Goal: Information Seeking & Learning: Find contact information

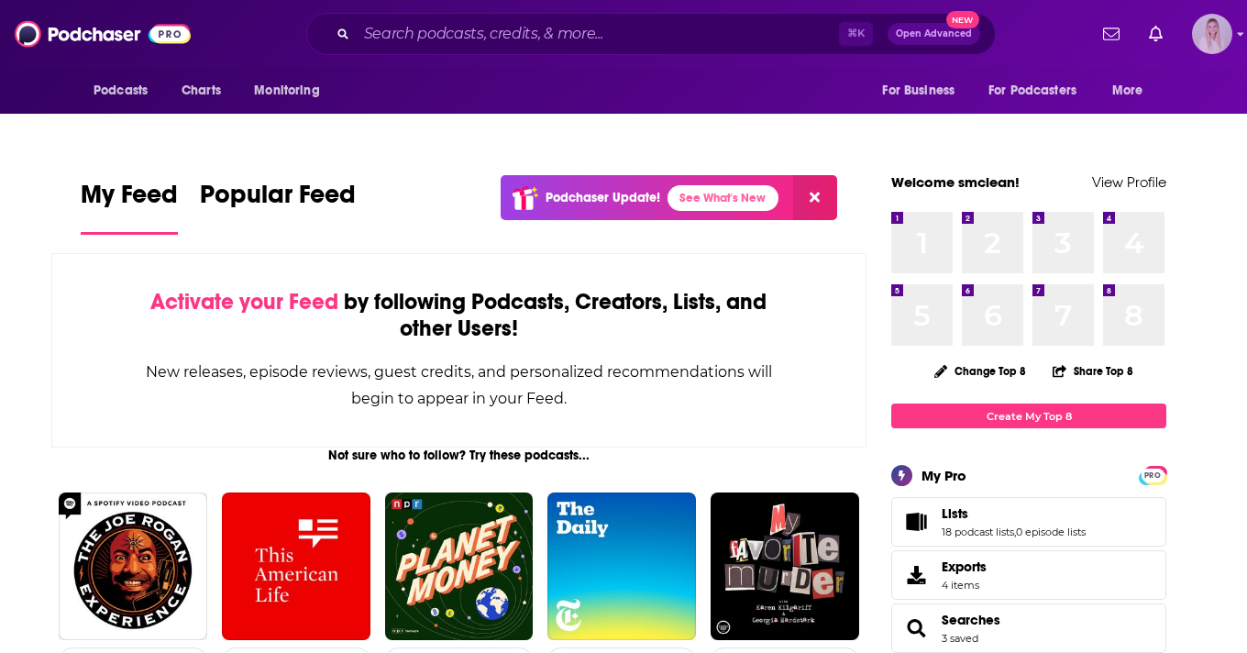
click at [1230, 31] on img "Logged in as smclean" at bounding box center [1212, 34] width 40 height 40
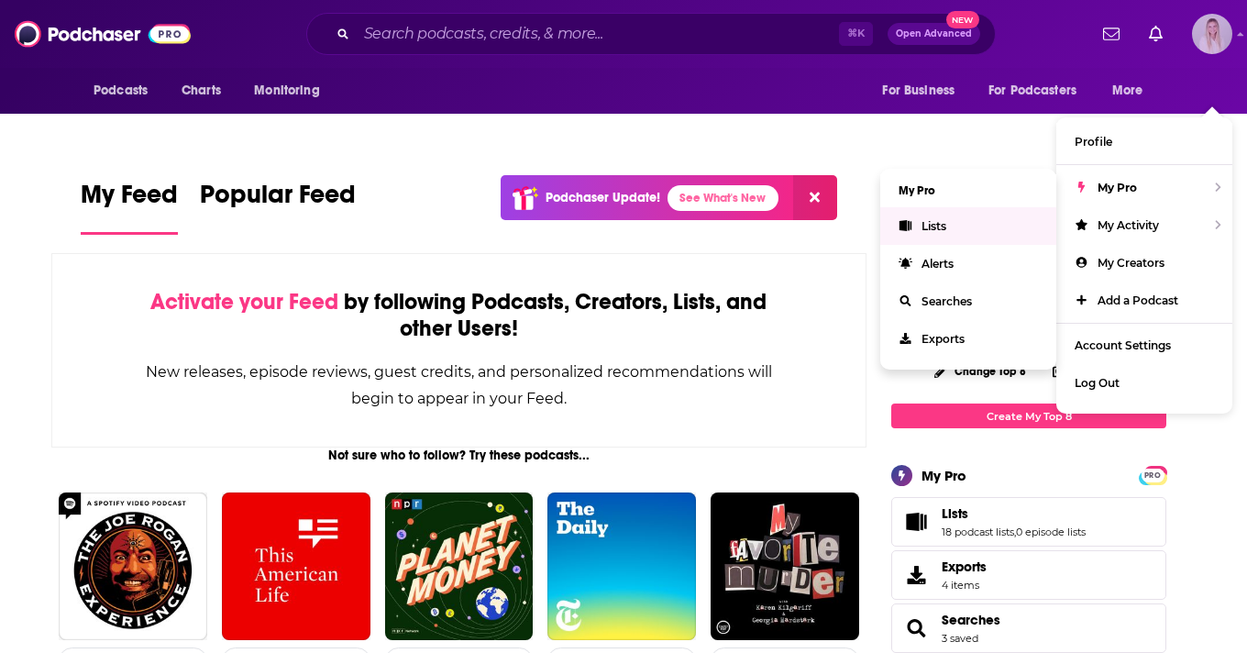
click at [956, 207] on link "Lists" at bounding box center [968, 226] width 176 height 38
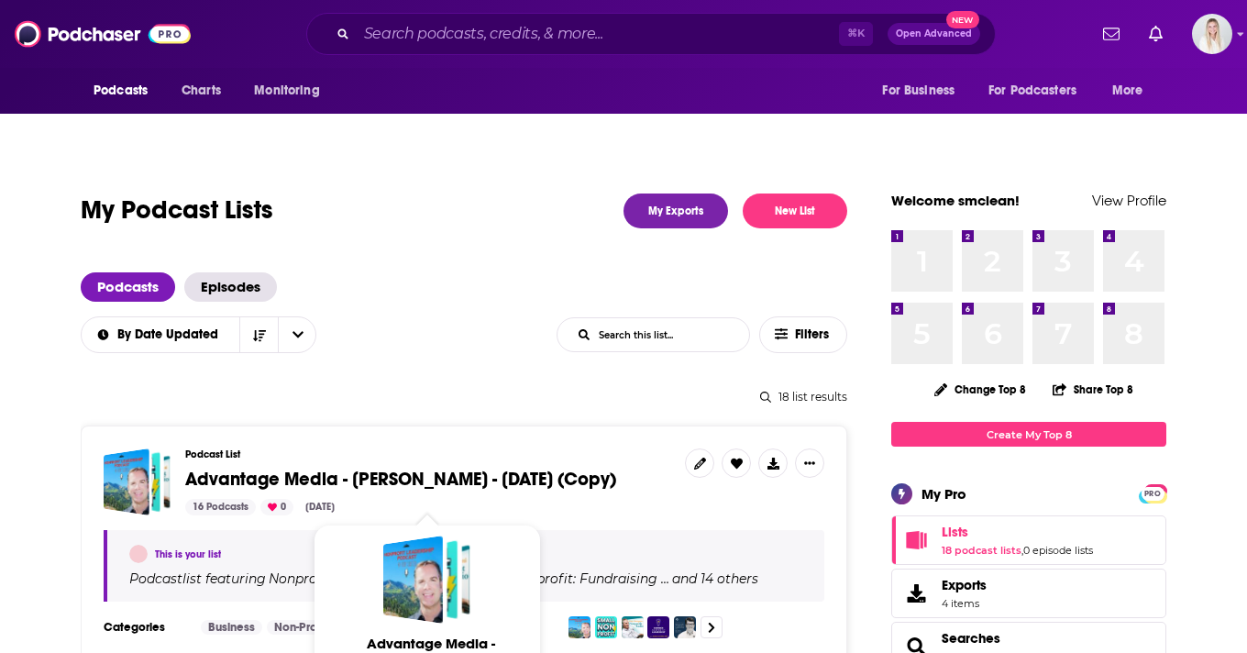
click at [413, 467] on span "Advantage Media - Brandolon Barnett - Sept 17, 2025 (Copy)" at bounding box center [400, 478] width 431 height 23
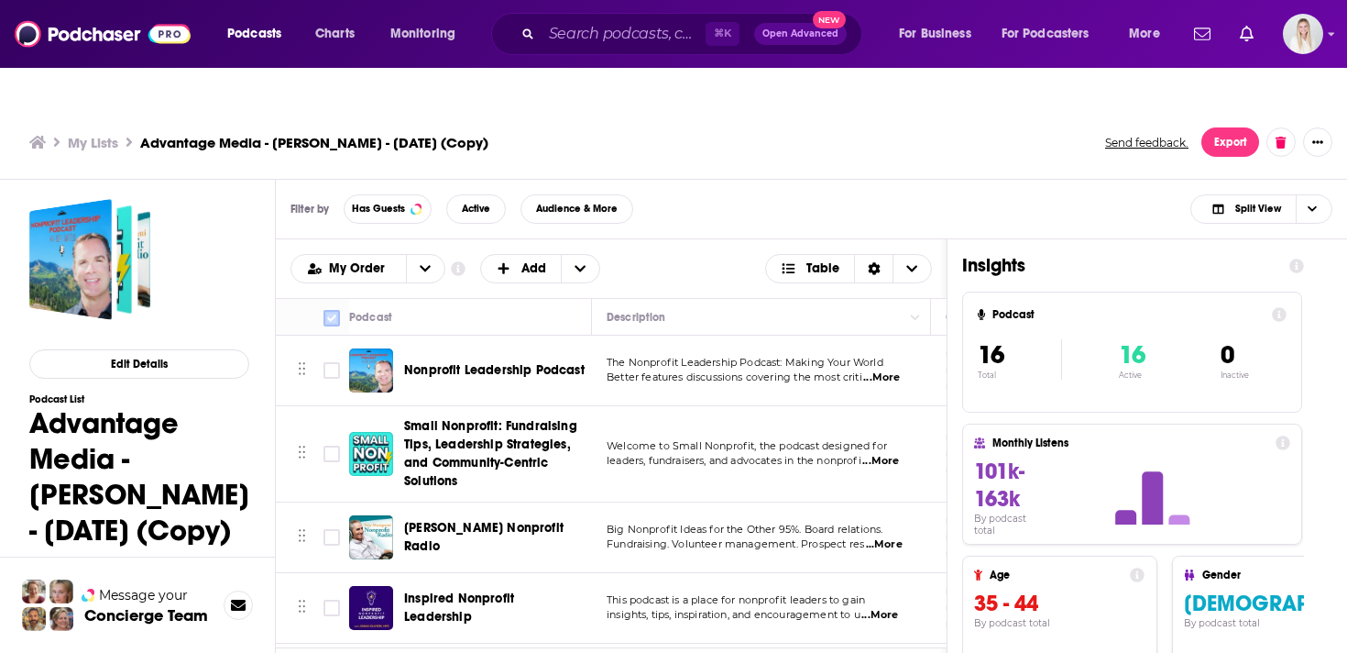
click at [335, 310] on input "Toggle select all" at bounding box center [332, 318] width 16 height 16
checkbox input "true"
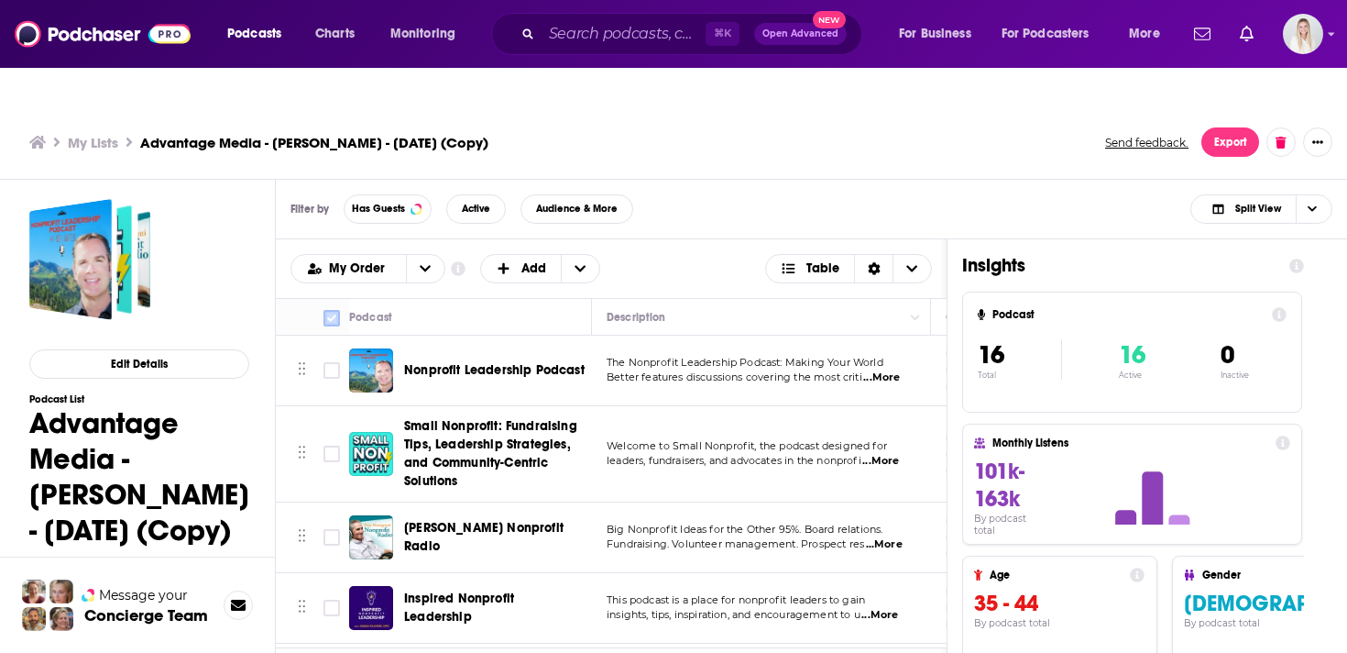
checkbox input "true"
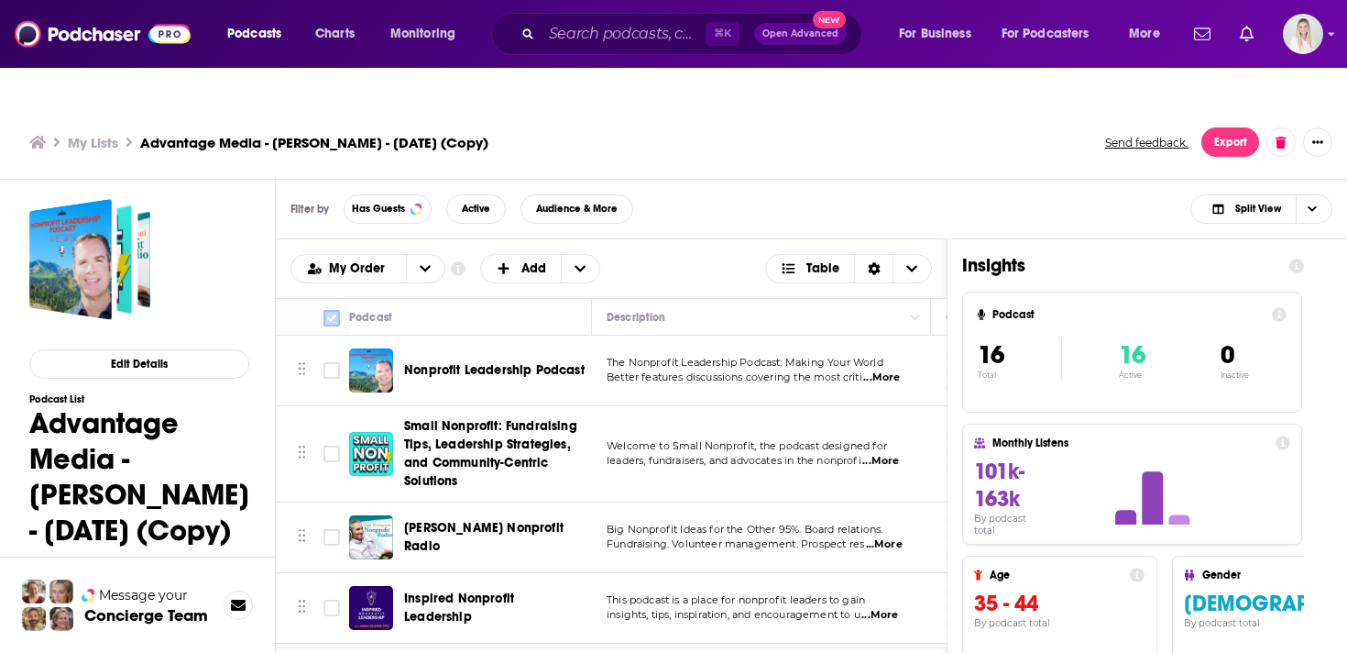
checkbox input "true"
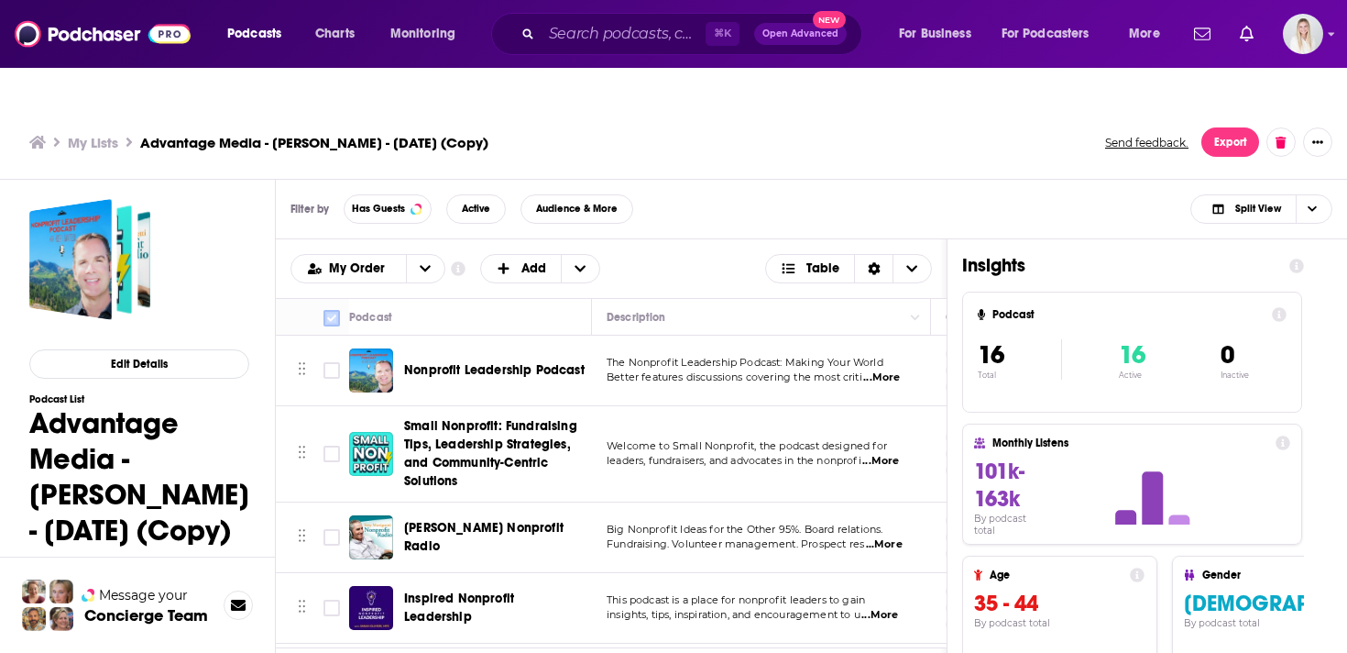
checkbox input "true"
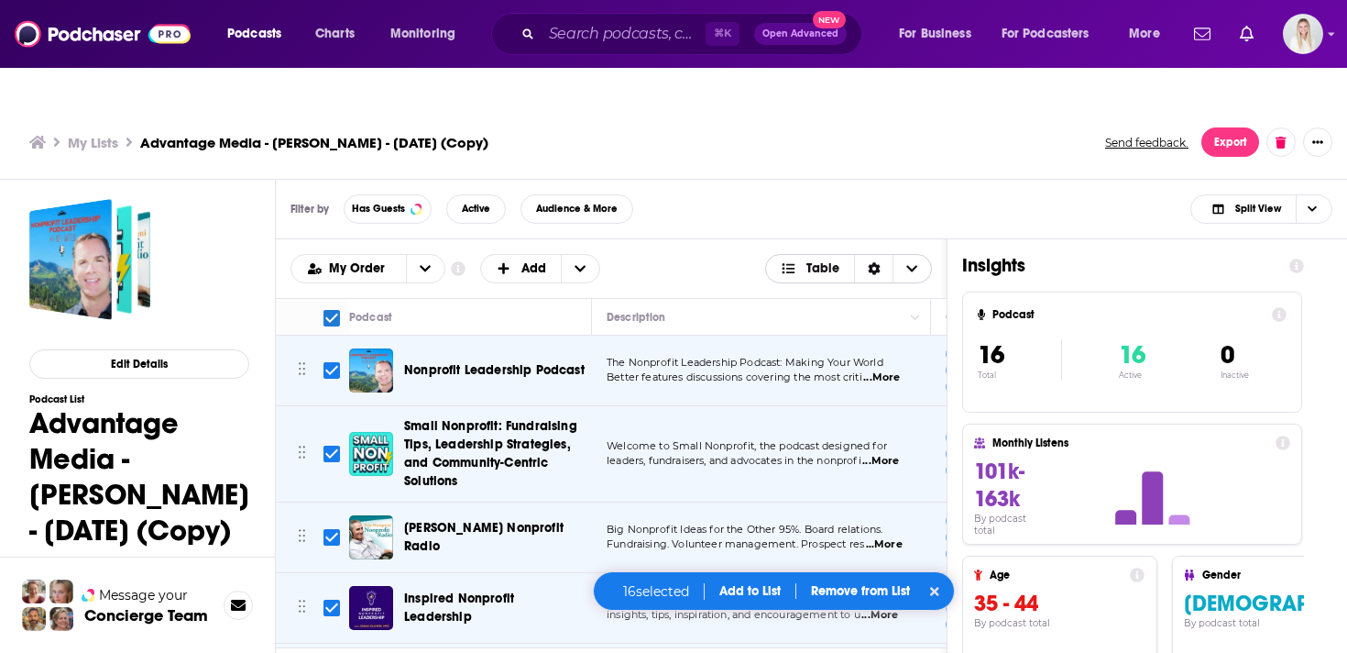
click at [877, 255] on div "Sort Direction" at bounding box center [873, 268] width 38 height 27
click at [878, 262] on icon "Sort Direction" at bounding box center [874, 268] width 12 height 13
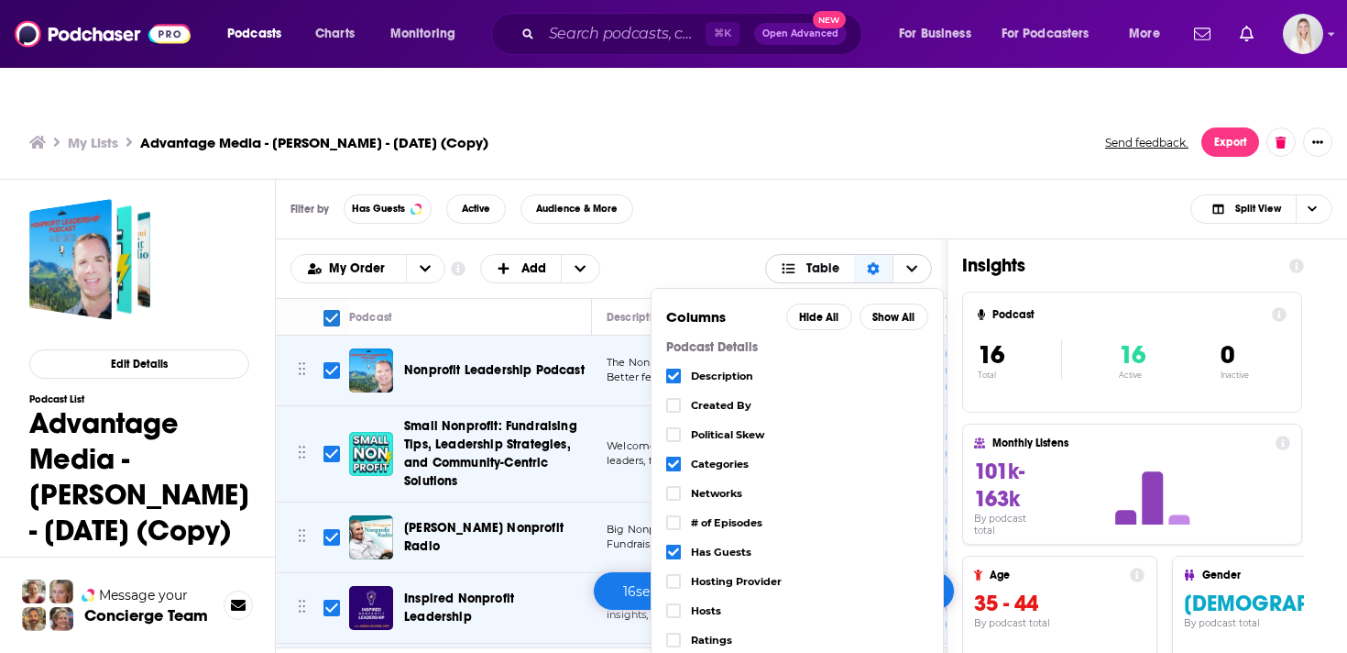
click at [881, 255] on div "Sort Direction" at bounding box center [873, 268] width 38 height 27
click at [887, 255] on div "Sort Direction" at bounding box center [873, 268] width 38 height 27
click at [1067, 180] on div "Filter by Has Guests Active Audience & More Split View" at bounding box center [811, 210] width 1071 height 60
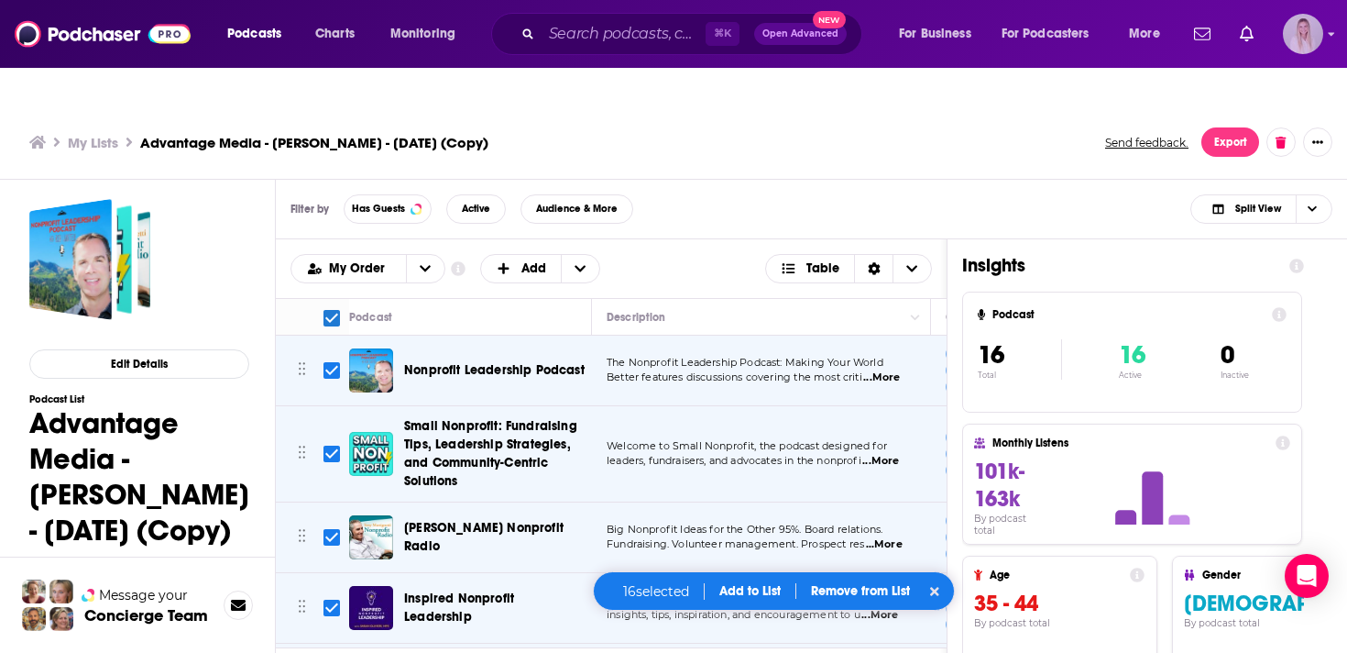
click at [1246, 28] on img "Logged in as smclean" at bounding box center [1303, 34] width 40 height 40
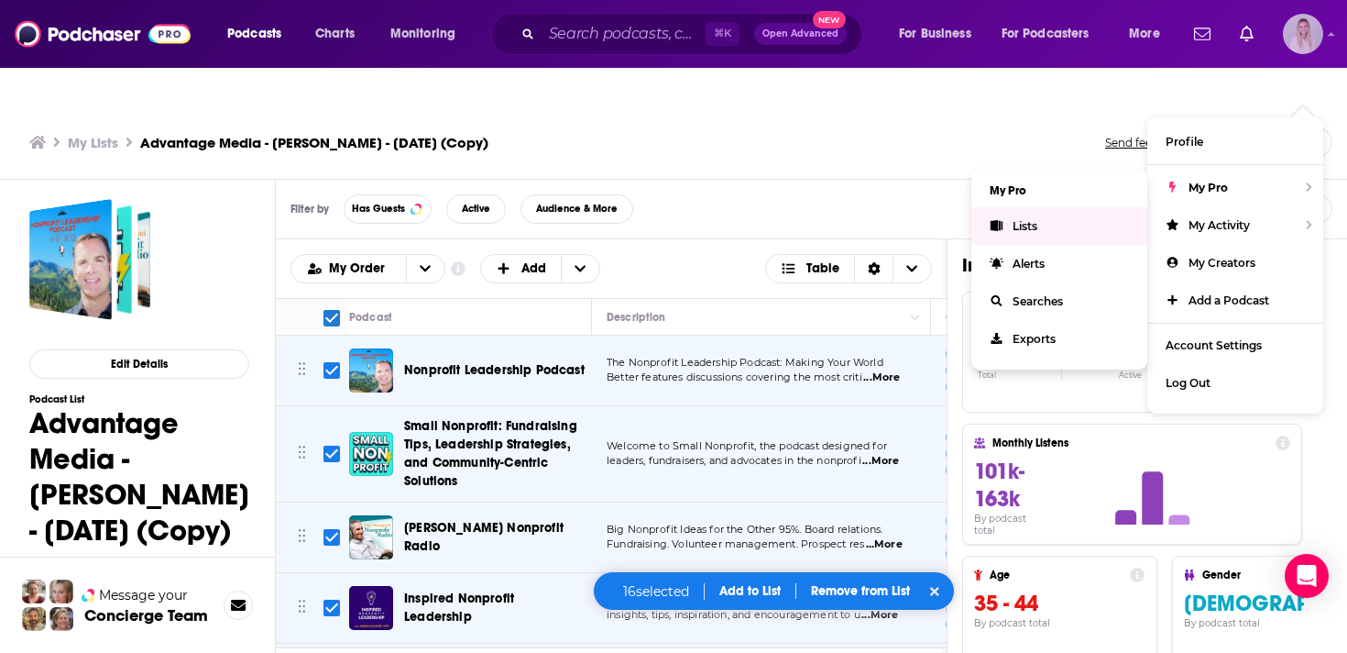
click at [1027, 219] on span "Lists" at bounding box center [1025, 226] width 25 height 14
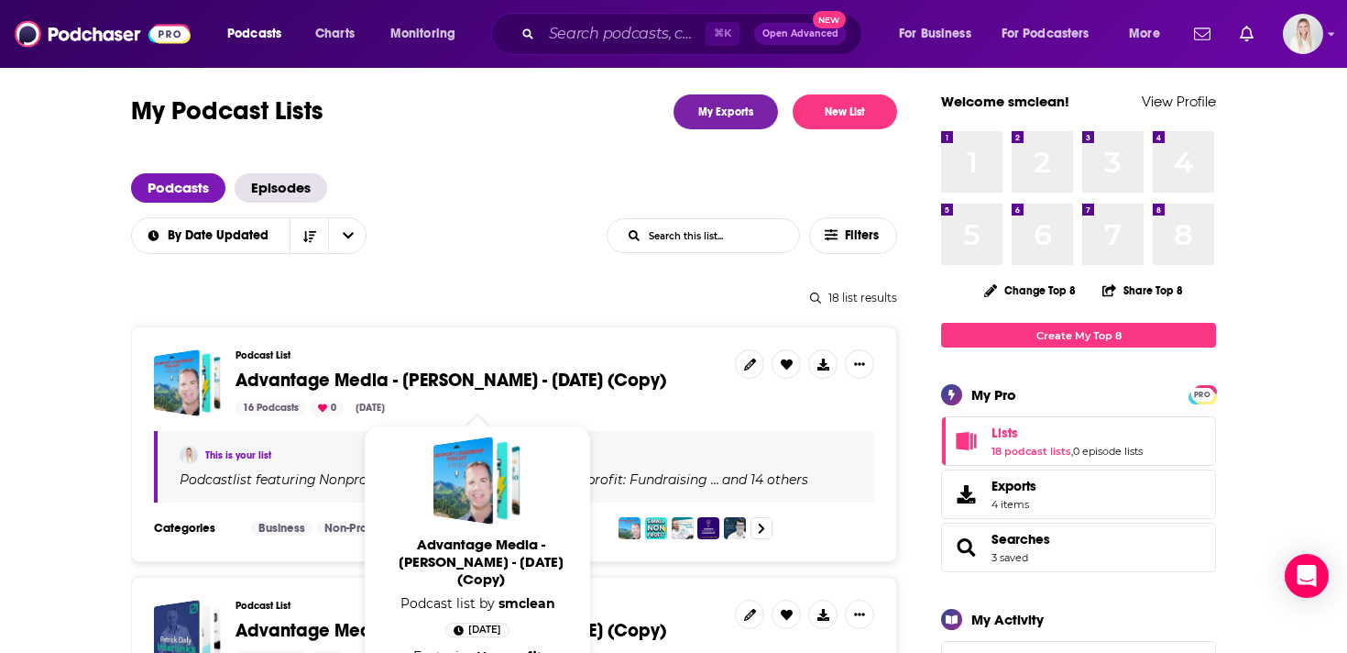
scroll to position [62, 0]
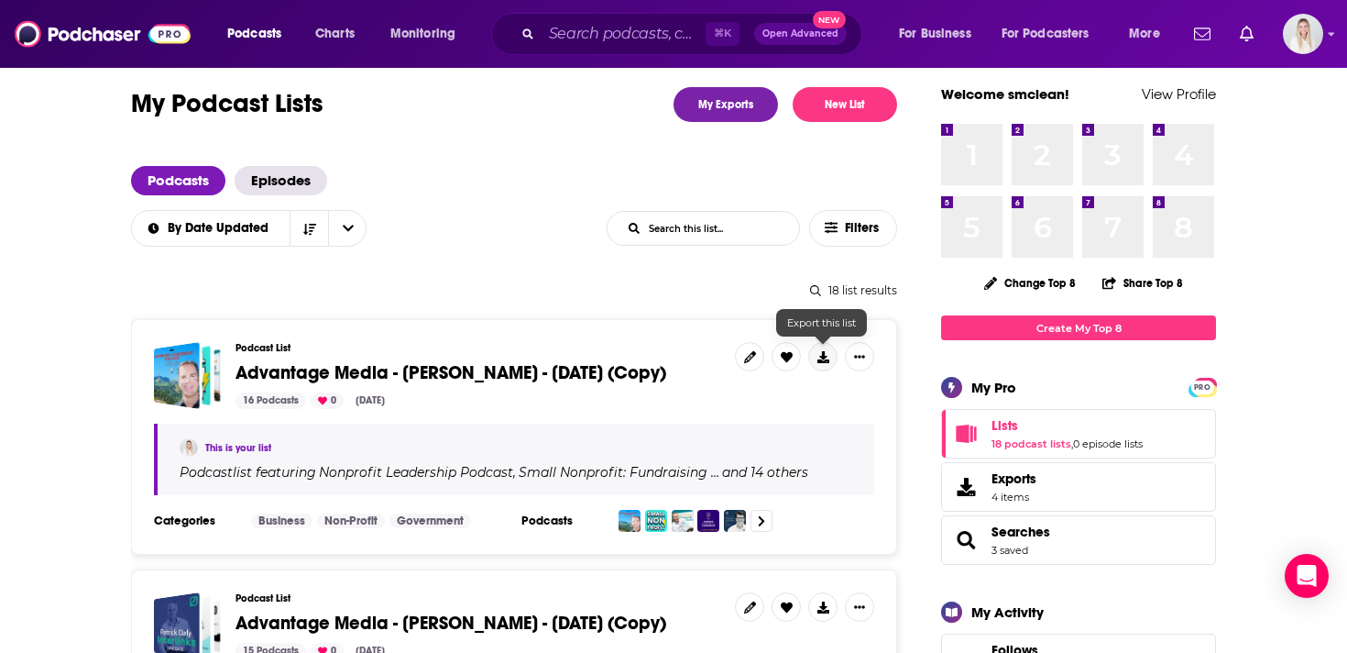
click at [817, 342] on button at bounding box center [822, 356] width 29 height 29
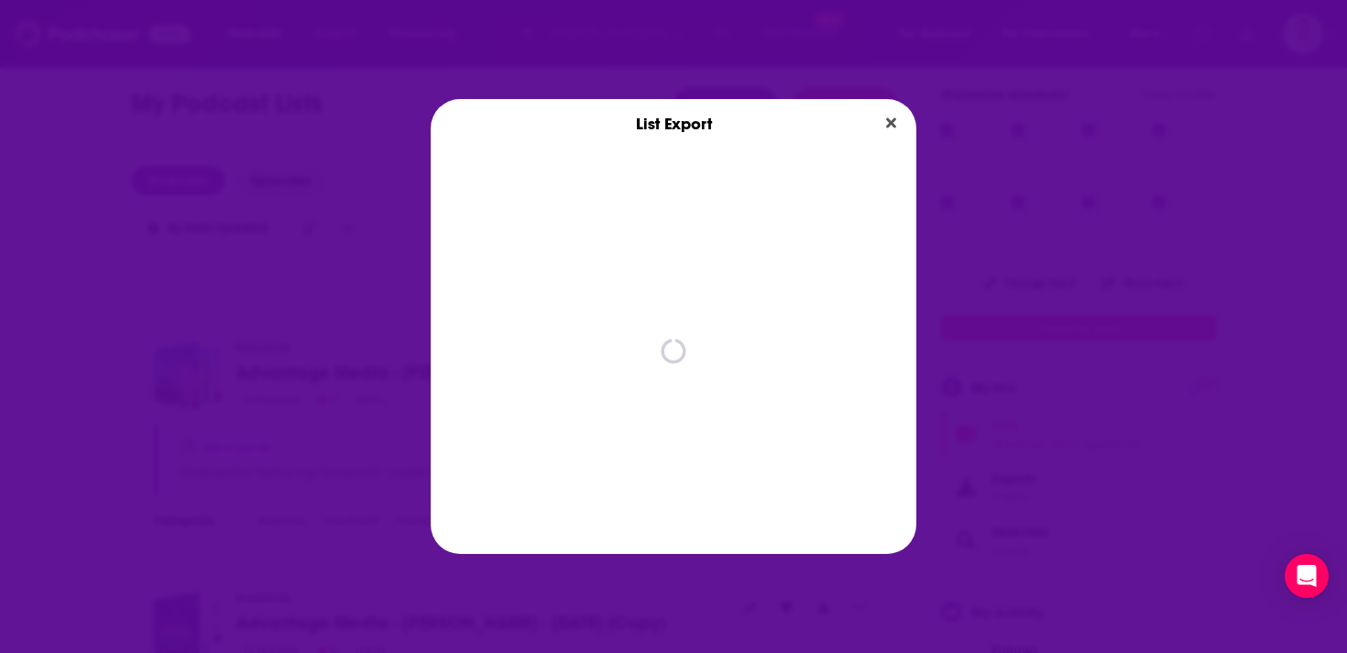
scroll to position [0, 0]
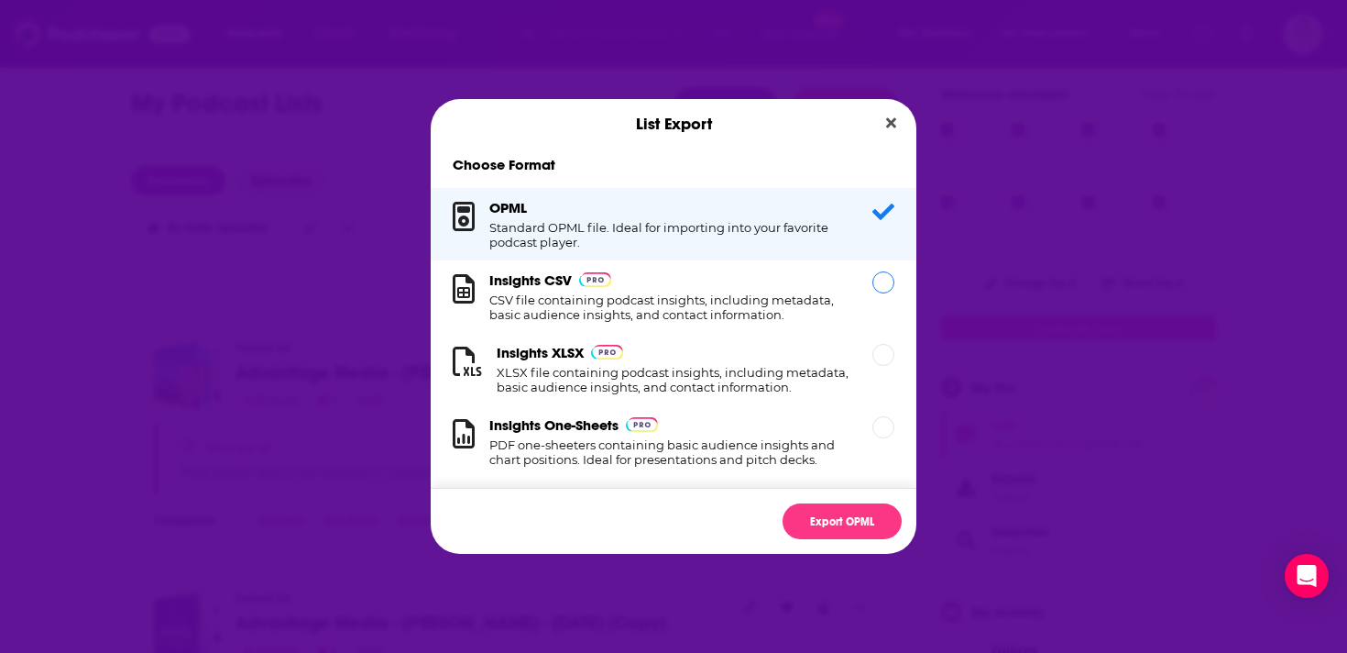
click at [882, 287] on div "Dialog" at bounding box center [884, 282] width 22 height 22
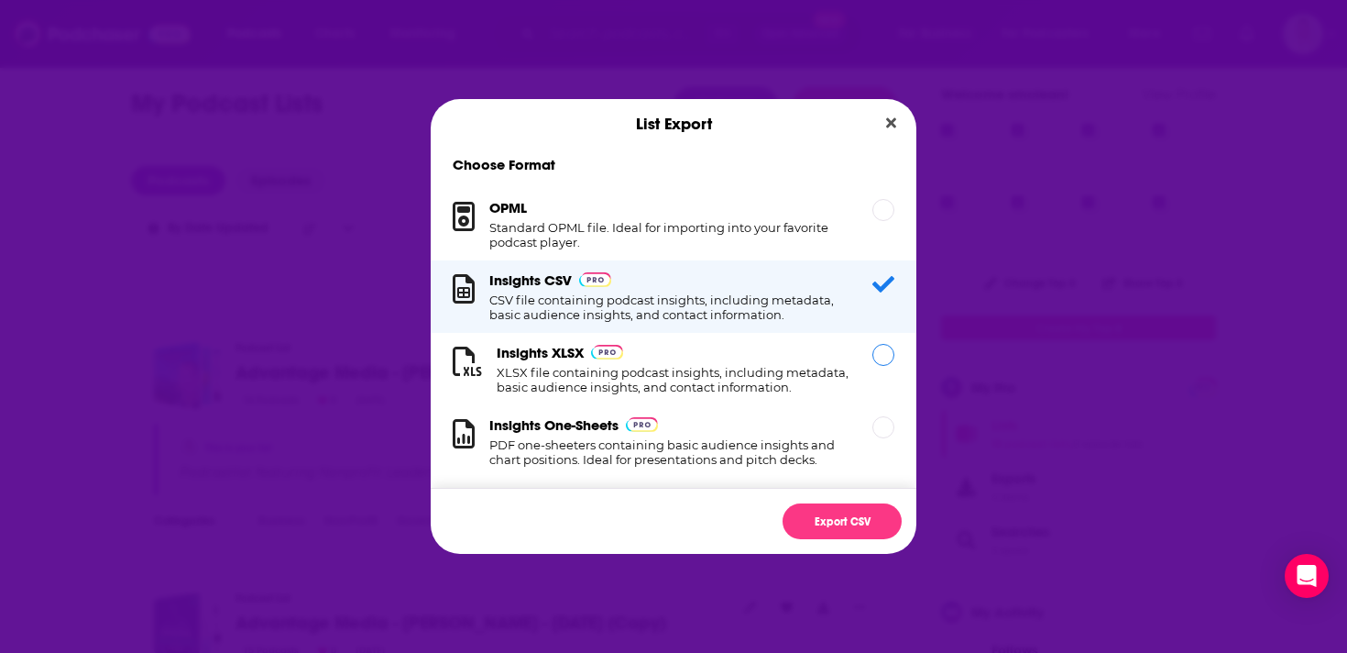
click at [877, 361] on div "Dialog" at bounding box center [884, 355] width 22 height 22
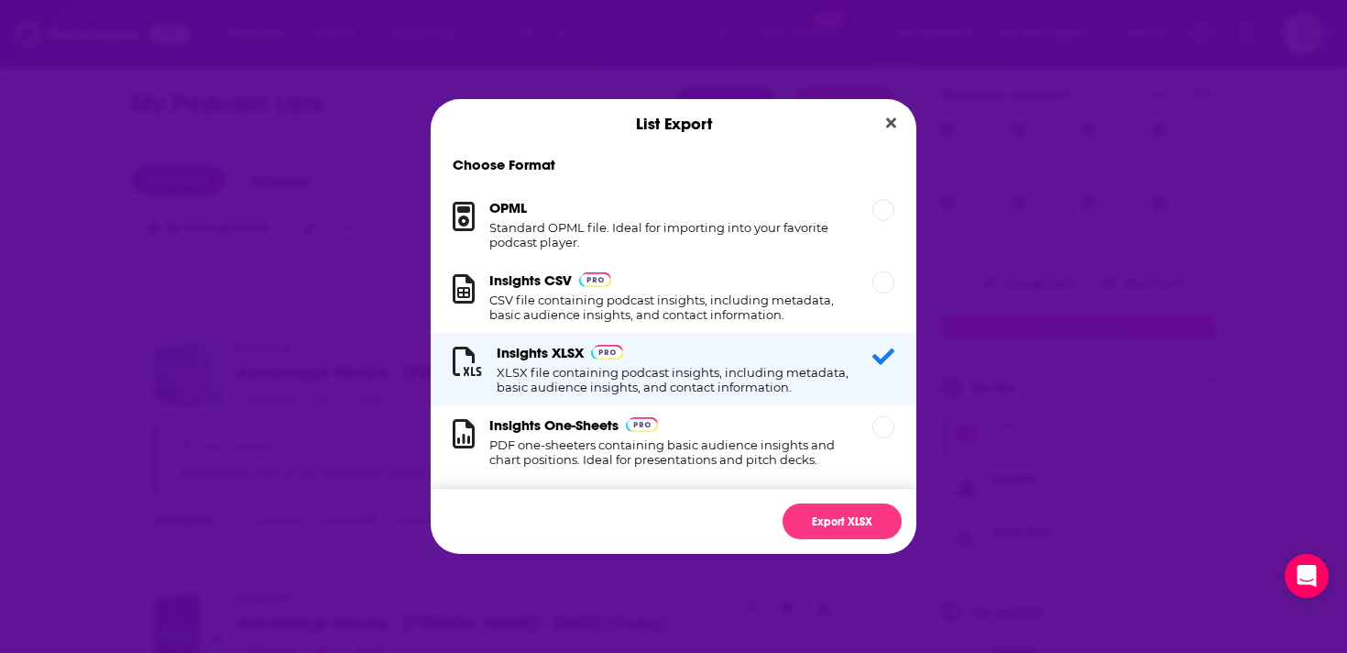
scroll to position [18, 0]
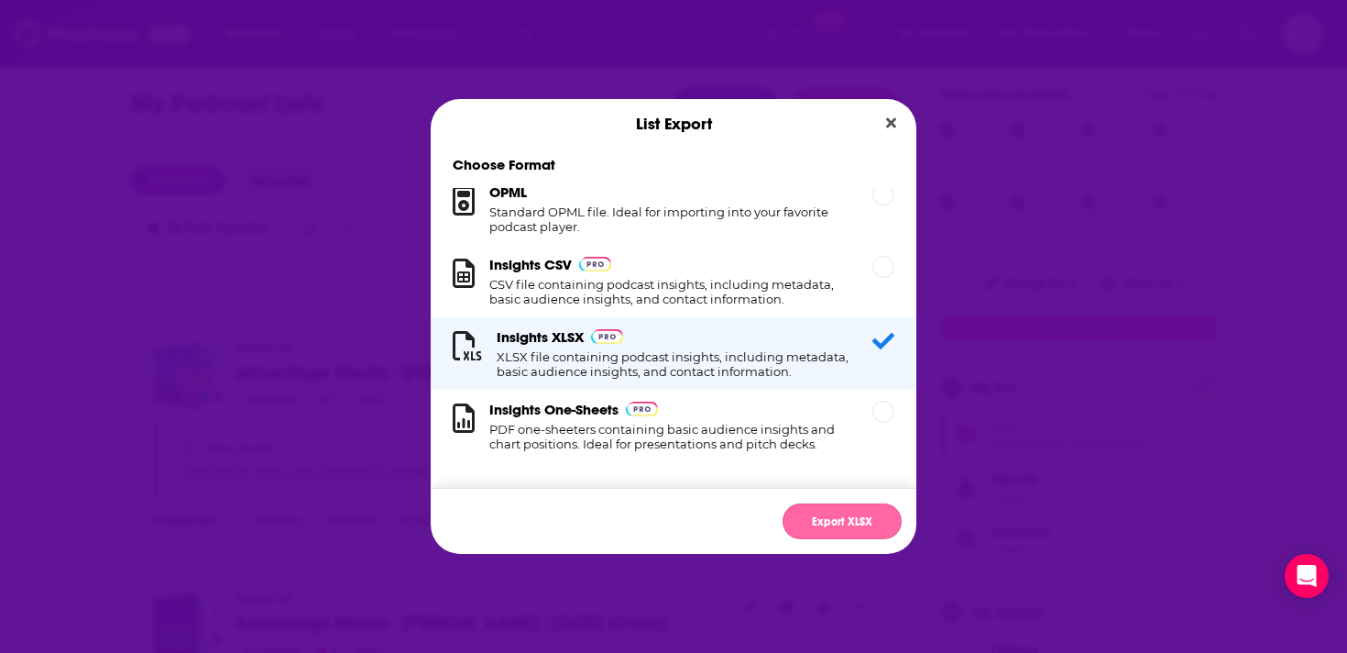
click at [849, 521] on button "Export XLSX" at bounding box center [842, 521] width 119 height 36
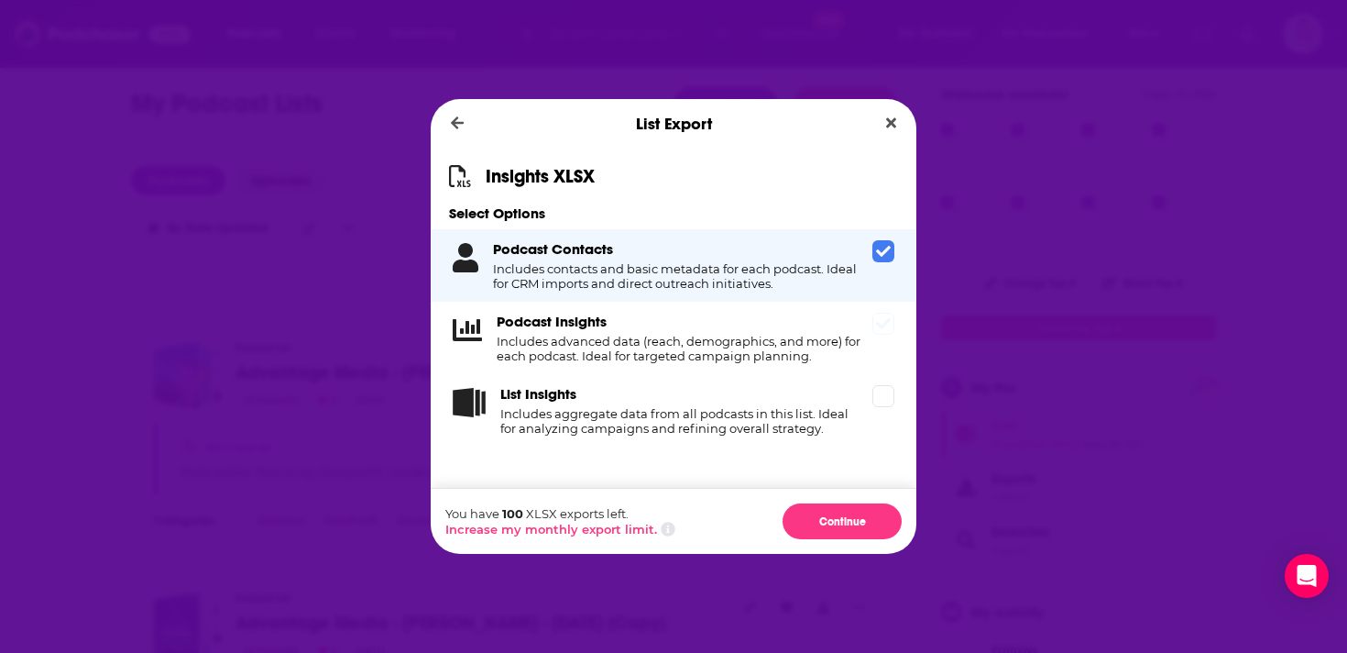
click at [874, 349] on div "Podcast Insights Includes advanced data (reach, demographics, and more) for eac…" at bounding box center [674, 338] width 486 height 72
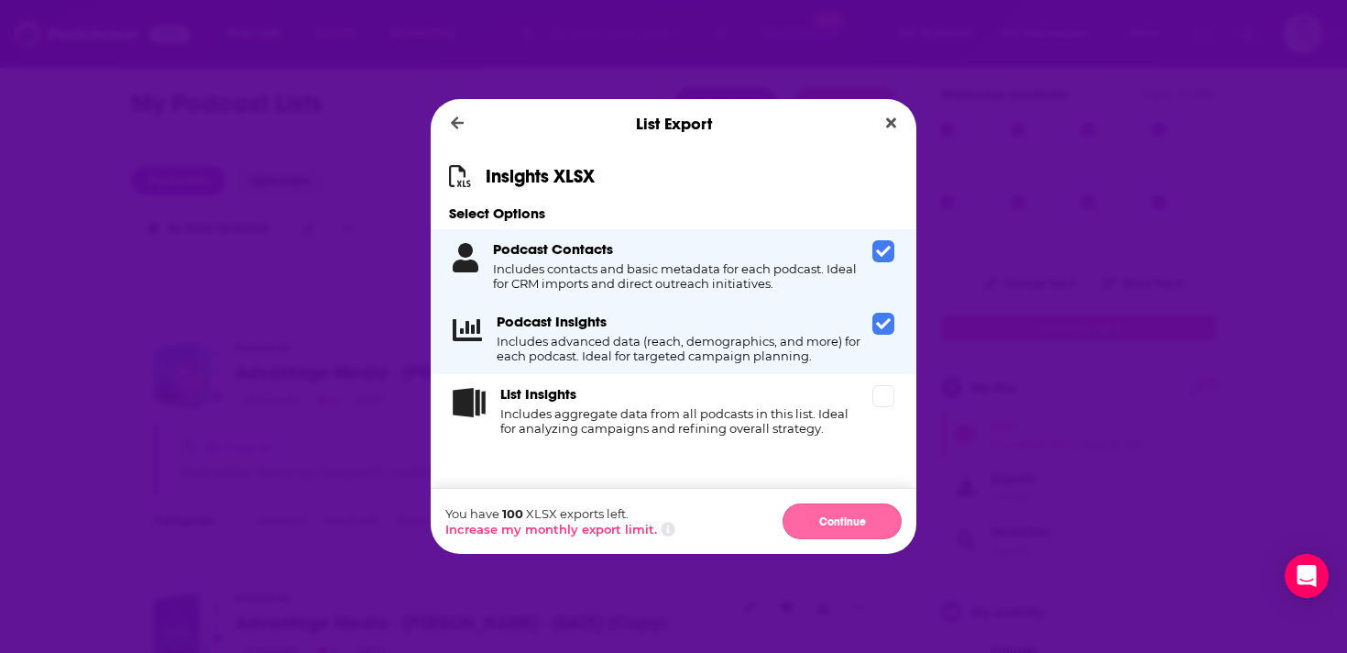
click at [863, 531] on button "Continue" at bounding box center [842, 521] width 119 height 36
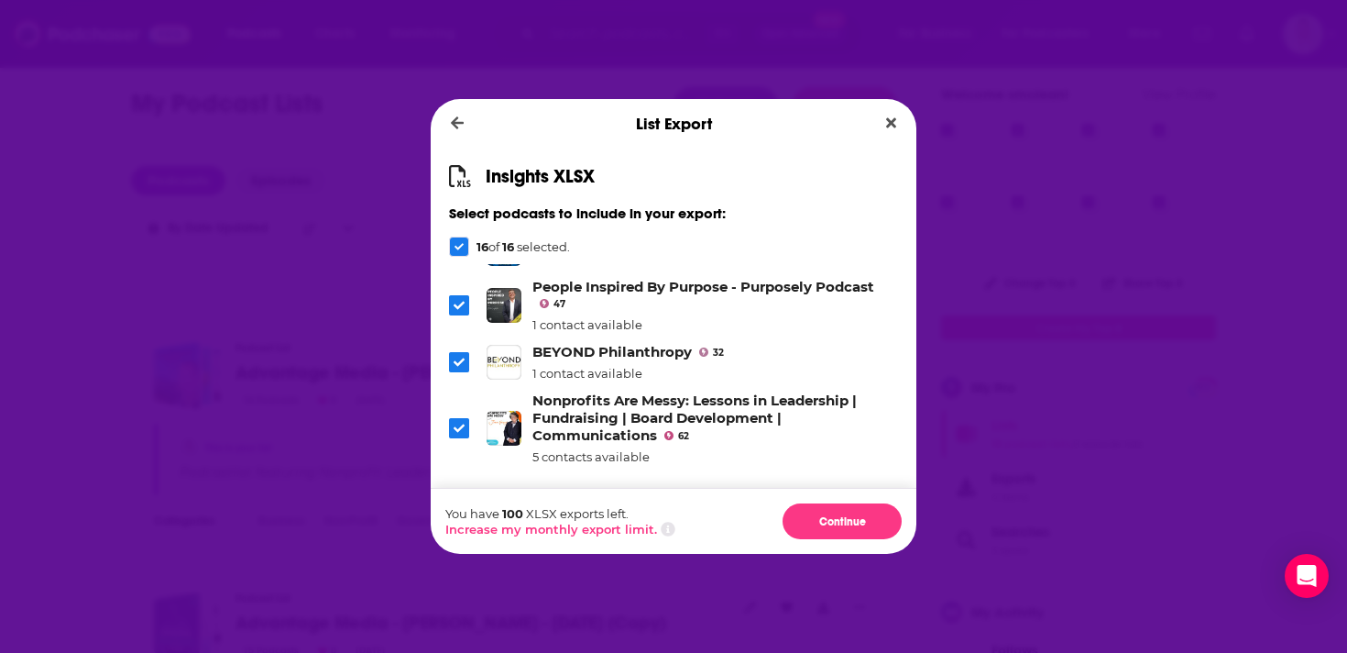
scroll to position [0, 0]
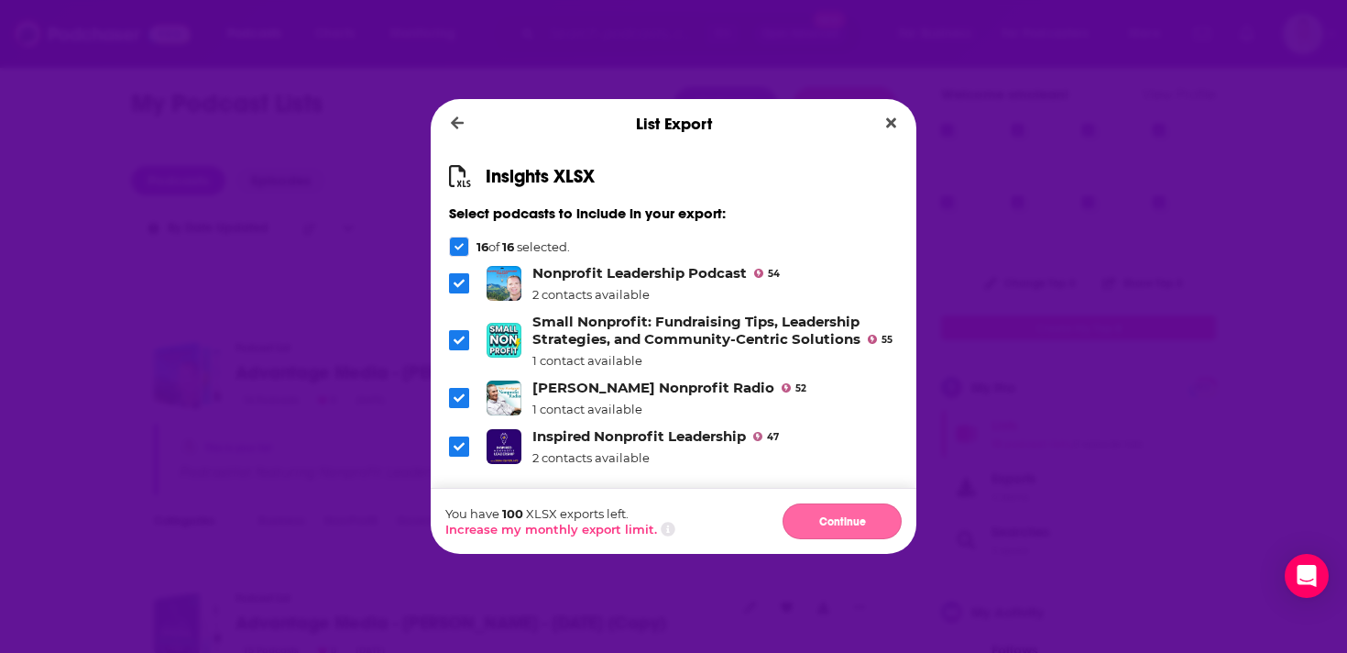
click at [843, 518] on button "Continue" at bounding box center [842, 521] width 119 height 36
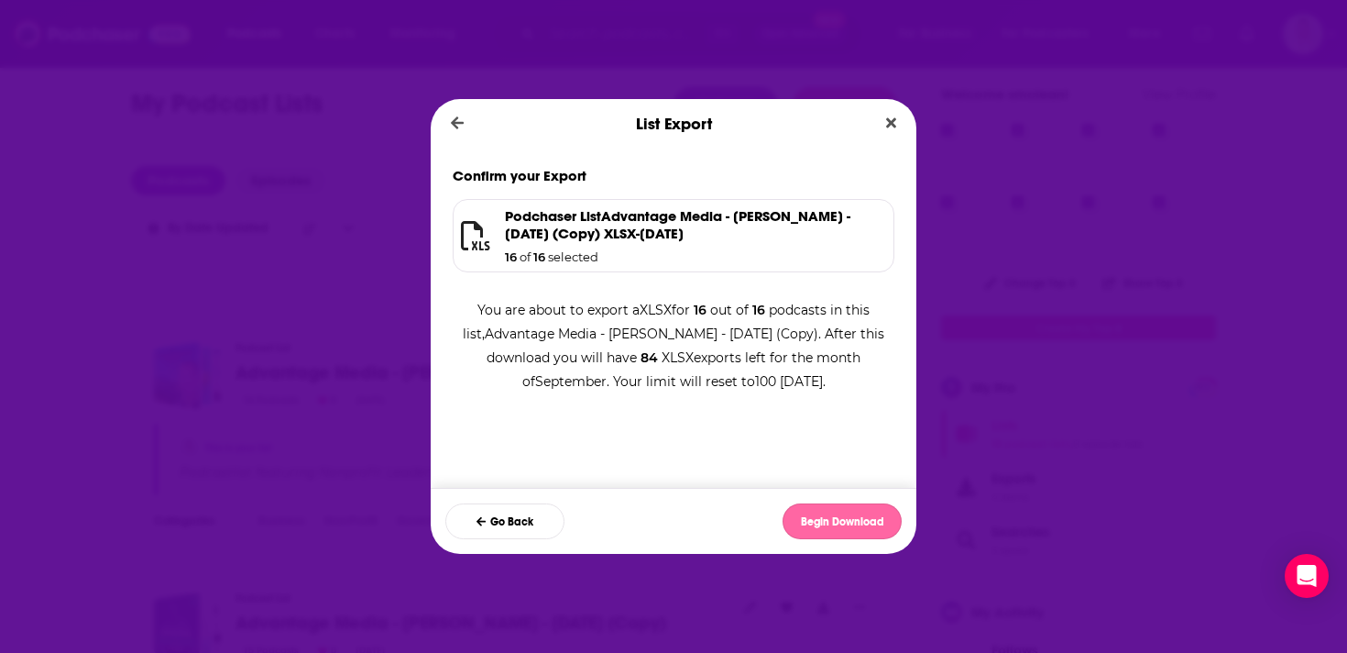
click at [870, 514] on button "Begin Download" at bounding box center [842, 521] width 119 height 36
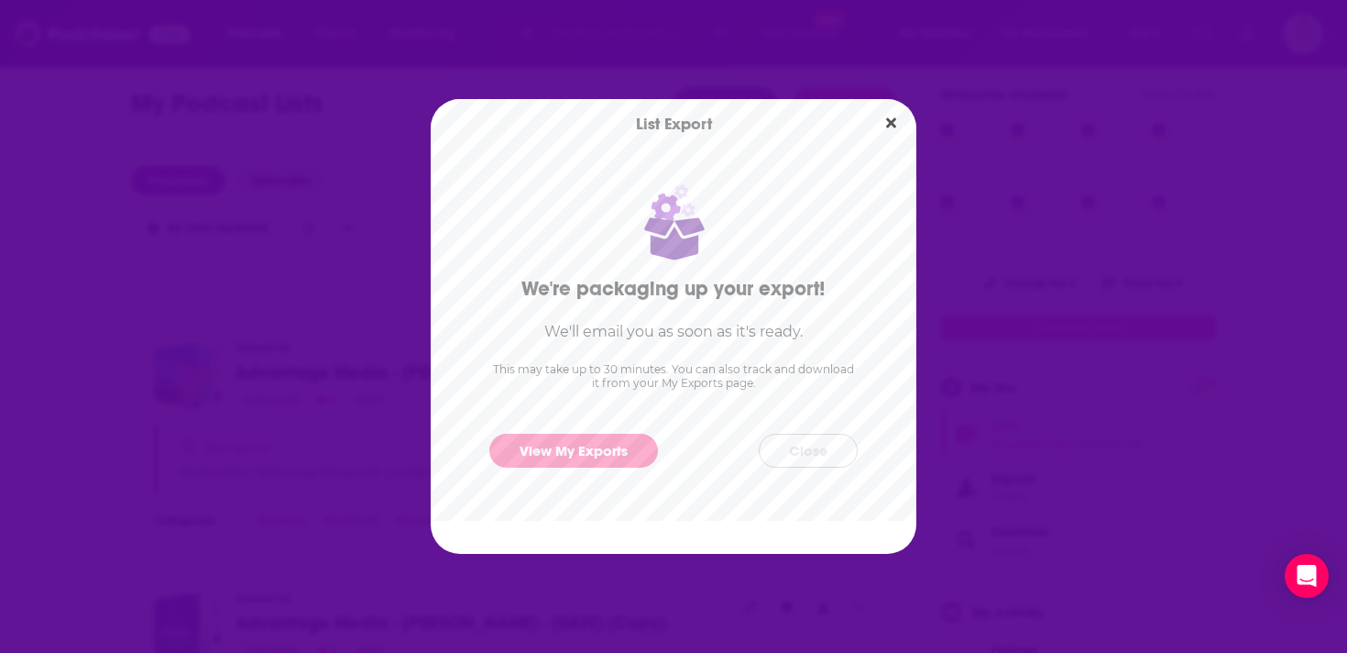
click at [841, 450] on button "Close" at bounding box center [808, 451] width 99 height 34
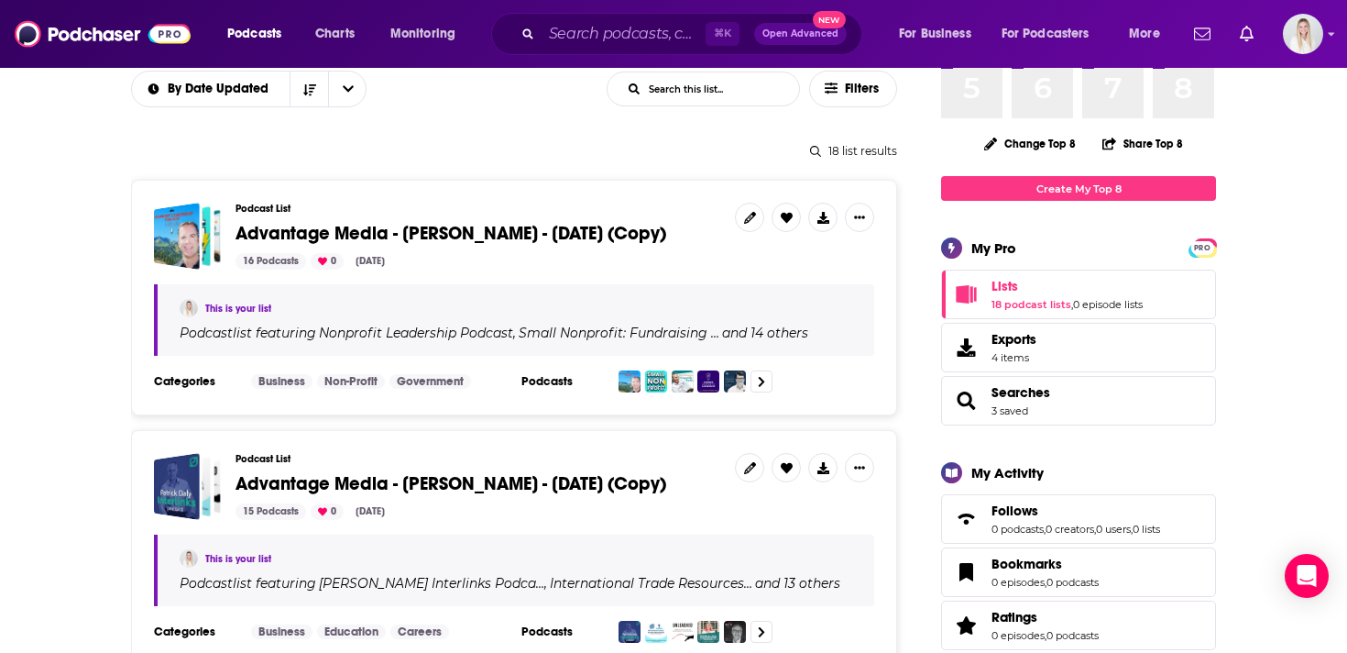
scroll to position [312, 0]
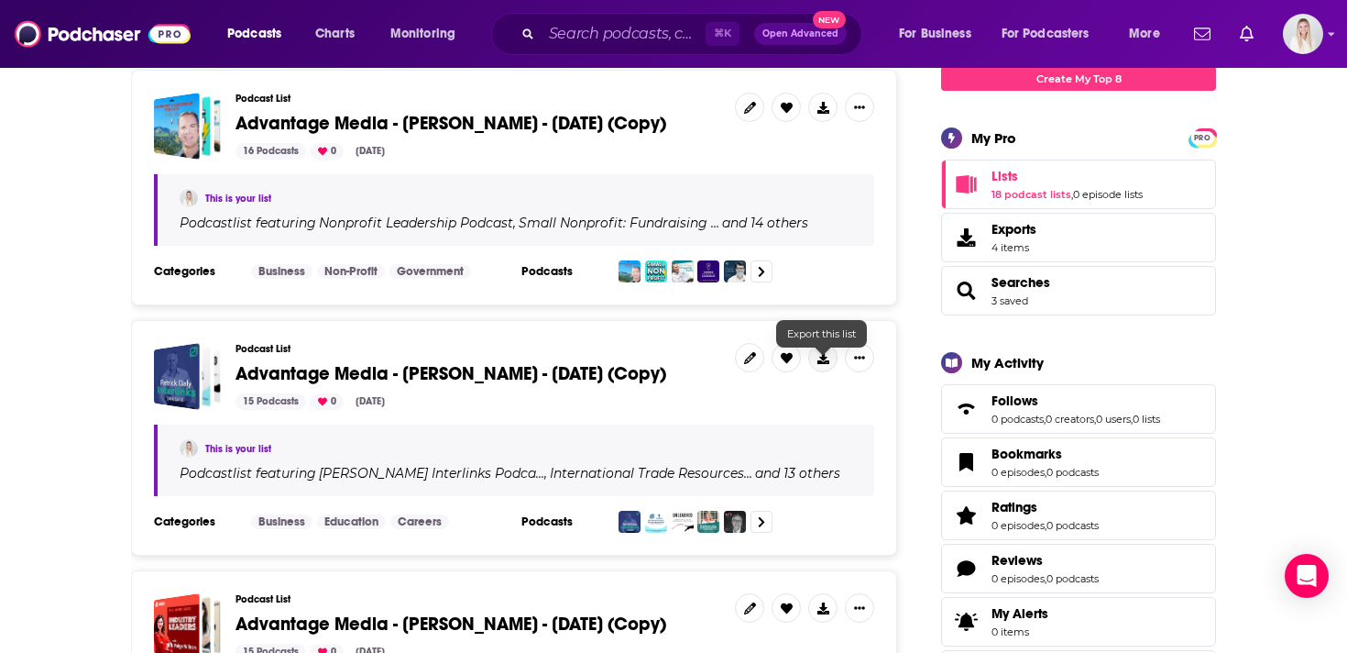
click at [821, 352] on icon at bounding box center [824, 358] width 12 height 12
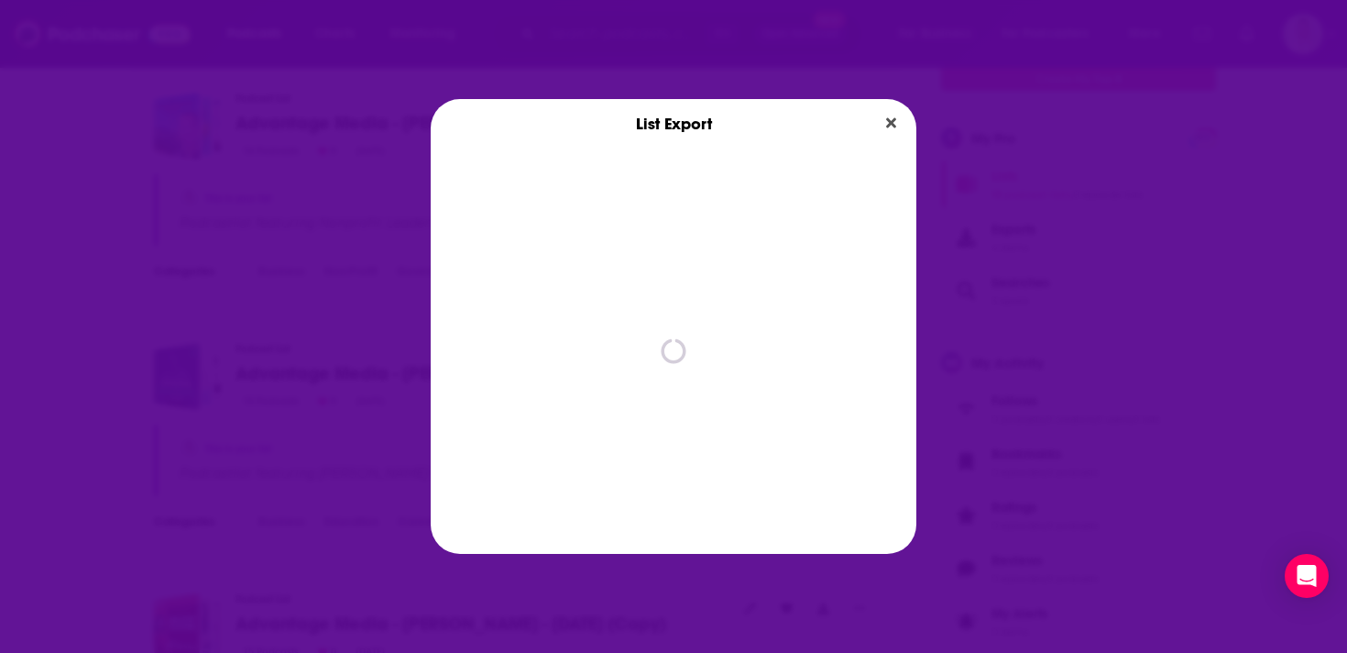
scroll to position [0, 0]
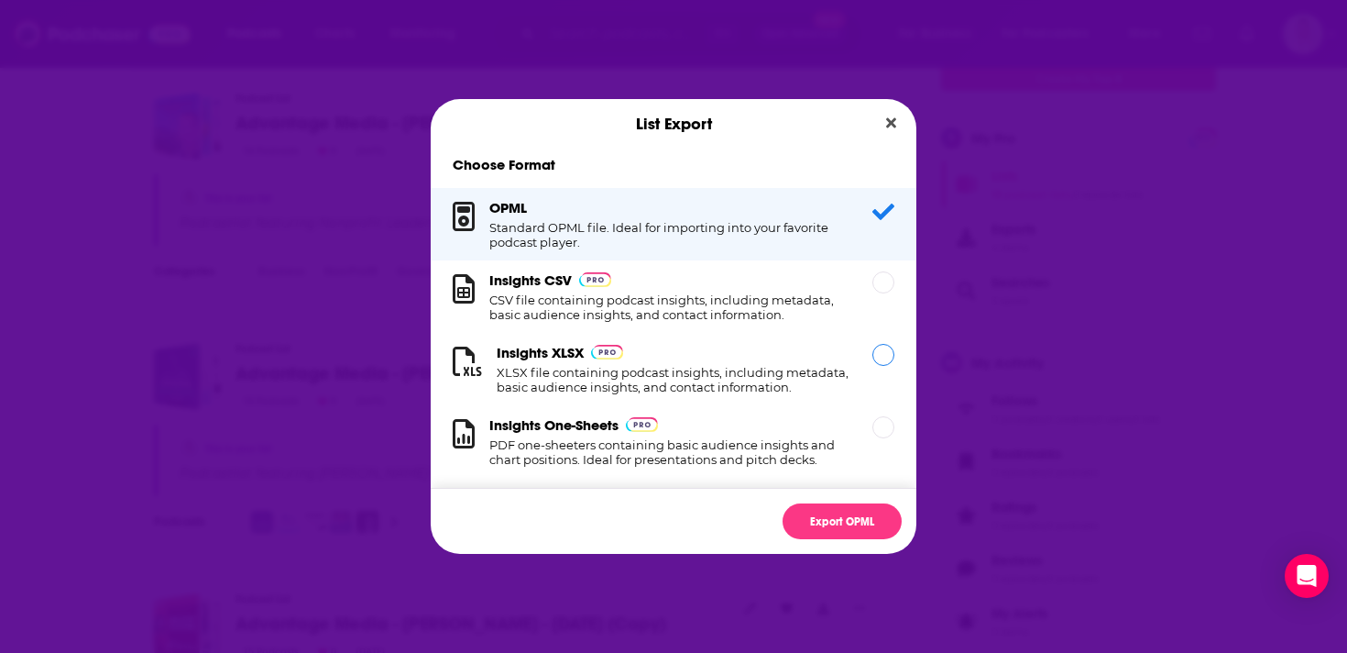
click at [871, 379] on div "Insights XLSX XLSX file containing podcast insights, including metadata, basic …" at bounding box center [674, 369] width 486 height 72
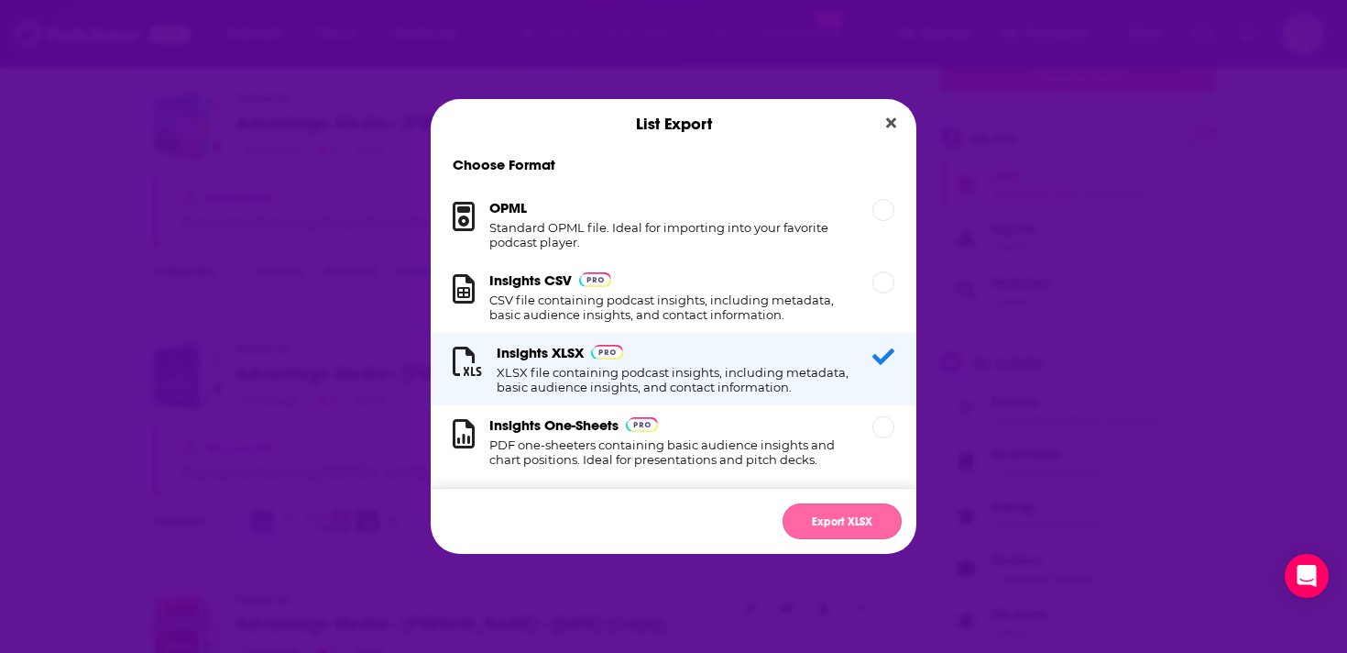
click at [878, 522] on button "Export XLSX" at bounding box center [842, 521] width 119 height 36
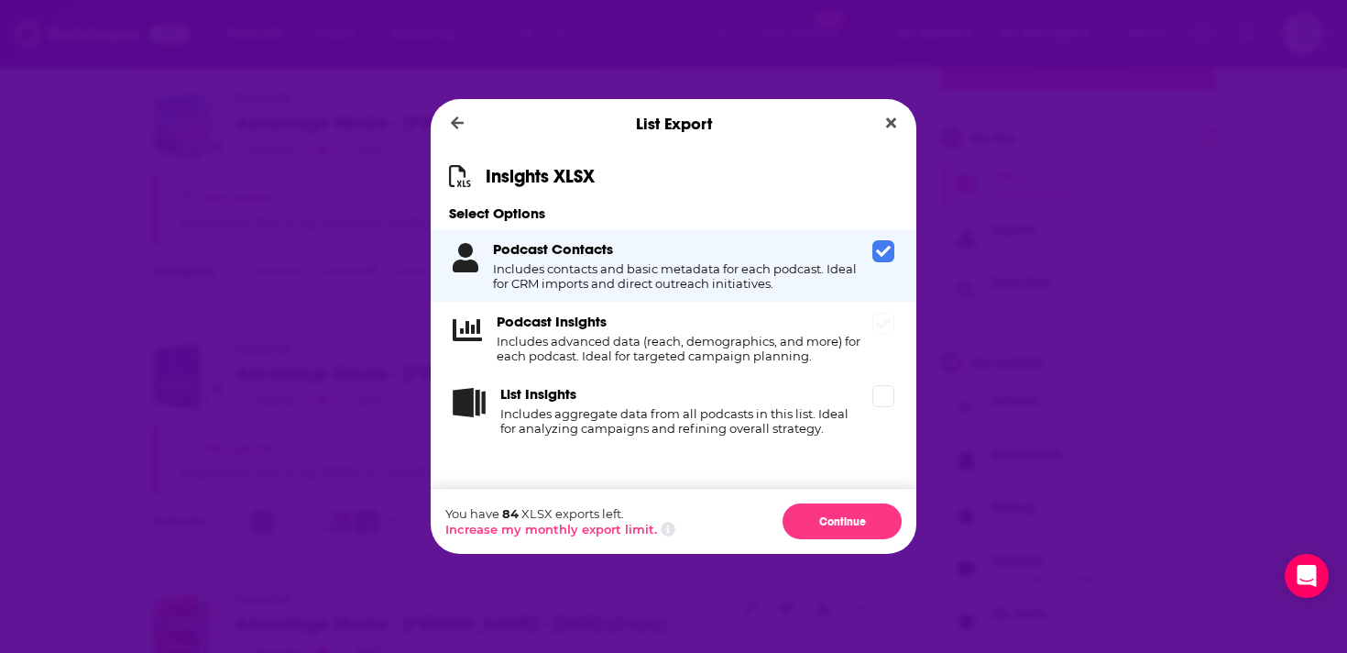
click at [874, 332] on span "Dialog" at bounding box center [884, 324] width 22 height 22
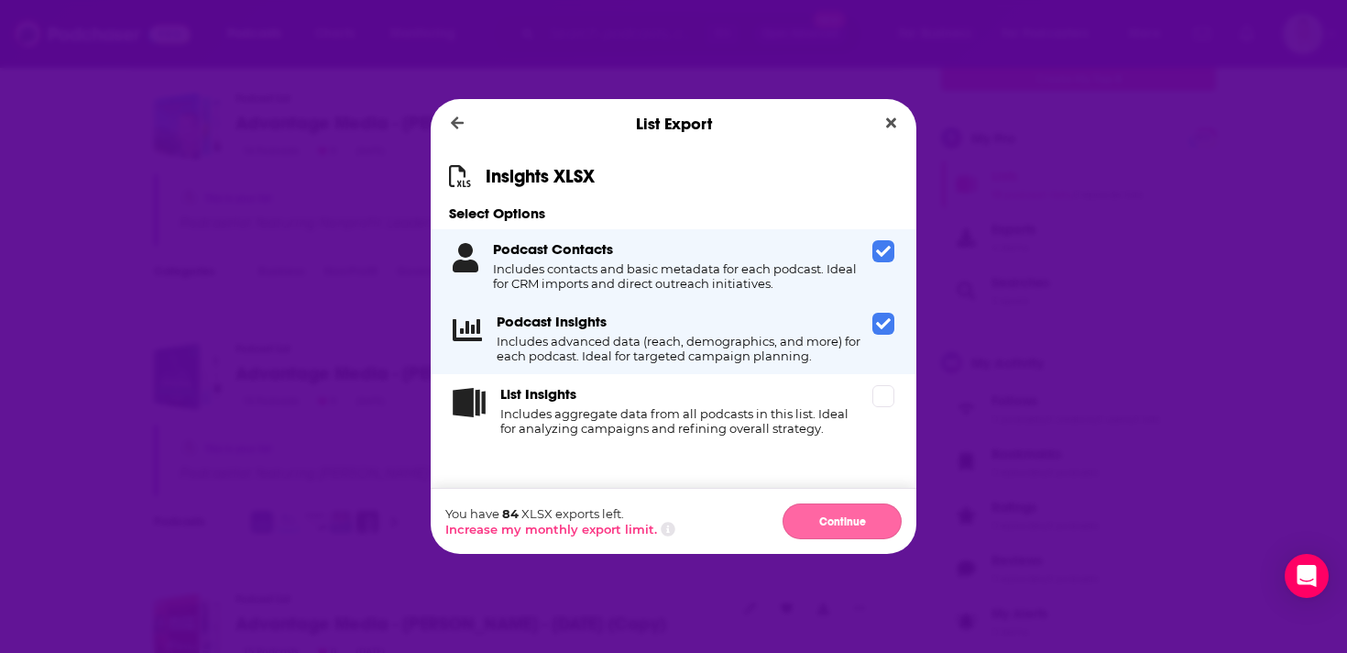
click at [861, 524] on button "Continue" at bounding box center [842, 521] width 119 height 36
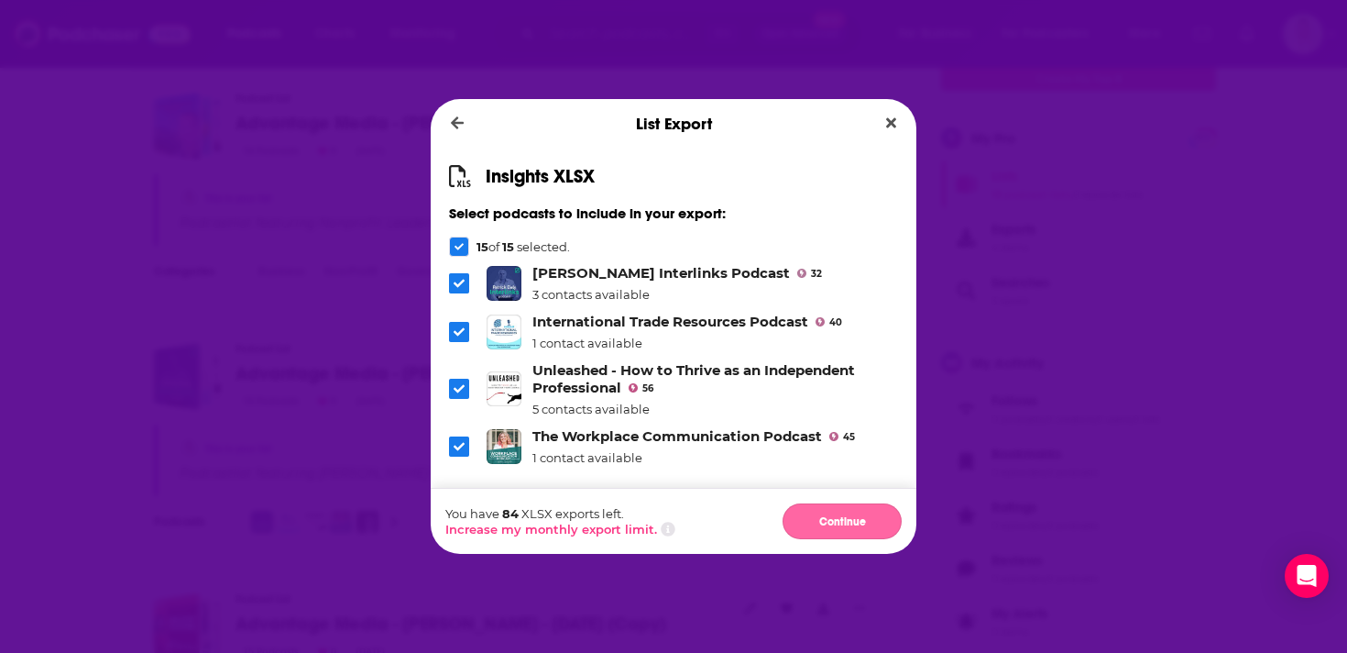
click at [860, 519] on button "Continue" at bounding box center [842, 521] width 119 height 36
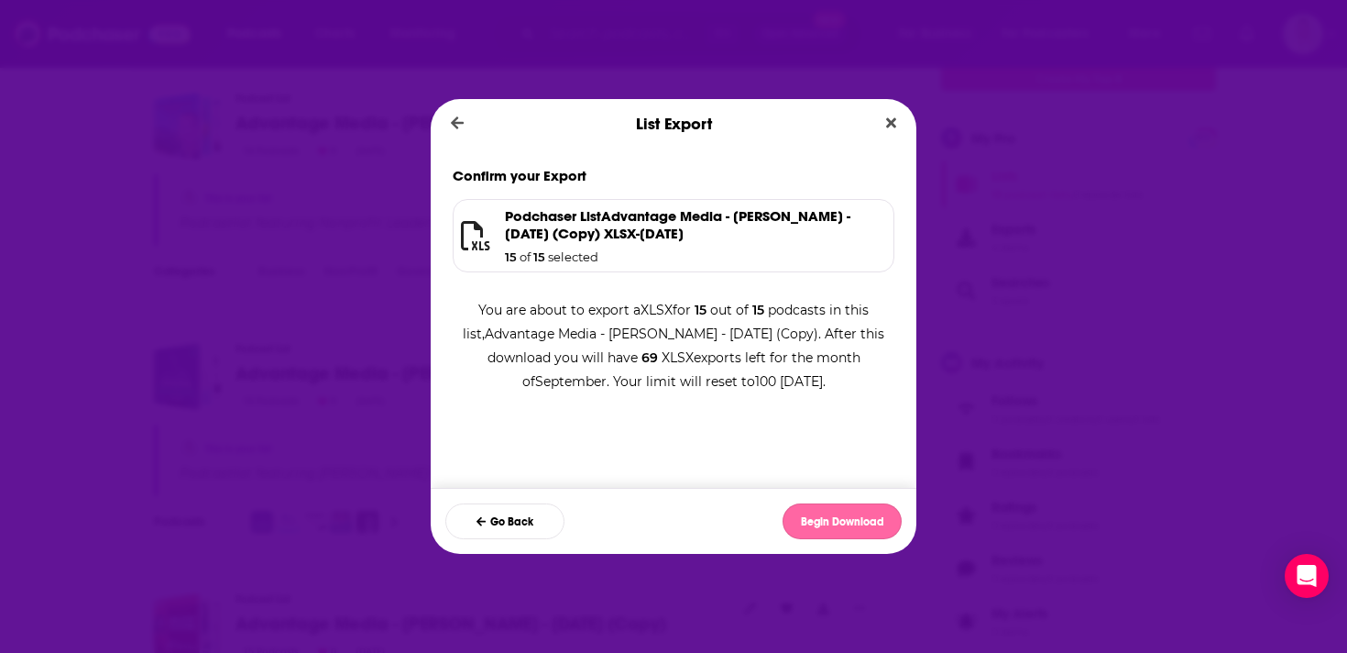
click at [878, 519] on button "Begin Download" at bounding box center [842, 521] width 119 height 36
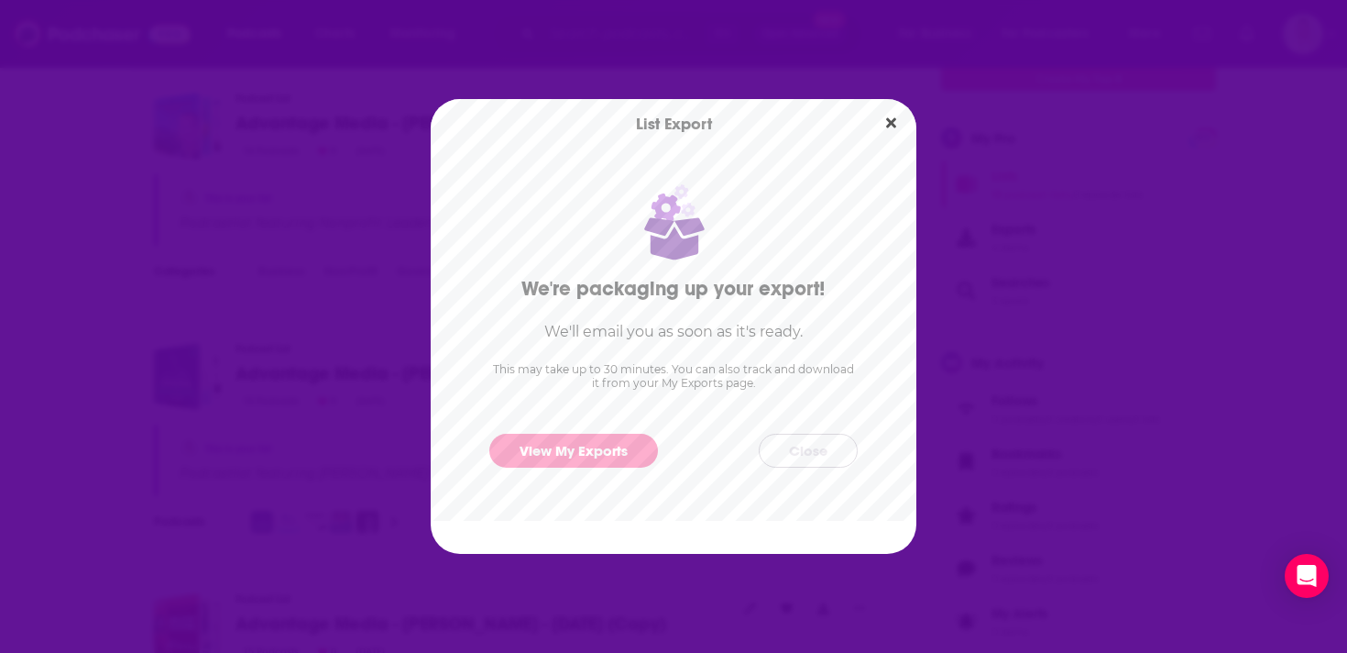
click at [807, 454] on button "Close" at bounding box center [808, 451] width 99 height 34
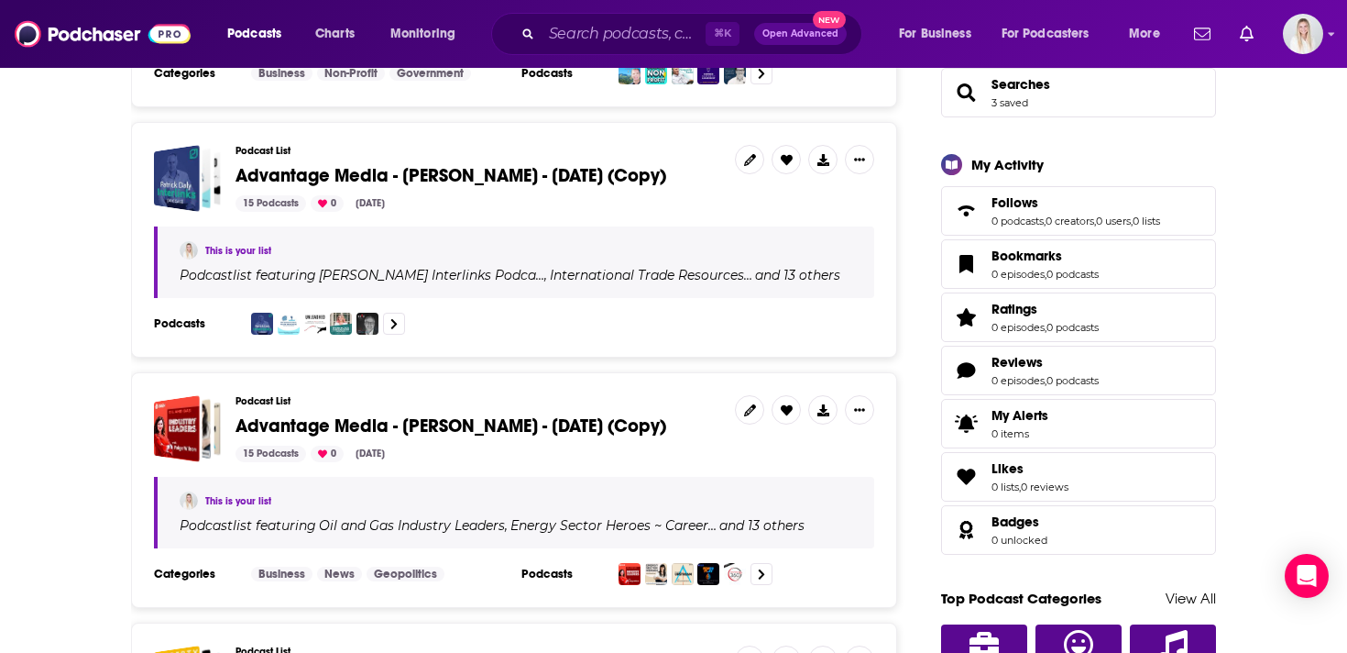
scroll to position [514, 0]
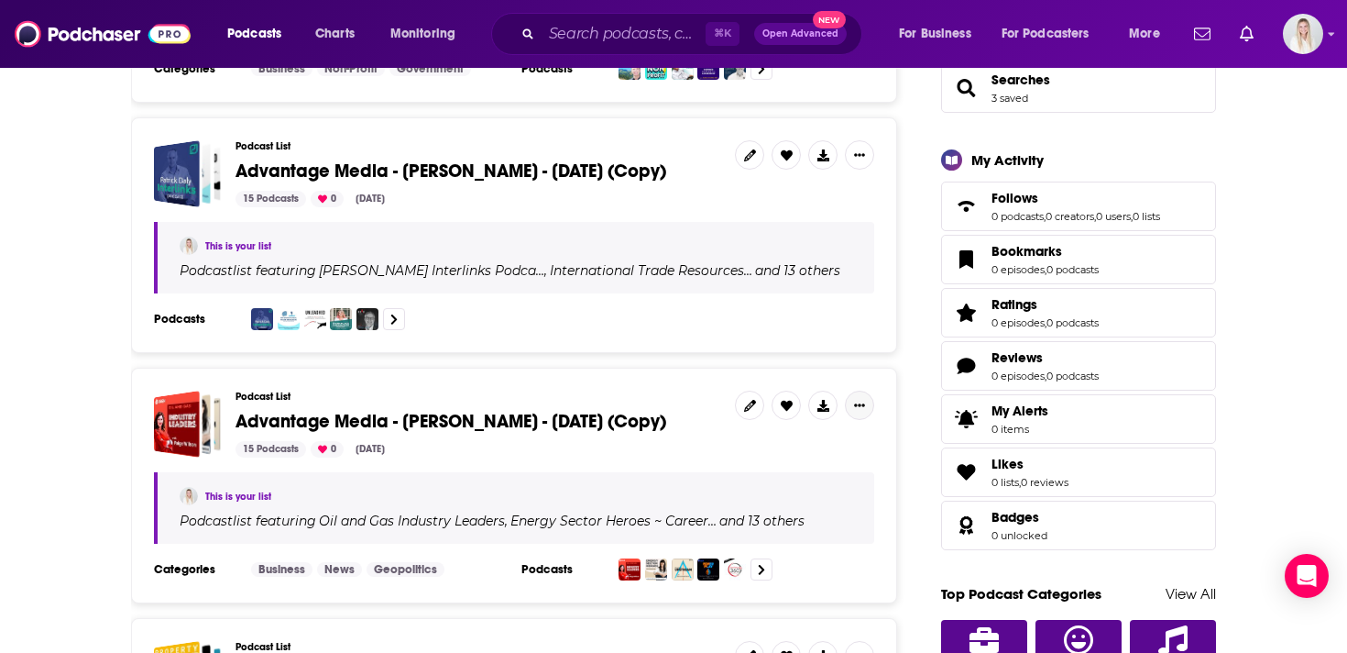
click at [861, 400] on icon "Show More Button" at bounding box center [859, 405] width 11 height 11
click at [863, 403] on icon "Show More Button" at bounding box center [859, 404] width 11 height 3
click at [828, 400] on icon at bounding box center [824, 406] width 12 height 12
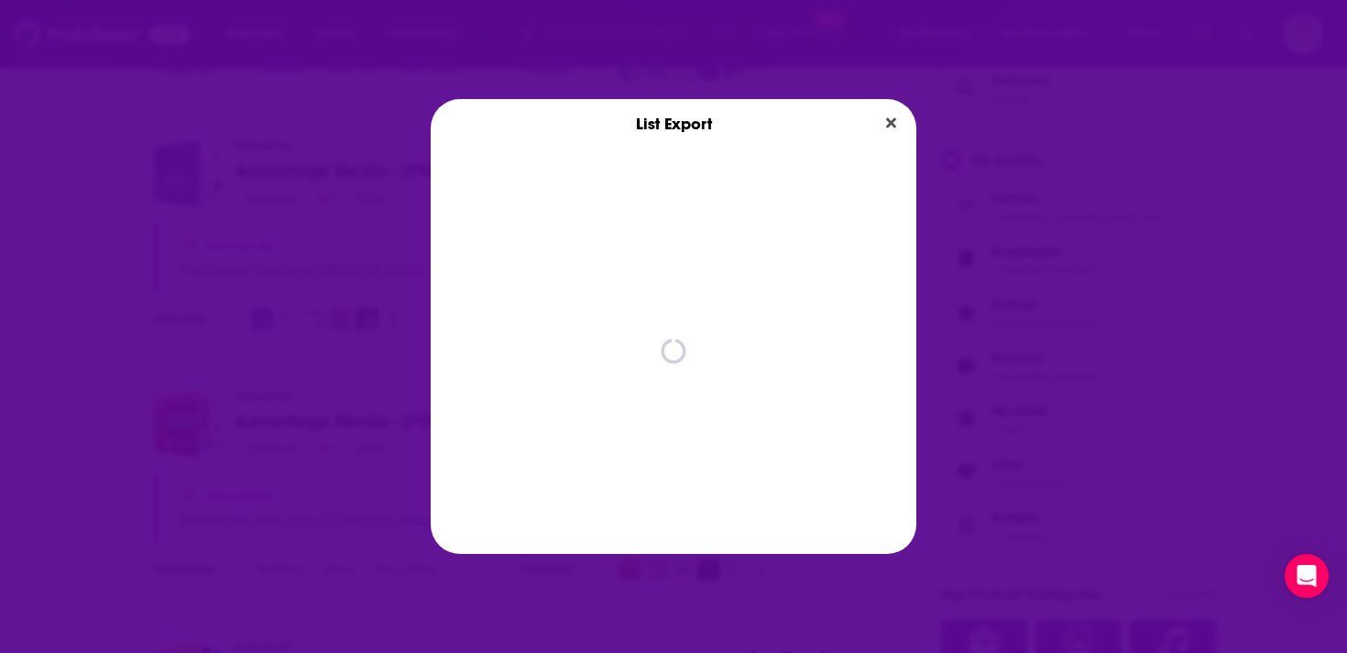
scroll to position [0, 0]
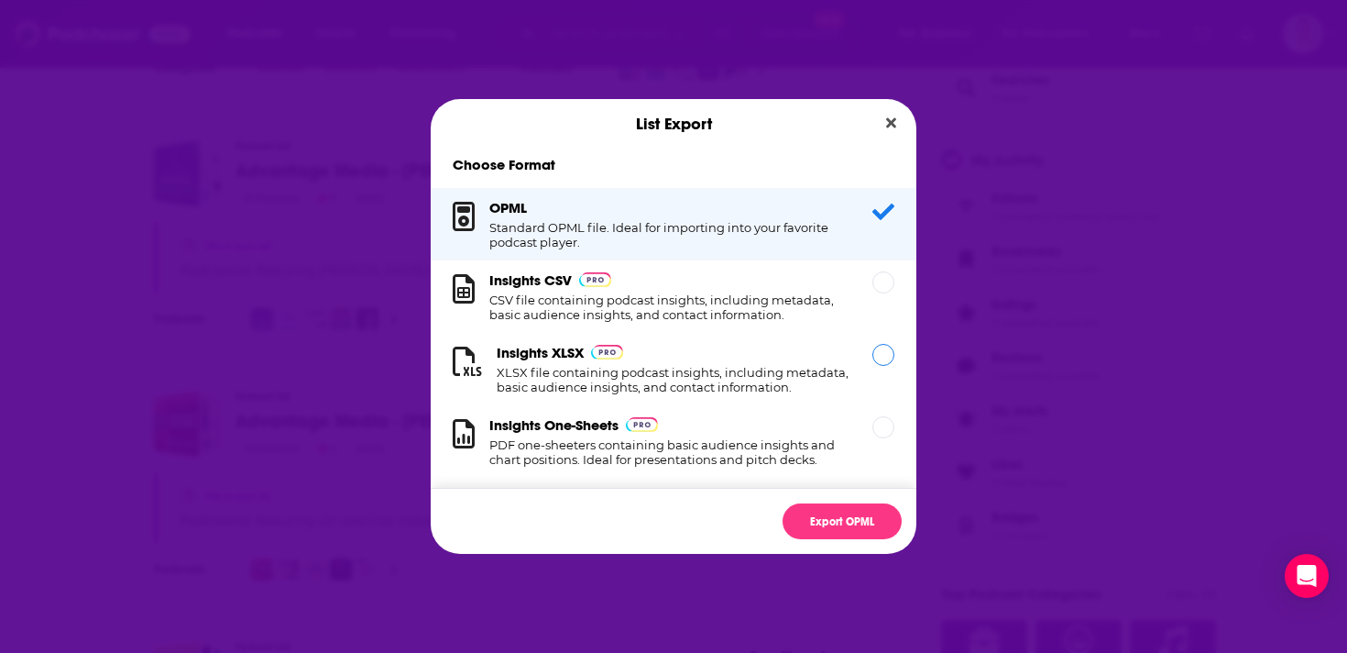
click at [876, 363] on div "Dialog" at bounding box center [884, 355] width 22 height 22
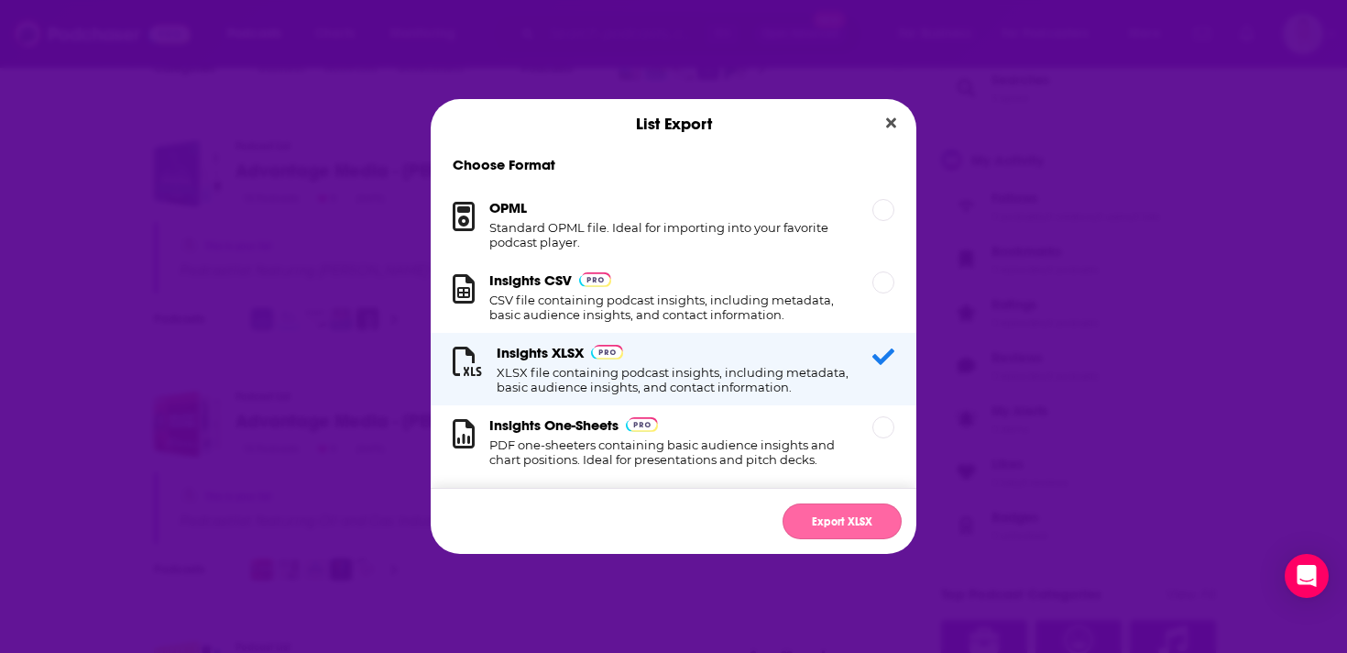
click at [862, 520] on button "Export XLSX" at bounding box center [842, 521] width 119 height 36
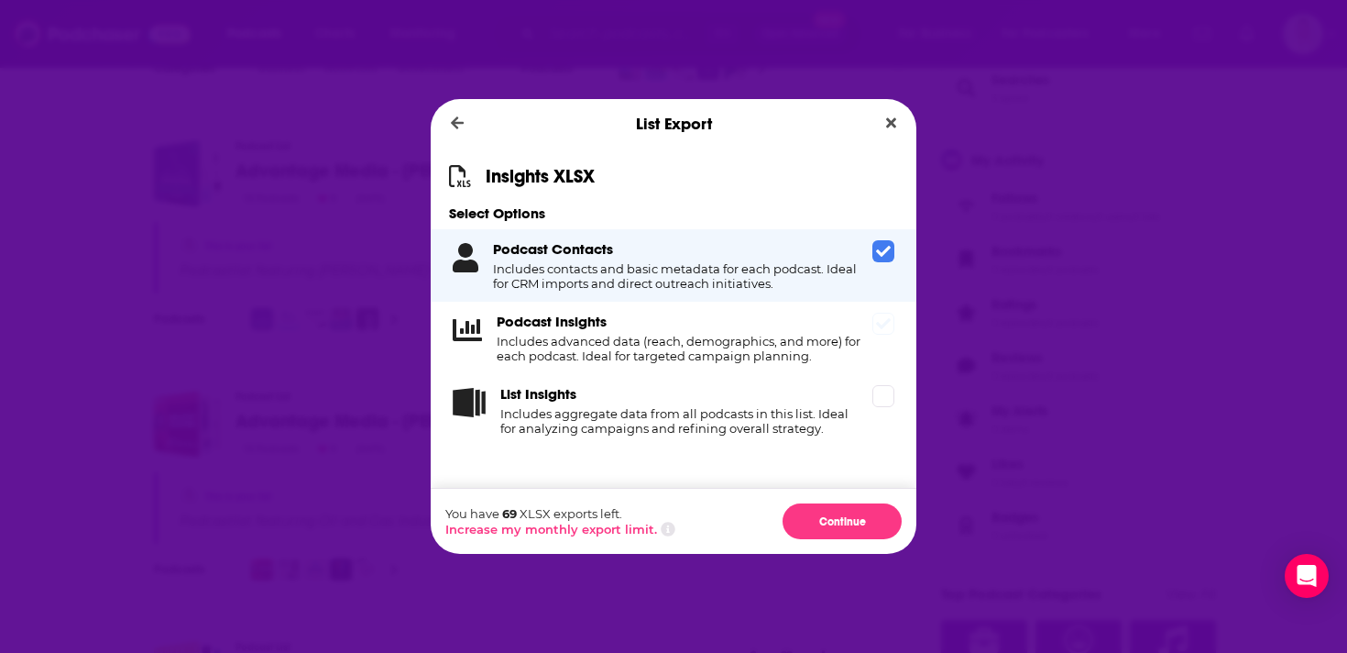
click at [885, 329] on icon "Dialog" at bounding box center [883, 323] width 15 height 15
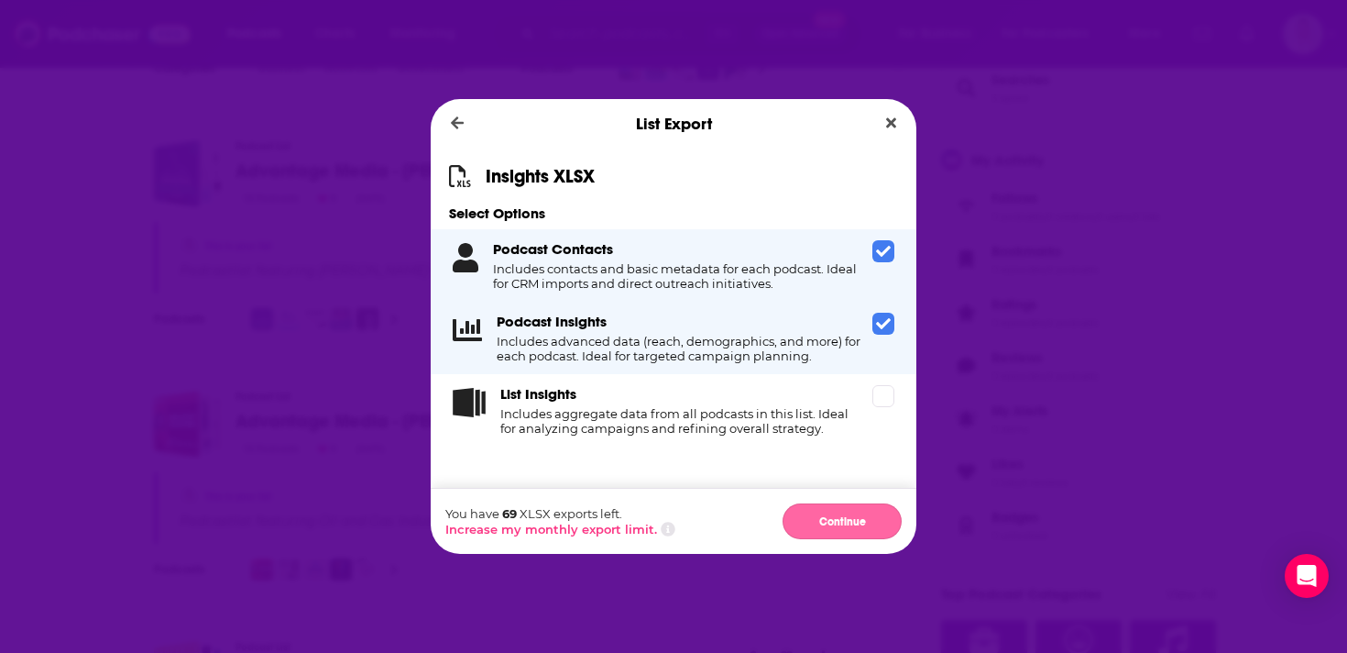
click at [873, 529] on button "Continue" at bounding box center [842, 521] width 119 height 36
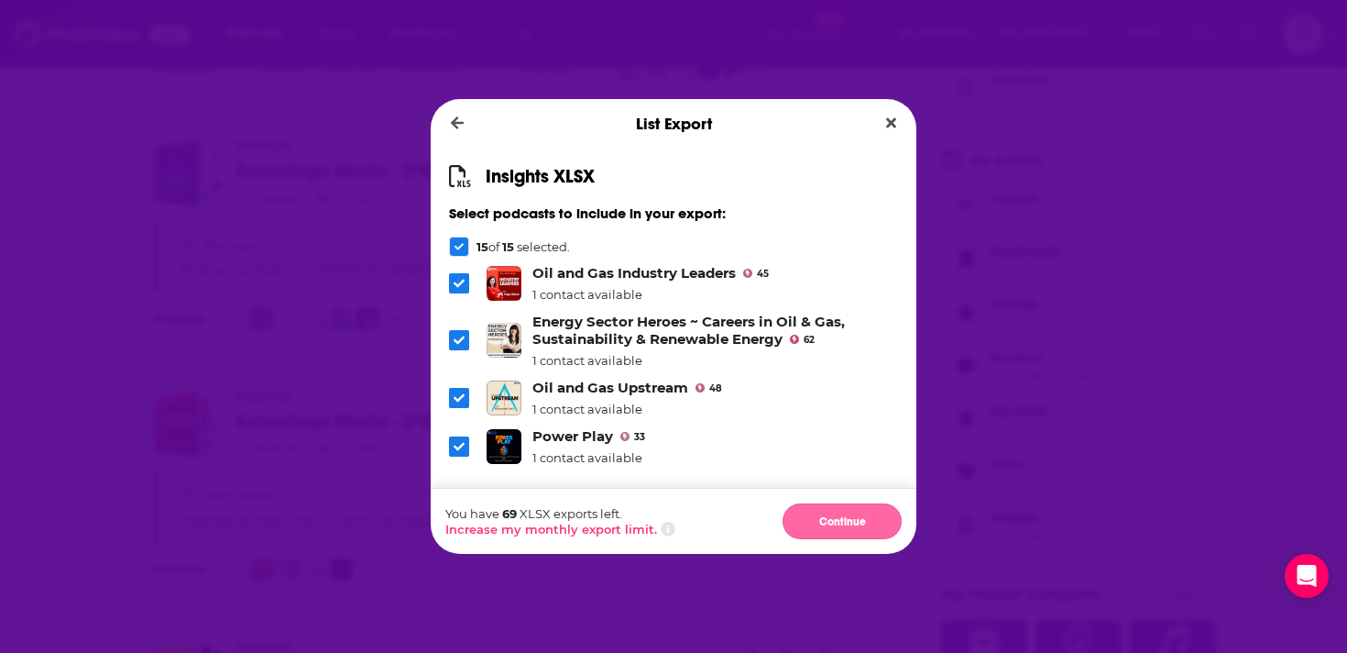
click at [875, 517] on button "Continue" at bounding box center [842, 521] width 119 height 36
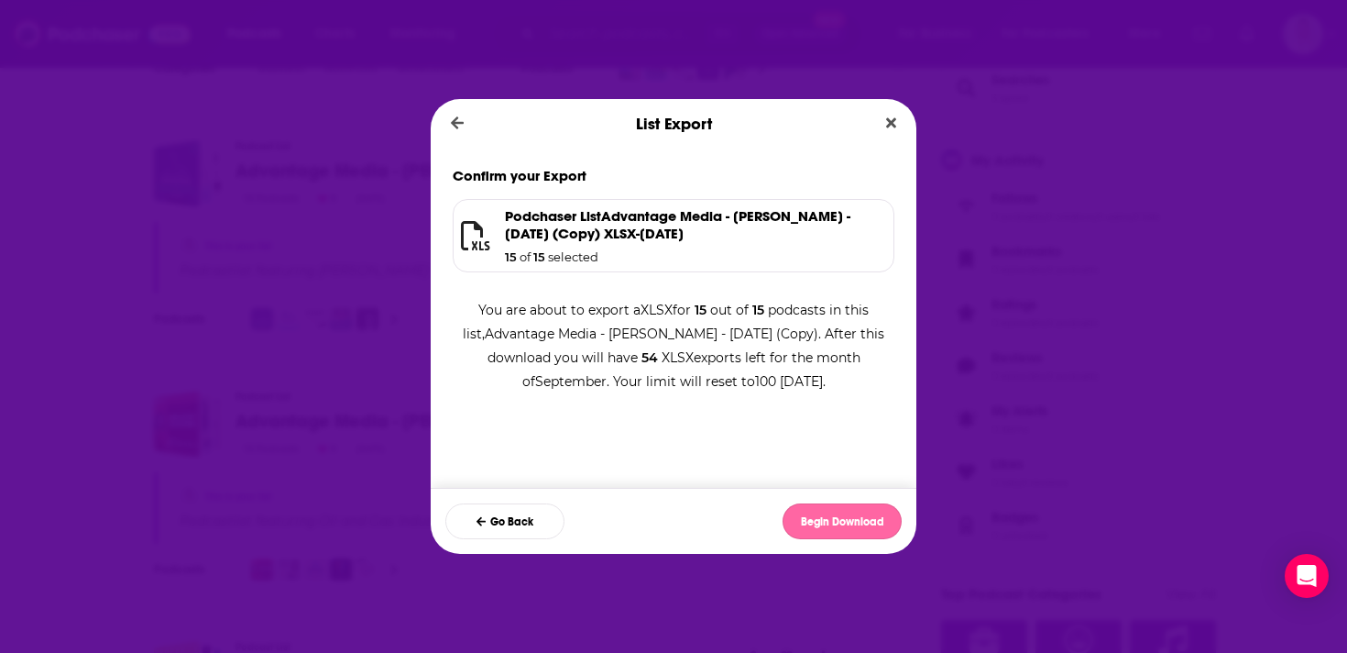
click at [855, 518] on button "Begin Download" at bounding box center [842, 521] width 119 height 36
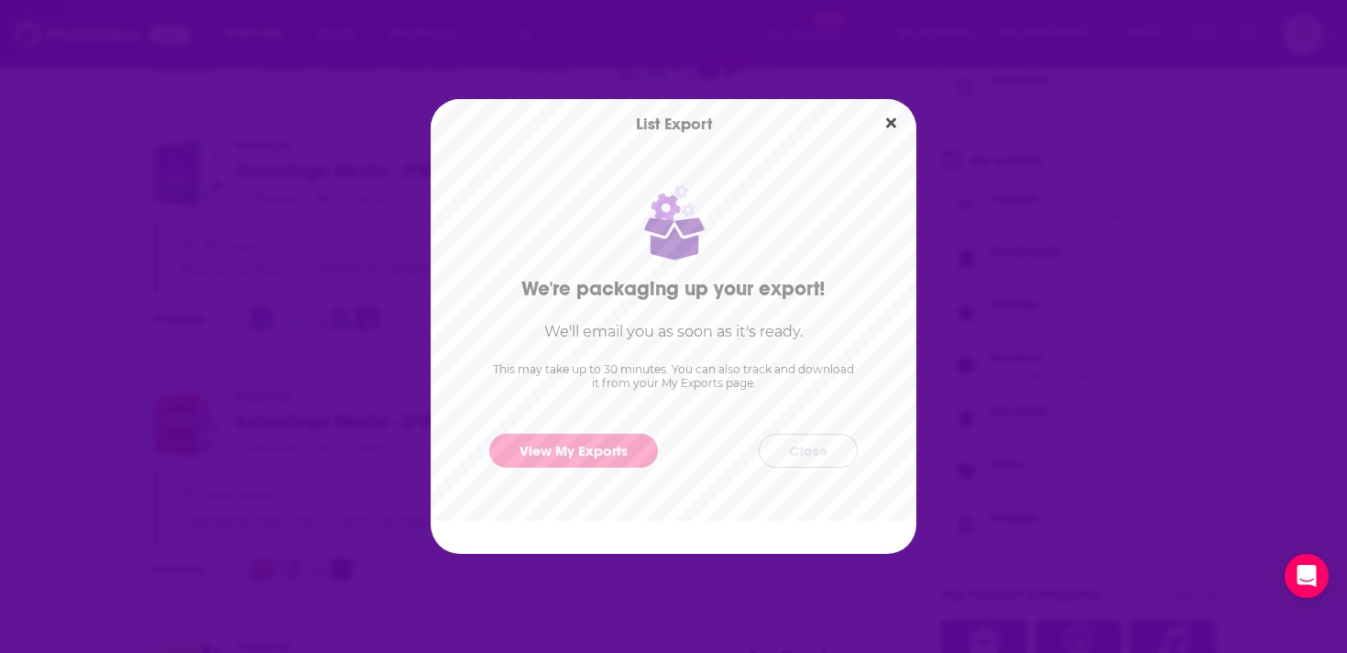
click at [821, 455] on button "Close" at bounding box center [808, 451] width 99 height 34
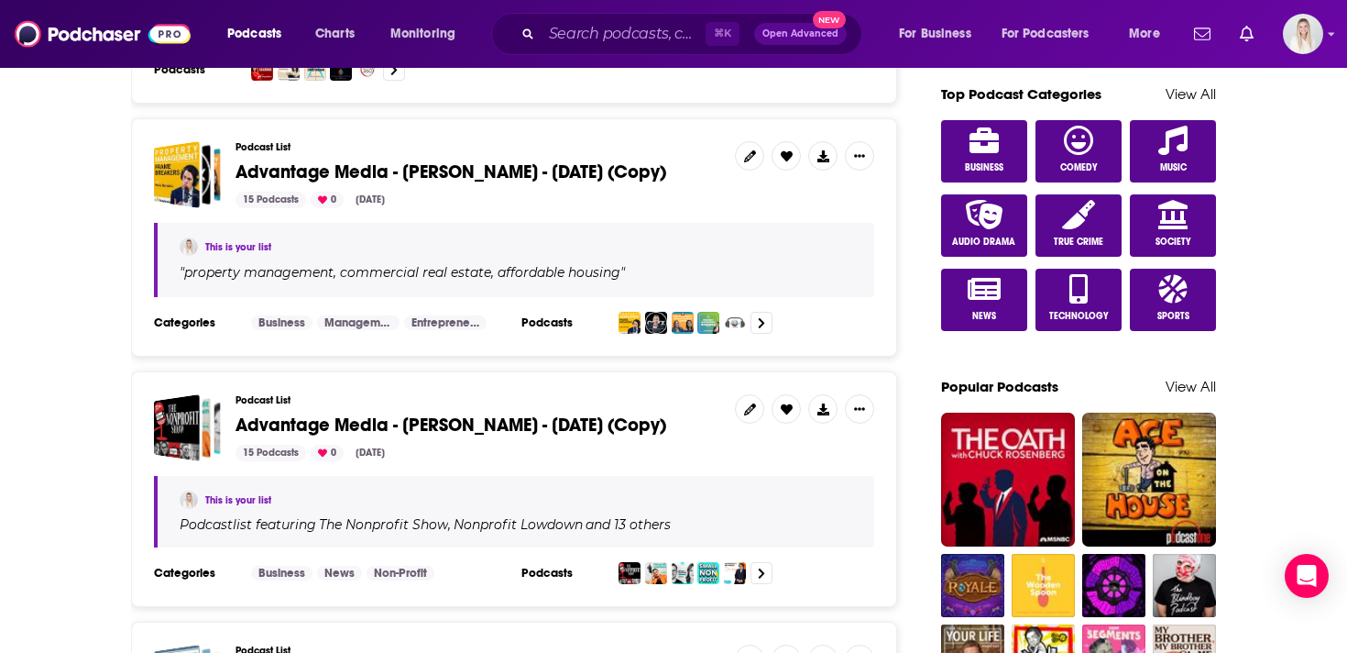
scroll to position [1016, 0]
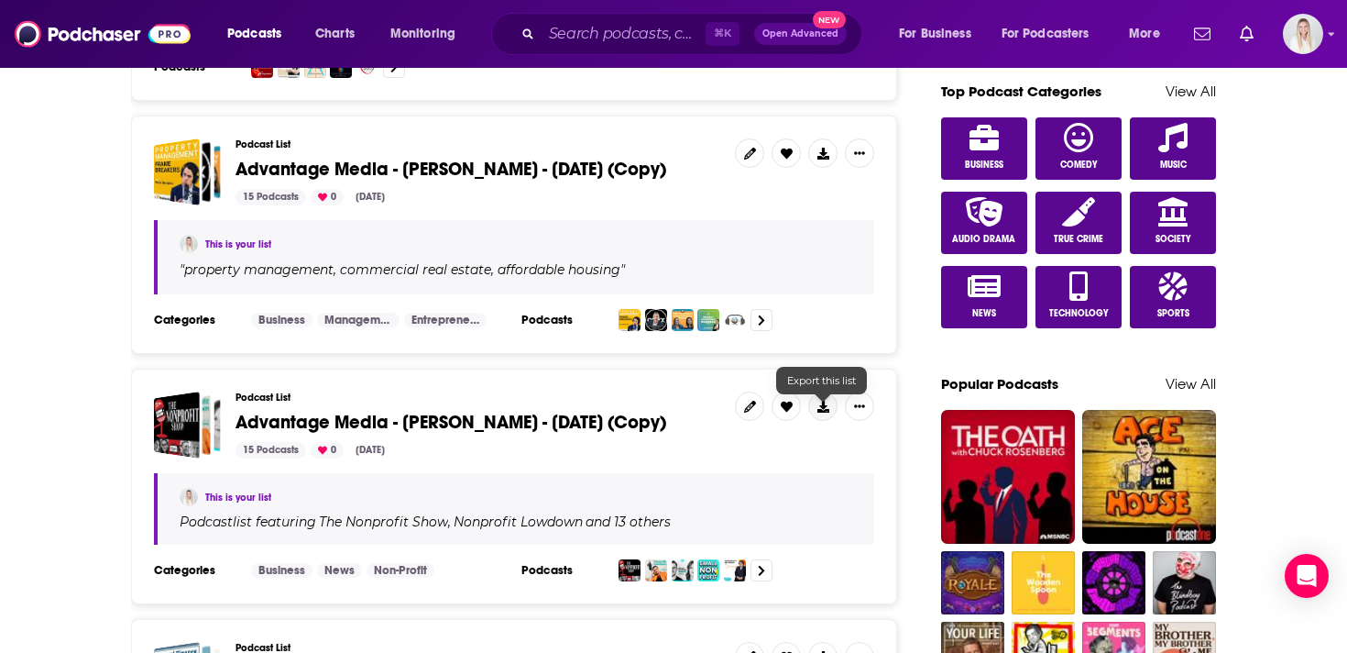
click at [828, 391] on button at bounding box center [822, 405] width 29 height 29
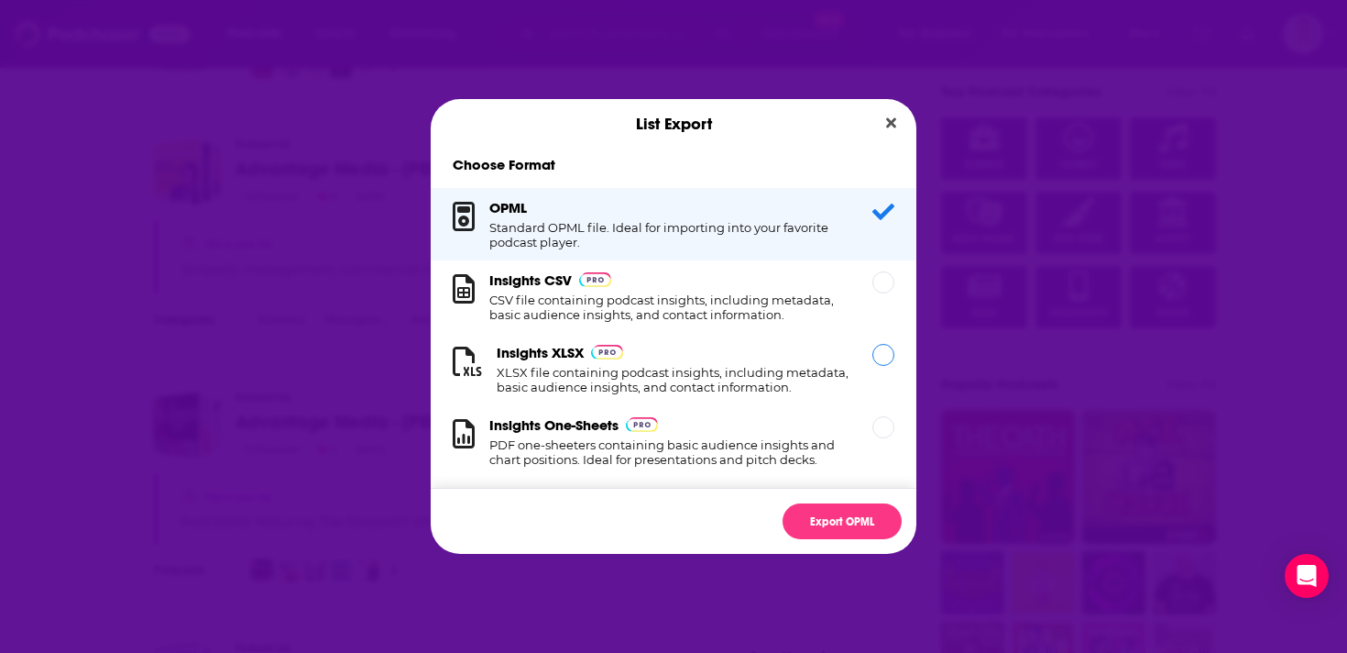
click at [878, 365] on div "Dialog" at bounding box center [884, 355] width 22 height 22
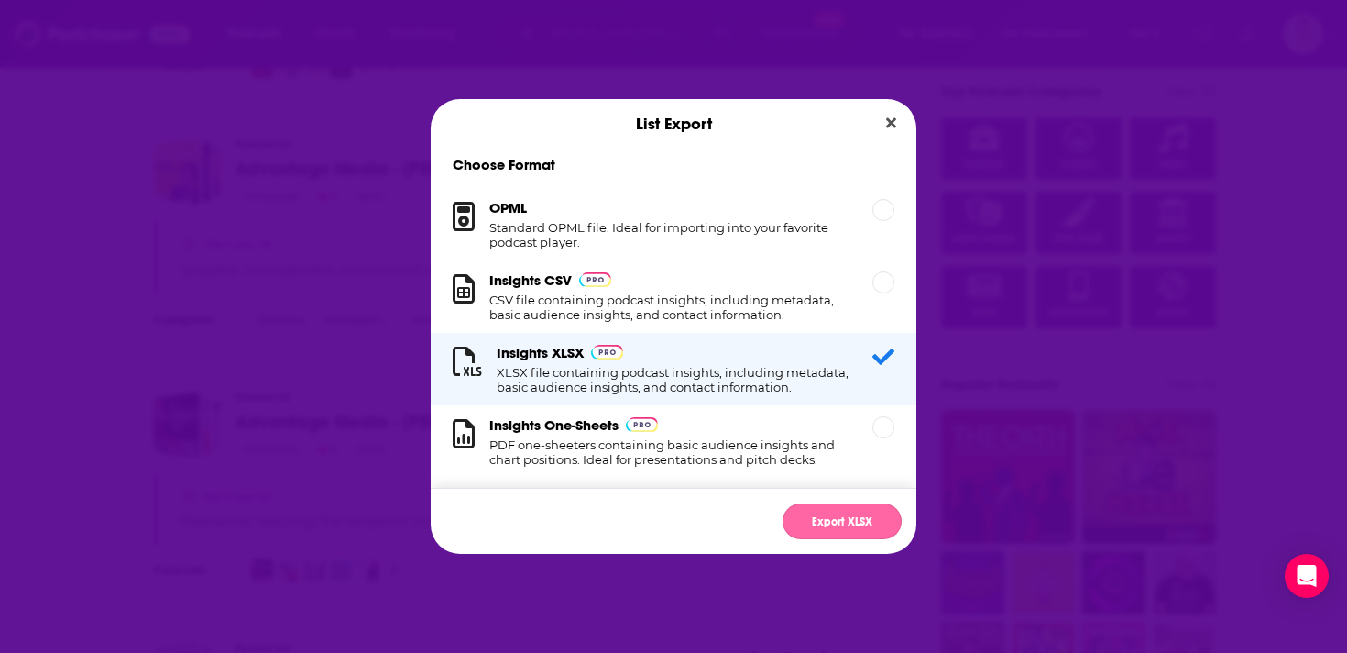
click at [866, 521] on button "Export XLSX" at bounding box center [842, 521] width 119 height 36
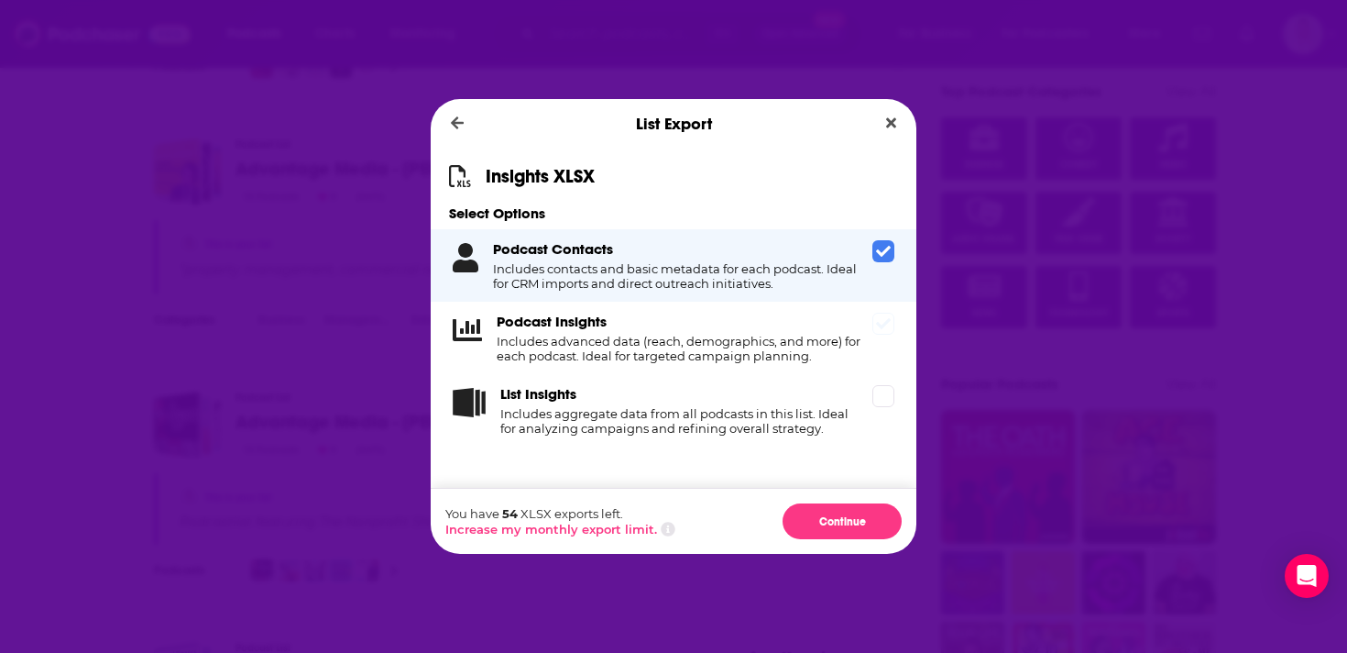
click at [874, 338] on div "Podcast Insights Includes advanced data (reach, demographics, and more) for eac…" at bounding box center [674, 338] width 486 height 72
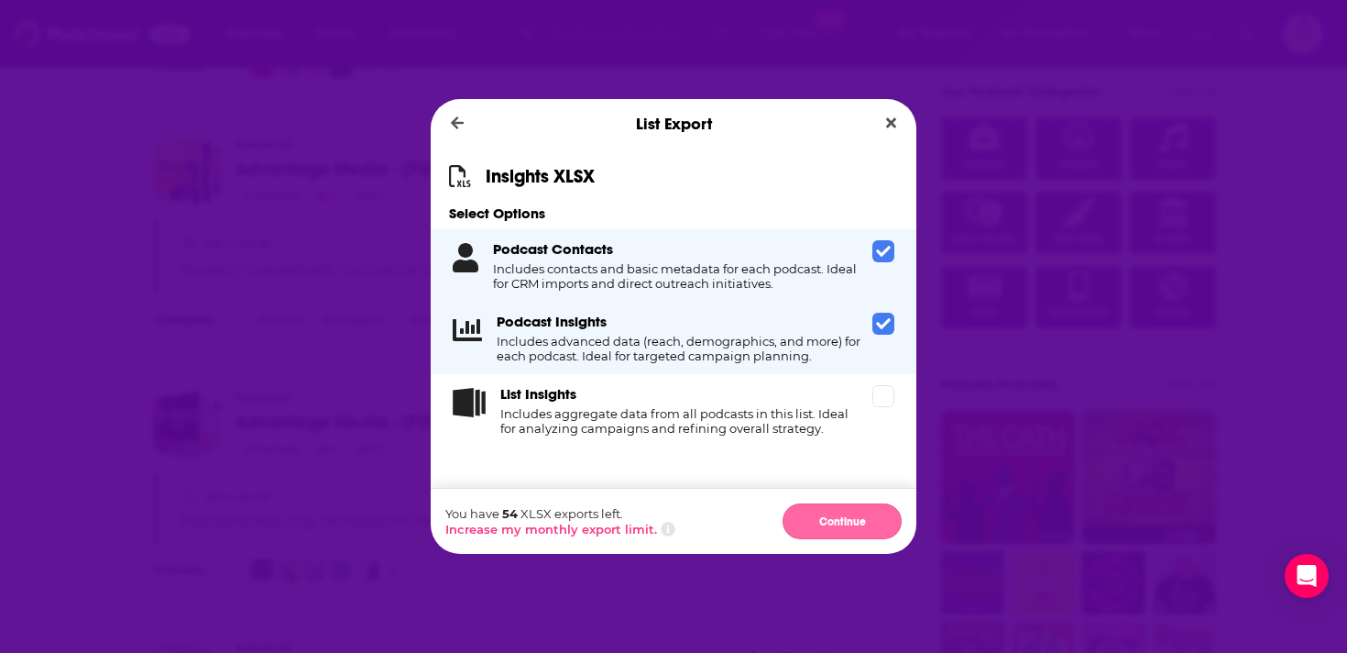
click at [847, 528] on button "Continue" at bounding box center [842, 521] width 119 height 36
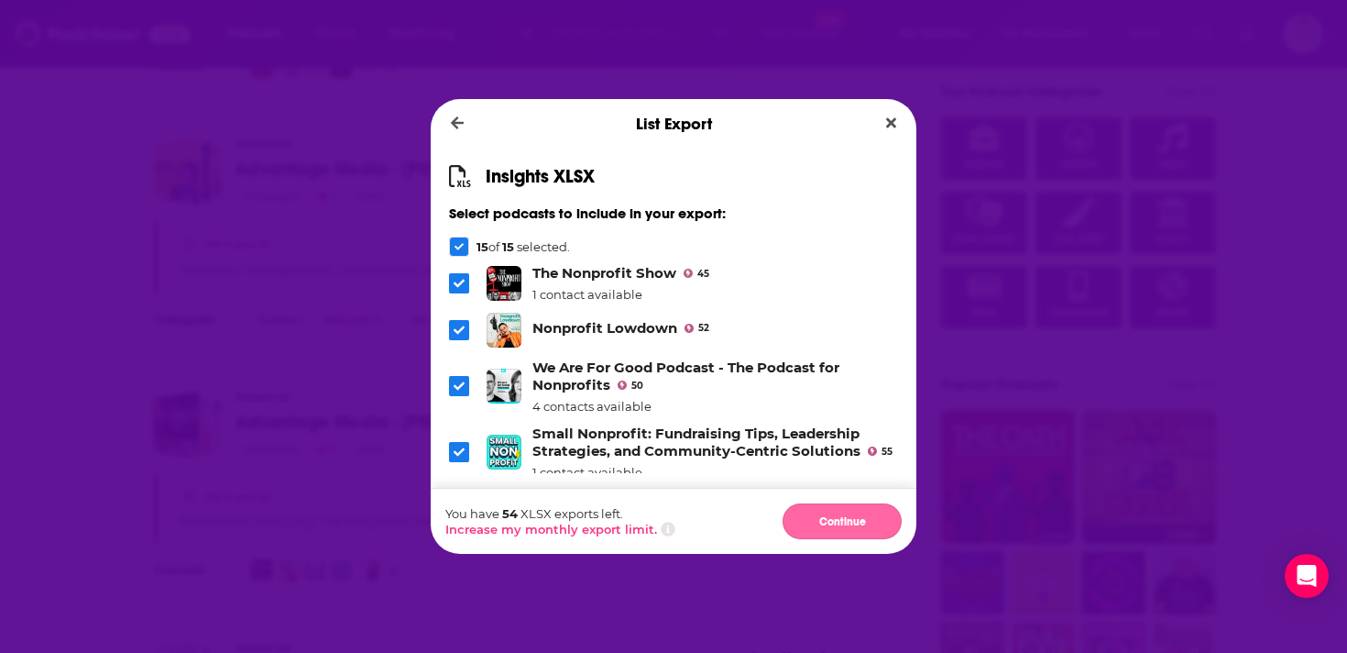
click at [867, 527] on button "Continue" at bounding box center [842, 521] width 119 height 36
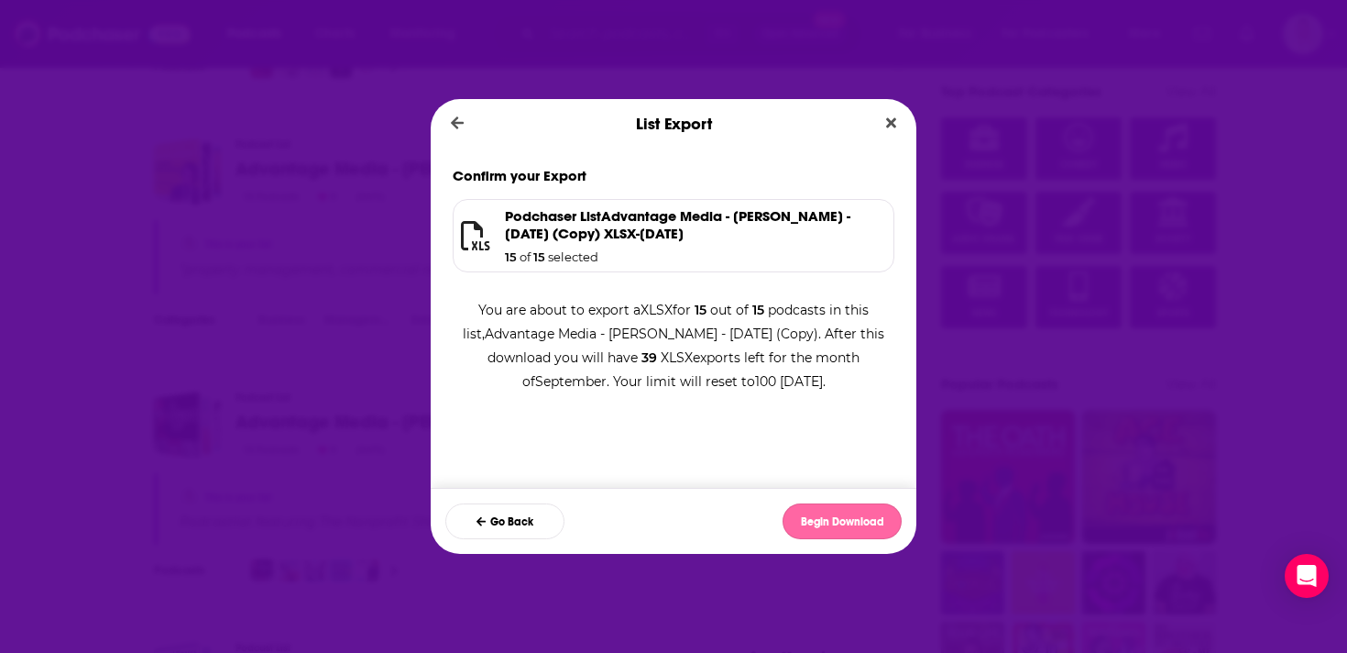
click at [873, 526] on button "Begin Download" at bounding box center [842, 521] width 119 height 36
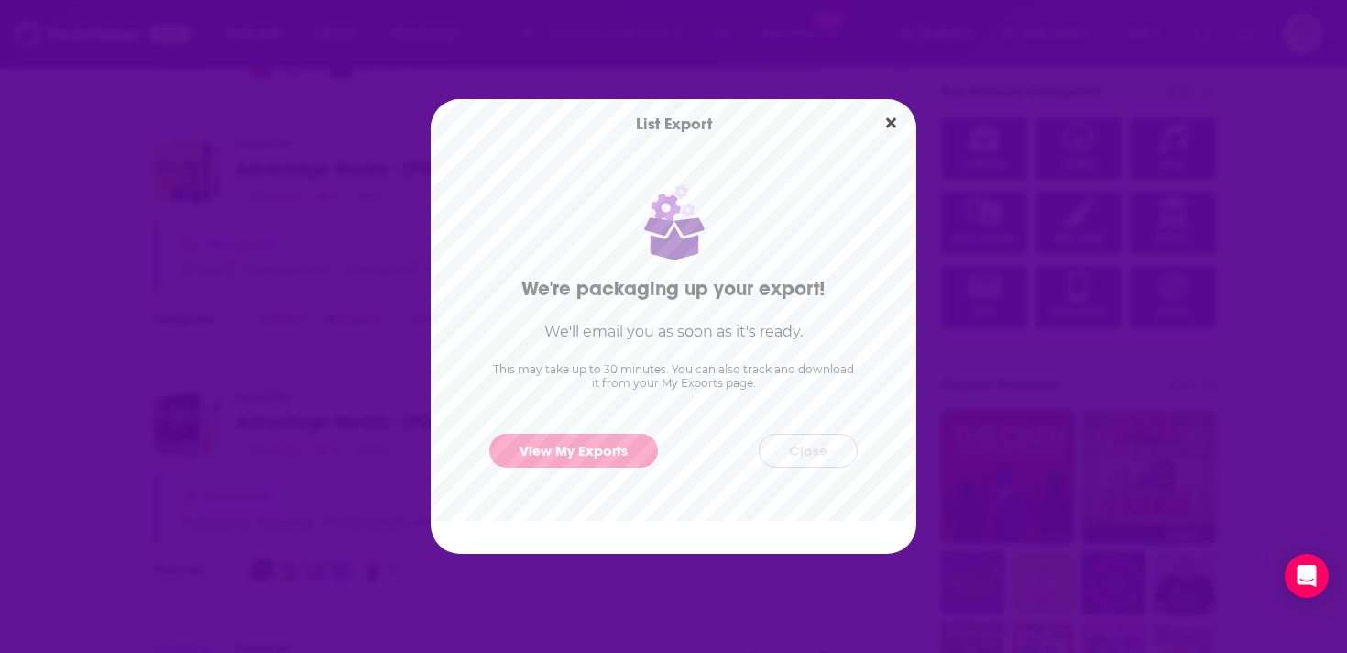
click at [804, 448] on button "Close" at bounding box center [808, 451] width 99 height 34
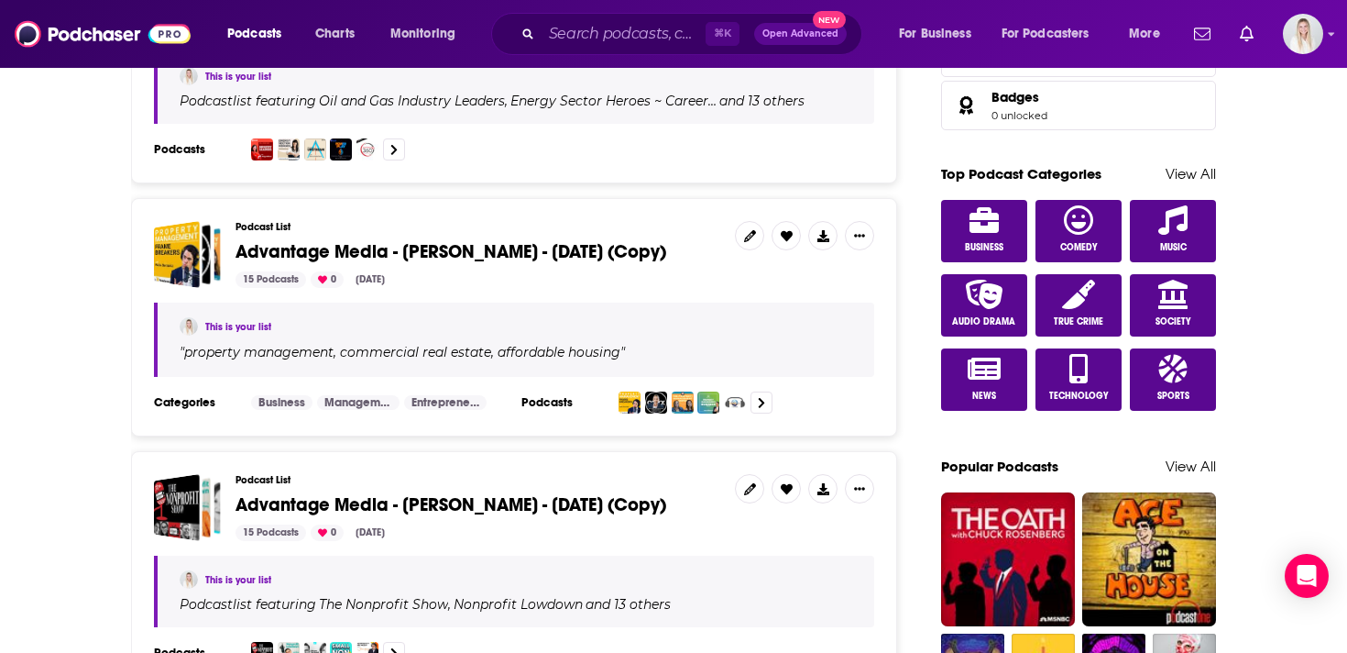
scroll to position [928, 0]
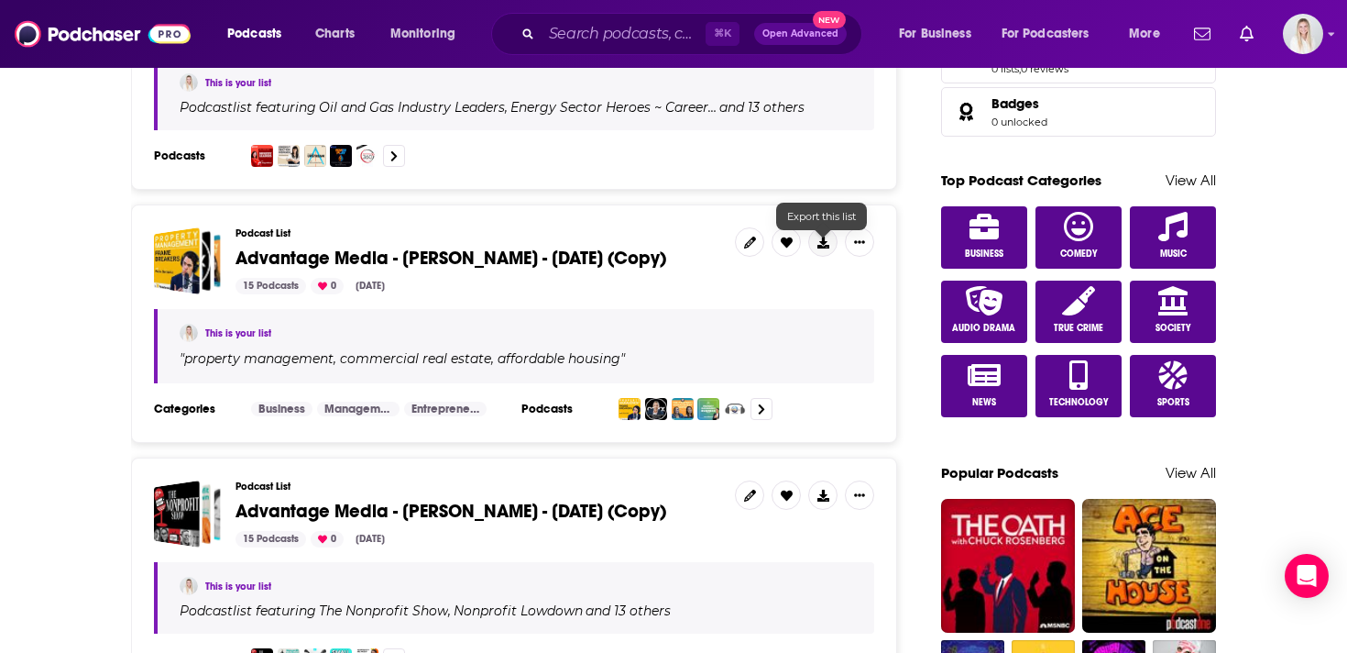
click at [831, 227] on button at bounding box center [822, 241] width 29 height 29
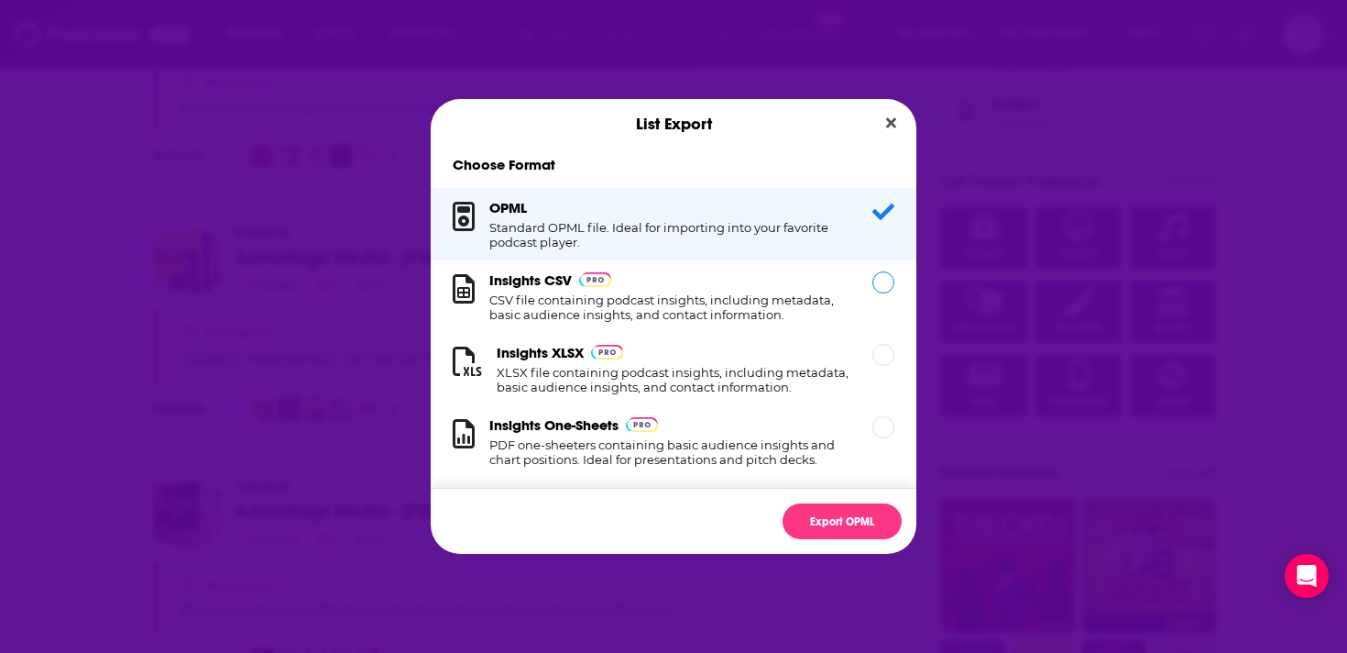
click at [879, 286] on div "Dialog" at bounding box center [884, 282] width 22 height 22
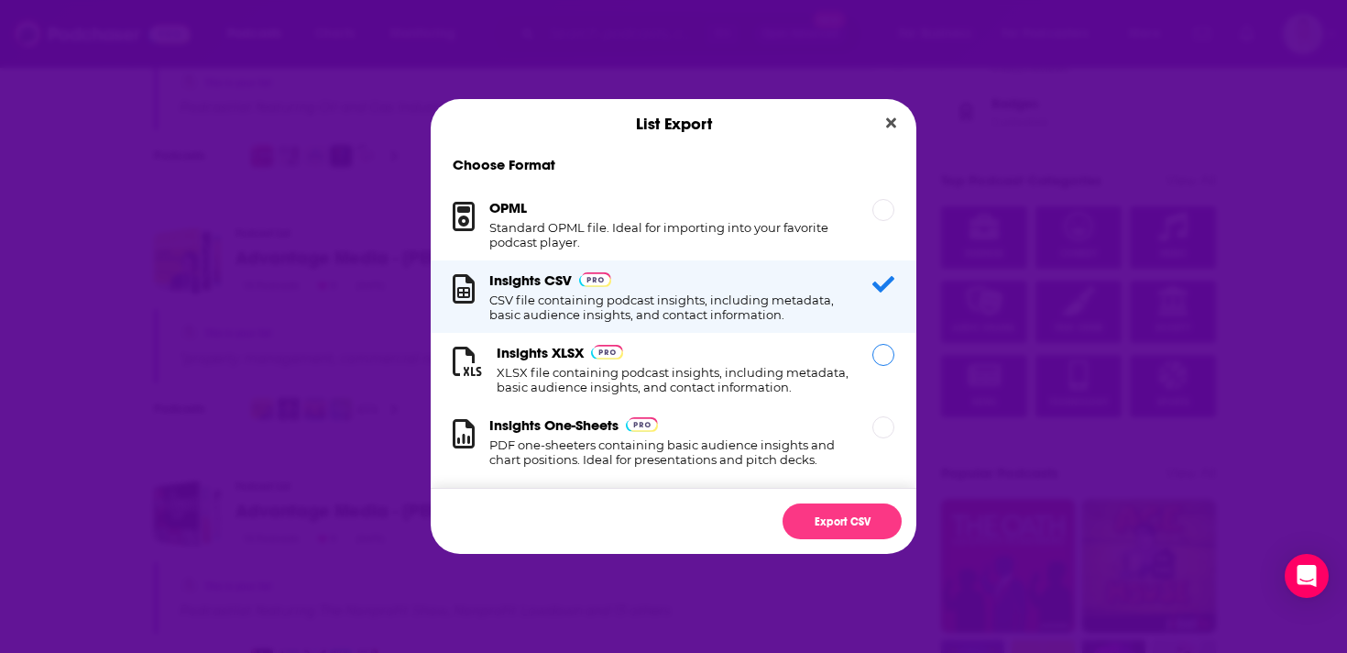
click at [879, 375] on div "Insights XLSX XLSX file containing podcast insights, including metadata, basic …" at bounding box center [674, 369] width 486 height 72
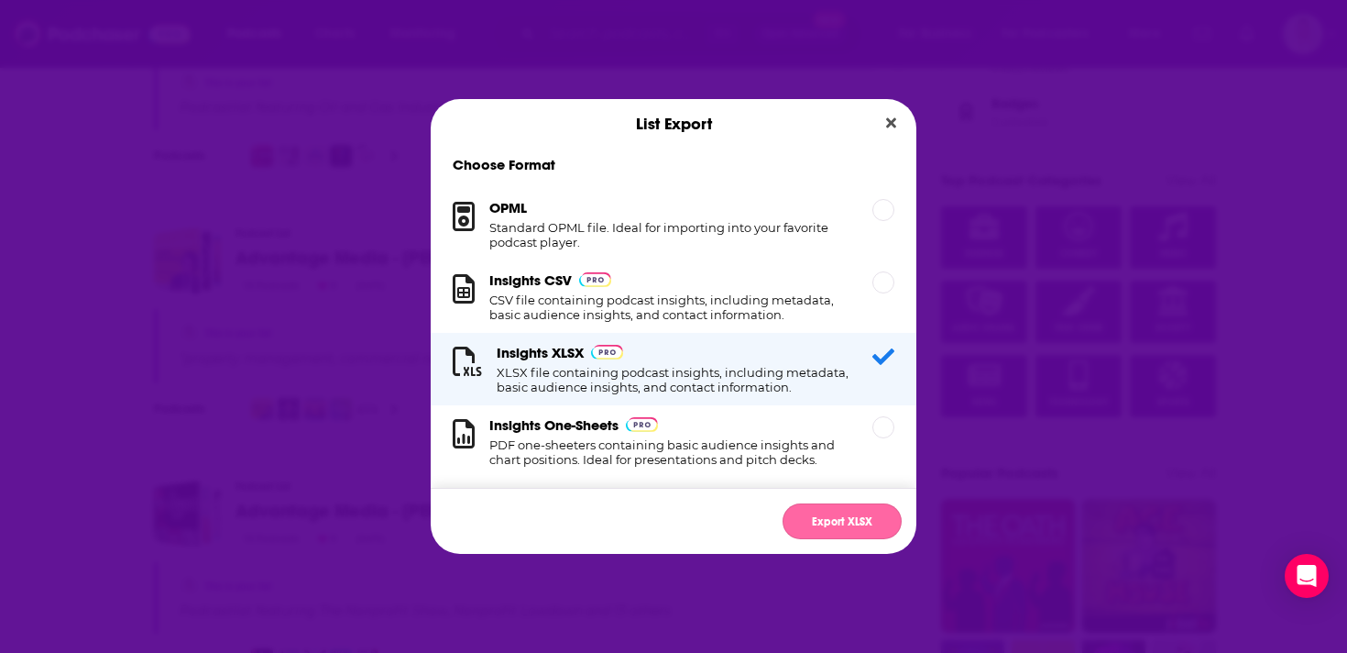
click at [873, 522] on button "Export XLSX" at bounding box center [842, 521] width 119 height 36
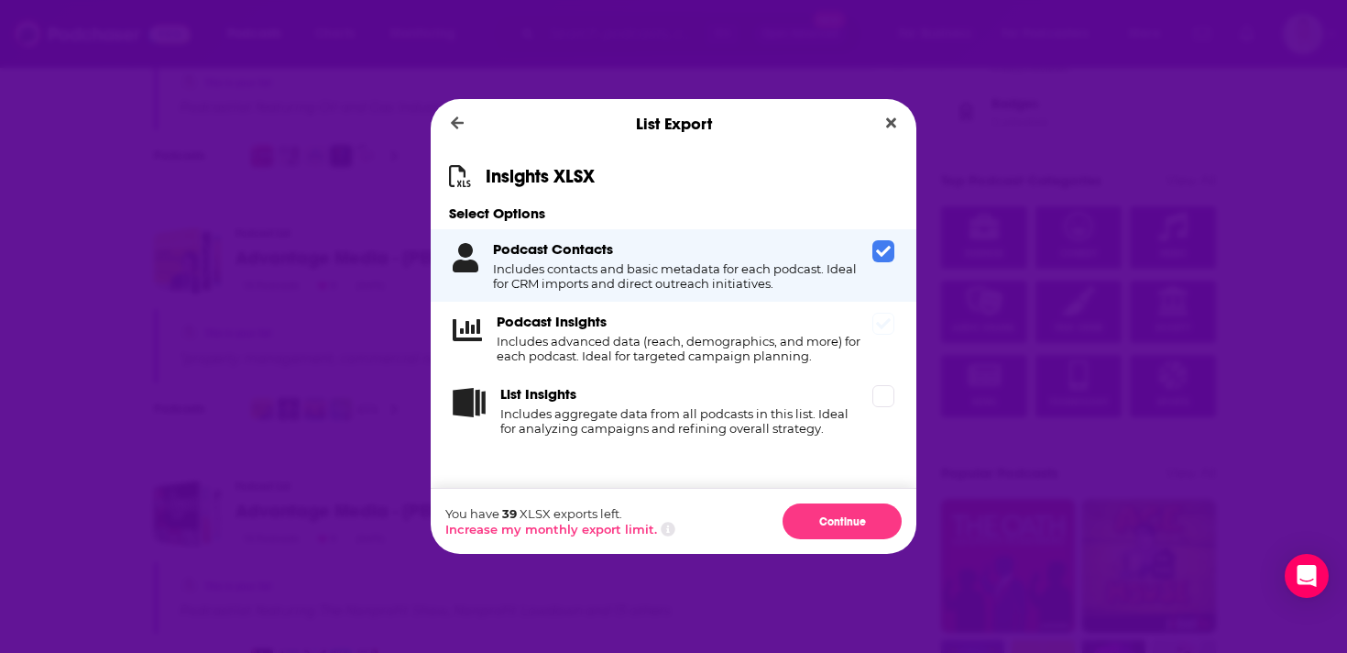
click at [871, 340] on div "Podcast Insights Includes advanced data (reach, demographics, and more) for eac…" at bounding box center [674, 338] width 486 height 72
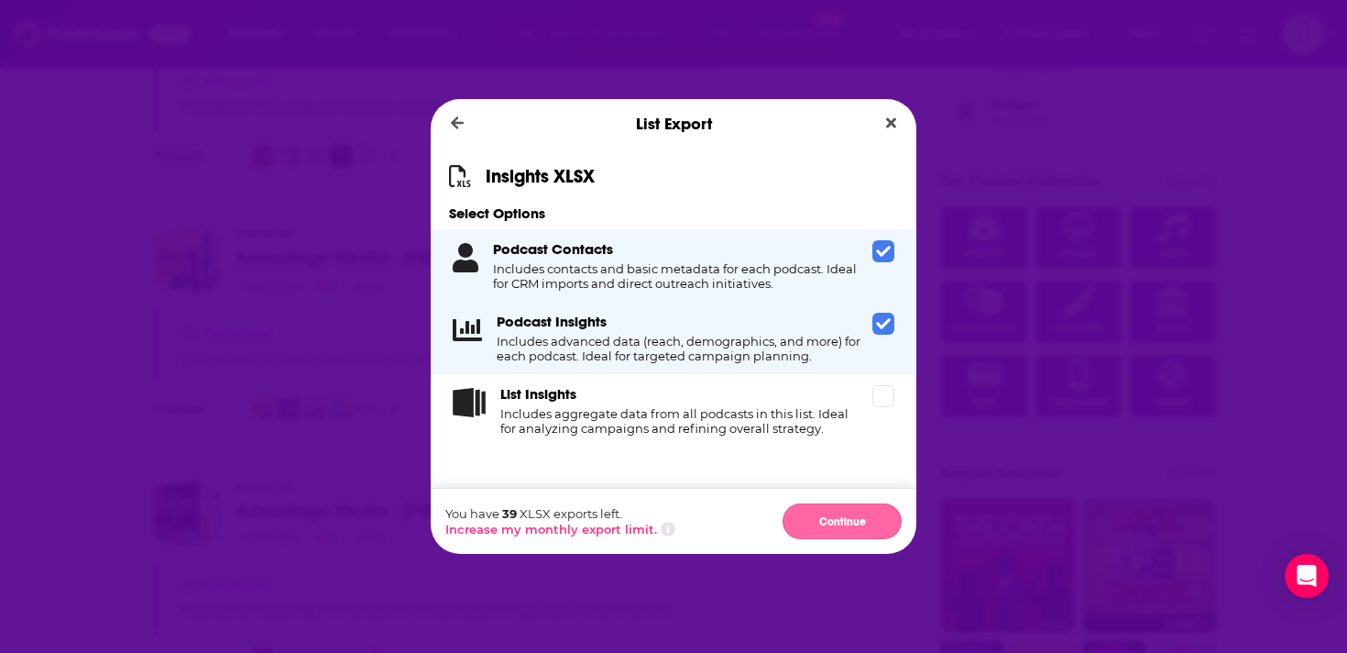
click at [860, 518] on button "Continue" at bounding box center [842, 521] width 119 height 36
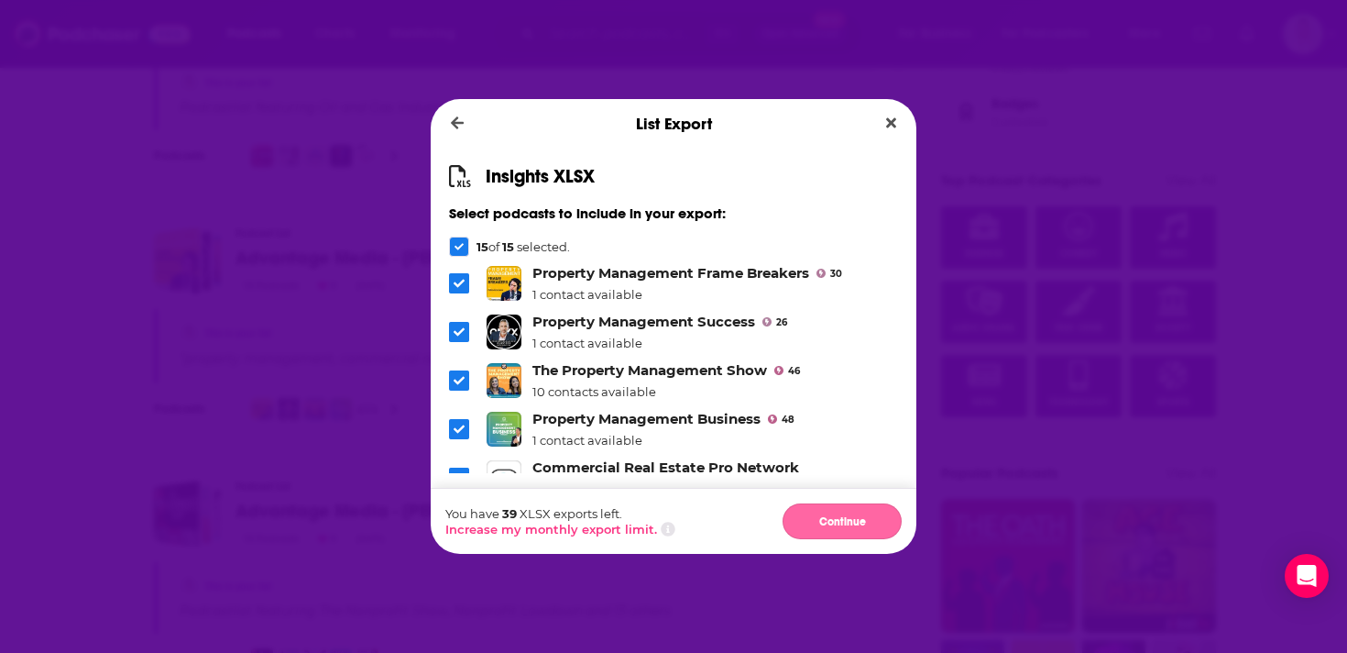
click at [865, 523] on button "Continue" at bounding box center [842, 521] width 119 height 36
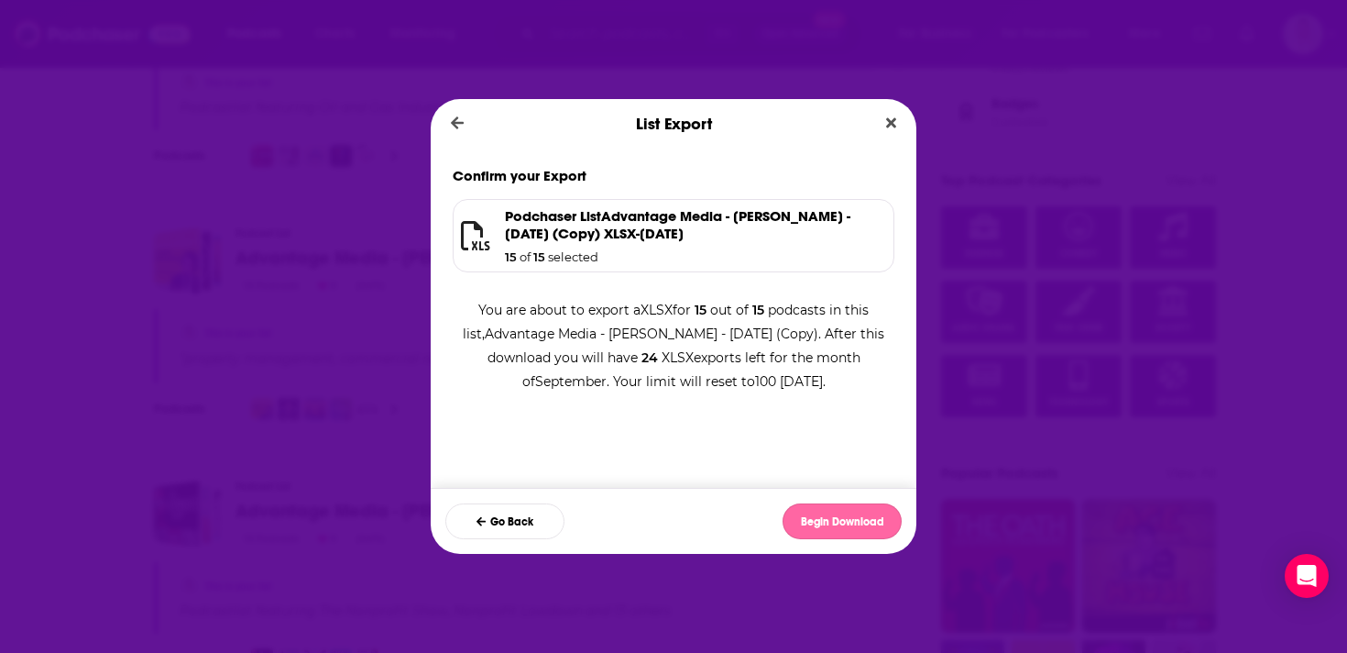
click at [871, 528] on button "Begin Download" at bounding box center [842, 521] width 119 height 36
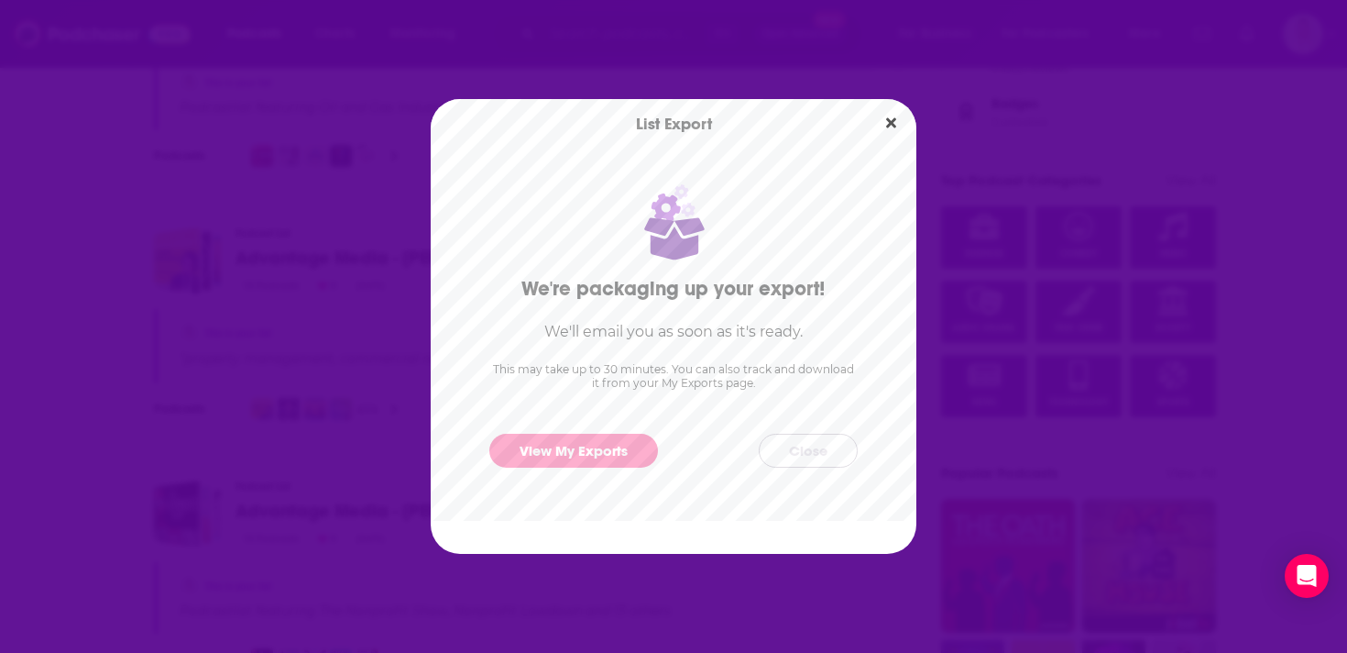
click at [838, 454] on button "Close" at bounding box center [808, 451] width 99 height 34
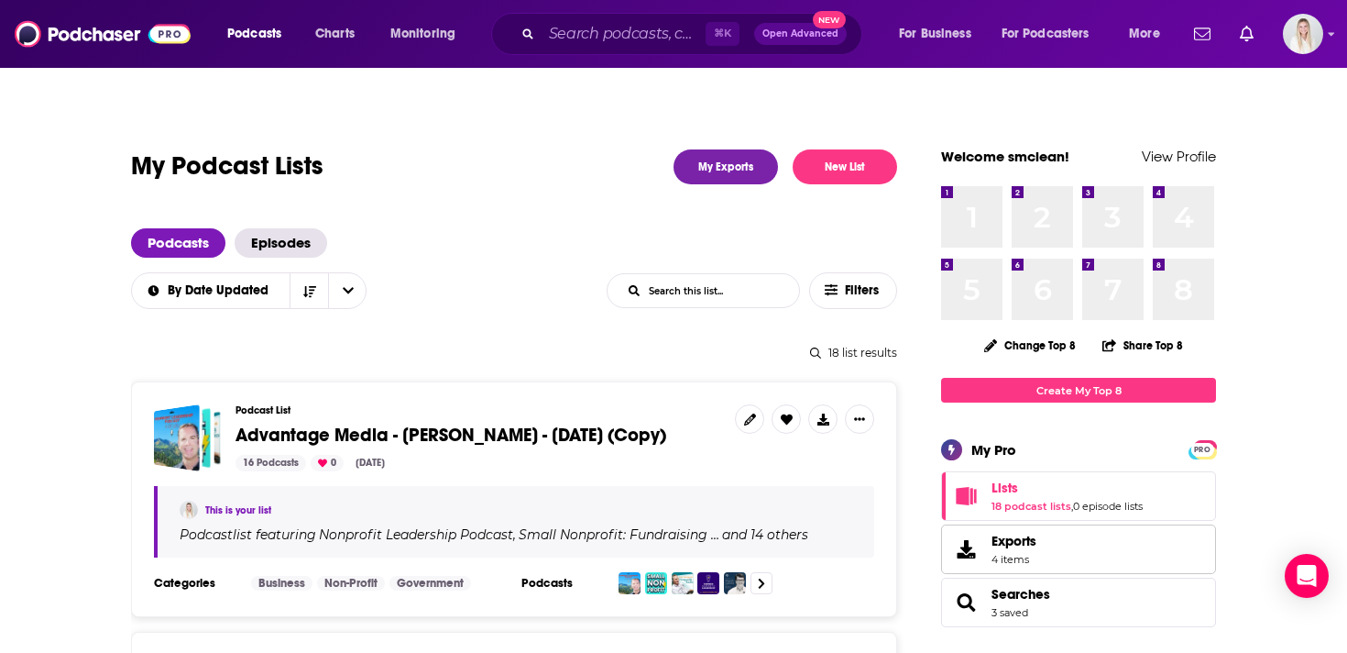
click at [1051, 524] on link "Exports 4 items" at bounding box center [1078, 548] width 275 height 49
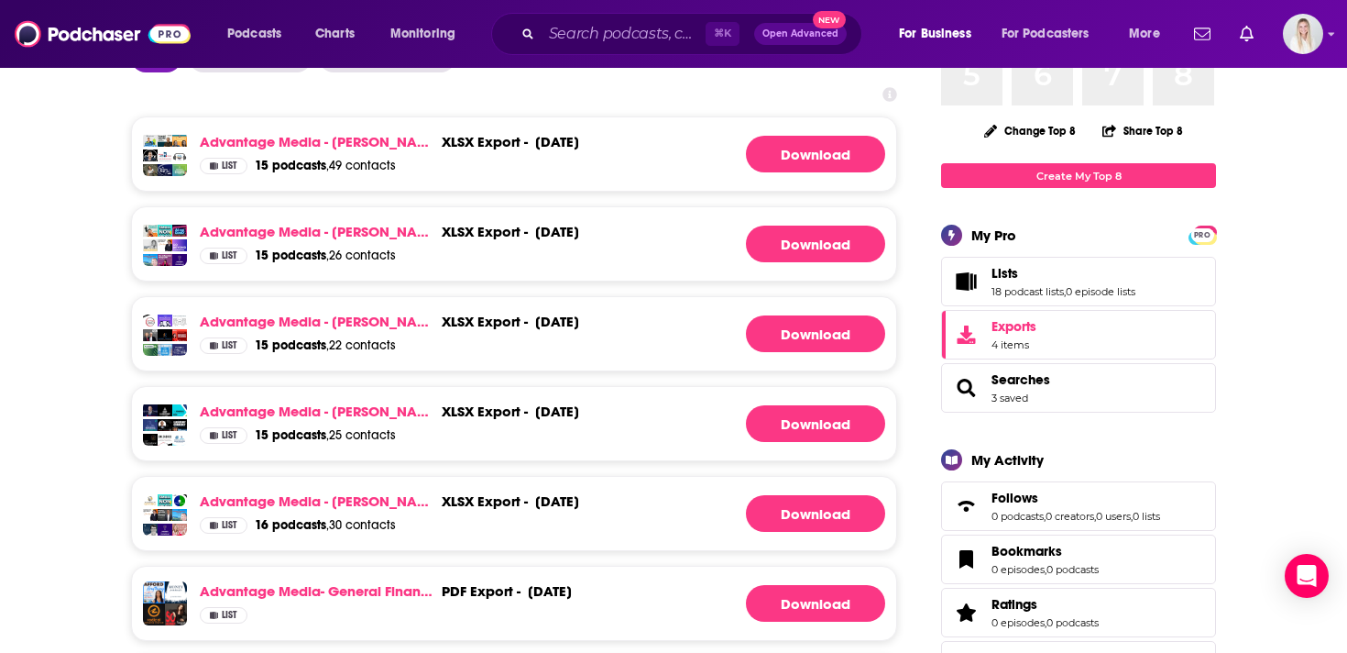
scroll to position [5, 0]
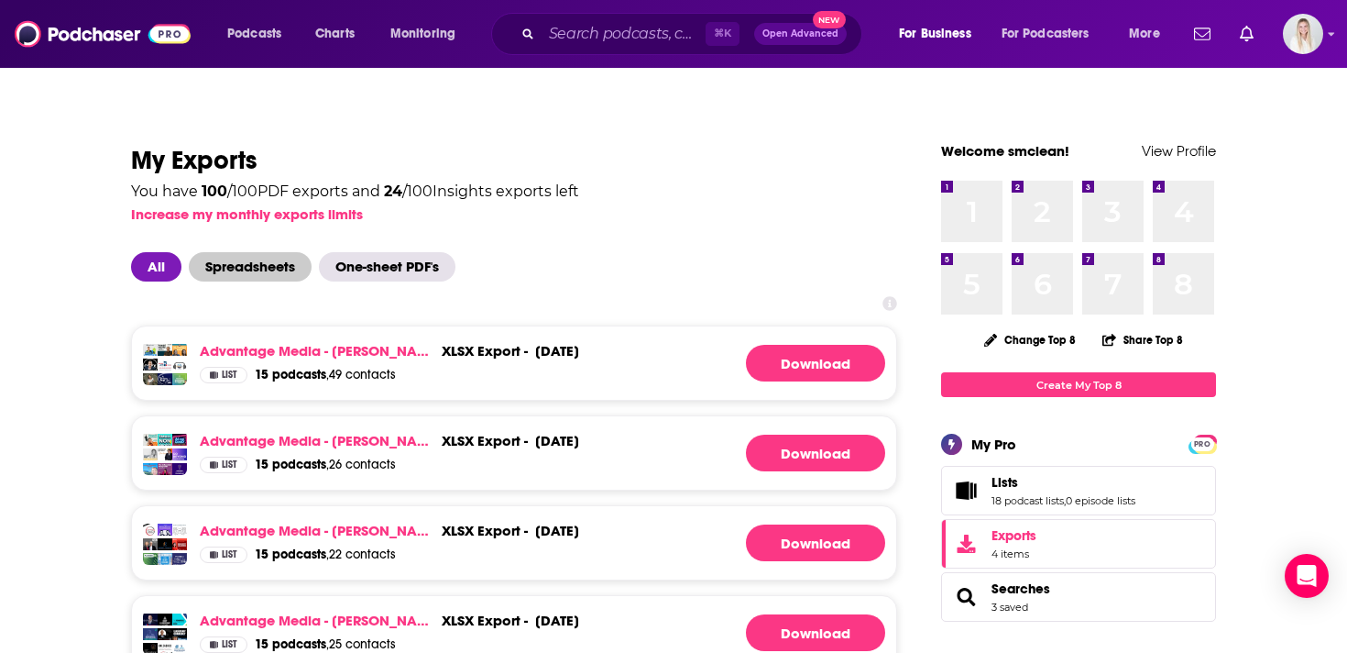
click at [284, 252] on span "Spreadsheets" at bounding box center [250, 266] width 123 height 29
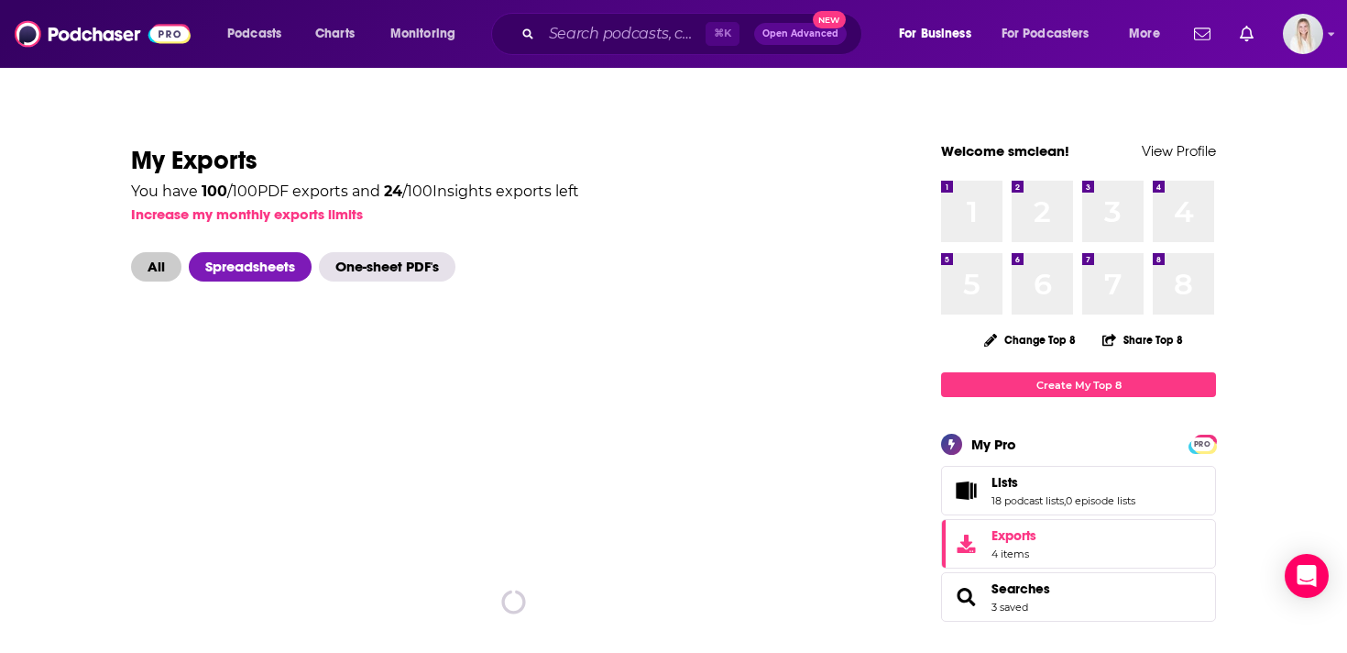
click at [152, 252] on span "All" at bounding box center [156, 266] width 50 height 29
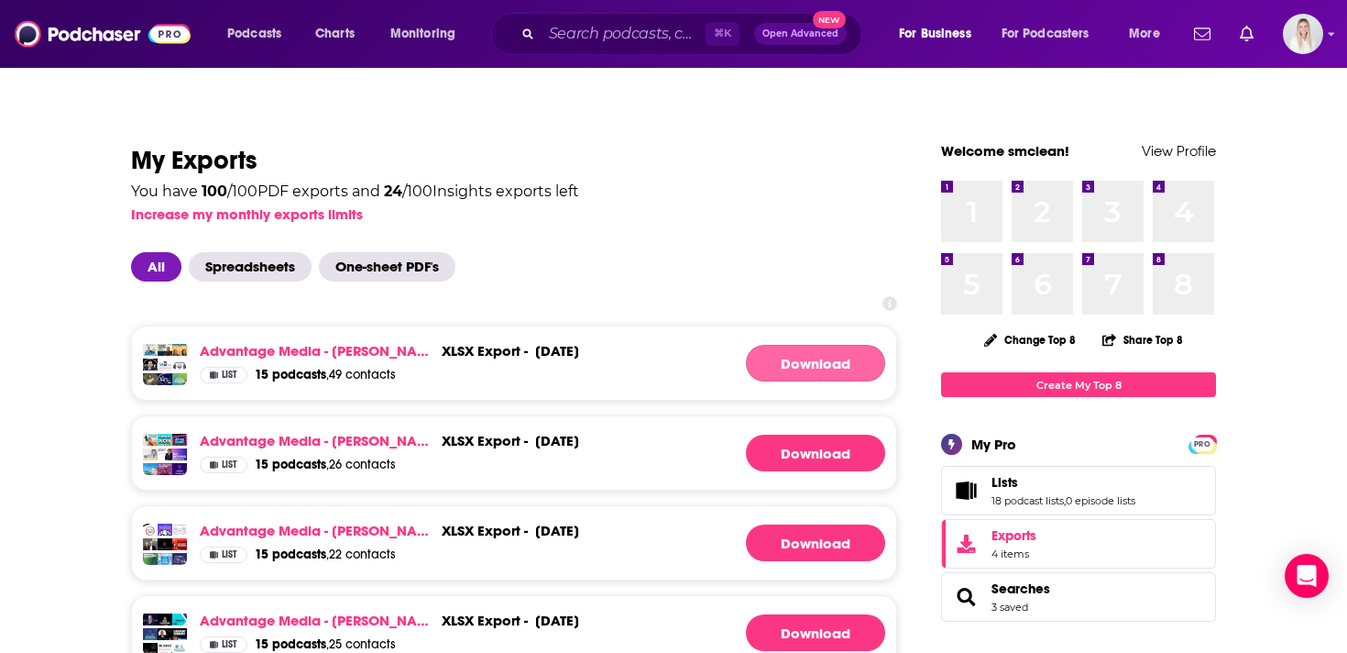
click at [801, 345] on link "Download" at bounding box center [815, 363] width 139 height 37
click at [832, 434] on link "Download" at bounding box center [815, 452] width 139 height 37
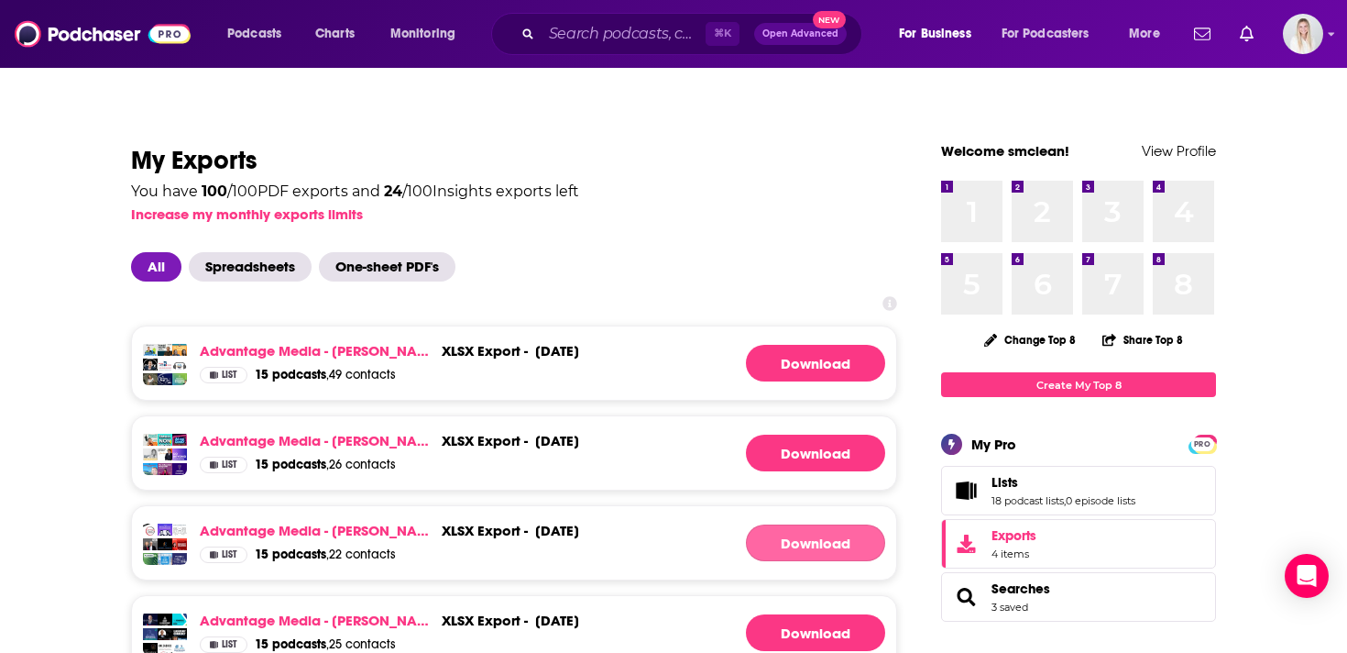
click at [816, 524] on link "Download" at bounding box center [815, 542] width 139 height 37
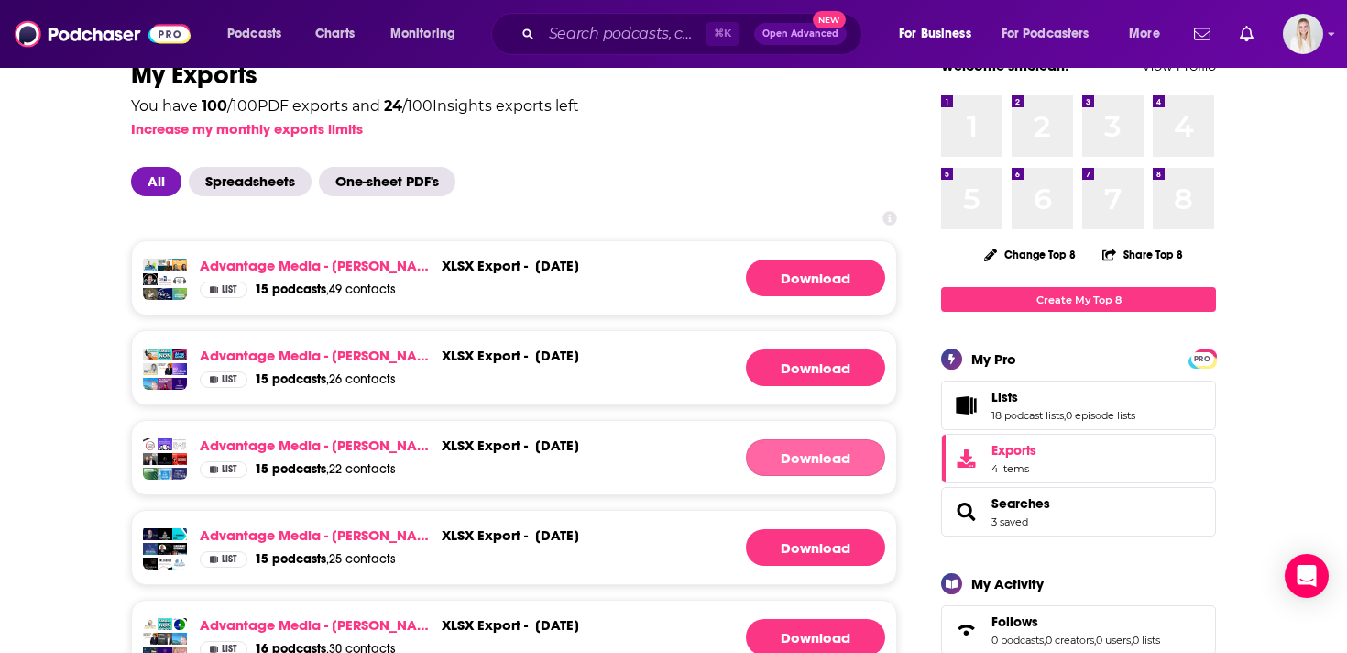
scroll to position [126, 0]
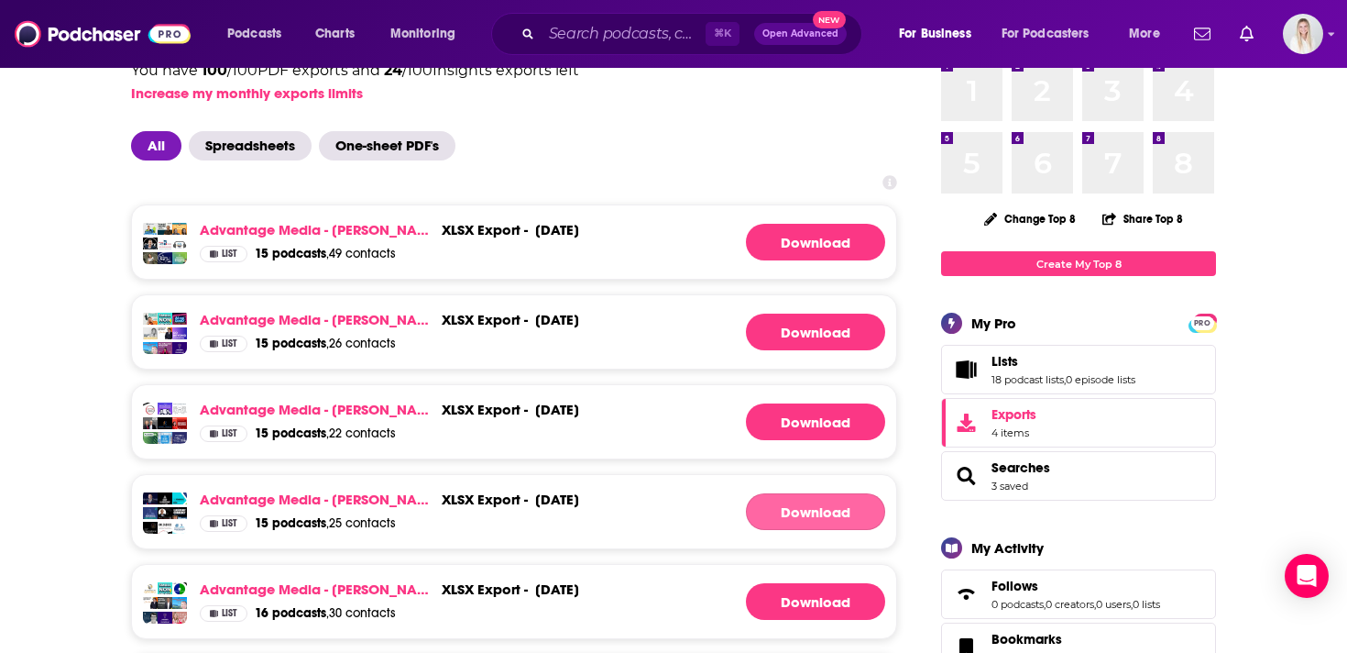
click at [814, 493] on link "Download" at bounding box center [815, 511] width 139 height 37
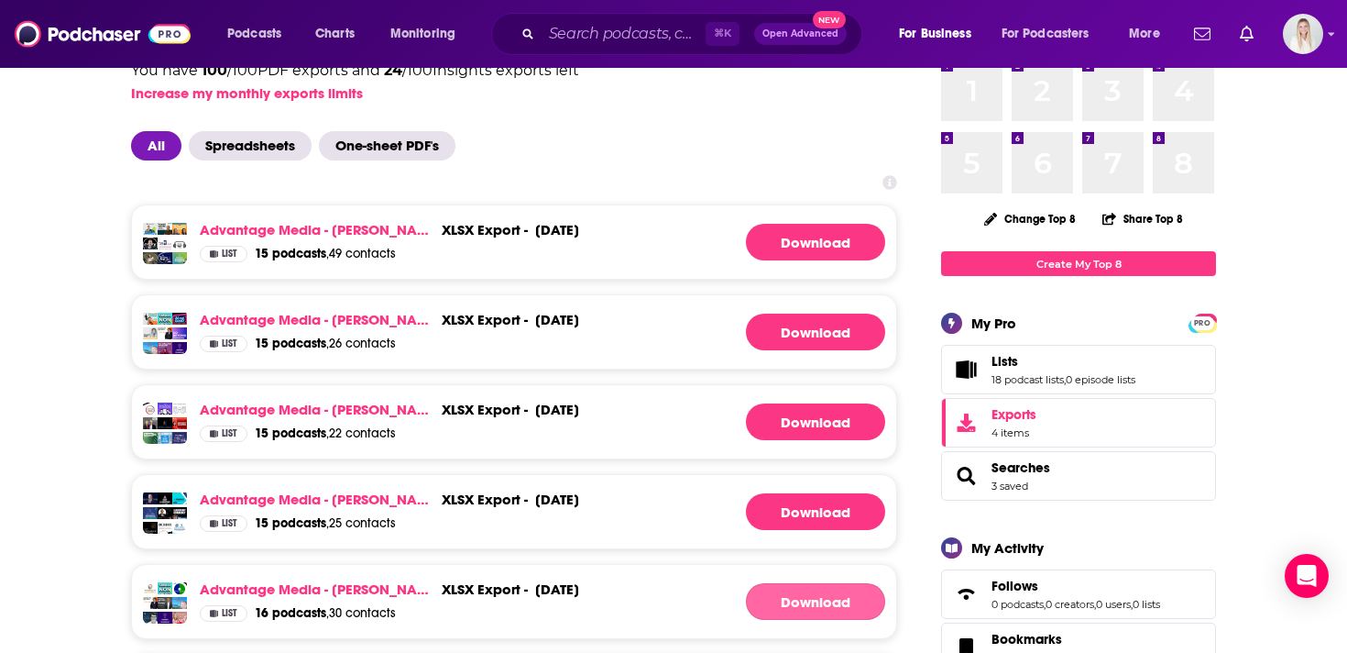
click at [825, 583] on link "Download" at bounding box center [815, 601] width 139 height 37
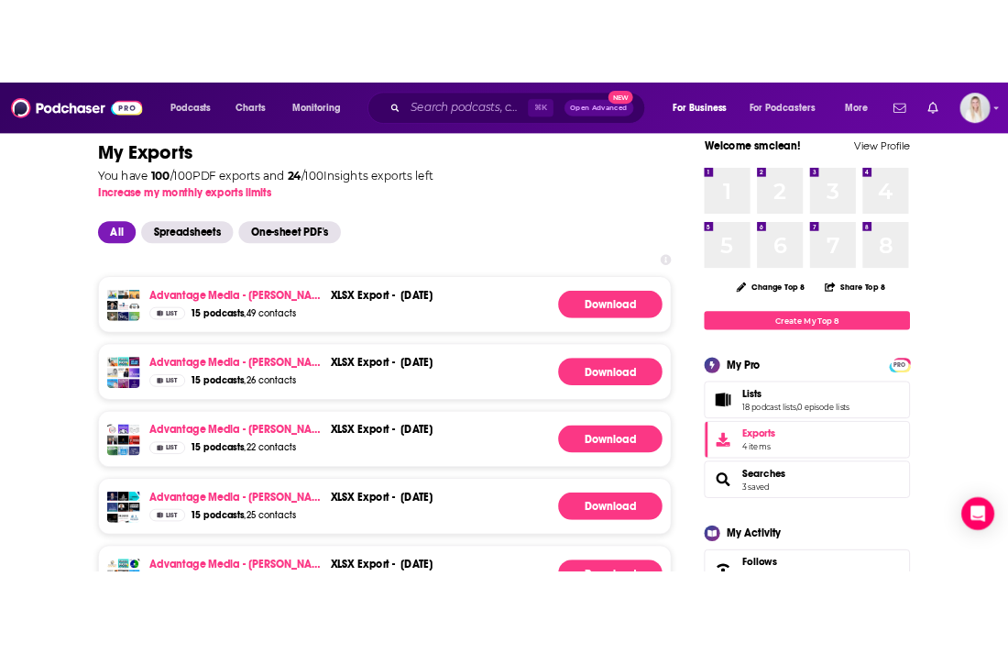
scroll to position [0, 0]
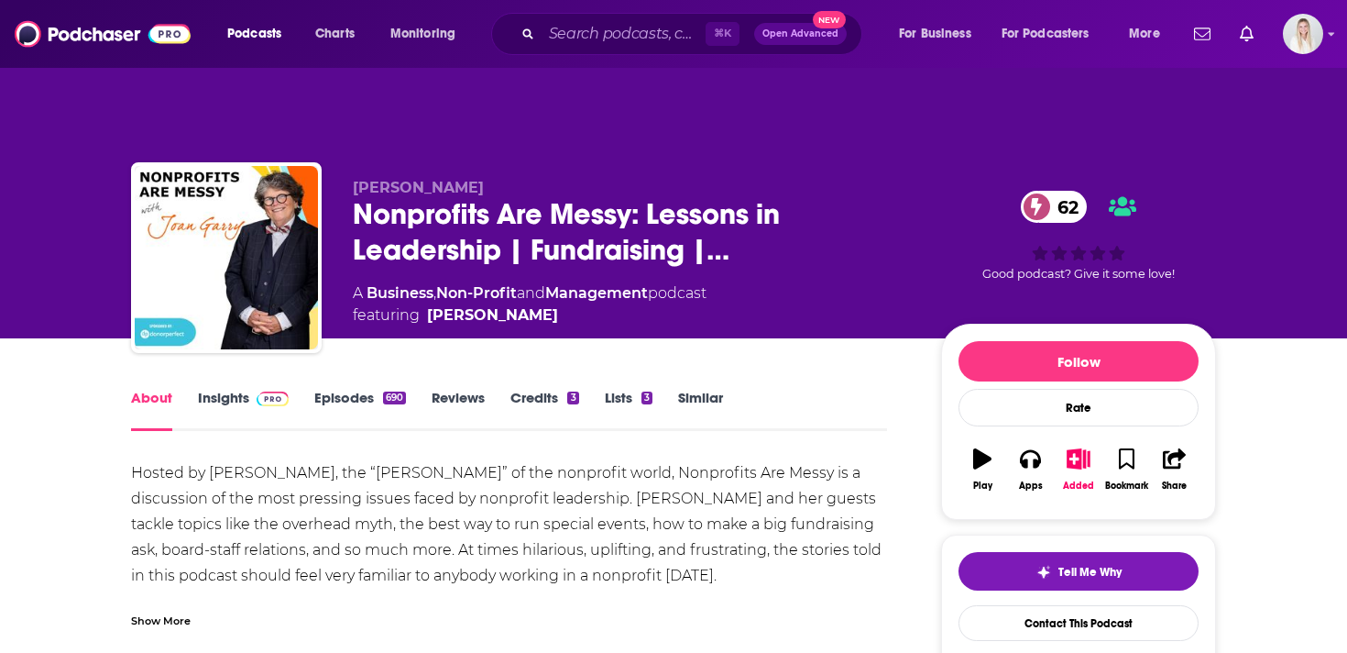
click at [236, 389] on link "Insights" at bounding box center [243, 410] width 91 height 42
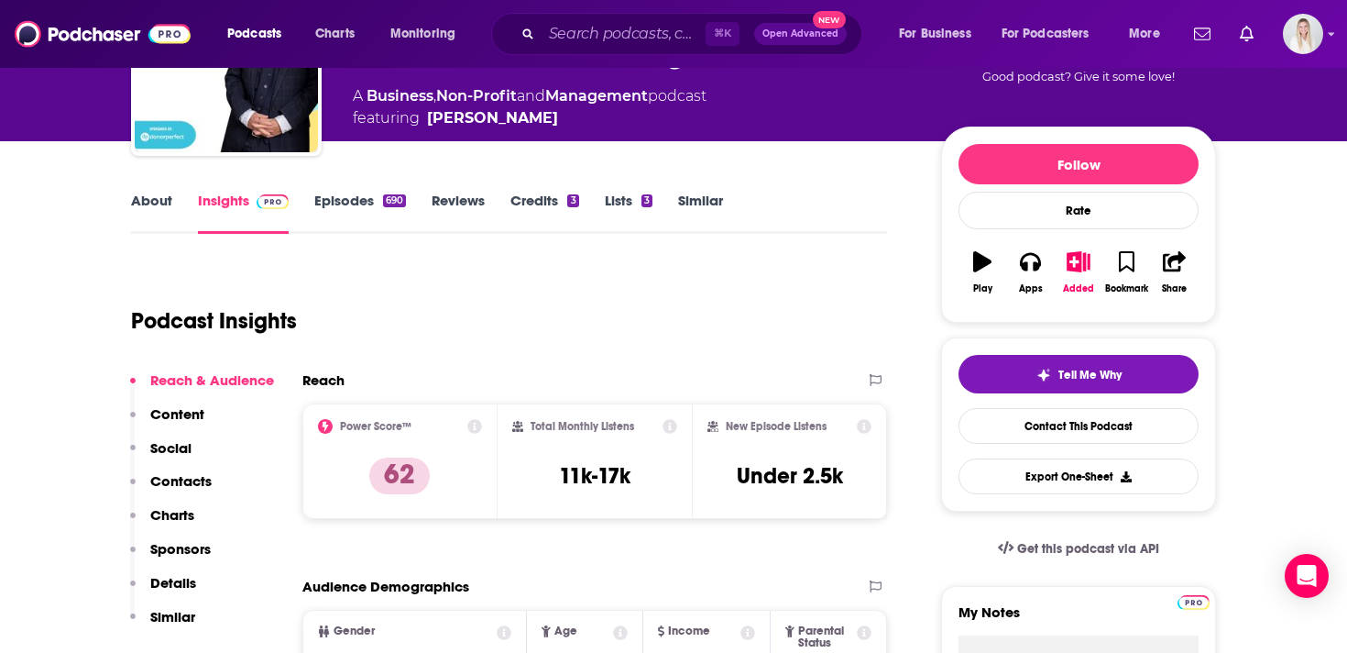
scroll to position [223, 0]
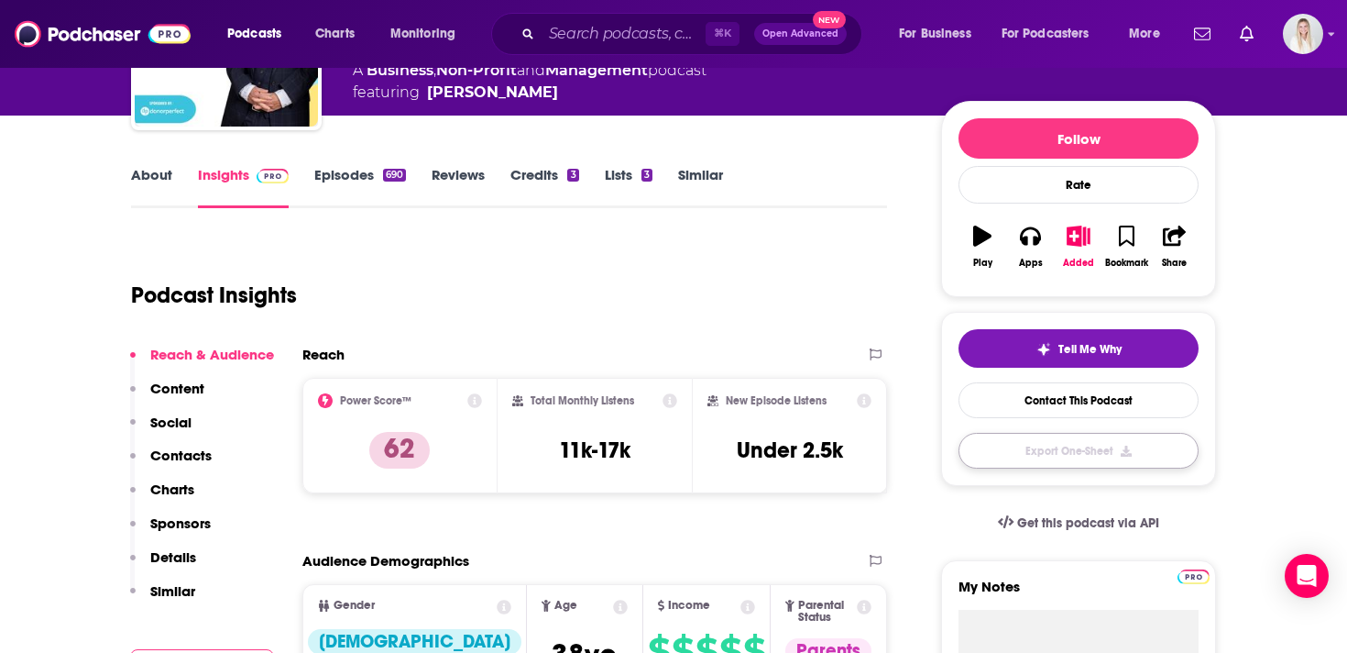
click at [1084, 433] on button "Export One-Sheet" at bounding box center [1079, 451] width 240 height 36
click at [1255, 91] on div "Download Started You have 99 out of 100 podcast insight downloads left. The PDF…" at bounding box center [673, 326] width 1347 height 653
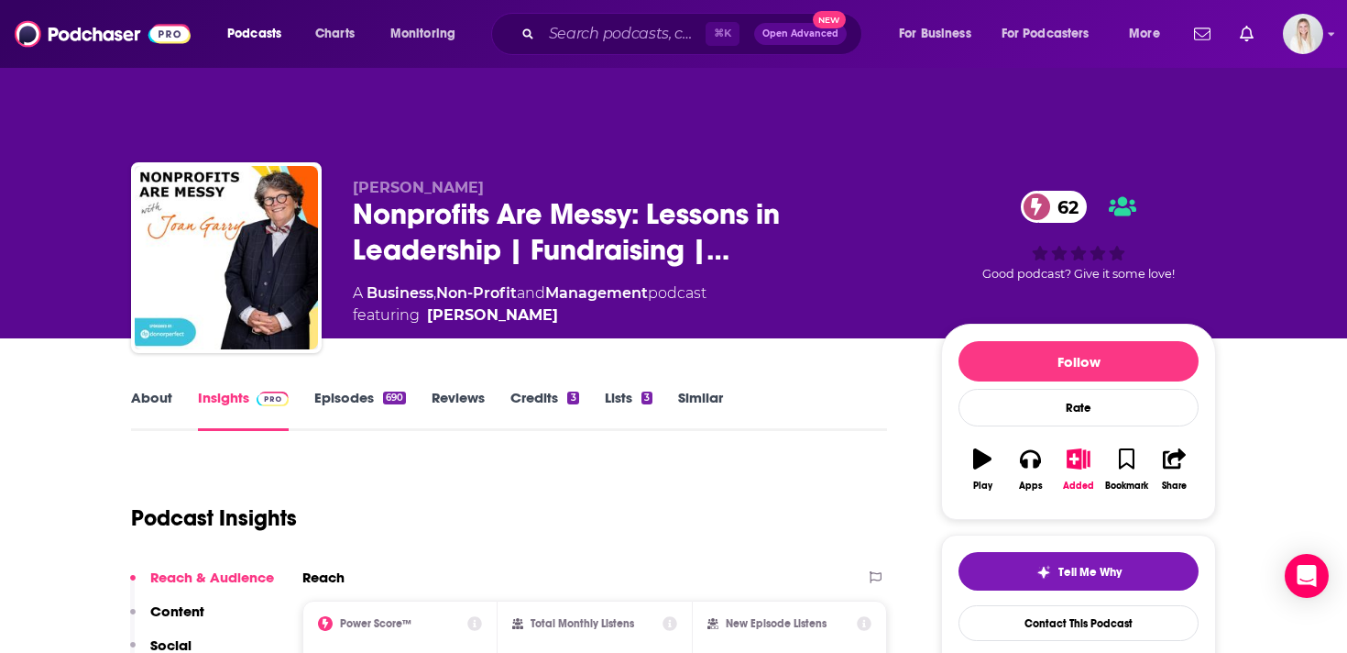
click at [165, 389] on link "About" at bounding box center [151, 410] width 41 height 42
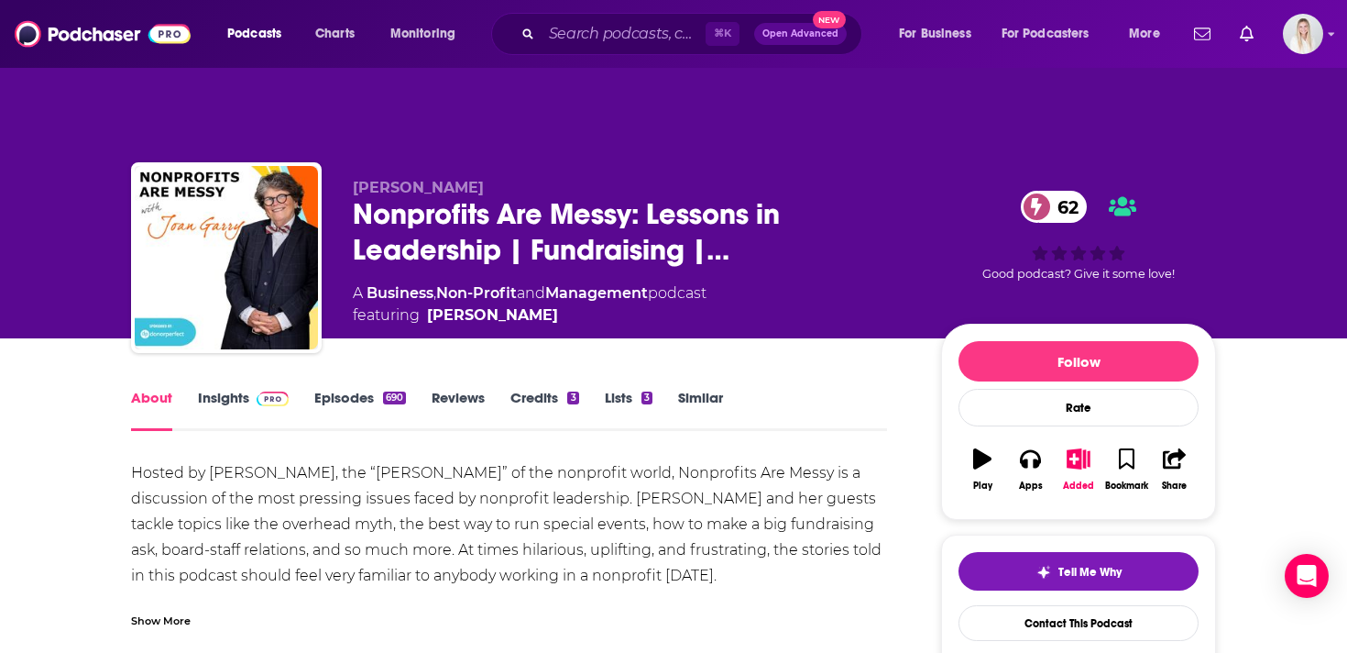
scroll to position [184, 0]
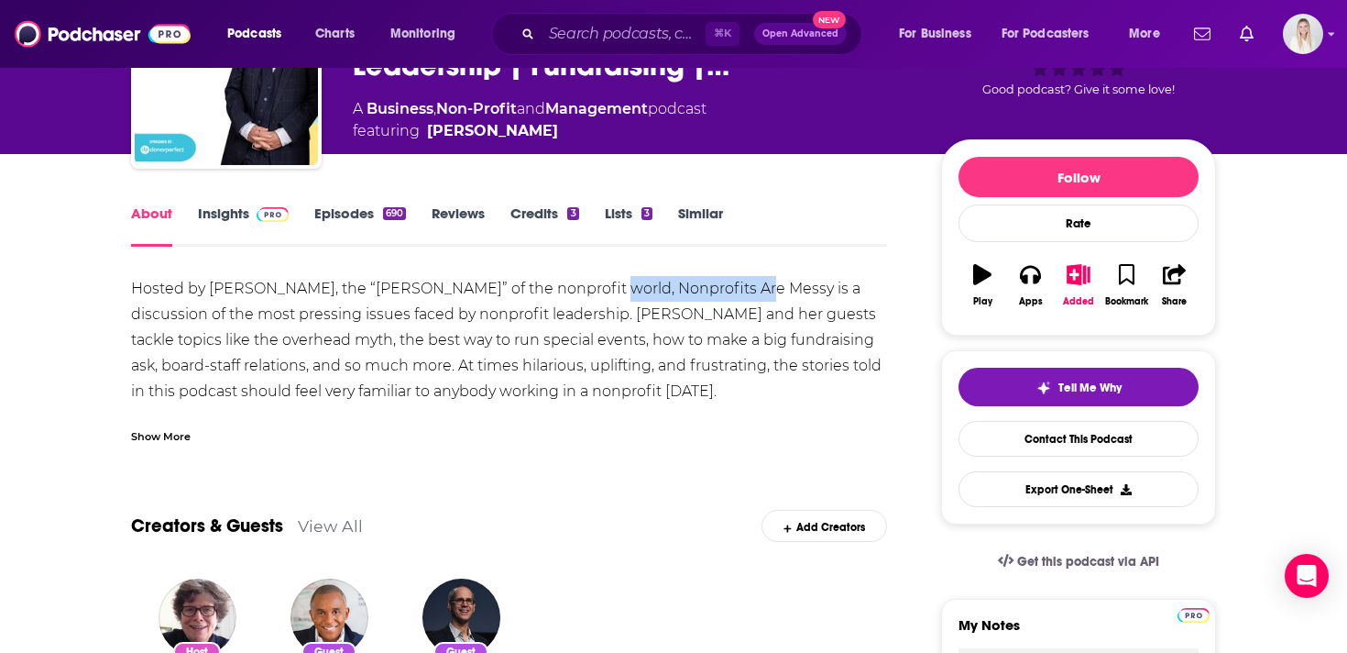
drag, startPoint x: 578, startPoint y: 252, endPoint x: 730, endPoint y: 252, distance: 151.2
click at [730, 276] on div "Hosted by Joan Garry, the “Dear Abby” of the nonprofit world, Nonprofits Are Me…" at bounding box center [509, 443] width 756 height 334
copy div "Nonprofits Are Messy"
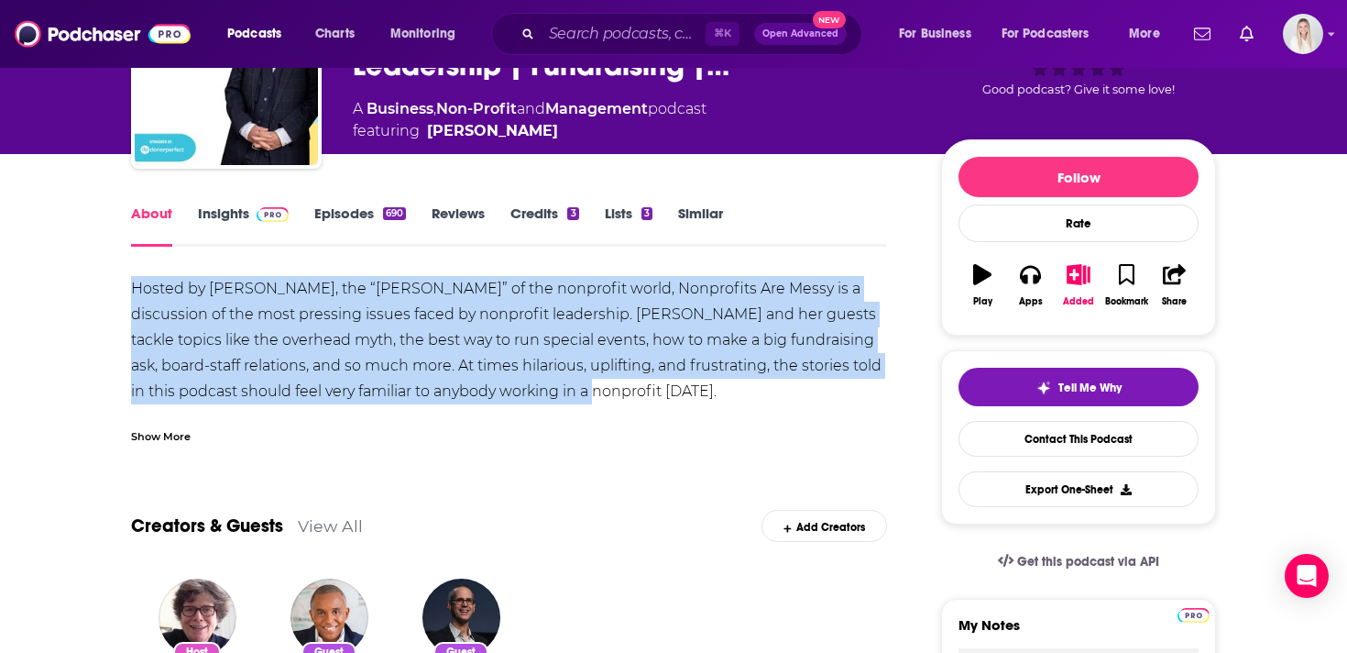
drag, startPoint x: 133, startPoint y: 250, endPoint x: 527, endPoint y: 363, distance: 409.9
click at [527, 363] on div "Hosted by Joan Garry, the “Dear Abby” of the nonprofit world, Nonprofits Are Me…" at bounding box center [509, 443] width 756 height 334
copy div "Hosted by Joan Garry, the “Dear Abby” of the nonprofit world, Nonprofits Are Me…"
click at [249, 204] on span at bounding box center [268, 212] width 39 height 17
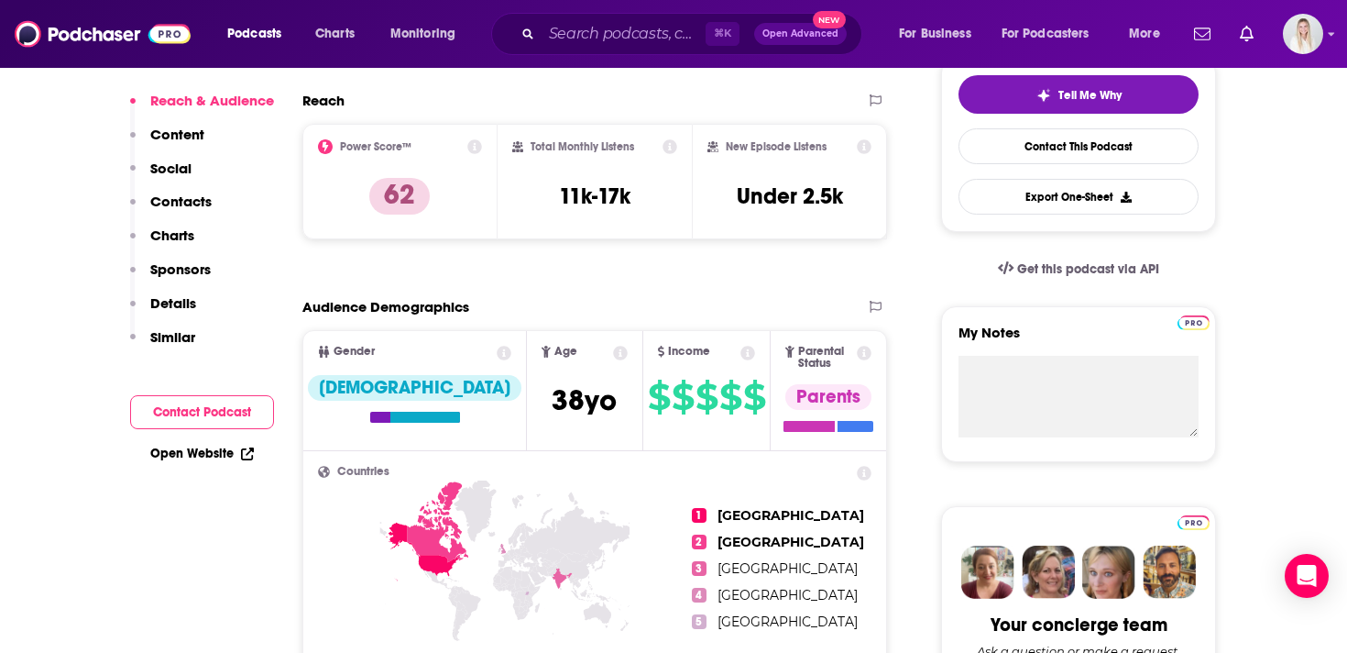
scroll to position [311, 0]
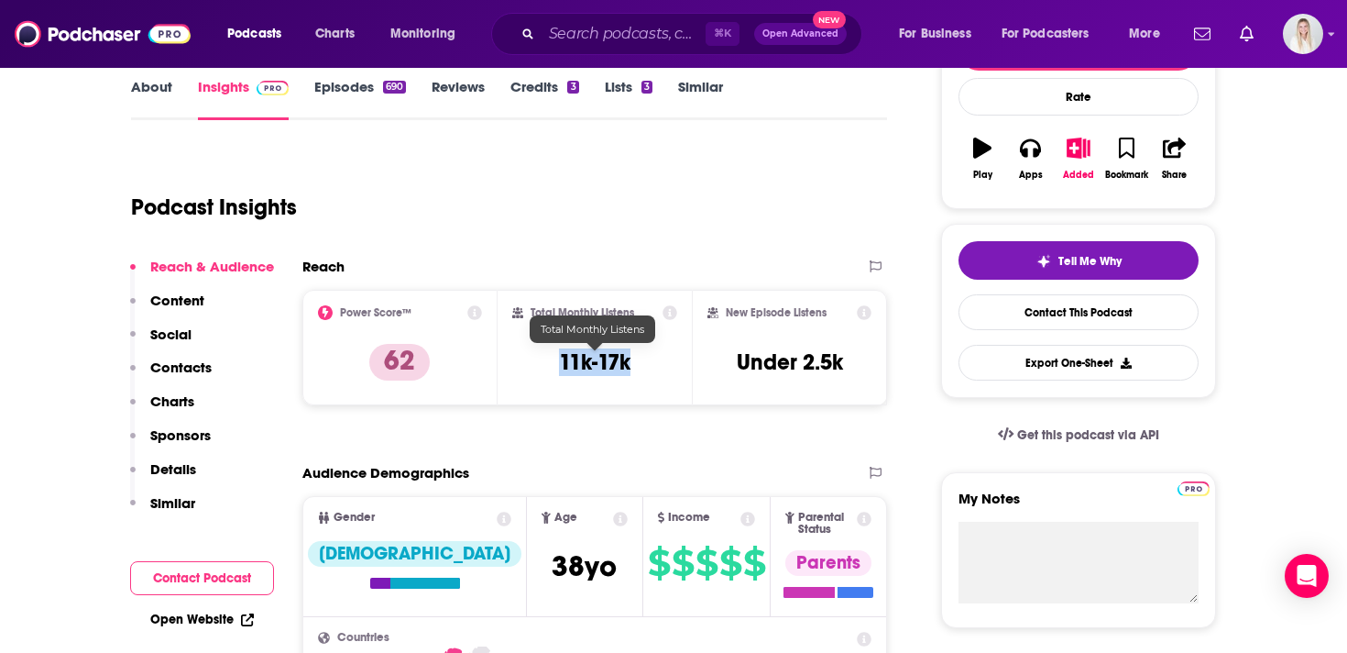
drag, startPoint x: 556, startPoint y: 317, endPoint x: 666, endPoint y: 317, distance: 110.0
click at [666, 317] on div "Total Monthly Listens 11k-17k" at bounding box center [595, 347] width 166 height 84
copy h3 "11k-17k"
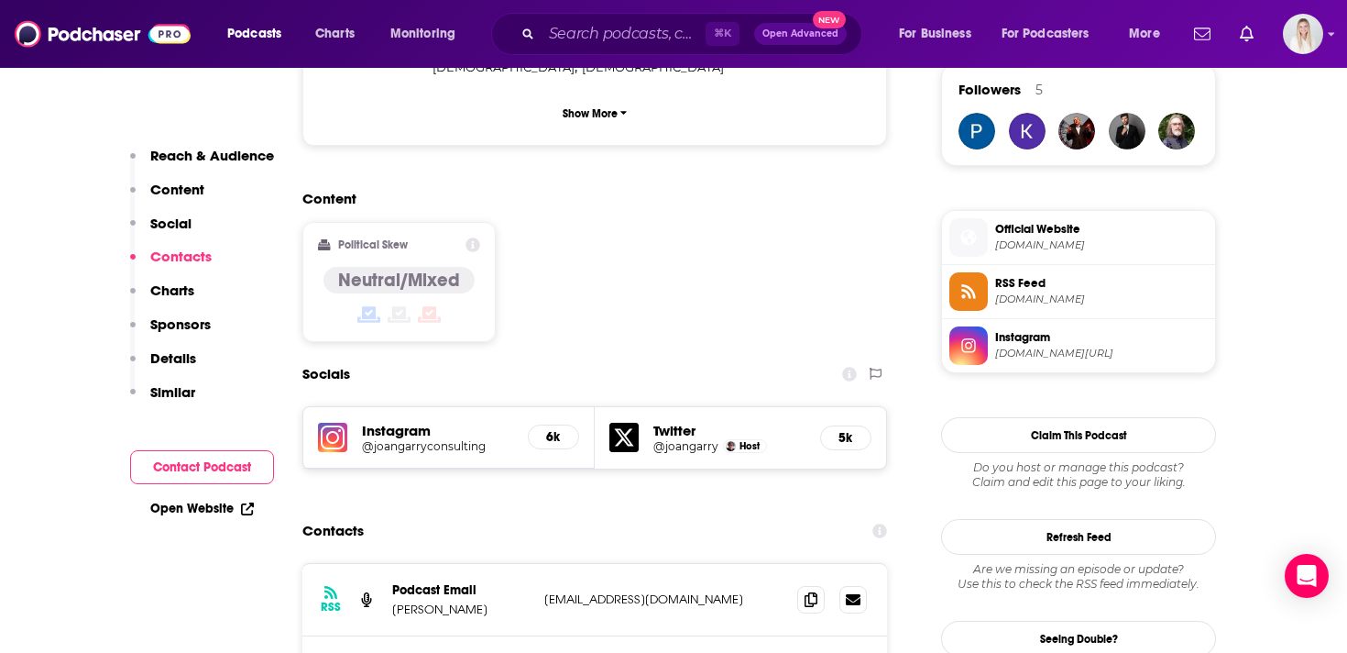
scroll to position [1481, 0]
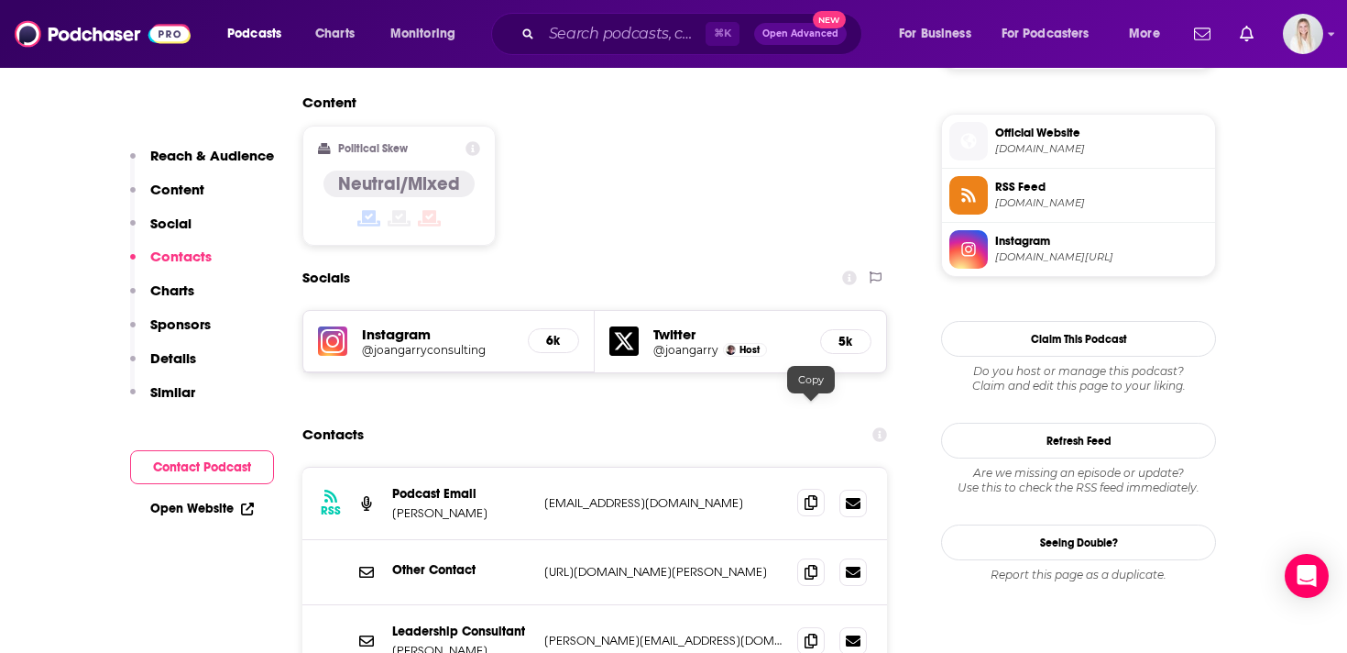
click at [812, 495] on icon at bounding box center [811, 502] width 13 height 15
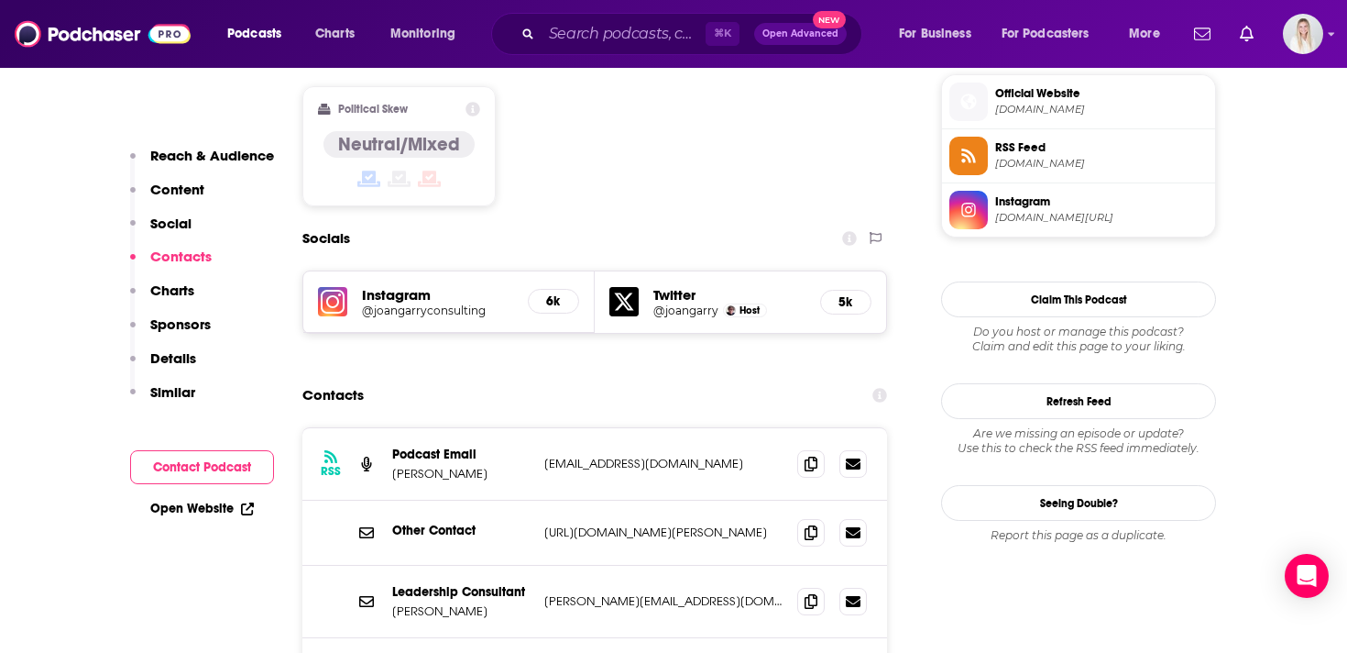
scroll to position [1565, 0]
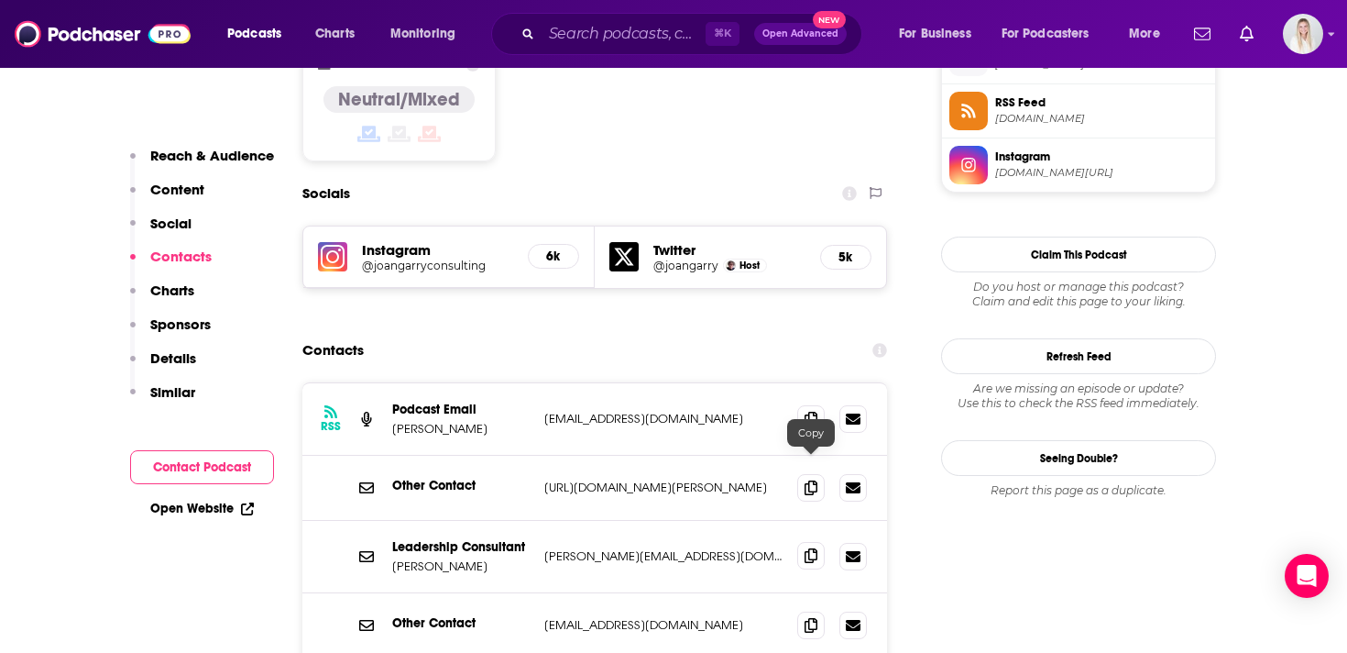
click at [814, 548] on icon at bounding box center [811, 555] width 13 height 15
click at [812, 617] on icon at bounding box center [811, 624] width 13 height 15
click at [807, 479] on icon at bounding box center [811, 486] width 13 height 15
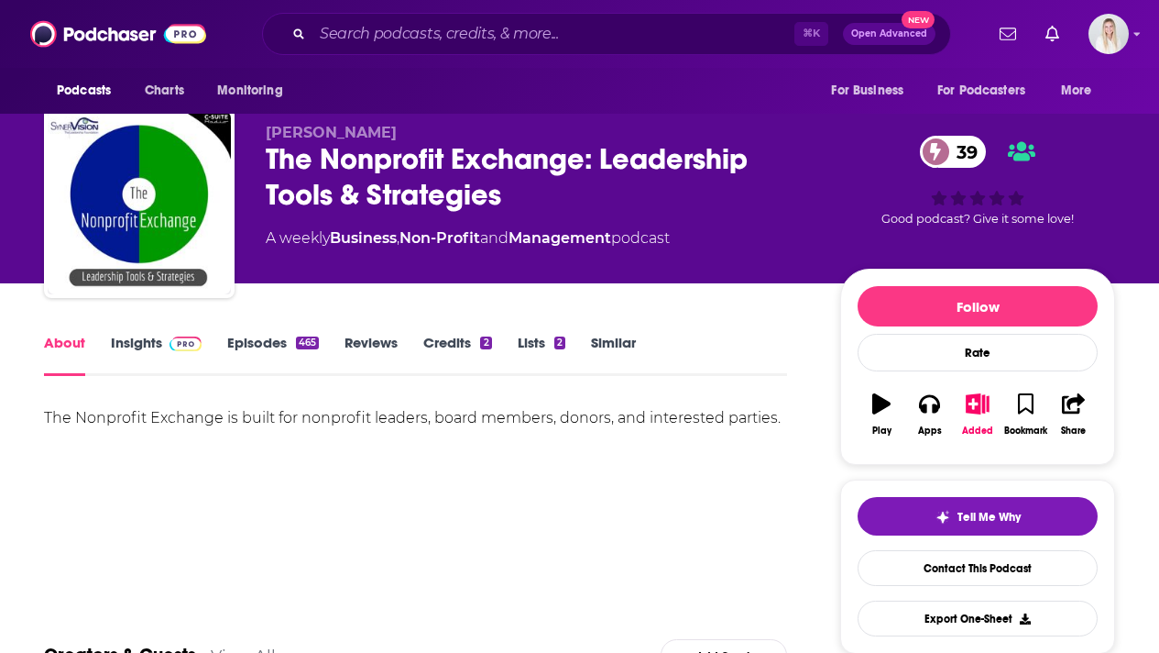
scroll to position [73, 0]
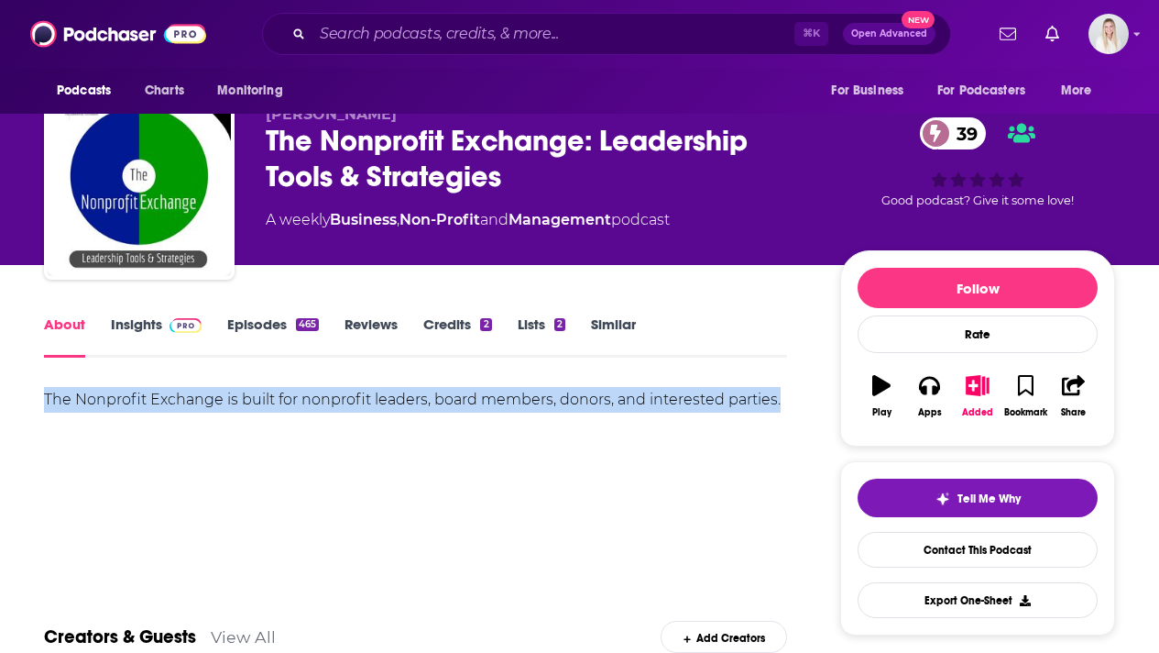
drag, startPoint x: 792, startPoint y: 360, endPoint x: 47, endPoint y: 361, distance: 745.2
copy div "The Nonprofit Exchange is built for nonprofit leaders, board members, donors, a…"
click at [144, 315] on link "Insights" at bounding box center [156, 336] width 91 height 42
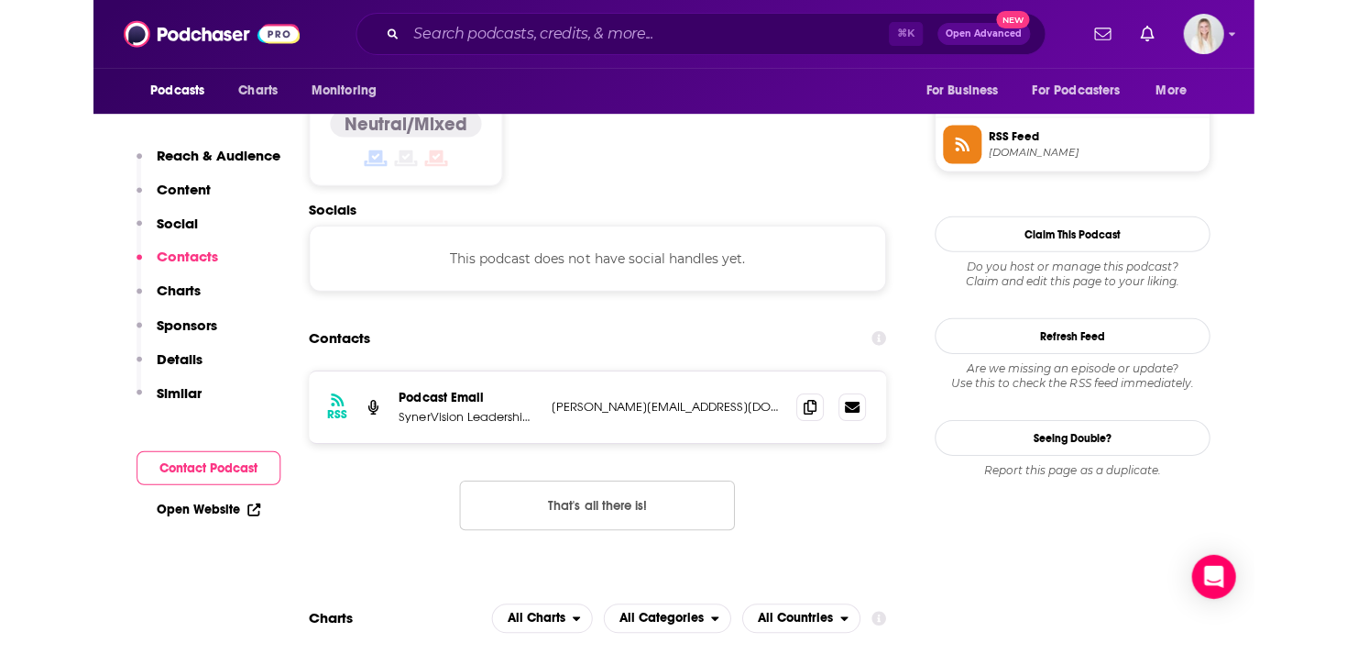
scroll to position [1531, 0]
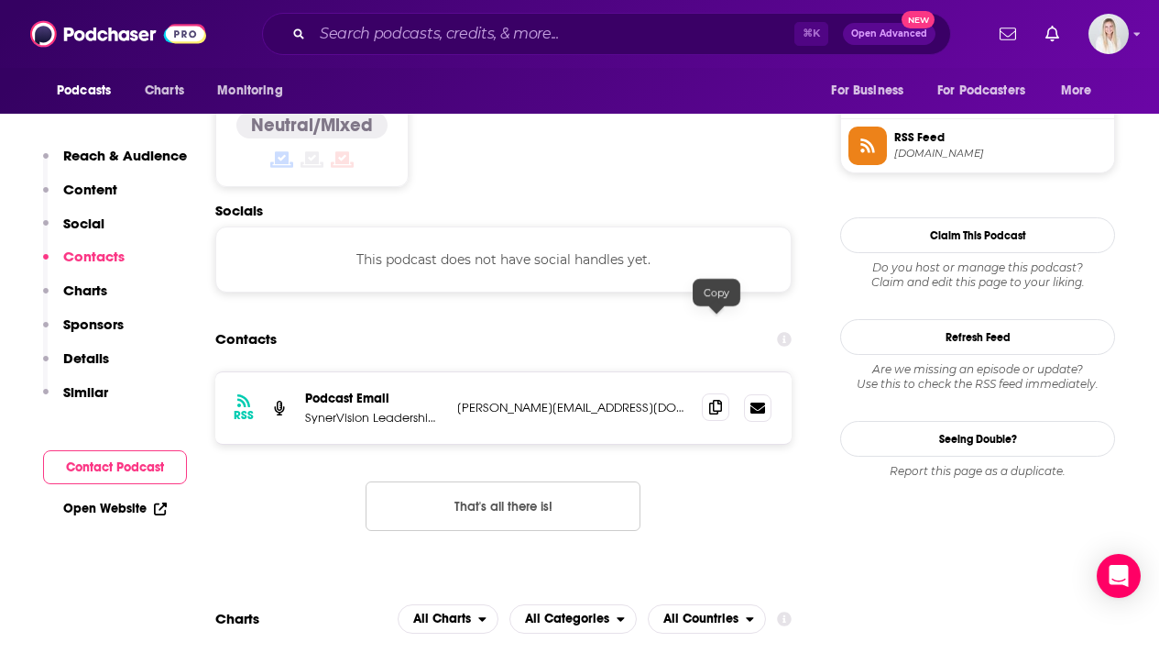
click at [715, 400] on icon at bounding box center [715, 407] width 13 height 15
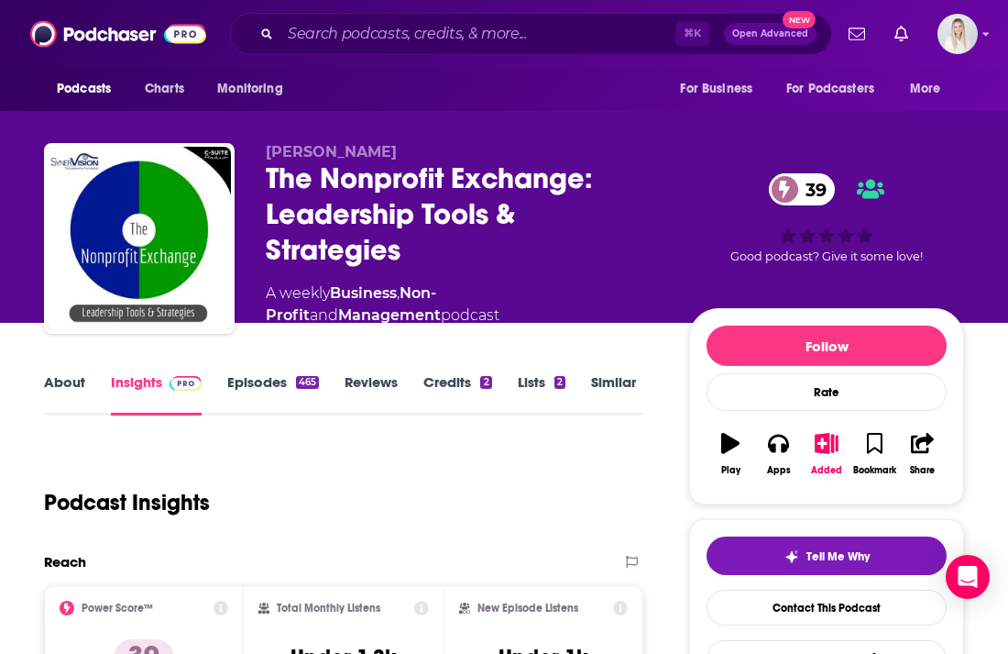
scroll to position [20, 0]
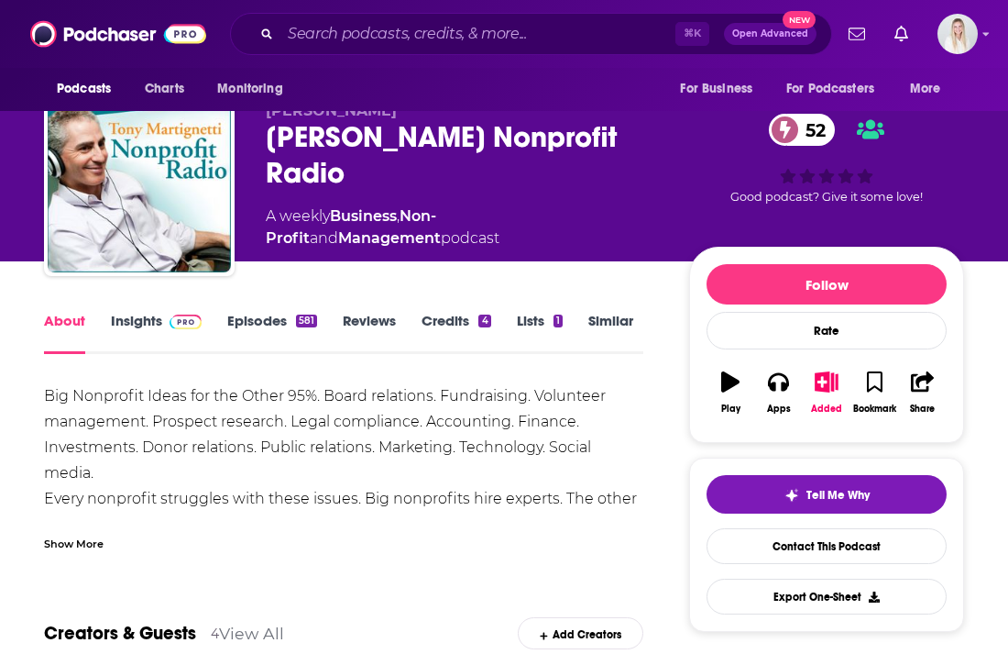
scroll to position [114, 0]
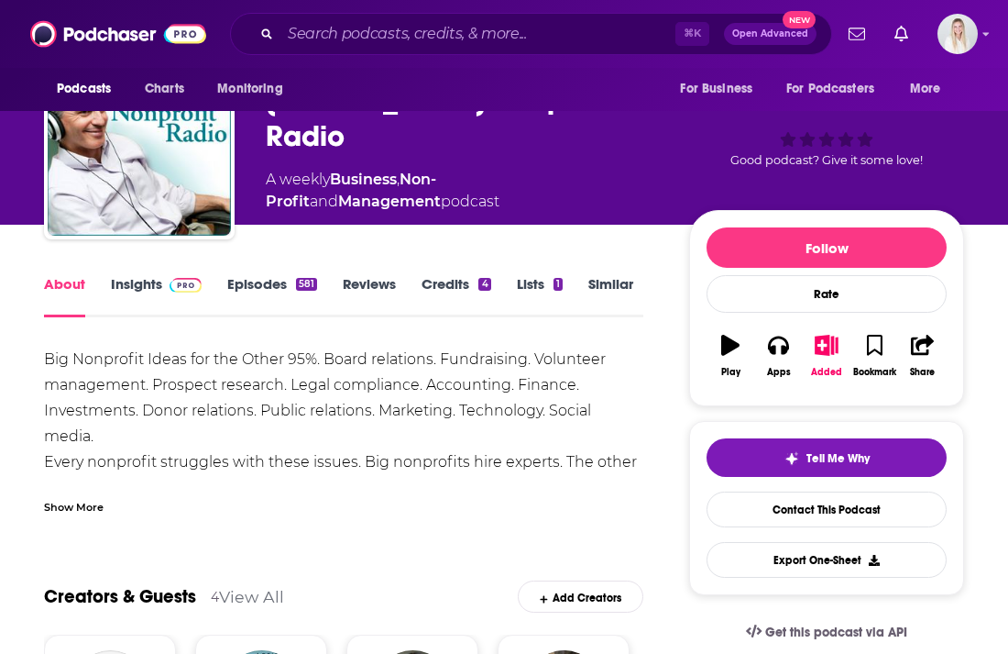
click at [107, 484] on div "Show More" at bounding box center [343, 499] width 599 height 31
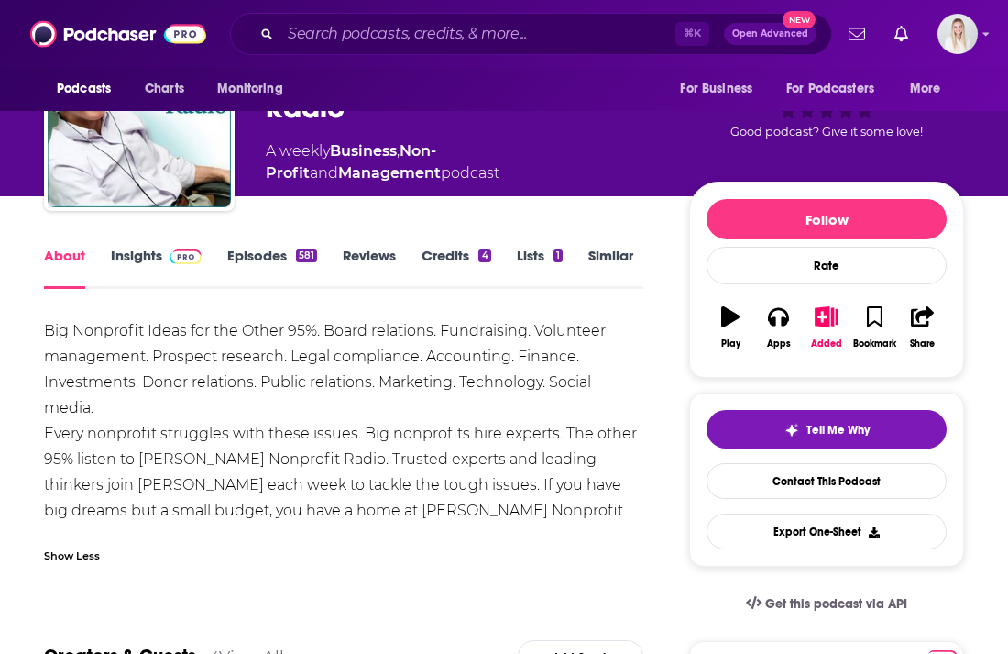
scroll to position [153, 0]
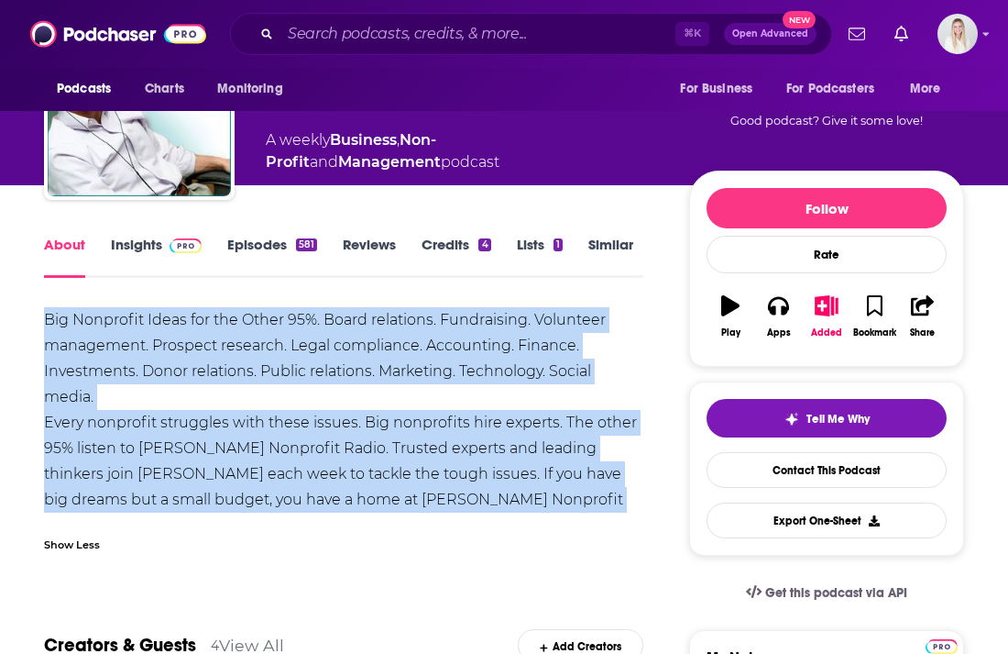
drag, startPoint x: 580, startPoint y: 464, endPoint x: 44, endPoint y: 283, distance: 565.8
click at [44, 307] on div "Big Nonprofit Ideas for the Other 95%. Board relations. Fundraising. Volunteer …" at bounding box center [343, 422] width 599 height 231
copy div "Big Nonprofit Ideas for the Other 95%. Board relations. Fundraising. Volunteer …"
click at [150, 236] on link "Insights" at bounding box center [156, 257] width 91 height 42
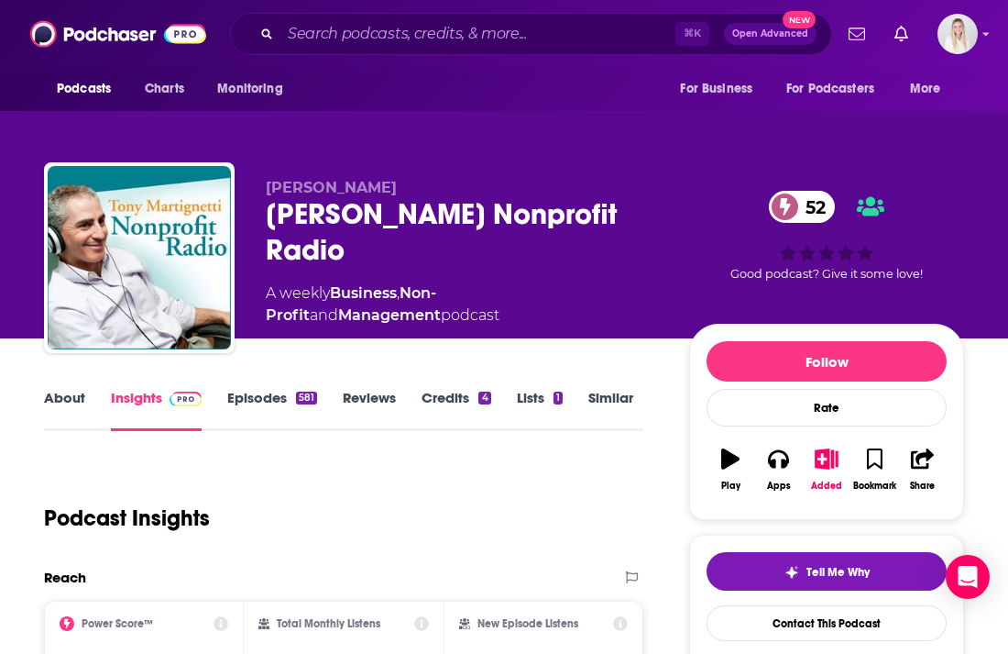
scroll to position [258, 0]
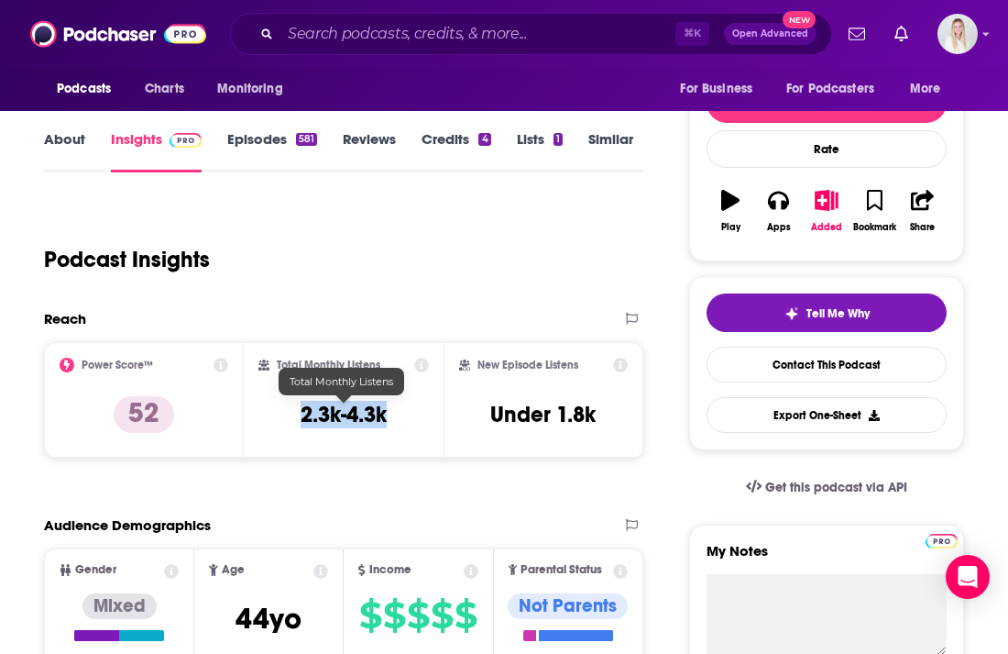
drag, startPoint x: 300, startPoint y: 377, endPoint x: 412, endPoint y: 377, distance: 112.7
click at [412, 377] on div "Total Monthly Listens 2.3k-4.3k" at bounding box center [343, 399] width 170 height 84
copy h3 "2.3k-4.3k"
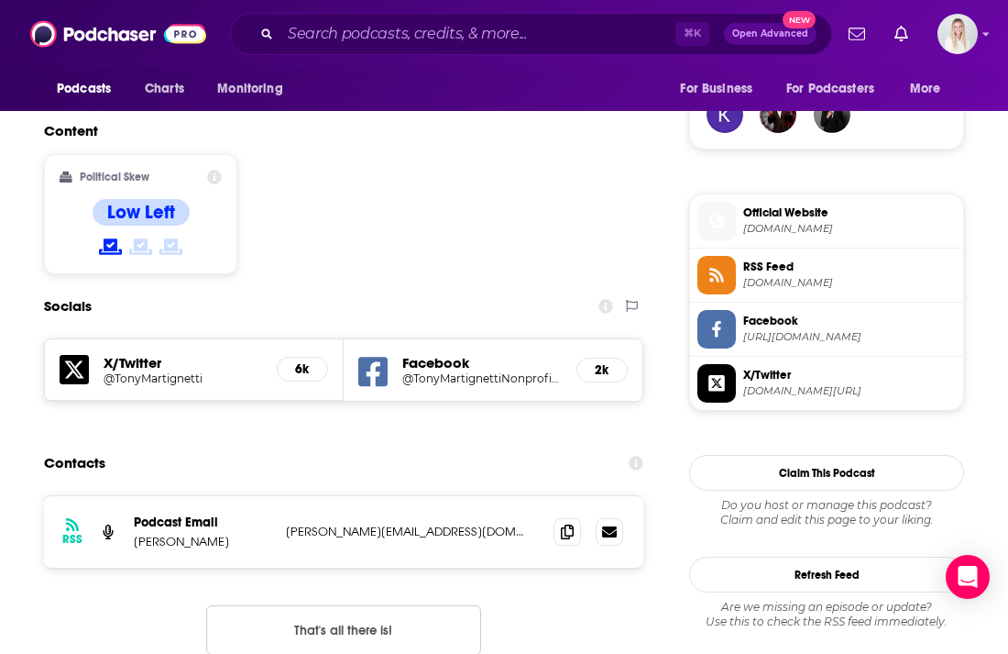
scroll to position [1466, 0]
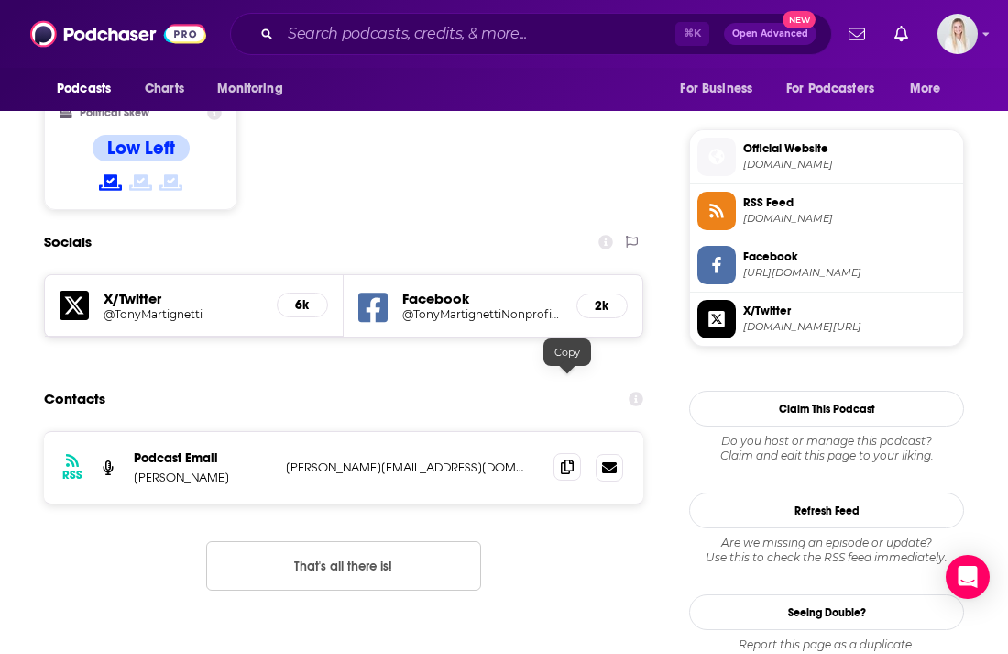
click at [569, 459] on icon at bounding box center [567, 466] width 13 height 15
drag, startPoint x: 132, startPoint y: 355, endPoint x: 227, endPoint y: 355, distance: 95.3
click at [227, 432] on div "RSS Podcast Email Tony Martignetti tony@tonymartignetti.com tony@tonymartignett…" at bounding box center [343, 467] width 599 height 71
copy p "Tony Martignetti"
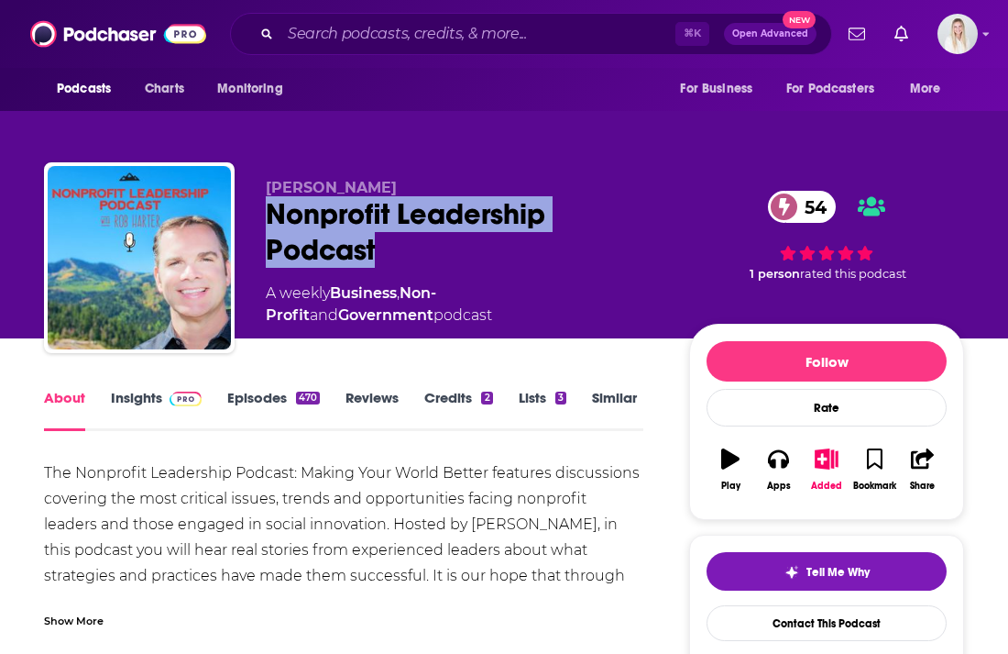
drag, startPoint x: 391, startPoint y: 211, endPoint x: 261, endPoint y: 186, distance: 132.5
click at [261, 186] on div "[PERSON_NAME] Nonprofit Leadership Podcast 54 A weekly Business , Non-Profit an…" at bounding box center [504, 261] width 920 height 198
copy h1 "Nonprofit Leadership Podcast"
click at [135, 389] on link "Insights" at bounding box center [156, 410] width 91 height 42
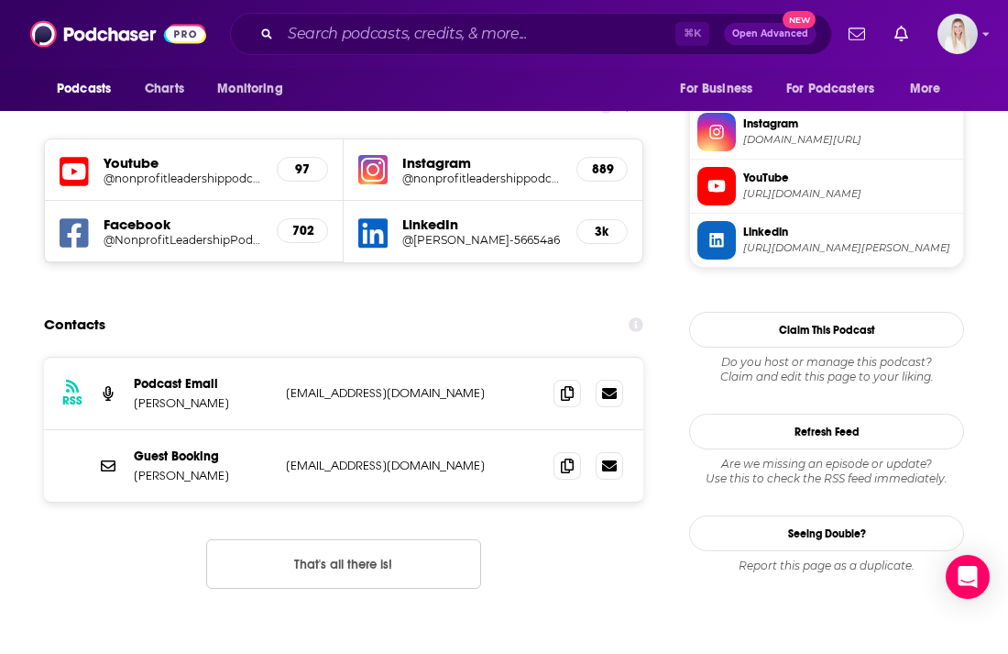
scroll to position [1640, 0]
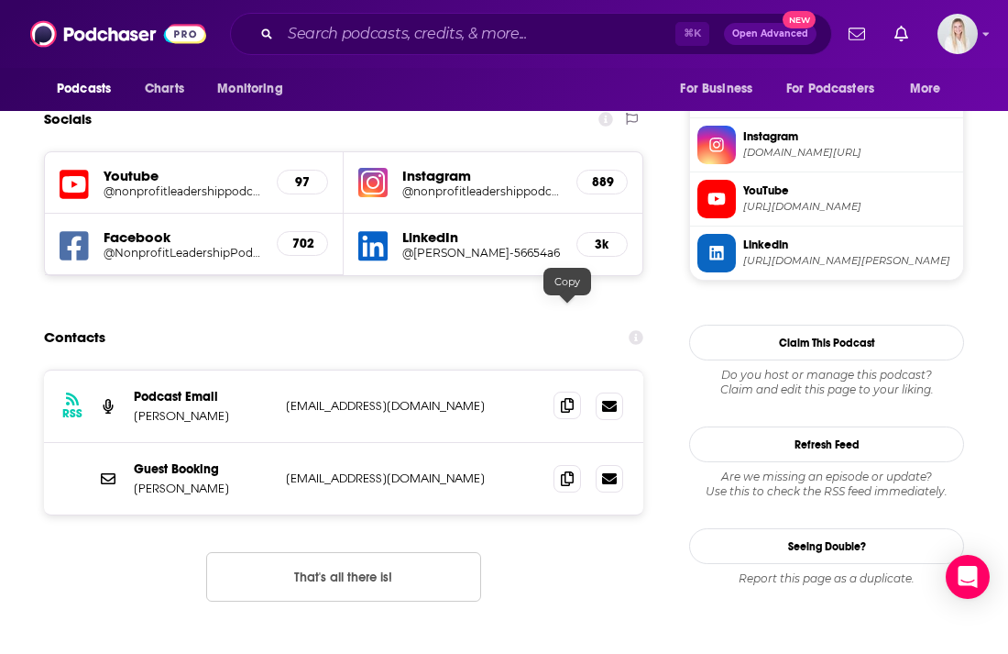
click at [561, 398] on icon at bounding box center [567, 405] width 13 height 15
click at [567, 470] on icon at bounding box center [567, 477] width 13 height 15
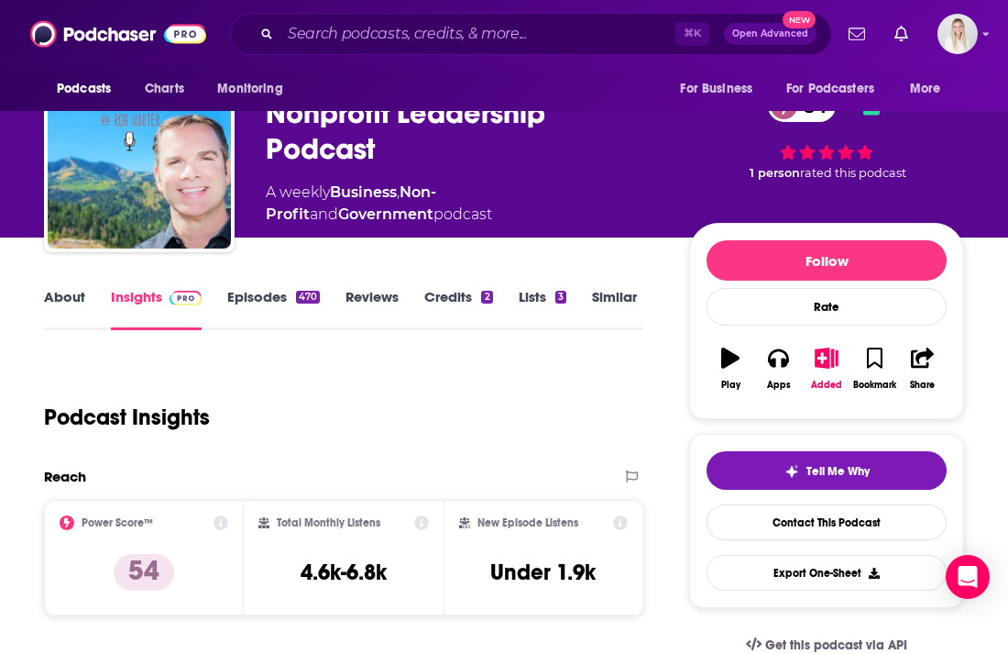
scroll to position [222, 0]
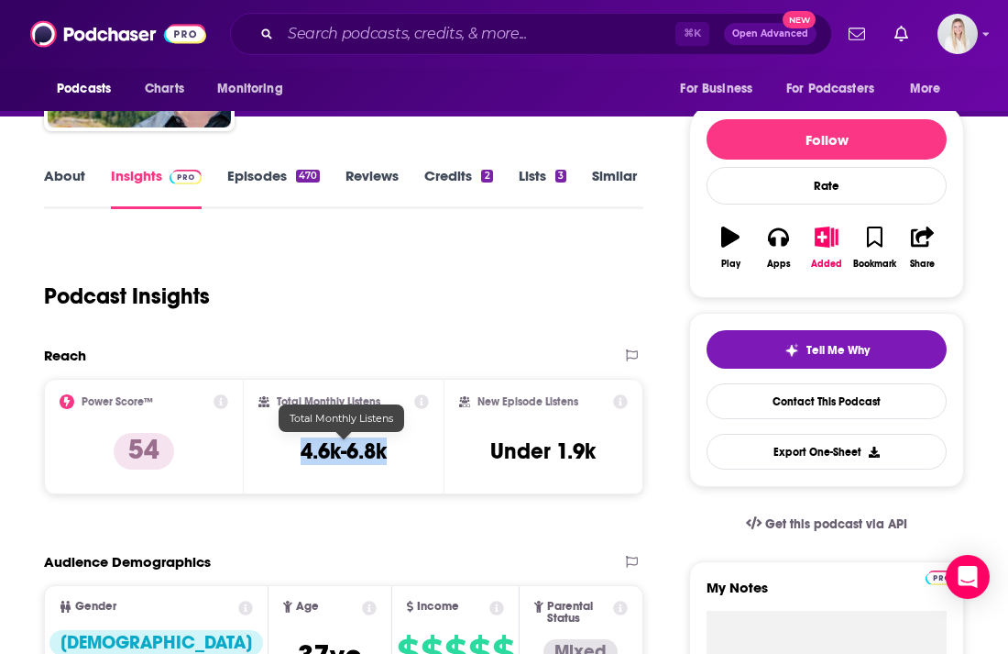
drag, startPoint x: 302, startPoint y: 416, endPoint x: 402, endPoint y: 416, distance: 100.8
click at [402, 416] on div "Total Monthly Listens 4.6k-6.8k" at bounding box center [343, 436] width 170 height 84
copy h3 "4.6k-6.8k"
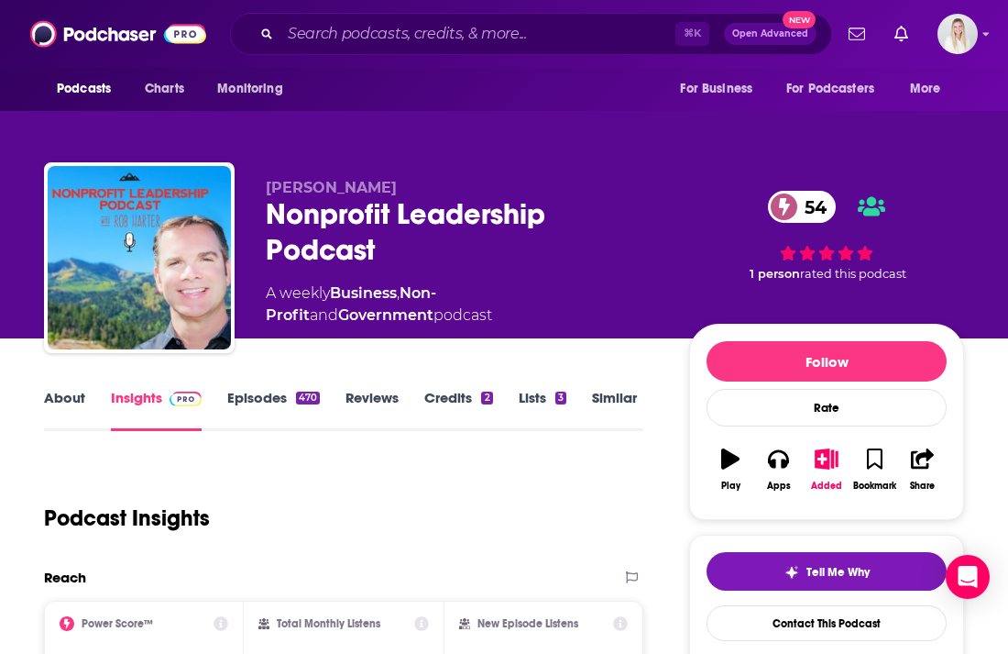
click at [49, 389] on link "About" at bounding box center [64, 410] width 41 height 42
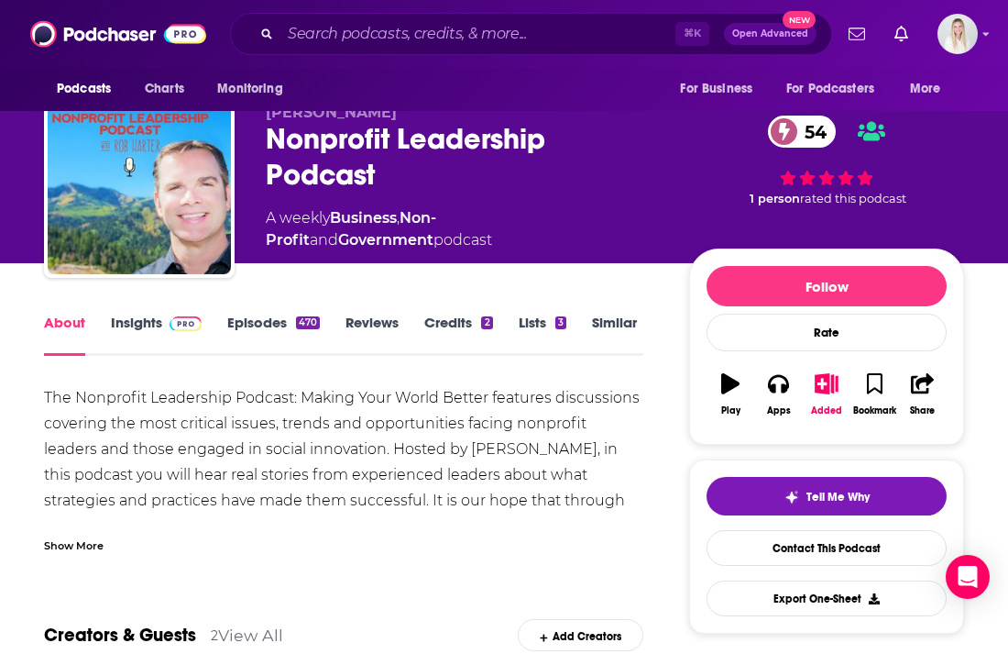
scroll to position [96, 0]
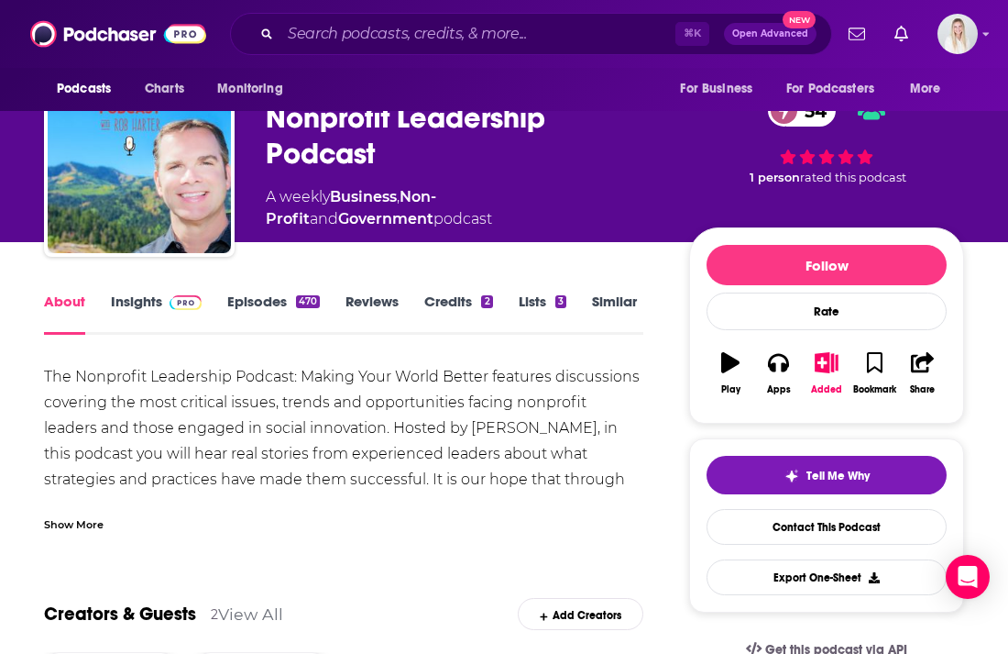
click at [67, 514] on div "Show More" at bounding box center [74, 522] width 60 height 17
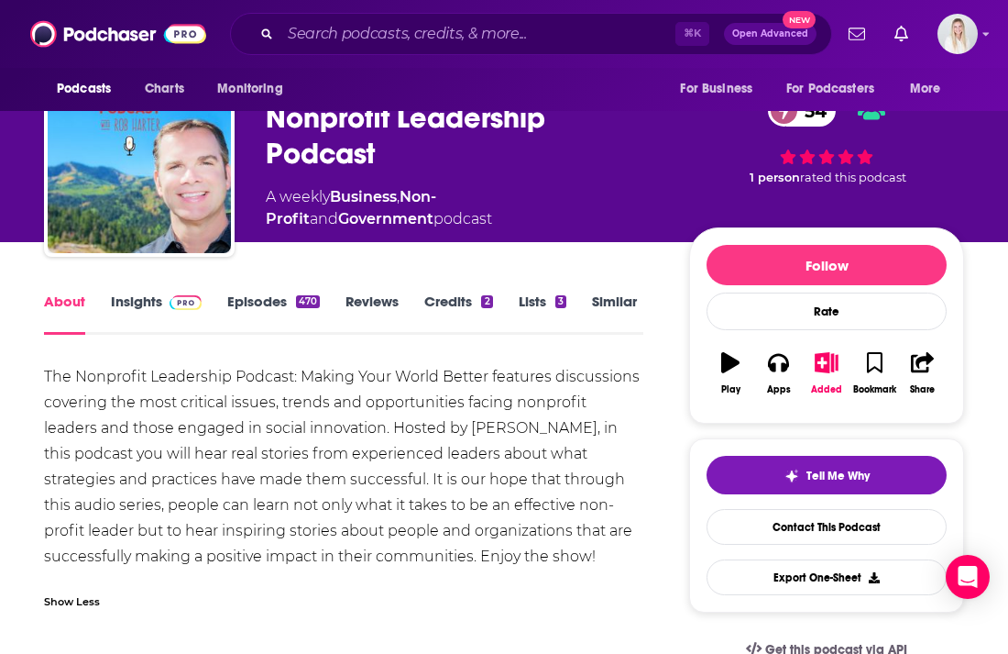
drag, startPoint x: 40, startPoint y: 335, endPoint x: 472, endPoint y: 514, distance: 467.6
copy div "The Nonprofit Leadership Podcast: Making Your World Better features discussions…"
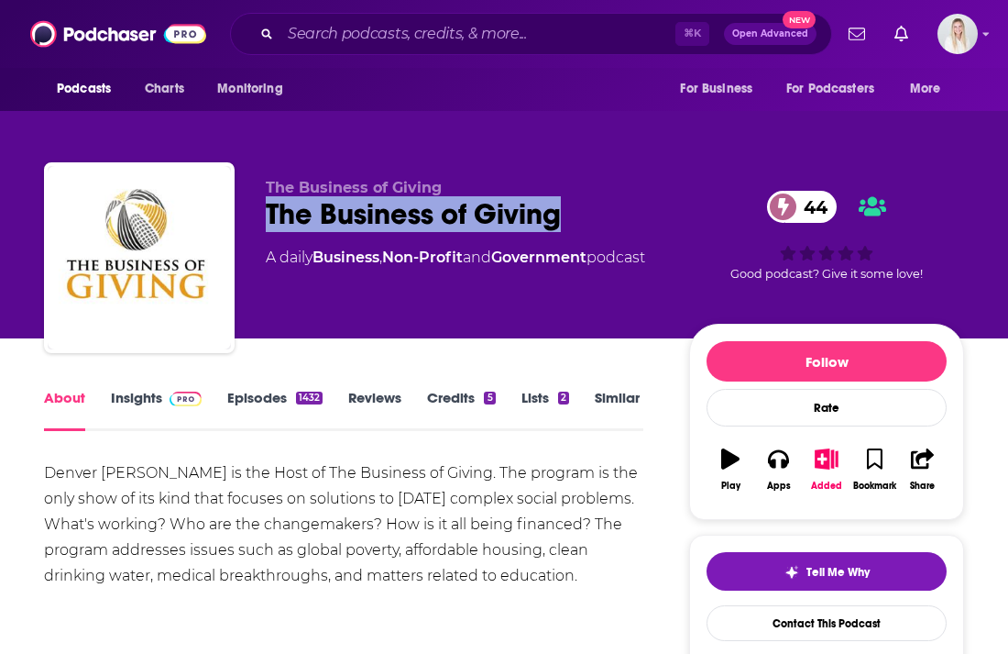
drag, startPoint x: 559, startPoint y: 174, endPoint x: 266, endPoint y: 175, distance: 293.3
click at [266, 196] on div "The Business of Giving 44" at bounding box center [463, 214] width 394 height 36
copy h1 "The Business of Giving"
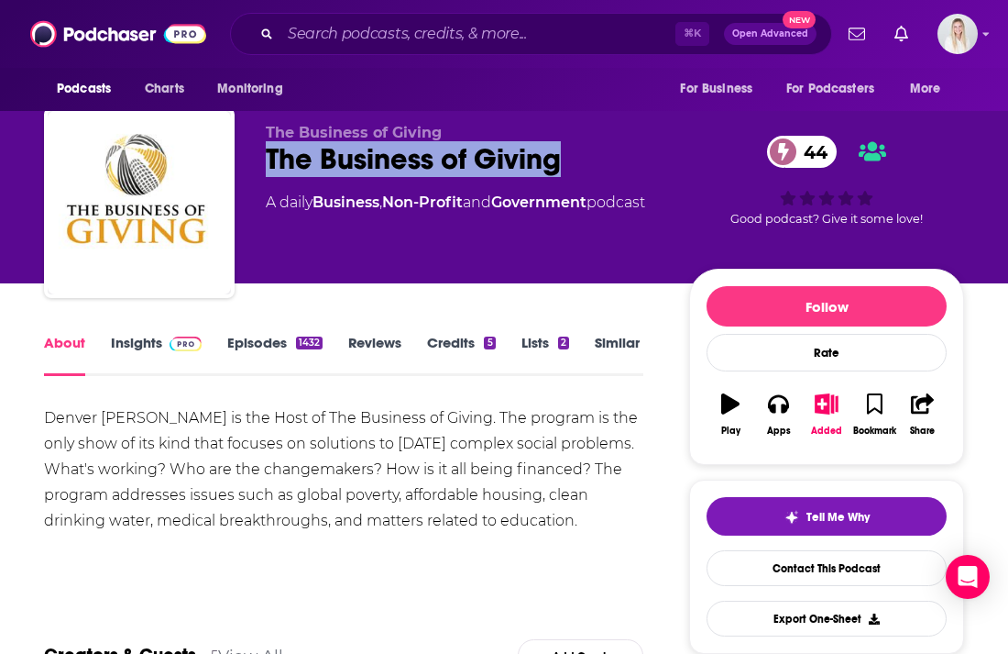
scroll to position [76, 0]
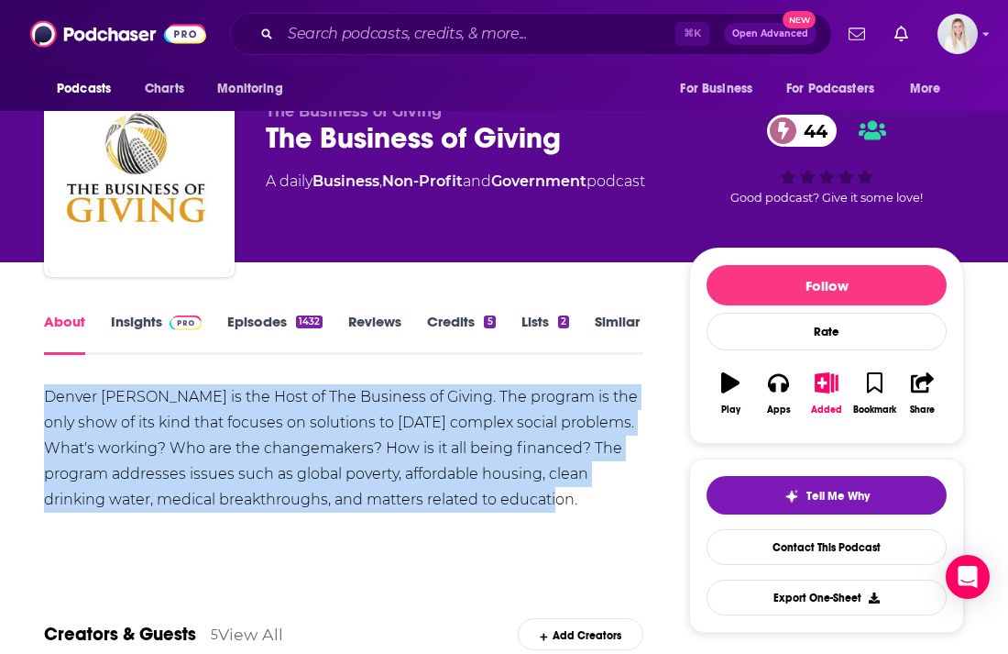
drag, startPoint x: 48, startPoint y: 357, endPoint x: 588, endPoint y: 458, distance: 550.3
click at [588, 458] on div "Denver Frederick is the Host of The Business of Giving. The program is the only…" at bounding box center [343, 448] width 599 height 128
copy div "Denver Frederick is the Host of The Business of Giving. The program is the only…"
click at [162, 313] on span at bounding box center [181, 321] width 39 height 17
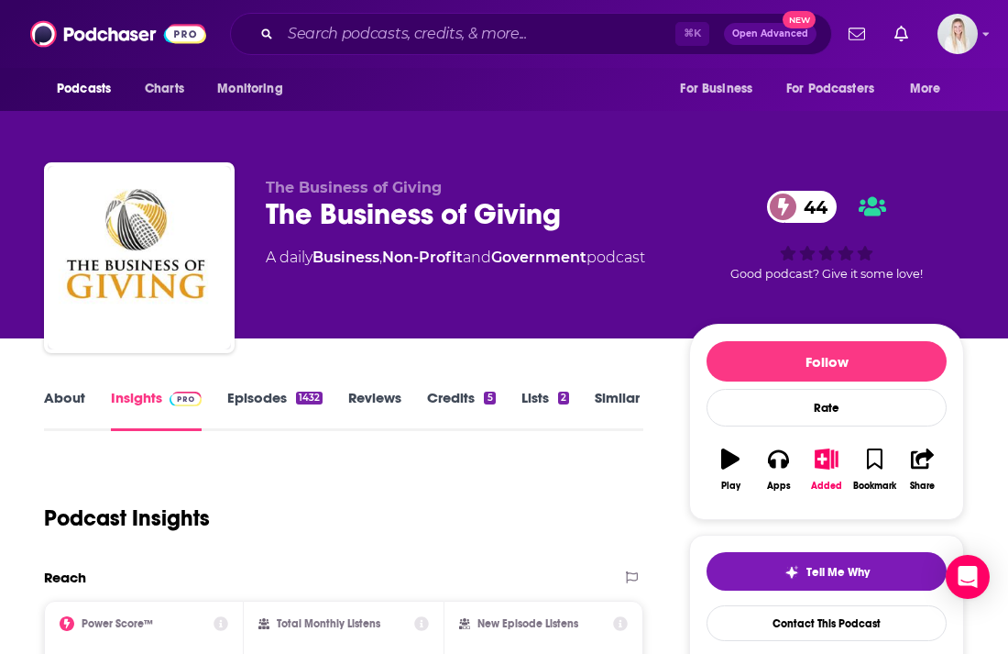
scroll to position [248, 0]
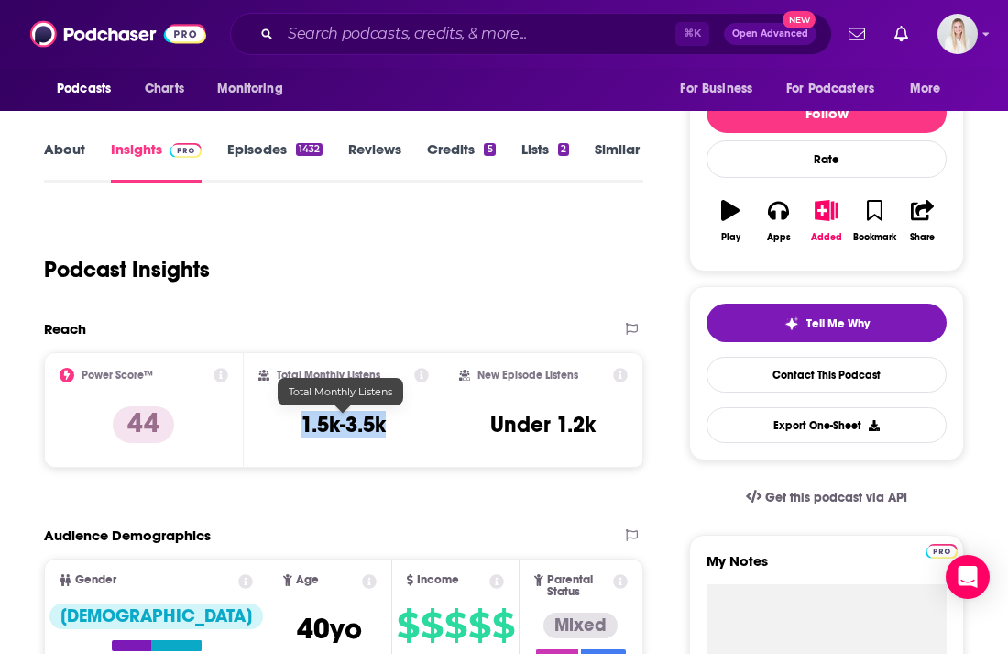
drag, startPoint x: 301, startPoint y: 381, endPoint x: 390, endPoint y: 381, distance: 88.9
click at [390, 381] on div "Total Monthly Listens 1.5k-3.5k" at bounding box center [343, 410] width 170 height 84
copy h3 "1.5k-3.5k"
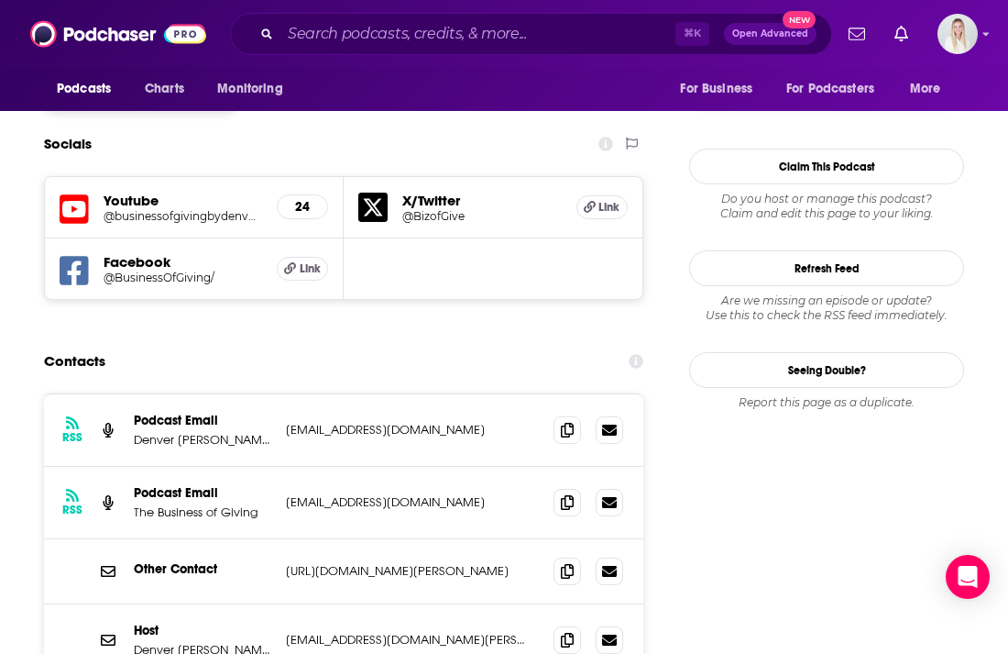
scroll to position [1617, 0]
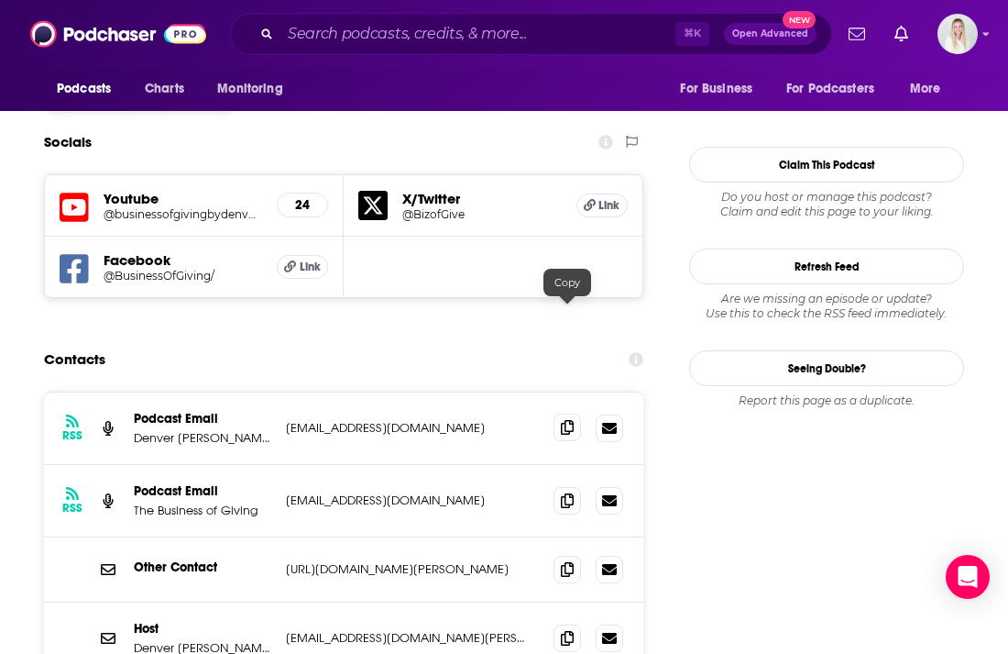
click at [571, 420] on icon at bounding box center [567, 427] width 13 height 15
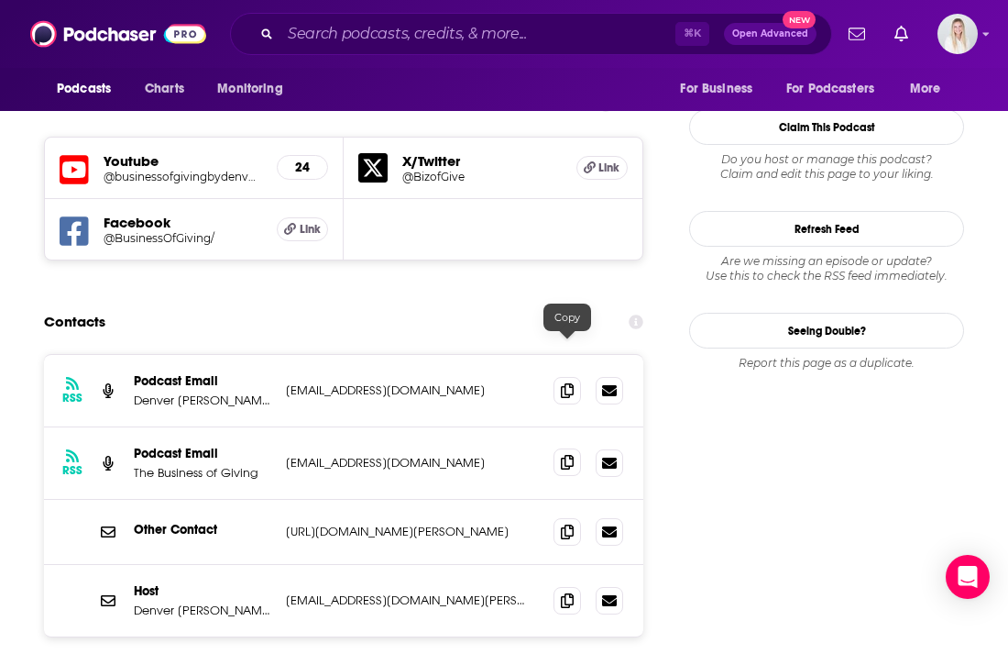
click at [571, 455] on icon at bounding box center [567, 462] width 13 height 15
click at [561, 523] on icon at bounding box center [567, 530] width 13 height 15
click at [571, 592] on icon at bounding box center [567, 599] width 13 height 15
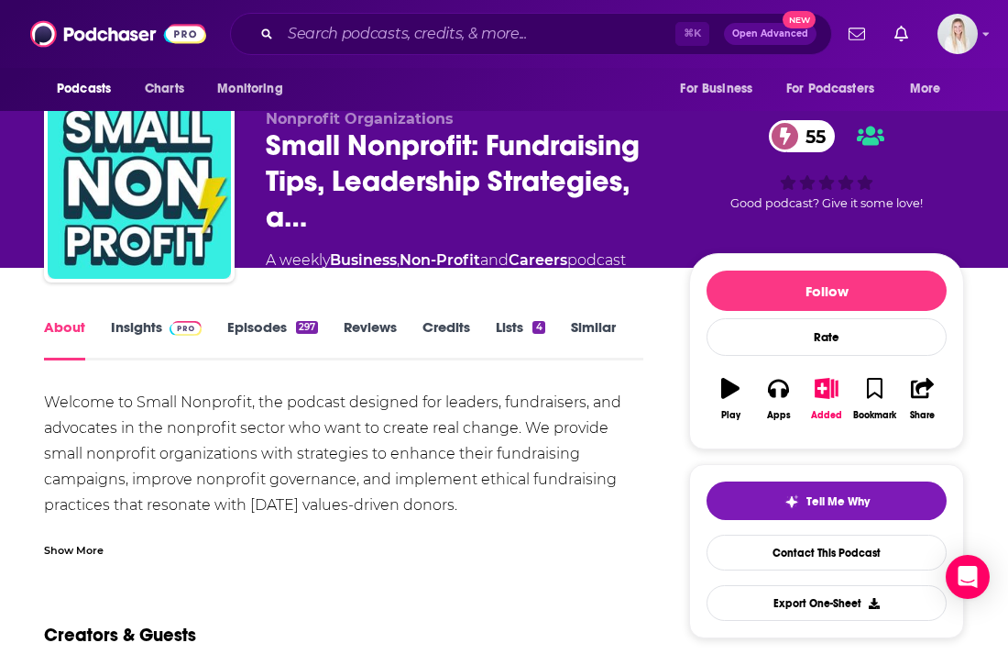
scroll to position [118, 0]
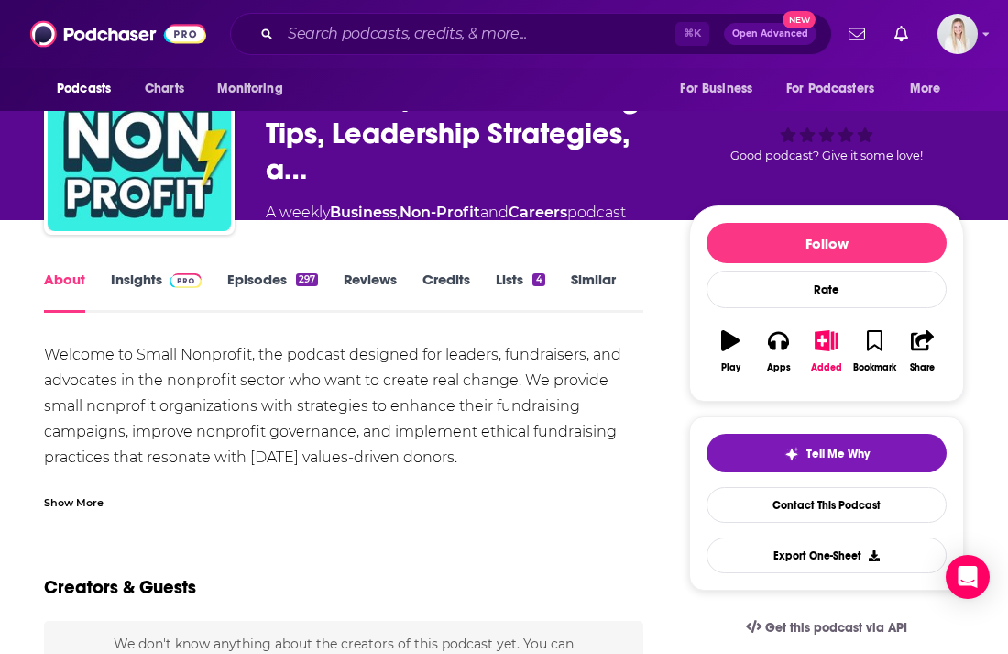
click at [81, 492] on div "Show More" at bounding box center [74, 500] width 60 height 17
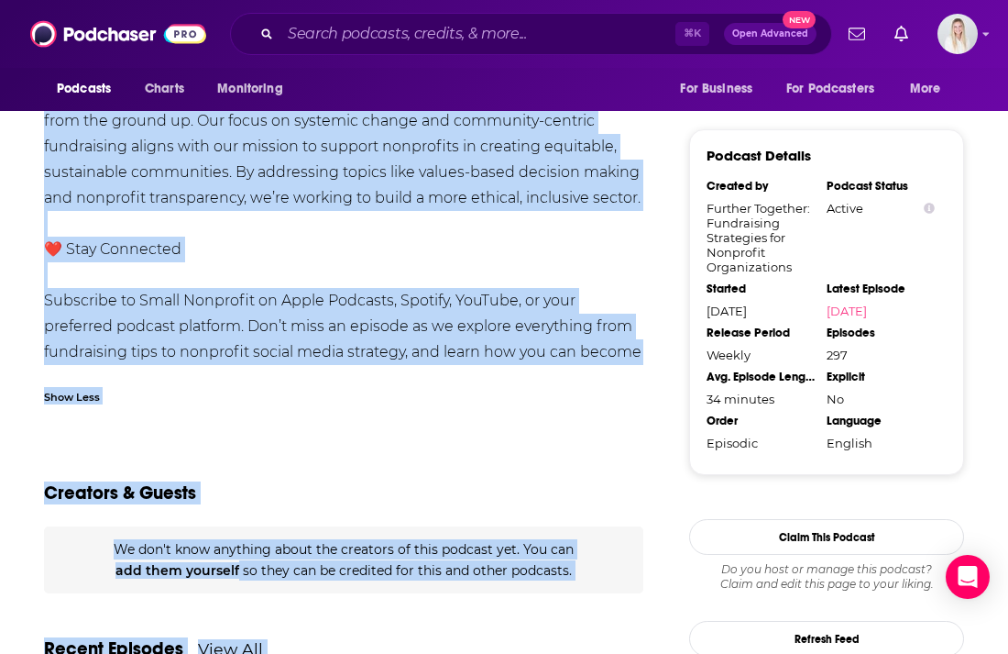
scroll to position [1890, 0]
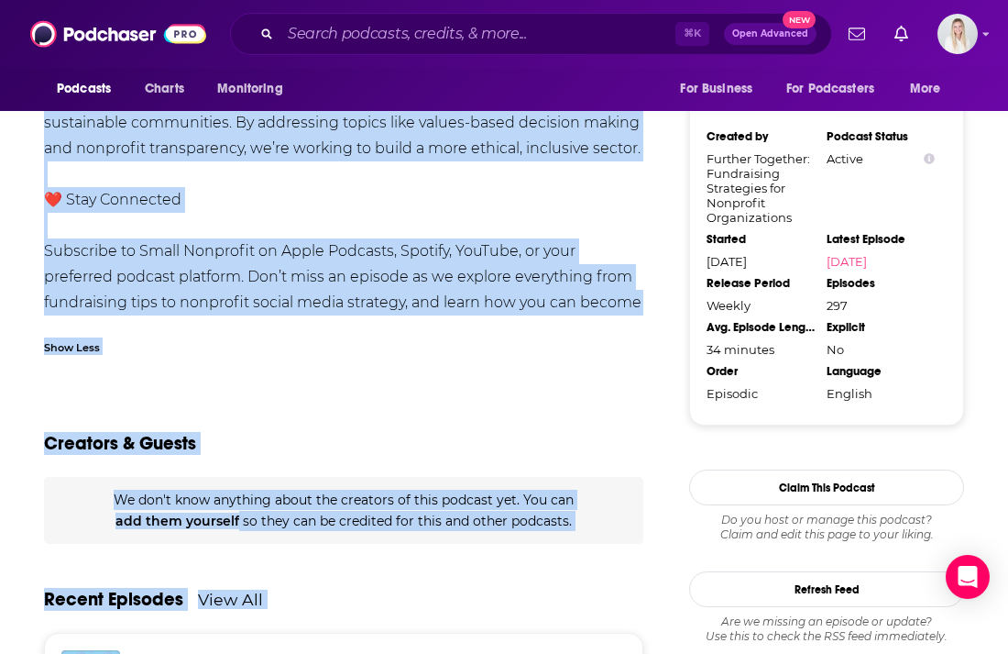
drag, startPoint x: 45, startPoint y: 315, endPoint x: 423, endPoint y: 262, distance: 381.3
copy div "Loremip do Sitam Consectet, adi elitsed doeiusmo tem incidid, utlaboreetd, mag …"
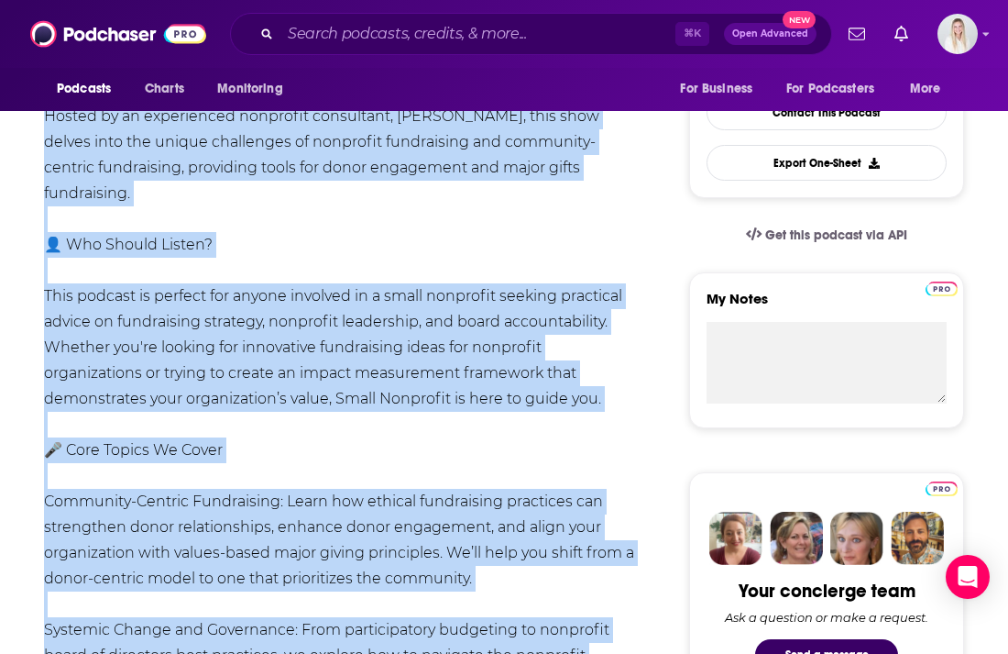
scroll to position [126, 0]
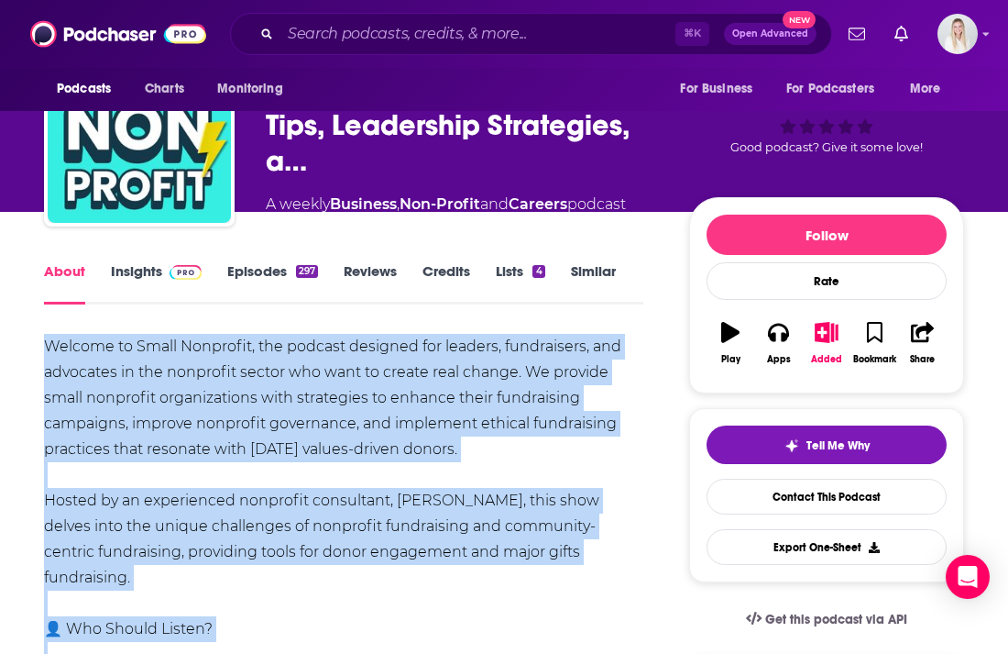
click at [155, 262] on link "Insights" at bounding box center [156, 283] width 91 height 42
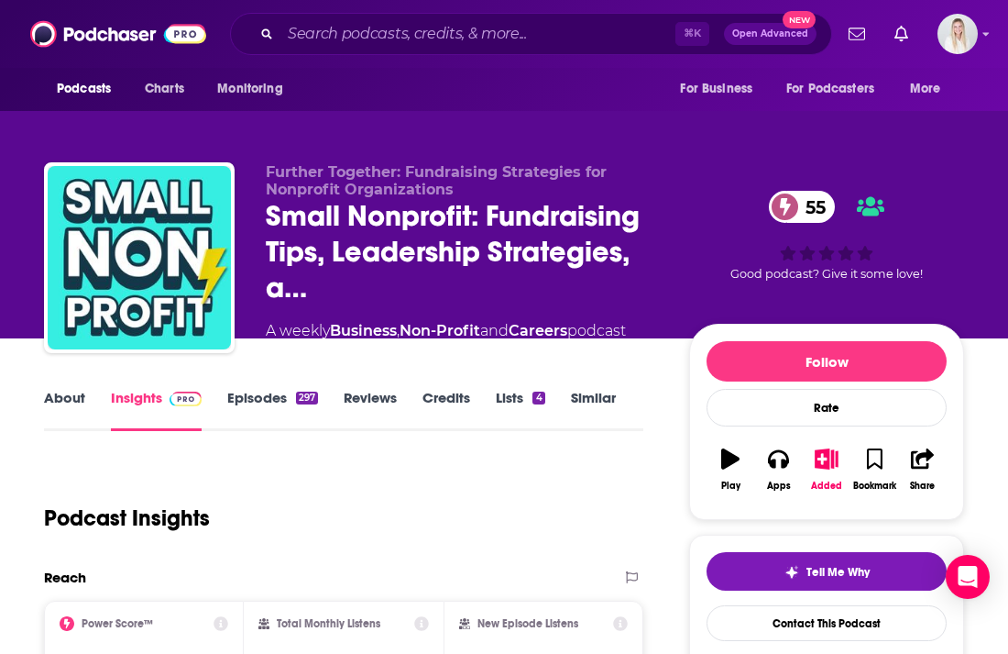
scroll to position [240, 0]
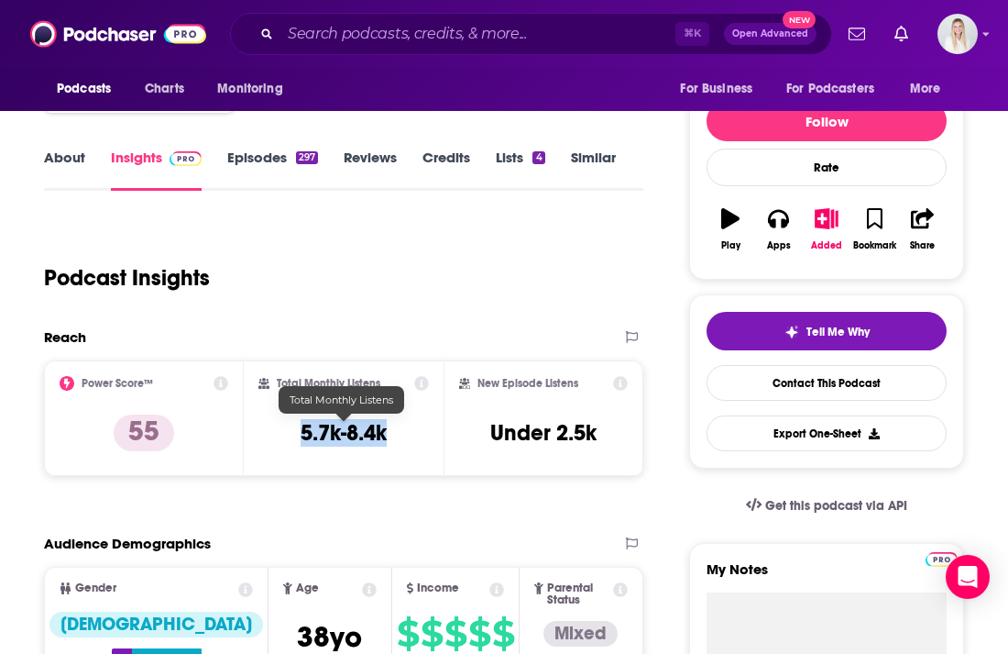
drag, startPoint x: 294, startPoint y: 393, endPoint x: 413, endPoint y: 393, distance: 119.2
click at [413, 393] on div "Total Monthly Listens 5.7k-8.4k" at bounding box center [343, 418] width 170 height 84
copy h3 "5.7k-8.4k"
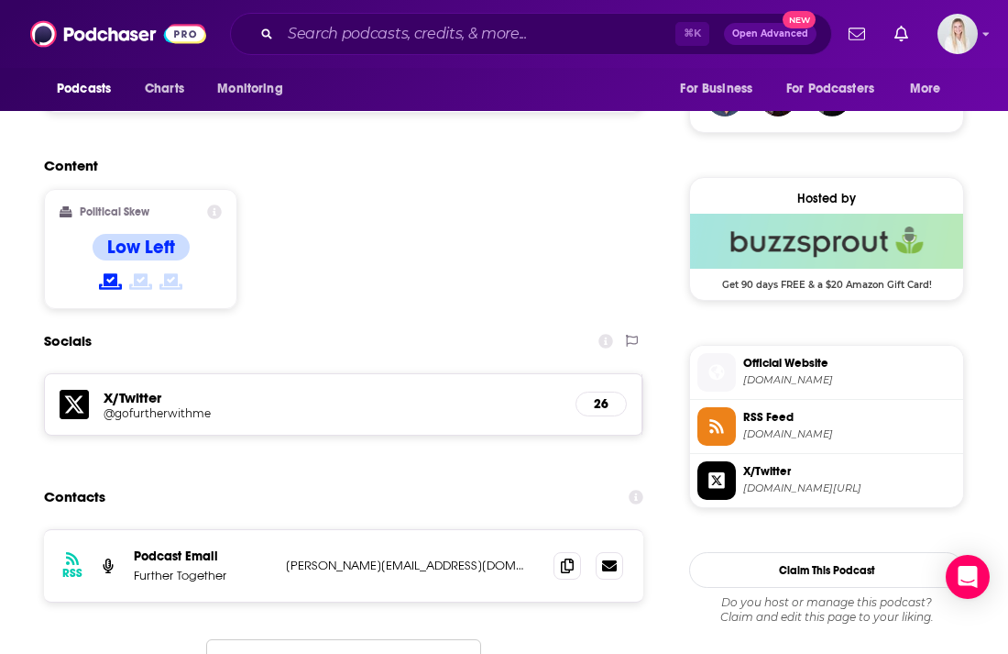
scroll to position [1490, 0]
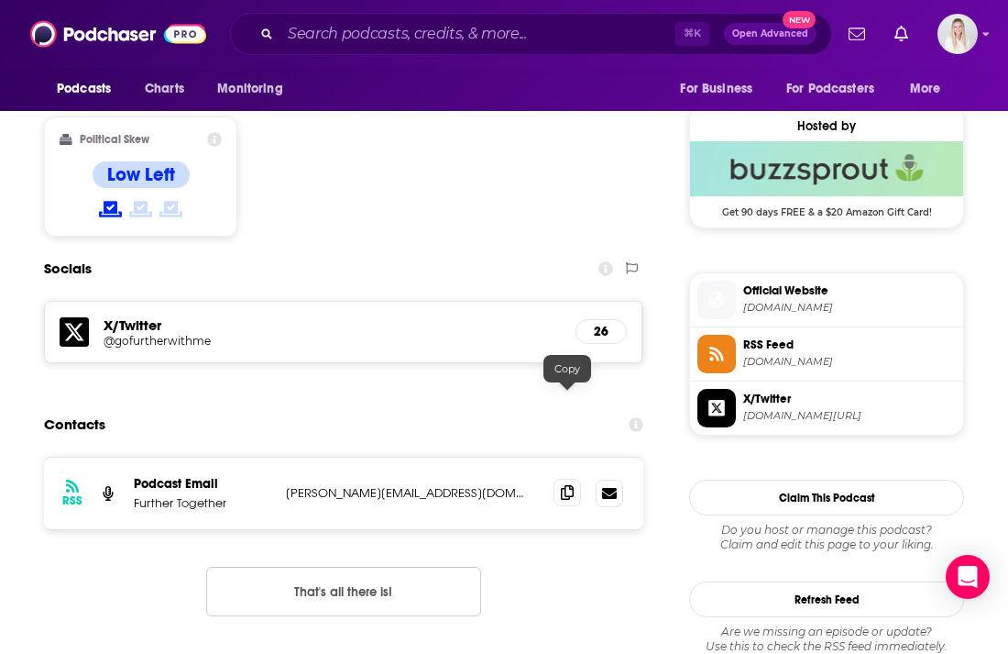
click at [561, 485] on icon at bounding box center [567, 492] width 13 height 15
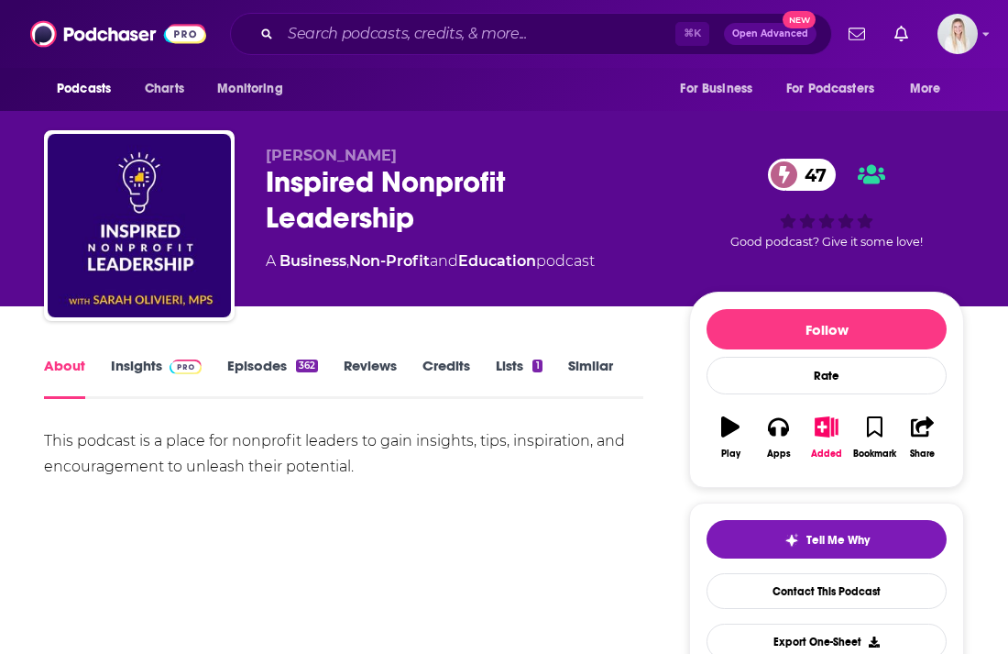
scroll to position [58, 0]
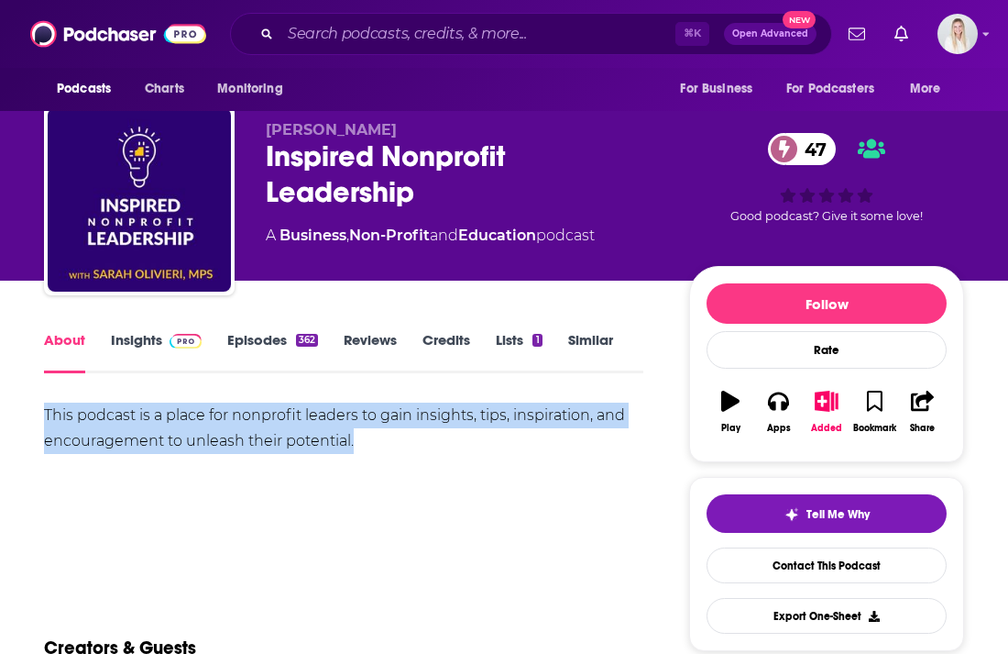
drag, startPoint x: 373, startPoint y: 400, endPoint x: 40, endPoint y: 376, distance: 333.6
copy div "This podcast is a place for nonprofit leaders to gain insights, tips, inspirati…"
click at [149, 331] on link "Insights" at bounding box center [156, 352] width 91 height 42
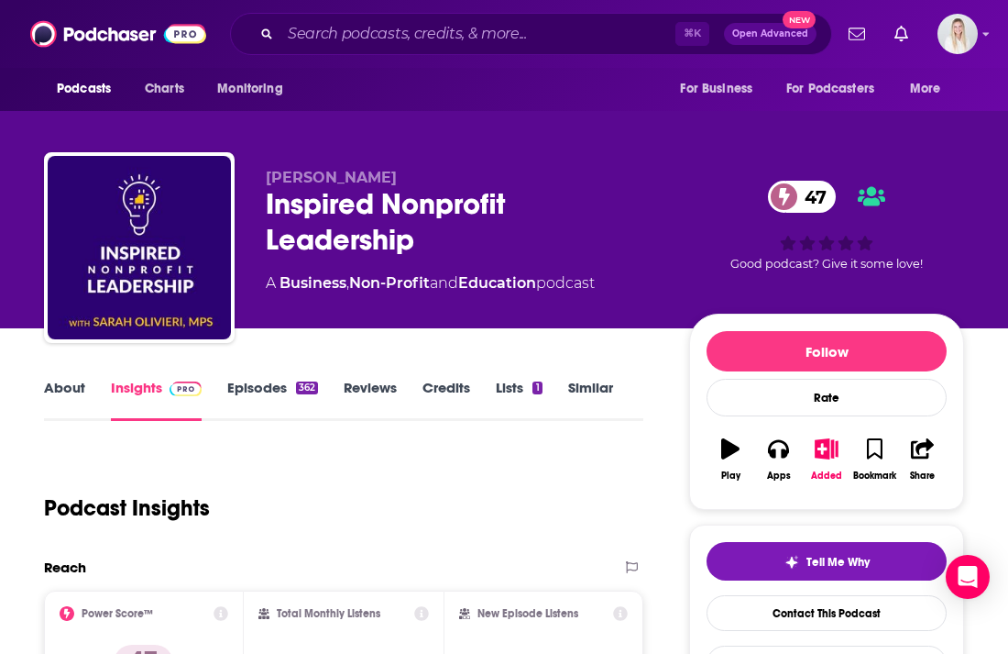
scroll to position [335, 0]
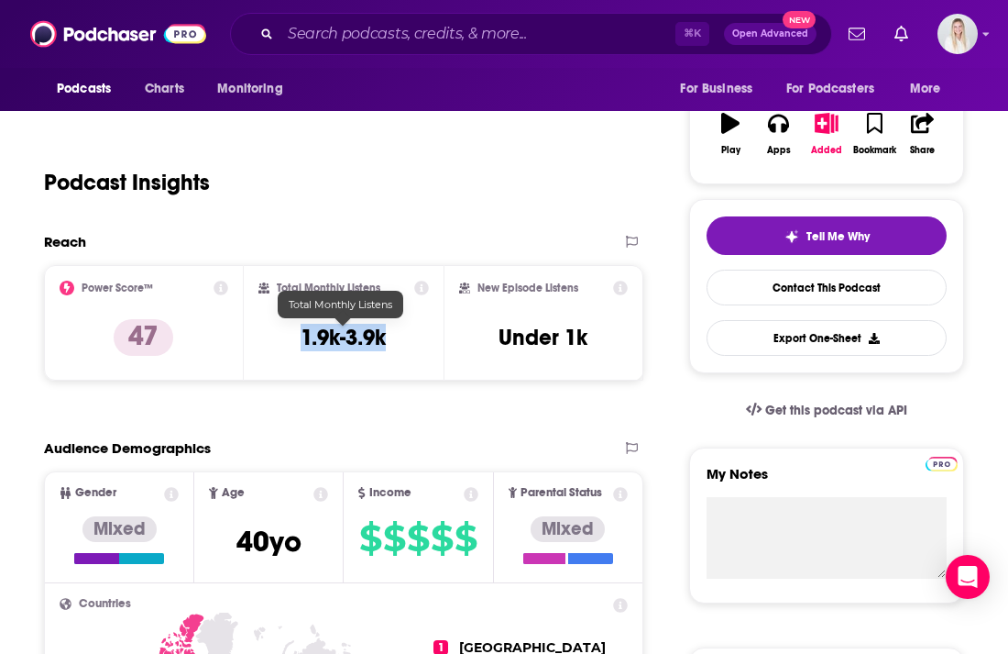
drag, startPoint x: 391, startPoint y: 298, endPoint x: 299, endPoint y: 298, distance: 92.6
click at [299, 298] on div "Total Monthly Listens 1.9k-3.9k" at bounding box center [343, 322] width 170 height 84
copy h3 "1.9k-3.9k"
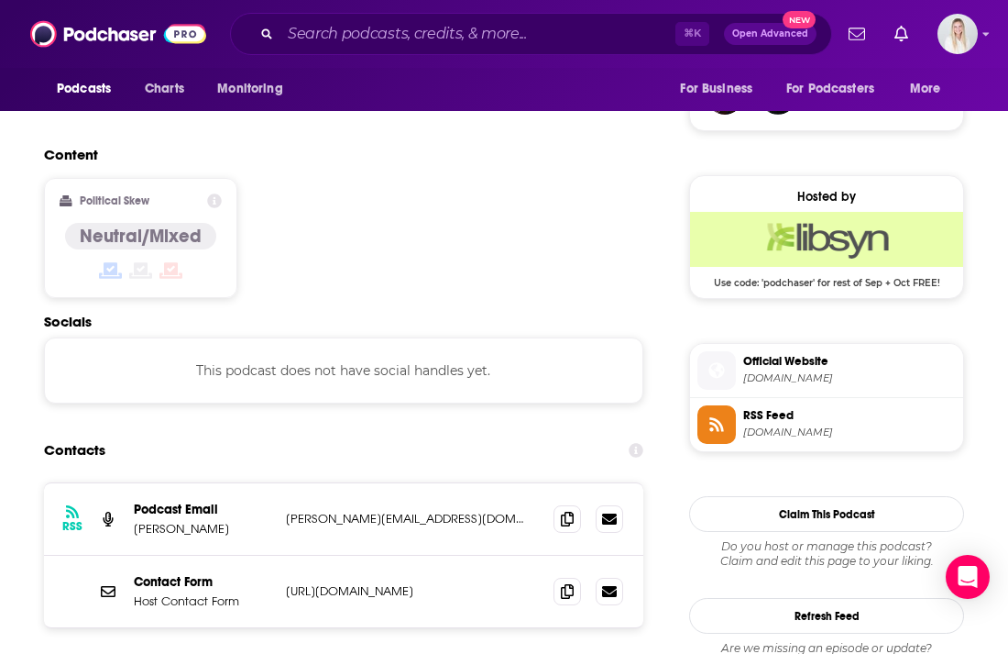
scroll to position [1428, 0]
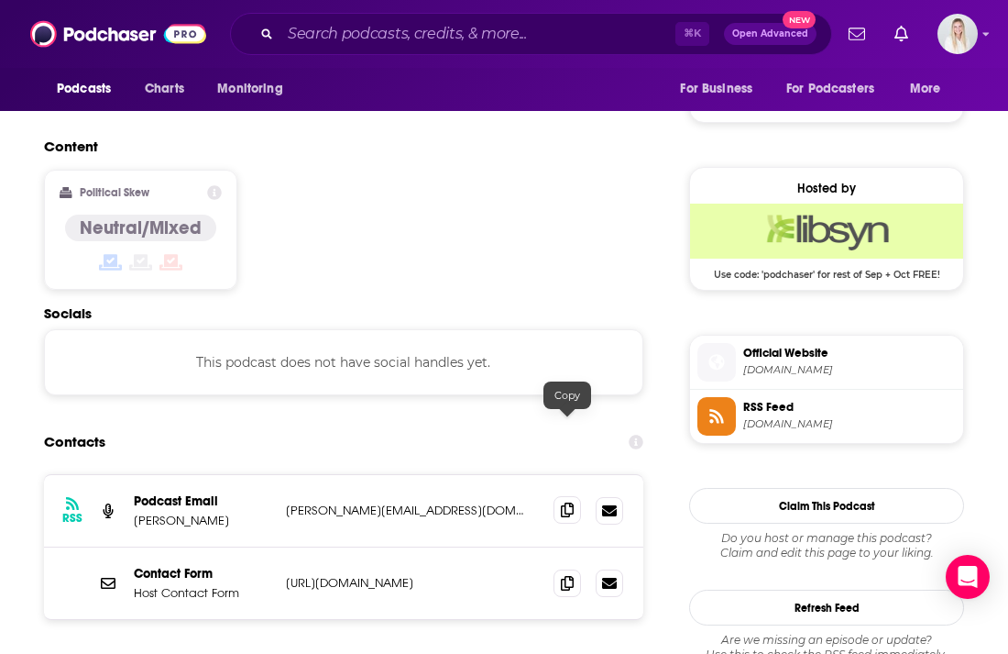
click at [569, 502] on icon at bounding box center [567, 509] width 13 height 15
drag, startPoint x: 215, startPoint y: 398, endPoint x: 135, endPoint y: 404, distance: 80.9
click at [135, 512] on p "[PERSON_NAME]" at bounding box center [202, 520] width 137 height 16
copy p "[PERSON_NAME]"
click at [566, 575] on icon at bounding box center [567, 582] width 13 height 15
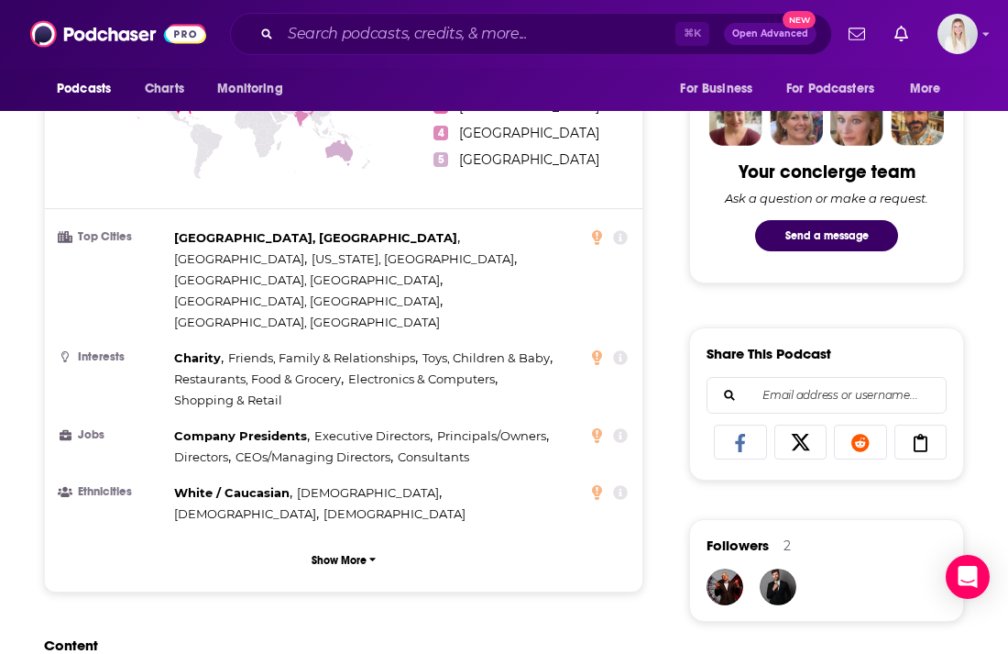
scroll to position [0, 0]
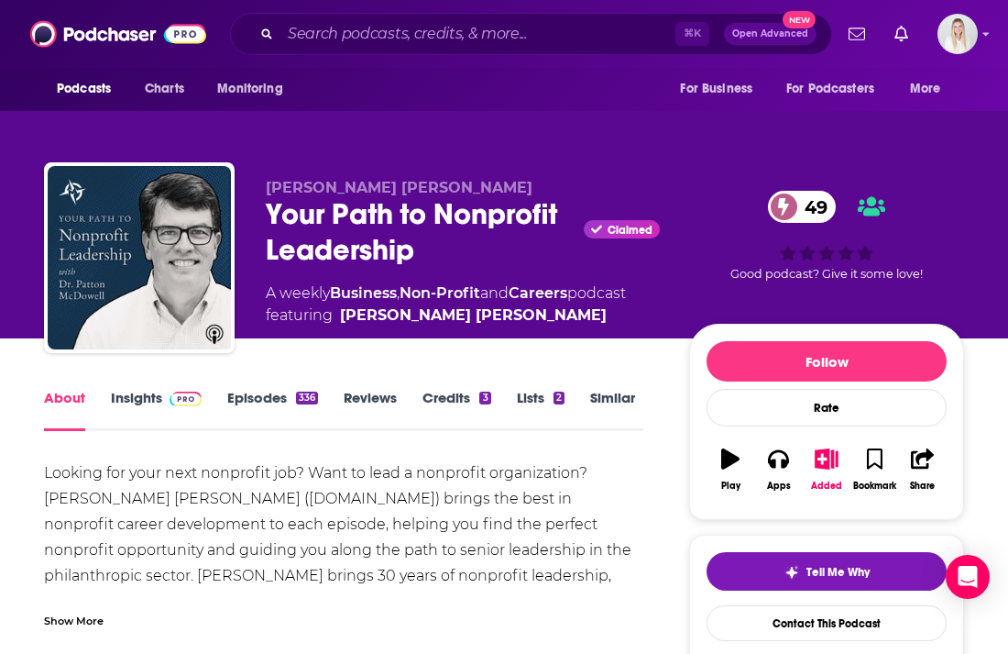
click at [93, 610] on div "Show More" at bounding box center [74, 618] width 60 height 17
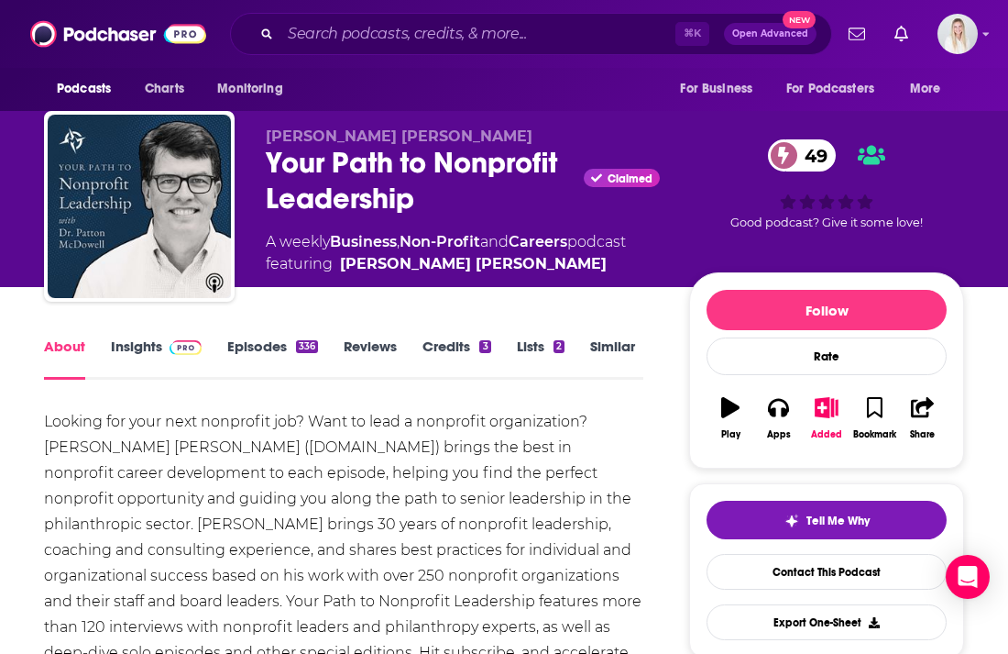
scroll to position [127, 0]
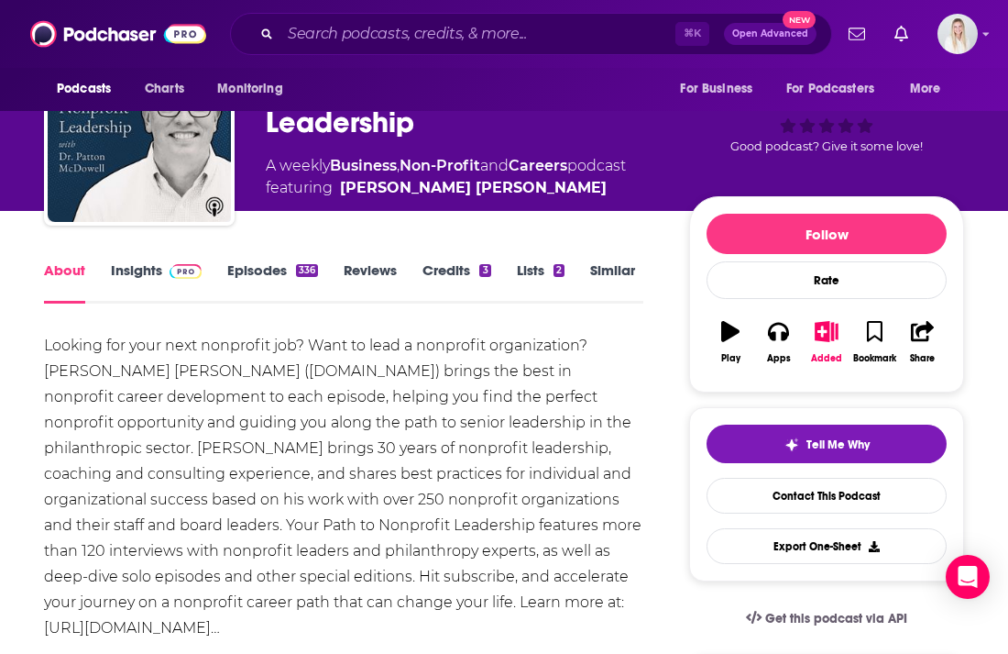
drag, startPoint x: 43, startPoint y: 305, endPoint x: 453, endPoint y: 595, distance: 501.7
copy div "Looking for your next nonprofit job? Want to lead a nonprofit organization? Dr.…"
click at [141, 261] on link "Insights" at bounding box center [156, 282] width 91 height 42
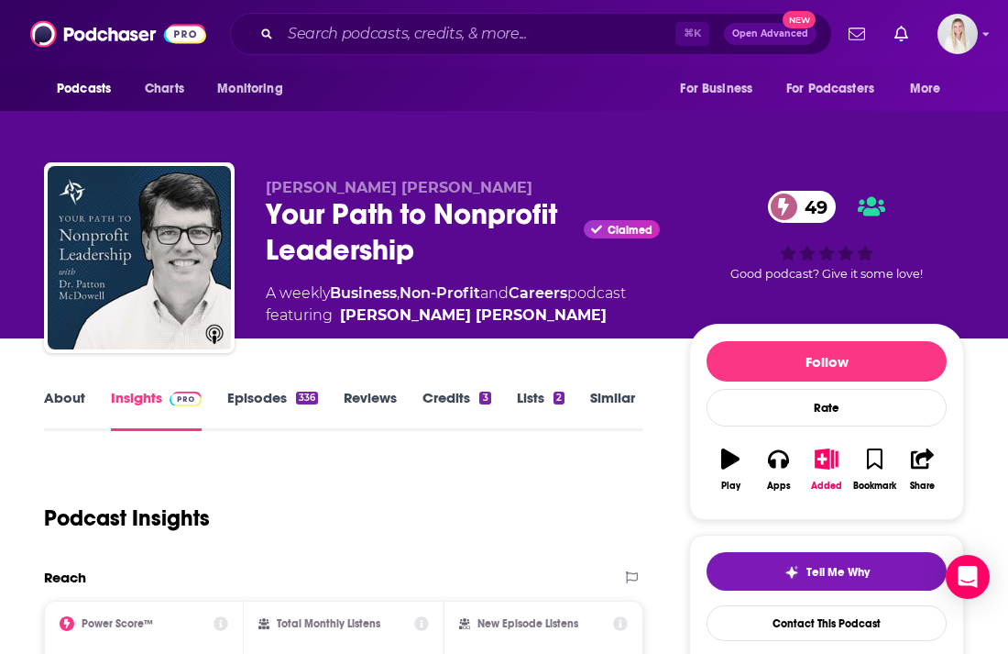
scroll to position [240, 0]
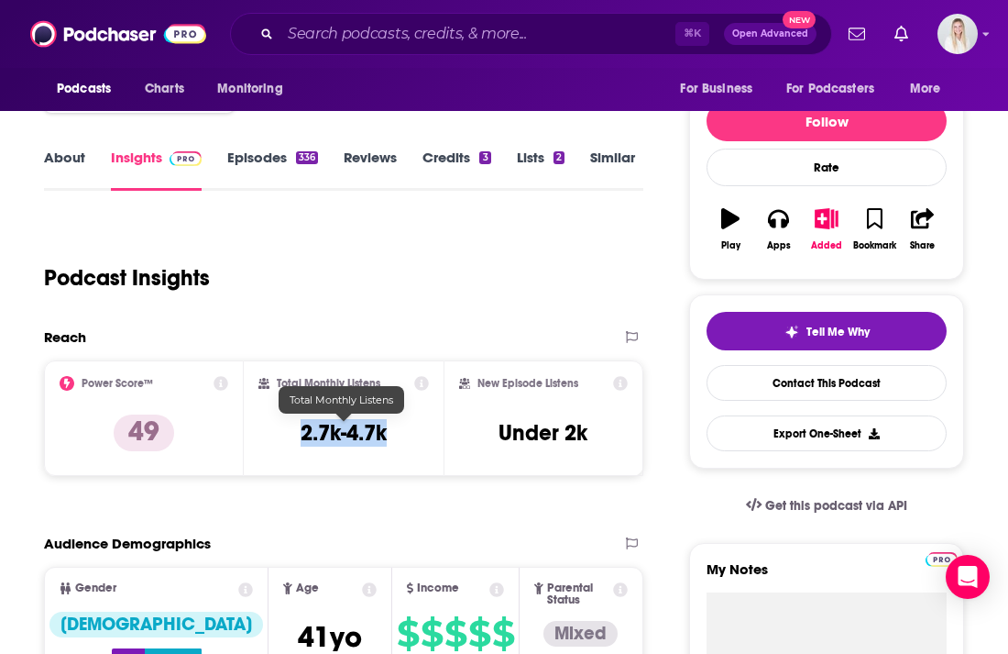
drag, startPoint x: 295, startPoint y: 397, endPoint x: 391, endPoint y: 398, distance: 96.2
click at [391, 397] on div "Total Monthly Listens 2.7k-4.7k" at bounding box center [343, 418] width 170 height 84
copy h3 "2.7k-4.7k"
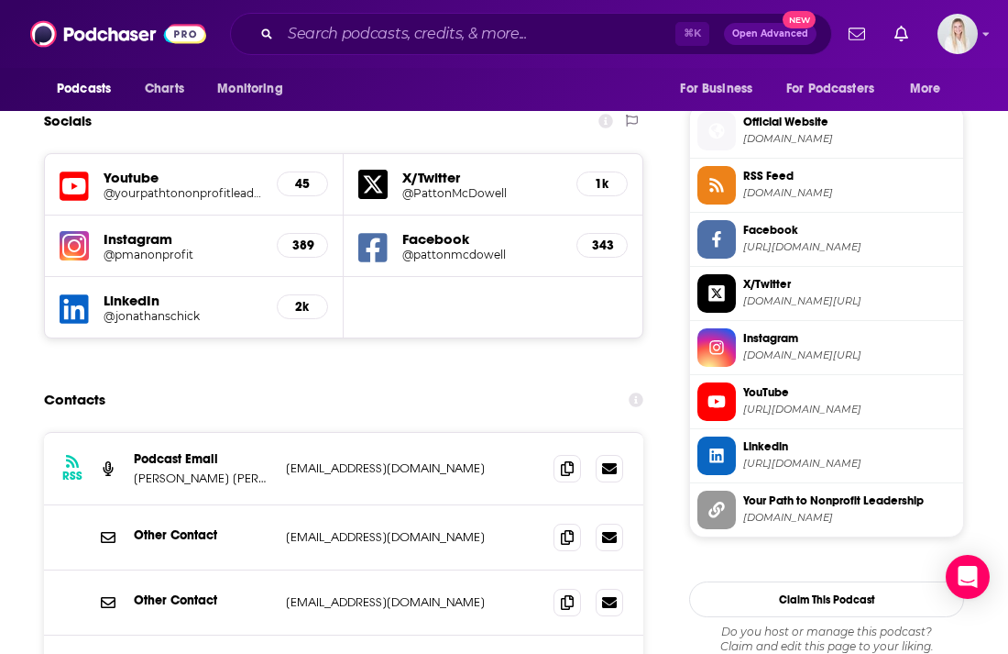
scroll to position [1694, 0]
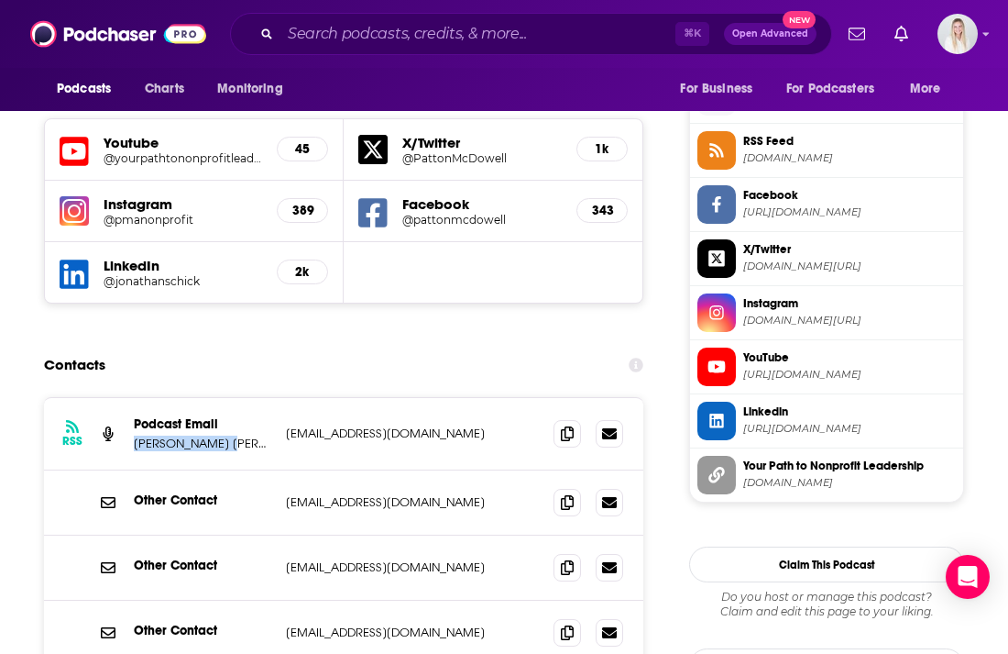
drag, startPoint x: 238, startPoint y: 296, endPoint x: 131, endPoint y: 296, distance: 107.2
click at [131, 398] on div "RSS Podcast Email Patton McDowell pm@pattonmcdowell.com pm@pattonmcdowell.com" at bounding box center [343, 434] width 599 height 72
copy p "Patton McDowell"
click at [567, 425] on icon at bounding box center [567, 432] width 13 height 15
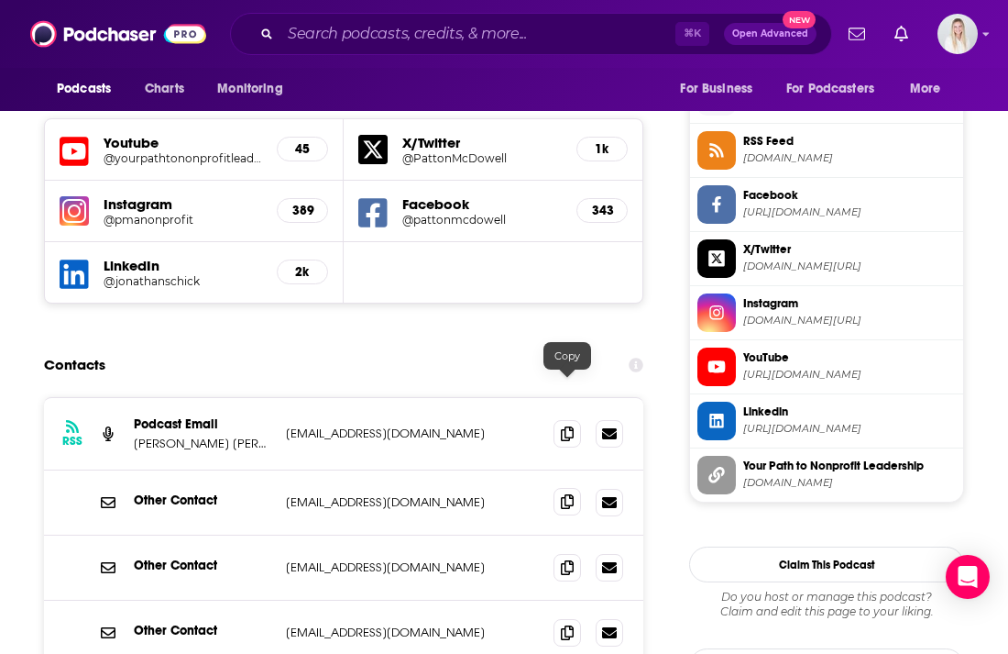
click at [565, 494] on icon at bounding box center [567, 501] width 13 height 15
click at [565, 559] on icon at bounding box center [567, 566] width 13 height 15
click at [568, 559] on icon at bounding box center [567, 566] width 13 height 15
click at [564, 624] on icon at bounding box center [567, 631] width 13 height 15
click at [571, 559] on icon at bounding box center [567, 566] width 13 height 15
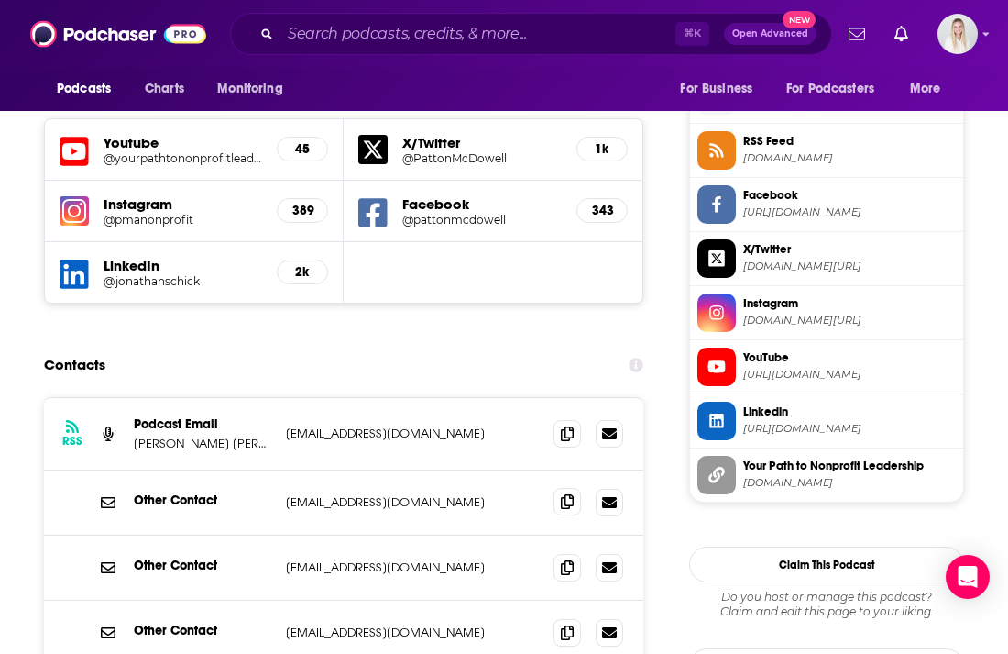
click at [570, 494] on icon at bounding box center [567, 501] width 13 height 15
click at [562, 494] on icon at bounding box center [567, 501] width 13 height 15
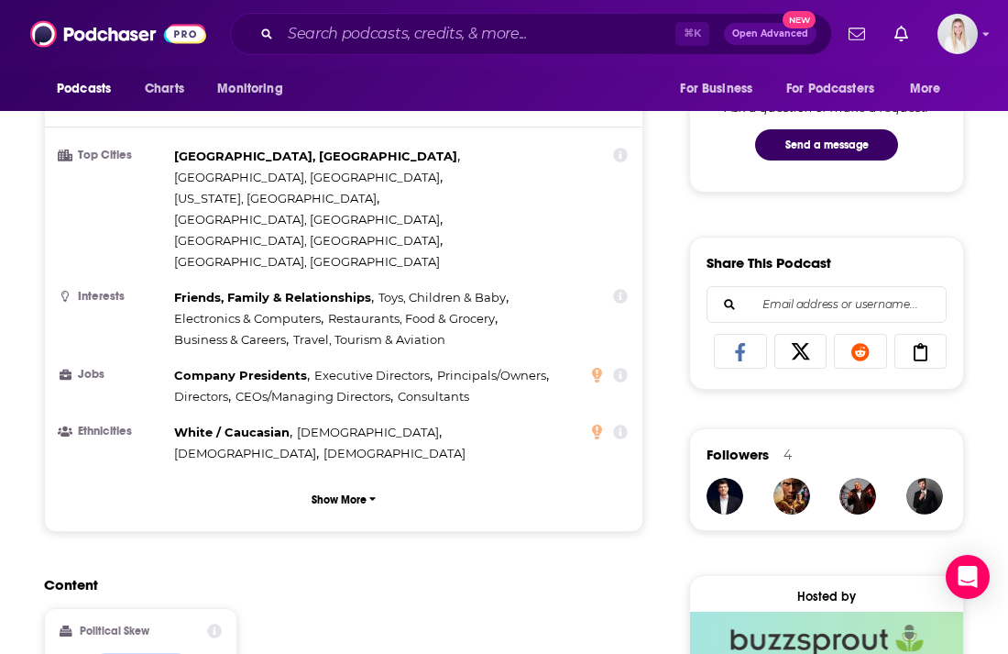
scroll to position [0, 0]
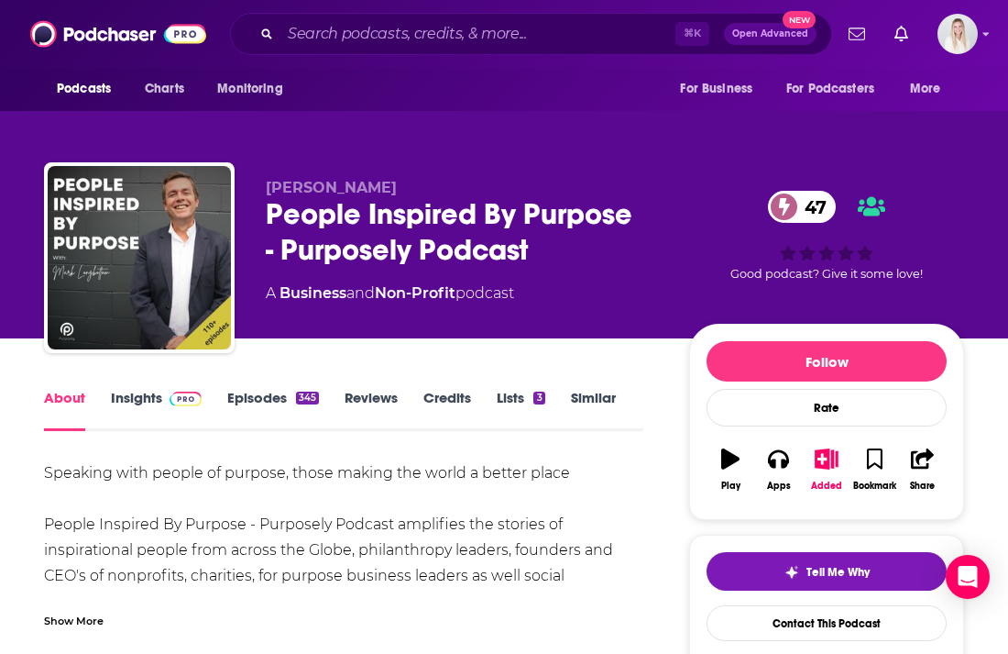
scroll to position [103, 0]
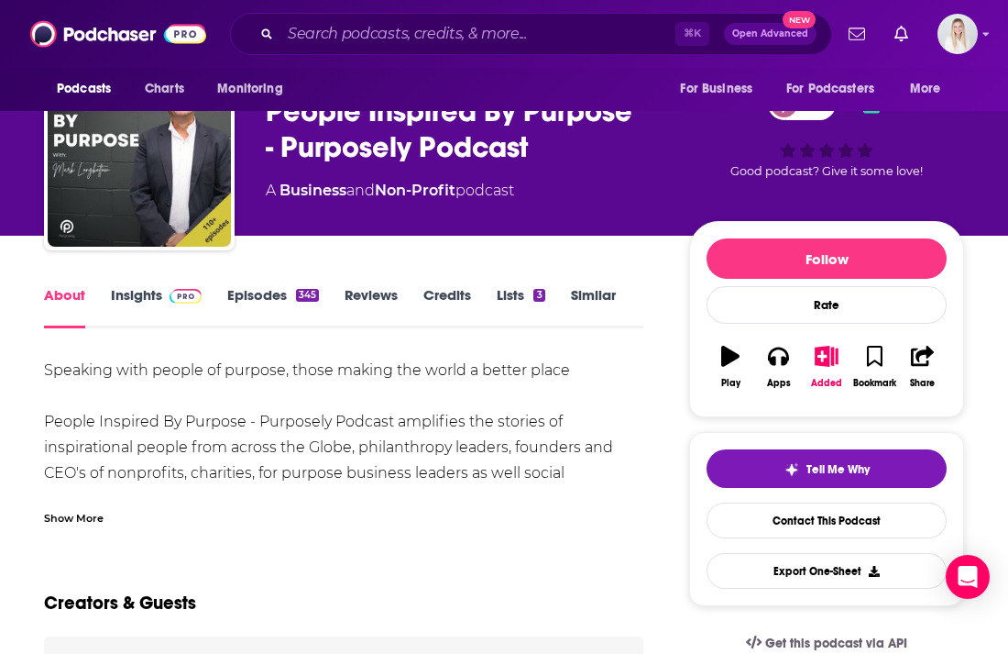
click at [91, 508] on div "Show More" at bounding box center [74, 516] width 60 height 17
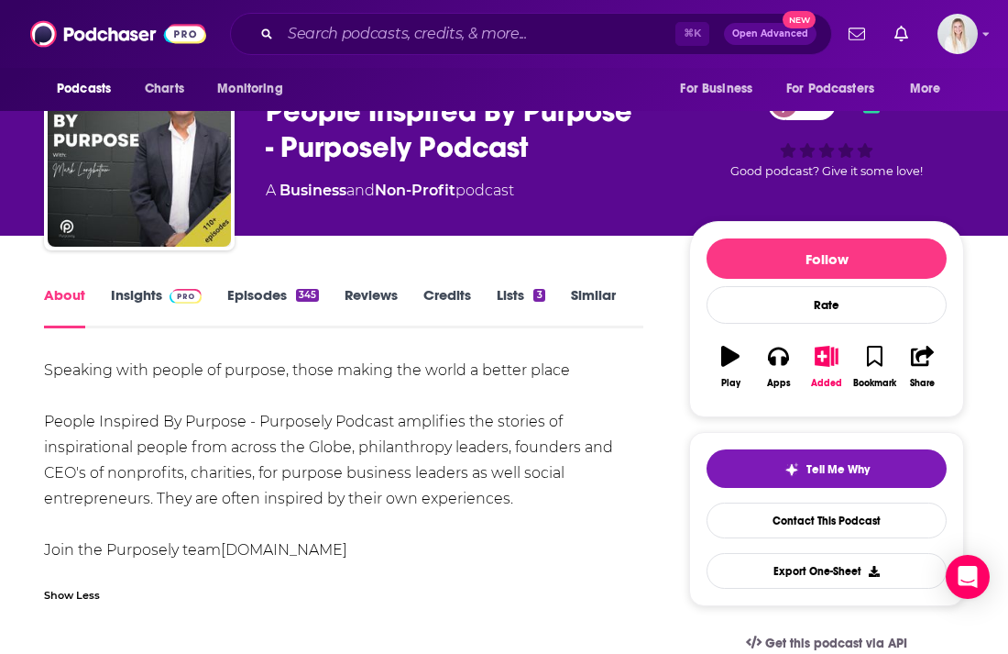
drag, startPoint x: 44, startPoint y: 328, endPoint x: 455, endPoint y: 509, distance: 448.6
click at [455, 509] on div "Speaking with people of purpose, those making the world a better place People I…" at bounding box center [343, 459] width 599 height 205
copy div "Speaking with people of purpose, those making the world a better place People I…"
click at [144, 286] on link "Insights" at bounding box center [156, 307] width 91 height 42
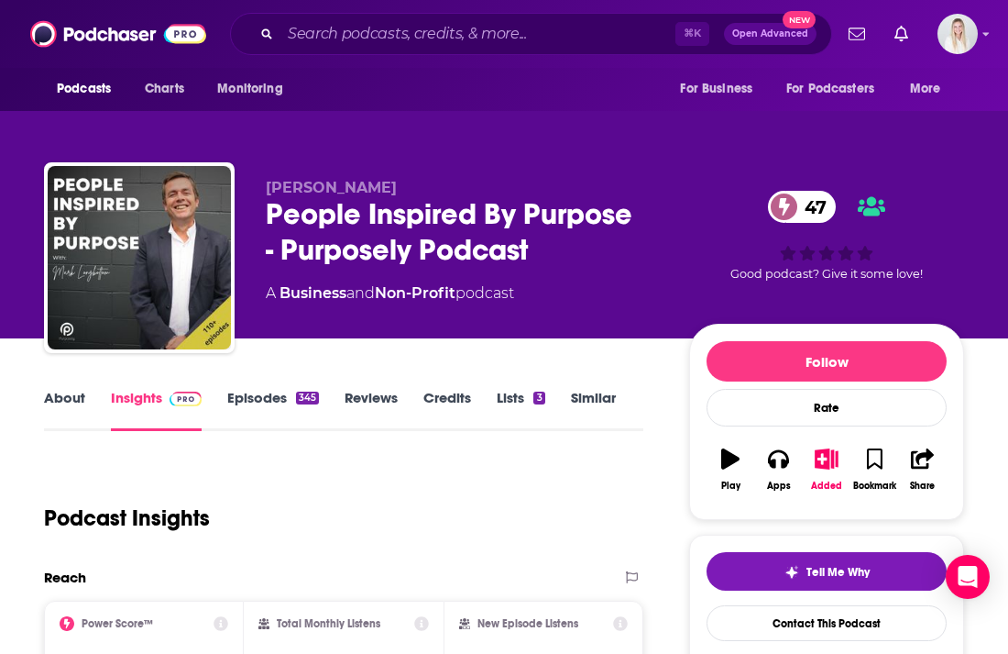
scroll to position [206, 0]
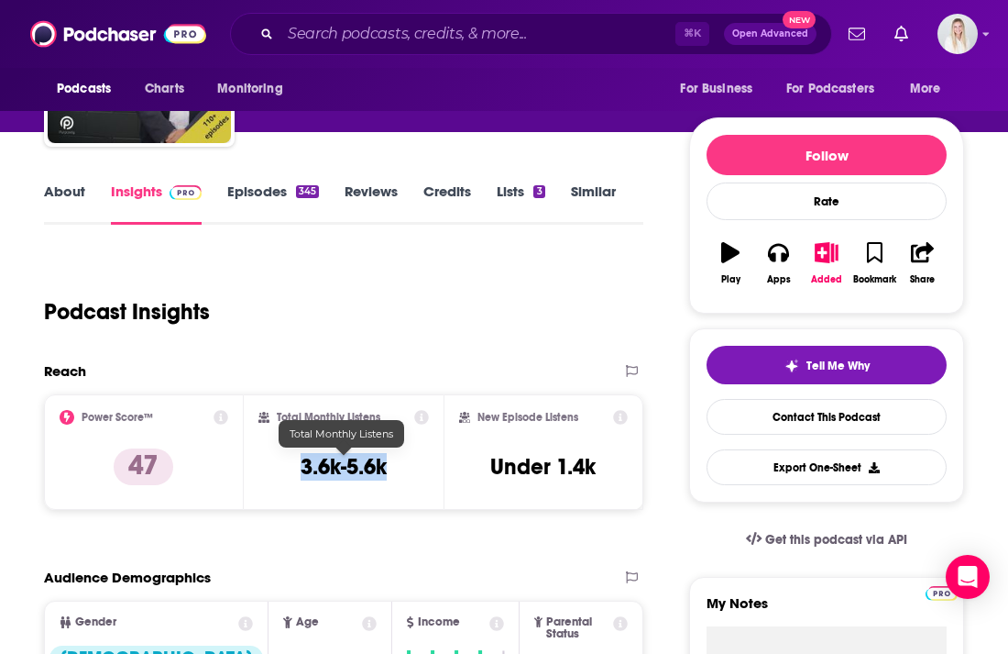
drag, startPoint x: 390, startPoint y: 424, endPoint x: 303, endPoint y: 424, distance: 86.2
click at [303, 424] on div "Total Monthly Listens 3.6k-5.6k" at bounding box center [343, 452] width 170 height 84
copy h3 "3.6k-5.6k"
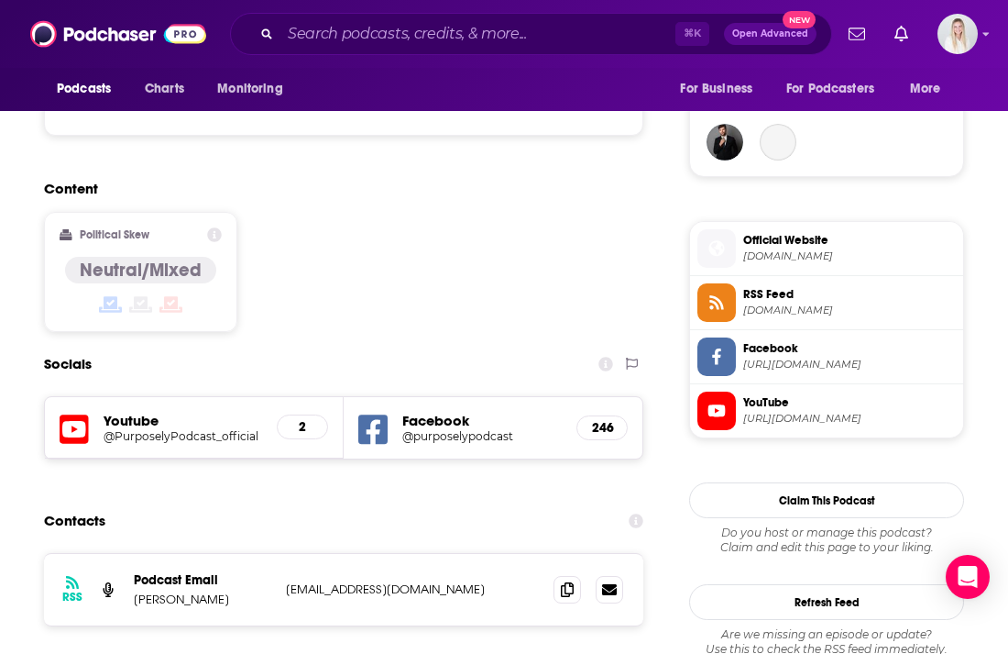
scroll to position [1585, 0]
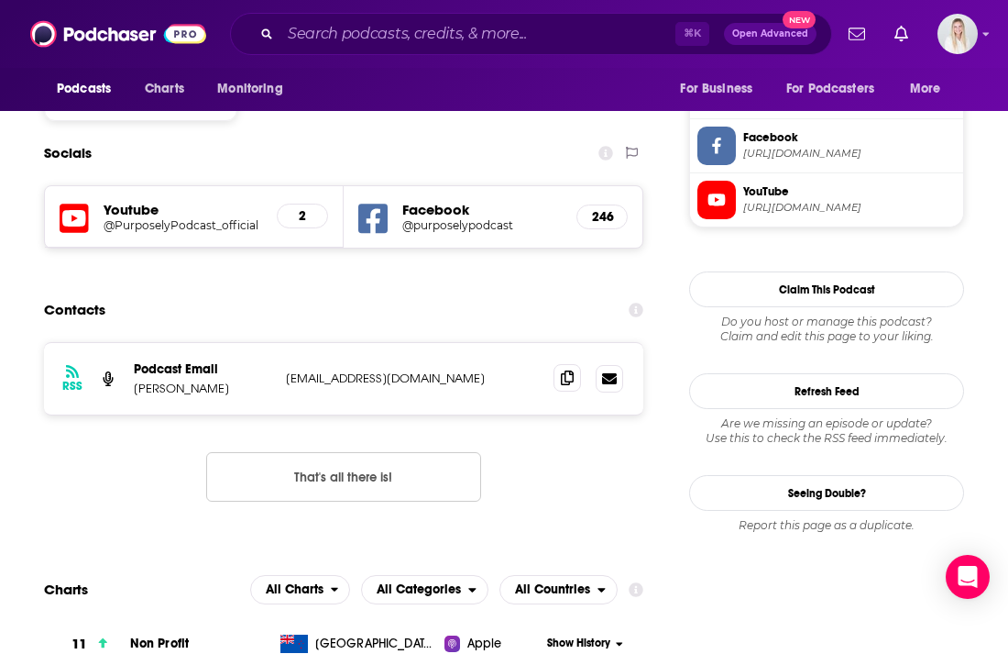
click at [567, 370] on icon at bounding box center [567, 377] width 13 height 15
drag, startPoint x: 233, startPoint y: 323, endPoint x: 133, endPoint y: 322, distance: 99.9
click at [134, 380] on p "[PERSON_NAME]" at bounding box center [202, 388] width 137 height 16
copy p "[PERSON_NAME]"
click at [566, 385] on div "RSS Podcast Email [PERSON_NAME] [EMAIL_ADDRESS][DOMAIN_NAME] [EMAIL_ADDRESS][DO…" at bounding box center [343, 436] width 599 height 189
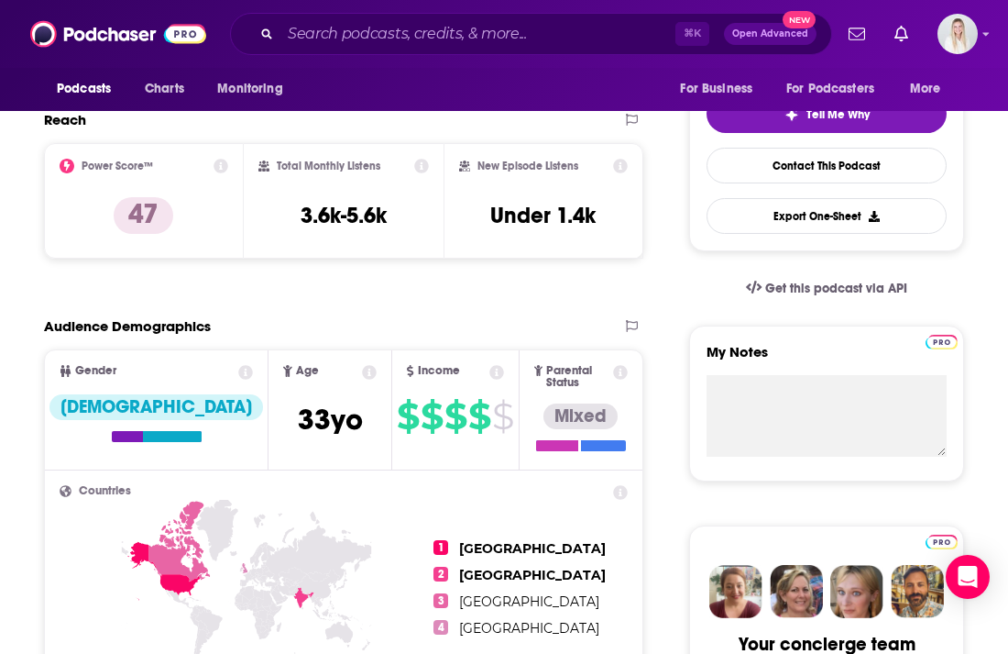
scroll to position [0, 0]
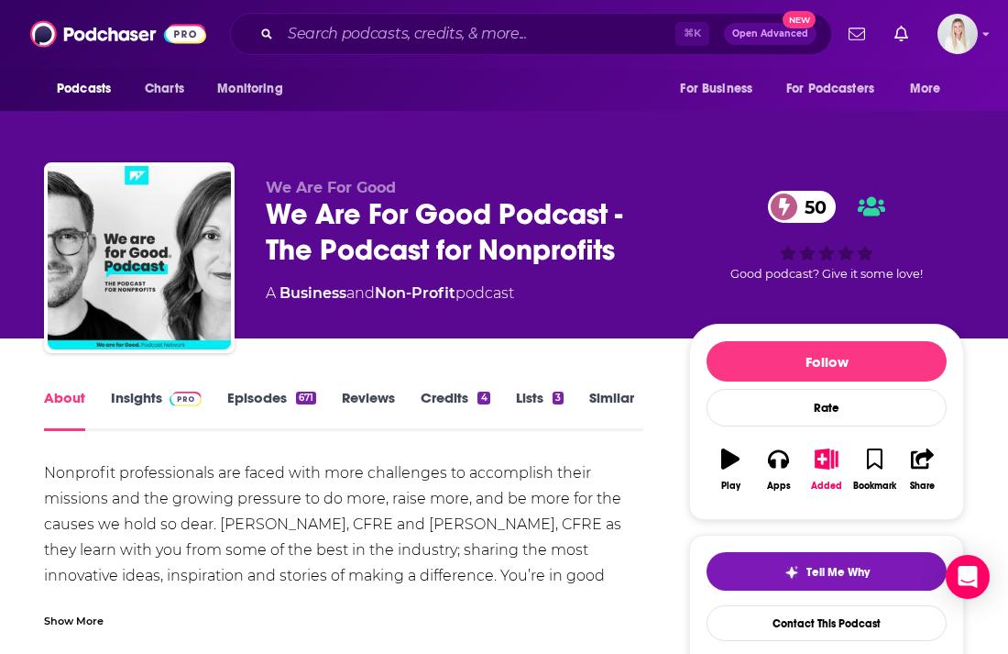
click at [70, 610] on div "Show More" at bounding box center [74, 618] width 60 height 17
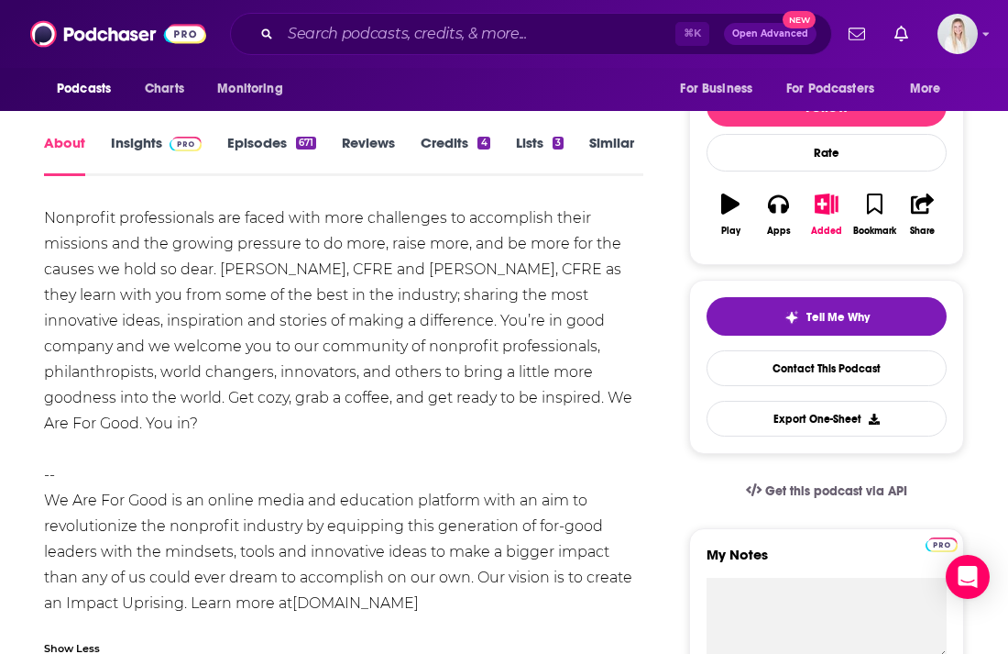
scroll to position [243, 0]
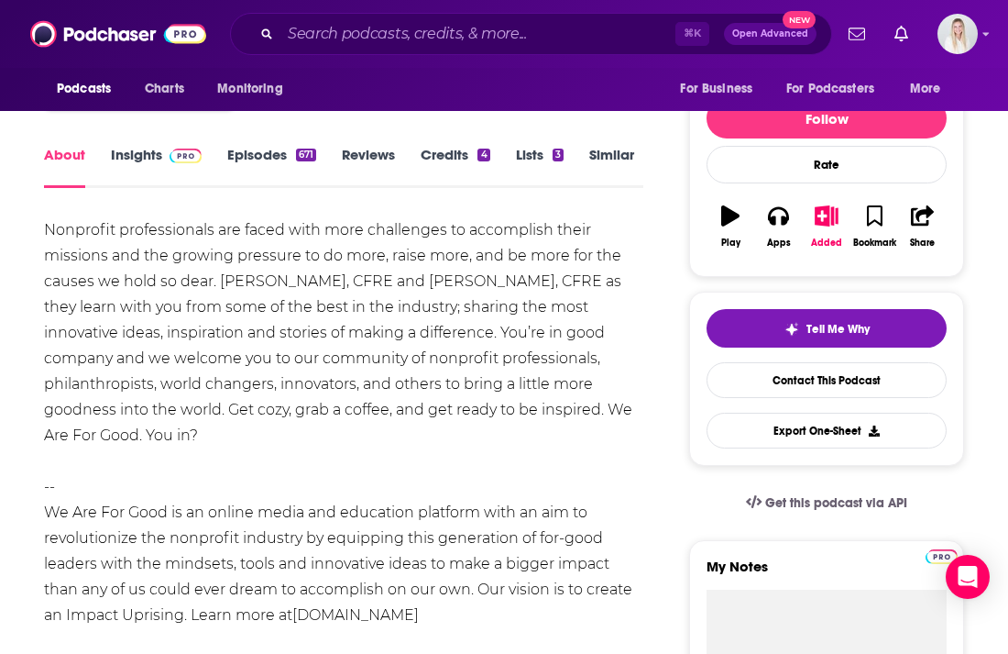
drag, startPoint x: 518, startPoint y: 577, endPoint x: 45, endPoint y: 192, distance: 609.8
click at [45, 217] on div "Nonprofit professionals are faced with more challenges to accomplish their miss…" at bounding box center [343, 422] width 599 height 411
copy div "Nonprofit professionals are faced with more challenges to accomplish their miss…"
click at [314, 217] on div "Nonprofit professionals are faced with more challenges to accomplish their miss…" at bounding box center [343, 422] width 599 height 411
click at [150, 146] on link "Insights" at bounding box center [156, 167] width 91 height 42
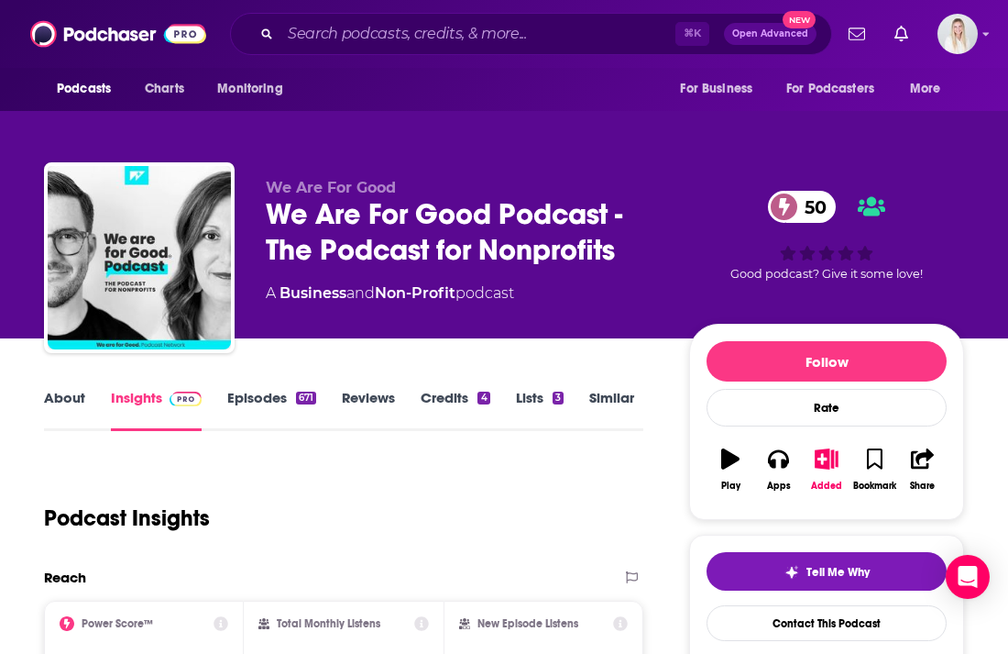
scroll to position [292, 0]
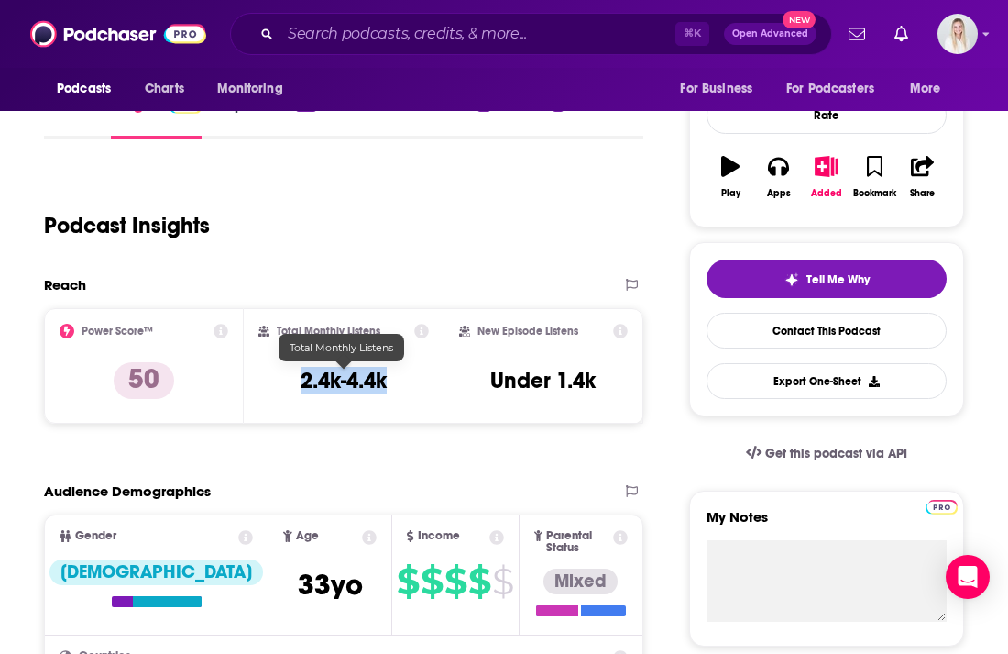
drag, startPoint x: 298, startPoint y: 340, endPoint x: 408, endPoint y: 340, distance: 110.0
click at [408, 340] on div "Total Monthly Listens 2.4k-4.4k" at bounding box center [343, 366] width 170 height 84
copy h3 "2.4k-4.4k"
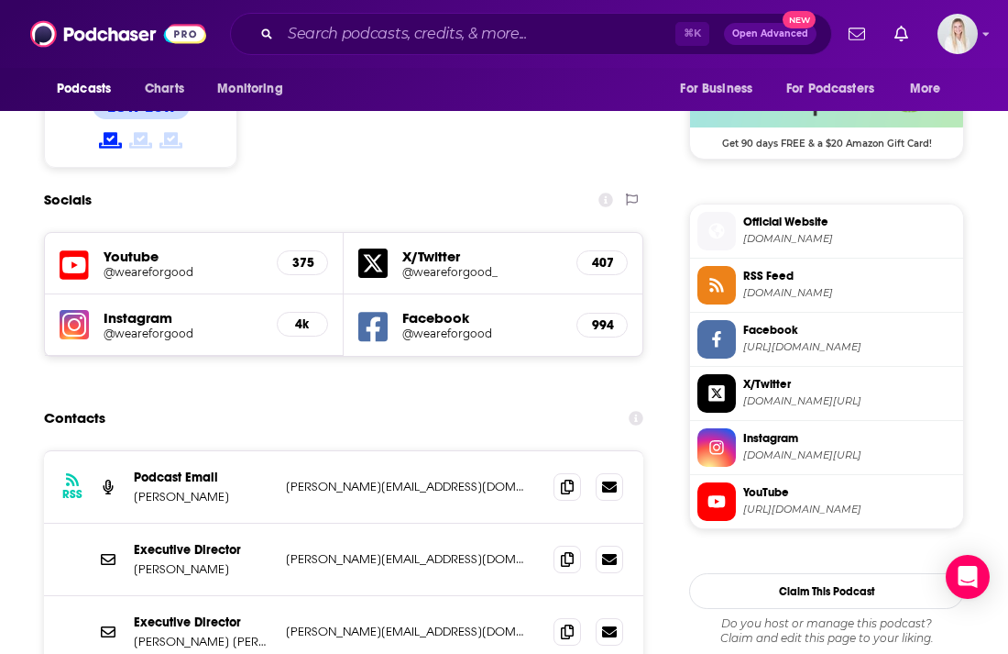
scroll to position [1619, 0]
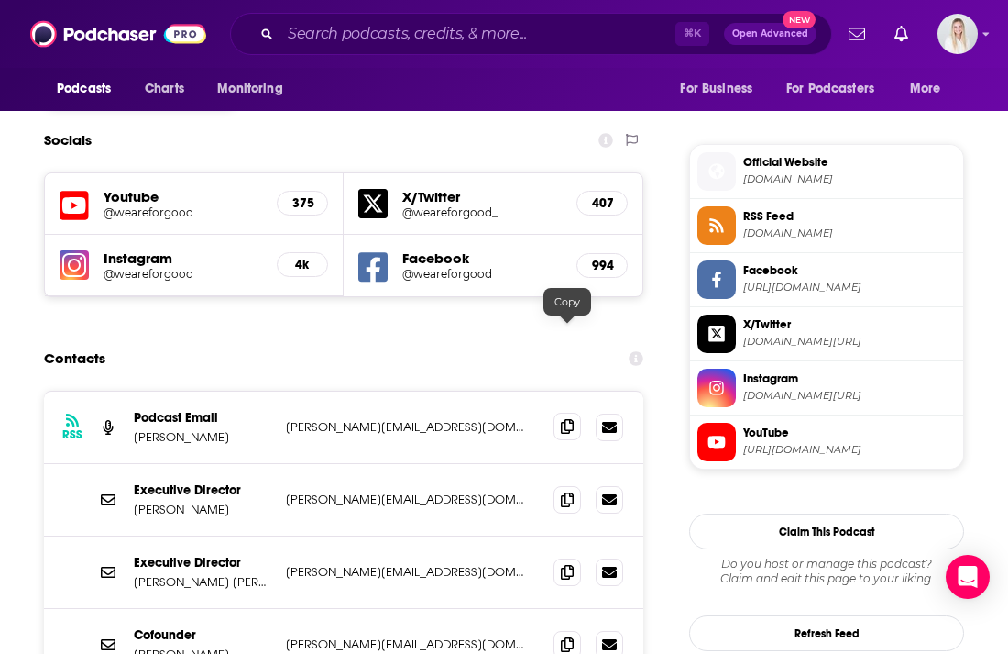
click at [566, 419] on icon at bounding box center [567, 426] width 13 height 15
click at [565, 564] on icon at bounding box center [567, 571] width 13 height 15
drag, startPoint x: 137, startPoint y: 453, endPoint x: 203, endPoint y: 453, distance: 66.9
click at [203, 574] on p "[PERSON_NAME] [PERSON_NAME]" at bounding box center [202, 582] width 137 height 16
drag, startPoint x: 134, startPoint y: 453, endPoint x: 203, endPoint y: 453, distance: 68.7
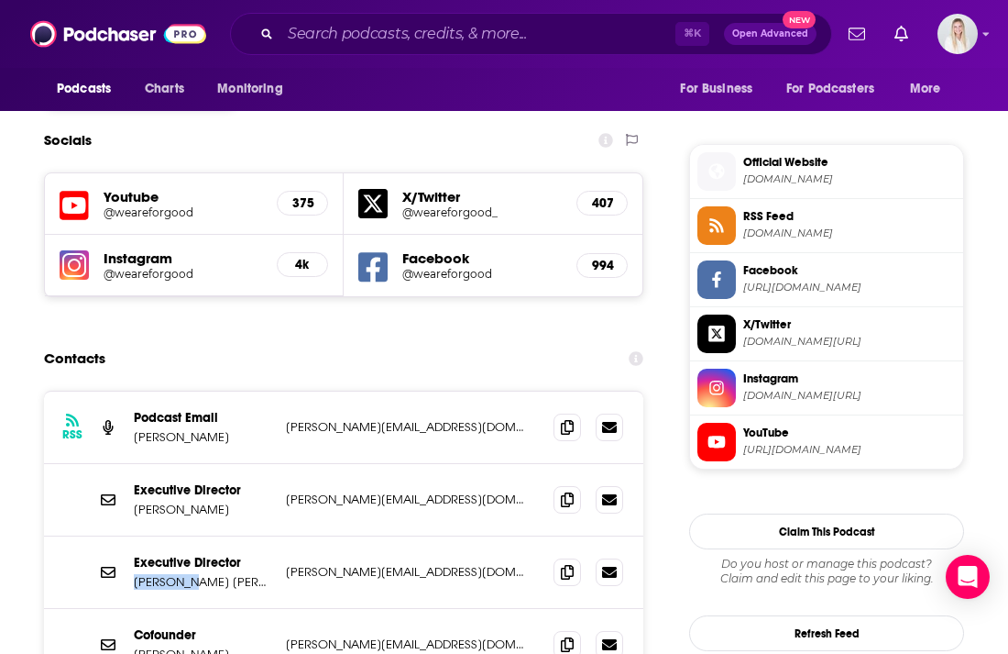
click at [203, 574] on p "[PERSON_NAME] [PERSON_NAME]" at bounding box center [202, 582] width 137 height 16
copy p "[PERSON_NAME] [PERSON_NAME]"
click at [561, 636] on icon at bounding box center [567, 643] width 13 height 15
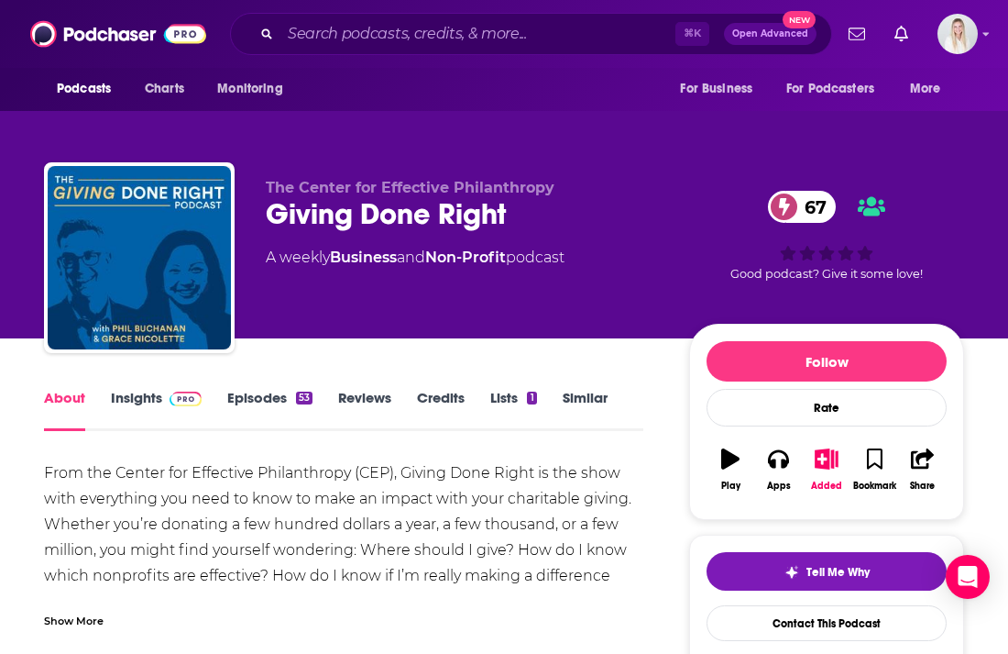
click at [88, 610] on div "Show More" at bounding box center [74, 618] width 60 height 17
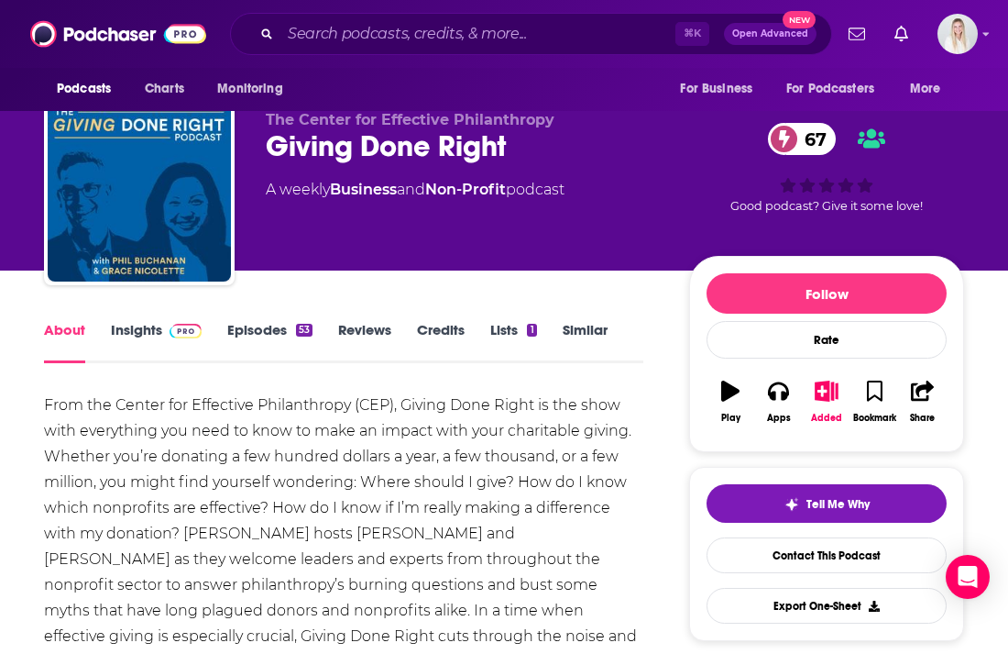
scroll to position [188, 0]
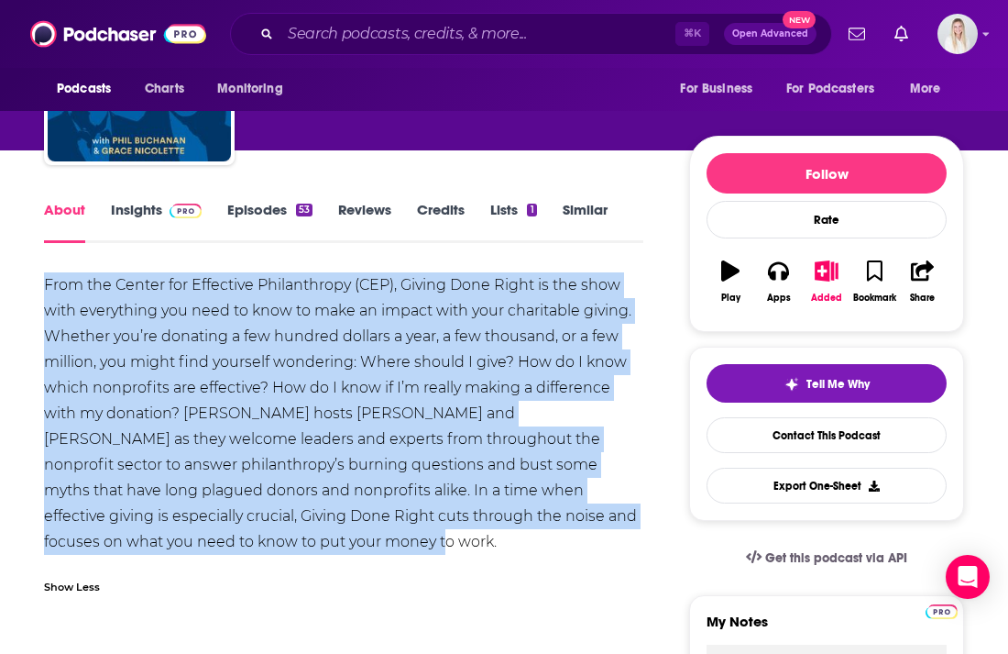
drag, startPoint x: 252, startPoint y: 501, endPoint x: 38, endPoint y: 251, distance: 329.6
copy div "From the Center for Effective Philanthropy (CEP), Giving Done Right is the show…"
click at [156, 201] on link "Insights" at bounding box center [156, 222] width 91 height 42
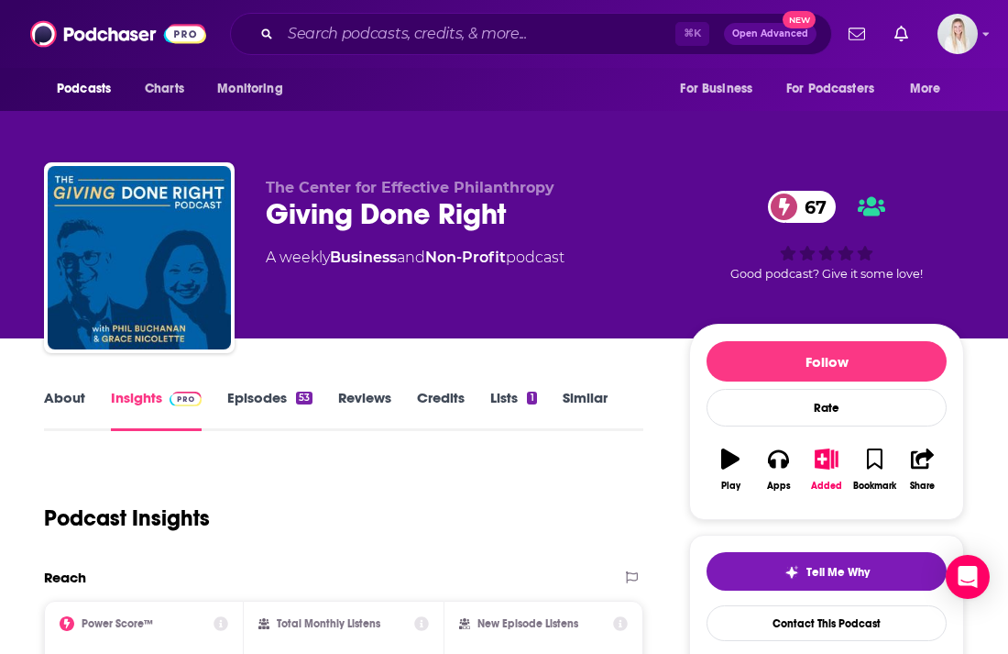
scroll to position [240, 0]
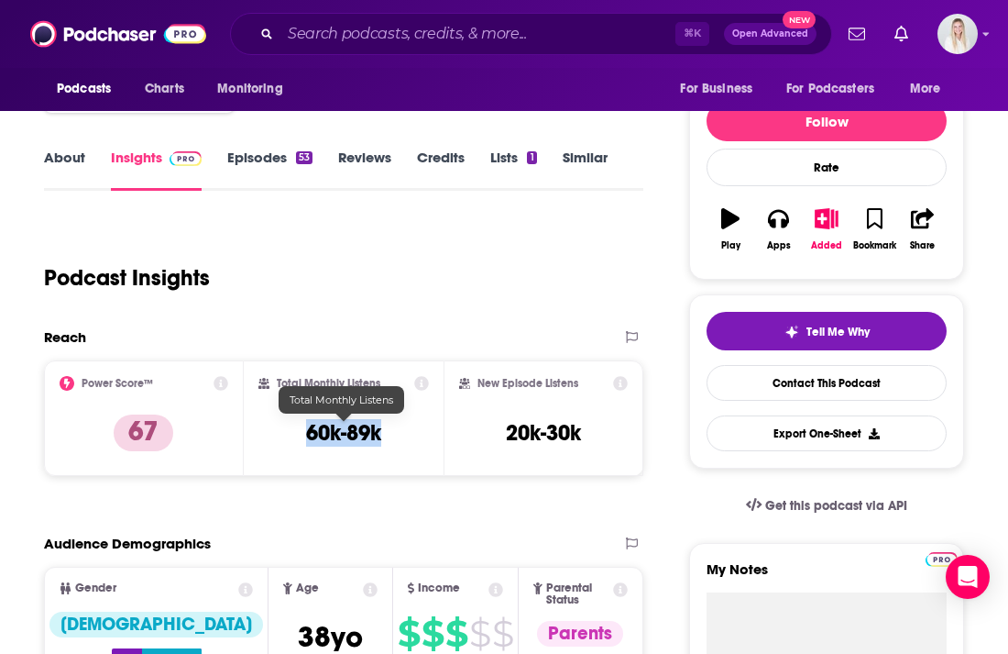
drag, startPoint x: 307, startPoint y: 393, endPoint x: 395, endPoint y: 393, distance: 88.0
click at [395, 393] on div "Total Monthly Listens 60k-89k" at bounding box center [343, 418] width 170 height 84
copy h3 "60k-89k"
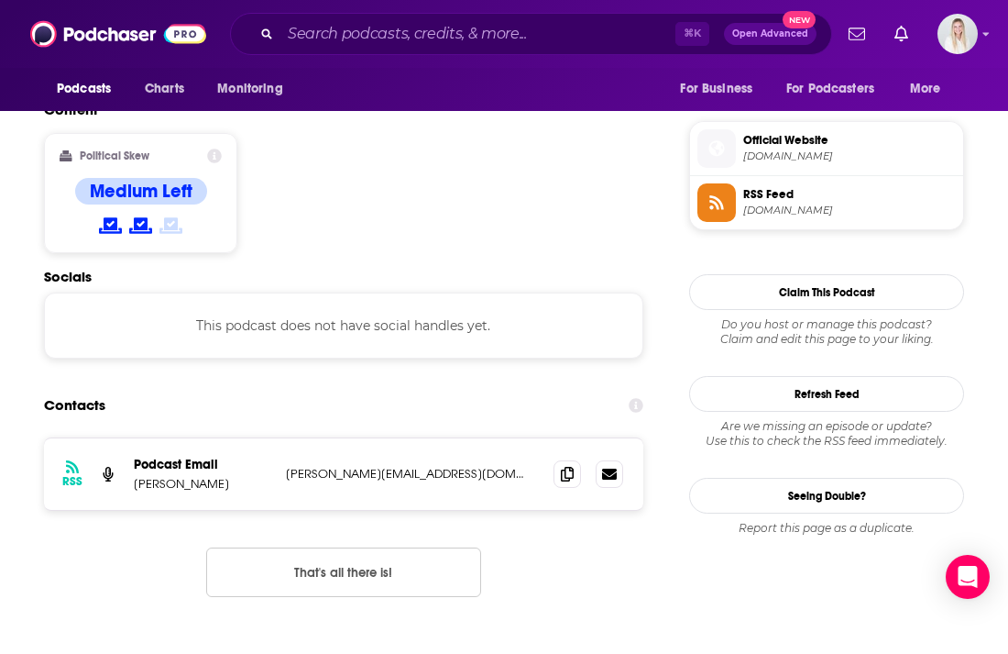
scroll to position [1543, 0]
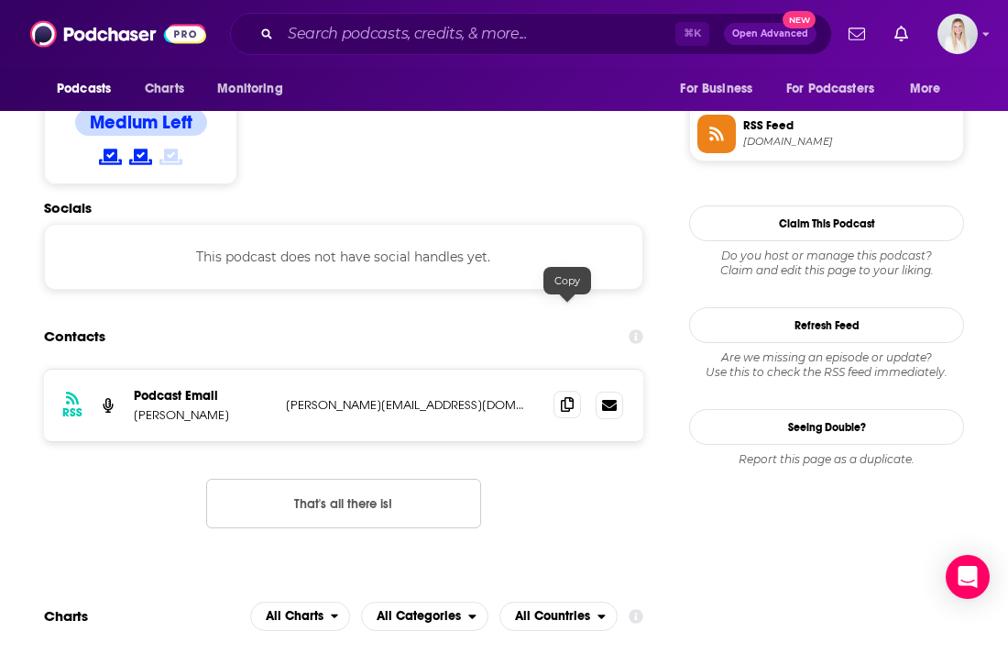
click at [561, 397] on icon at bounding box center [567, 404] width 13 height 15
click at [566, 397] on icon at bounding box center [567, 404] width 13 height 15
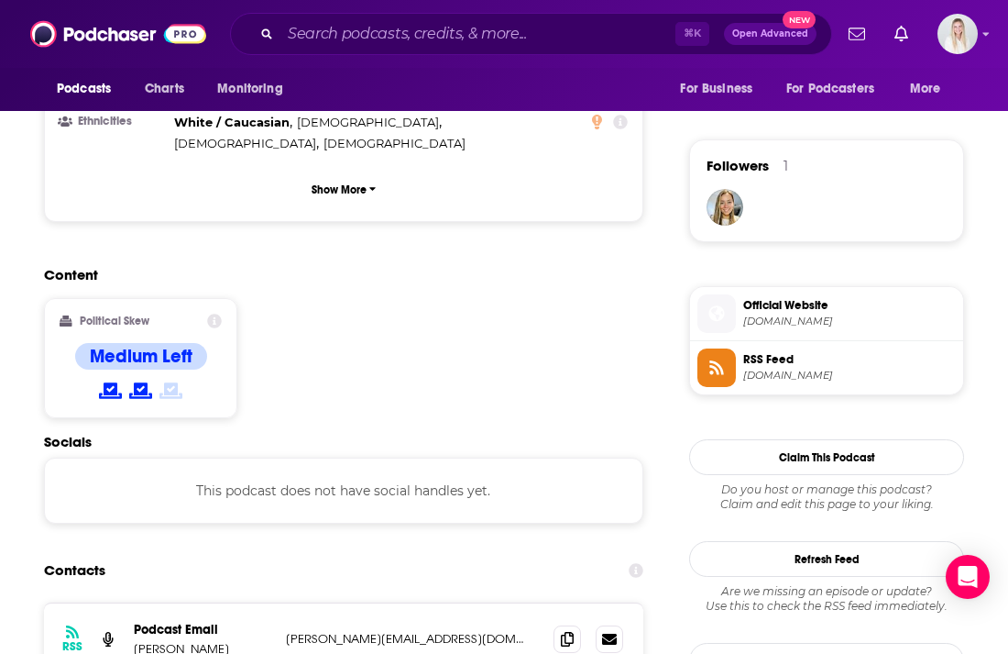
scroll to position [0, 0]
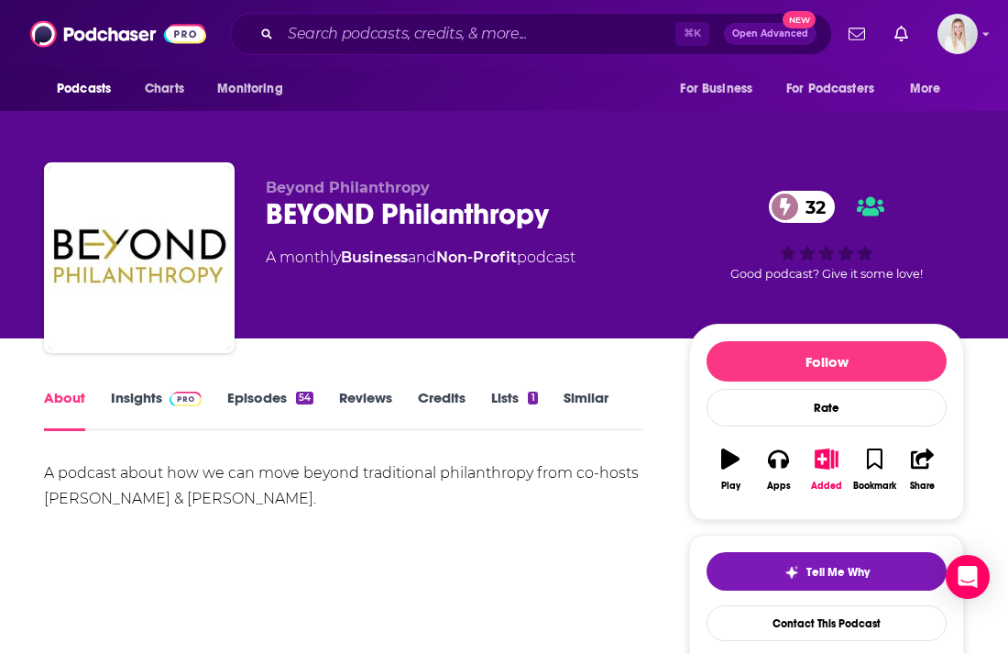
drag, startPoint x: 343, startPoint y: 457, endPoint x: 32, endPoint y: 433, distance: 311.7
copy div "A podcast about how we can move beyond traditional philanthropy from co-hosts […"
click at [141, 389] on link "Insights" at bounding box center [156, 410] width 91 height 42
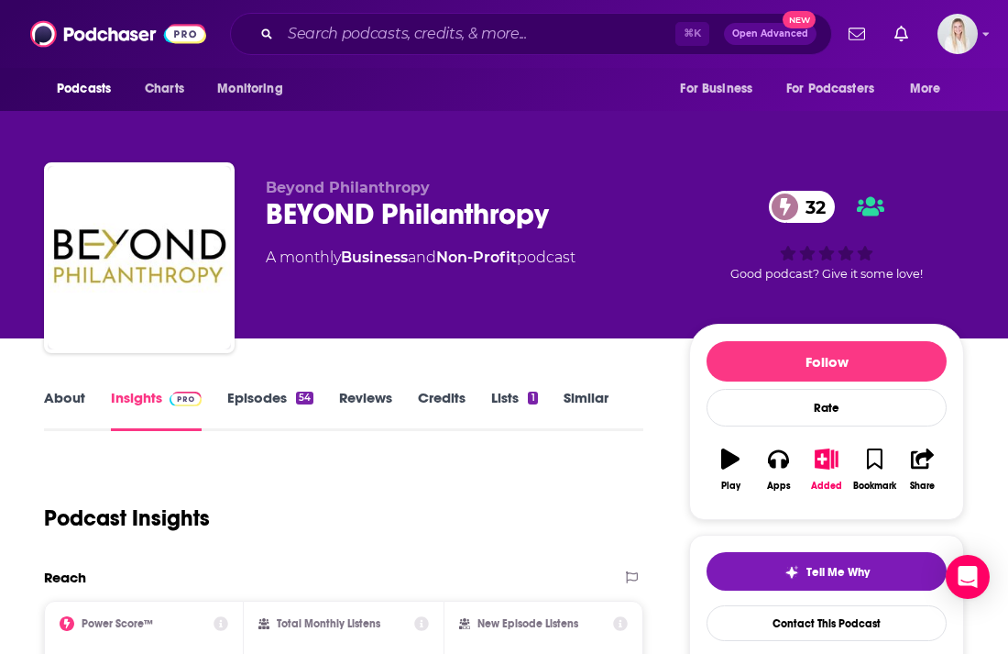
scroll to position [234, 0]
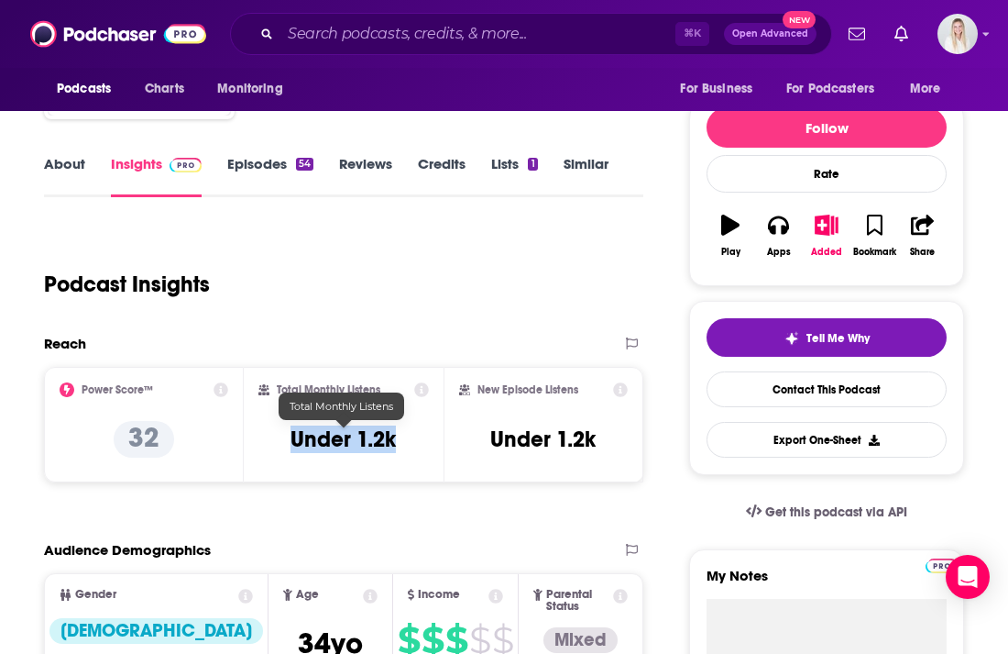
drag, startPoint x: 290, startPoint y: 396, endPoint x: 431, endPoint y: 396, distance: 141.2
click at [431, 396] on div "Total Monthly Listens Under 1.2k" at bounding box center [344, 424] width 200 height 115
copy h3 "Under 1.2k"
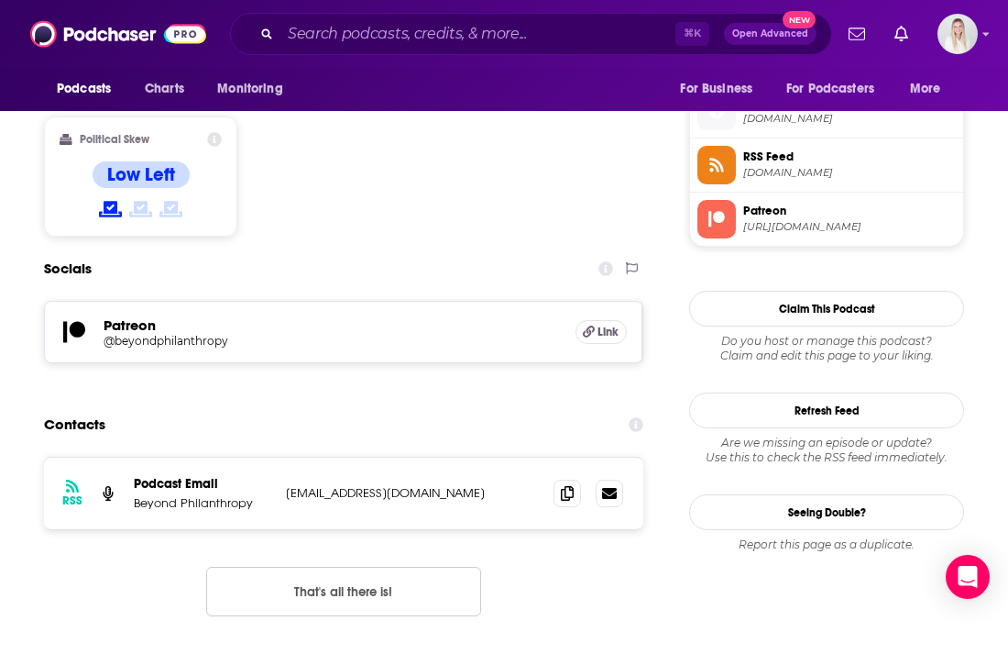
scroll to position [1582, 0]
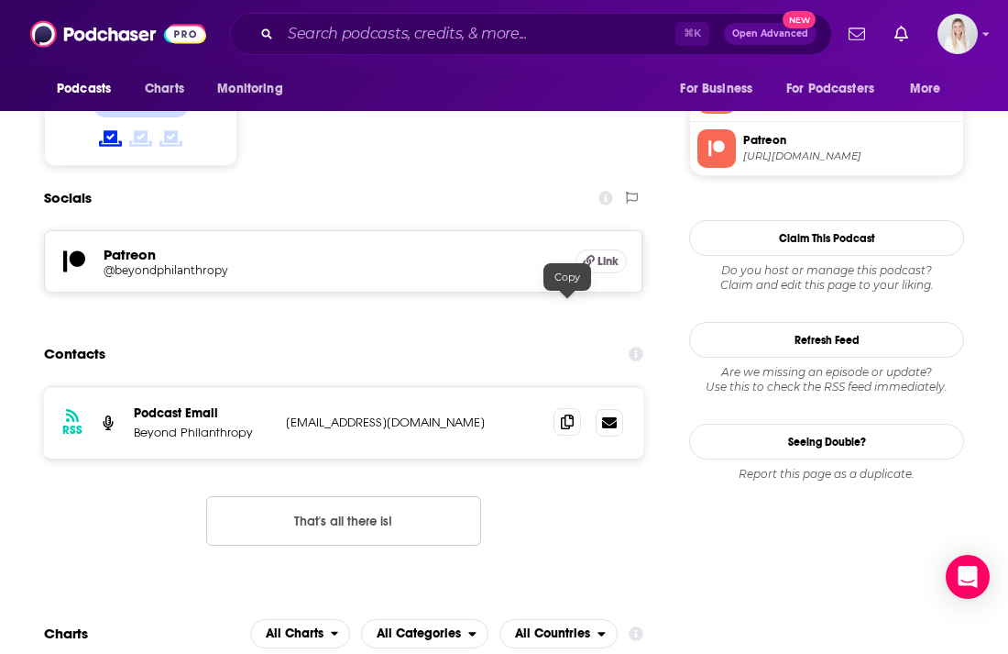
click at [569, 414] on icon at bounding box center [567, 421] width 13 height 15
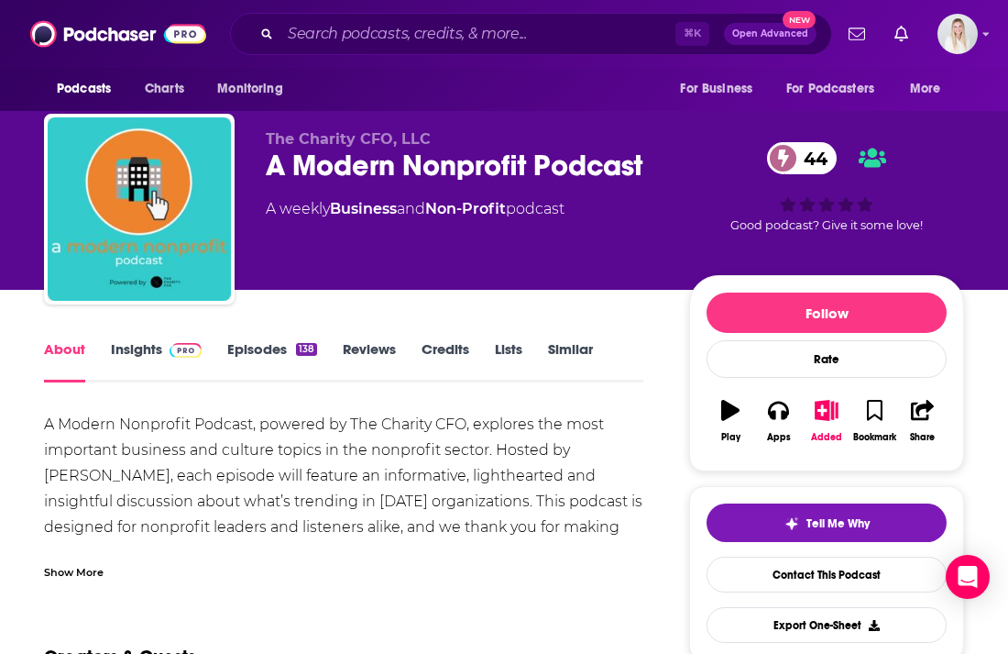
scroll to position [54, 0]
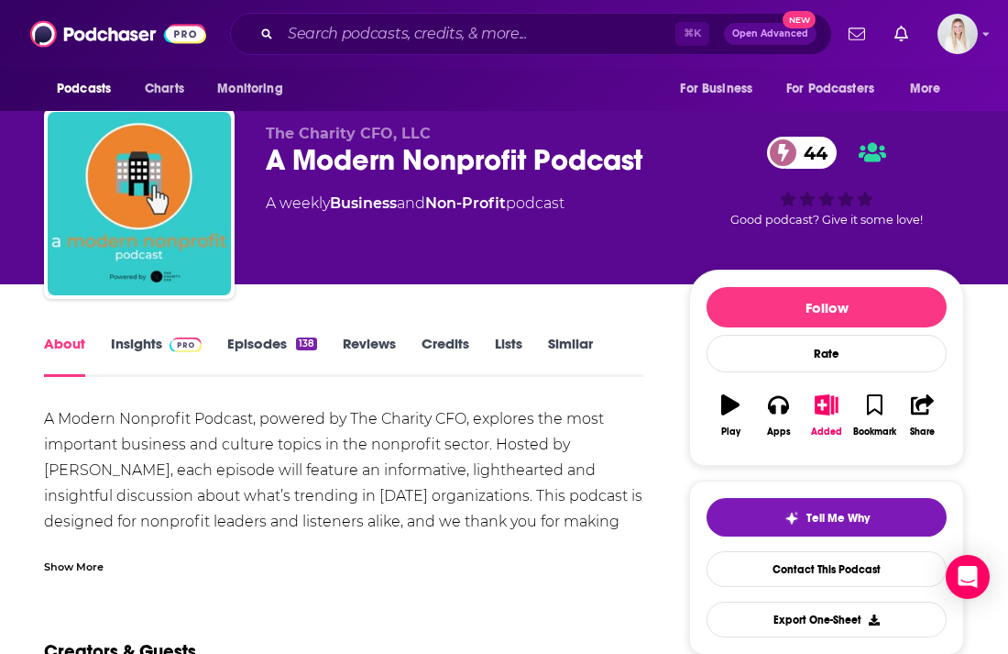
click at [78, 544] on div "Show More" at bounding box center [343, 559] width 599 height 31
click at [138, 335] on link "Insights" at bounding box center [156, 356] width 91 height 42
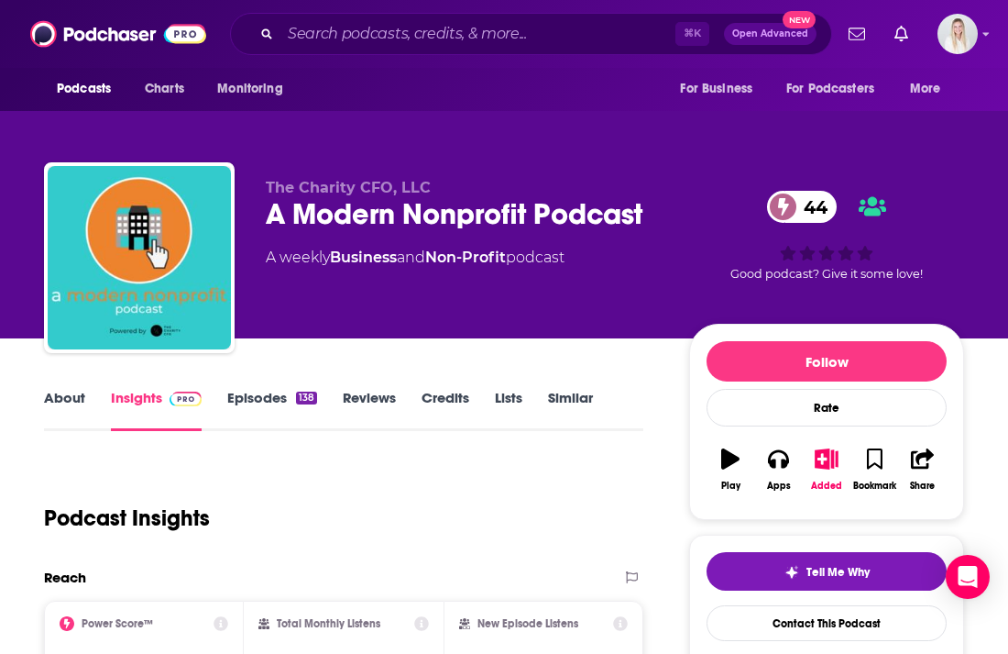
scroll to position [304, 0]
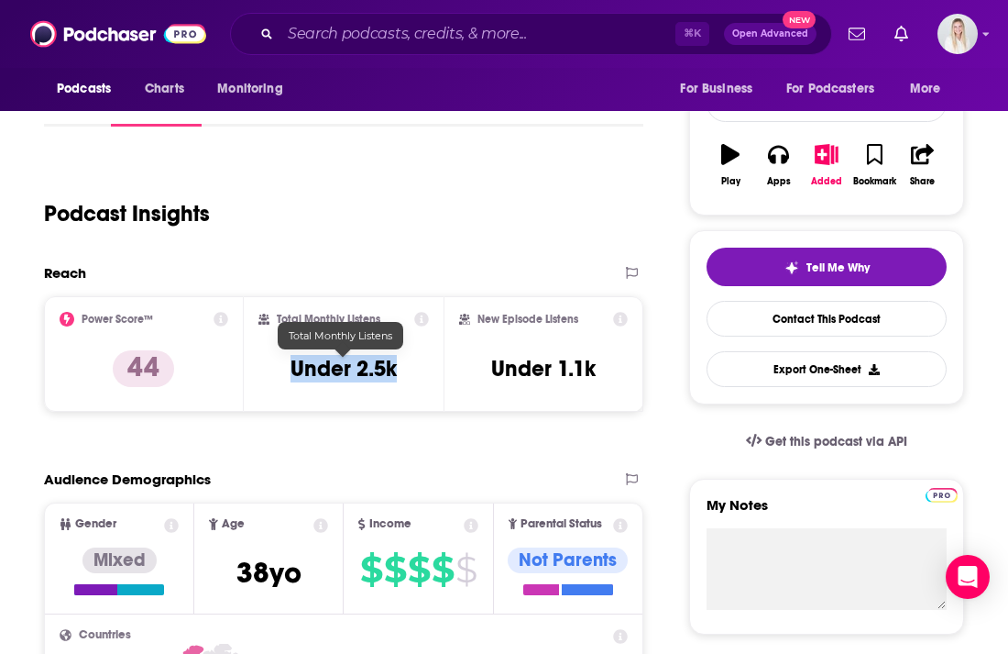
drag, startPoint x: 295, startPoint y: 334, endPoint x: 401, endPoint y: 335, distance: 106.3
click at [401, 335] on div "Total Monthly Listens Under 2.5k" at bounding box center [343, 354] width 170 height 84
copy h3 "Under 2.5k"
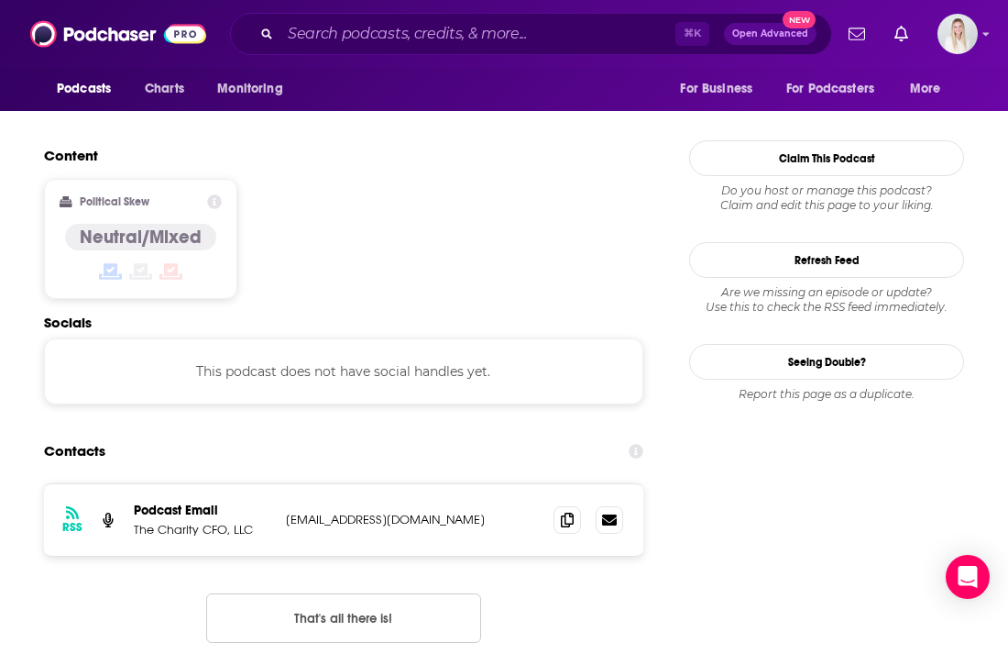
scroll to position [1600, 0]
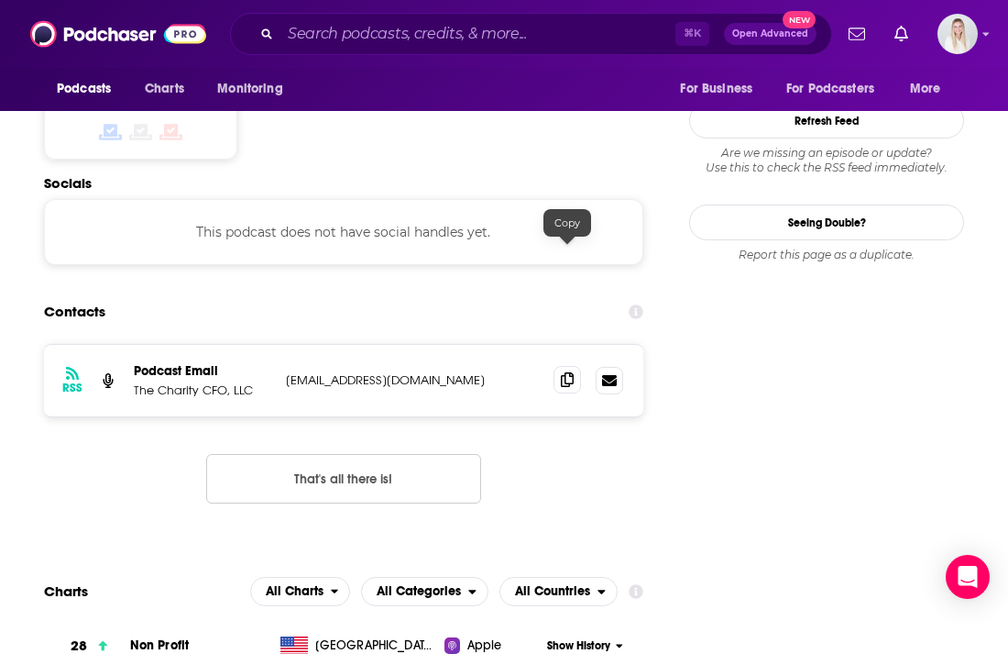
click at [566, 372] on icon at bounding box center [567, 379] width 13 height 15
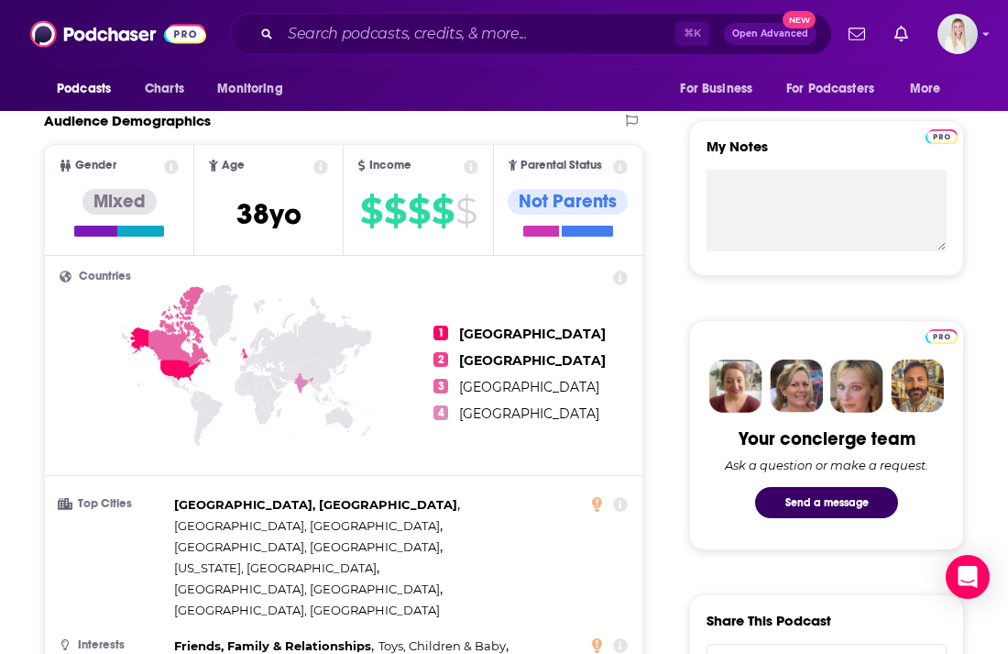
scroll to position [0, 0]
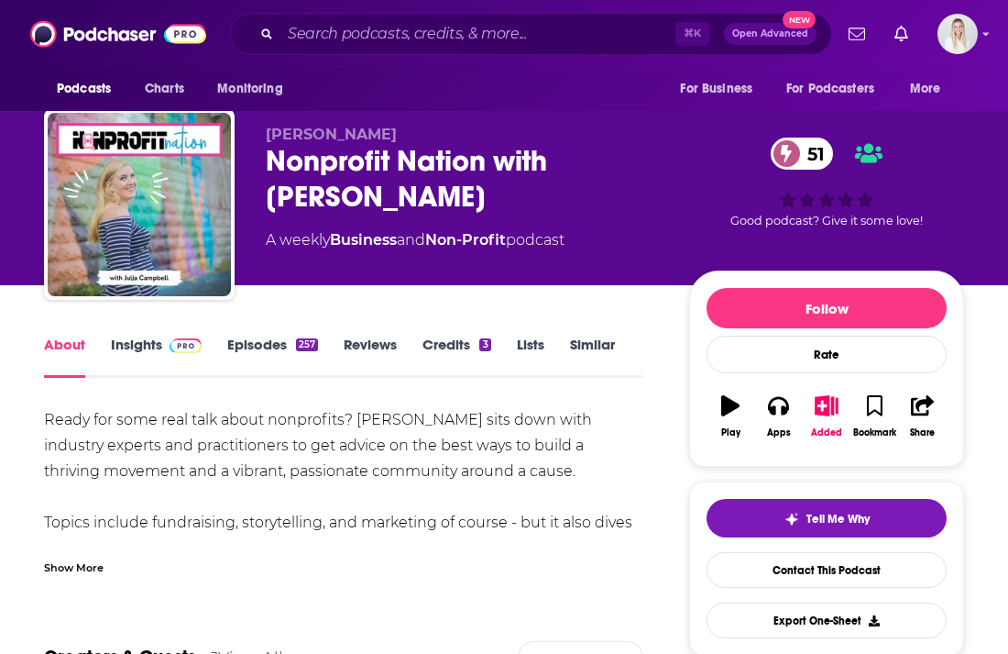
scroll to position [132, 0]
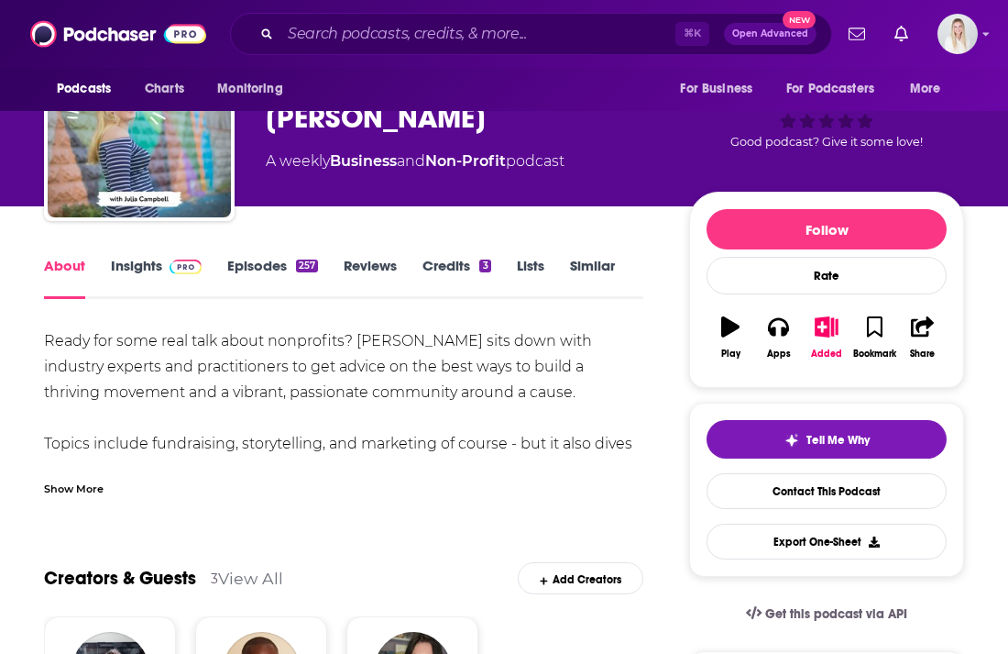
click at [73, 478] on div "Show More" at bounding box center [74, 486] width 60 height 17
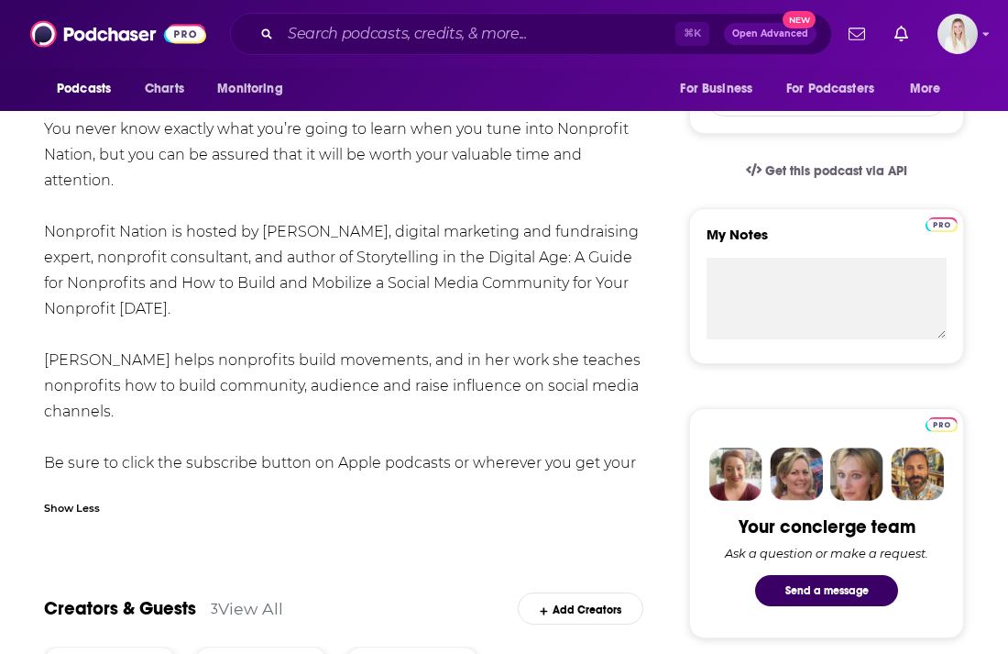
scroll to position [340, 0]
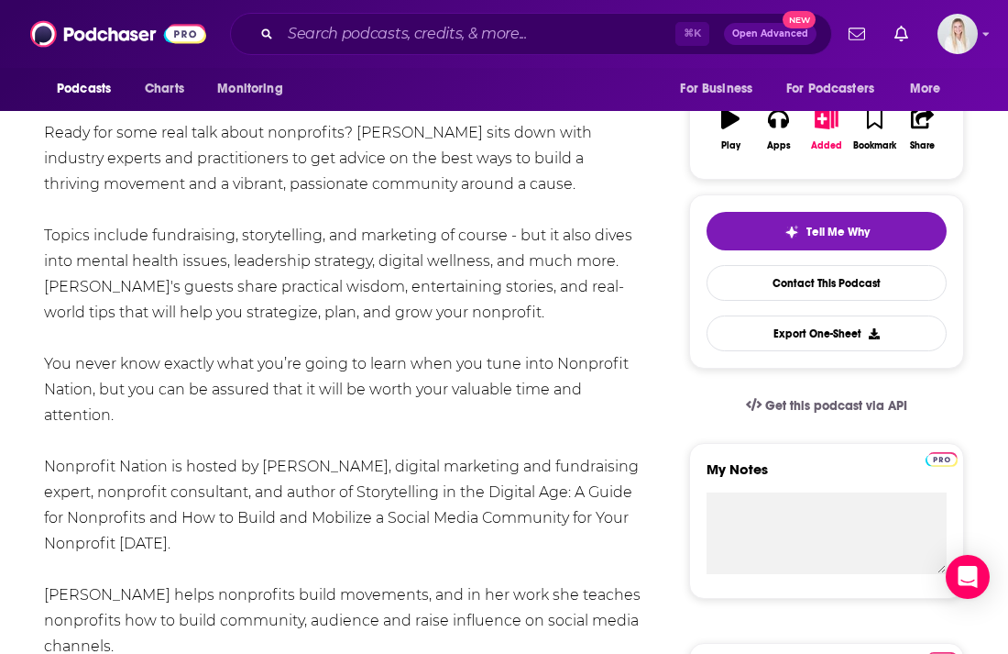
click at [421, 367] on div "Ready for some real talk about nonprofits? [PERSON_NAME] sits down with industr…" at bounding box center [343, 428] width 599 height 616
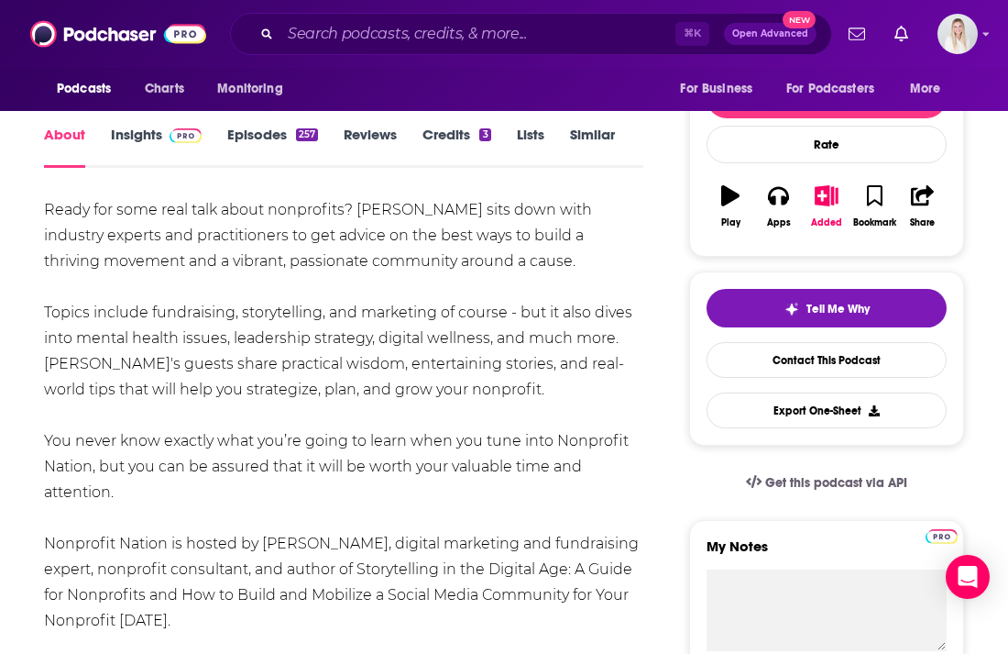
scroll to position [0, 0]
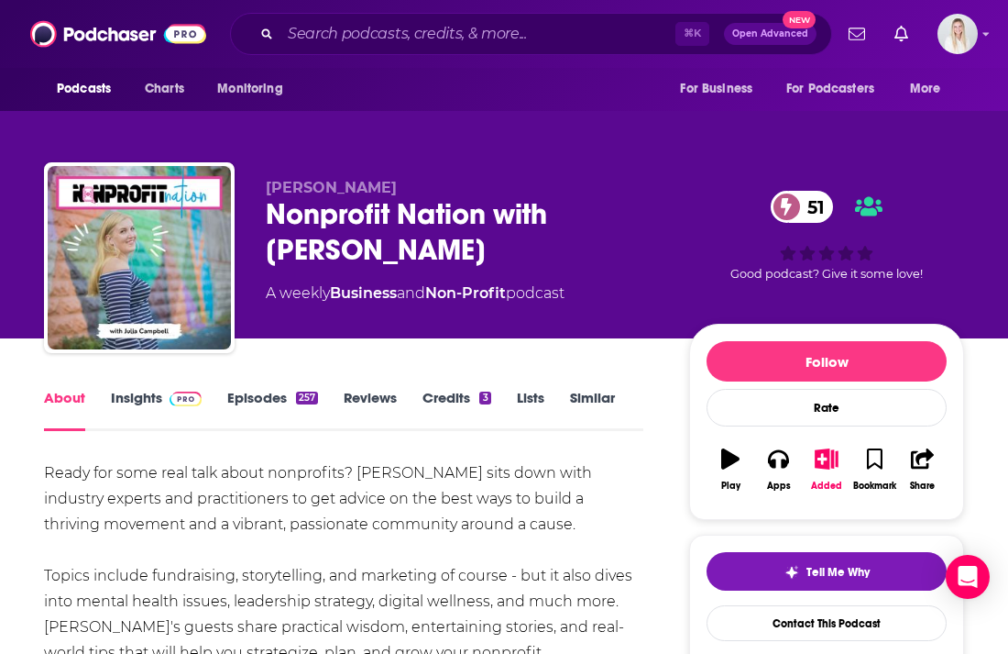
click at [151, 389] on link "Insights" at bounding box center [156, 410] width 91 height 42
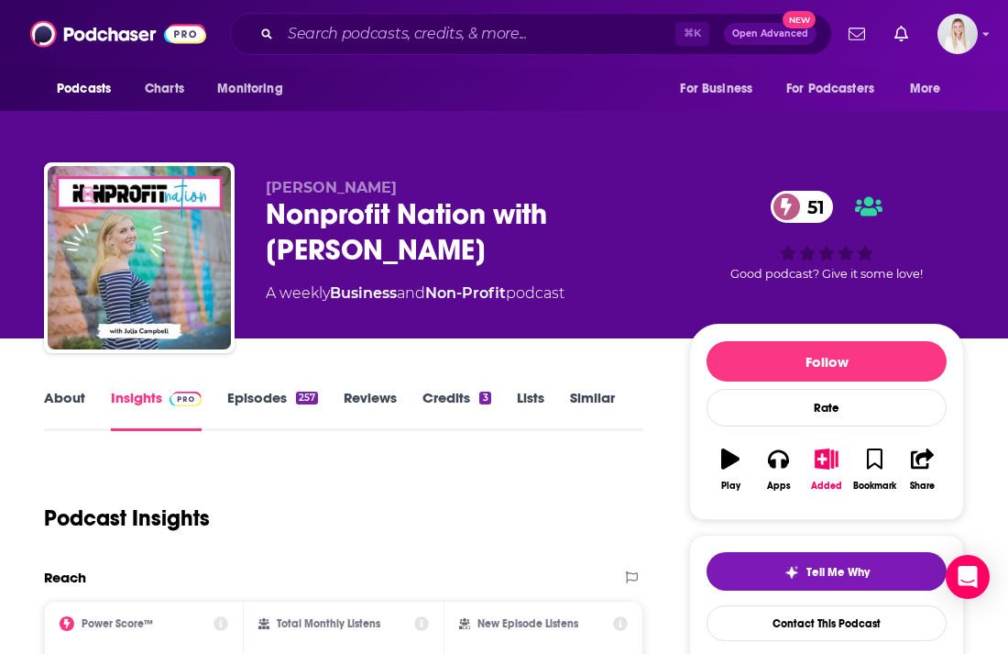
scroll to position [247, 0]
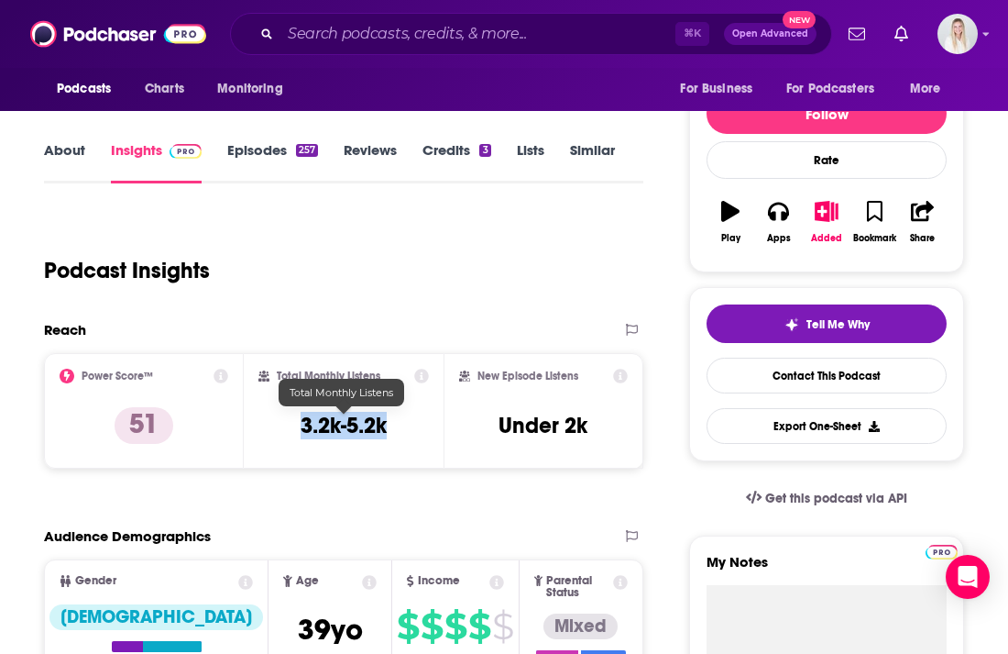
drag, startPoint x: 299, startPoint y: 389, endPoint x: 387, endPoint y: 391, distance: 88.0
click at [387, 390] on div "Total Monthly Listens 3.2k-5.2k" at bounding box center [343, 410] width 170 height 84
copy h3 "3.2k-5.2k"
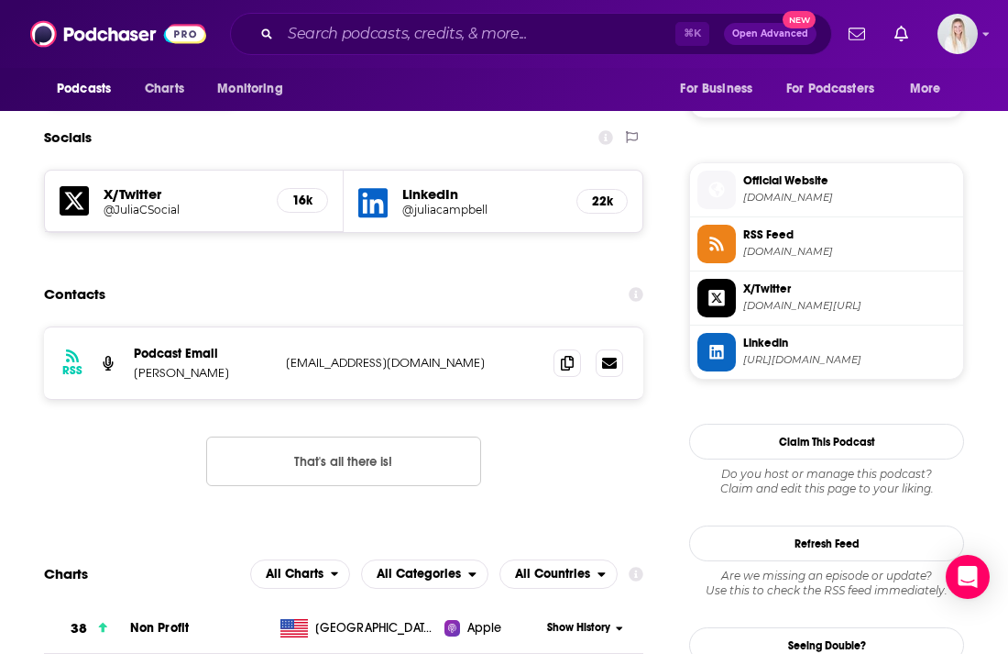
scroll to position [1472, 0]
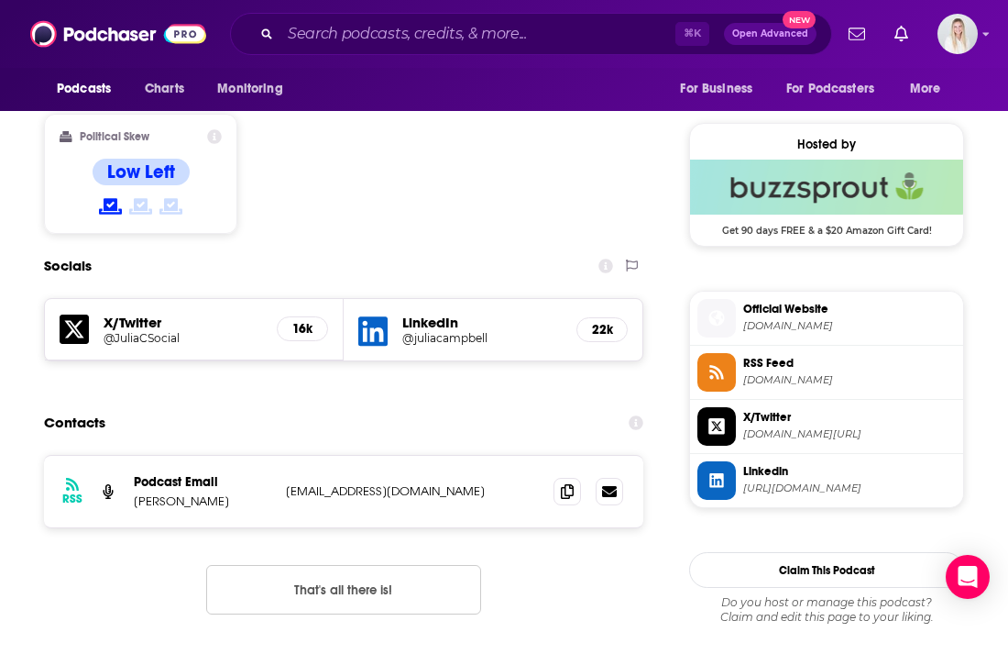
click at [518, 405] on div "Contacts" at bounding box center [343, 422] width 599 height 35
click at [563, 483] on icon at bounding box center [567, 490] width 13 height 15
drag, startPoint x: 228, startPoint y: 368, endPoint x: 136, endPoint y: 373, distance: 92.7
click at [136, 493] on p "Julia Campbell" at bounding box center [202, 501] width 137 height 16
copy p "Julia Campbell"
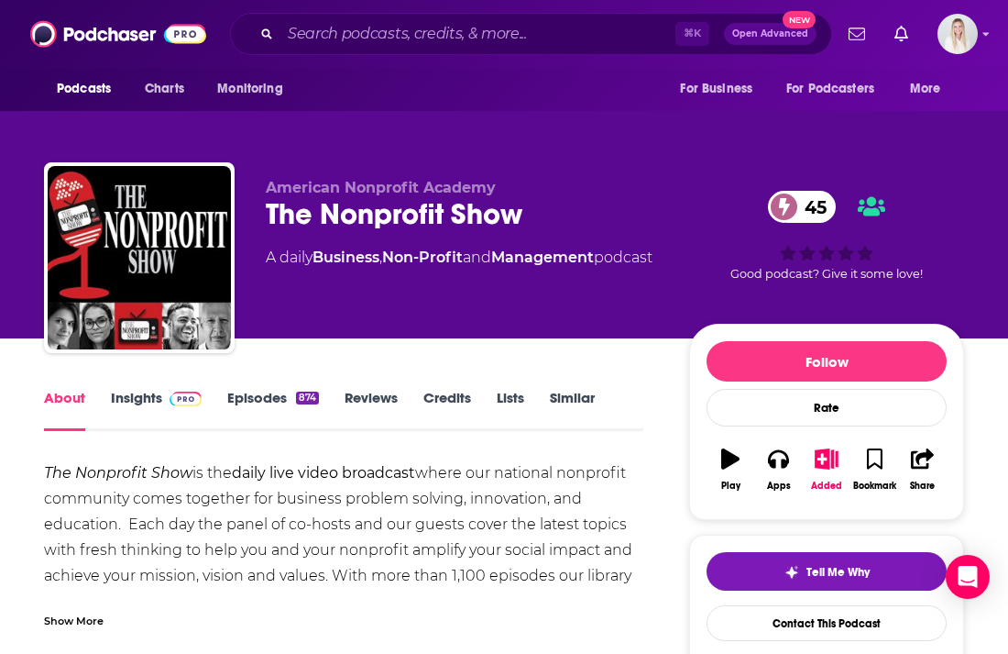
click at [62, 610] on div "Show More" at bounding box center [74, 618] width 60 height 17
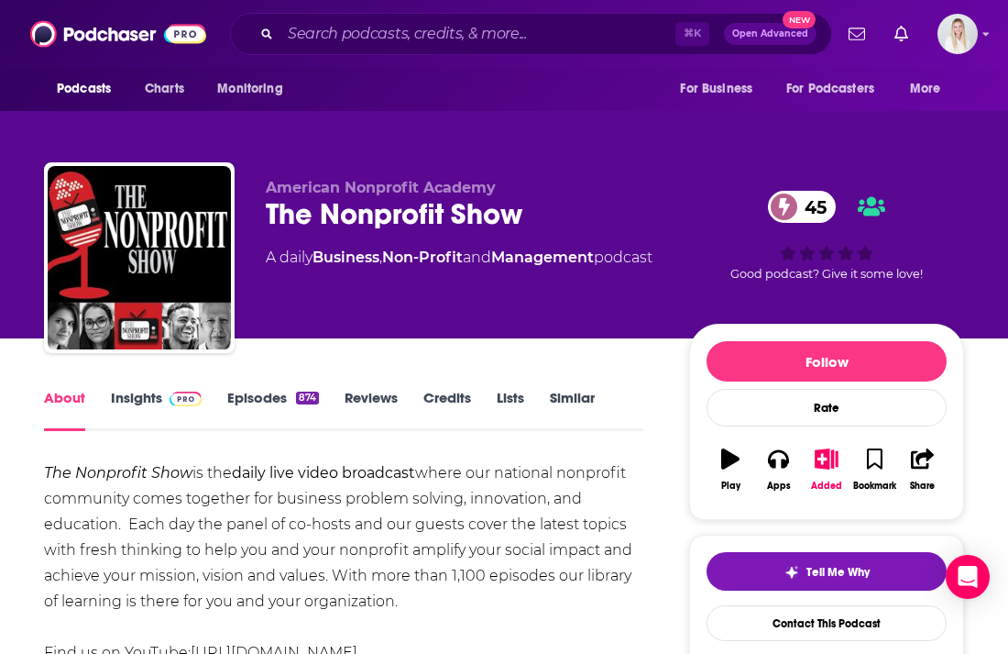
click at [133, 389] on link "Insights" at bounding box center [156, 410] width 91 height 42
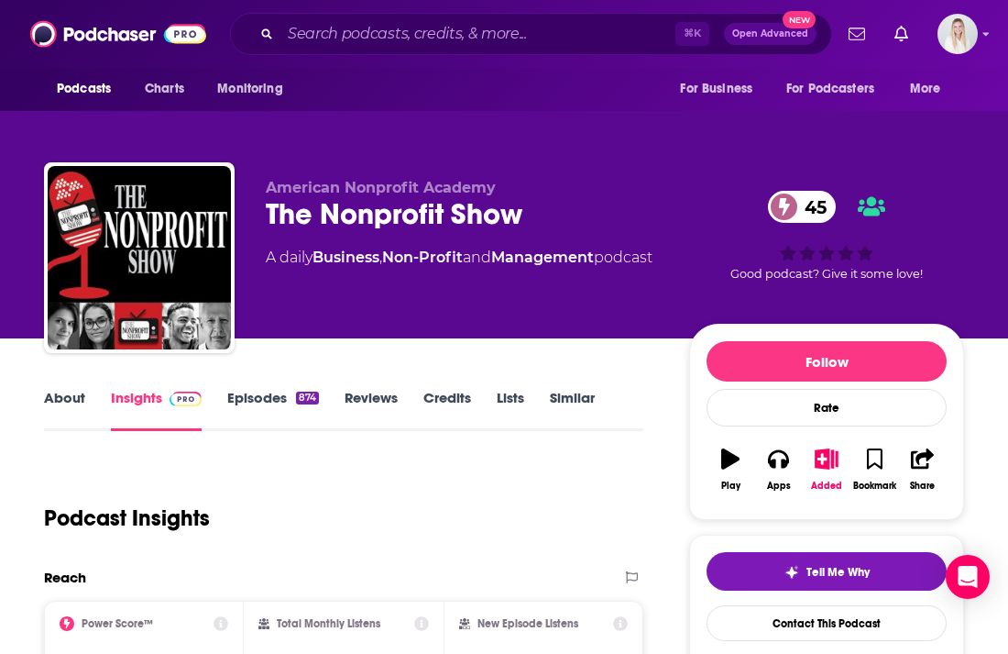
scroll to position [238, 0]
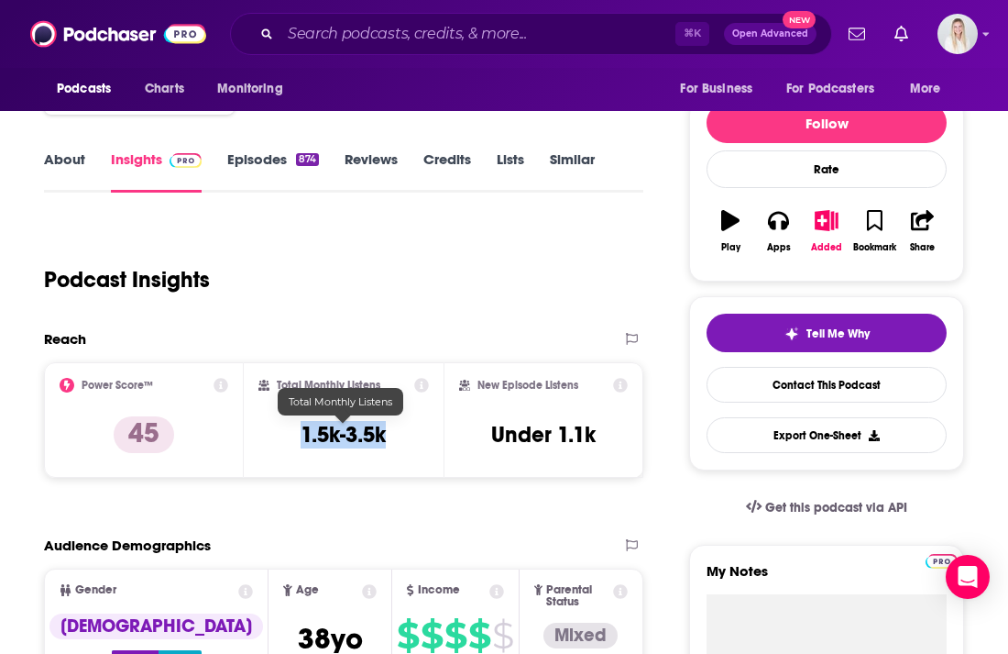
drag, startPoint x: 301, startPoint y: 394, endPoint x: 412, endPoint y: 394, distance: 110.9
click at [412, 394] on div "Total Monthly Listens 1.5k-3.5k" at bounding box center [343, 420] width 170 height 84
copy h3 "1.5k-3.5k"
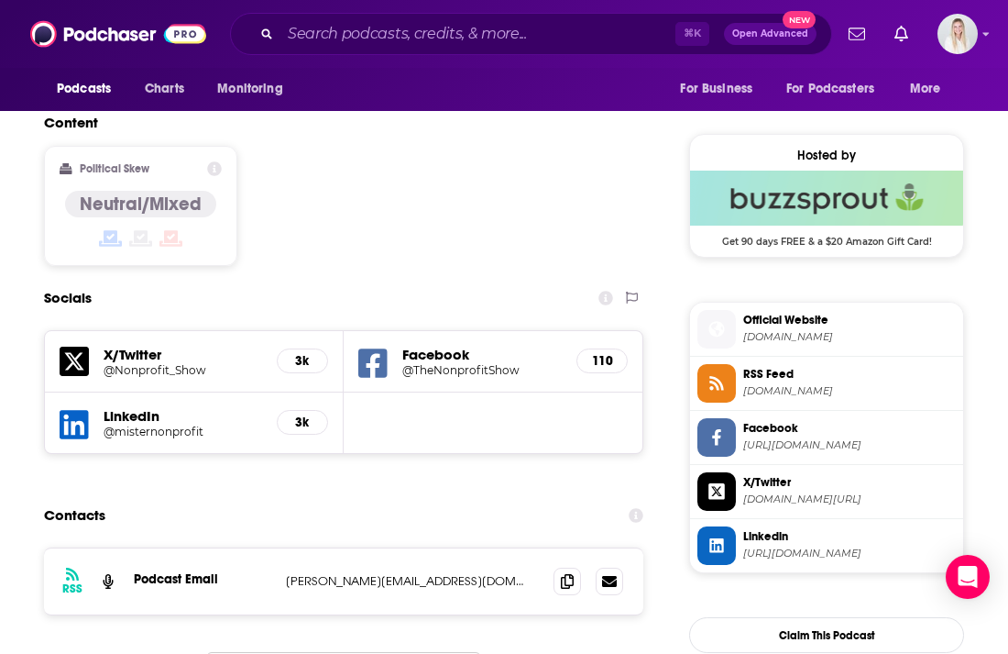
scroll to position [1522, 0]
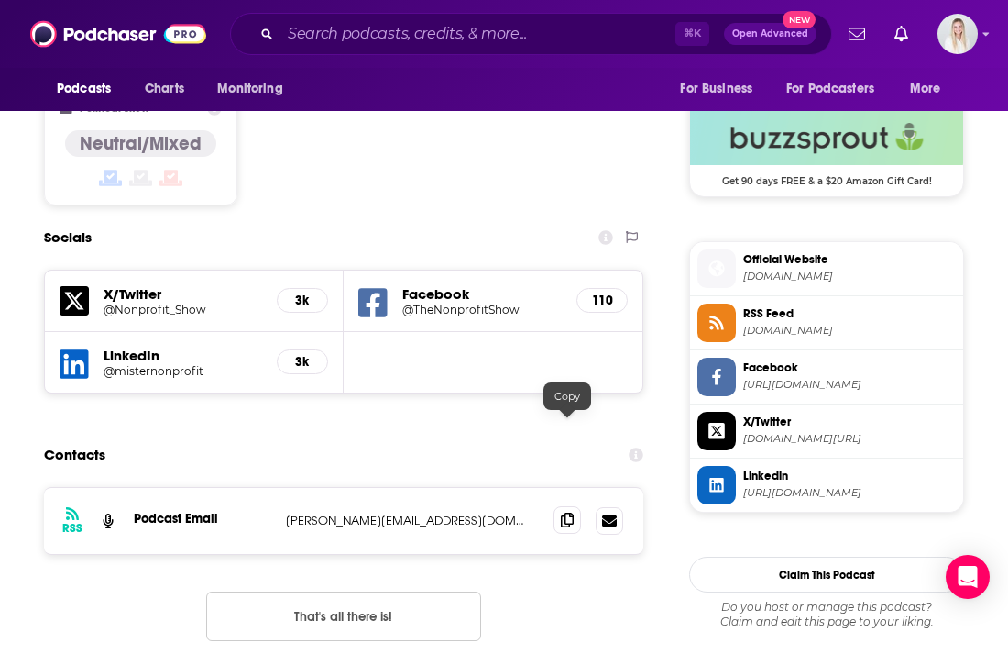
click at [566, 512] on icon at bounding box center [567, 519] width 13 height 15
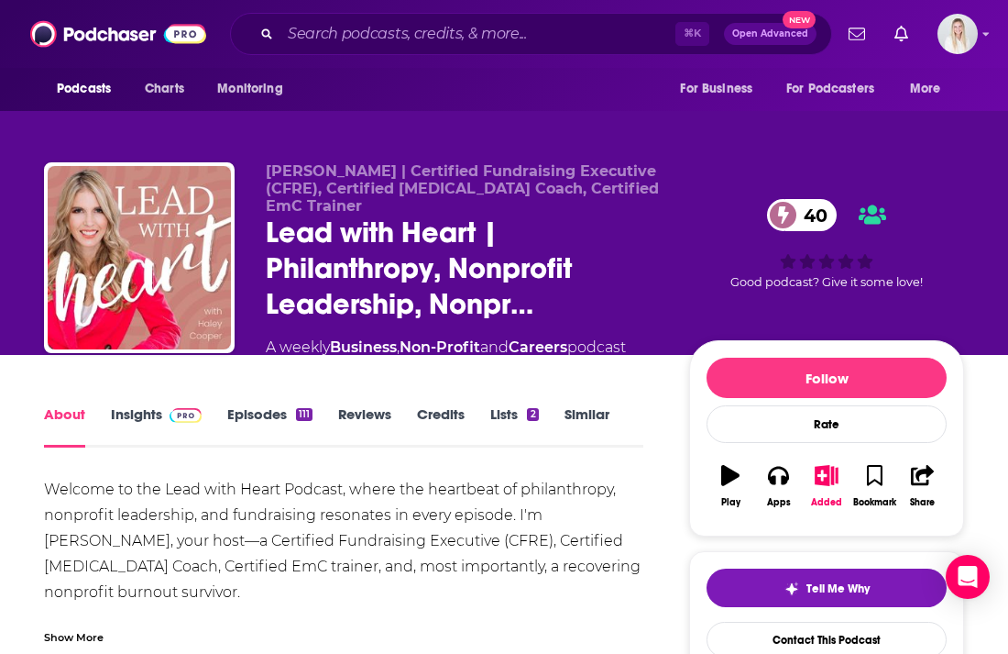
click at [141, 405] on link "Insights" at bounding box center [156, 426] width 91 height 42
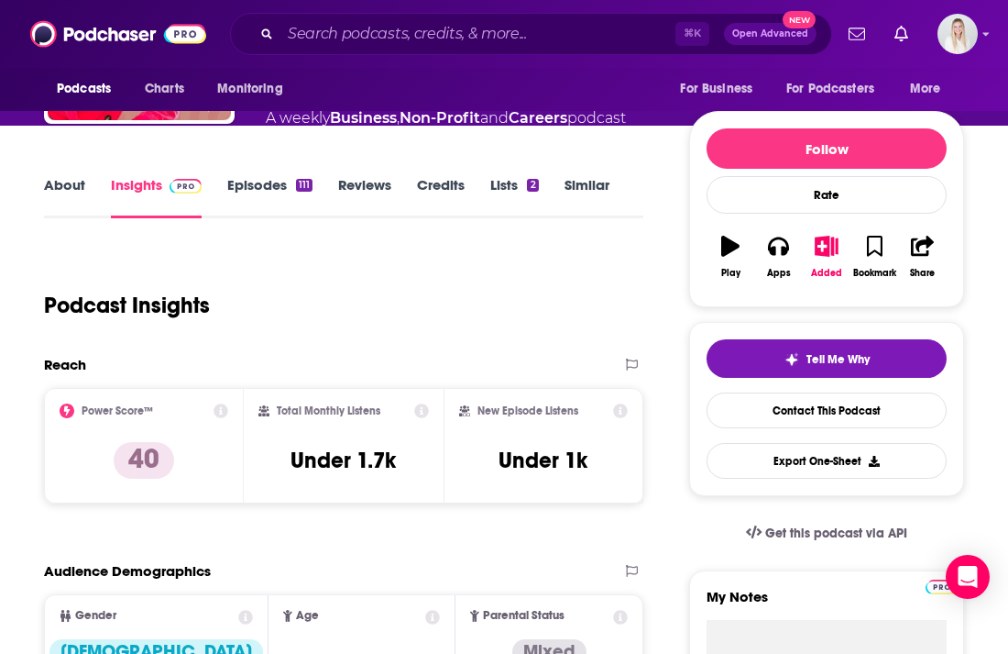
scroll to position [260, 0]
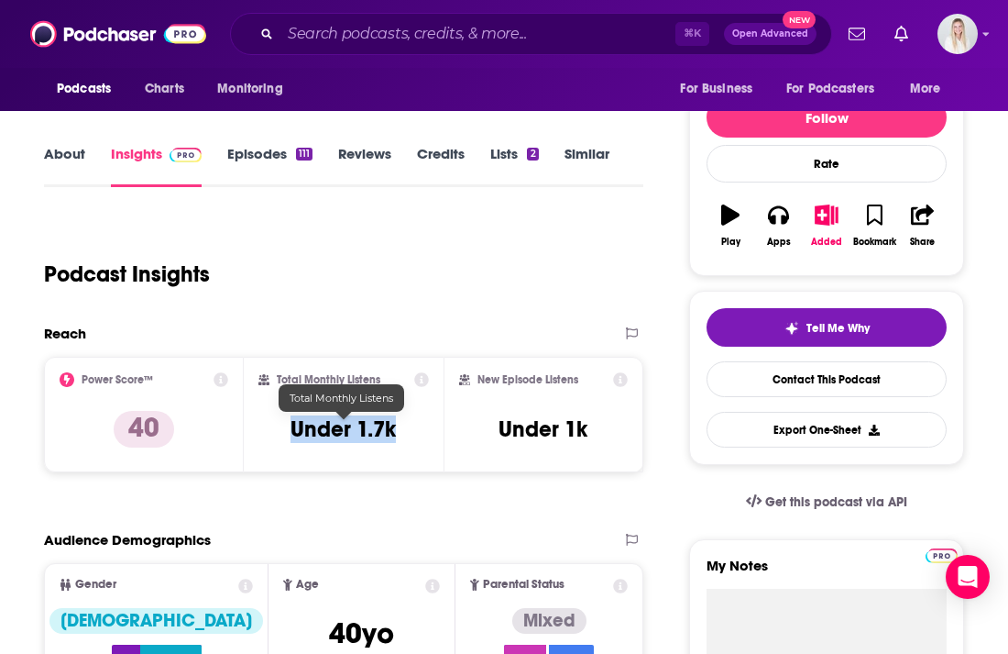
drag, startPoint x: 402, startPoint y: 389, endPoint x: 293, endPoint y: 394, distance: 109.2
click at [293, 394] on div "Total Monthly Listens Under 1.7k" at bounding box center [343, 414] width 170 height 84
copy h3 "Under 1.7k"
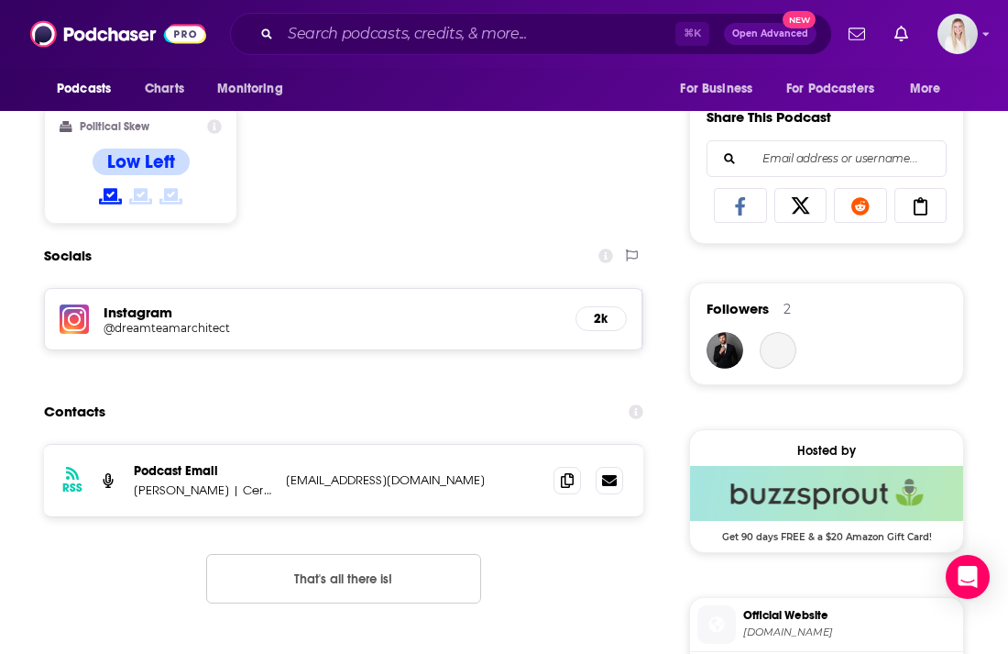
scroll to position [1215, 0]
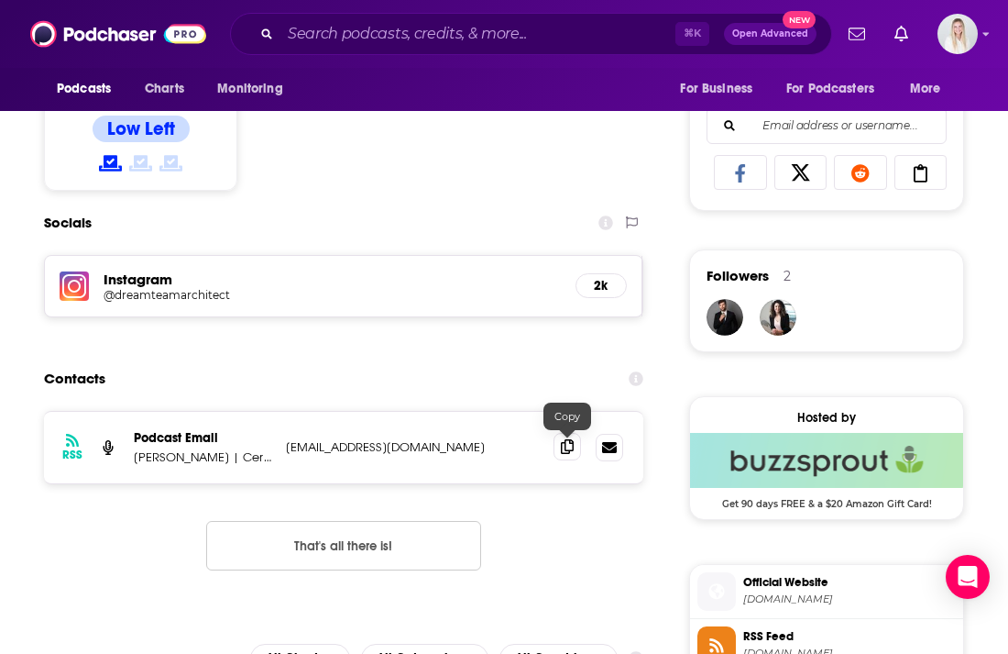
click at [570, 439] on icon at bounding box center [567, 446] width 13 height 15
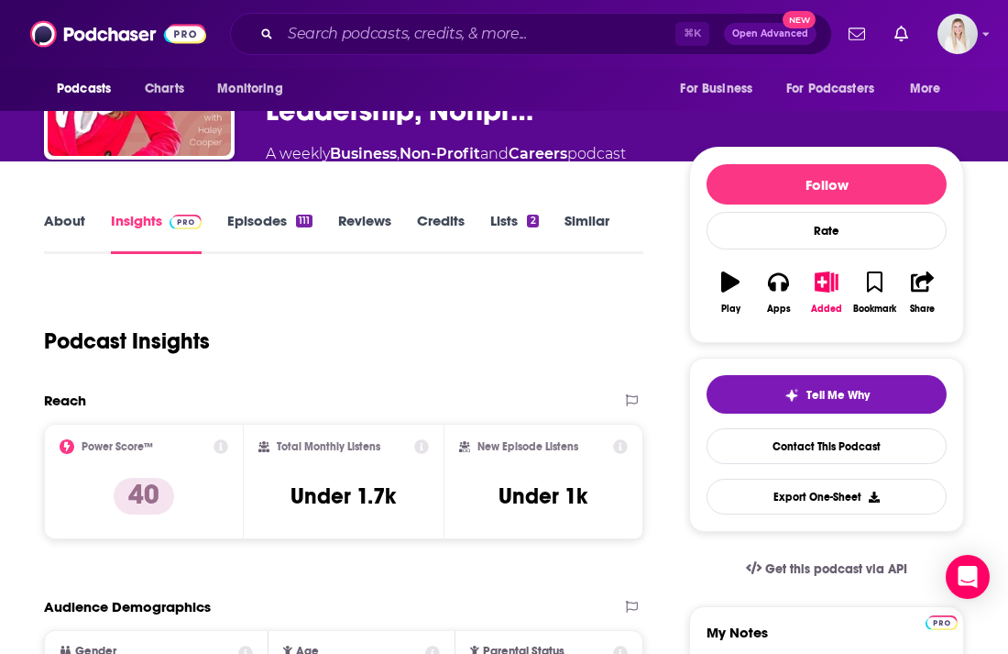
scroll to position [0, 0]
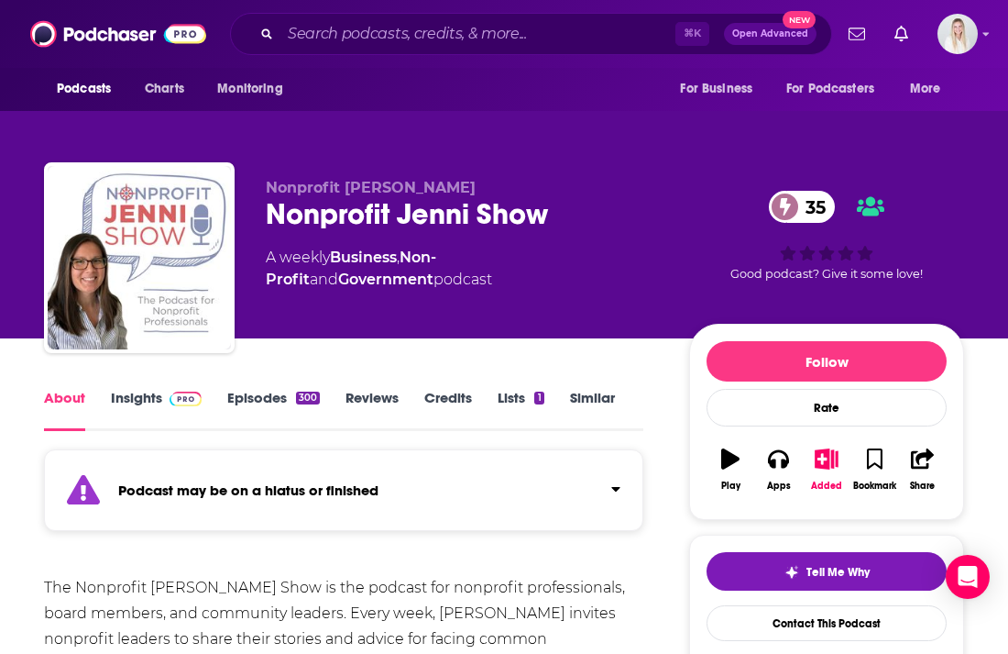
click at [265, 389] on link "Episodes 300" at bounding box center [273, 410] width 93 height 42
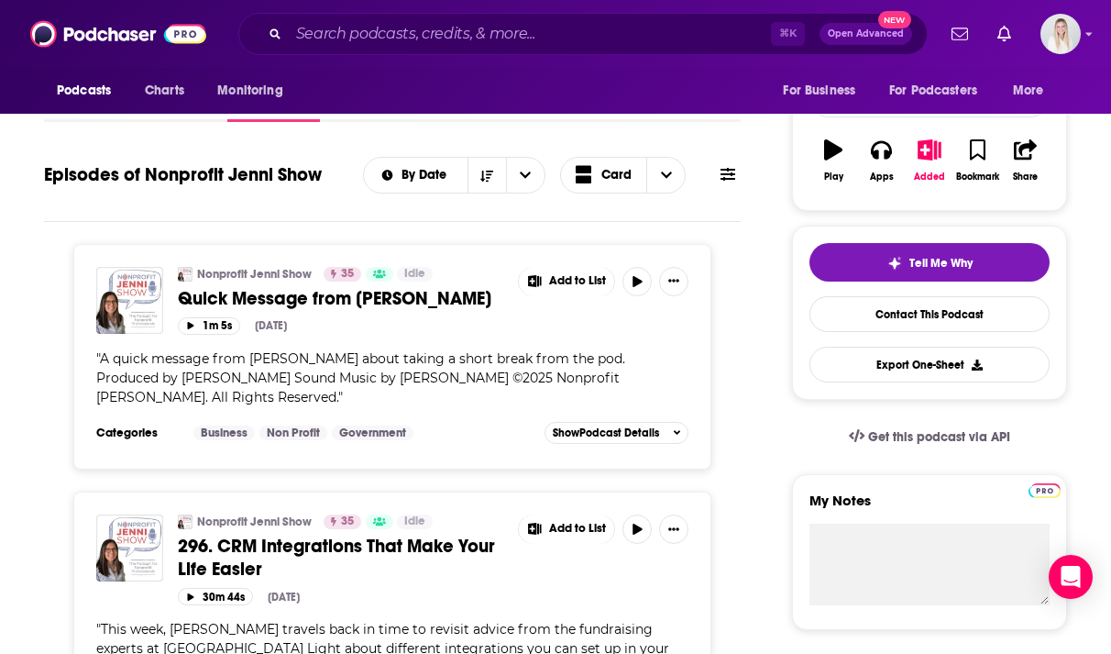
scroll to position [310, 0]
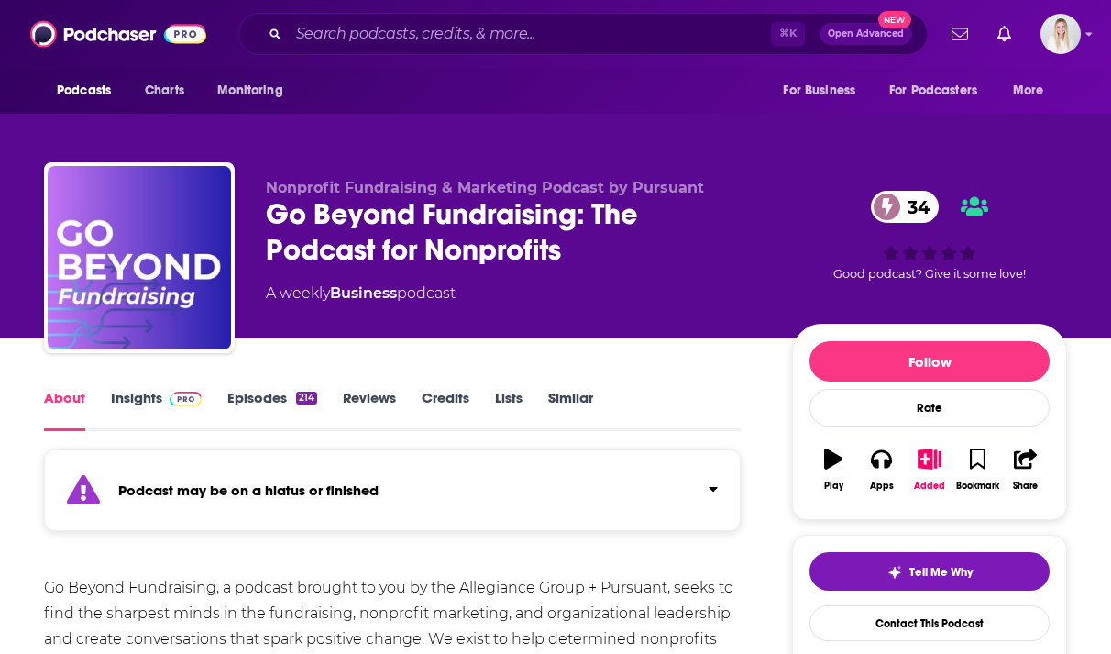
click at [243, 389] on link "Episodes 214" at bounding box center [272, 410] width 90 height 42
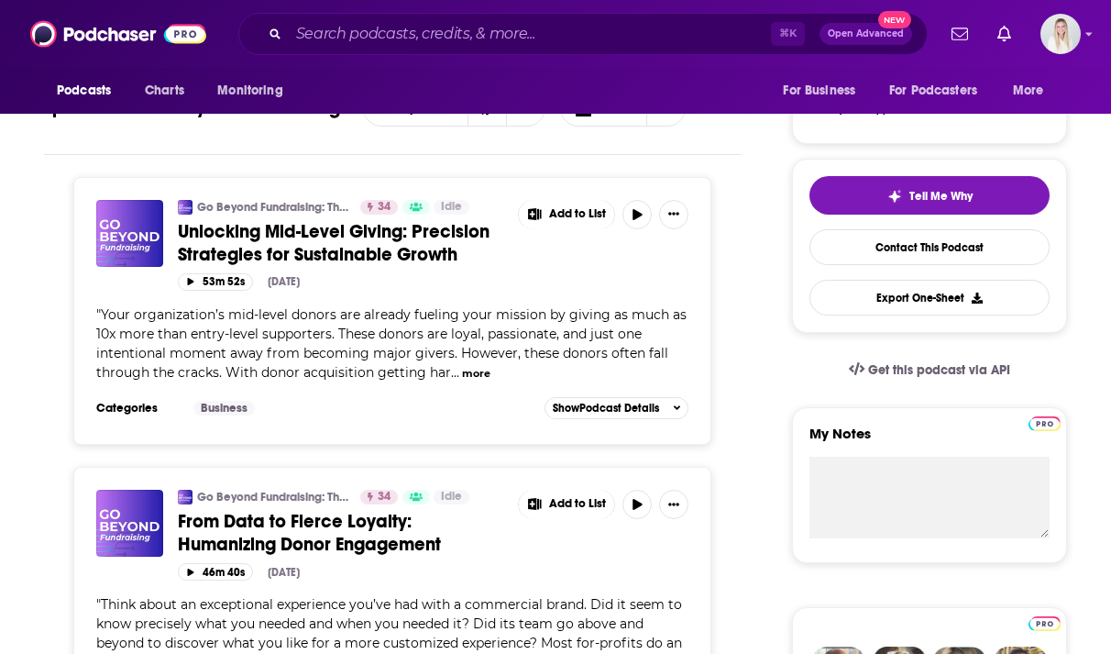
scroll to position [389, 0]
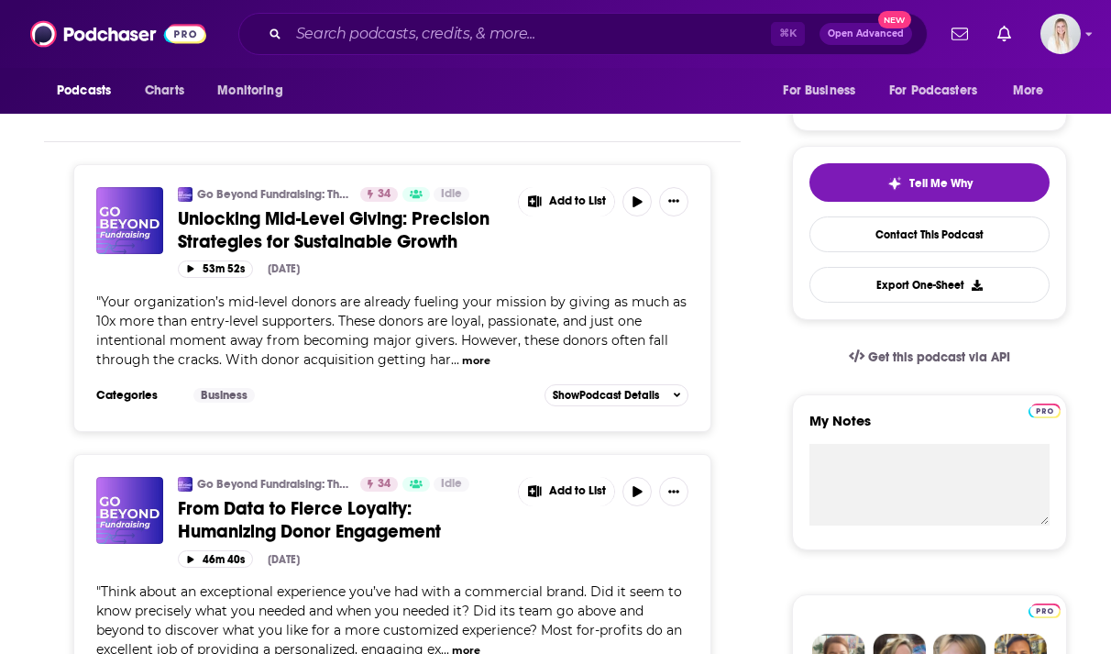
click at [475, 353] on button "more" at bounding box center [476, 361] width 28 height 16
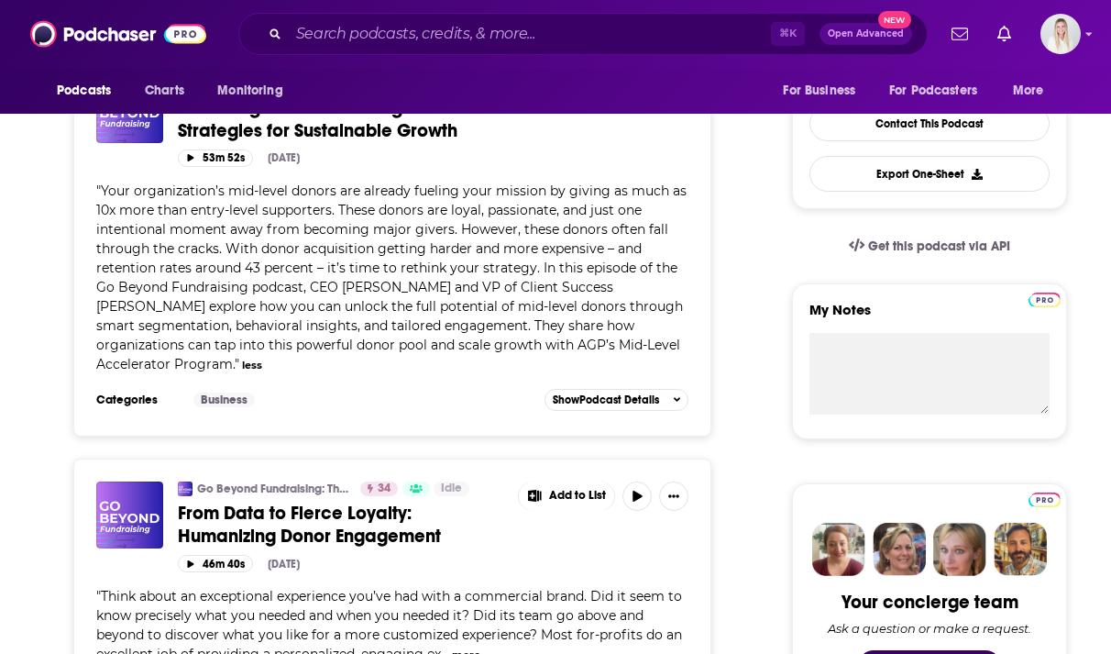
scroll to position [654, 0]
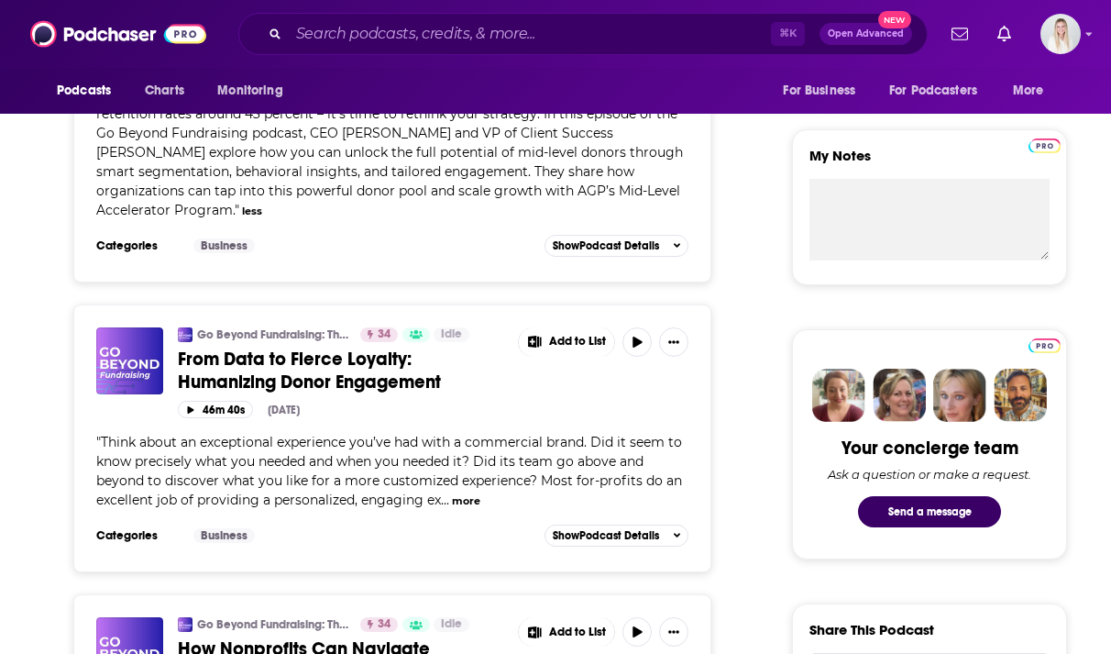
click at [468, 493] on button "more" at bounding box center [466, 501] width 28 height 16
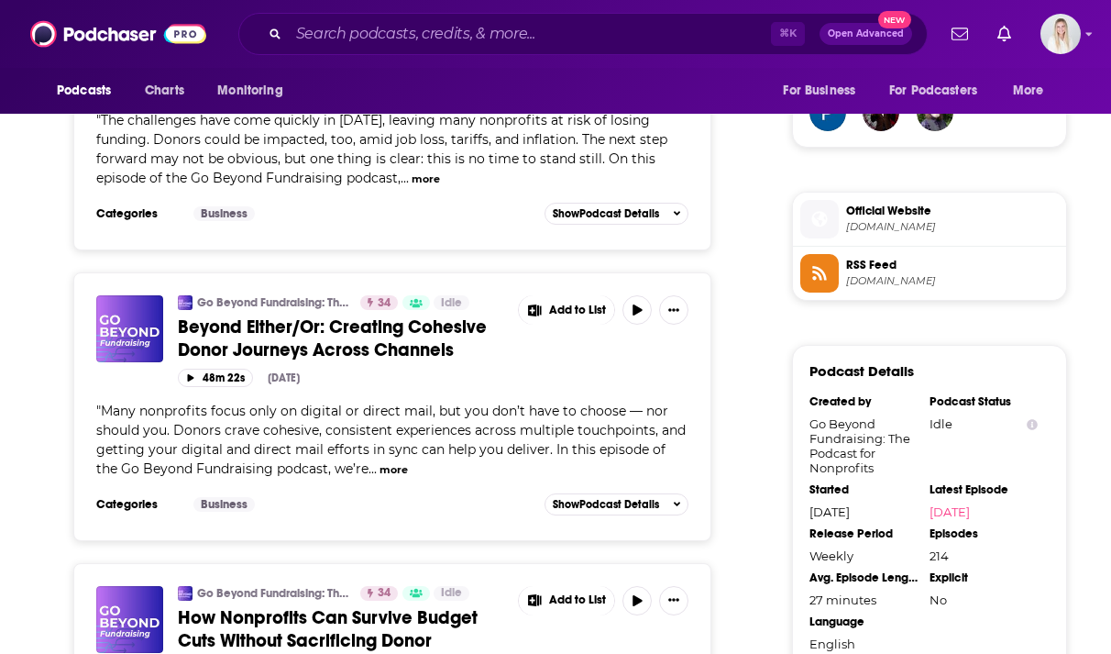
scroll to position [1407, 0]
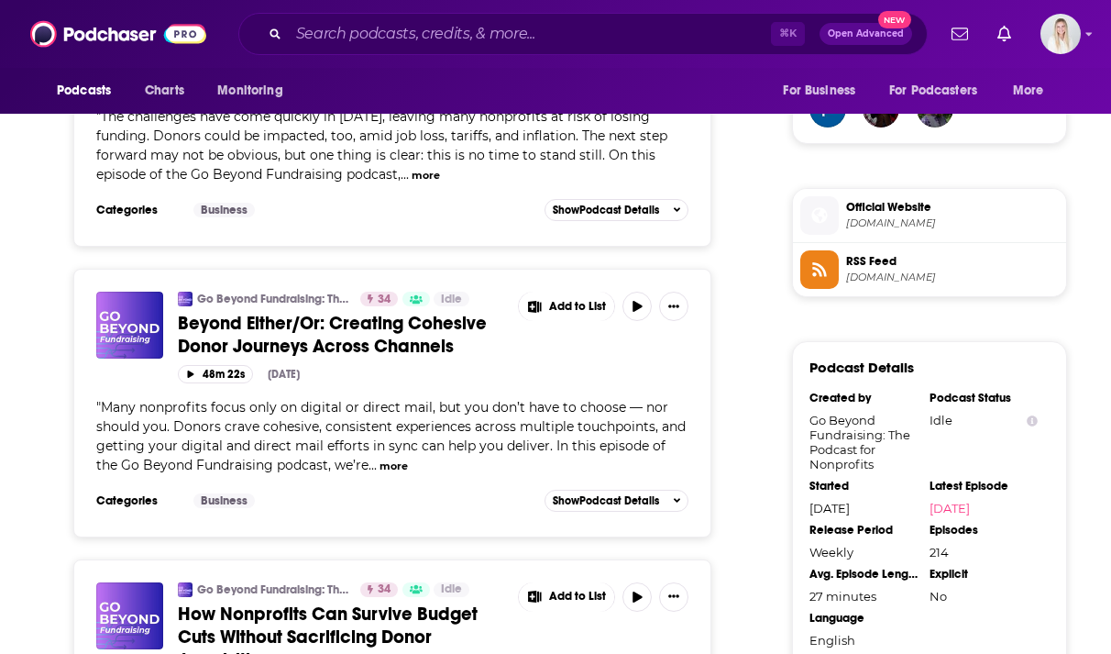
click at [857, 216] on span "teamallegiance.com" at bounding box center [952, 223] width 213 height 14
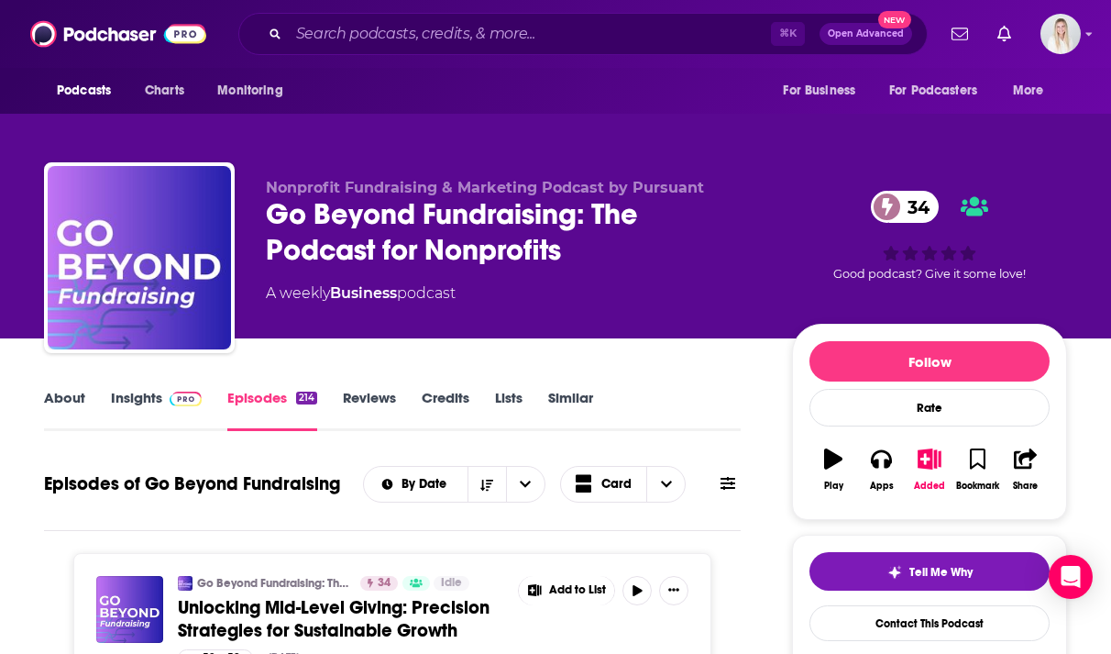
click at [160, 389] on link "Insights" at bounding box center [156, 410] width 91 height 42
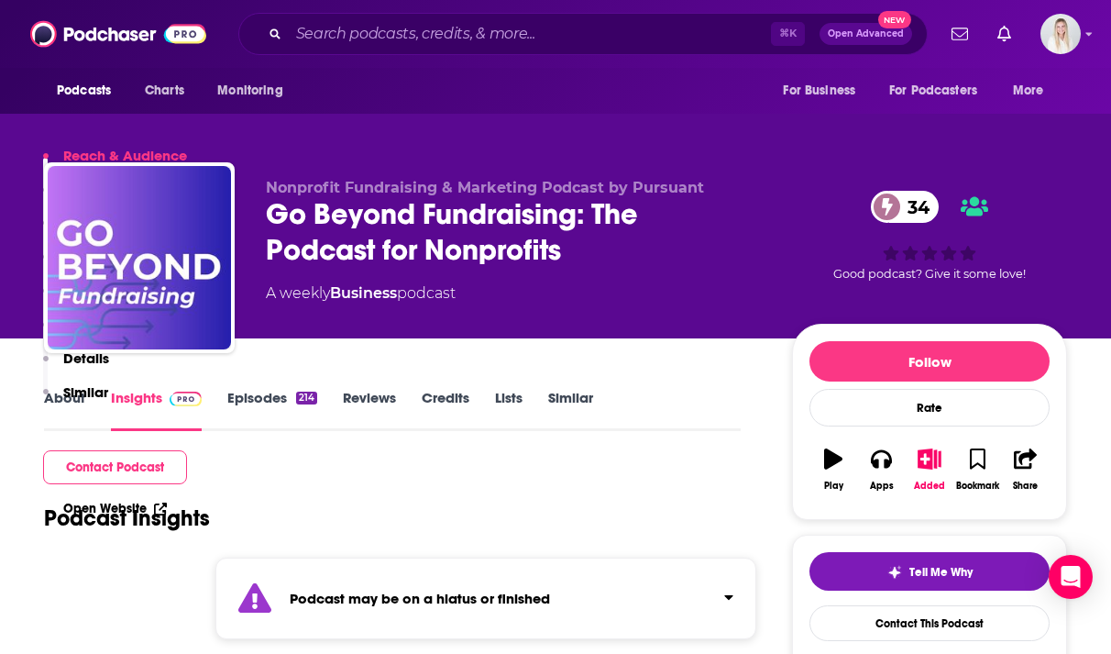
scroll to position [507, 0]
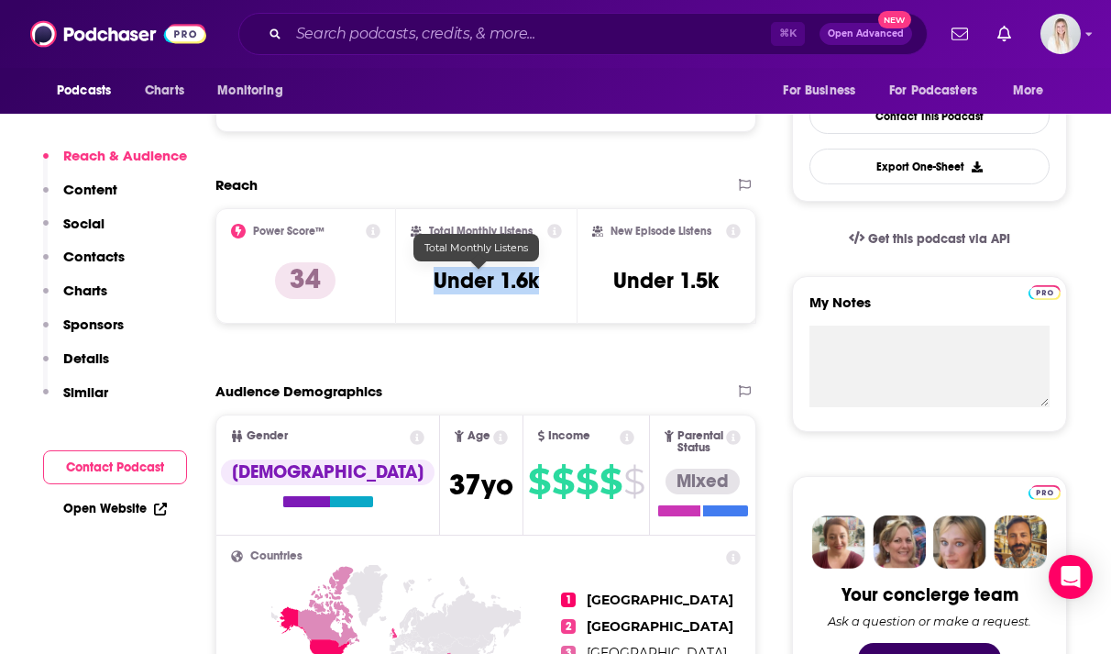
drag, startPoint x: 539, startPoint y: 238, endPoint x: 429, endPoint y: 237, distance: 110.0
click at [429, 237] on div "Total Monthly Listens Under 1.6k" at bounding box center [486, 266] width 151 height 84
copy h3 "Under 1.6k"
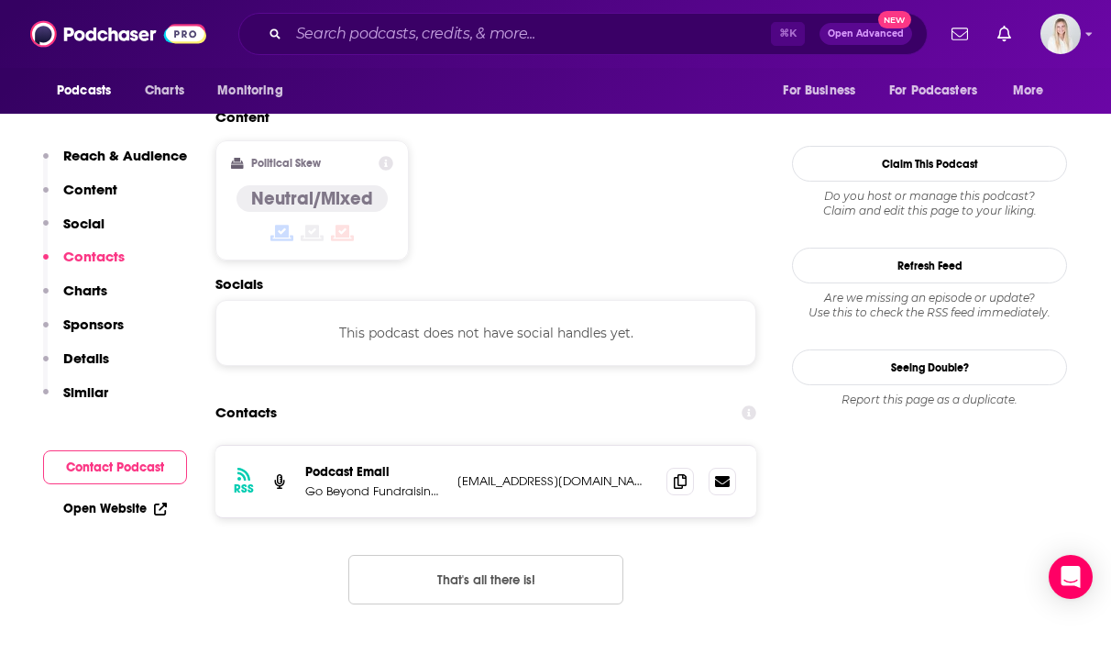
scroll to position [1613, 0]
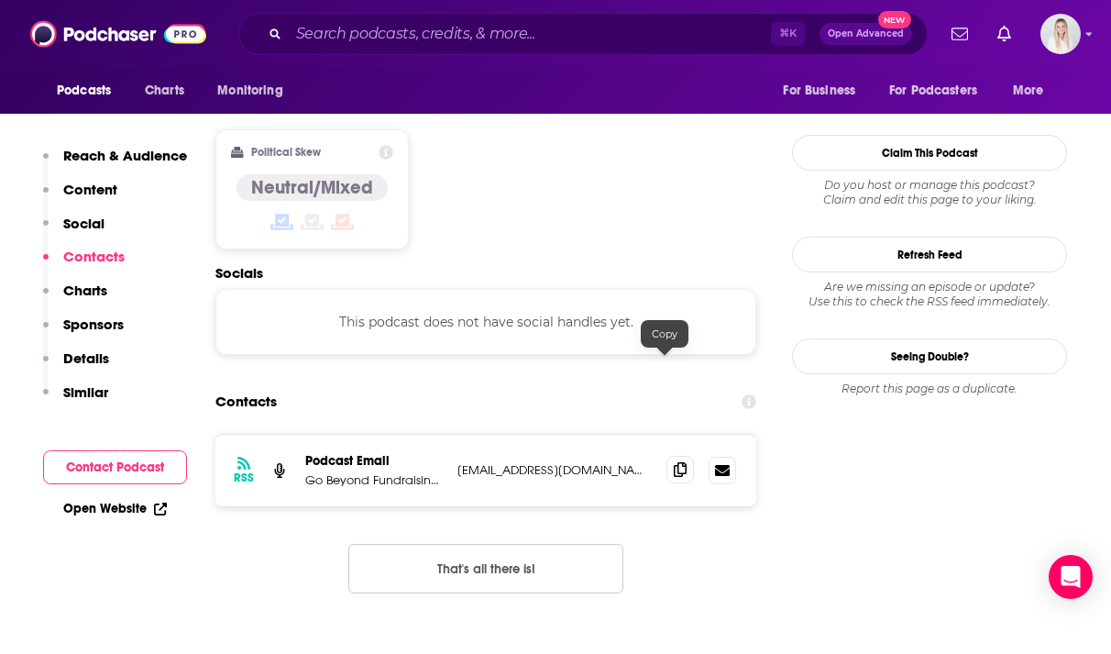
click at [674, 462] on icon at bounding box center [680, 469] width 13 height 15
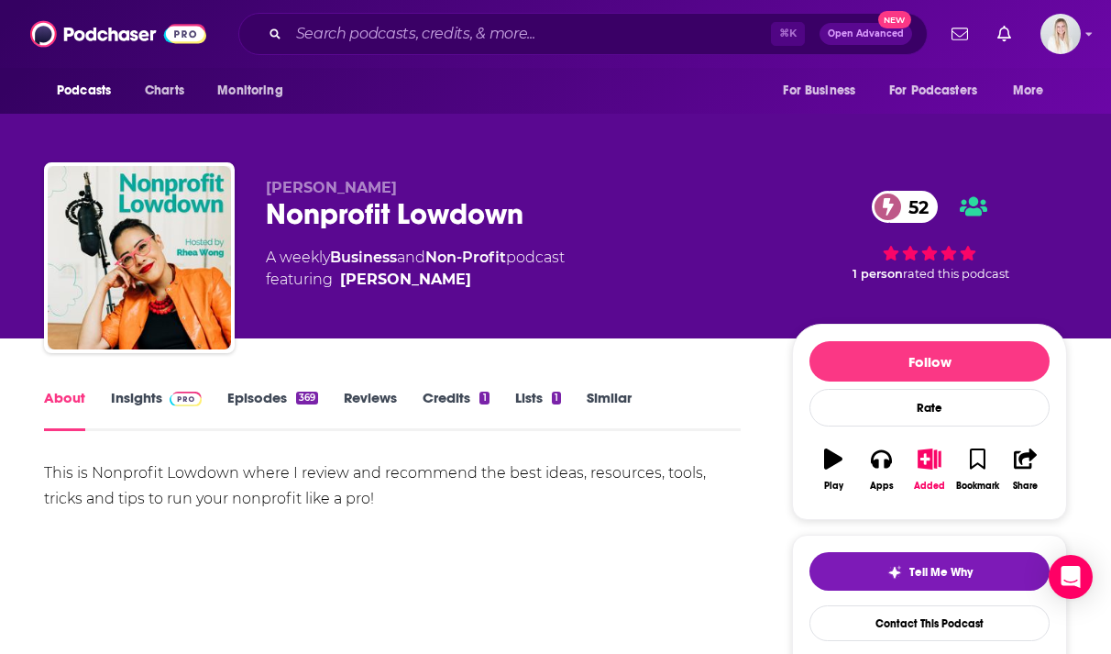
click at [148, 389] on link "Insights" at bounding box center [156, 410] width 91 height 42
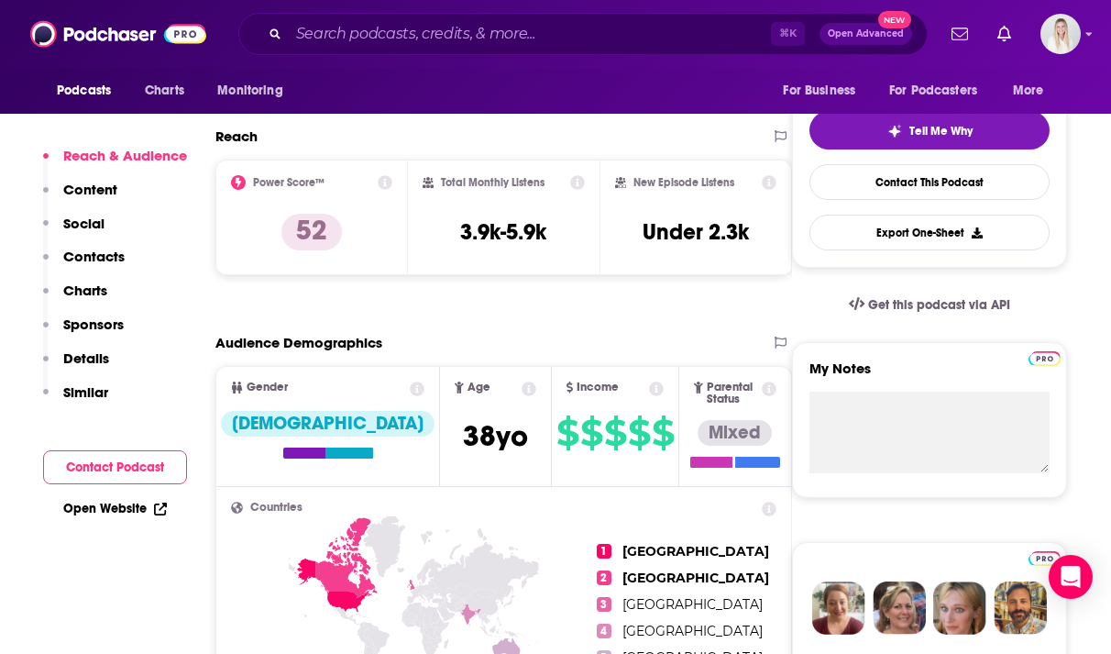
scroll to position [423, 0]
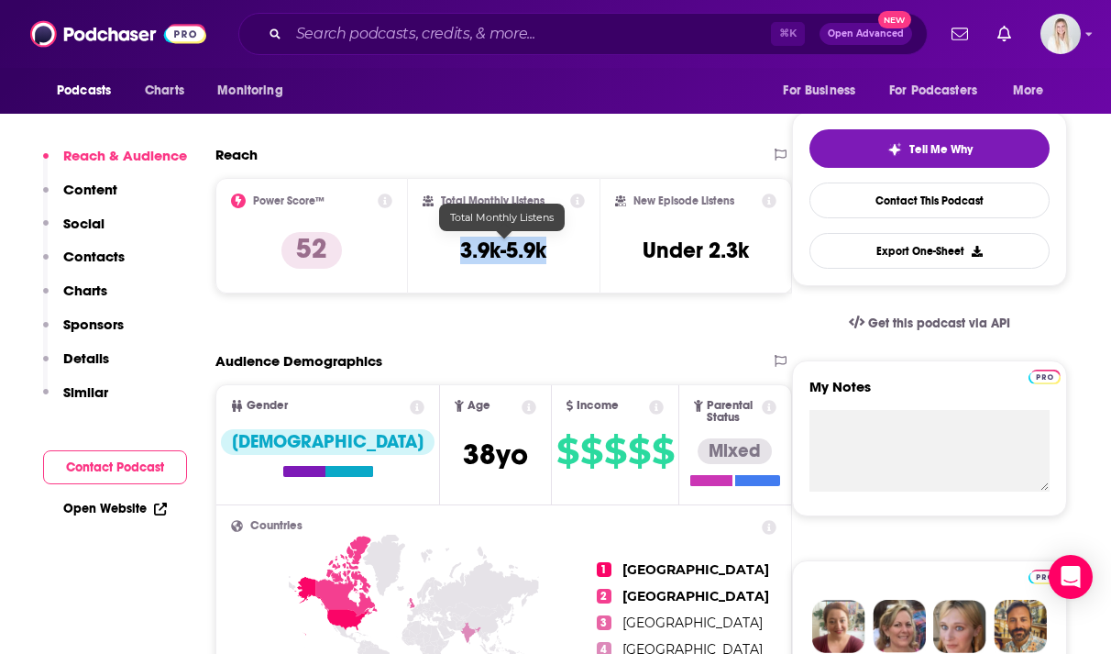
drag, startPoint x: 560, startPoint y: 211, endPoint x: 458, endPoint y: 213, distance: 101.8
click at [458, 212] on div "Total Monthly Listens 3.9k-5.9k" at bounding box center [504, 235] width 163 height 84
copy h3 "3.9k-5.9k"
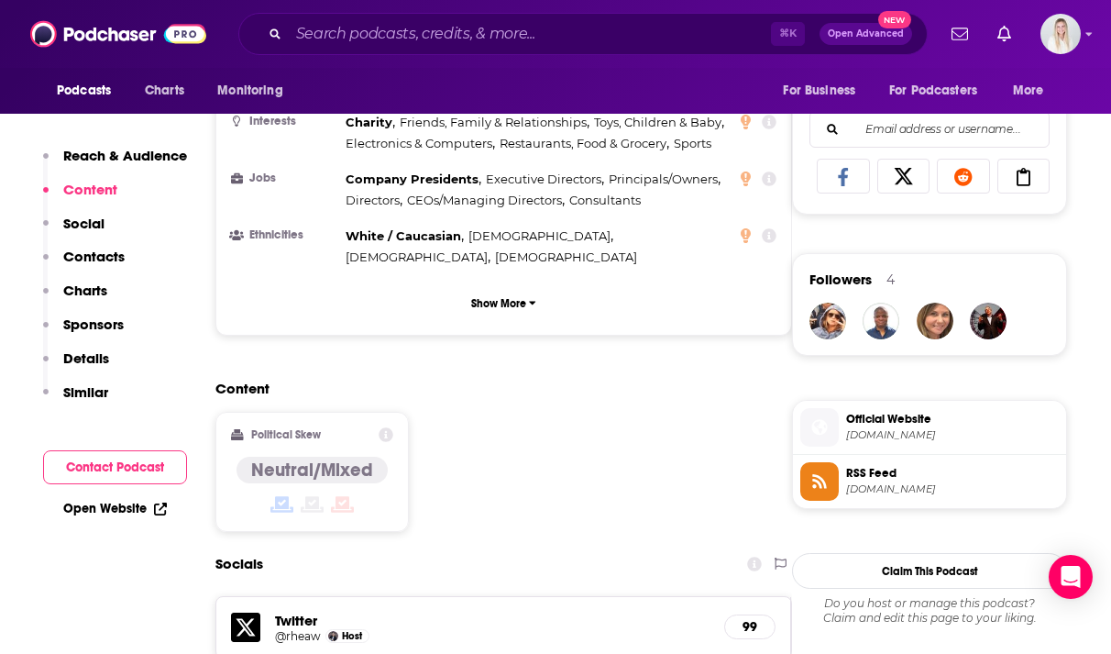
scroll to position [1467, 0]
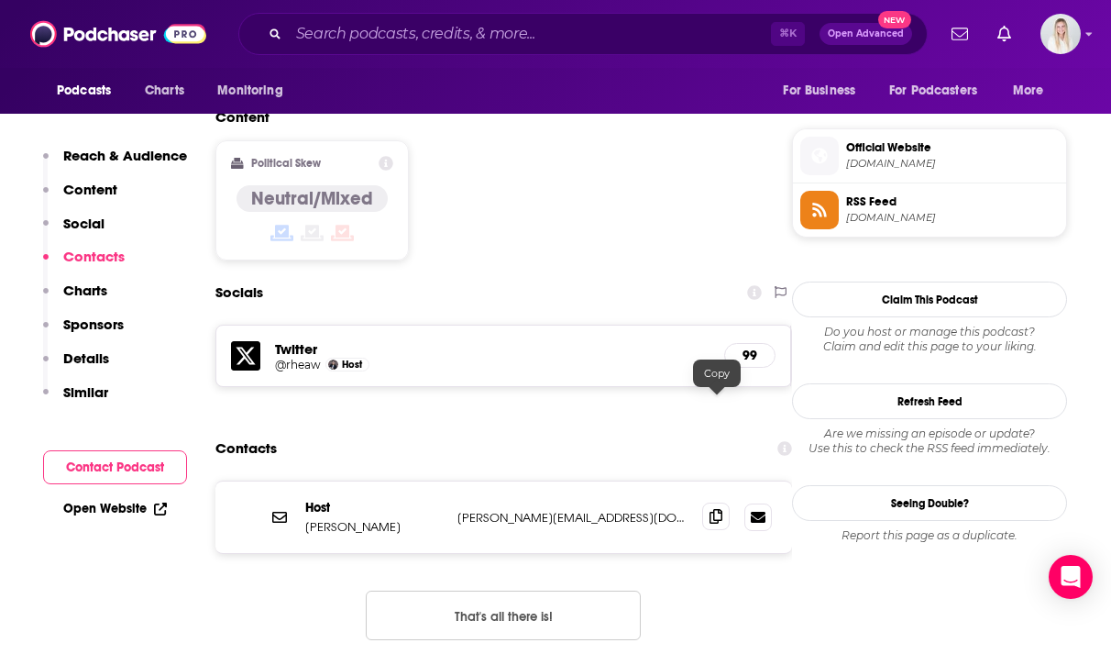
click at [709, 502] on span at bounding box center [715, 515] width 27 height 27
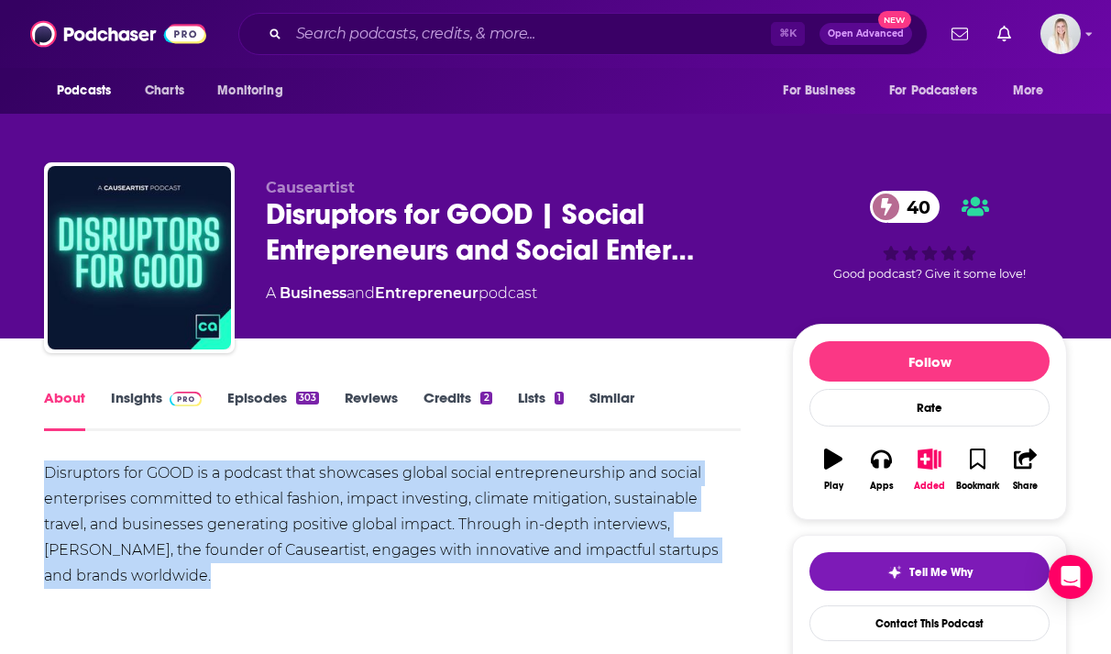
drag, startPoint x: 145, startPoint y: 548, endPoint x: 33, endPoint y: 433, distance: 160.8
copy div "Disruptors for GOOD is a podcast that showcases global social entrepreneurship …"
click at [174, 391] on img at bounding box center [186, 398] width 32 height 15
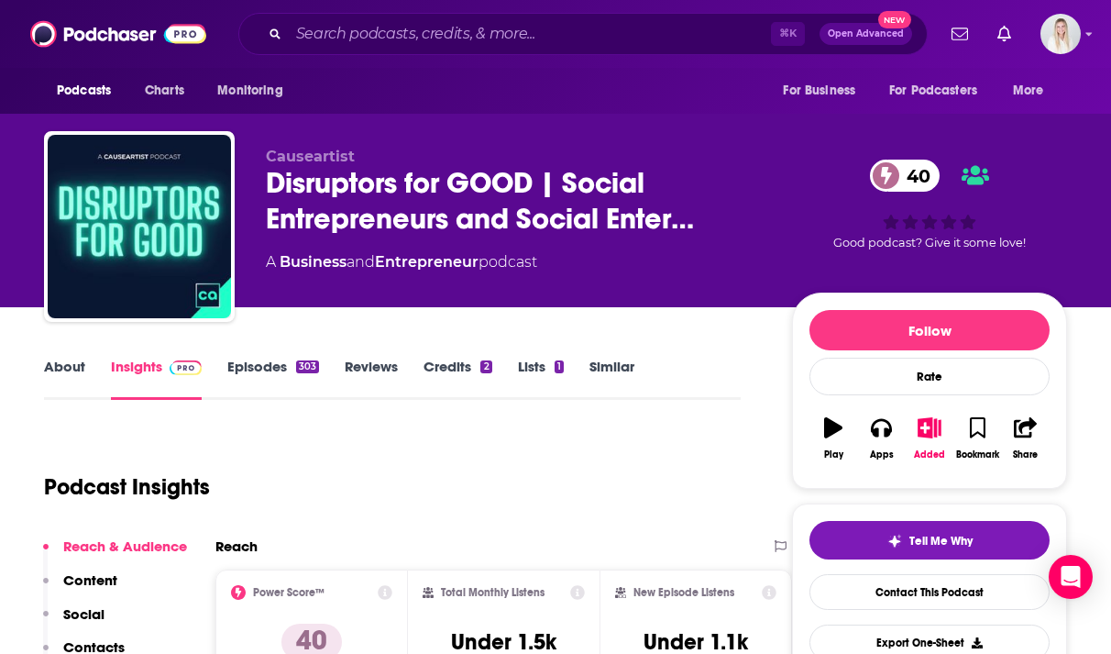
scroll to position [280, 0]
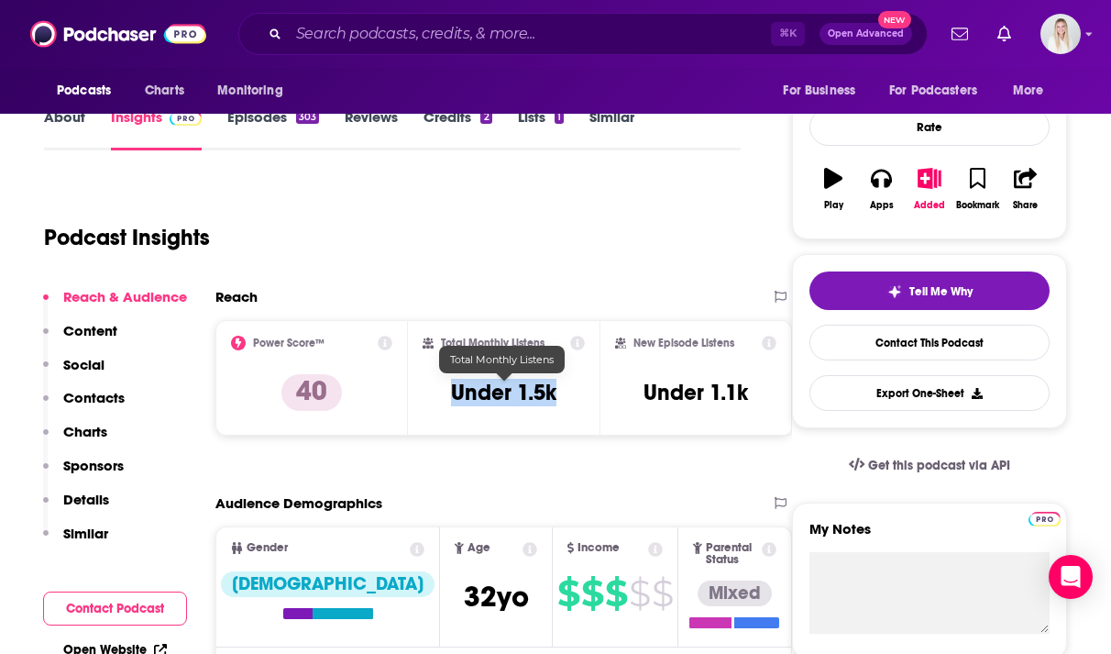
drag, startPoint x: 564, startPoint y: 342, endPoint x: 449, endPoint y: 348, distance: 114.8
click at [449, 348] on div "Total Monthly Listens Under 1.5k" at bounding box center [504, 377] width 163 height 84
copy h3 "Under 1.5k"
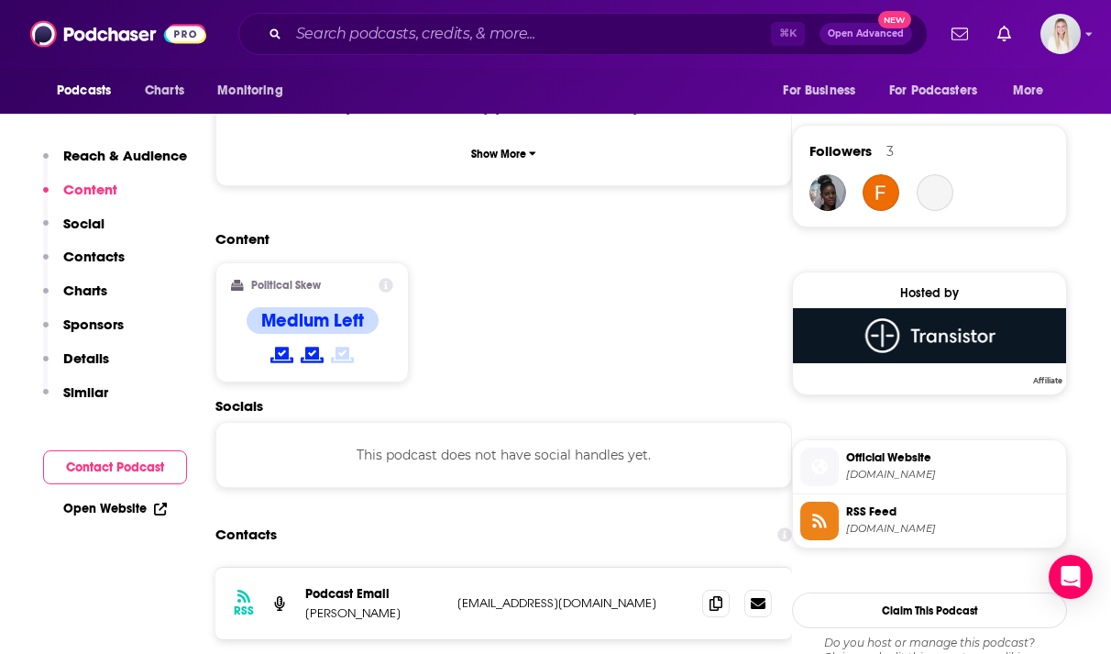
scroll to position [1451, 0]
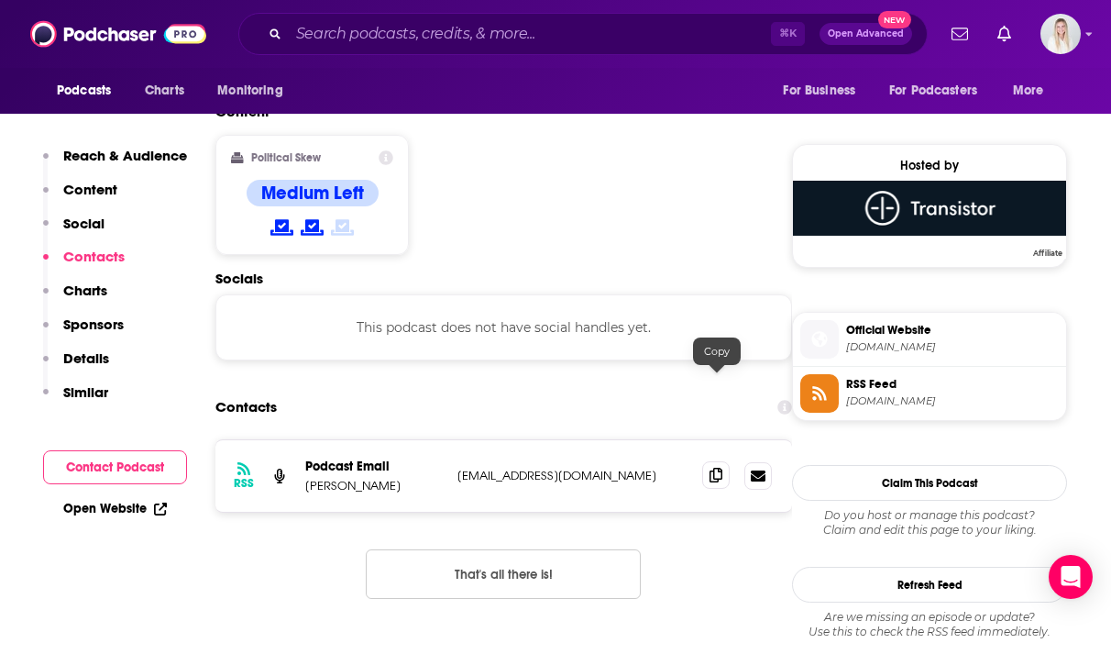
click at [719, 467] on icon at bounding box center [715, 474] width 13 height 15
drag, startPoint x: 389, startPoint y: 353, endPoint x: 307, endPoint y: 353, distance: 81.6
click at [307, 478] on p "Grant Trahant" at bounding box center [373, 486] width 137 height 16
copy p "Grant Trahant"
click at [717, 461] on span at bounding box center [715, 474] width 27 height 27
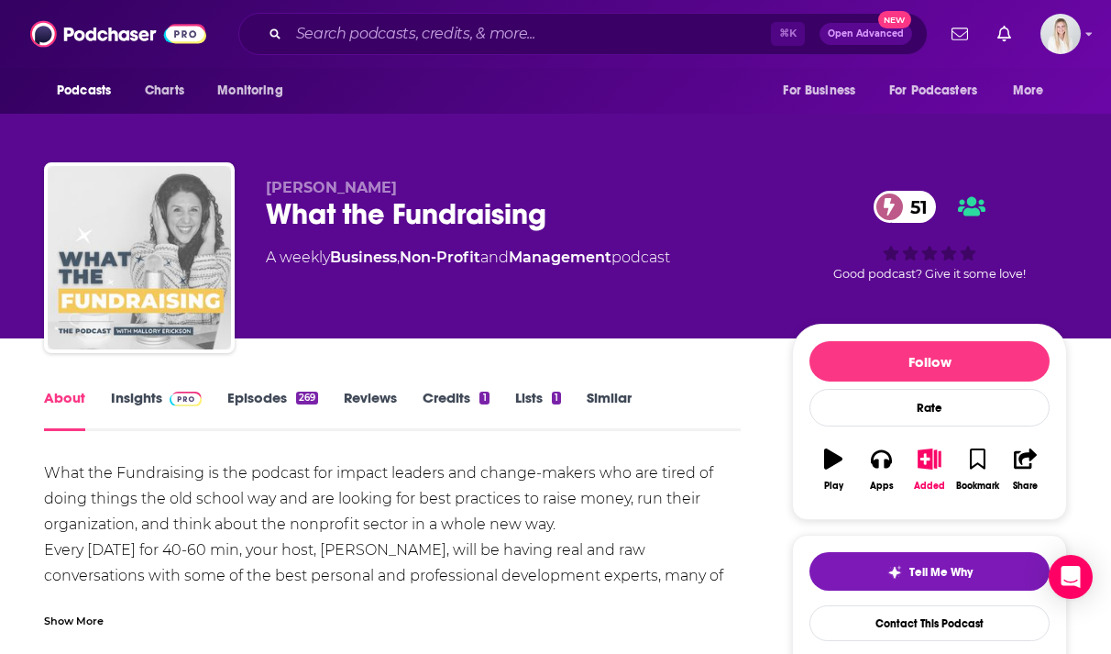
click at [145, 389] on link "Insights" at bounding box center [156, 410] width 91 height 42
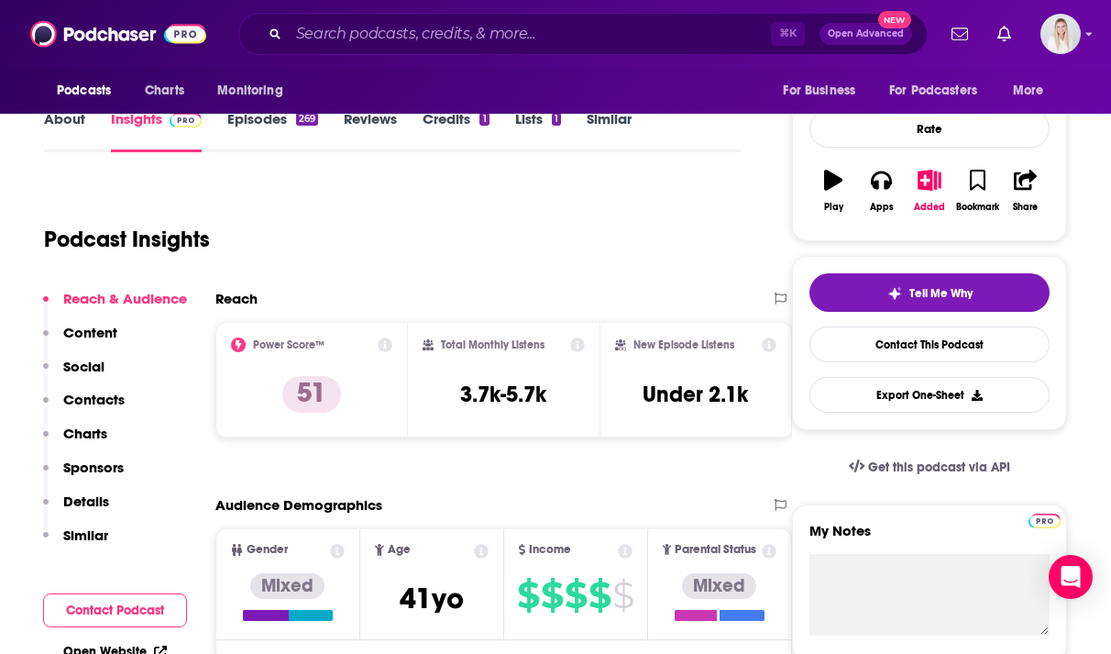
scroll to position [420, 0]
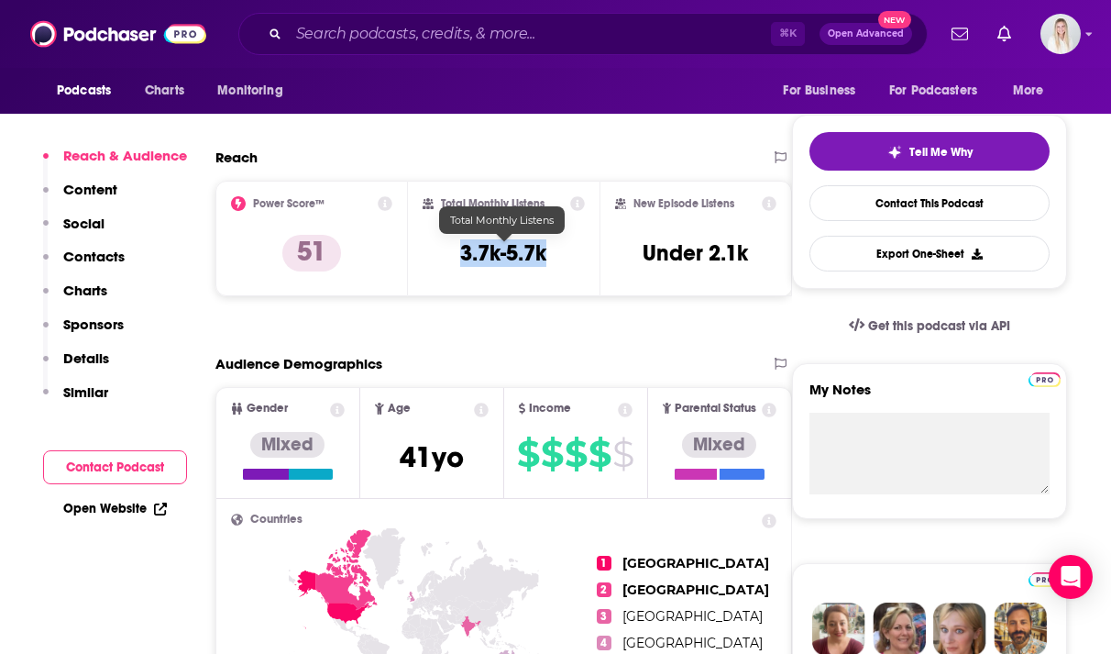
drag, startPoint x: 462, startPoint y: 212, endPoint x: 553, endPoint y: 212, distance: 90.7
click at [553, 212] on div "Total Monthly Listens 3.7k-5.7k" at bounding box center [504, 238] width 163 height 84
copy h3 "3.7k-5.7k"
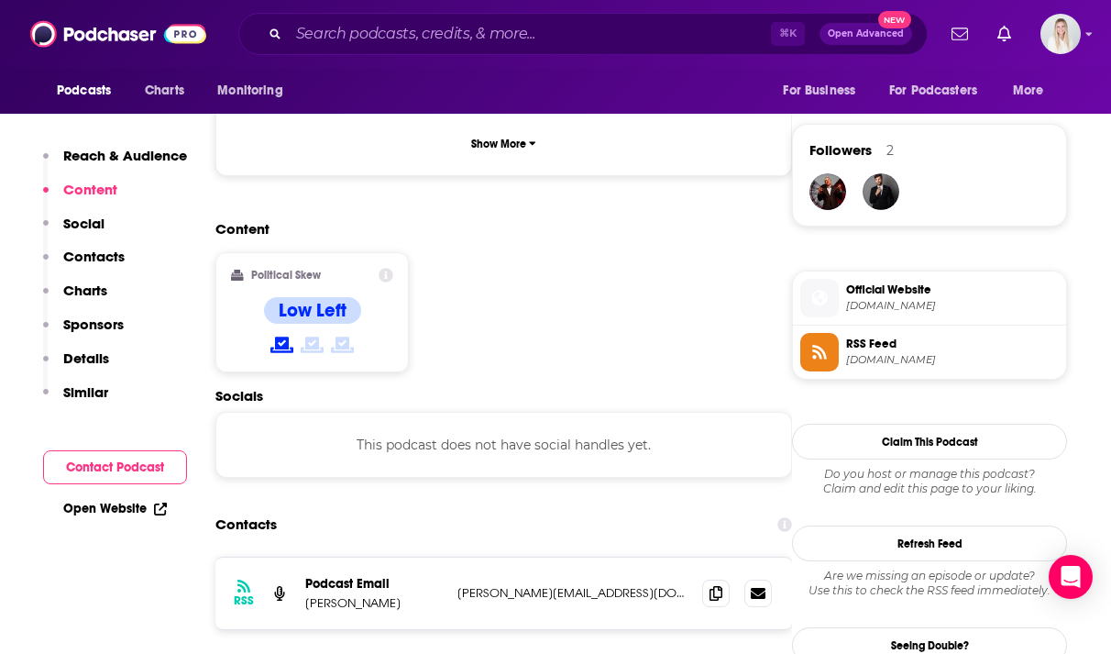
scroll to position [1427, 0]
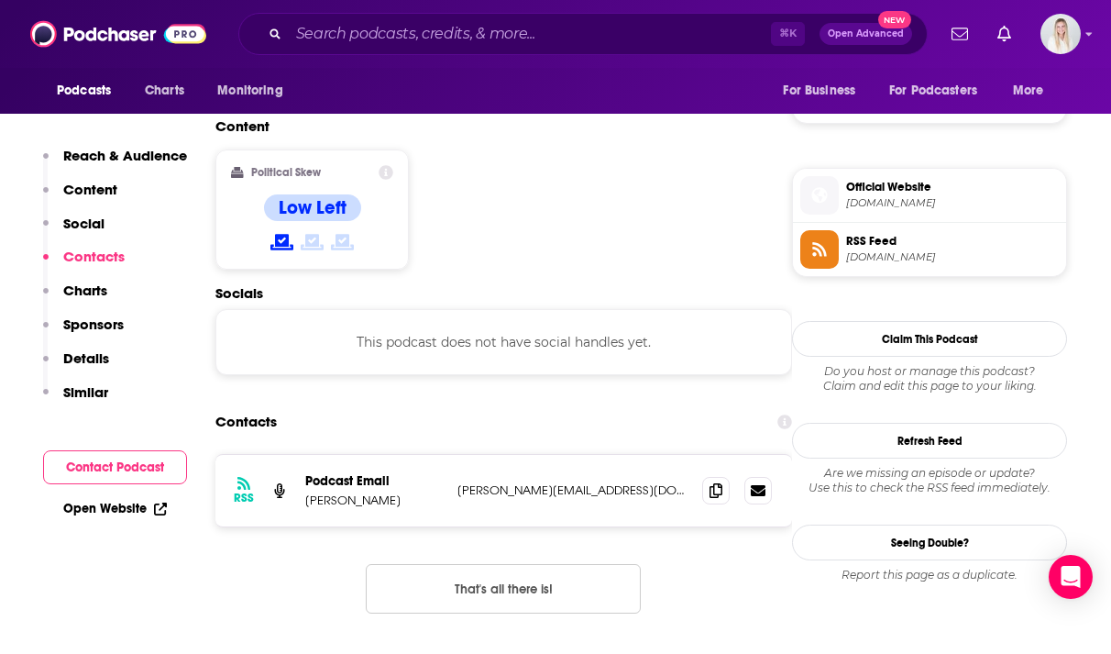
drag, startPoint x: 303, startPoint y: 399, endPoint x: 395, endPoint y: 399, distance: 91.7
click at [395, 455] on div "RSS Podcast Email Mallory Erickson mallory@malloryerickson.com mallory@mallorye…" at bounding box center [503, 490] width 577 height 71
copy p "Mallory Erickson"
click at [721, 482] on icon at bounding box center [715, 489] width 13 height 15
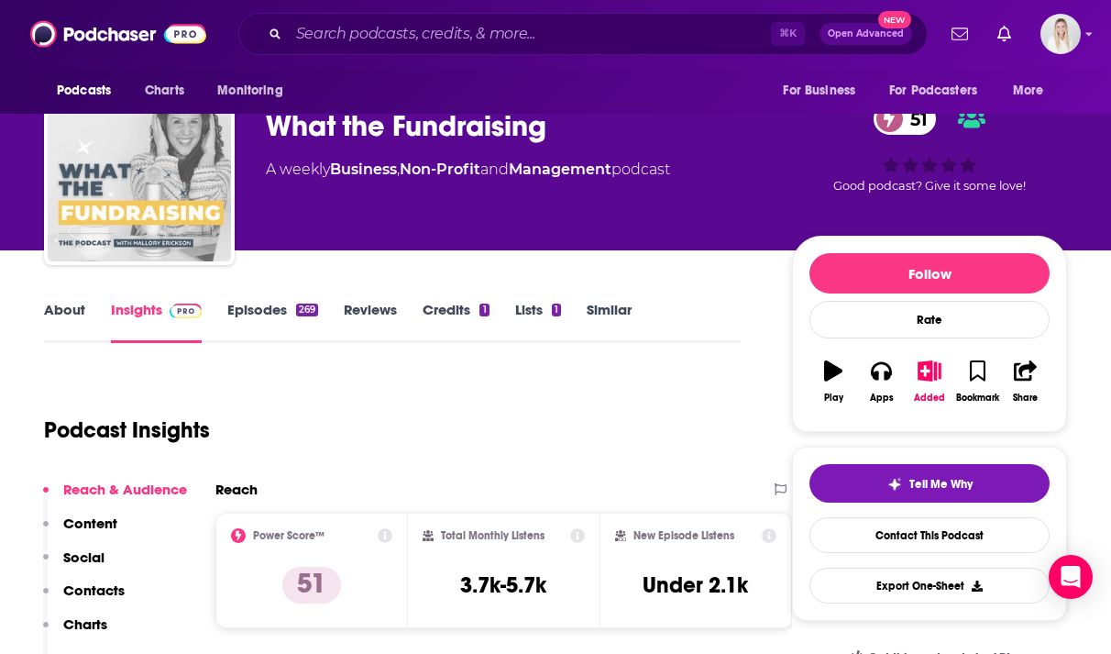
scroll to position [0, 0]
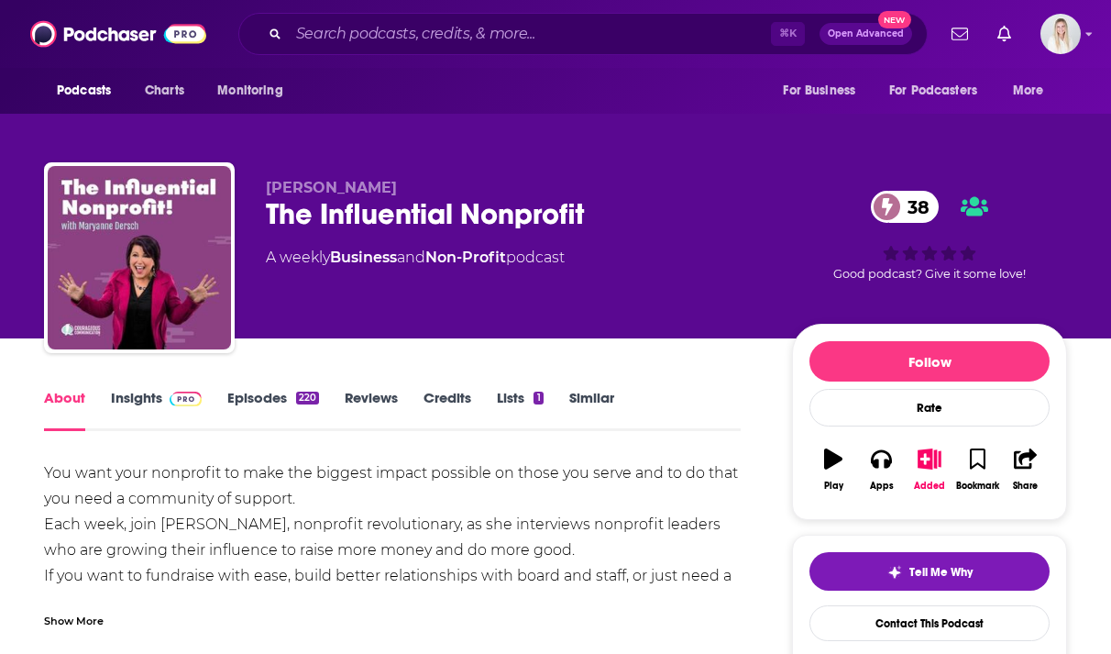
click at [147, 389] on link "Insights" at bounding box center [156, 410] width 91 height 42
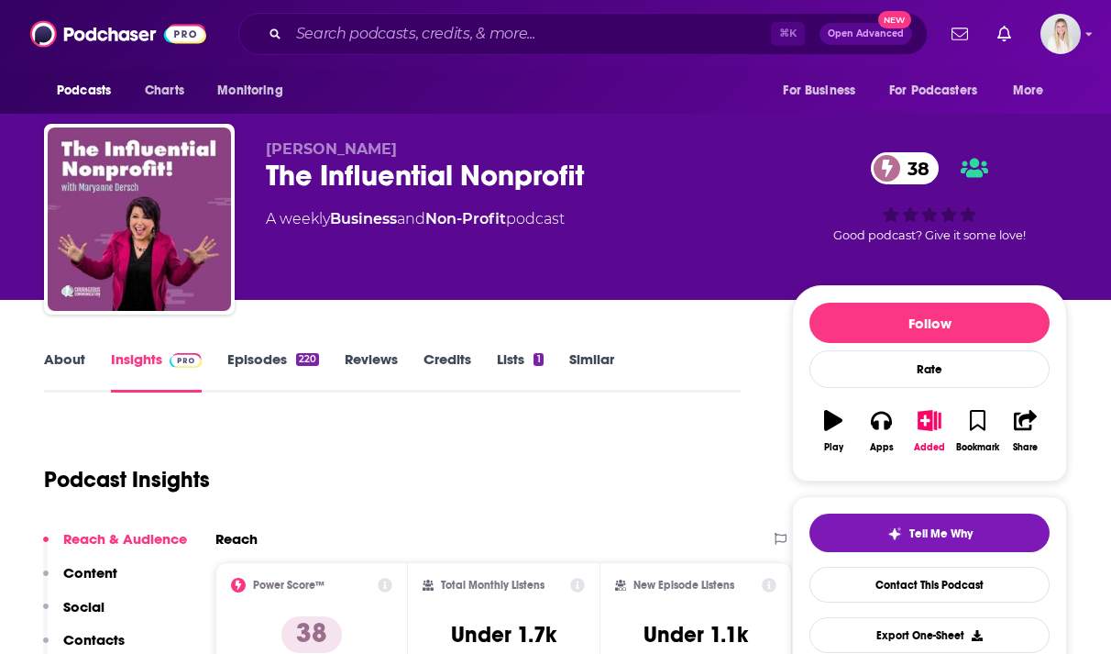
scroll to position [210, 0]
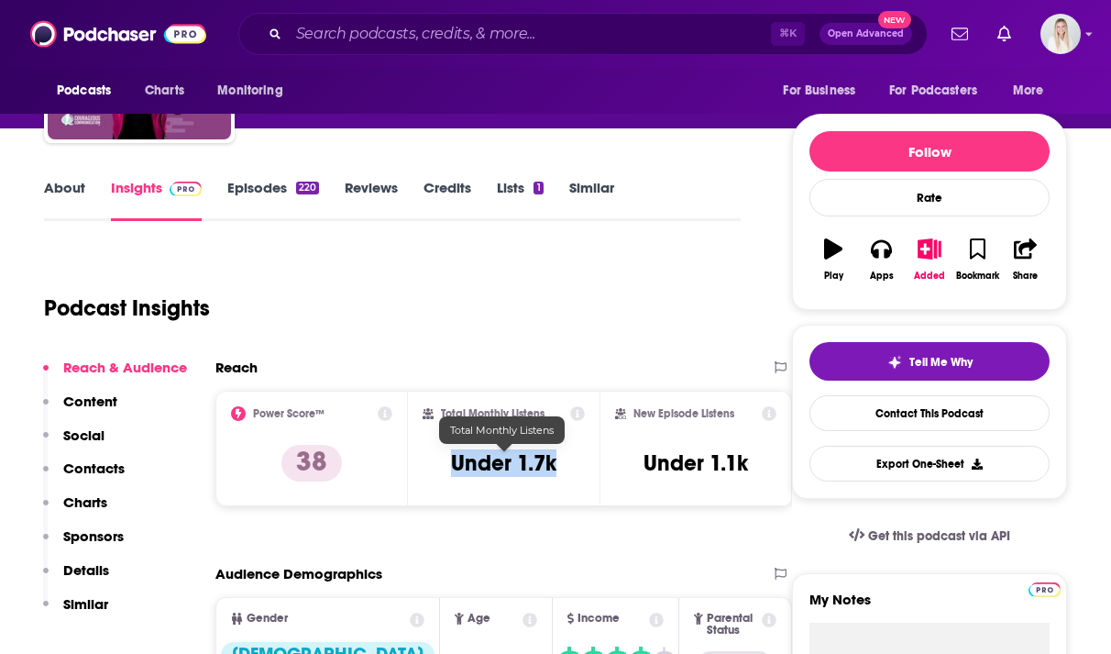
drag, startPoint x: 569, startPoint y: 421, endPoint x: 449, endPoint y: 422, distance: 120.1
click at [449, 421] on div "Total Monthly Listens Under 1.7k" at bounding box center [504, 448] width 163 height 84
copy h3 "Under 1.7k"
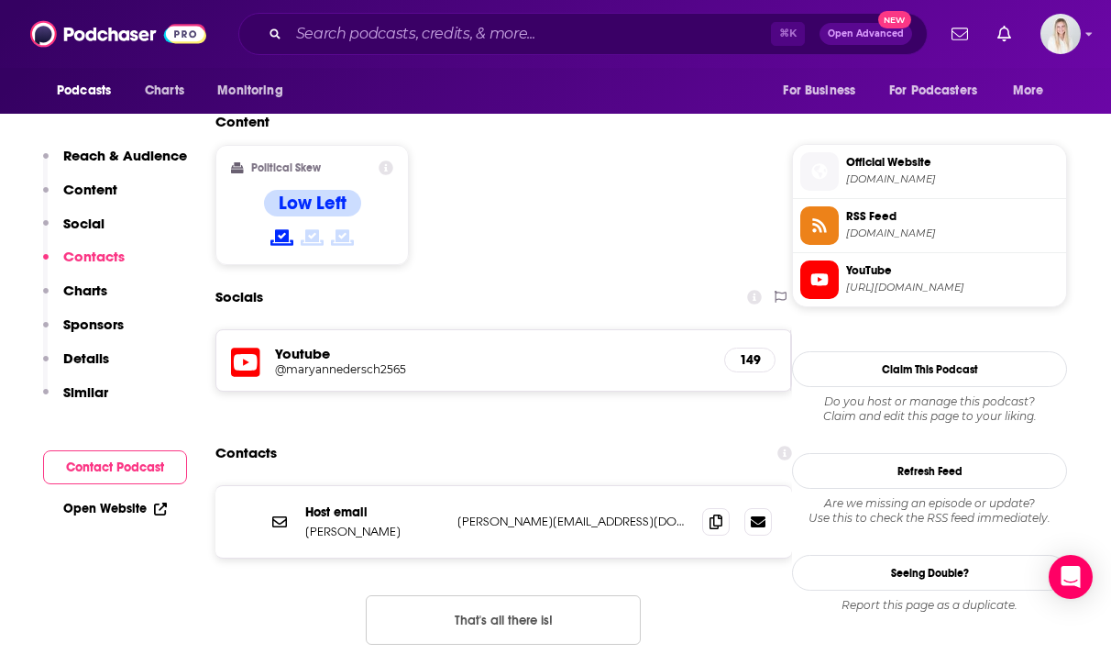
scroll to position [1481, 0]
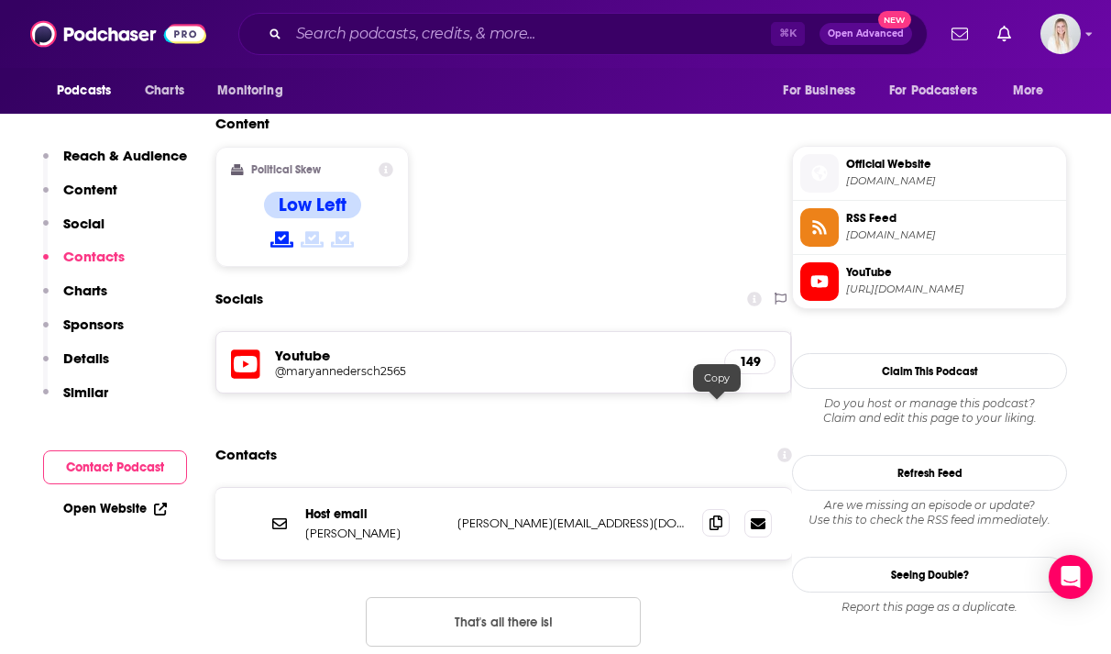
click at [717, 509] on span at bounding box center [715, 522] width 27 height 27
drag, startPoint x: 305, startPoint y: 384, endPoint x: 408, endPoint y: 386, distance: 102.7
click at [408, 488] on div "Host email Maryanne Dersch maryanne@maryannedersch.com maryanne@maryannedersch.…" at bounding box center [503, 523] width 577 height 71
copy p "Maryanne Dersch"
click at [724, 509] on span at bounding box center [715, 522] width 27 height 27
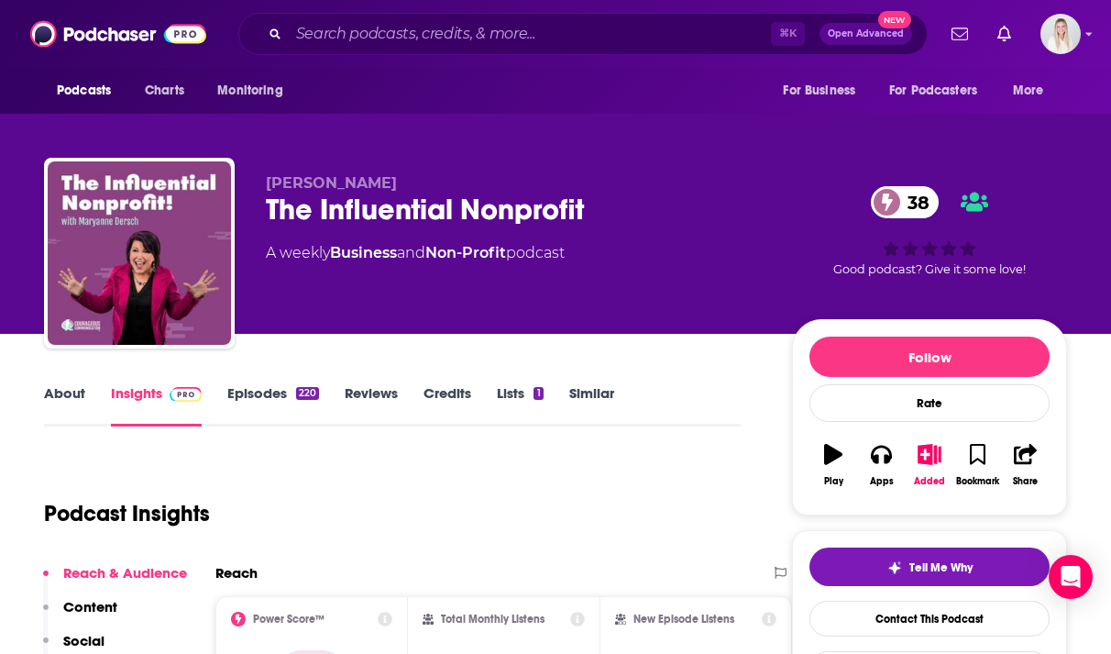
scroll to position [0, 0]
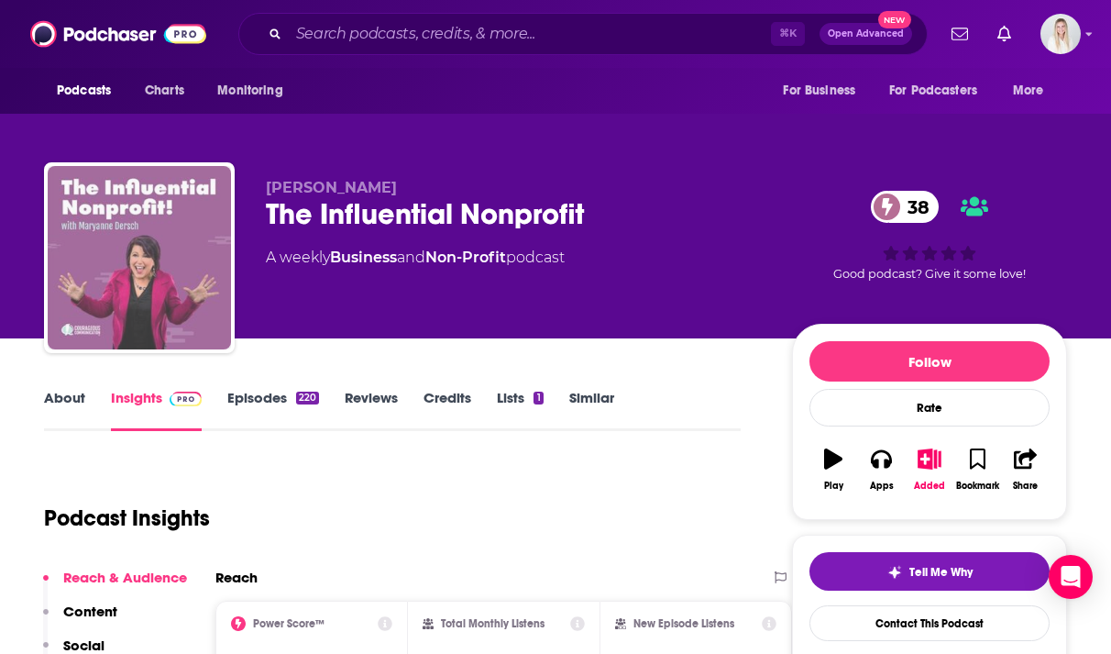
click at [177, 268] on img "The Influential Nonprofit" at bounding box center [139, 257] width 183 height 183
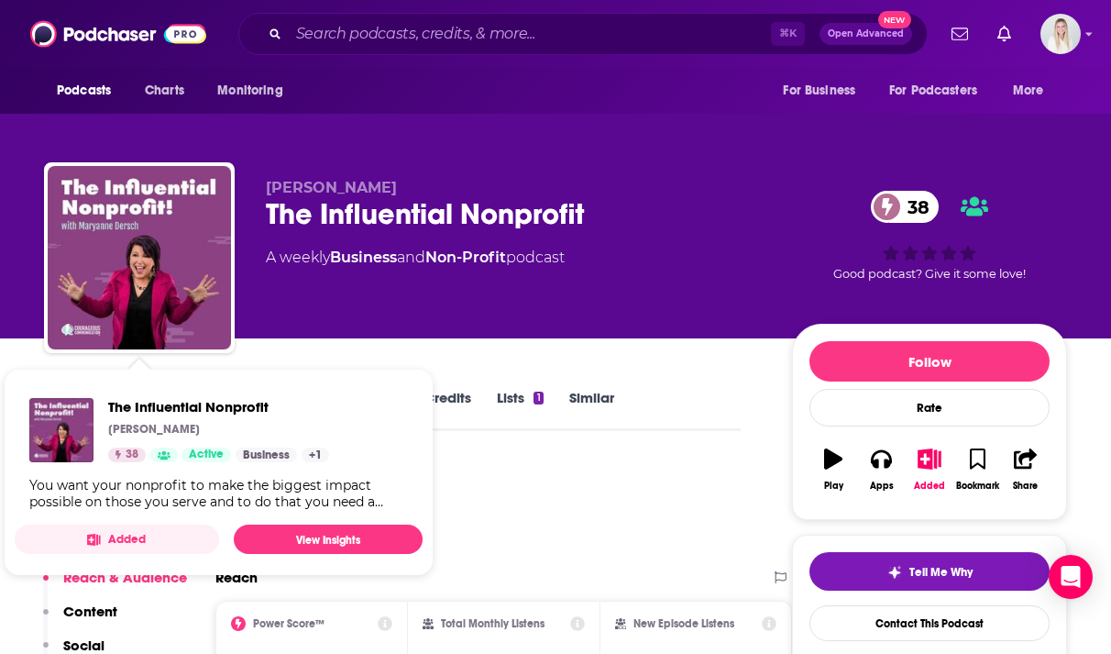
click at [355, 357] on span "The Influential Nonprofit Maryanne Dersch 38 Active Business + 1 You want your …" at bounding box center [219, 471] width 430 height 229
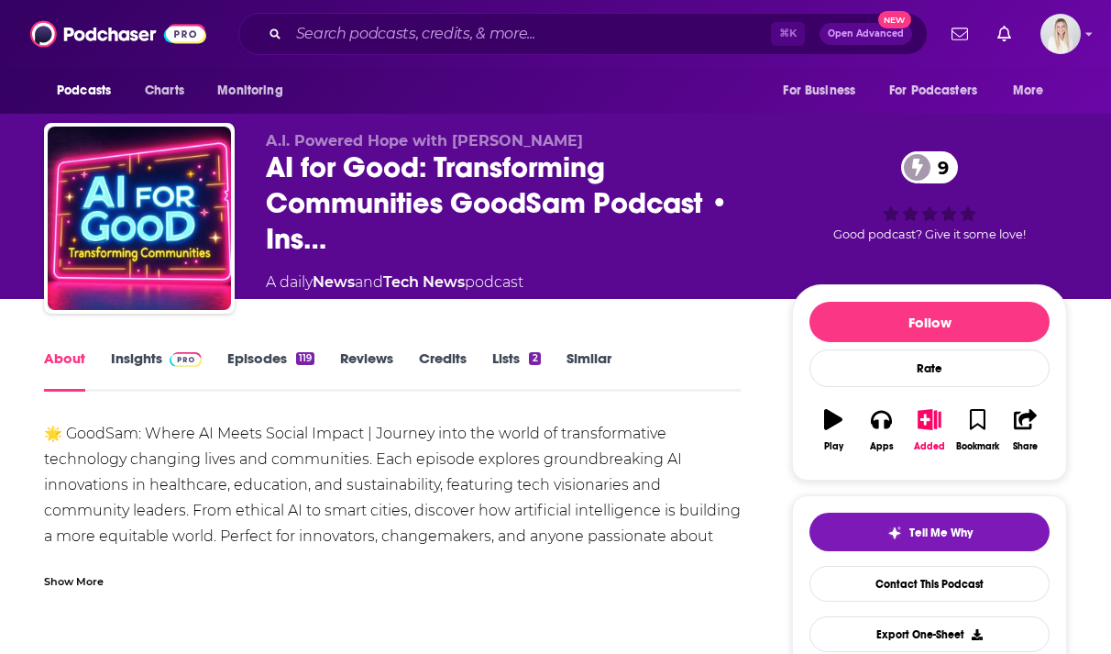
click at [155, 354] on link "Insights" at bounding box center [156, 370] width 91 height 42
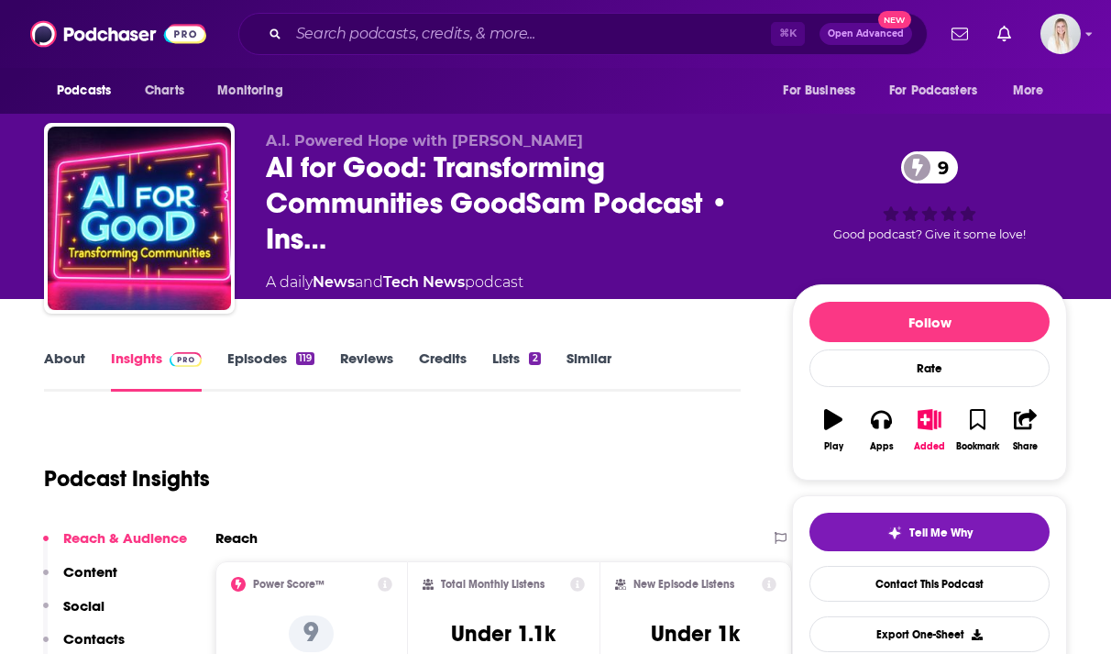
scroll to position [285, 0]
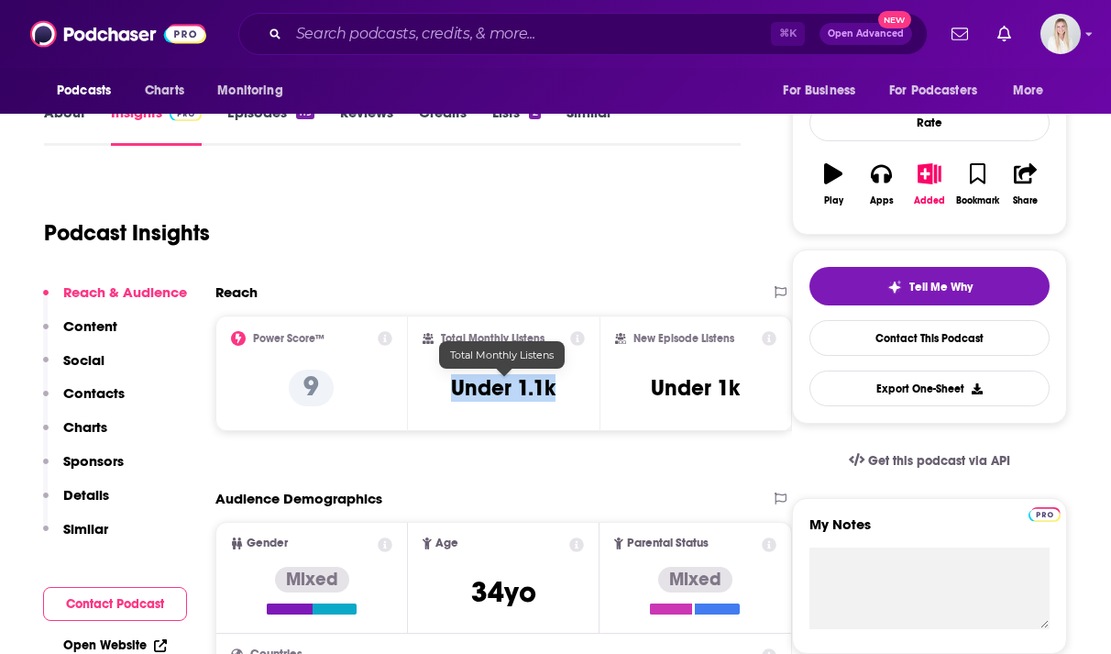
drag, startPoint x: 560, startPoint y: 345, endPoint x: 445, endPoint y: 345, distance: 114.6
click at [445, 345] on div "Total Monthly Listens Under 1.1k" at bounding box center [504, 373] width 163 height 84
copy h3 "Under 1.1k"
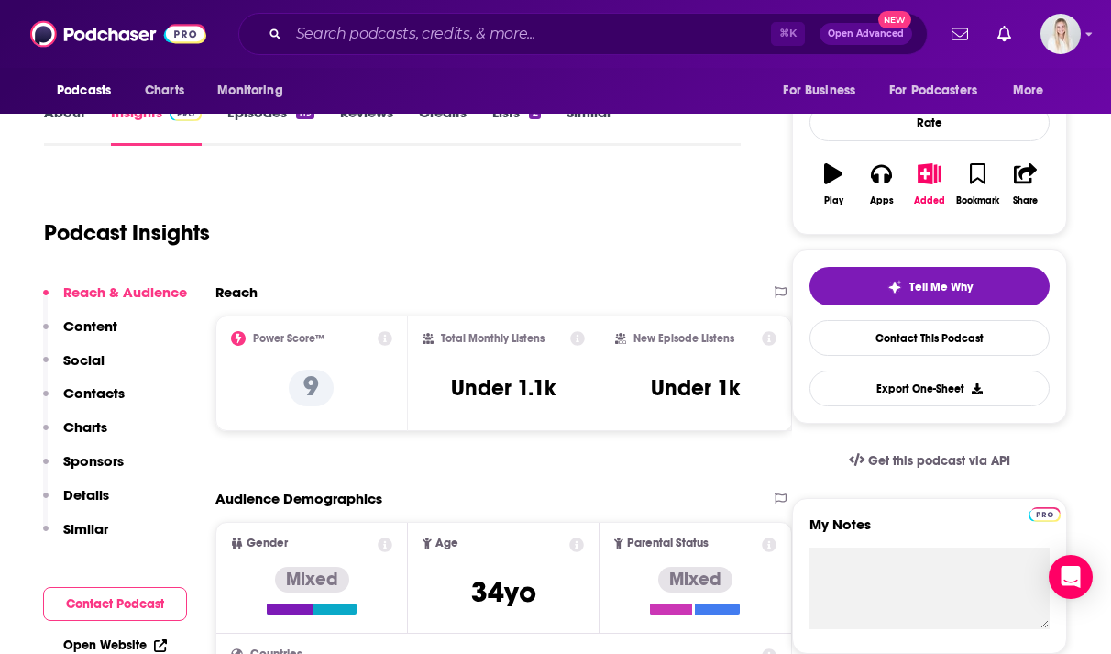
click at [503, 283] on div "Reach" at bounding box center [484, 291] width 539 height 17
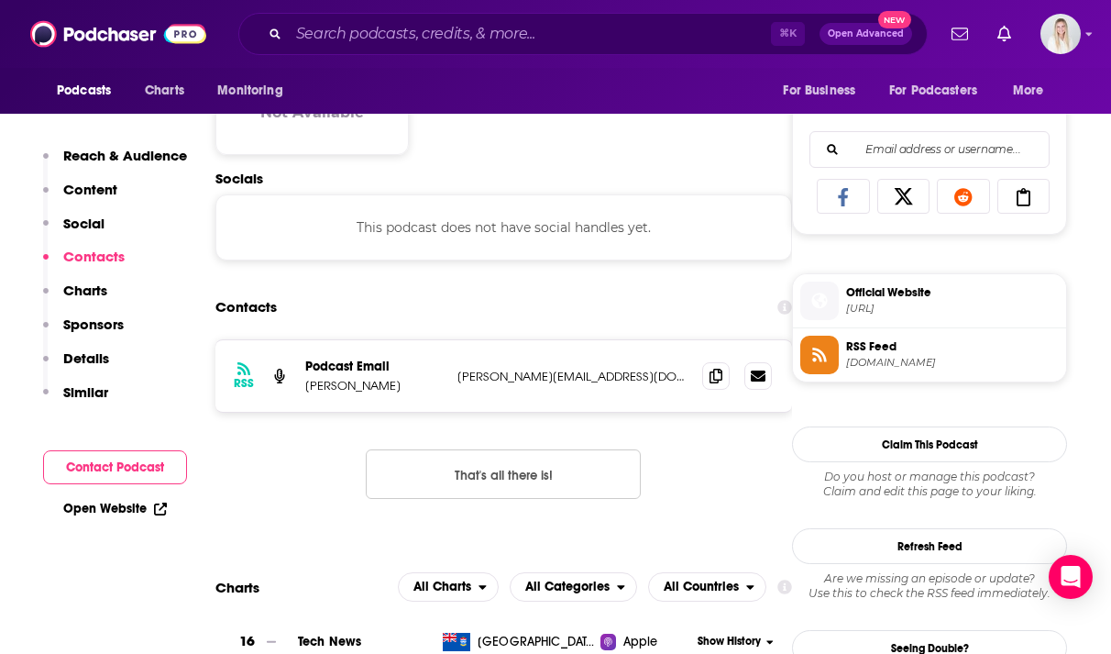
scroll to position [1180, 0]
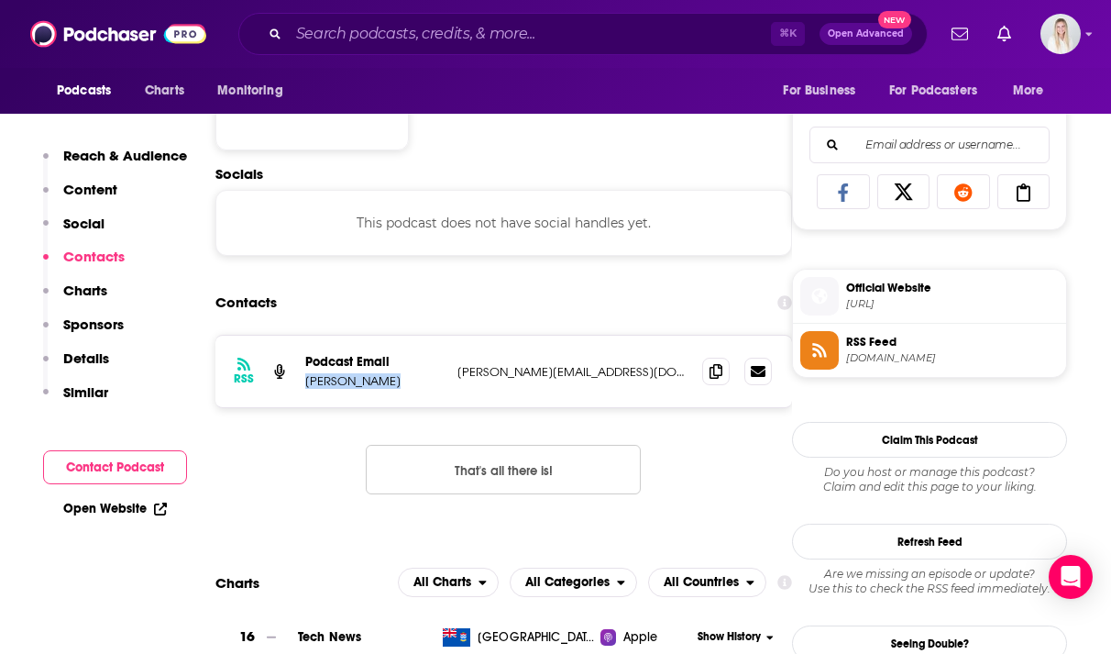
drag, startPoint x: 304, startPoint y: 342, endPoint x: 385, endPoint y: 342, distance: 80.7
click at [385, 342] on div "RSS Podcast Email [PERSON_NAME] [PERSON_NAME][EMAIL_ADDRESS][DOMAIN_NAME] [PERS…" at bounding box center [503, 370] width 577 height 71
copy p "[PERSON_NAME]"
click at [718, 363] on icon at bounding box center [715, 370] width 13 height 15
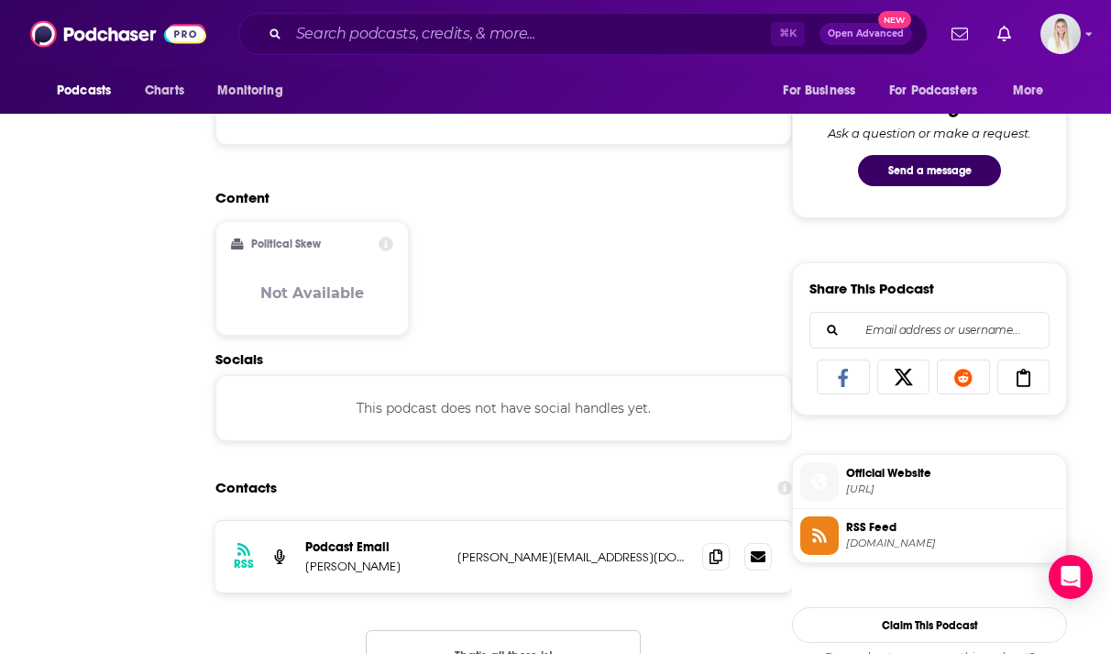
scroll to position [0, 0]
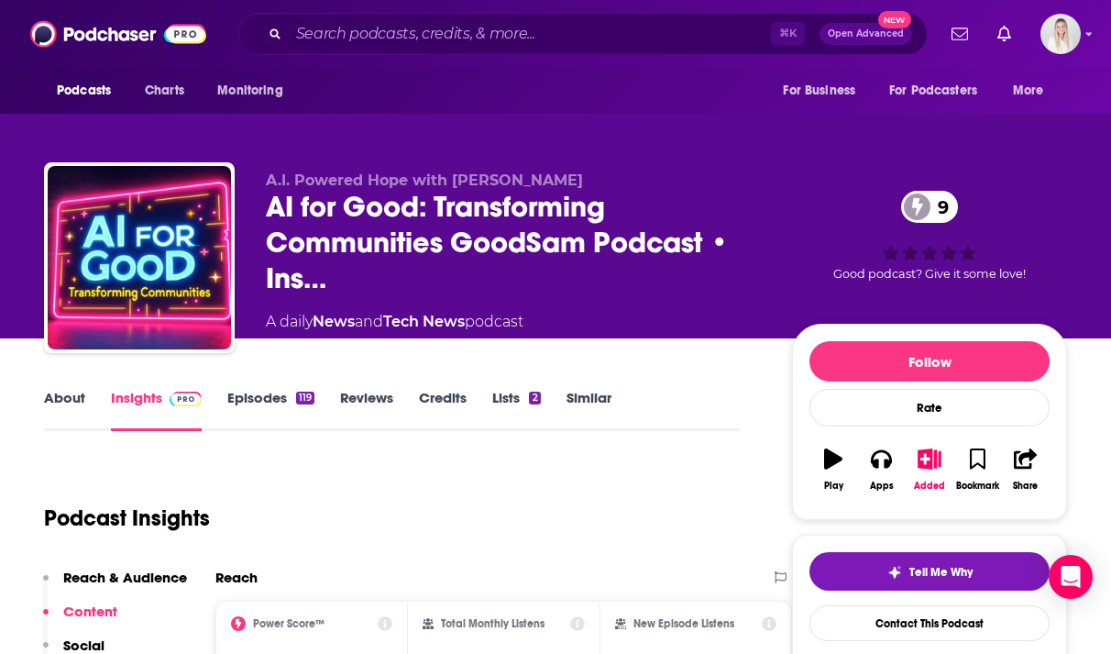
click at [53, 389] on link "About" at bounding box center [64, 410] width 41 height 42
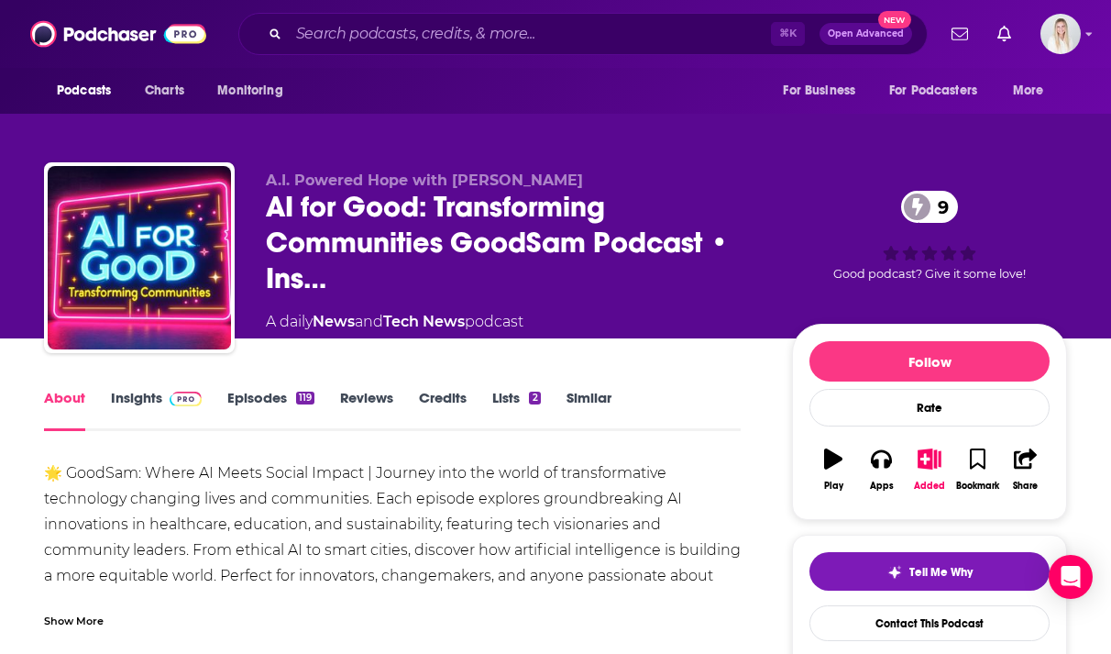
click at [88, 598] on div "Show More" at bounding box center [392, 613] width 697 height 31
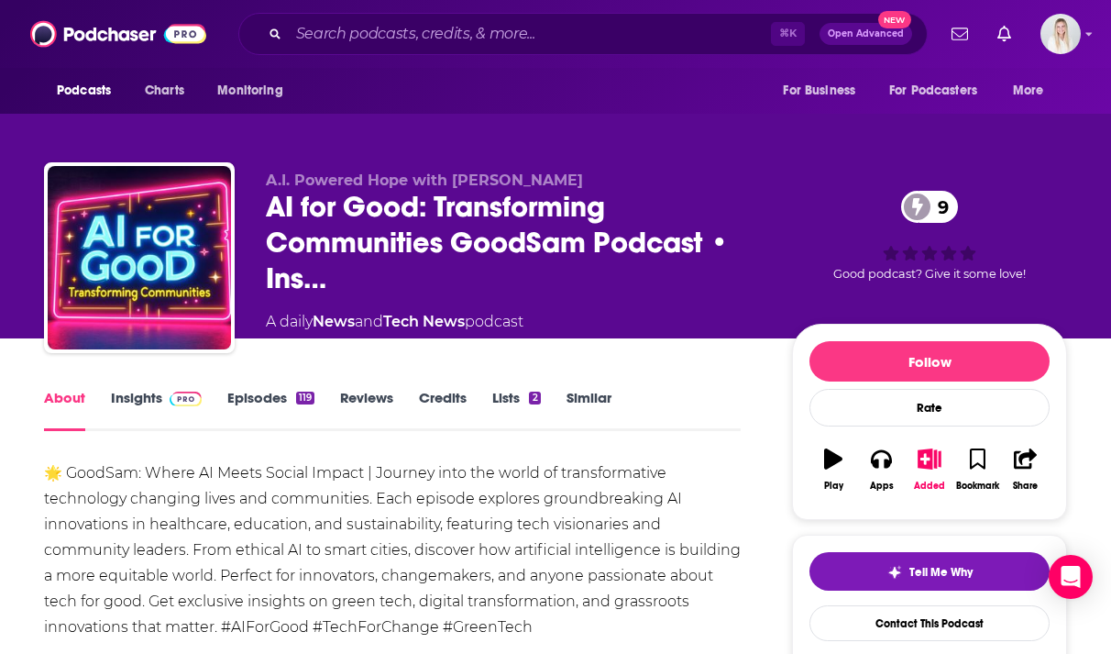
click at [258, 389] on link "Episodes 119" at bounding box center [270, 410] width 87 height 42
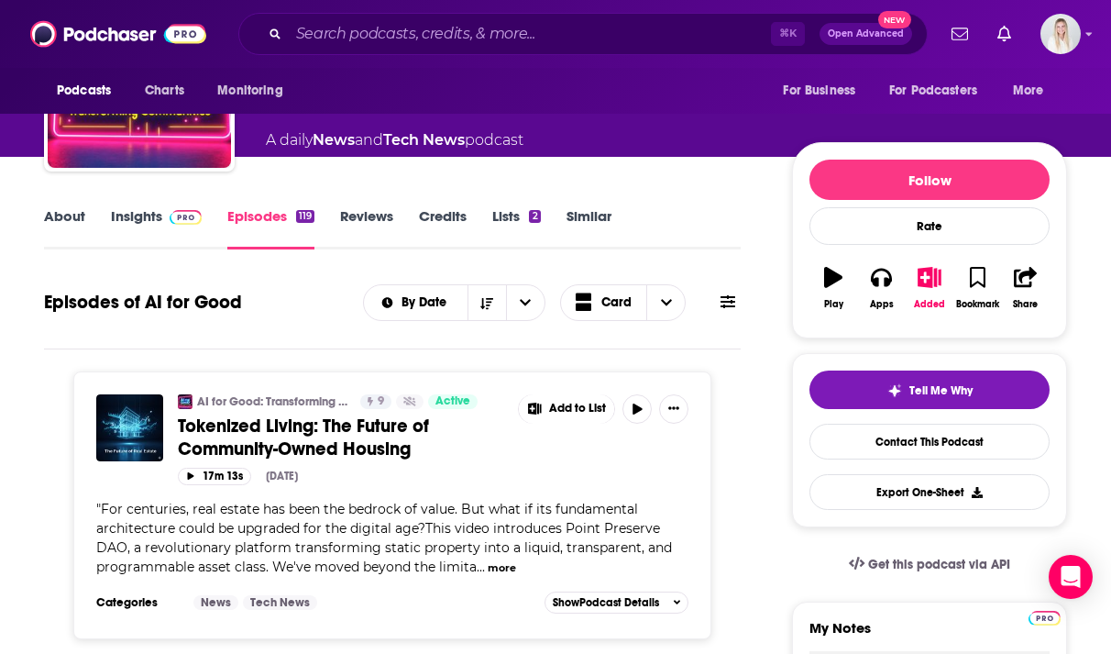
scroll to position [283, 0]
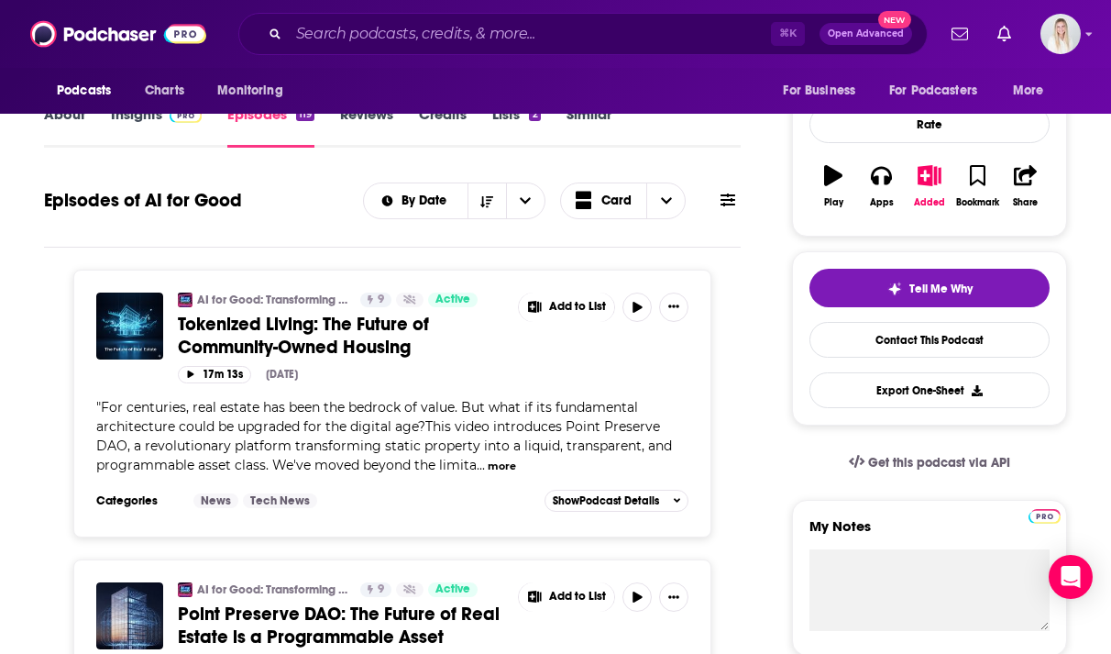
click at [495, 458] on button "more" at bounding box center [502, 466] width 28 height 16
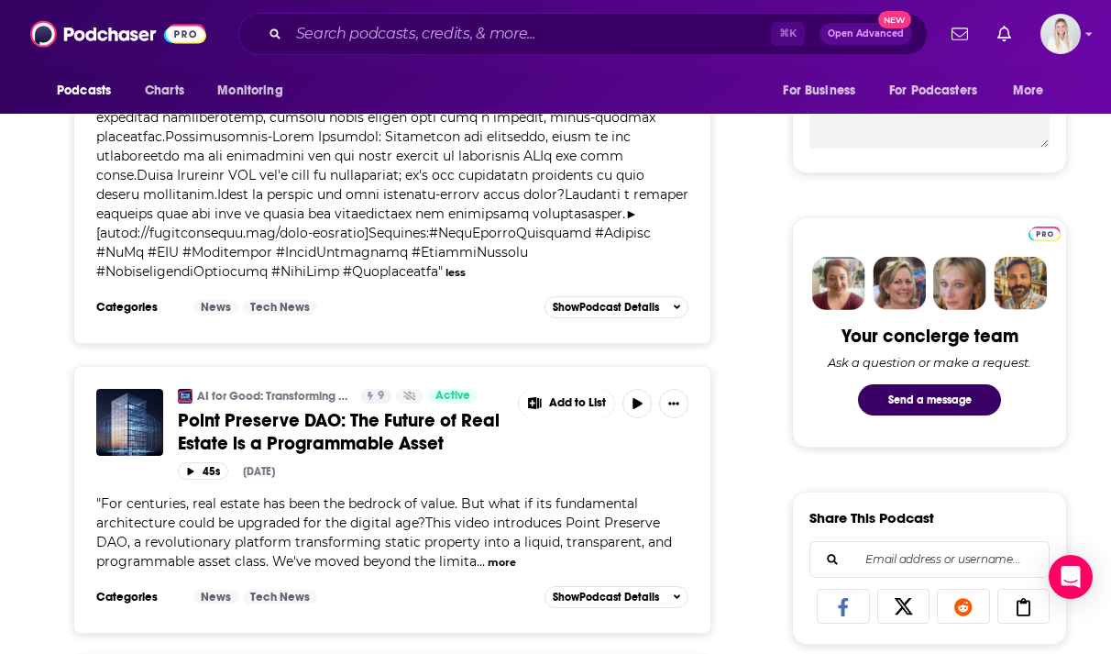
scroll to position [802, 0]
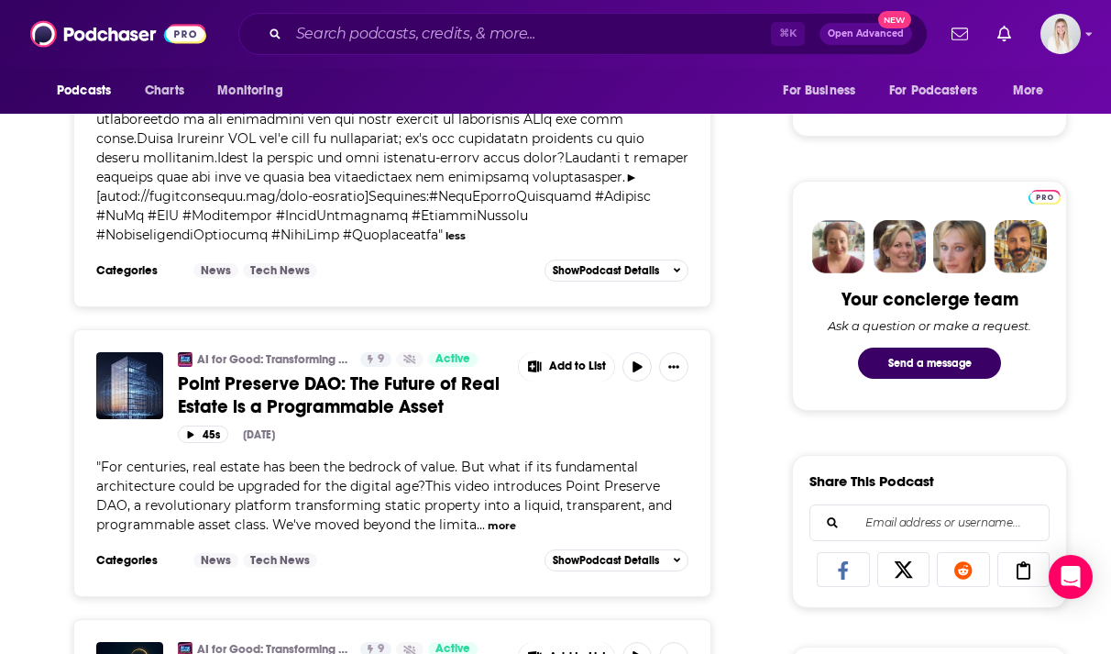
click at [495, 518] on button "more" at bounding box center [502, 526] width 28 height 16
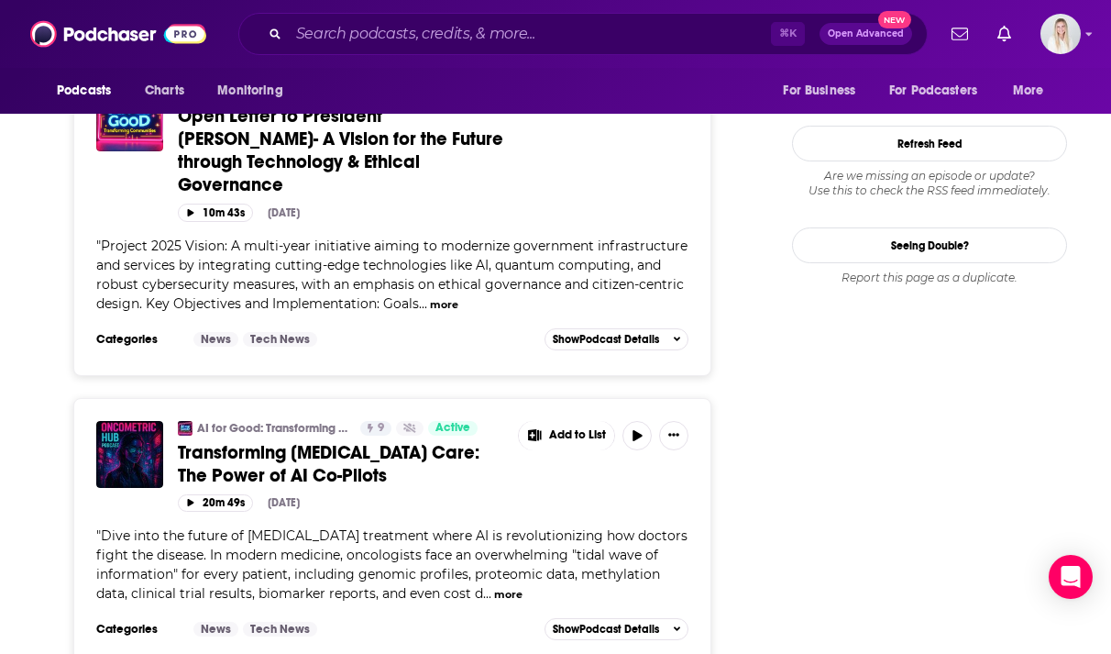
scroll to position [2517, 0]
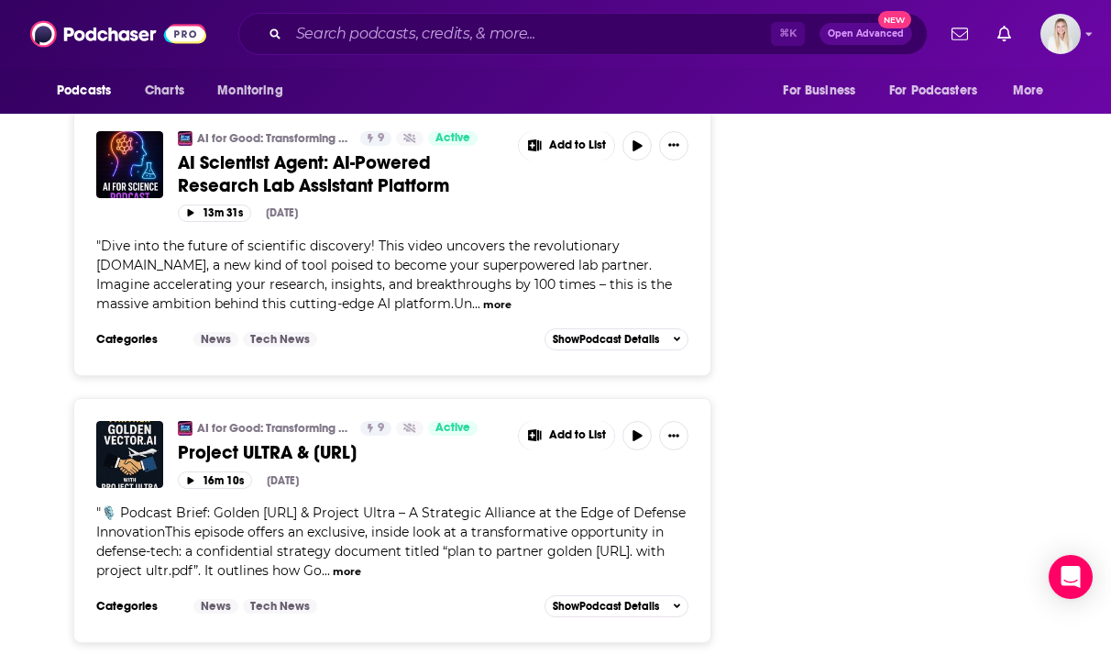
click at [361, 564] on button "more" at bounding box center [347, 572] width 28 height 16
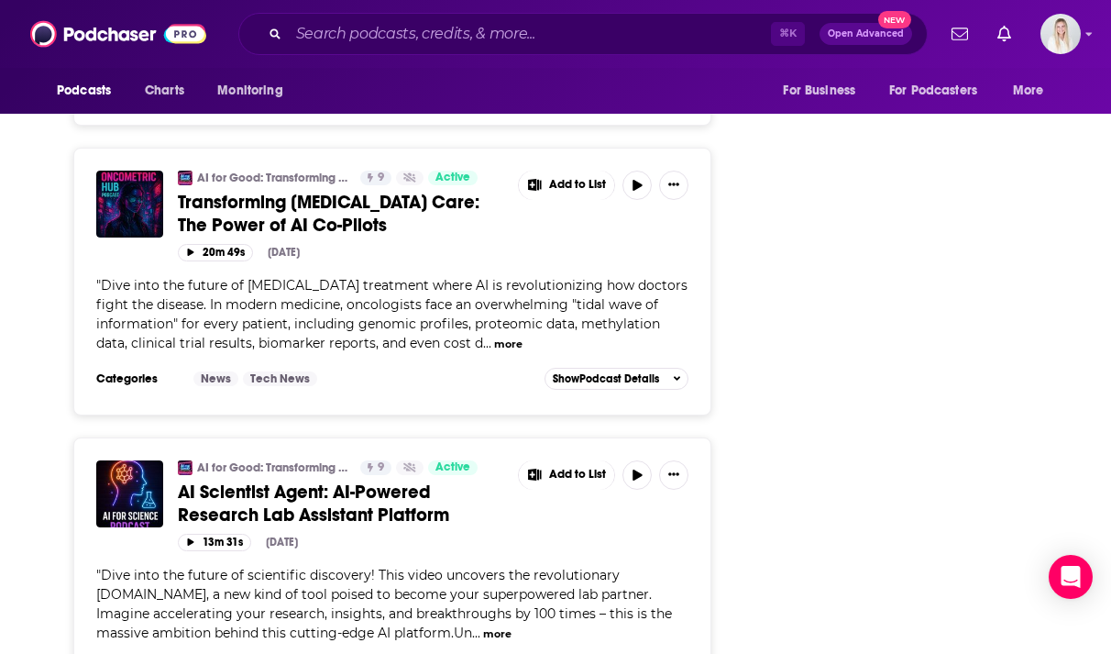
scroll to position [1996, 0]
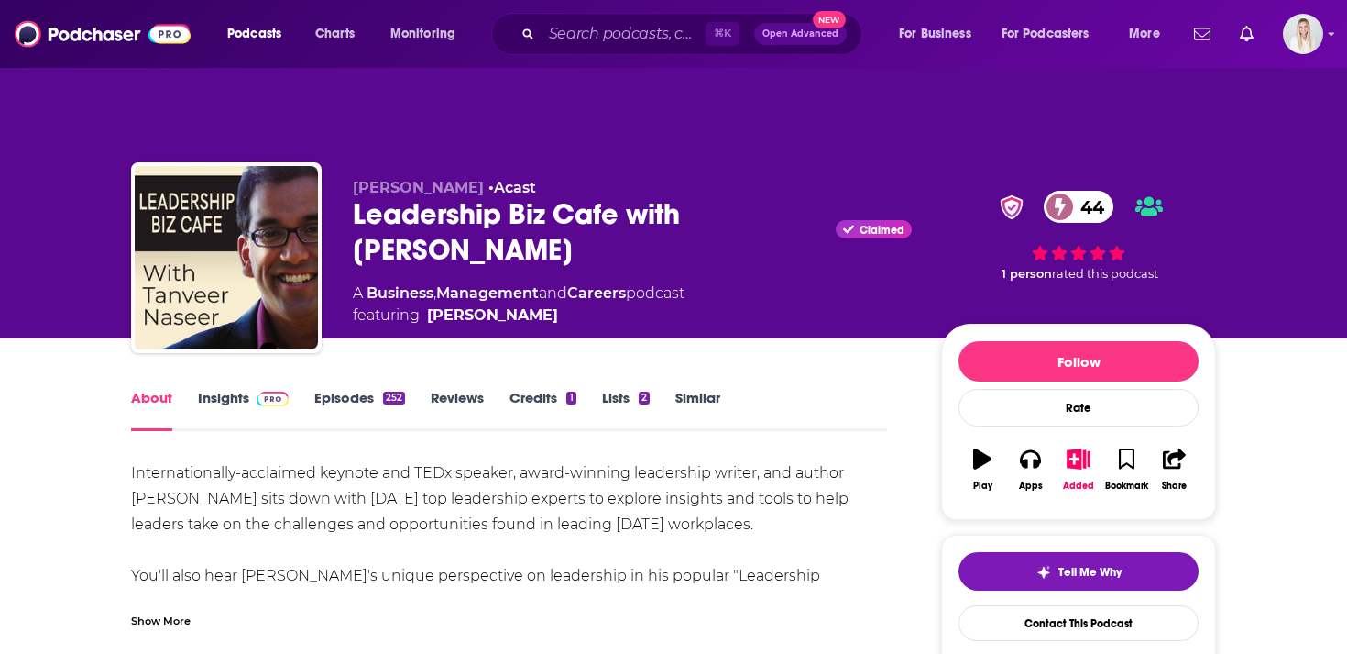
click at [247, 389] on link "Insights" at bounding box center [243, 410] width 91 height 42
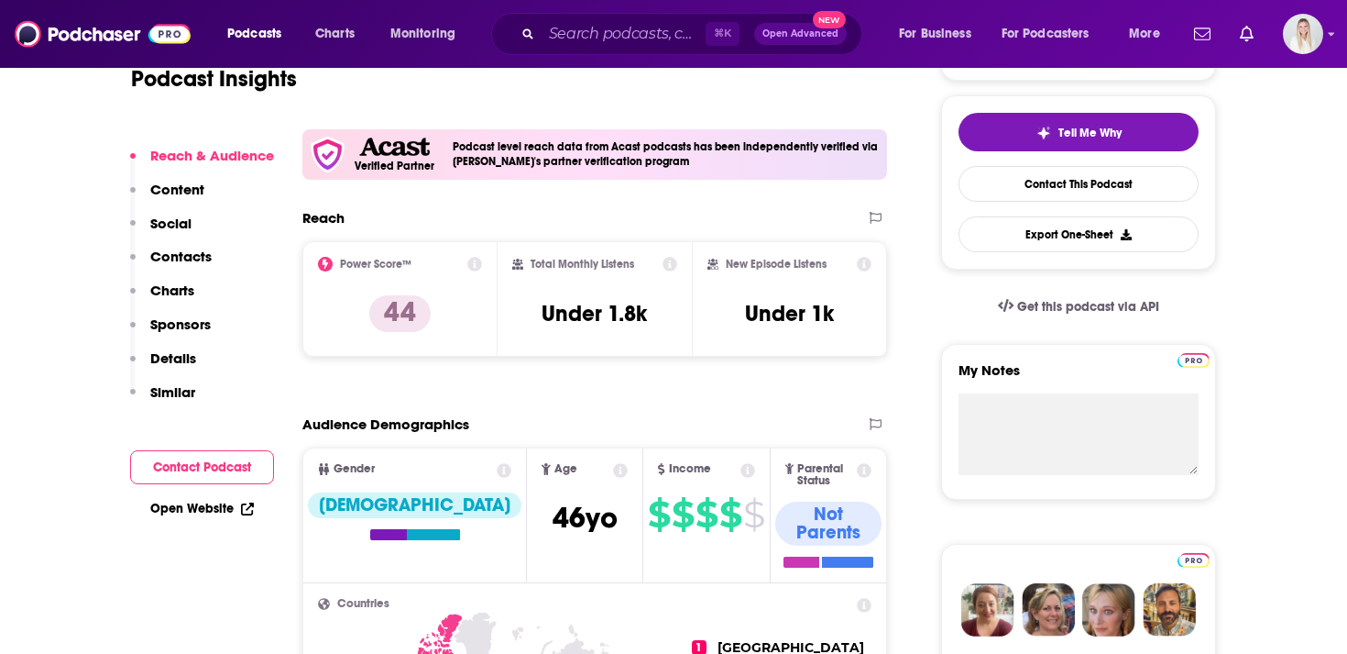
scroll to position [448, 0]
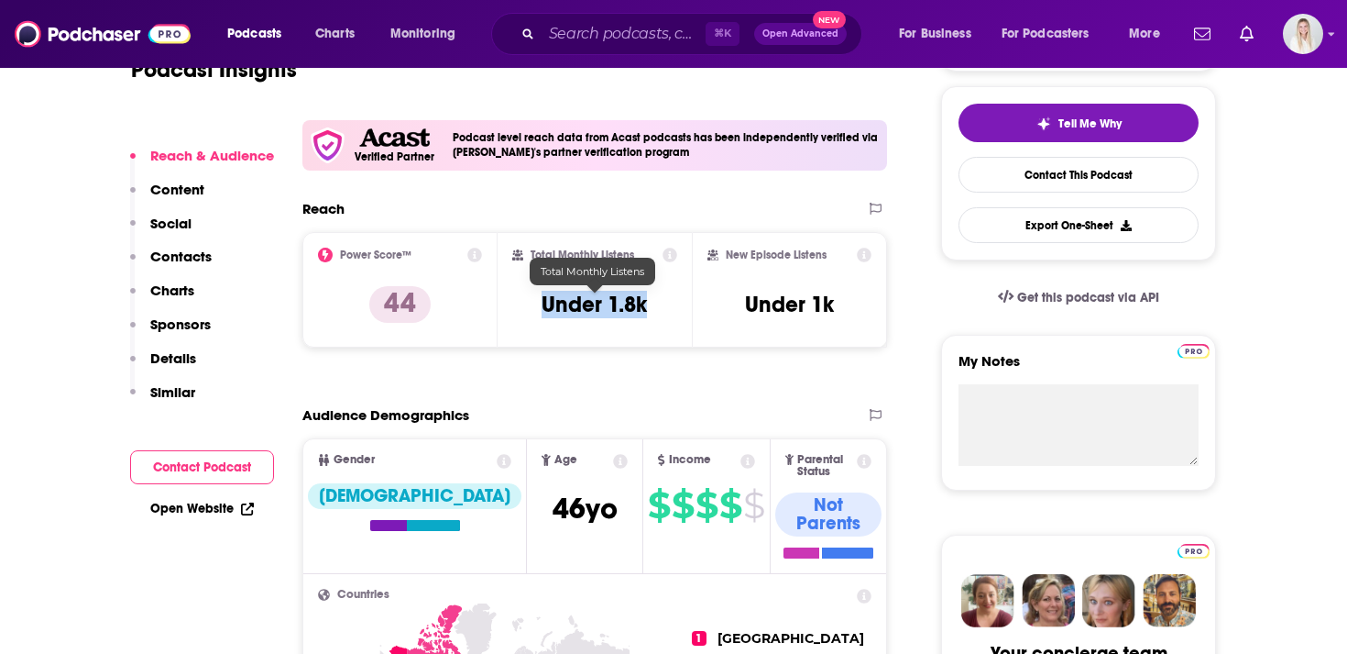
drag, startPoint x: 545, startPoint y: 258, endPoint x: 656, endPoint y: 258, distance: 110.9
click at [656, 258] on div "Total Monthly Listens Under 1.8k" at bounding box center [595, 289] width 166 height 84
copy h3 "Under 1.8k"
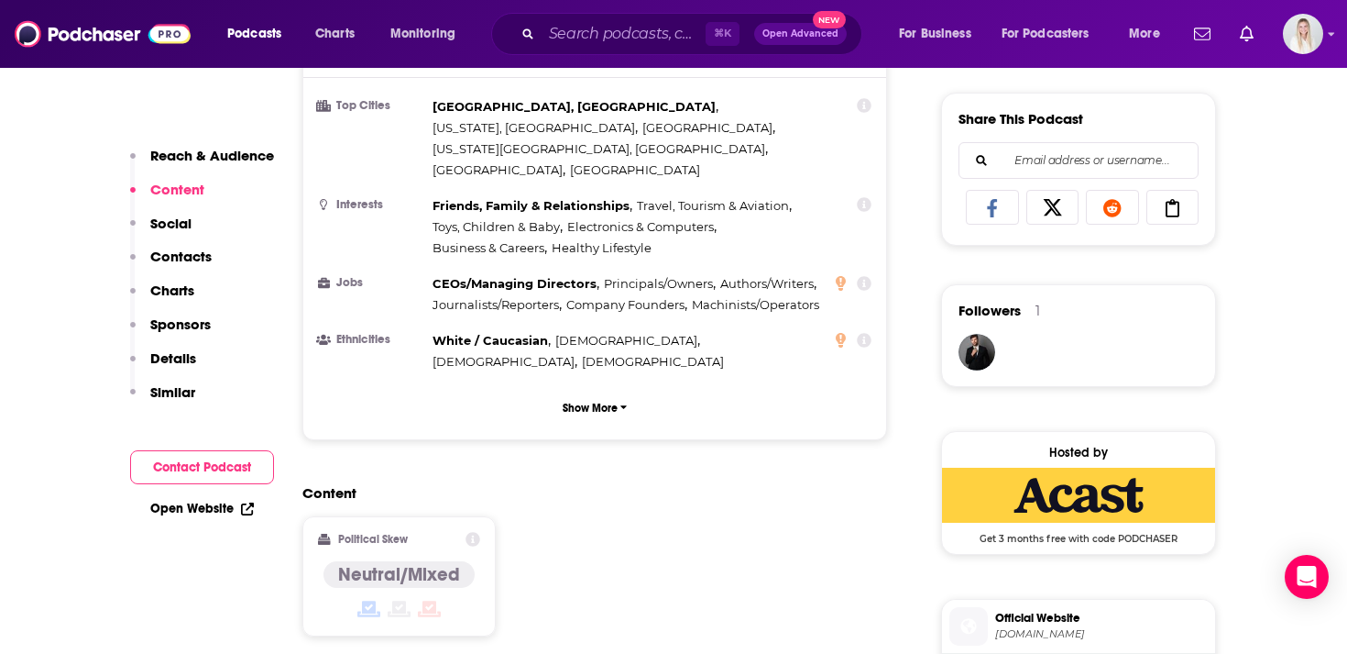
scroll to position [1600, 0]
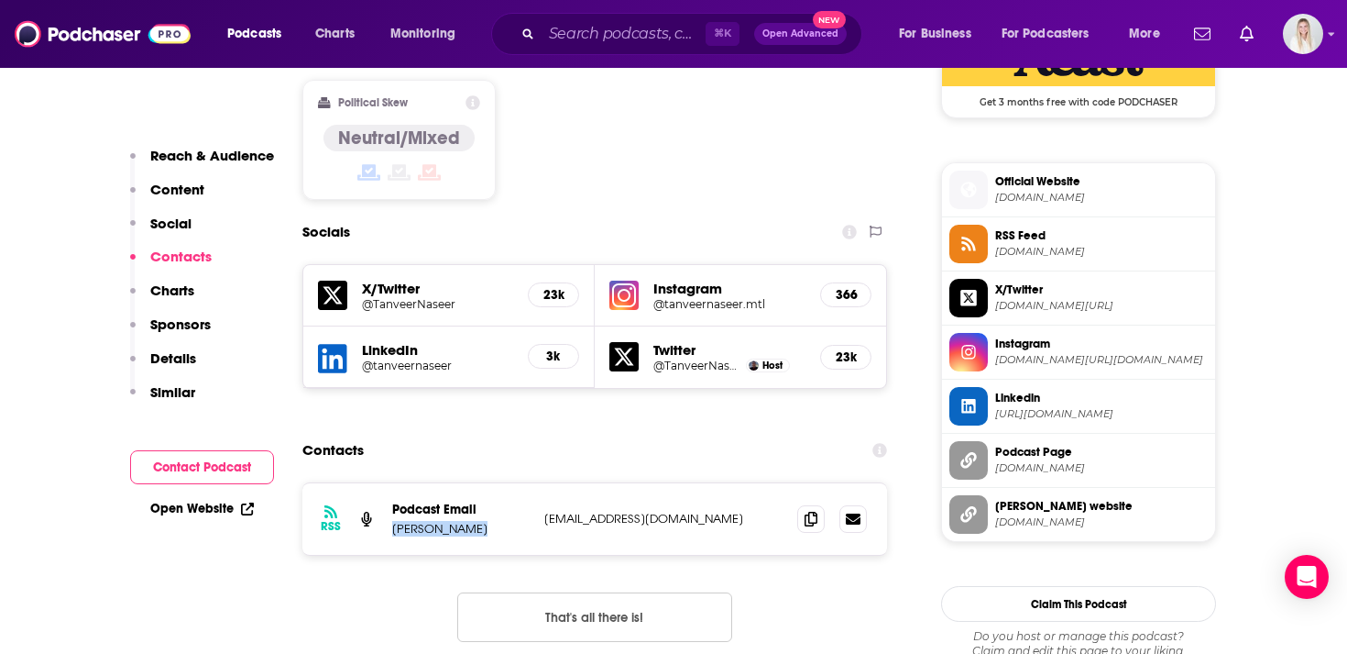
drag, startPoint x: 390, startPoint y: 425, endPoint x: 477, endPoint y: 425, distance: 87.1
click at [477, 483] on div "RSS Podcast Email Tanveer Naseer info@tanveernaseer.com info@tanveernaseer.com" at bounding box center [594, 518] width 585 height 71
click at [494, 521] on p "Tanveer Naseer" at bounding box center [460, 529] width 137 height 16
drag, startPoint x: 482, startPoint y: 428, endPoint x: 393, endPoint y: 426, distance: 88.9
click at [393, 521] on p "Tanveer Naseer" at bounding box center [460, 529] width 137 height 16
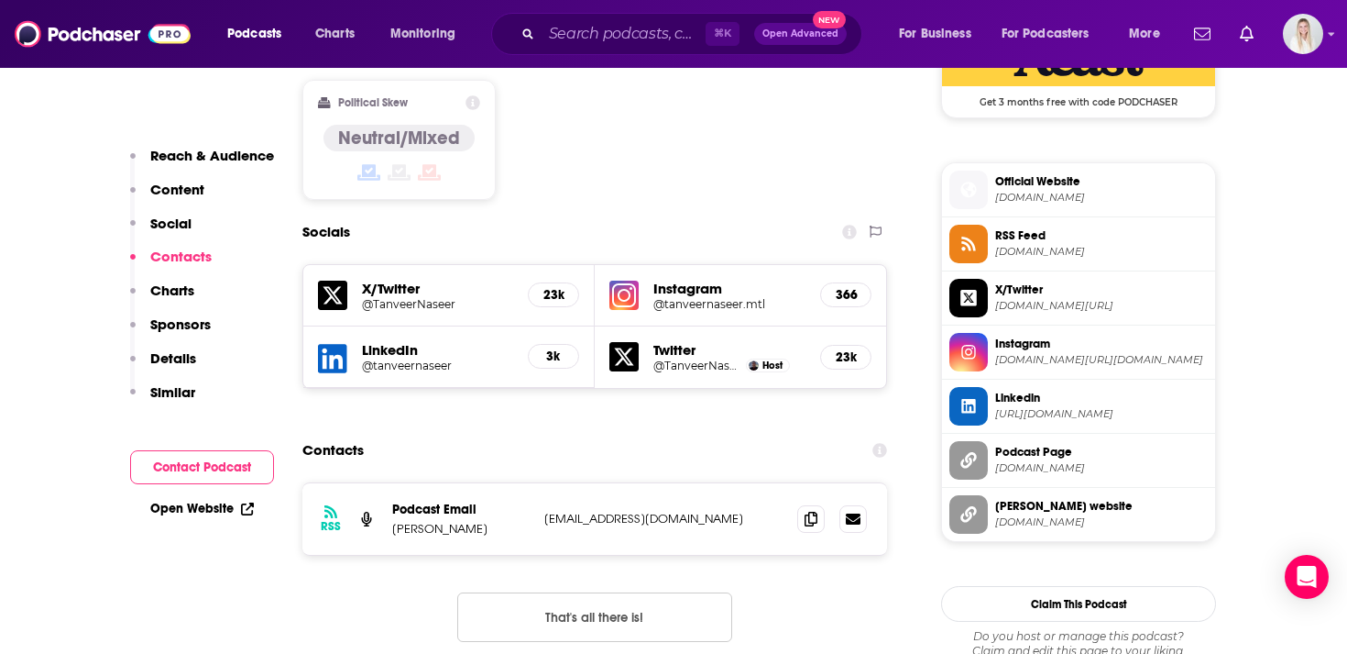
copy p "Tanveer Naseer"
click at [808, 511] on icon at bounding box center [811, 518] width 13 height 15
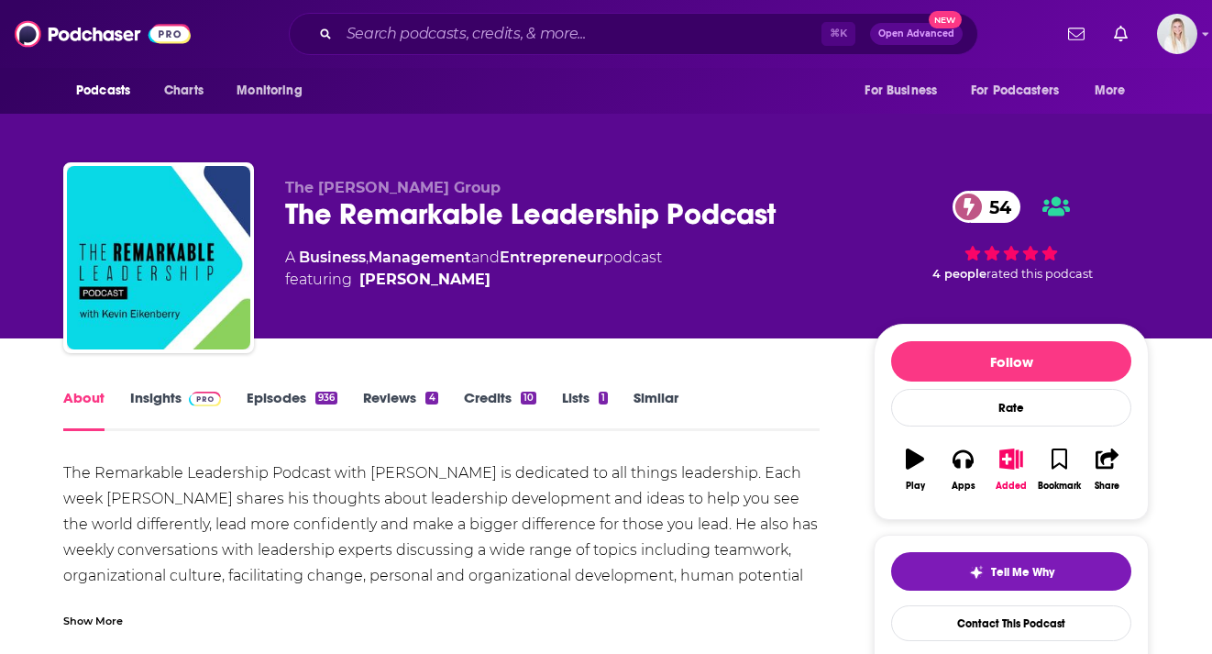
click at [166, 389] on link "Insights" at bounding box center [175, 410] width 91 height 42
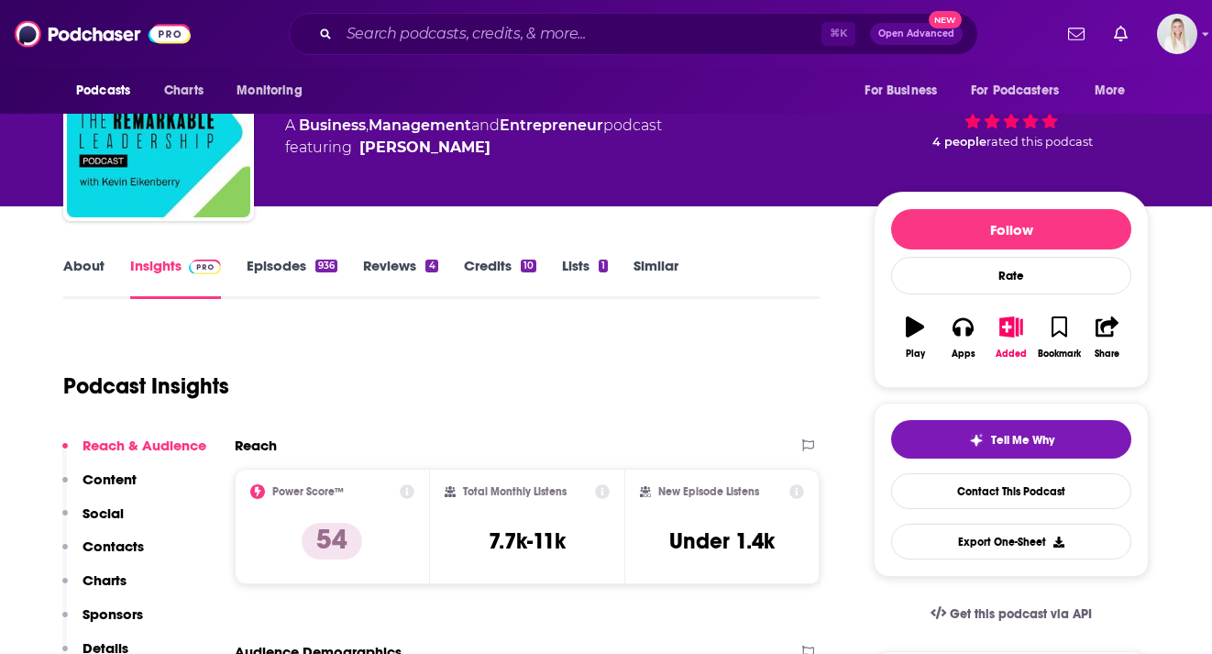
scroll to position [316, 0]
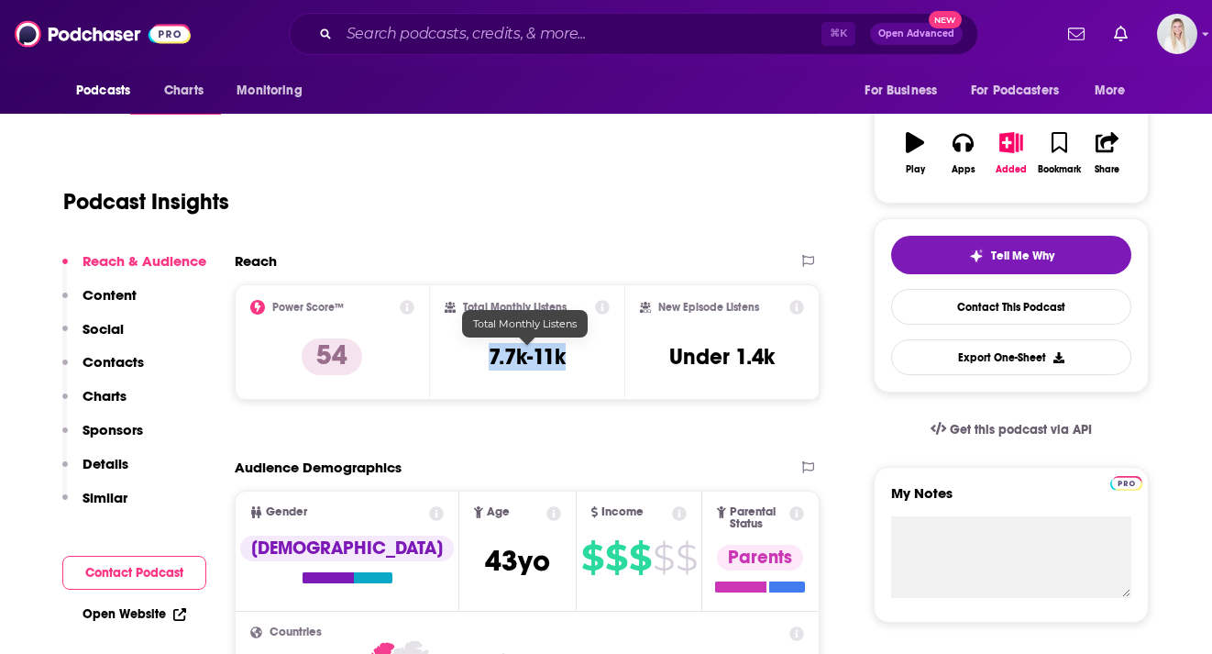
drag, startPoint x: 485, startPoint y: 317, endPoint x: 584, endPoint y: 318, distance: 99.0
click at [584, 318] on div "Total Monthly Listens 7.7k-11k" at bounding box center [528, 342] width 166 height 84
copy h3 "7.7k-11k"
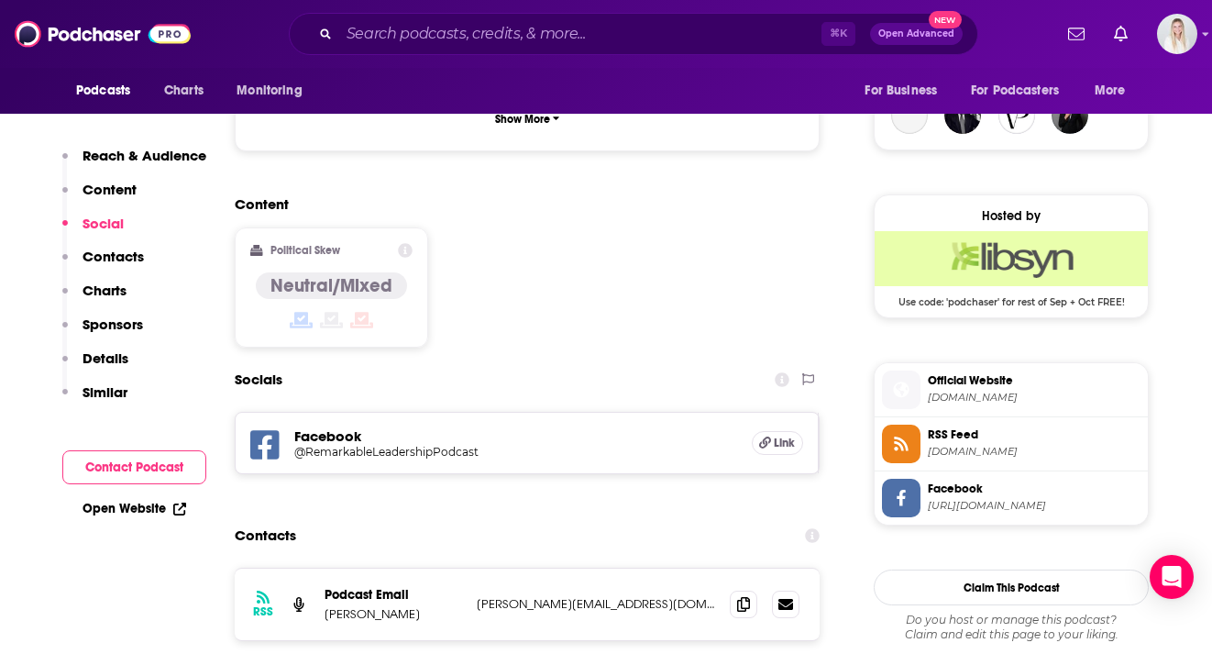
scroll to position [1420, 0]
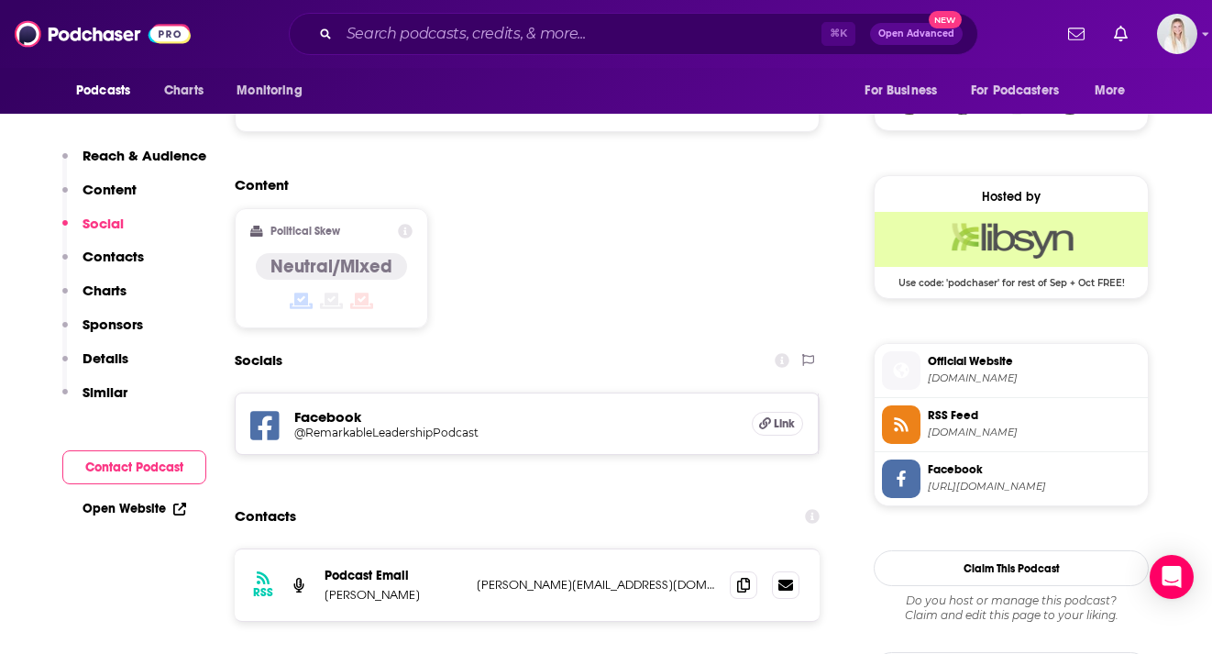
drag, startPoint x: 323, startPoint y: 443, endPoint x: 435, endPoint y: 443, distance: 112.7
click at [435, 549] on div "RSS Podcast Email Marisa Eikenberry marisa@kevineikenberry.com marisa@kevineike…" at bounding box center [527, 584] width 585 height 71
copy p "Marisa Eikenberry"
click at [752, 570] on span at bounding box center [743, 583] width 27 height 27
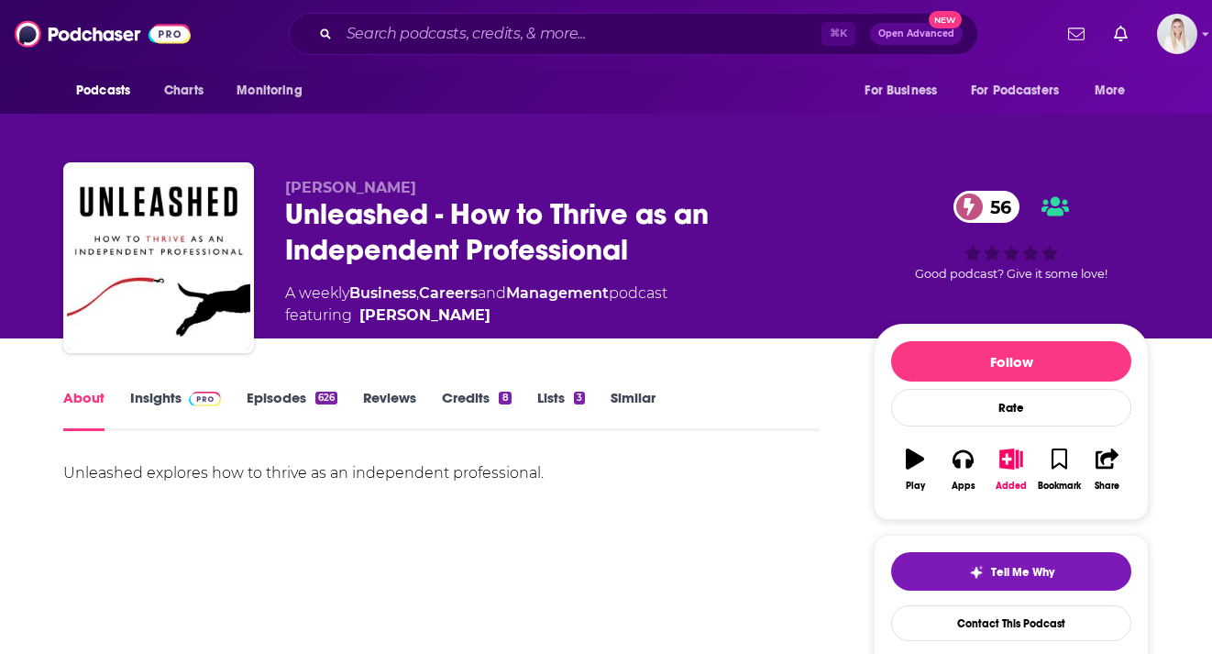
click at [161, 389] on link "Insights" at bounding box center [175, 410] width 91 height 42
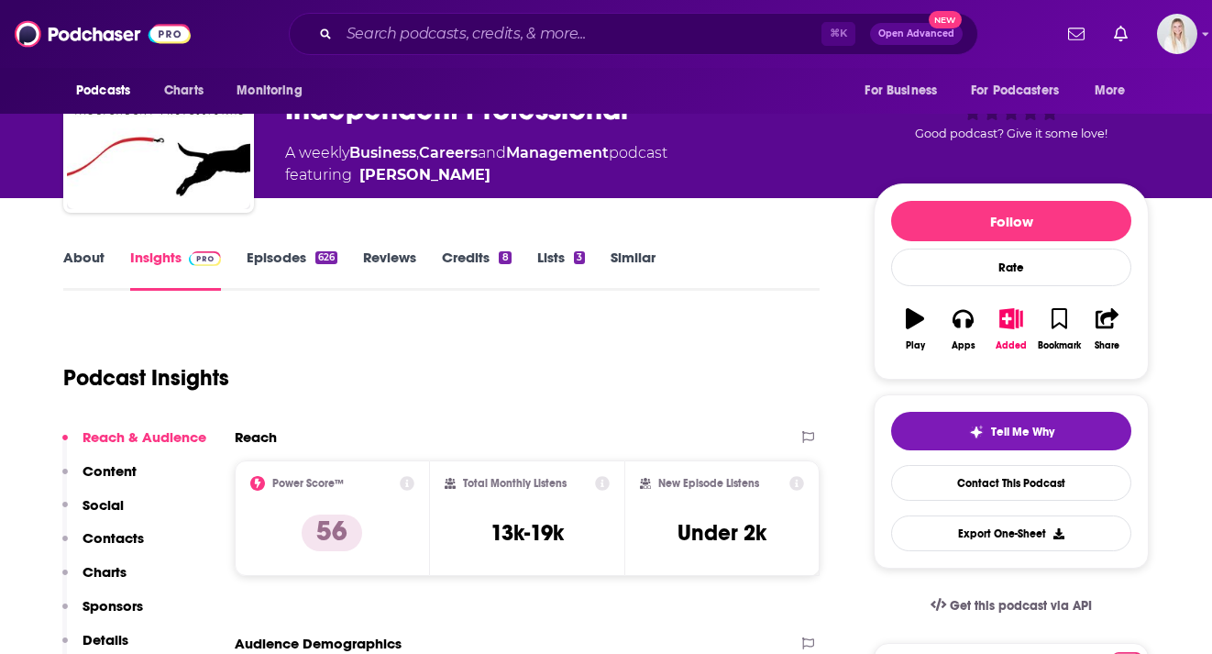
scroll to position [322, 0]
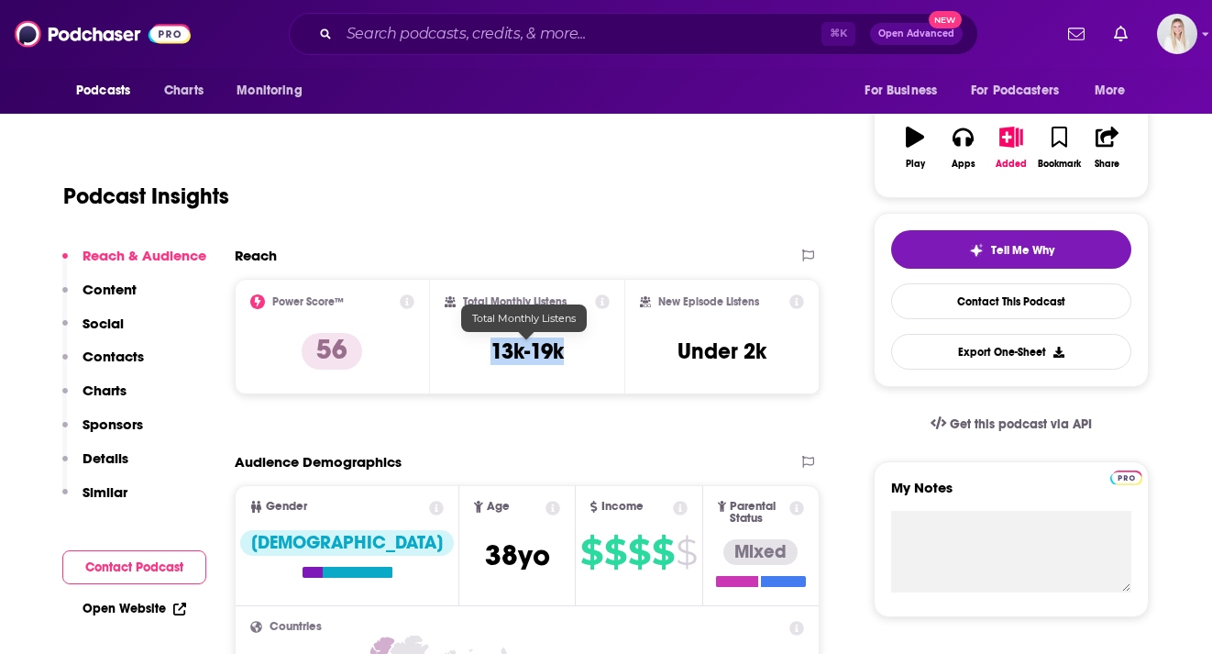
drag, startPoint x: 567, startPoint y: 318, endPoint x: 489, endPoint y: 317, distance: 77.9
click at [489, 317] on div "Total Monthly Listens 13k-19k" at bounding box center [528, 336] width 166 height 84
copy h3 "13k-19k"
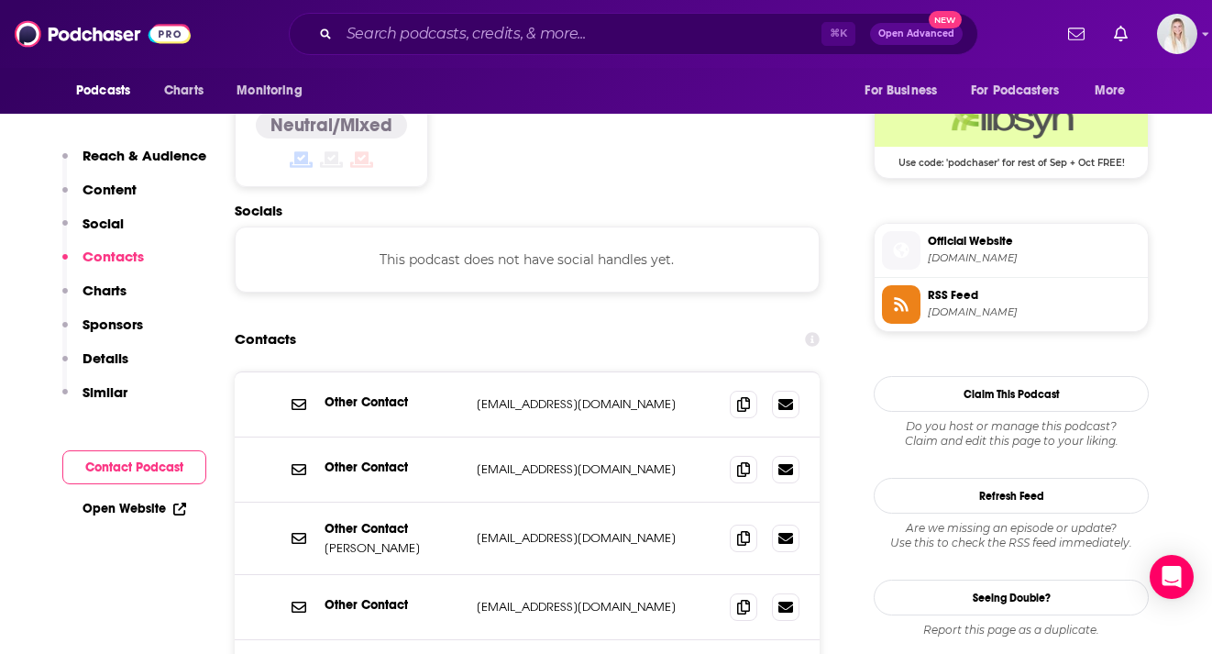
scroll to position [1541, 0]
click at [745, 395] on icon at bounding box center [743, 402] width 13 height 15
click at [746, 460] on icon at bounding box center [743, 467] width 13 height 15
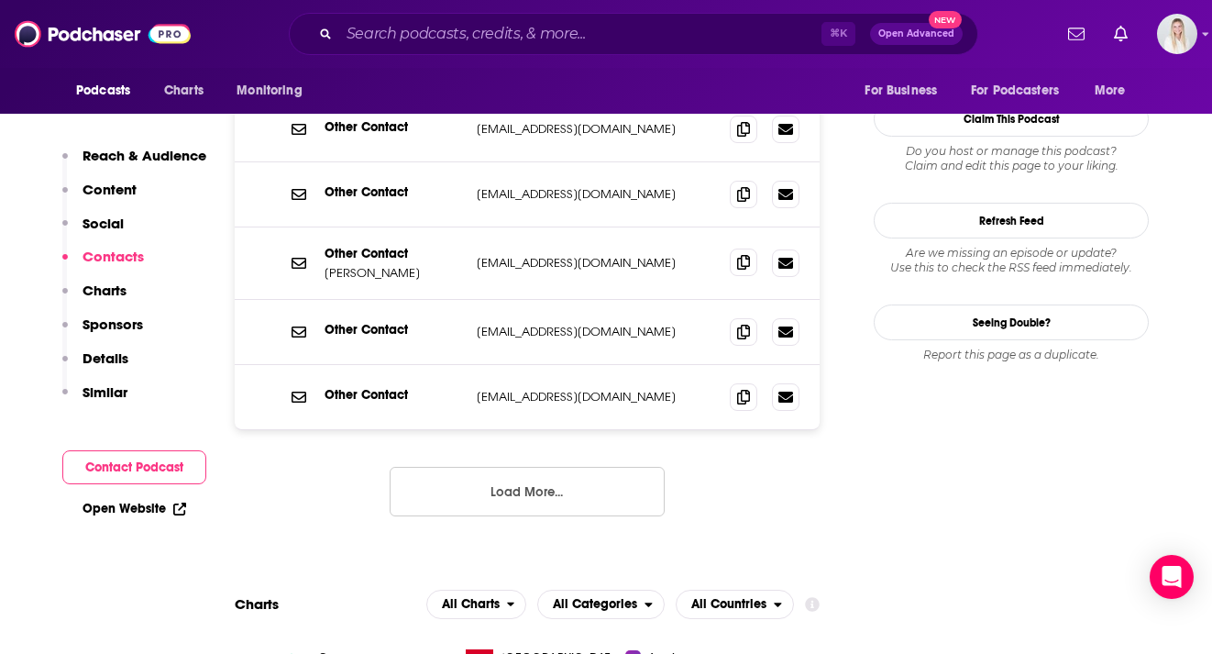
scroll to position [1484, 0]
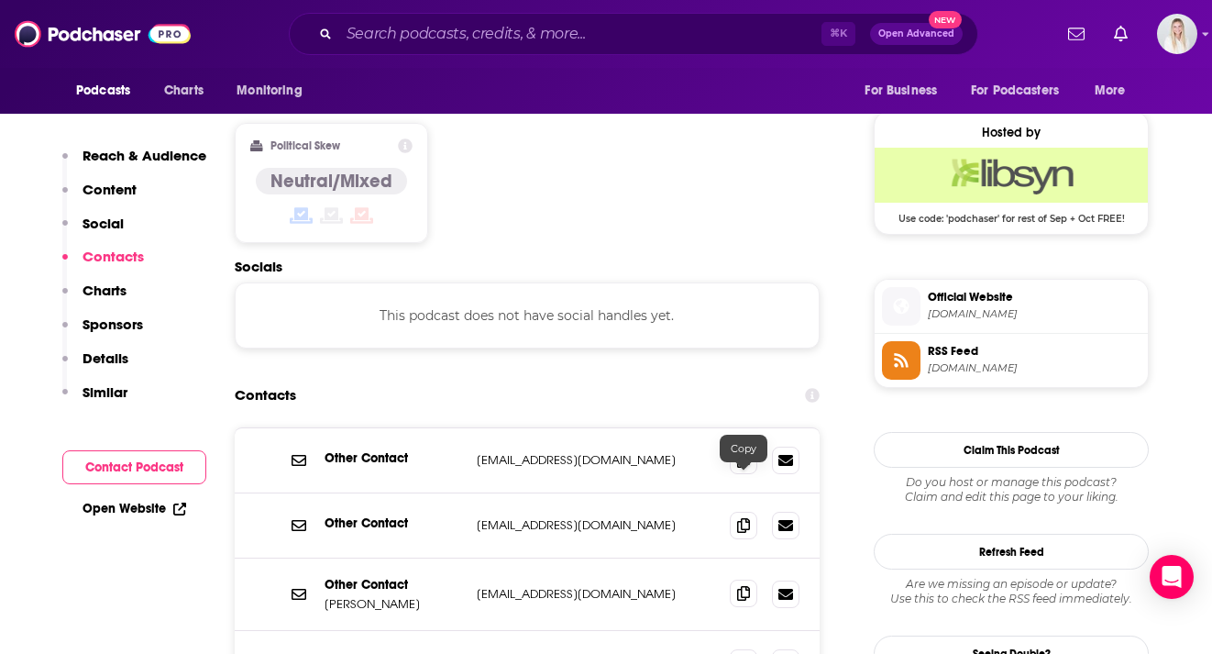
click at [752, 579] on span at bounding box center [743, 592] width 27 height 27
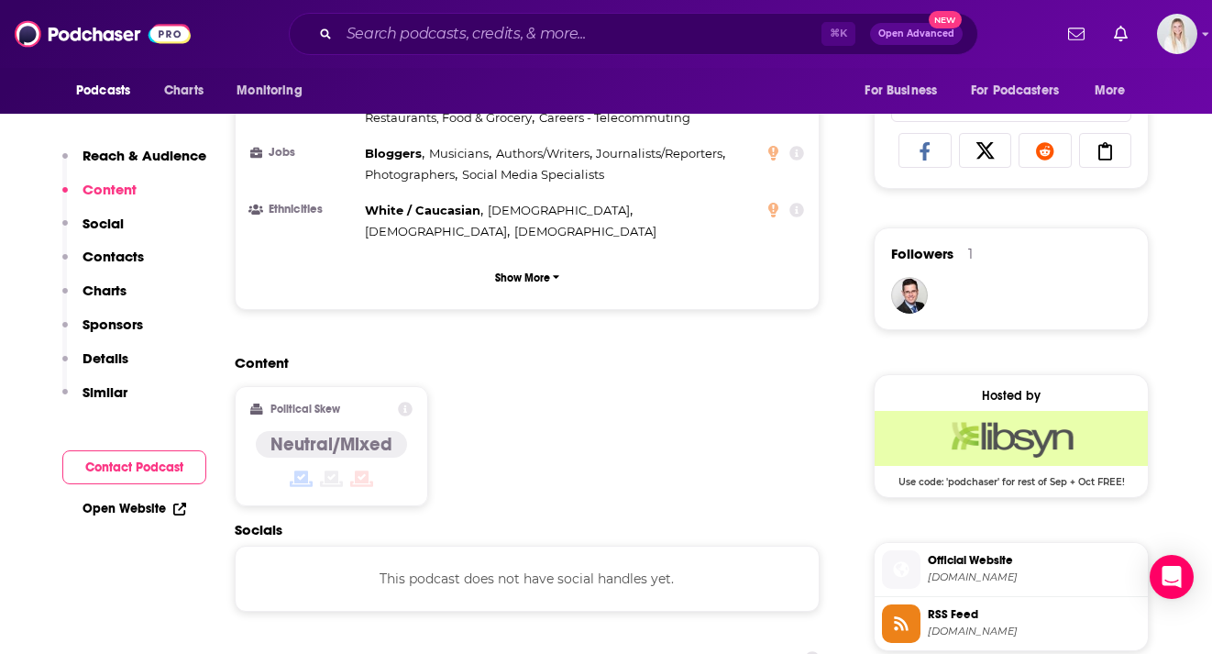
scroll to position [1561, 0]
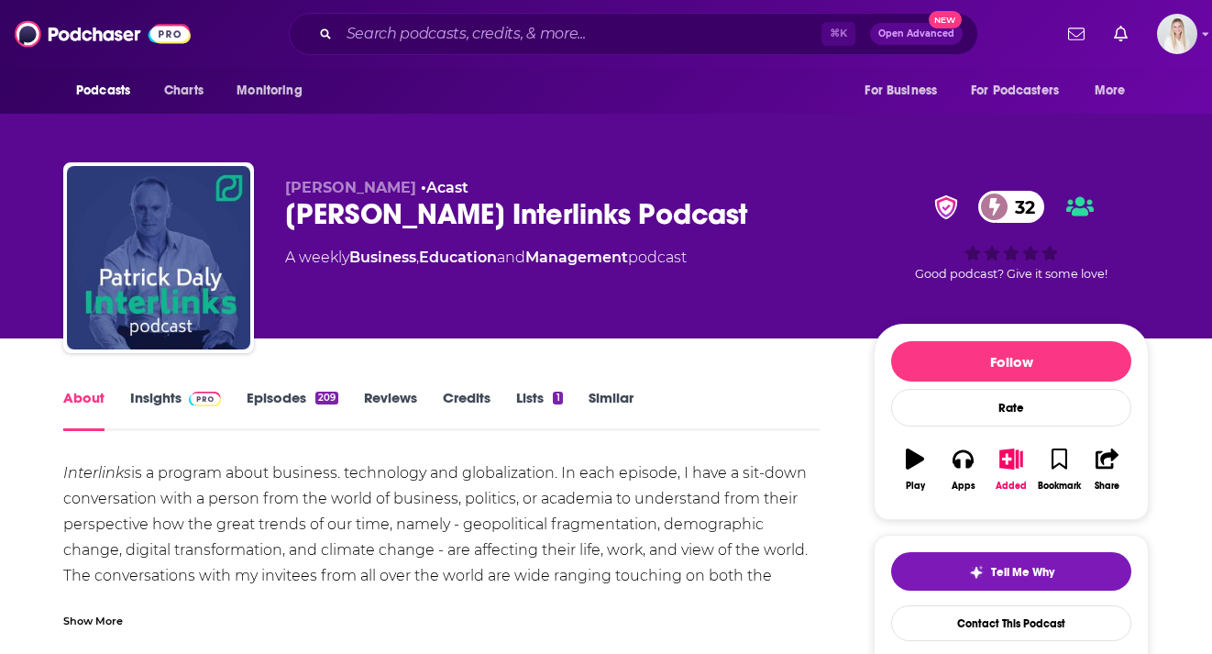
click at [165, 389] on link "Insights" at bounding box center [175, 410] width 91 height 42
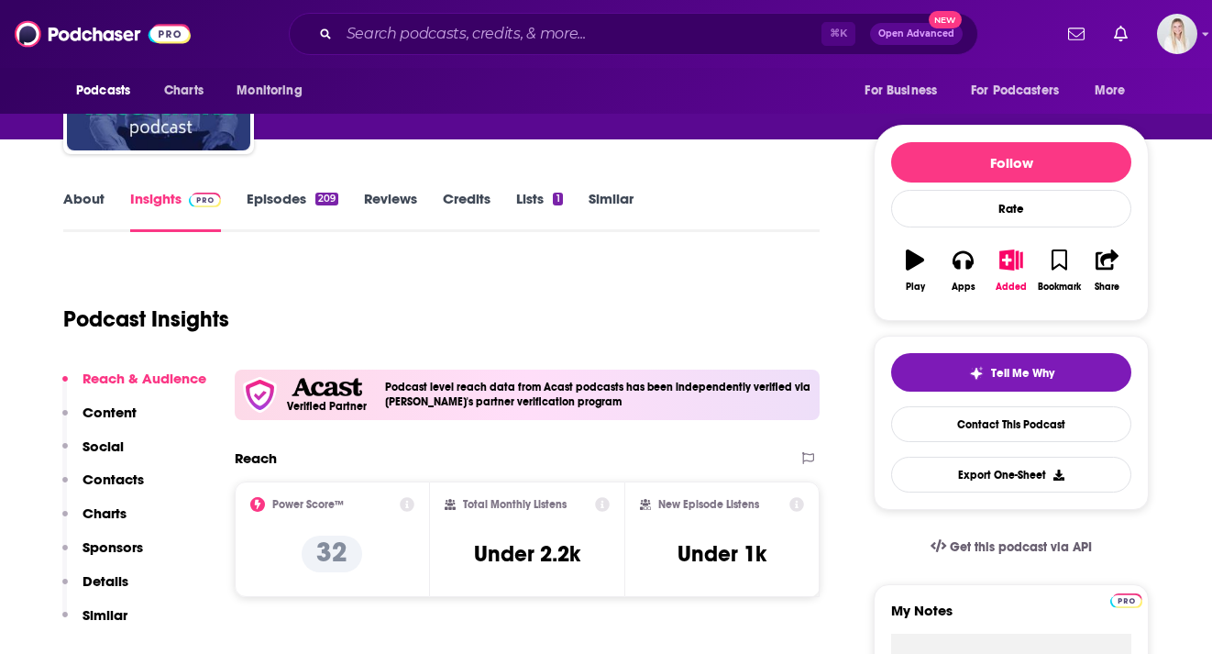
scroll to position [309, 0]
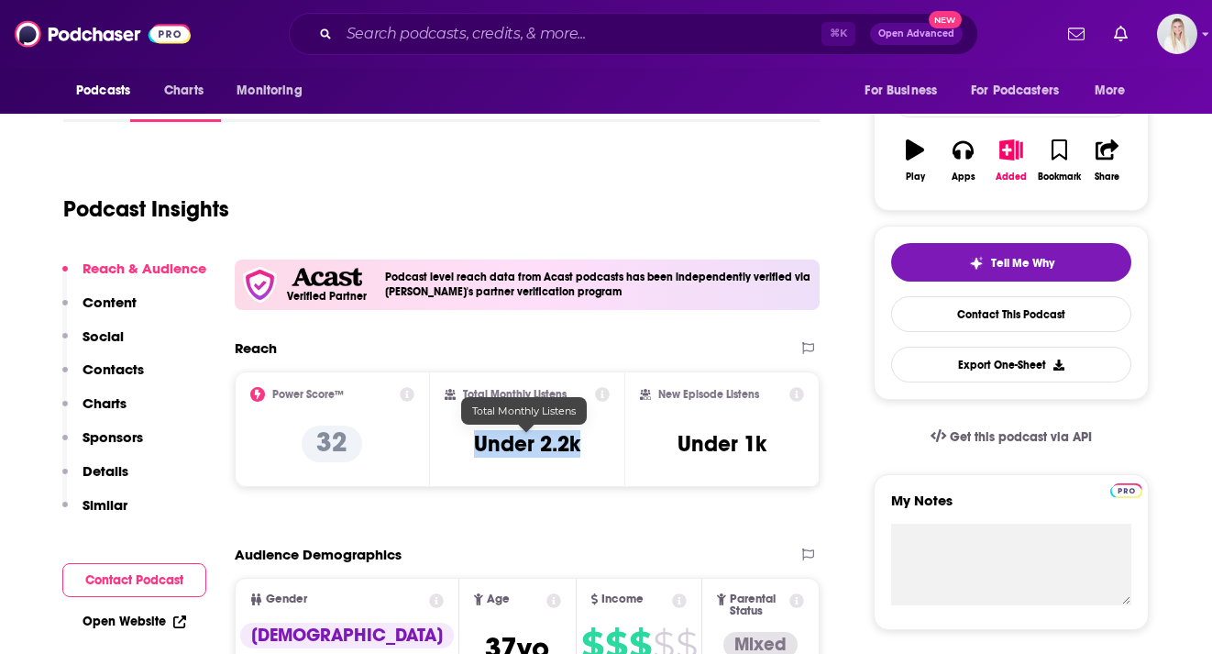
drag, startPoint x: 468, startPoint y: 401, endPoint x: 581, endPoint y: 401, distance: 112.7
click at [581, 401] on div "Total Monthly Listens Under 2.2k" at bounding box center [528, 429] width 166 height 84
copy h3 "Under 2.2k"
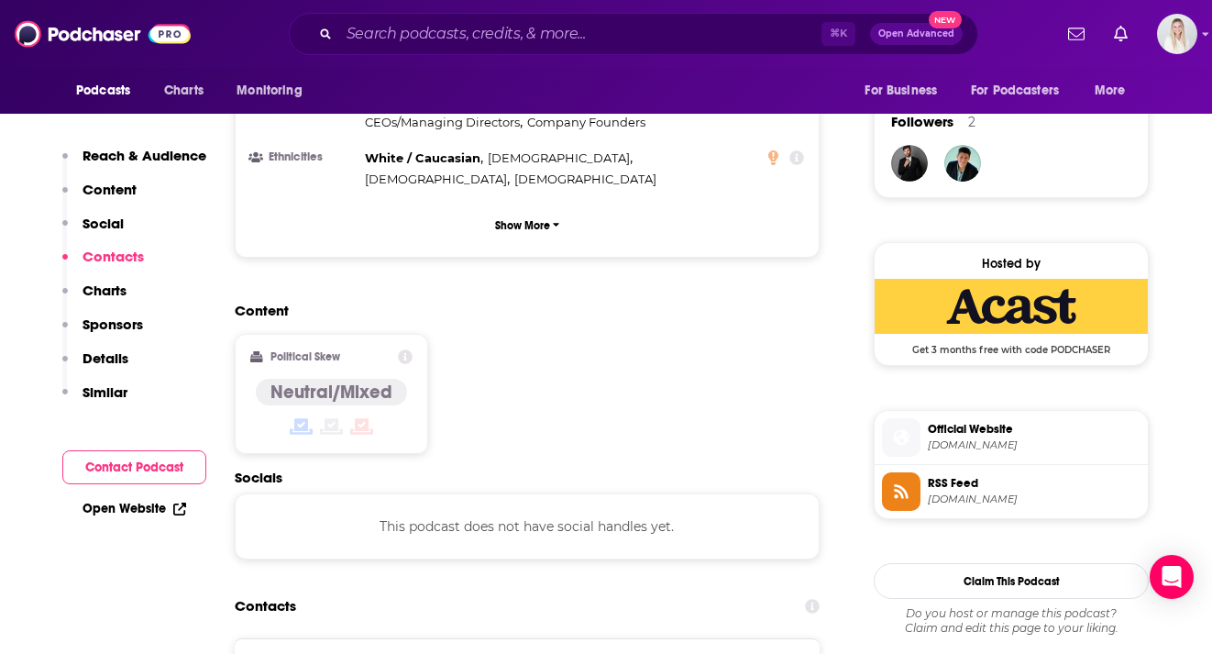
scroll to position [1550, 0]
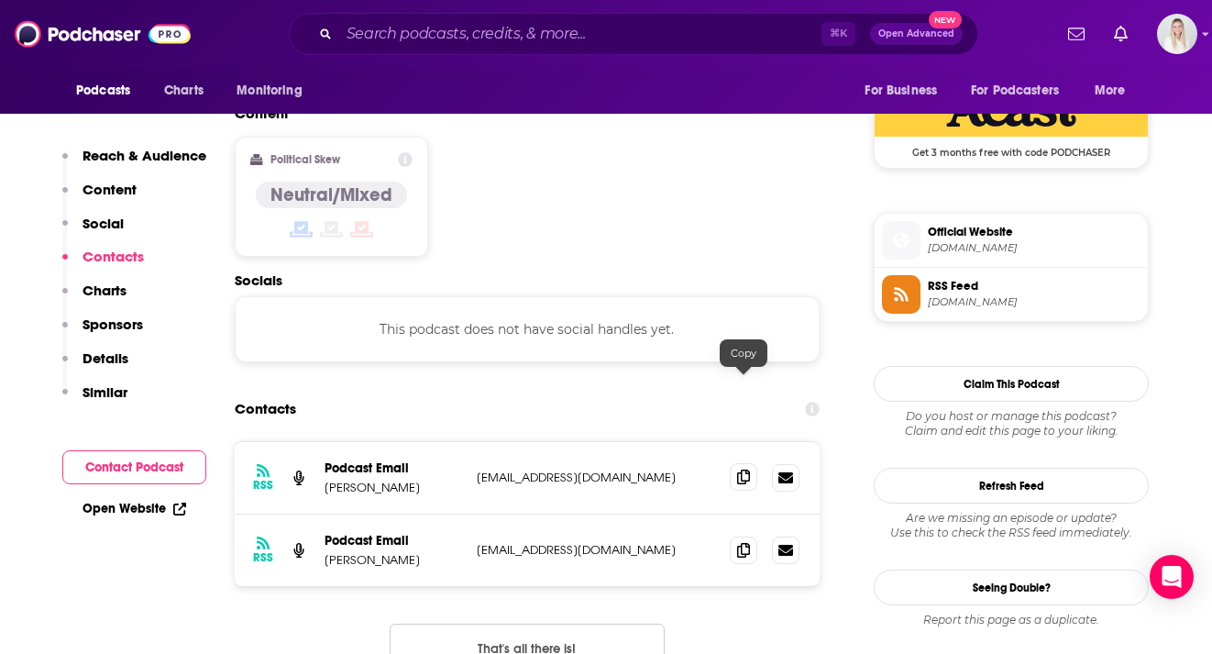
click at [743, 469] on icon at bounding box center [743, 476] width 13 height 15
click at [741, 542] on icon at bounding box center [743, 549] width 13 height 15
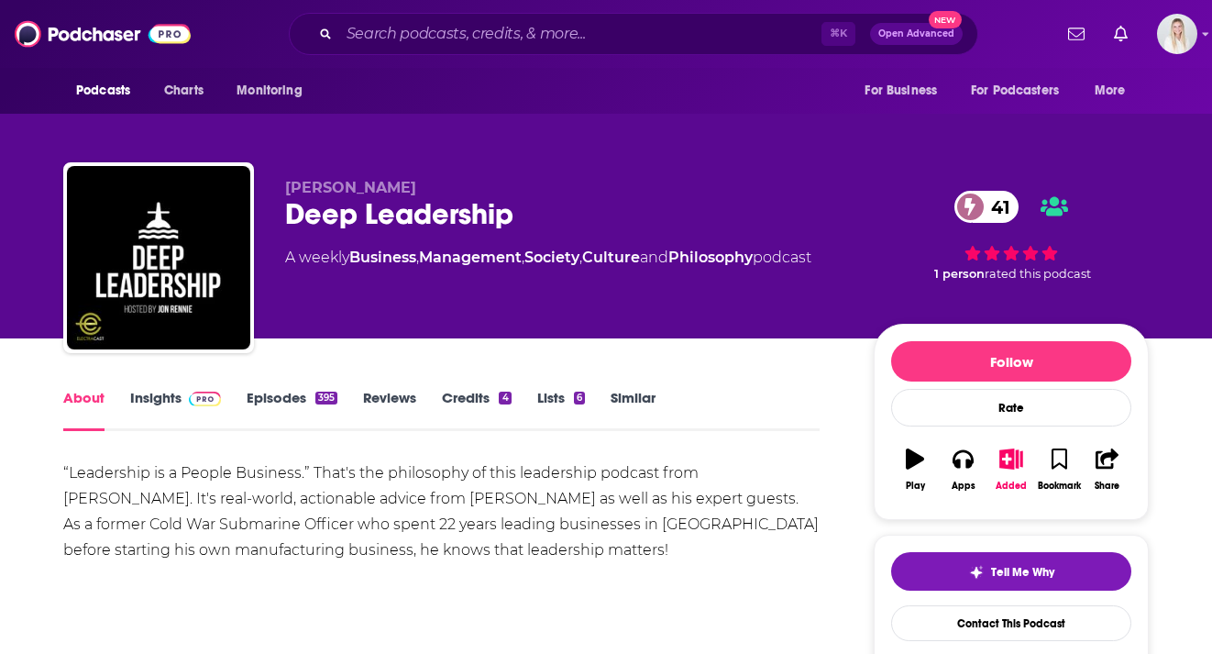
click at [168, 389] on link "Insights" at bounding box center [175, 410] width 91 height 42
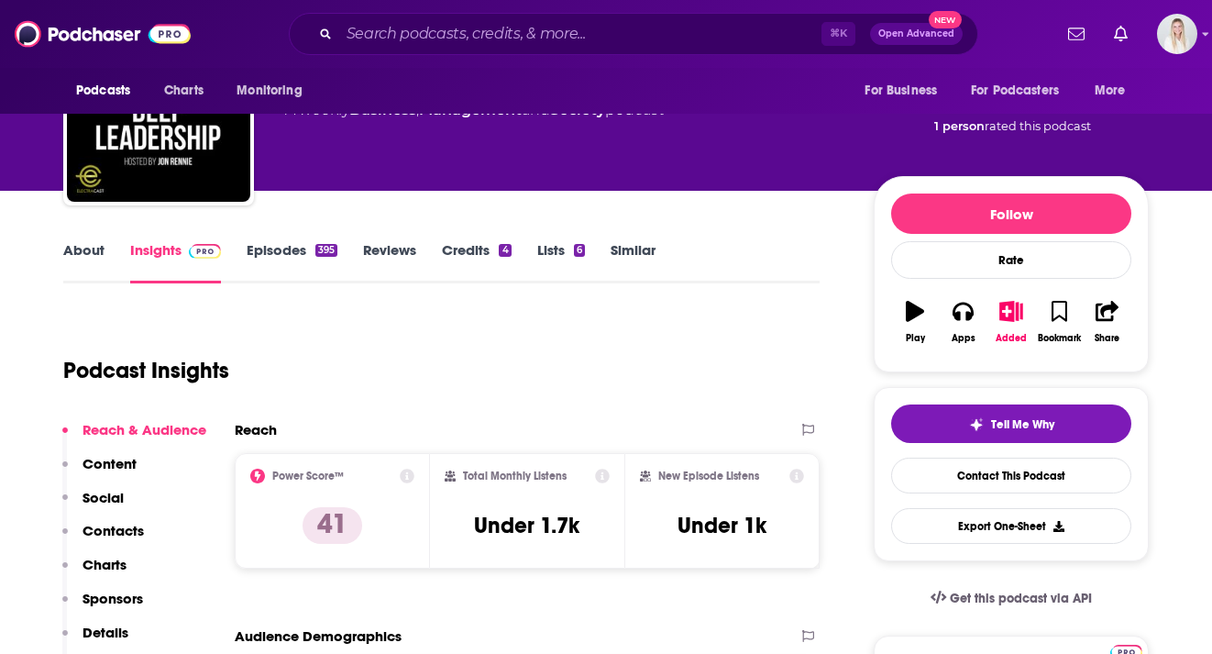
scroll to position [232, 0]
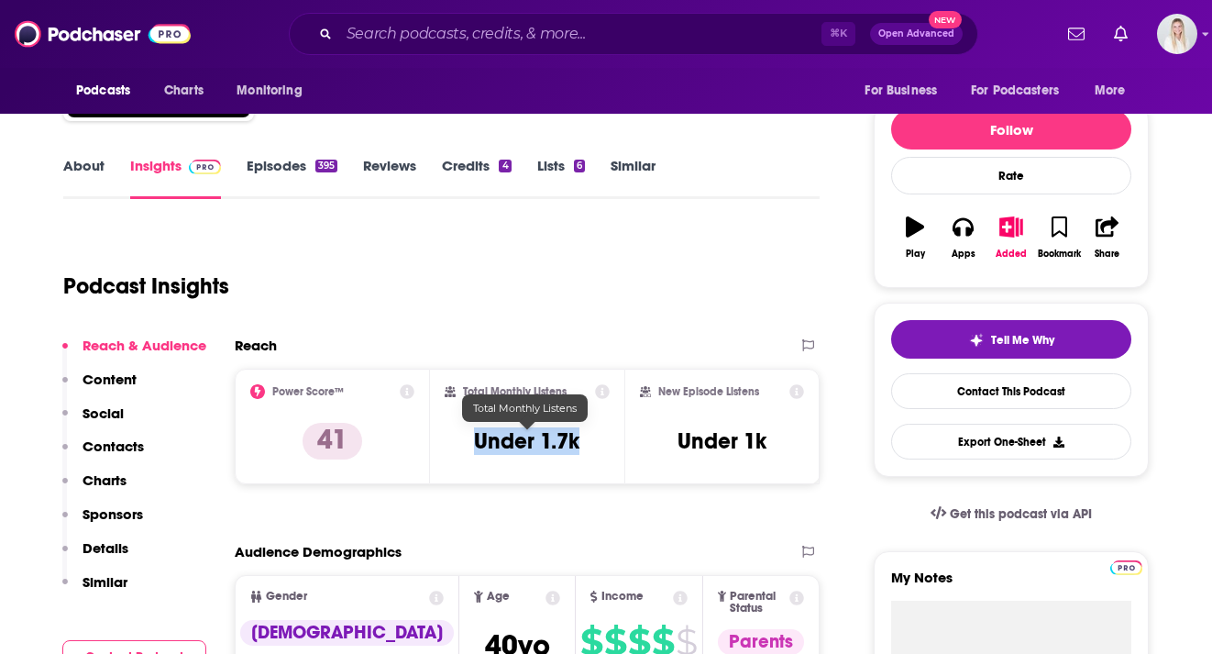
drag, startPoint x: 589, startPoint y: 403, endPoint x: 478, endPoint y: 403, distance: 111.8
click at [478, 403] on div "Total Monthly Listens Under 1.7k" at bounding box center [528, 426] width 166 height 84
copy h3 "Under 1.7k"
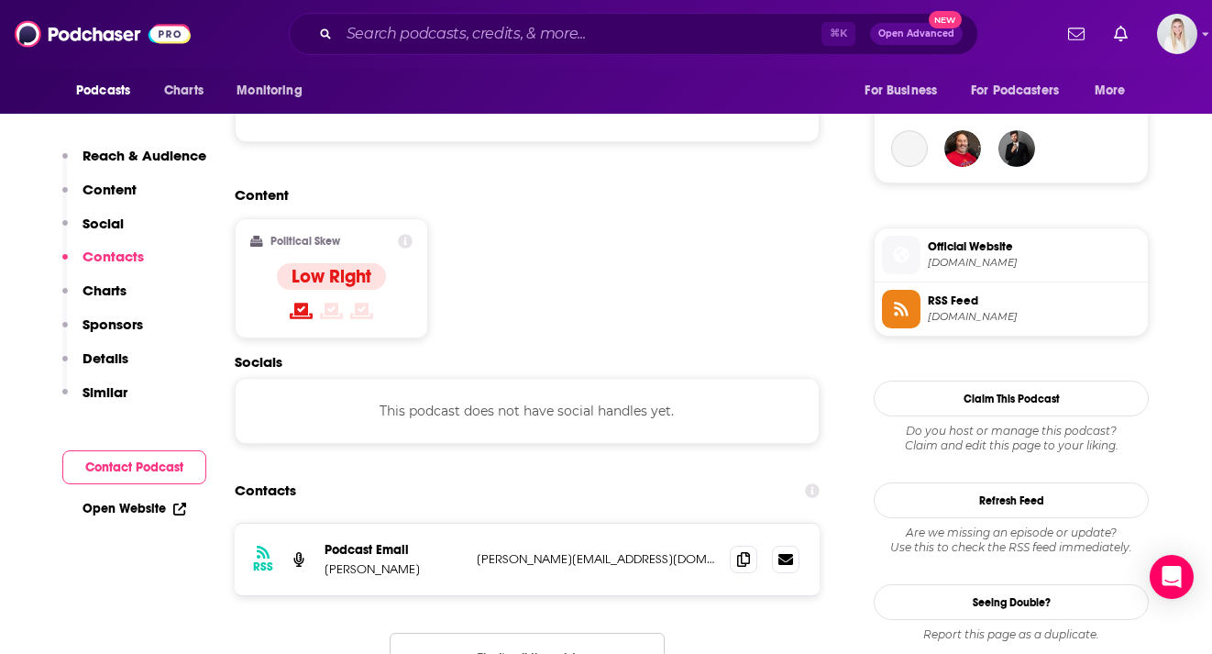
scroll to position [1412, 0]
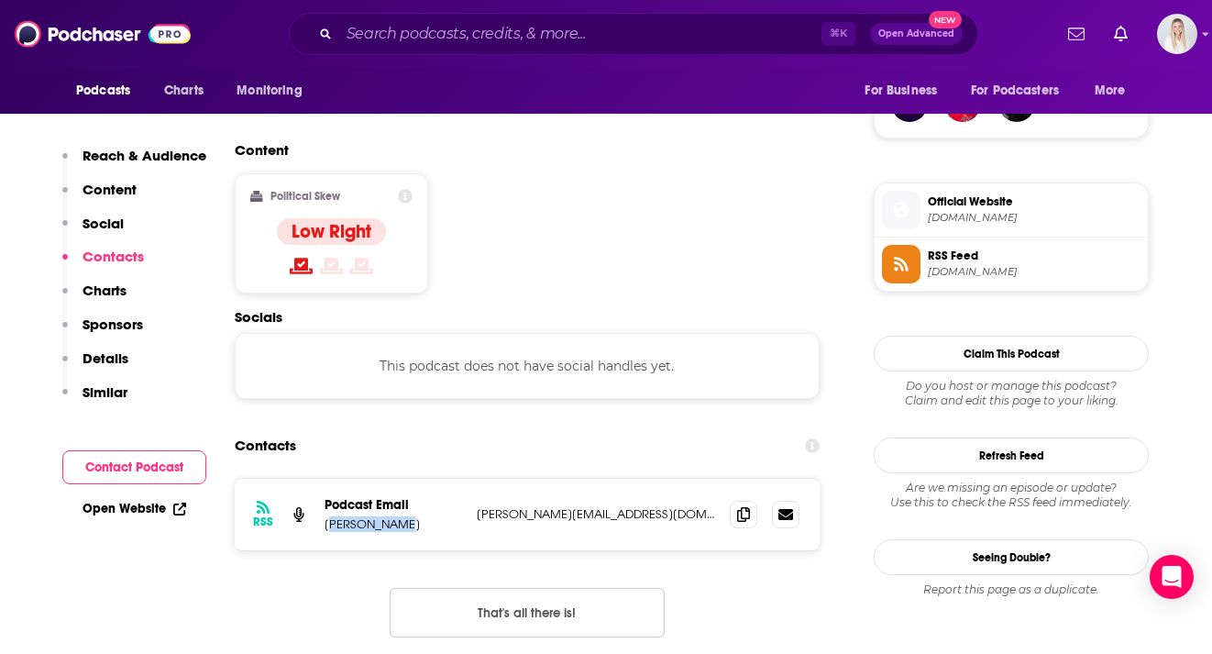
drag, startPoint x: 328, startPoint y: 413, endPoint x: 393, endPoint y: 406, distance: 65.5
click at [393, 516] on p "Jon S. Rennie" at bounding box center [392, 524] width 137 height 16
drag, startPoint x: 397, startPoint y: 412, endPoint x: 322, endPoint y: 412, distance: 75.2
click at [322, 478] on div "RSS Podcast Email Jon S. Rennie jon@jonsrennie.com jon@jonsrennie.com" at bounding box center [527, 513] width 585 height 71
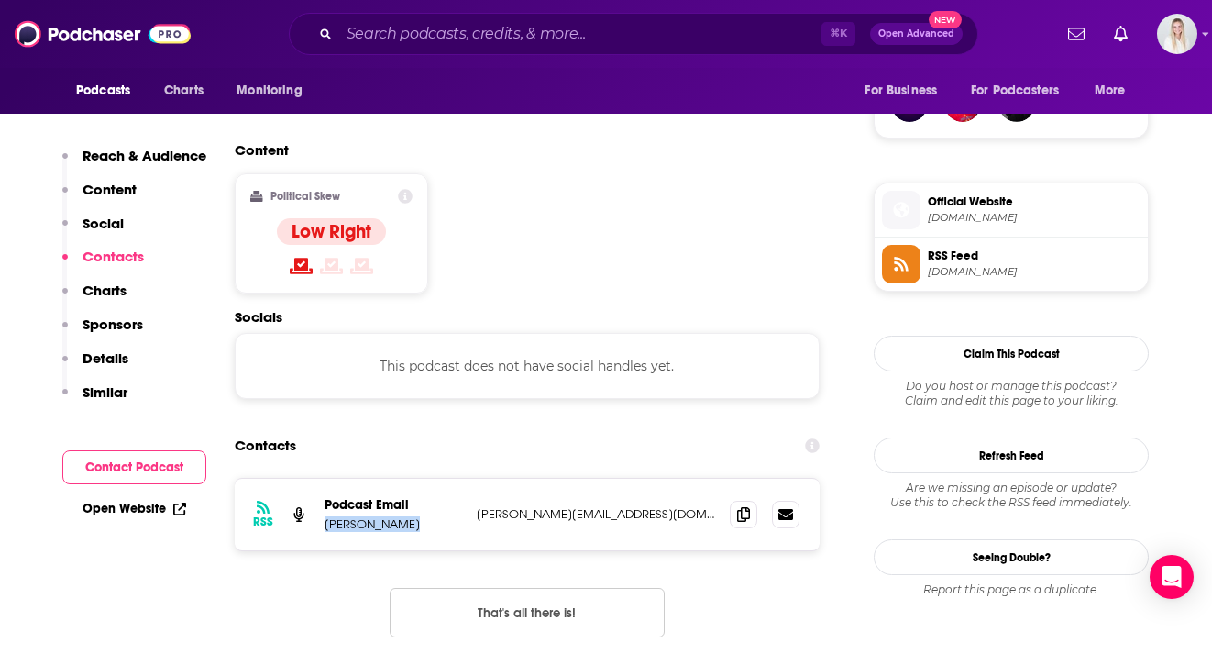
copy p "Jon S. Rennie"
click at [740, 506] on icon at bounding box center [743, 513] width 13 height 15
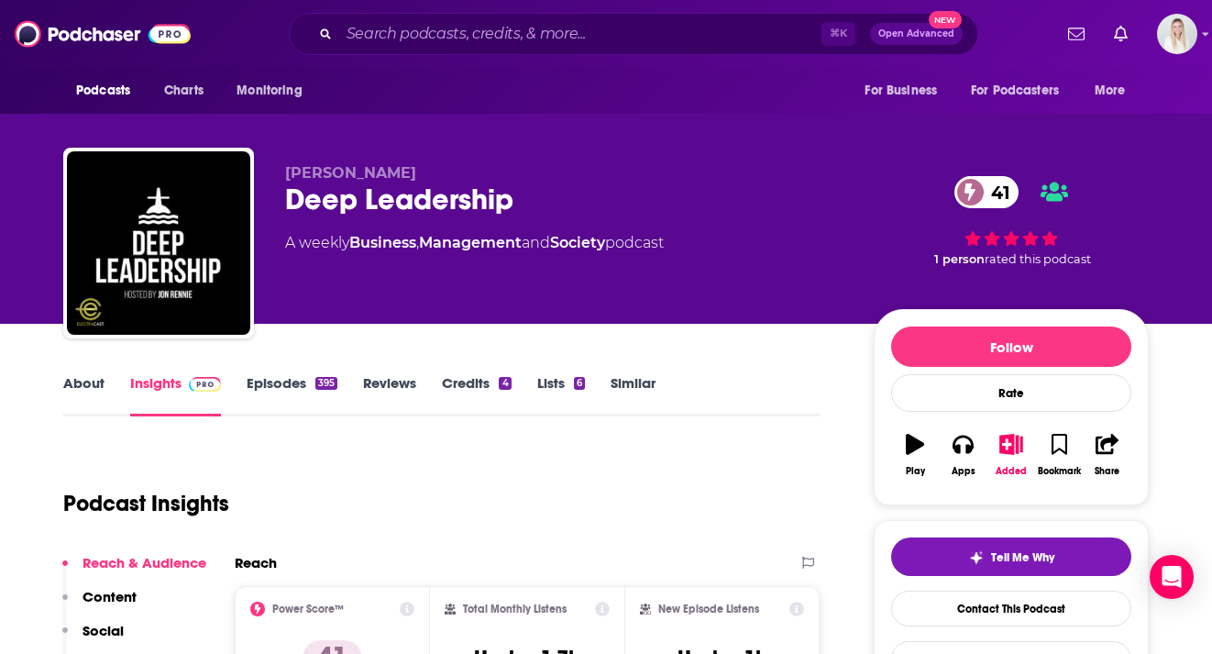
scroll to position [0, 0]
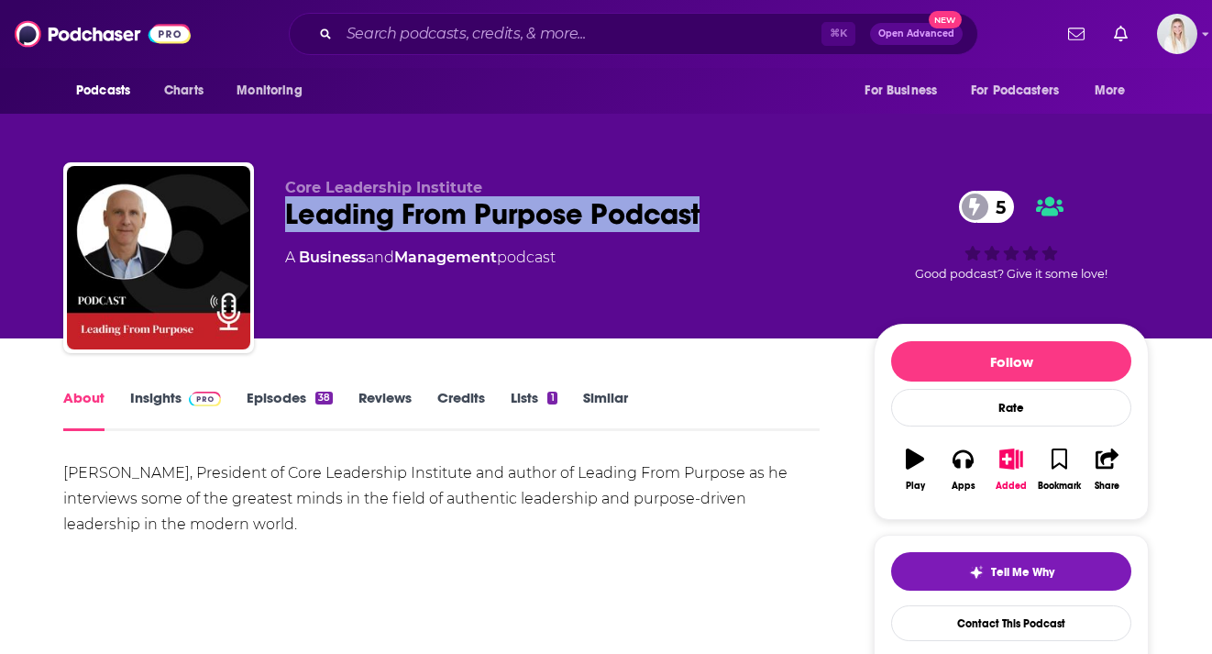
drag, startPoint x: 702, startPoint y: 175, endPoint x: 286, endPoint y: 181, distance: 416.2
click at [286, 196] on div "Leading From Purpose Podcast 5" at bounding box center [564, 214] width 559 height 36
copy h1 "Leading From Purpose Podcast"
click at [169, 389] on link "Insights" at bounding box center [175, 410] width 91 height 42
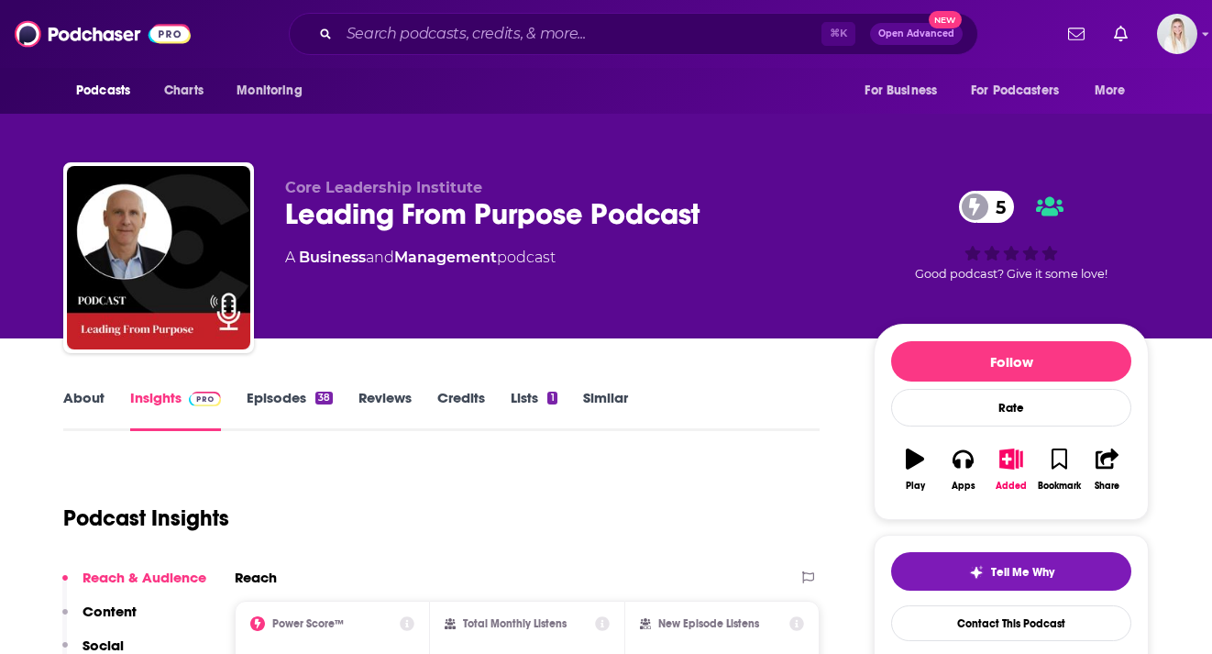
scroll to position [209, 0]
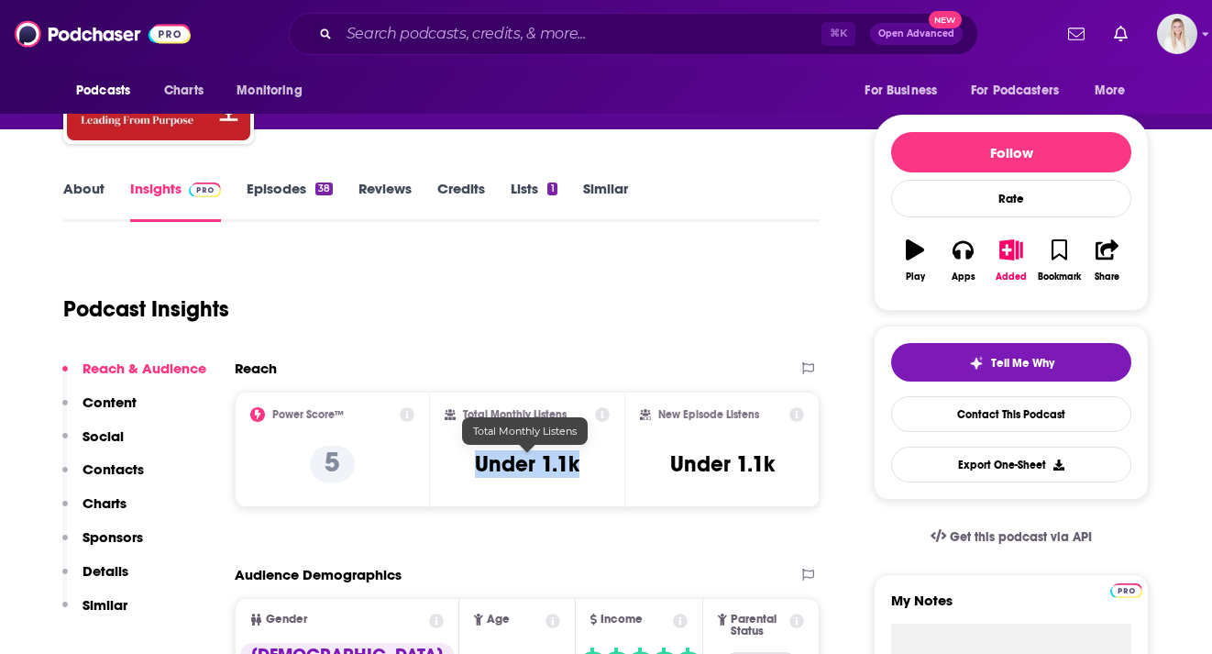
drag, startPoint x: 579, startPoint y: 432, endPoint x: 475, endPoint y: 432, distance: 104.5
click at [475, 432] on div "Total Monthly Listens Under 1.1k" at bounding box center [528, 449] width 166 height 84
copy h3 "Under 1.1k"
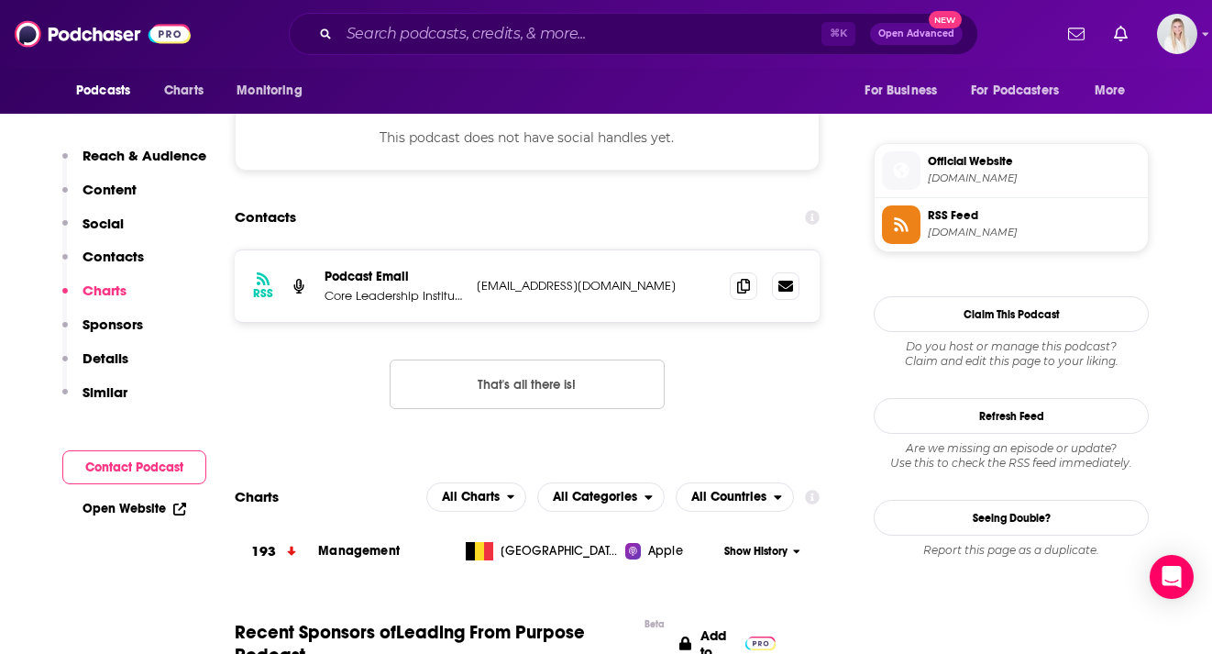
scroll to position [1471, 0]
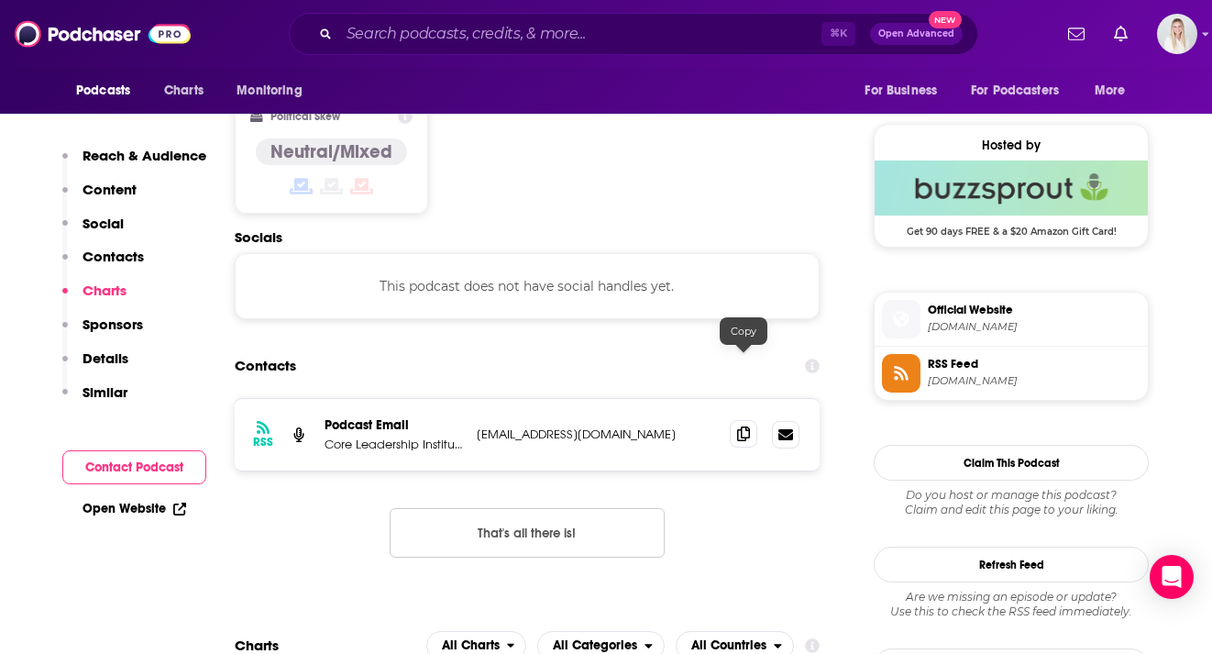
click at [749, 426] on icon at bounding box center [743, 433] width 13 height 15
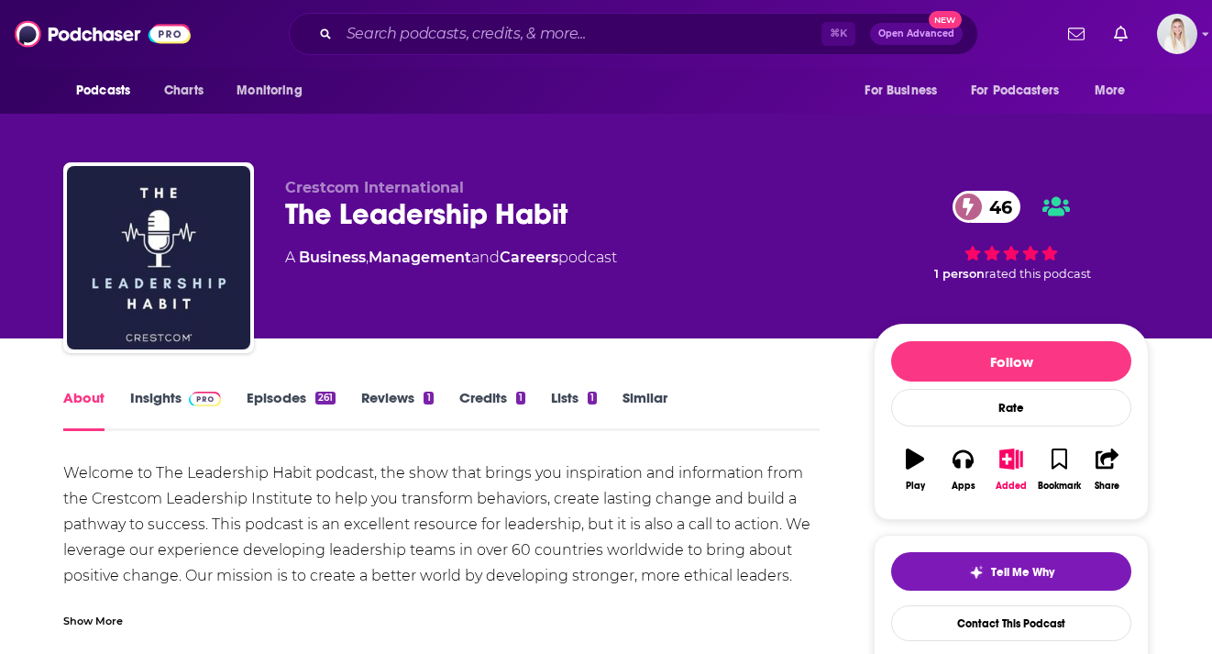
click at [151, 389] on link "Insights" at bounding box center [175, 410] width 91 height 42
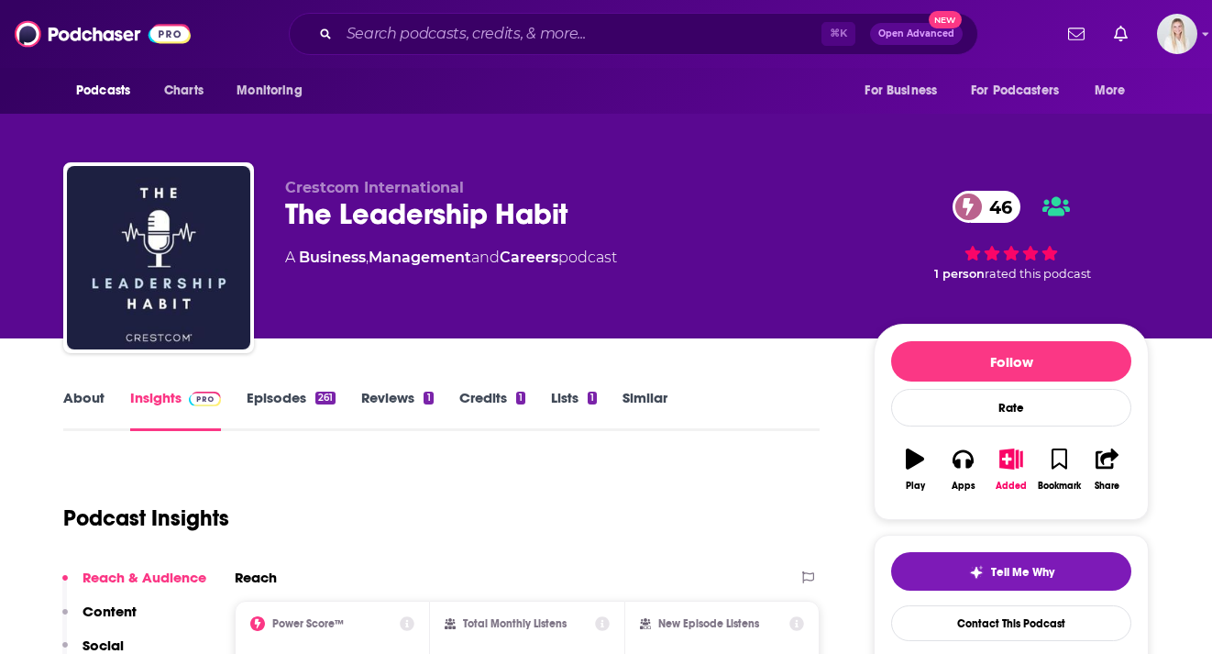
scroll to position [287, 0]
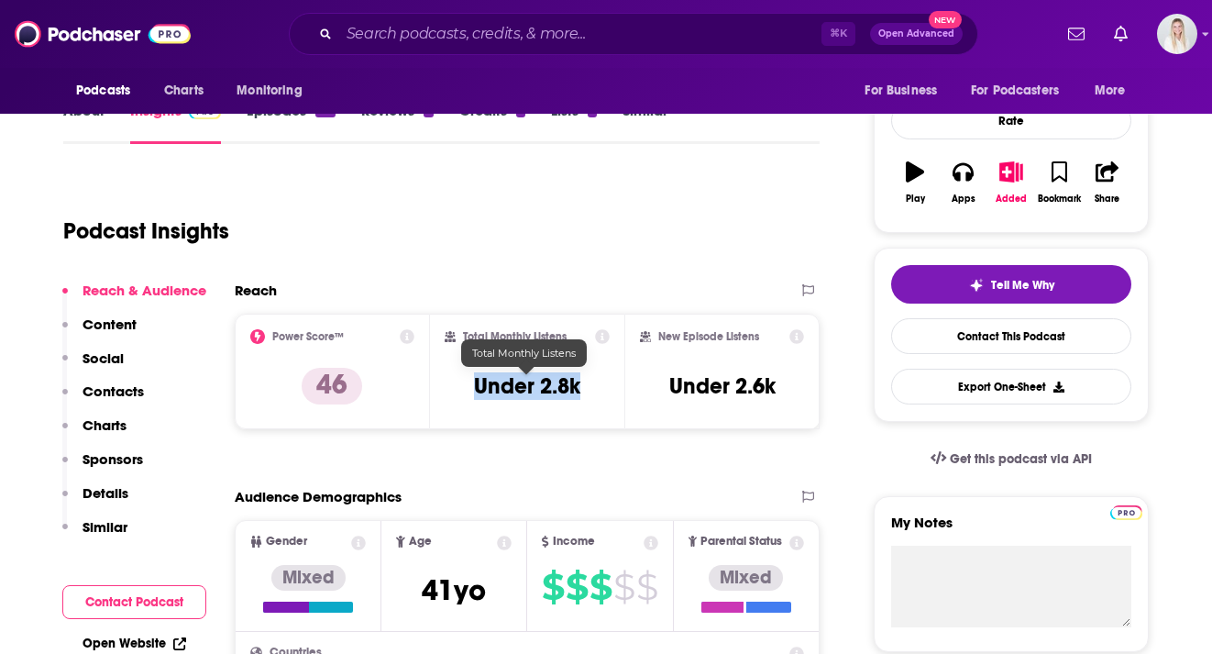
drag, startPoint x: 474, startPoint y: 342, endPoint x: 593, endPoint y: 342, distance: 119.2
click at [593, 342] on div "Total Monthly Listens Under 2.8k" at bounding box center [528, 371] width 166 height 84
copy h3 "Under 2.8k"
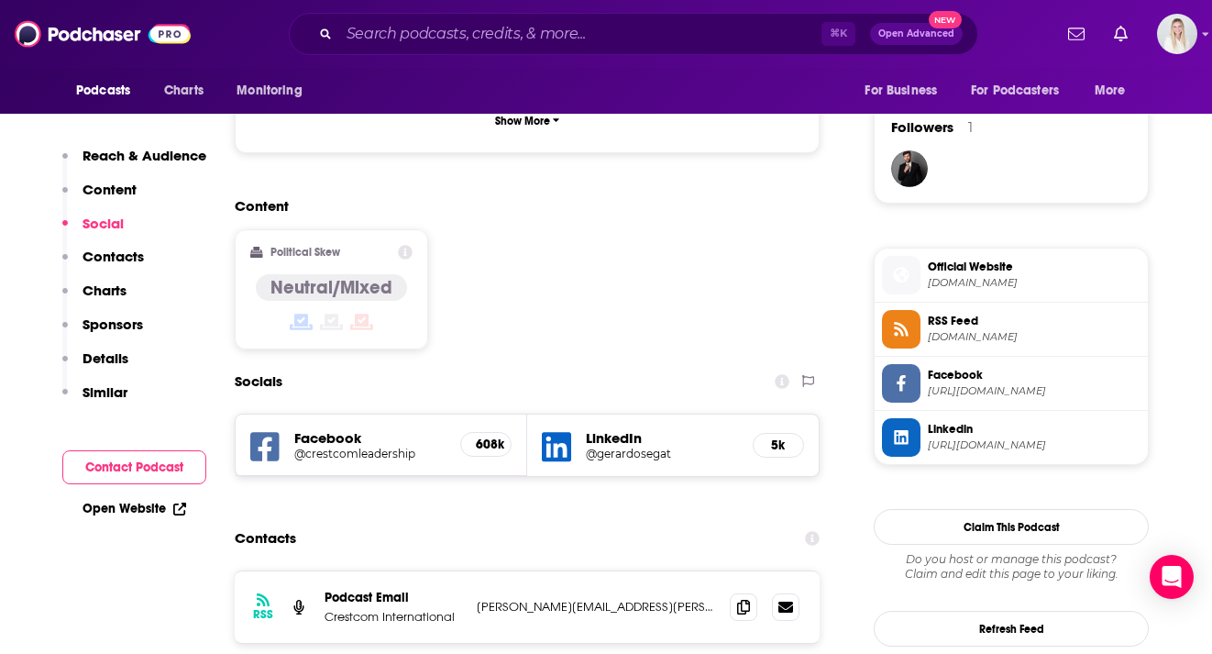
scroll to position [1363, 0]
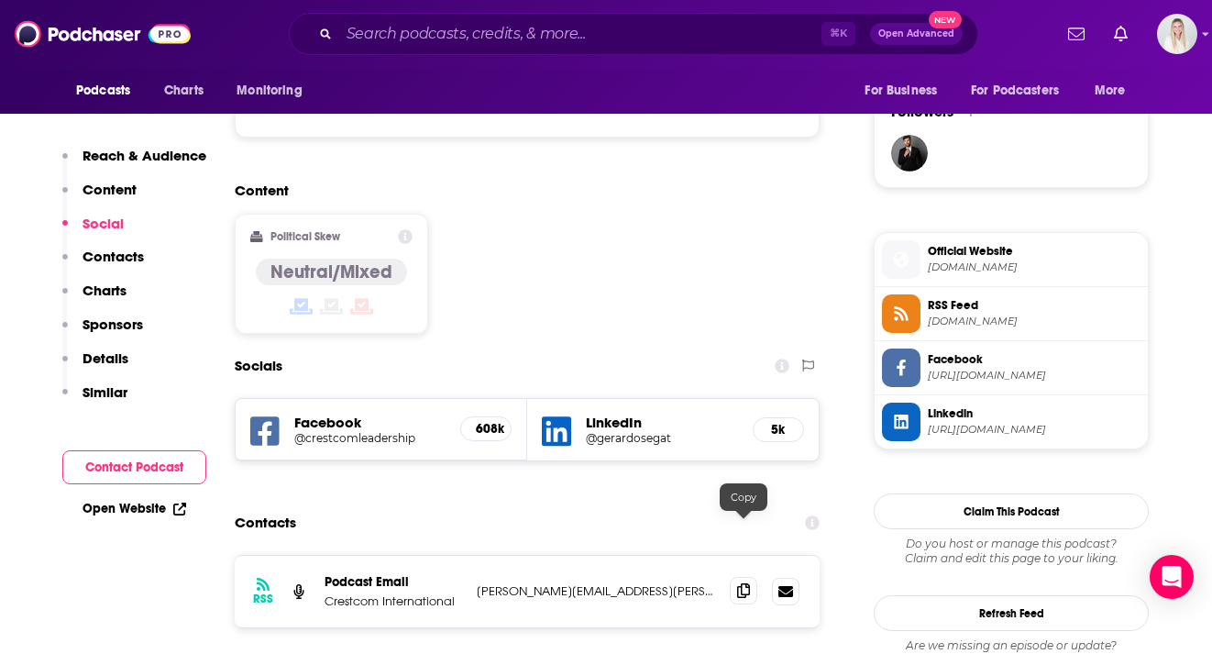
click at [739, 583] on icon at bounding box center [743, 590] width 13 height 15
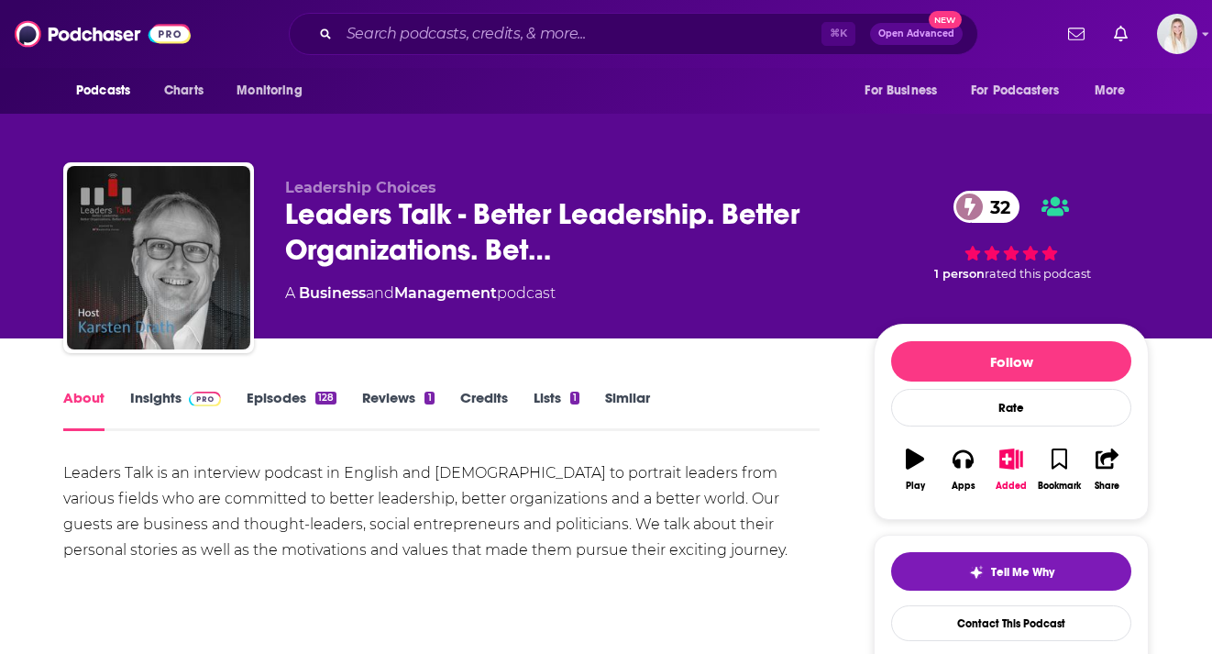
click at [159, 389] on link "Insights" at bounding box center [175, 410] width 91 height 42
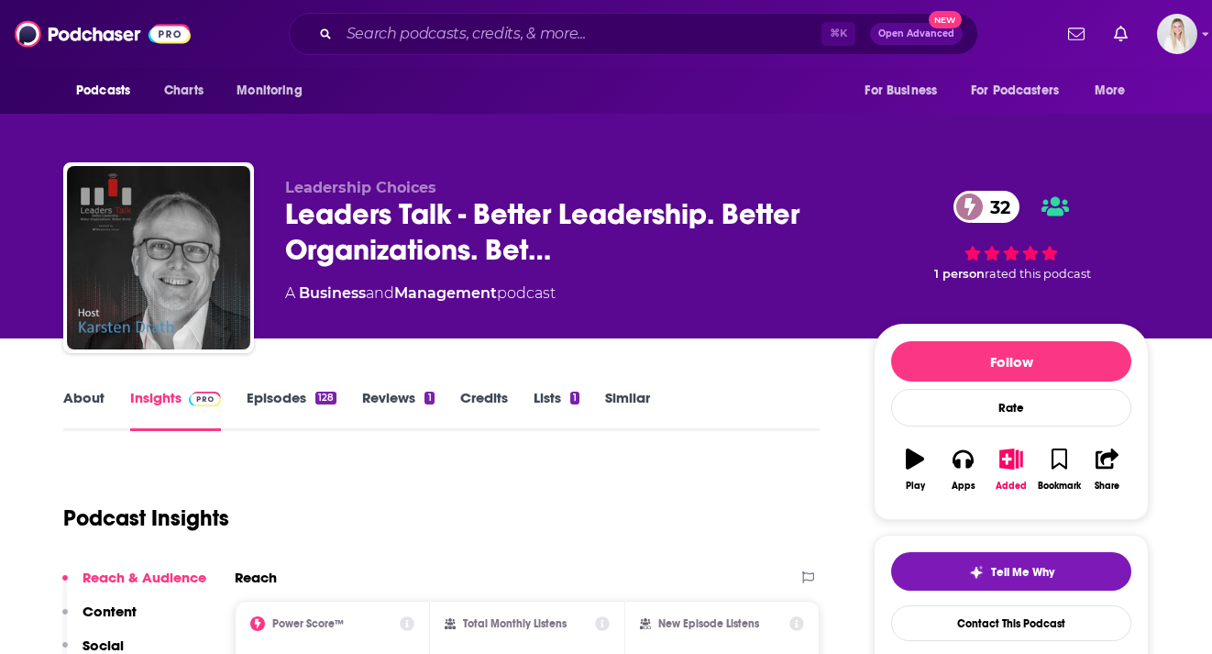
scroll to position [208, 0]
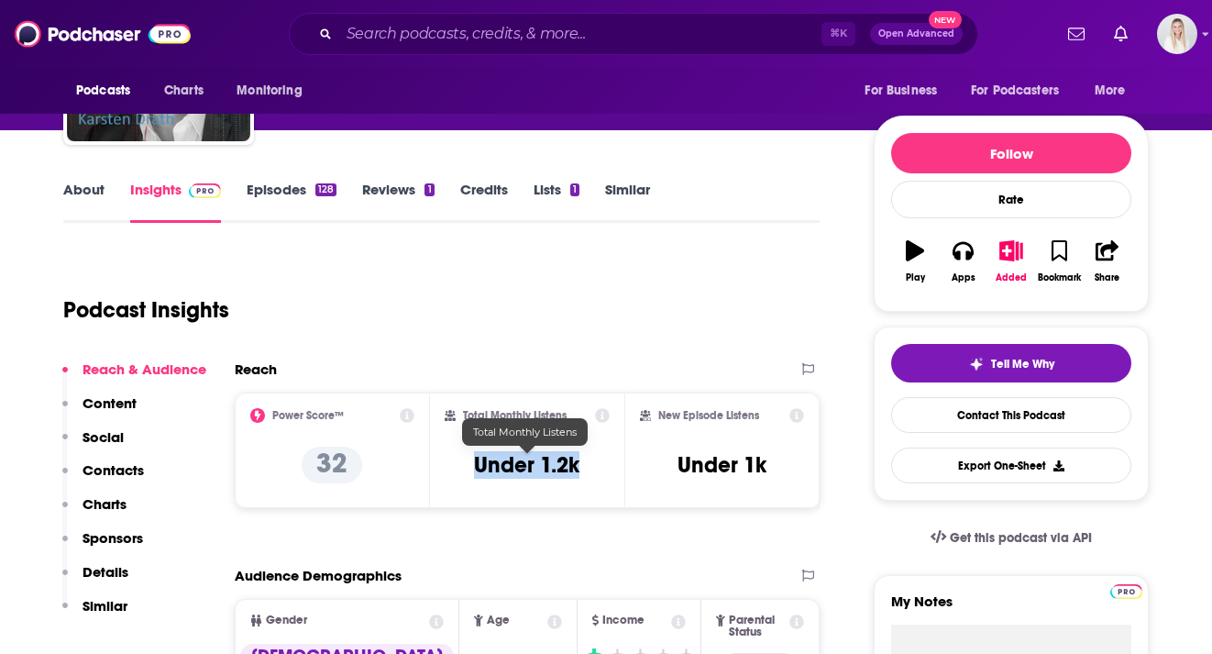
drag, startPoint x: 590, startPoint y: 430, endPoint x: 478, endPoint y: 430, distance: 111.8
click at [478, 430] on div "Total Monthly Listens Under 1.2k" at bounding box center [528, 450] width 166 height 84
copy h3 "Under 1.2k"
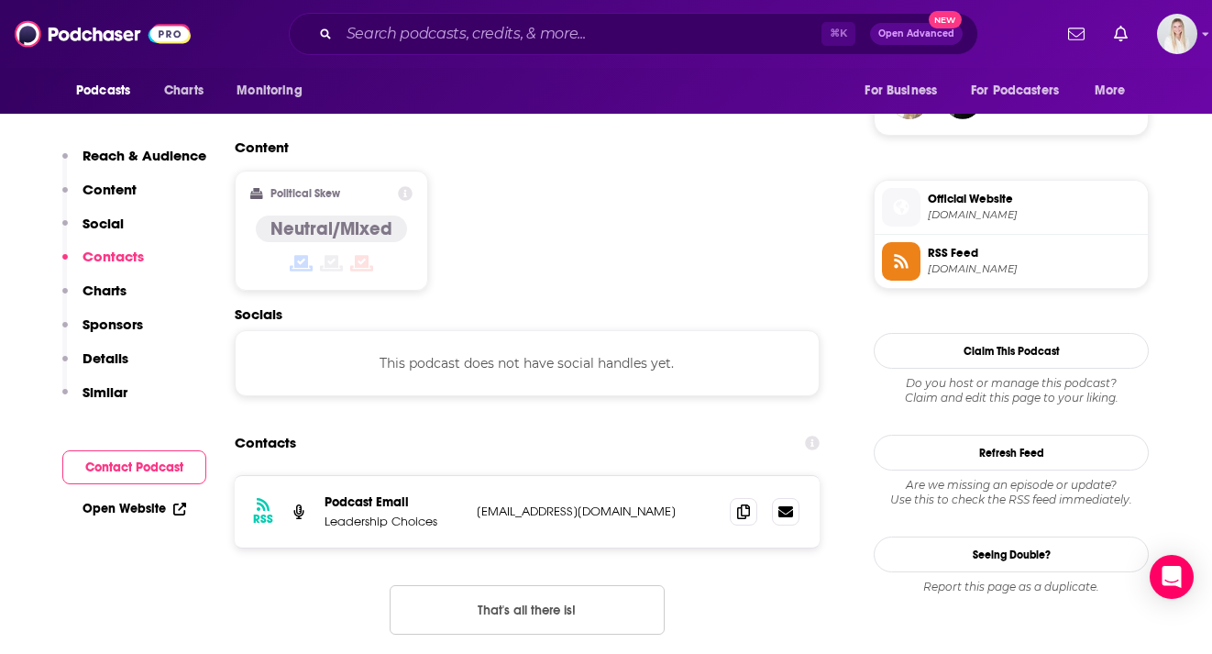
scroll to position [1471, 0]
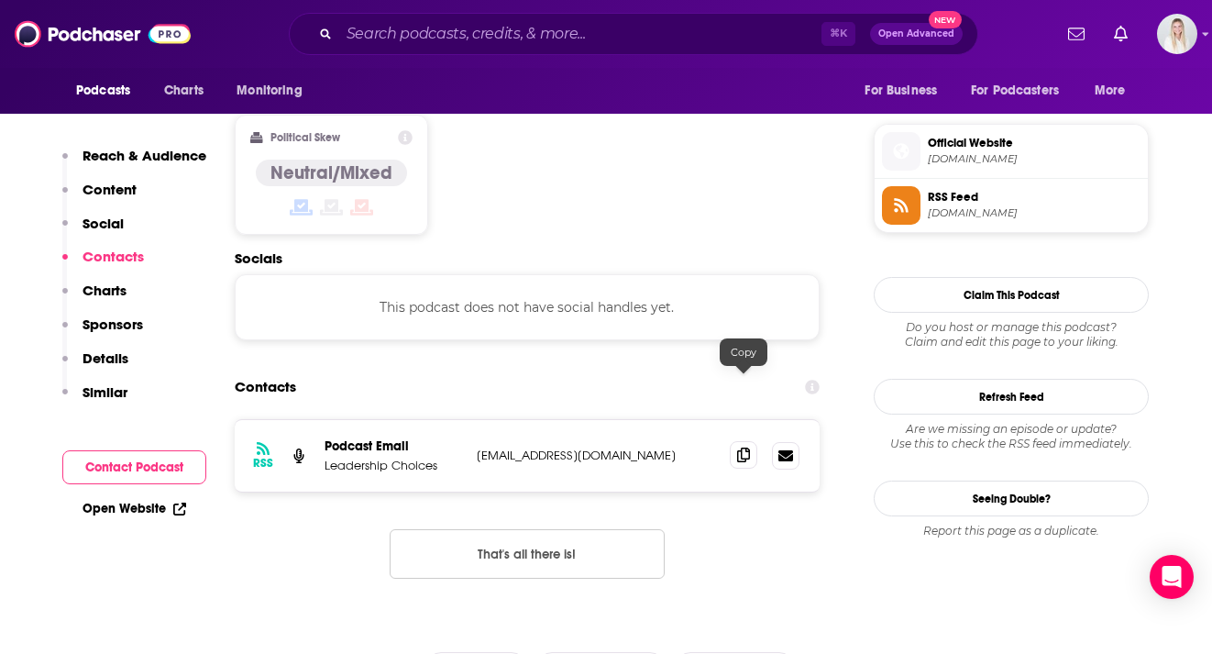
click at [746, 447] on icon at bounding box center [743, 454] width 13 height 15
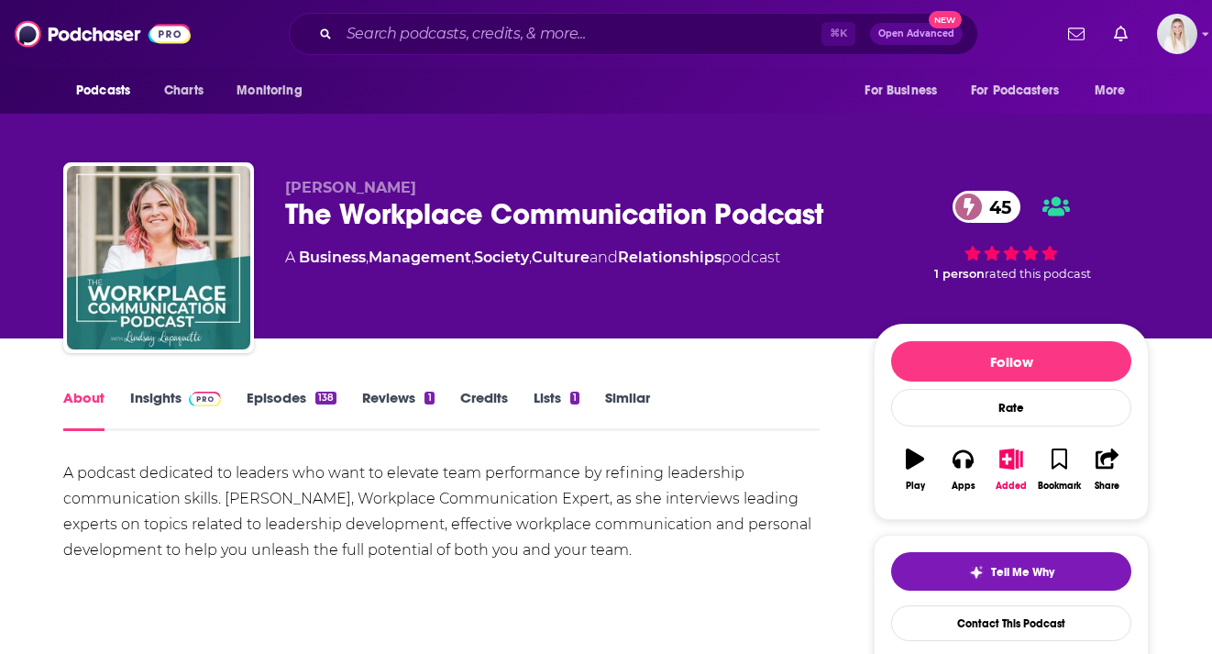
click at [145, 389] on link "Insights" at bounding box center [175, 410] width 91 height 42
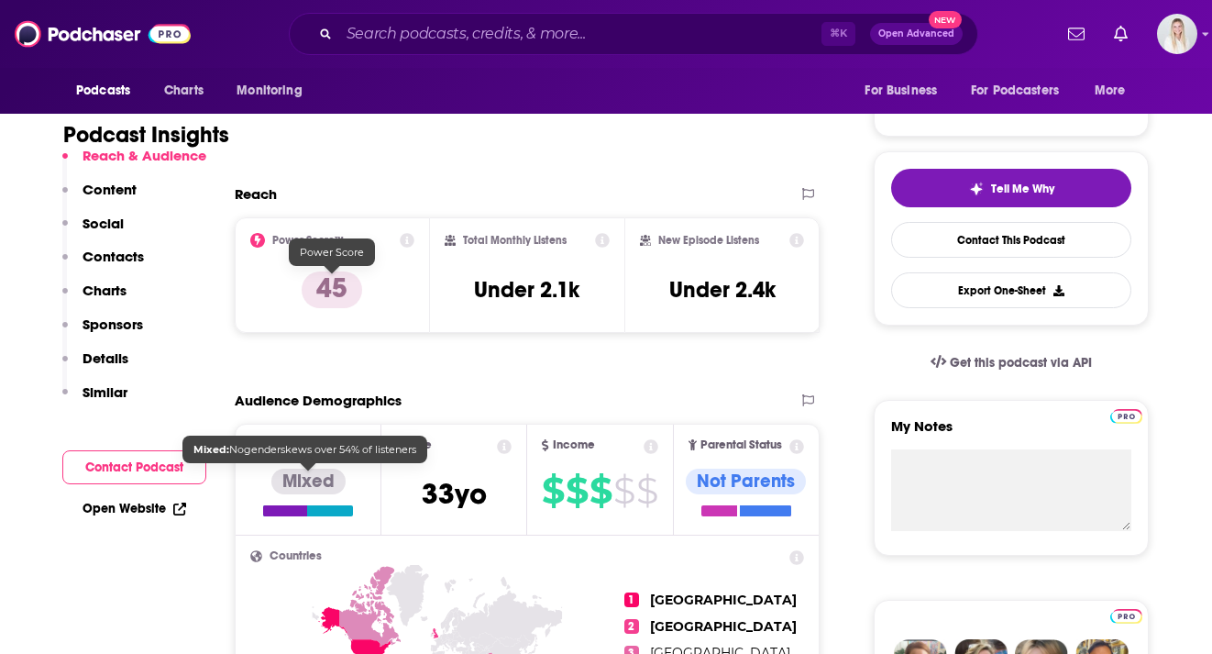
scroll to position [494, 0]
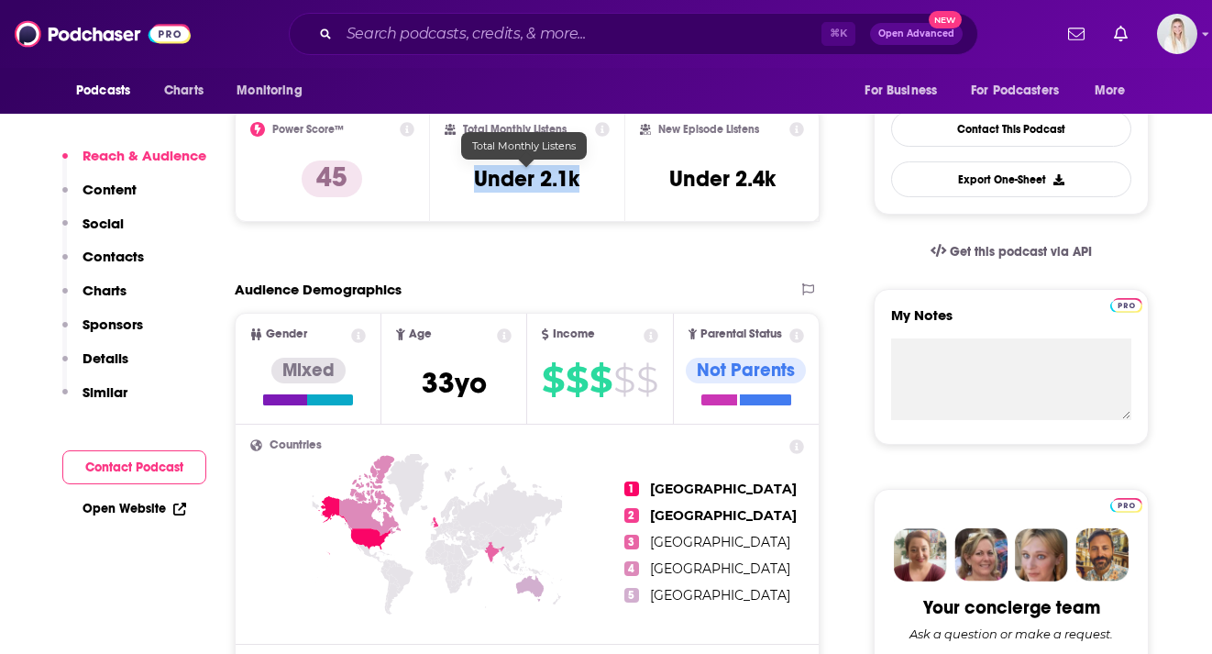
drag, startPoint x: 599, startPoint y: 133, endPoint x: 471, endPoint y: 137, distance: 127.5
click at [471, 137] on div "Total Monthly Listens Under 2.1k" at bounding box center [528, 164] width 166 height 84
copy h3 "Under 2.1k"
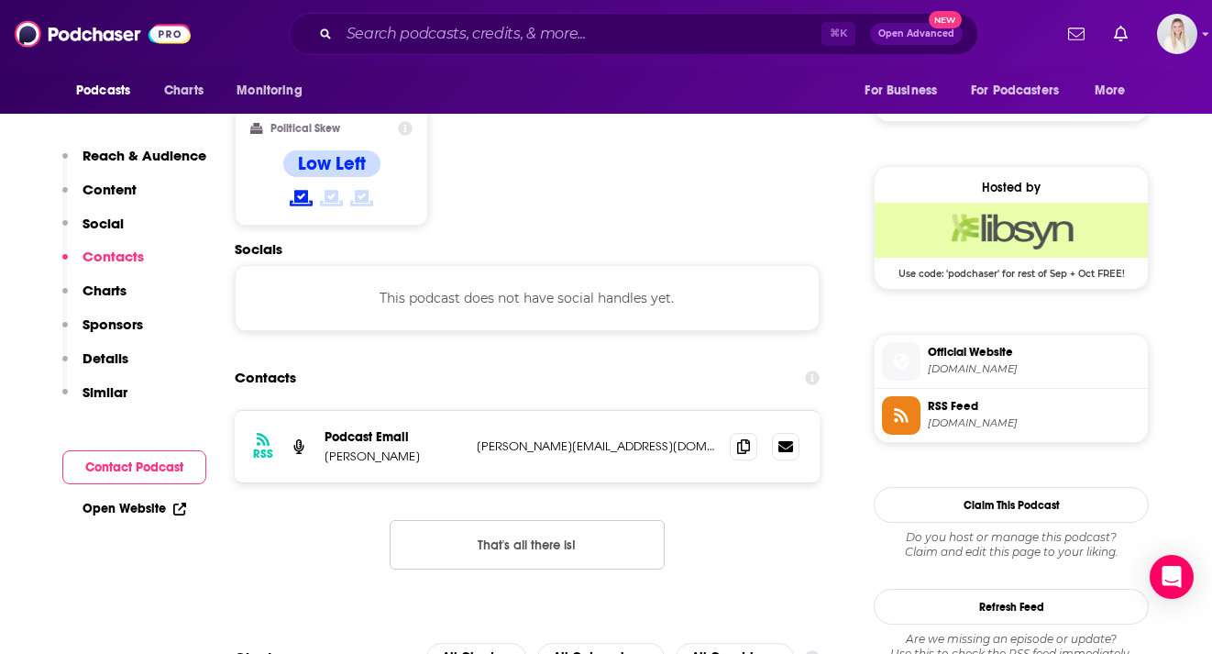
scroll to position [1461, 0]
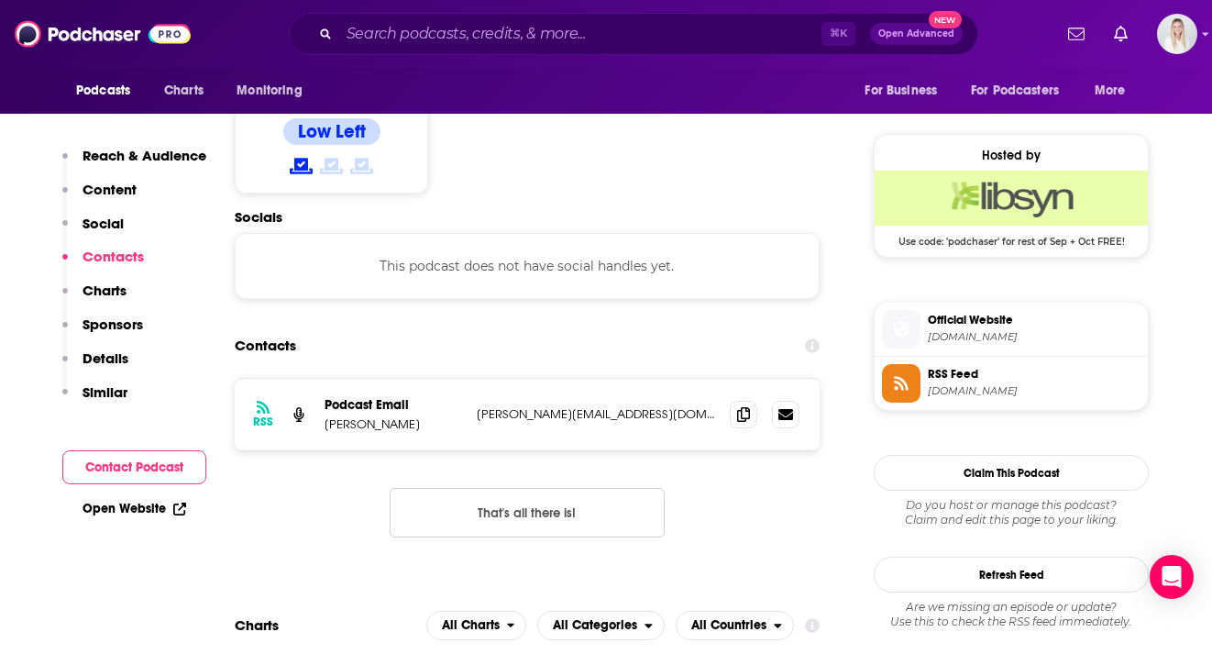
drag, startPoint x: 315, startPoint y: 320, endPoint x: 452, endPoint y: 320, distance: 136.6
click at [452, 379] on div "RSS Podcast Email Lindsay Lapaquette lindsay@collaborative-solutions.ca lindsay…" at bounding box center [527, 414] width 585 height 71
click at [441, 416] on p "Lindsay Lapaquette" at bounding box center [392, 424] width 137 height 16
drag, startPoint x: 434, startPoint y: 323, endPoint x: 324, endPoint y: 325, distance: 110.0
click at [324, 379] on div "RSS Podcast Email Lindsay Lapaquette lindsay@collaborative-solutions.ca lindsay…" at bounding box center [527, 414] width 585 height 71
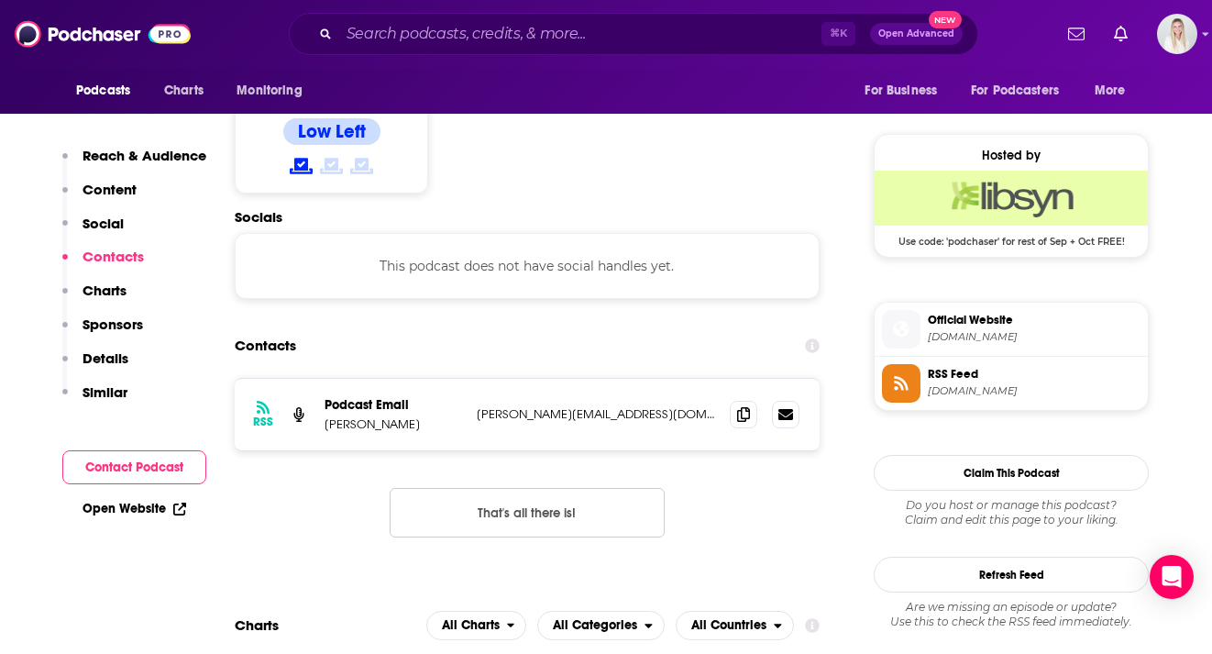
copy p "Lindsay Lapaquette"
click at [739, 406] on icon at bounding box center [743, 413] width 13 height 15
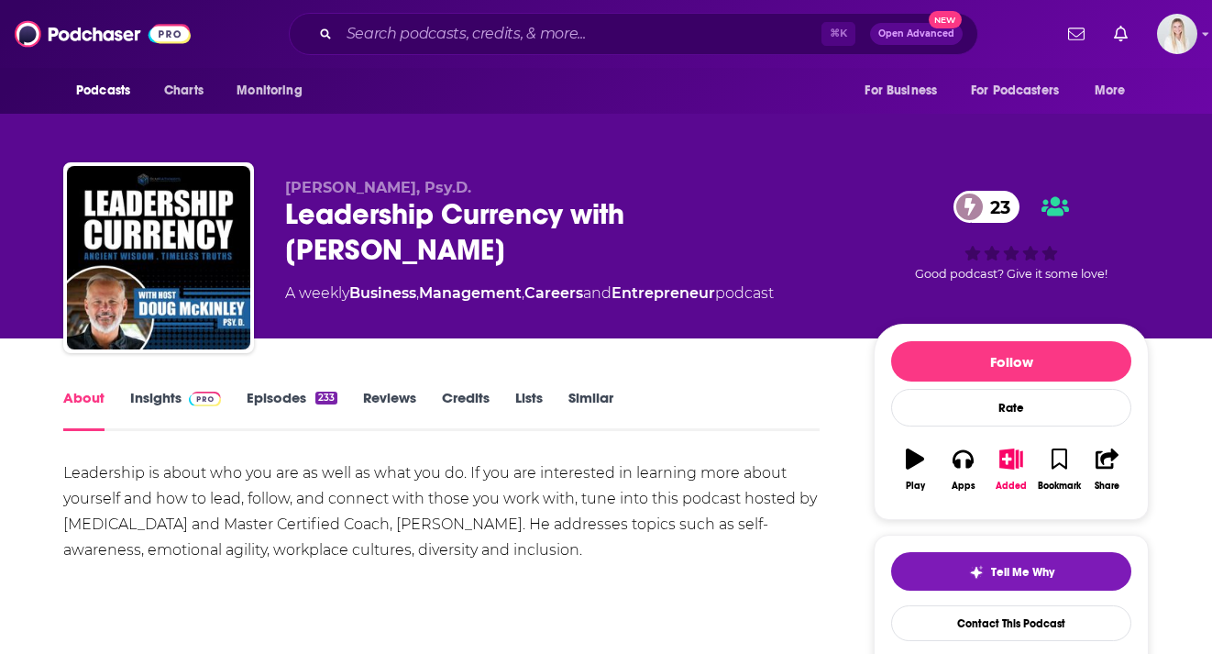
click at [170, 389] on link "Insights" at bounding box center [175, 410] width 91 height 42
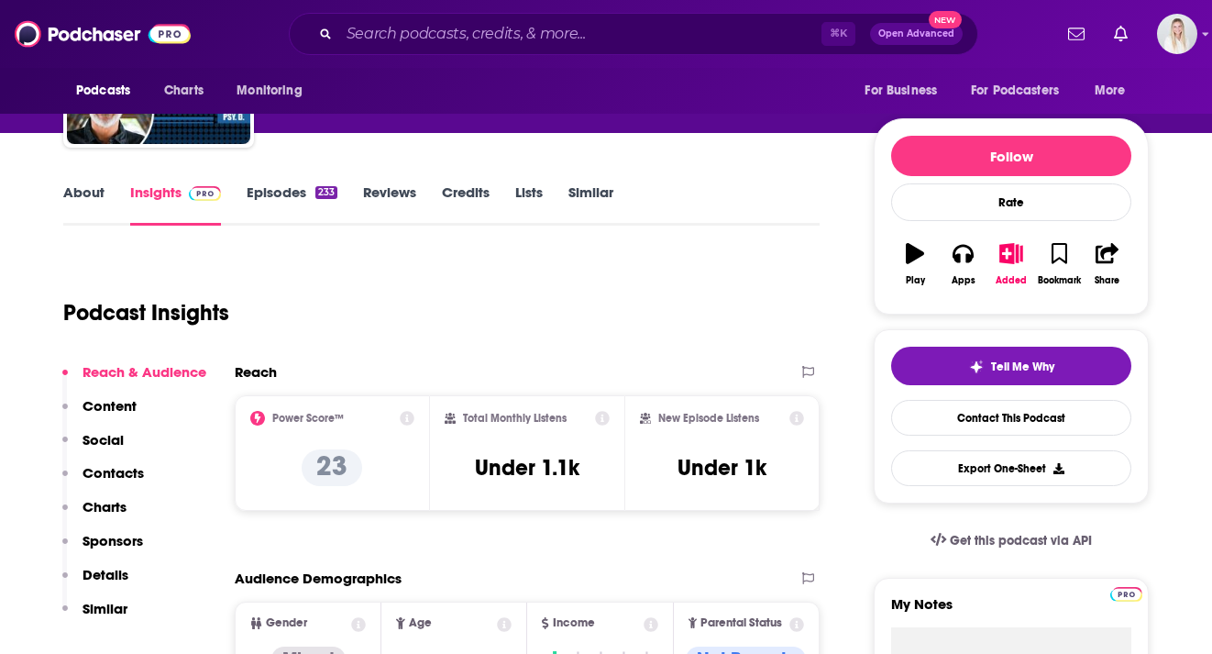
scroll to position [265, 0]
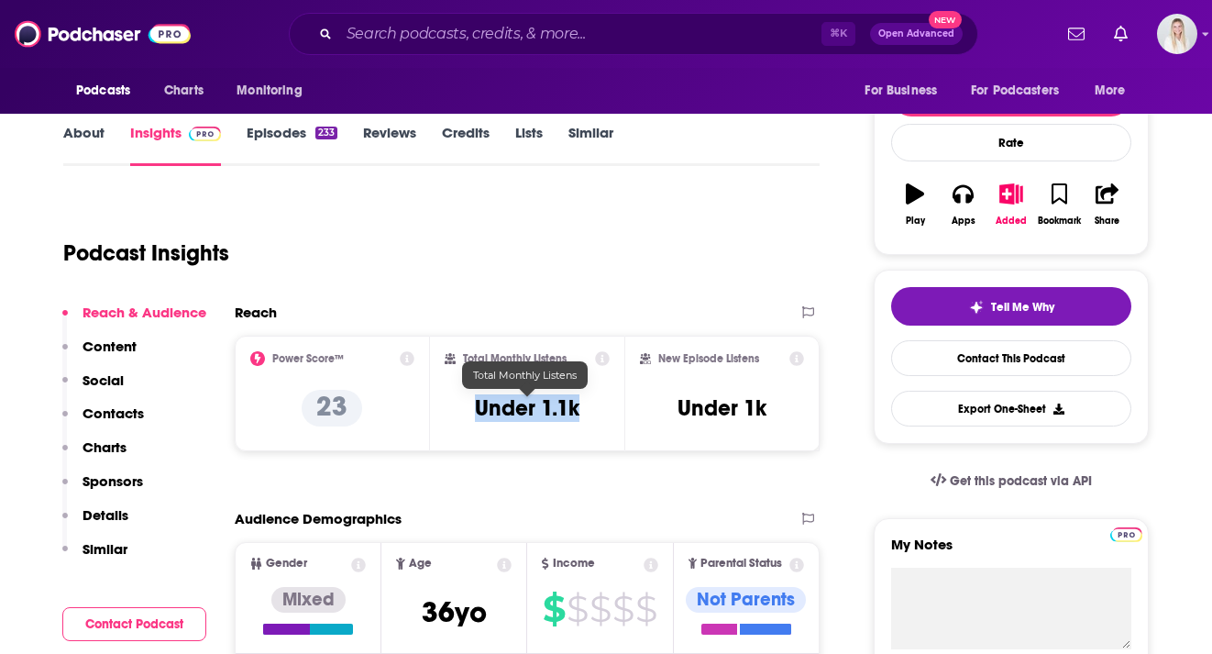
drag, startPoint x: 586, startPoint y: 368, endPoint x: 474, endPoint y: 368, distance: 111.8
click at [474, 368] on div "Total Monthly Listens Under 1.1k" at bounding box center [528, 393] width 166 height 84
copy h3 "Under 1.1k"
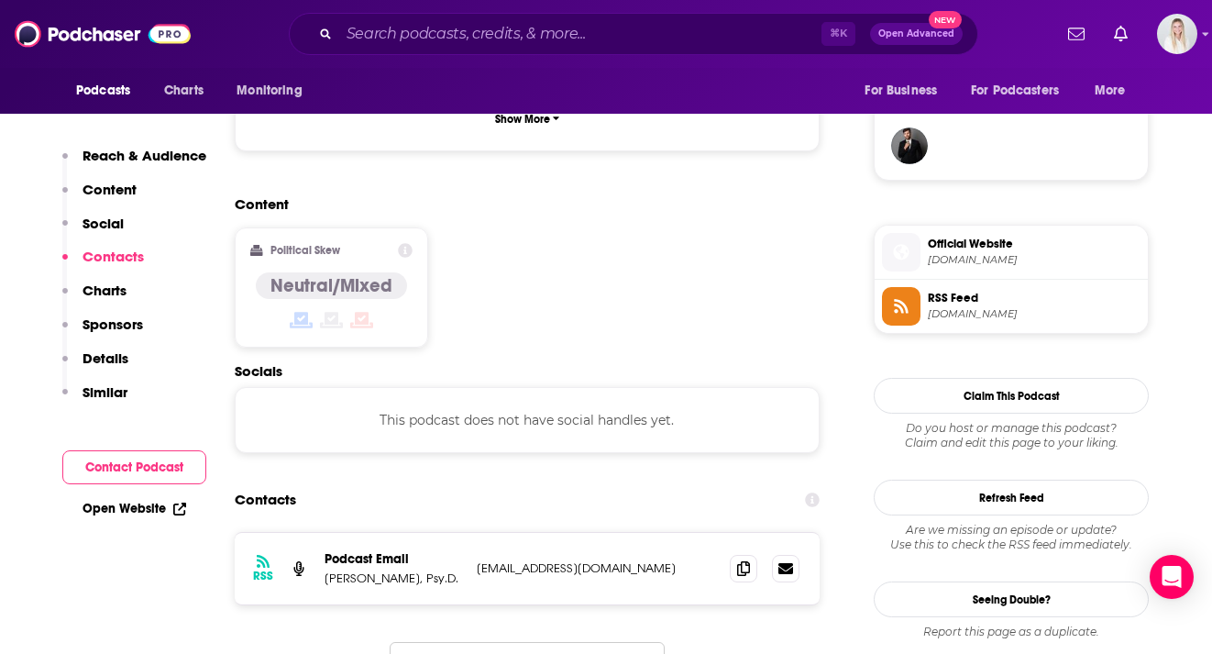
scroll to position [1498, 0]
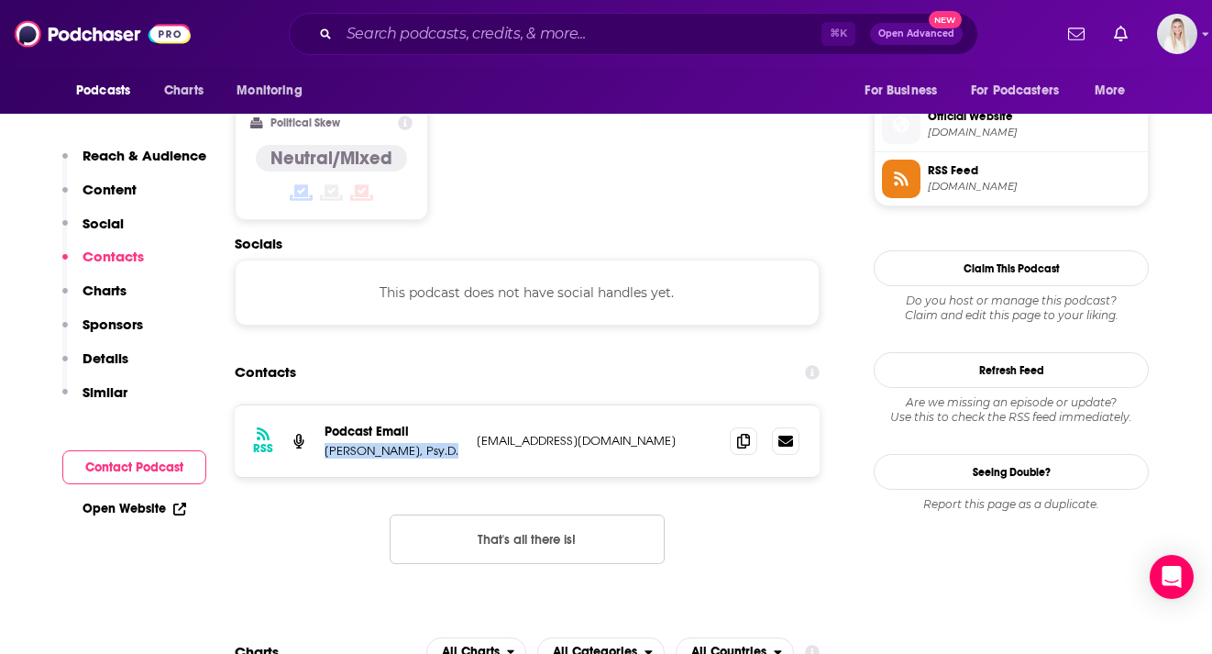
drag, startPoint x: 455, startPoint y: 329, endPoint x: 323, endPoint y: 330, distance: 132.0
click at [323, 405] on div "RSS Podcast Email Doug McKinley, Psy.D. leadershipcurrencypodcast@gmail.com lea…" at bounding box center [527, 440] width 585 height 71
copy p "Doug McKinley, Psy.D."
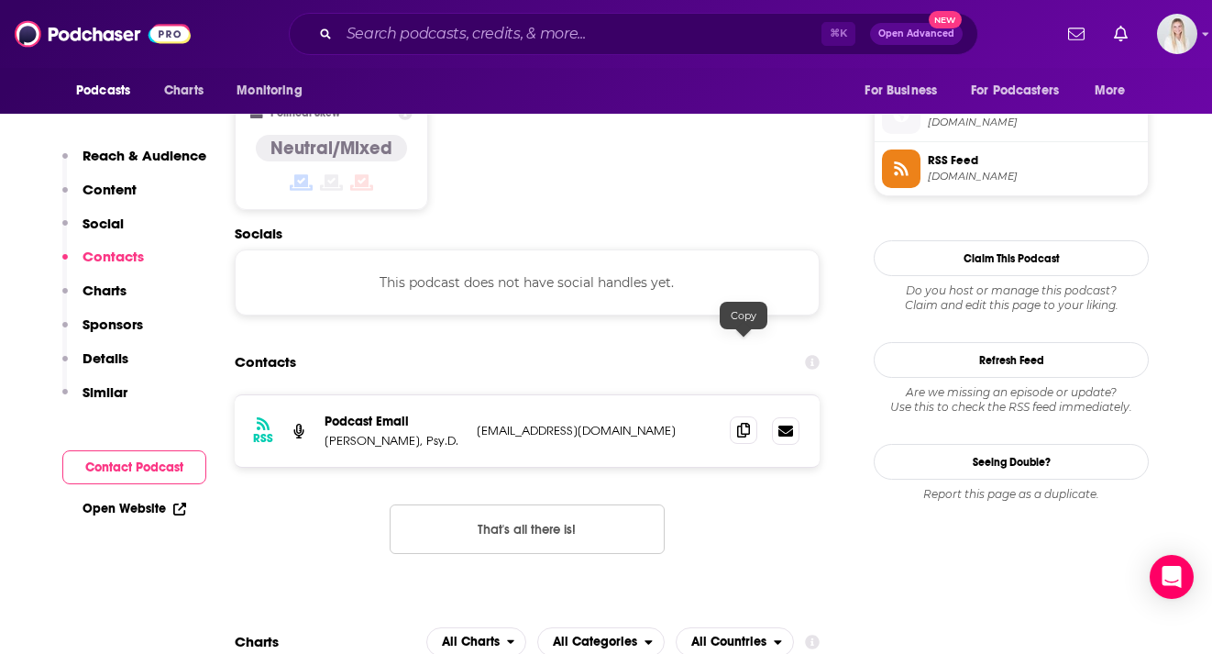
click at [744, 423] on icon at bounding box center [743, 430] width 13 height 15
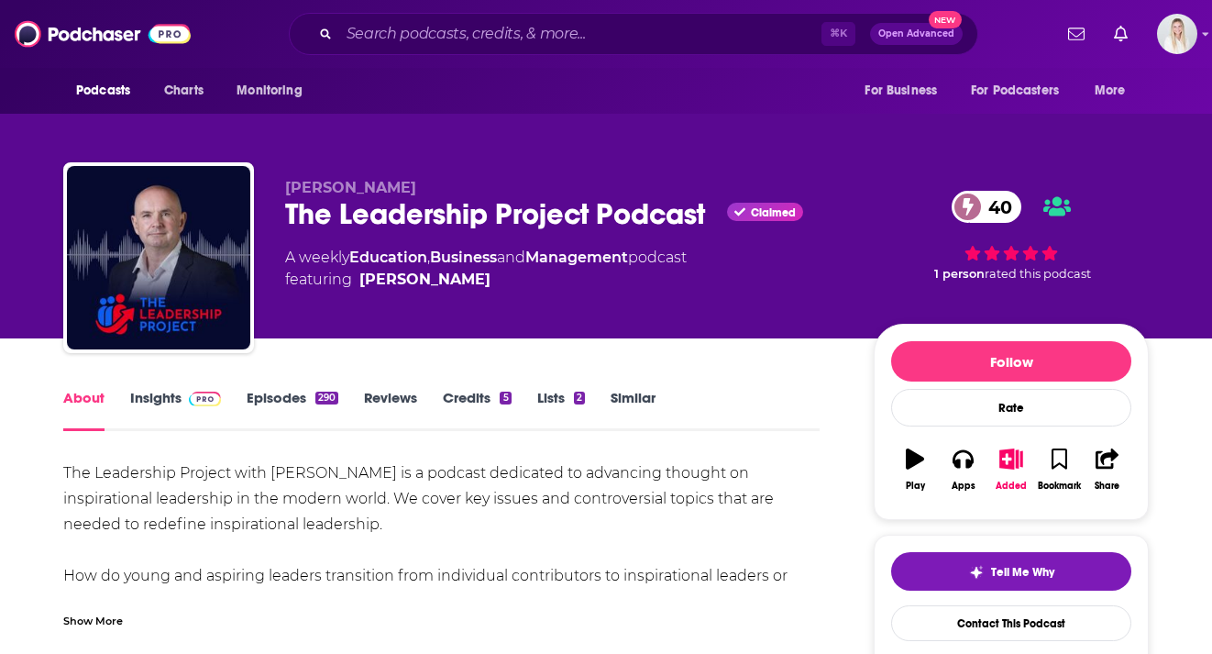
click at [169, 389] on link "Insights" at bounding box center [175, 410] width 91 height 42
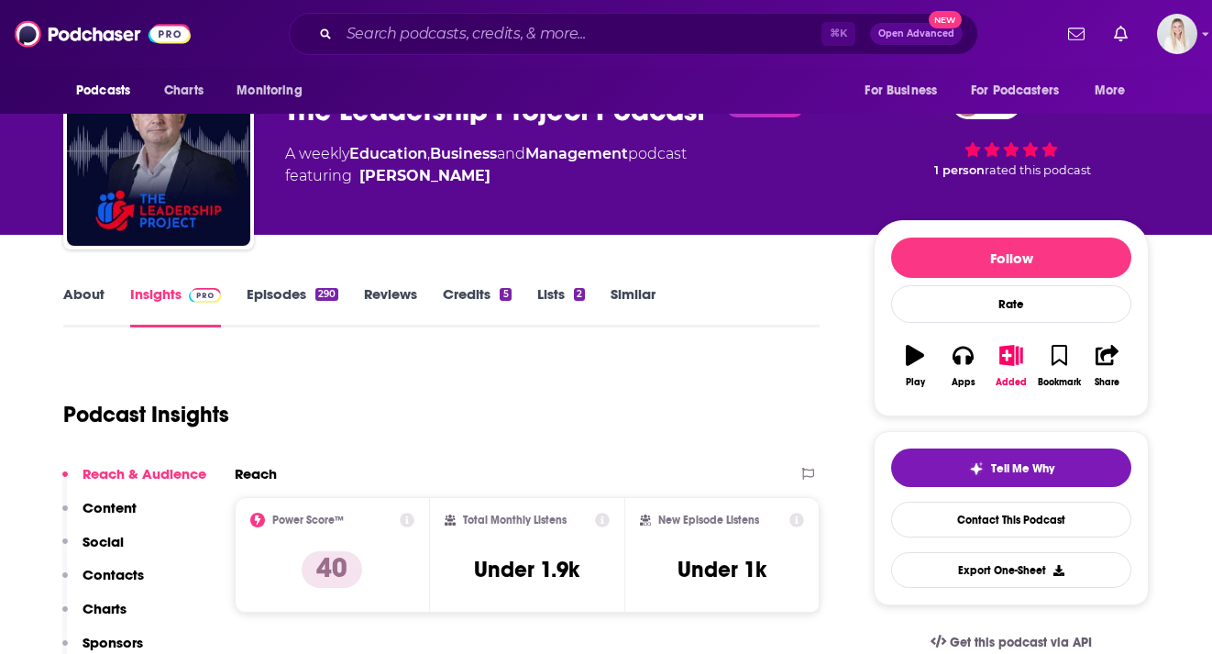
scroll to position [283, 0]
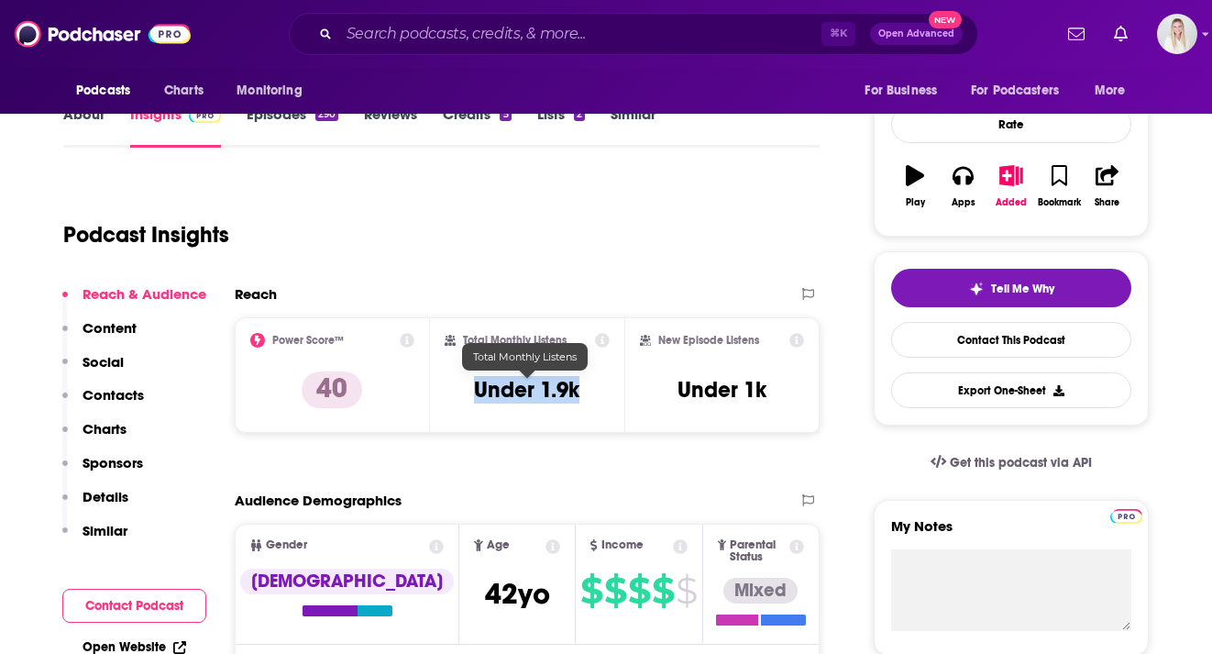
drag, startPoint x: 558, startPoint y: 348, endPoint x: 475, endPoint y: 349, distance: 83.4
click at [475, 349] on div "Total Monthly Listens Under 1.9k" at bounding box center [528, 375] width 166 height 84
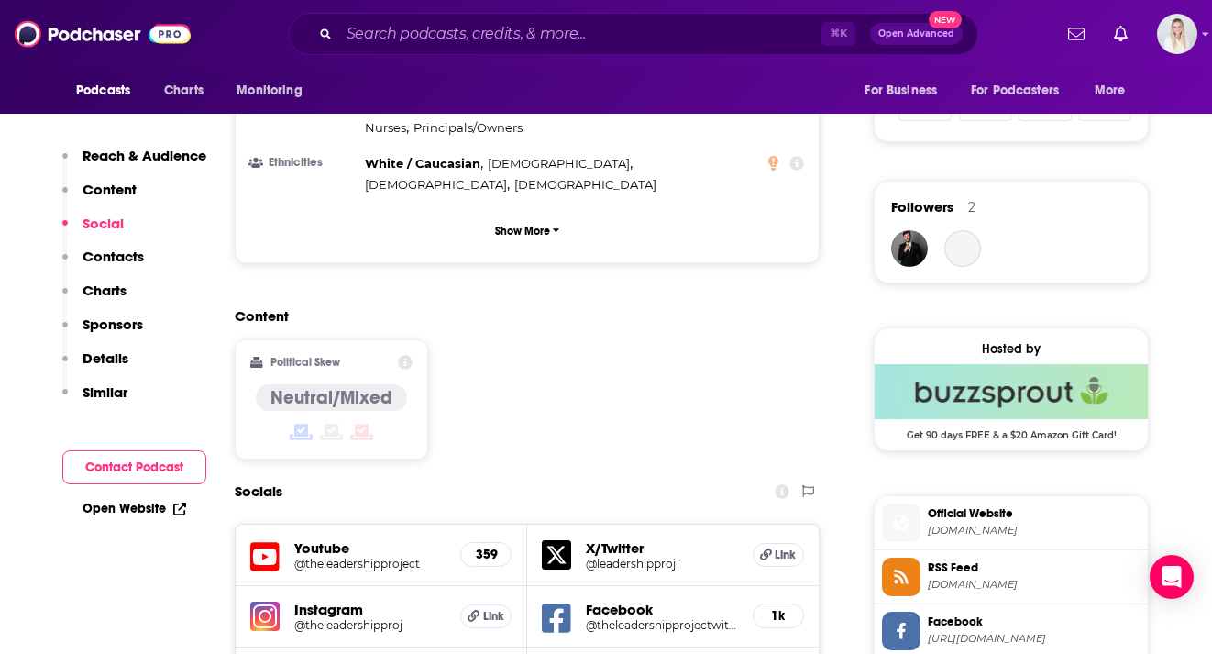
scroll to position [1576, 0]
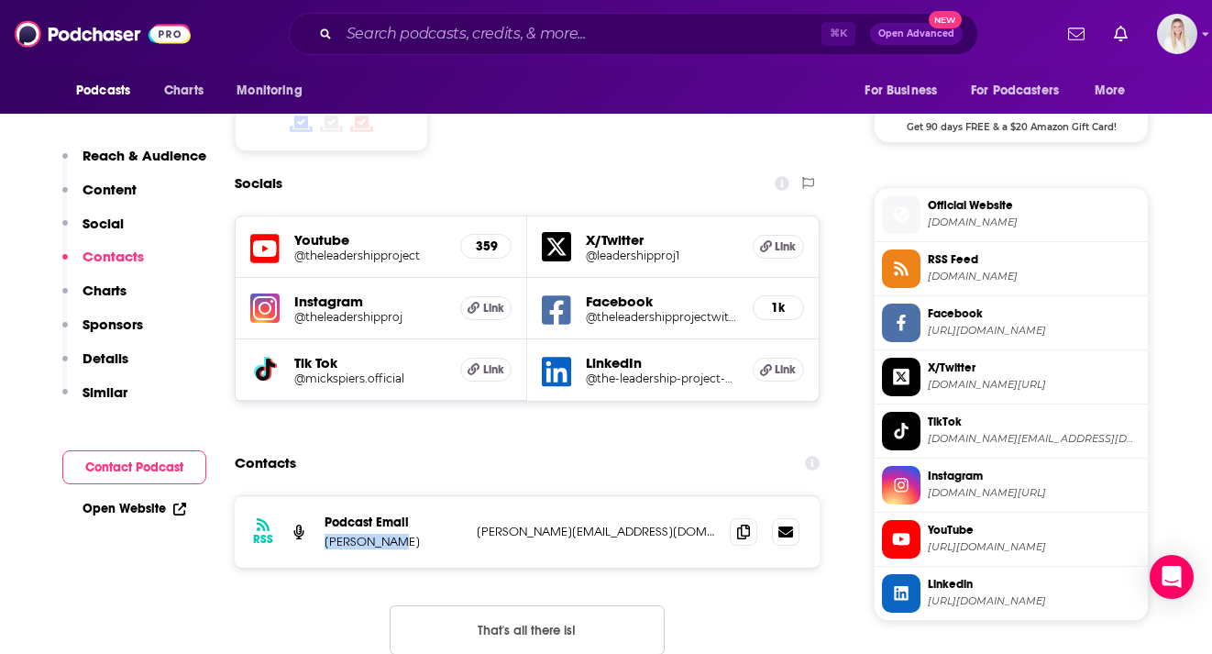
drag, startPoint x: 396, startPoint y: 412, endPoint x: 323, endPoint y: 415, distance: 73.4
click at [323, 496] on div "RSS Podcast Email Mick Spiers mick@mickspiers.com mick@mickspiers.com" at bounding box center [527, 531] width 585 height 71
copy p "Mick Spiers"
click at [743, 523] on icon at bounding box center [743, 530] width 13 height 15
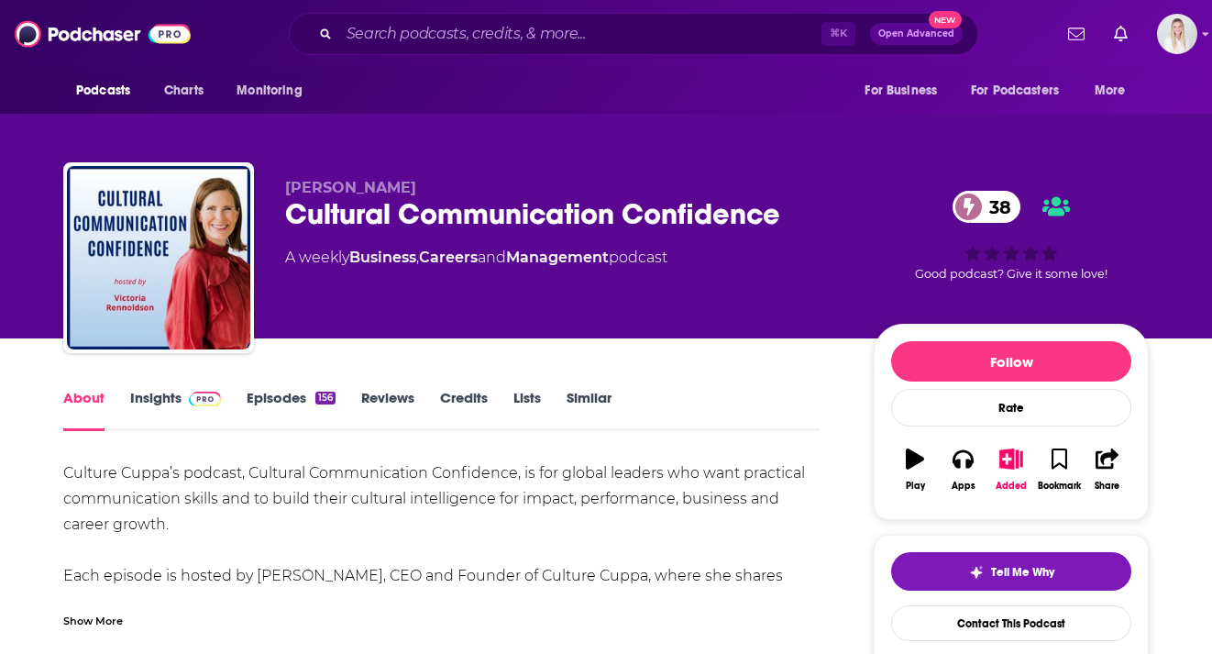
click at [172, 389] on link "Insights" at bounding box center [175, 410] width 91 height 42
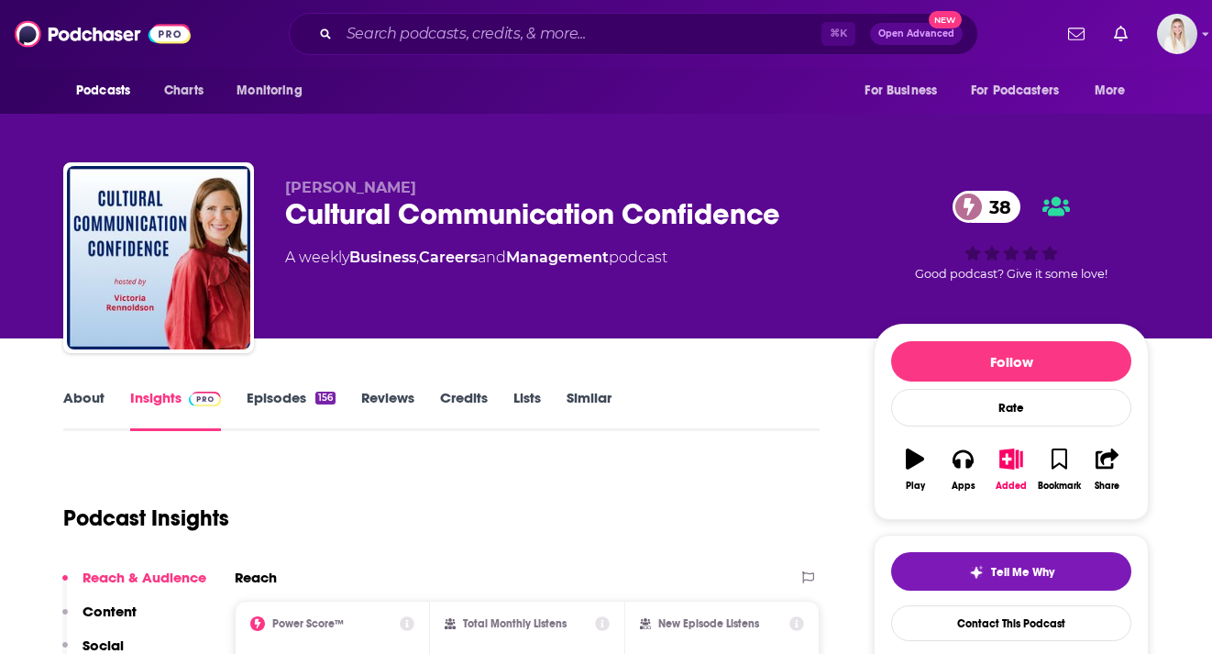
scroll to position [323, 0]
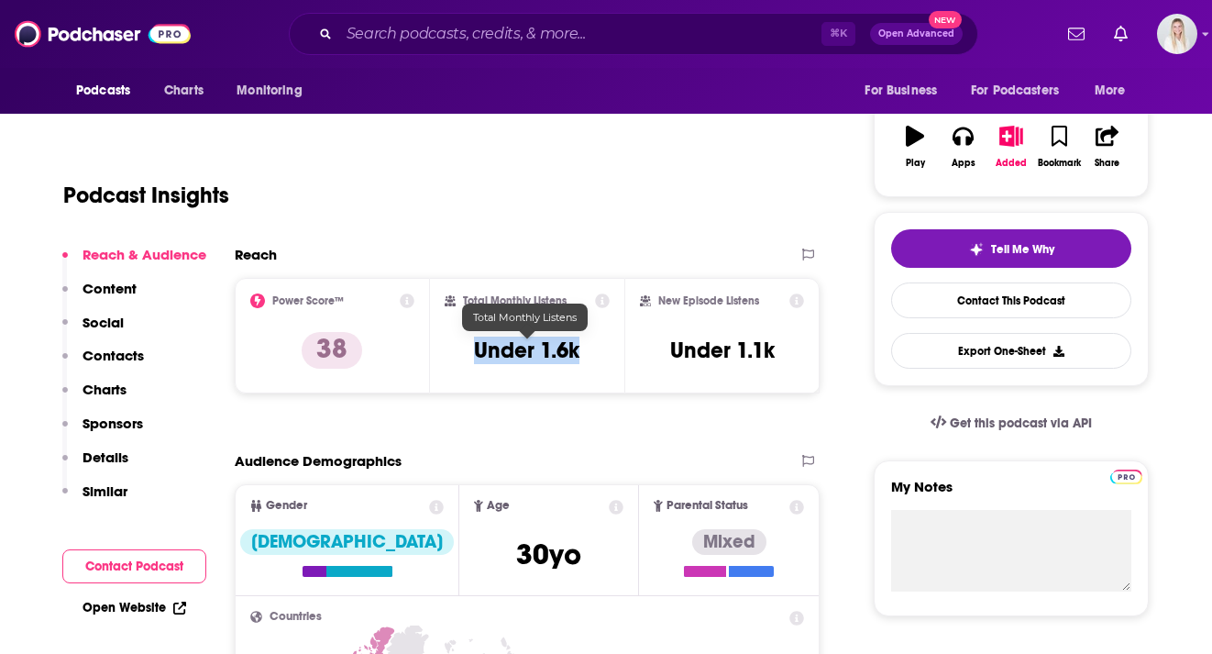
drag, startPoint x: 541, startPoint y: 305, endPoint x: 474, endPoint y: 306, distance: 66.9
click at [474, 305] on div "Total Monthly Listens Under 1.6k" at bounding box center [528, 335] width 166 height 84
copy h3 "Under 1.6k"
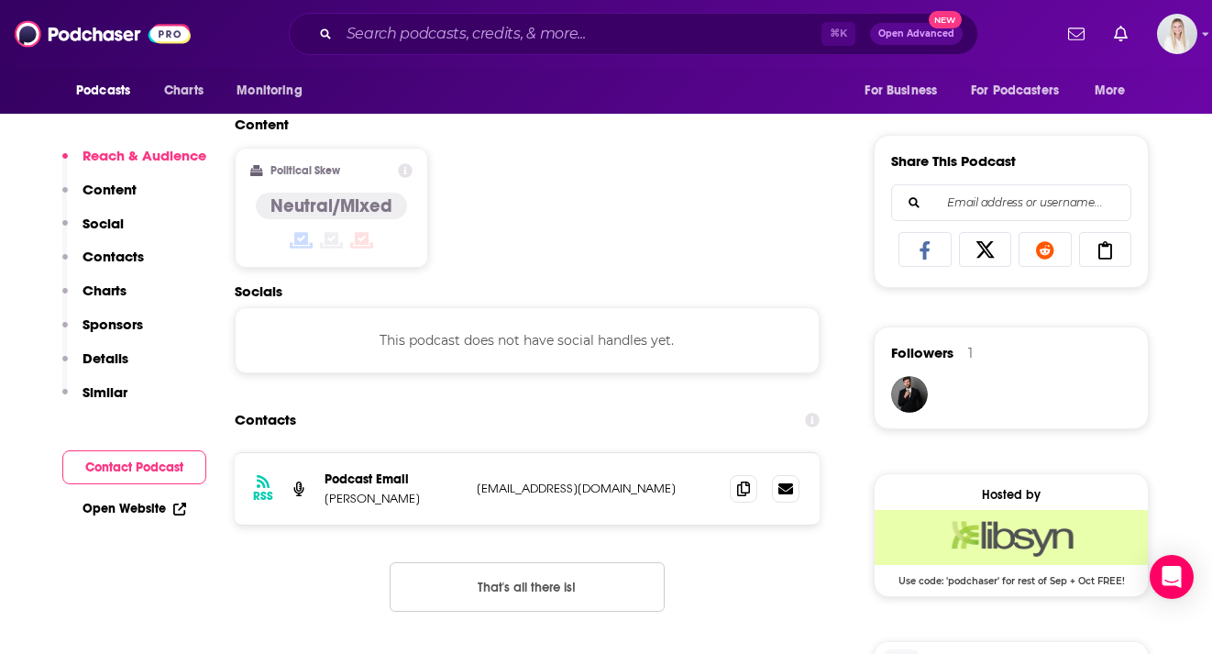
scroll to position [1125, 0]
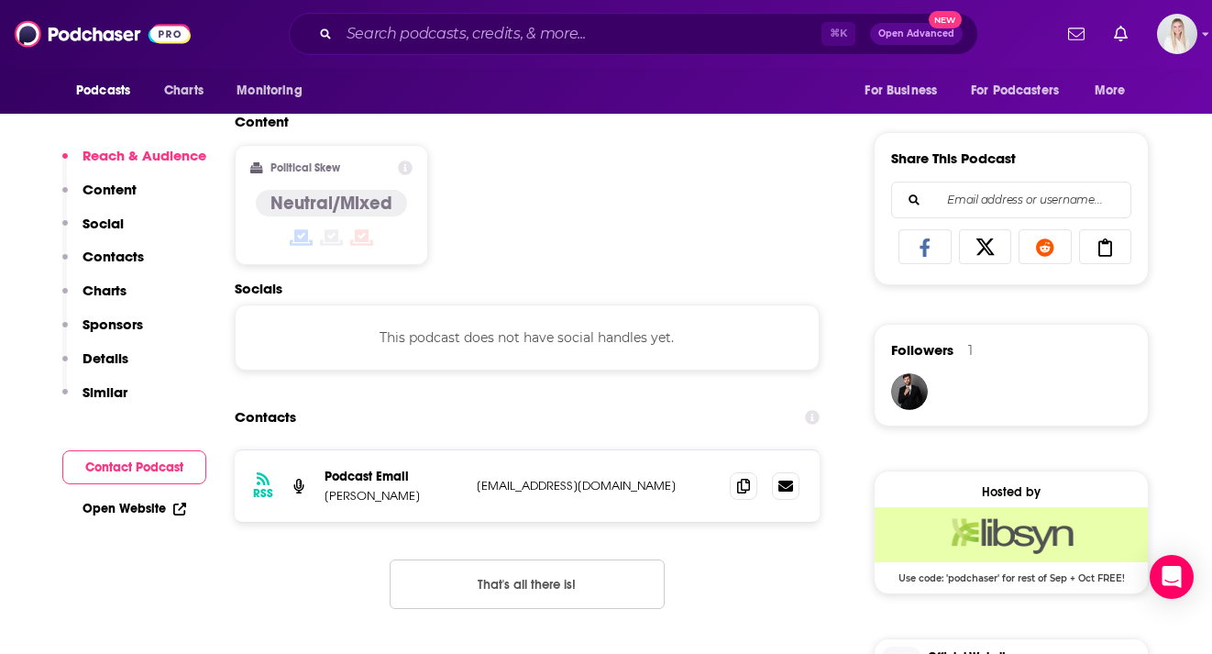
drag, startPoint x: 320, startPoint y: 456, endPoint x: 456, endPoint y: 456, distance: 136.6
click at [456, 456] on div "RSS Podcast Email [PERSON_NAME] [PERSON_NAME][EMAIL_ADDRESS][DOMAIN_NAME] [EMAI…" at bounding box center [527, 485] width 585 height 71
copy p "[PERSON_NAME]"
click at [741, 478] on icon at bounding box center [743, 485] width 13 height 15
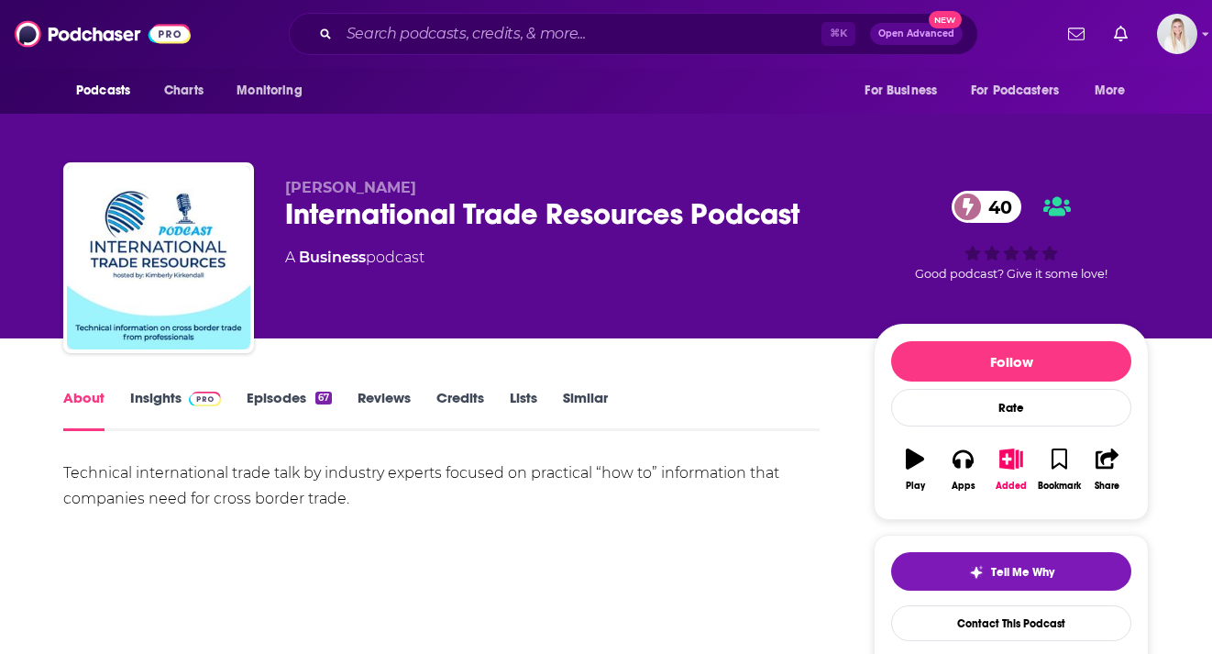
click at [159, 389] on link "Insights" at bounding box center [175, 410] width 91 height 42
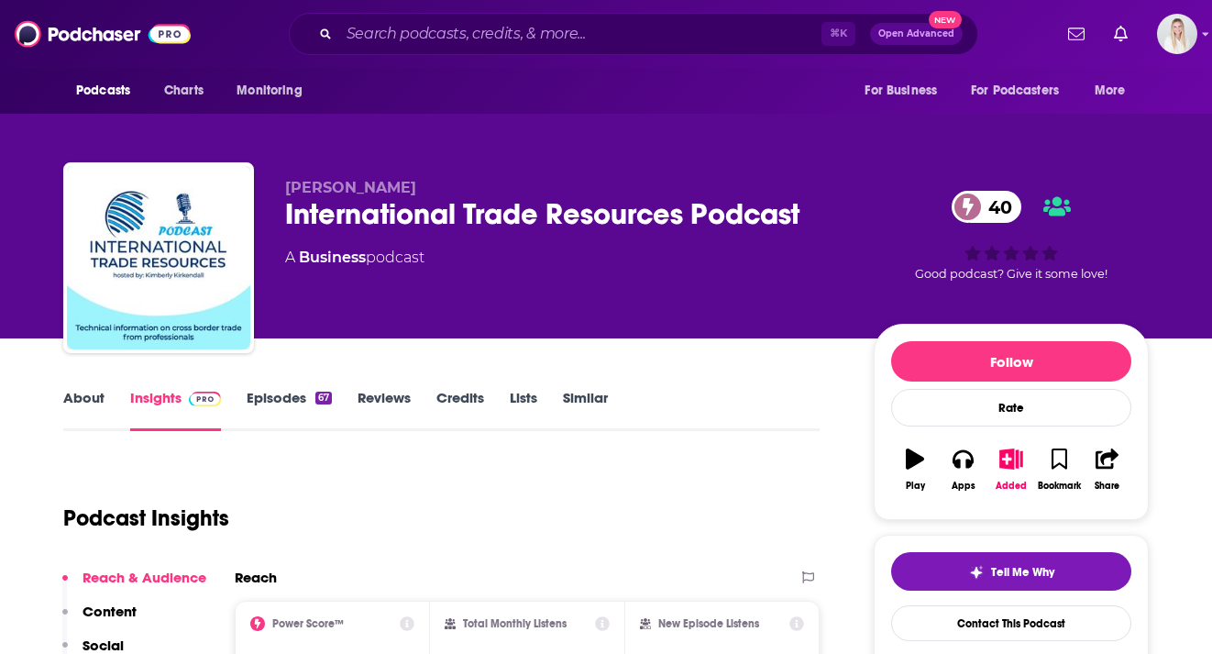
scroll to position [182, 0]
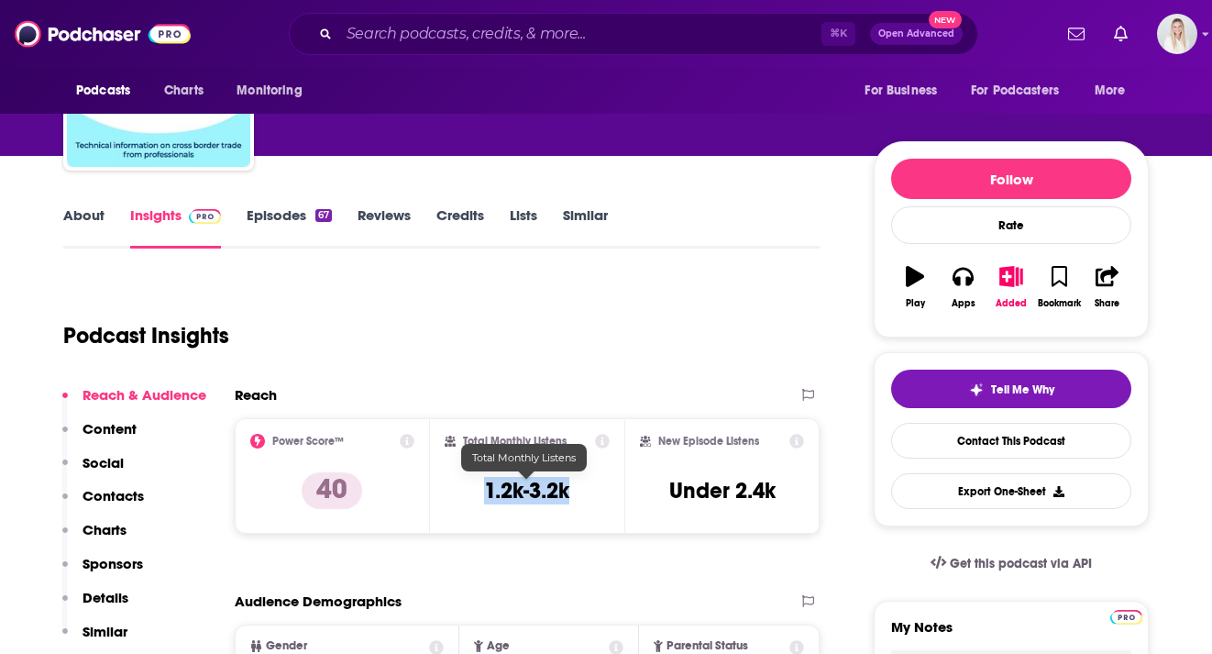
drag, startPoint x: 571, startPoint y: 455, endPoint x: 481, endPoint y: 455, distance: 89.8
click at [481, 455] on div "Total Monthly Listens 1.2k-3.2k" at bounding box center [528, 476] width 166 height 84
copy h3 "1.2k-3.2k"
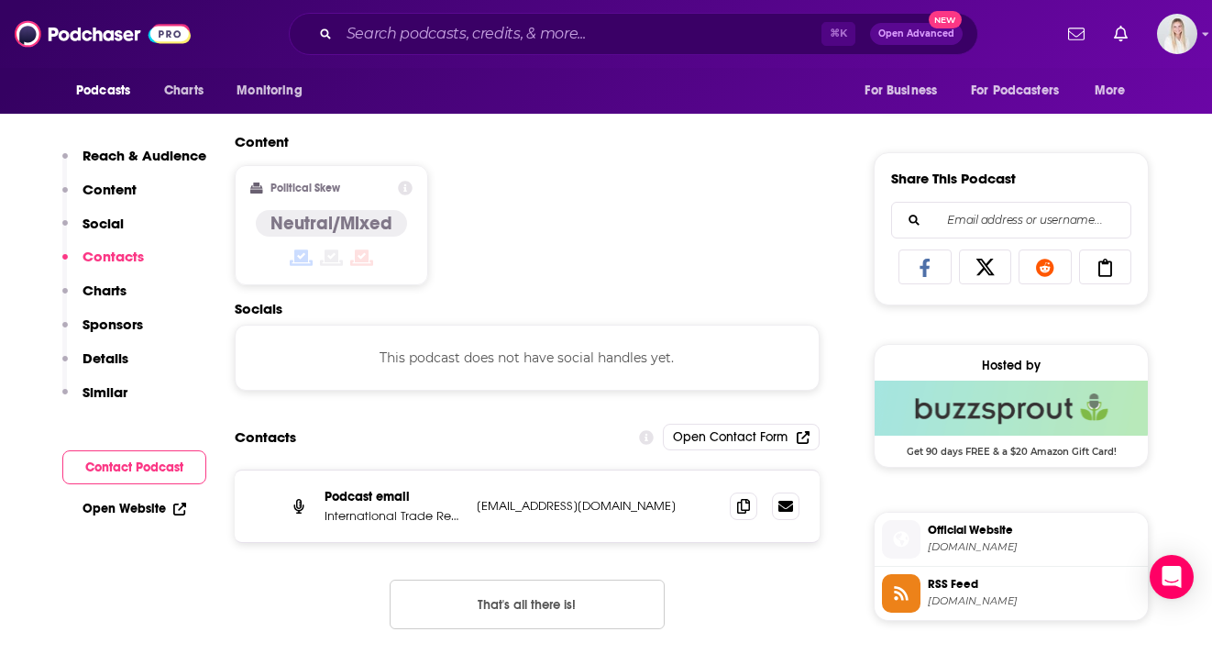
scroll to position [1181, 0]
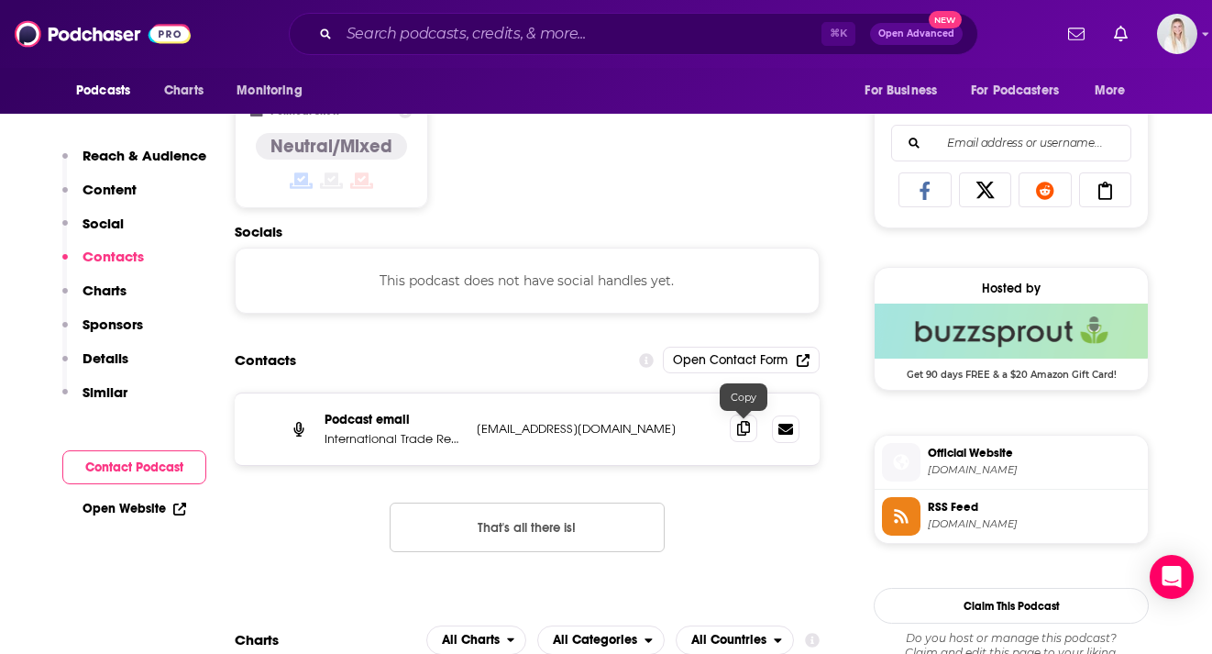
click at [736, 414] on span at bounding box center [743, 427] width 27 height 27
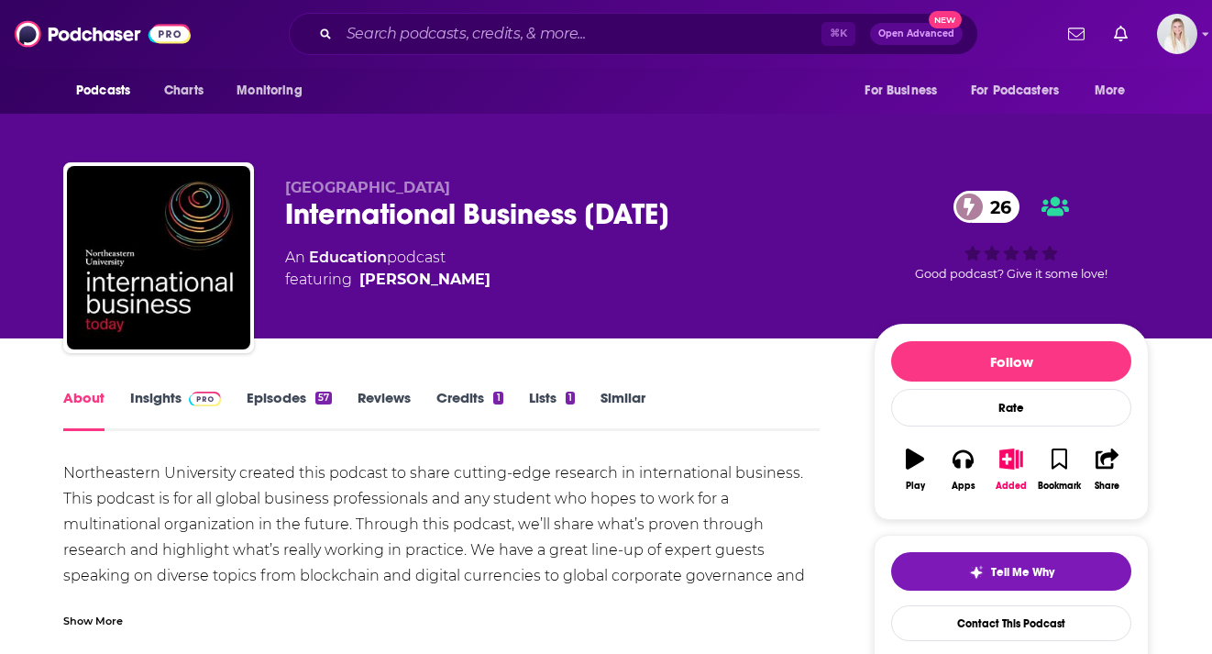
click at [168, 389] on link "Insights" at bounding box center [175, 410] width 91 height 42
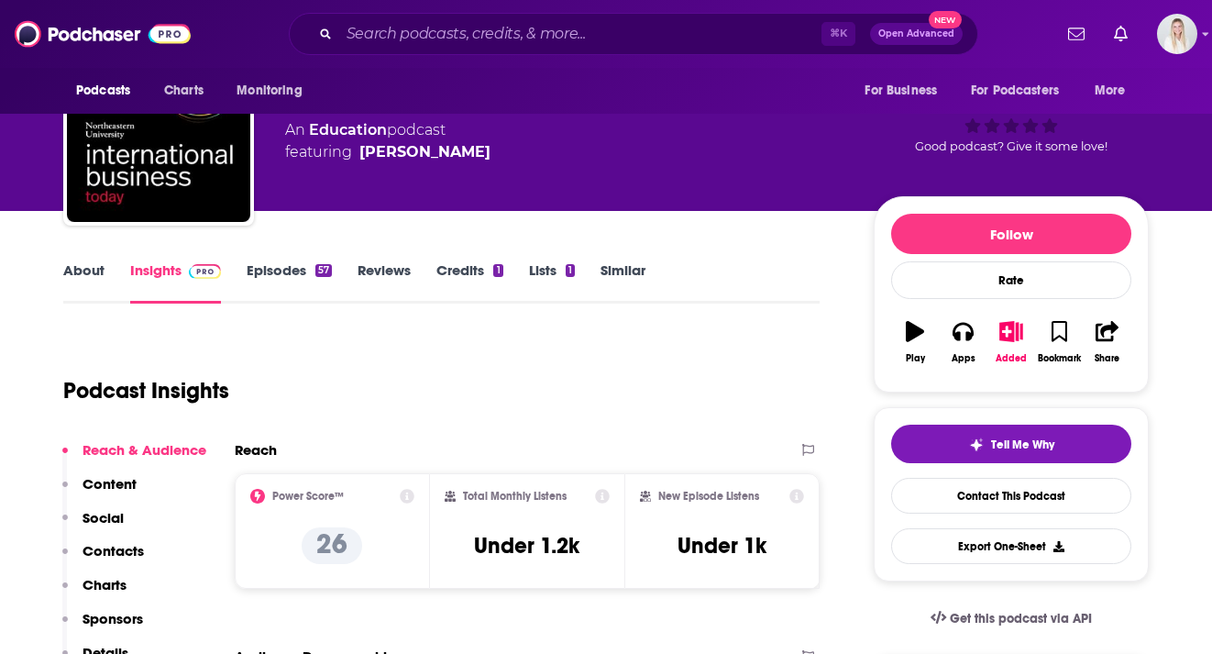
scroll to position [172, 0]
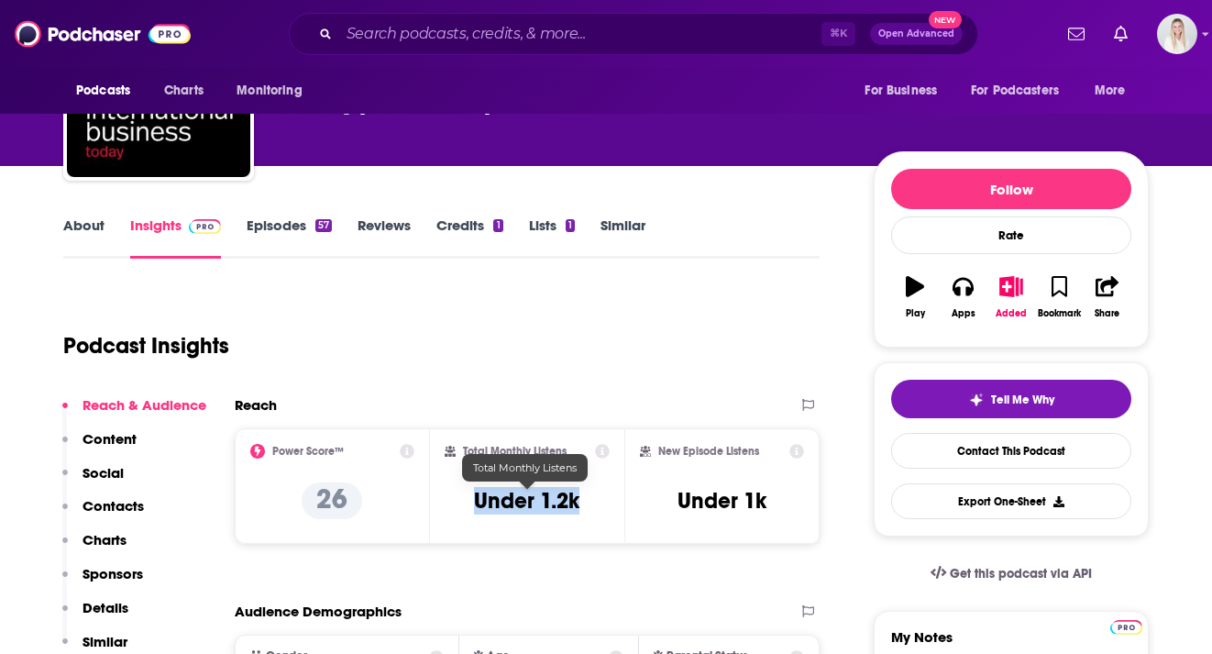
drag, startPoint x: 593, startPoint y: 459, endPoint x: 467, endPoint y: 465, distance: 126.6
click at [466, 465] on div "Total Monthly Listens Under 1.2k" at bounding box center [528, 486] width 166 height 84
copy h3 "Under 1.2k"
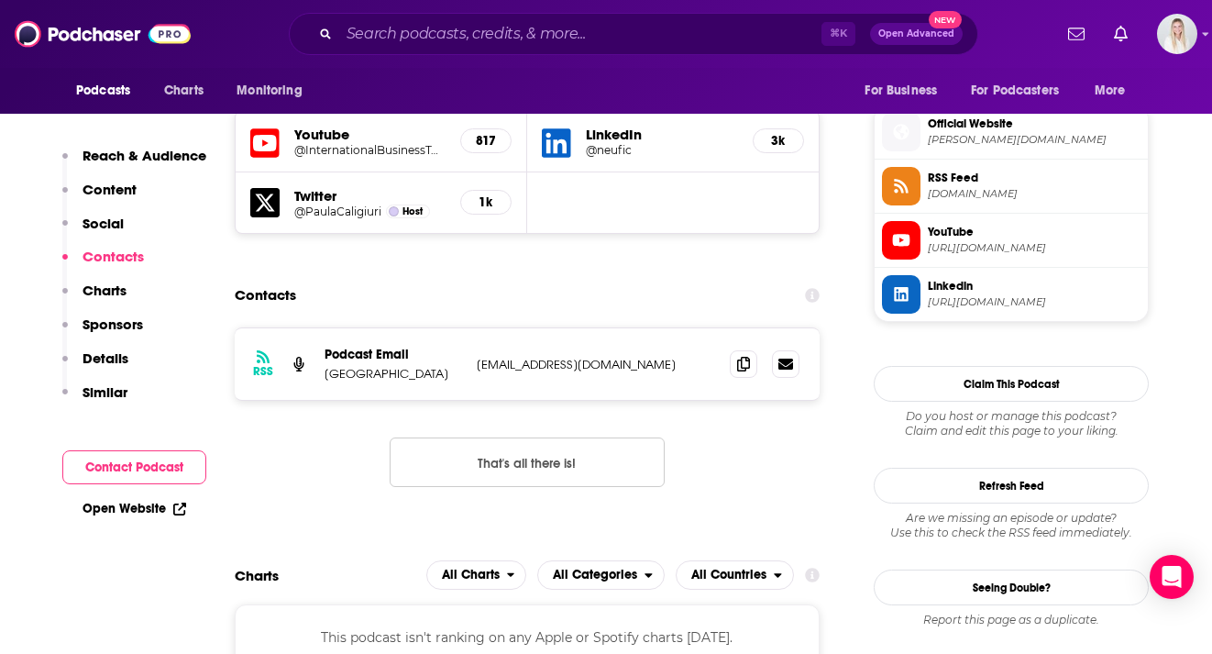
scroll to position [1379, 0]
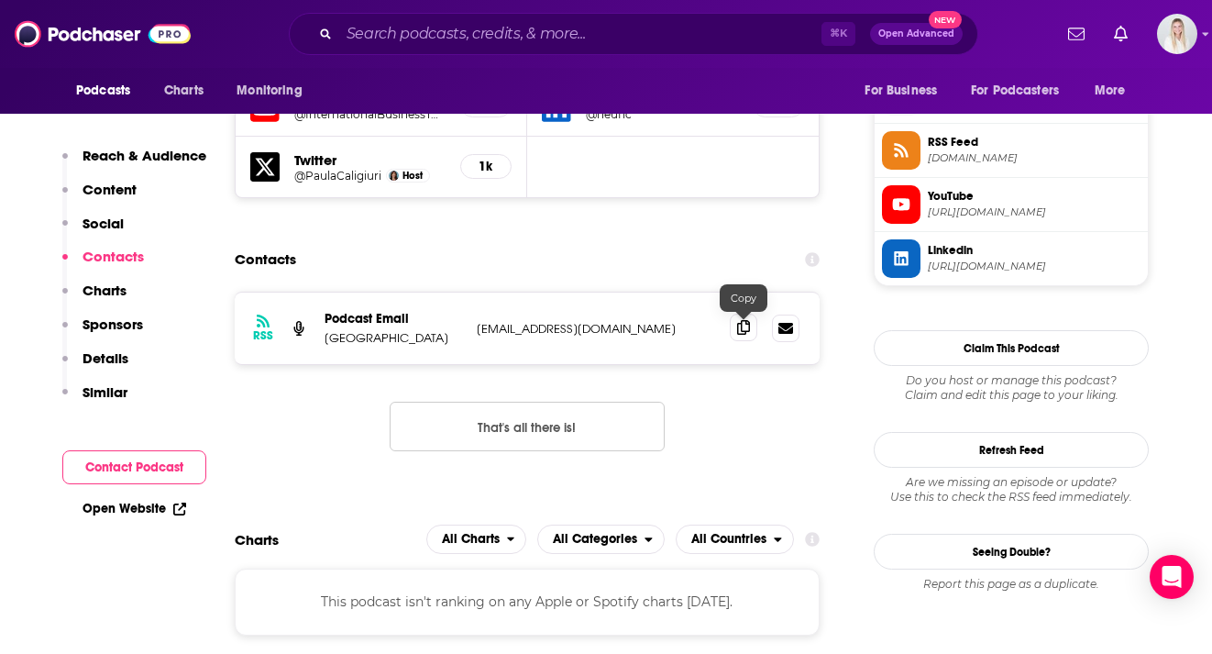
click at [745, 320] on icon at bounding box center [743, 327] width 13 height 15
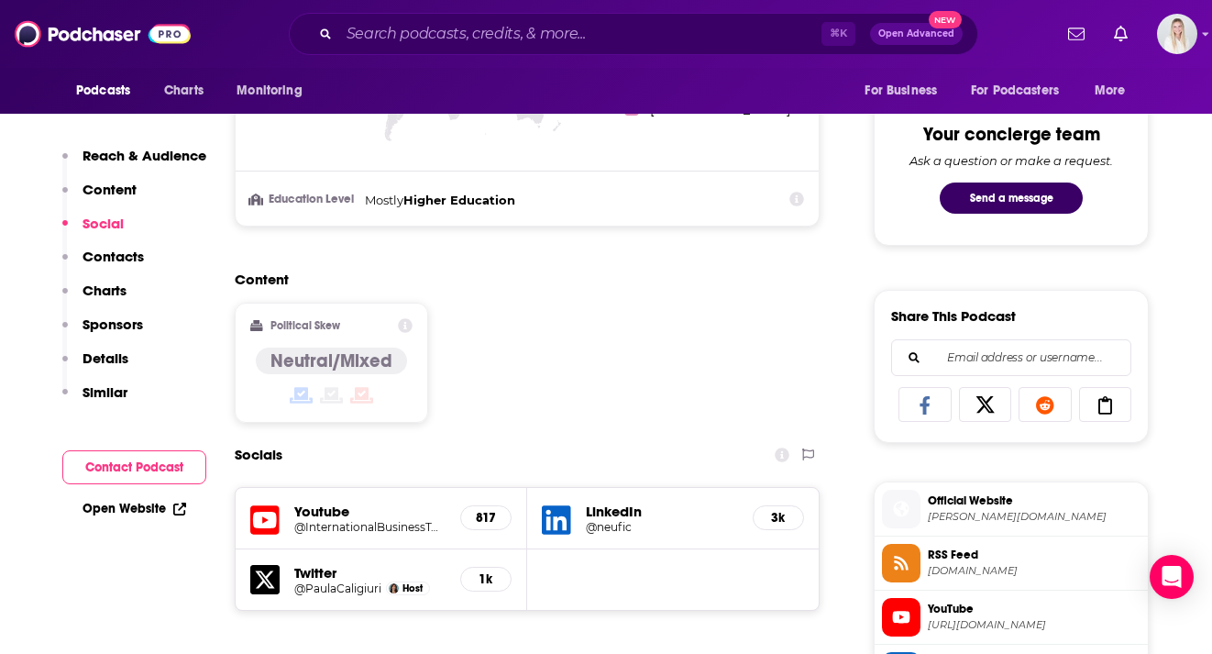
scroll to position [1414, 0]
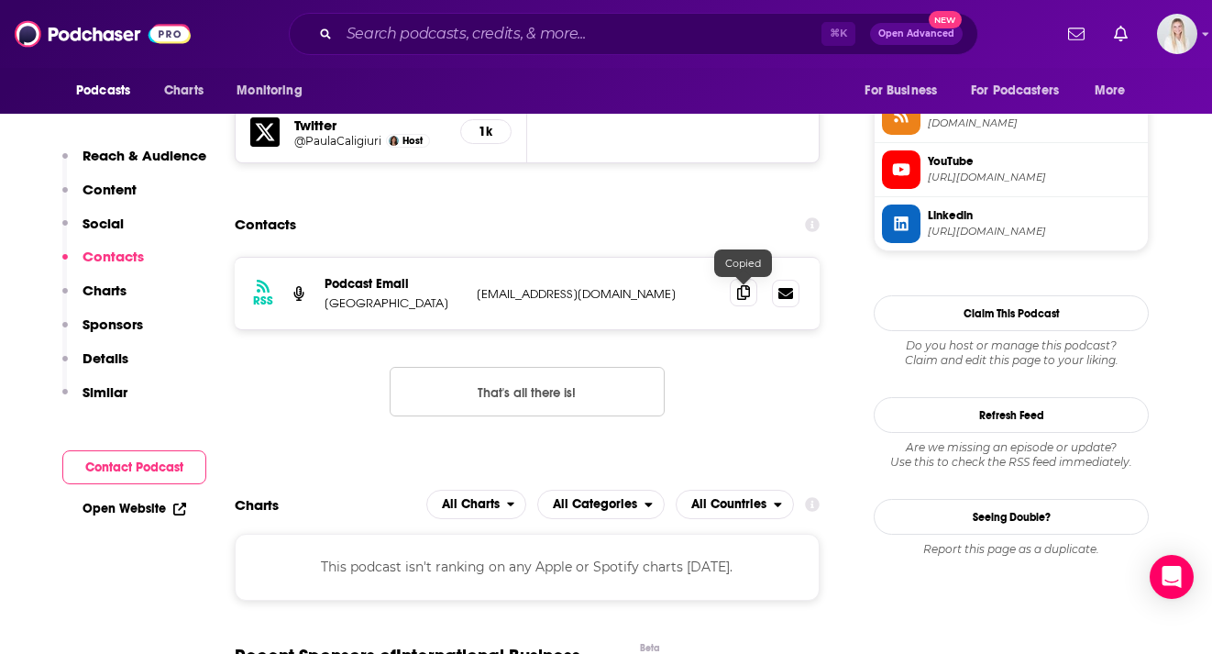
click at [744, 285] on icon at bounding box center [743, 292] width 13 height 15
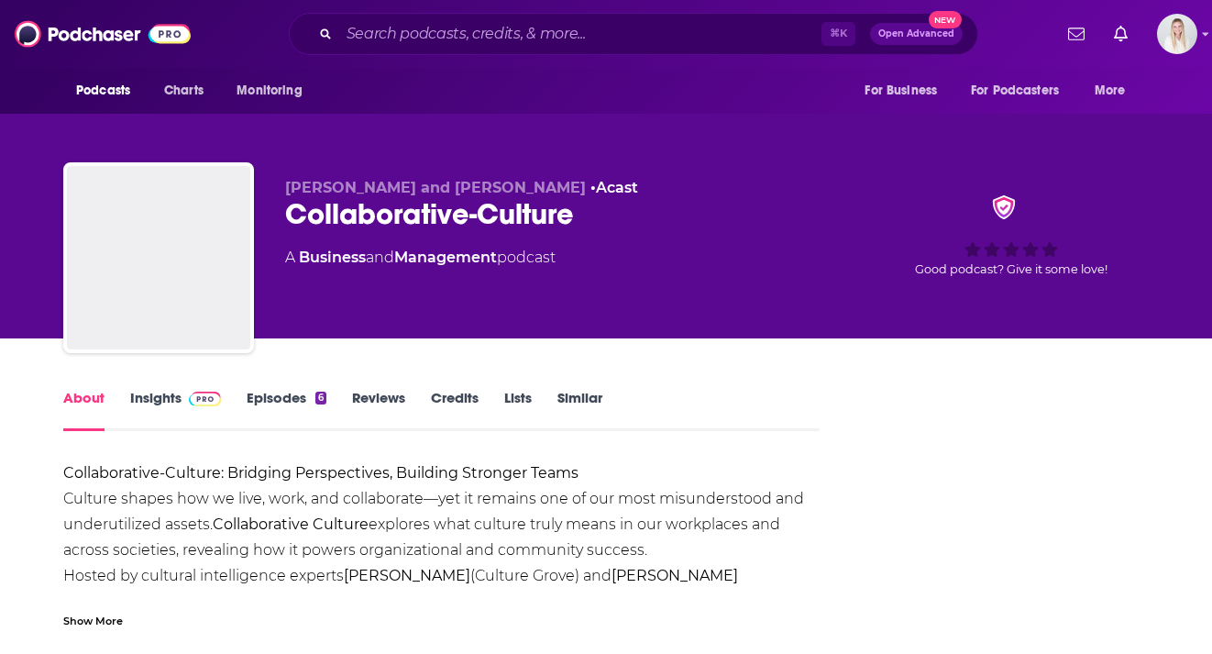
click at [159, 389] on link "Insights" at bounding box center [175, 410] width 91 height 42
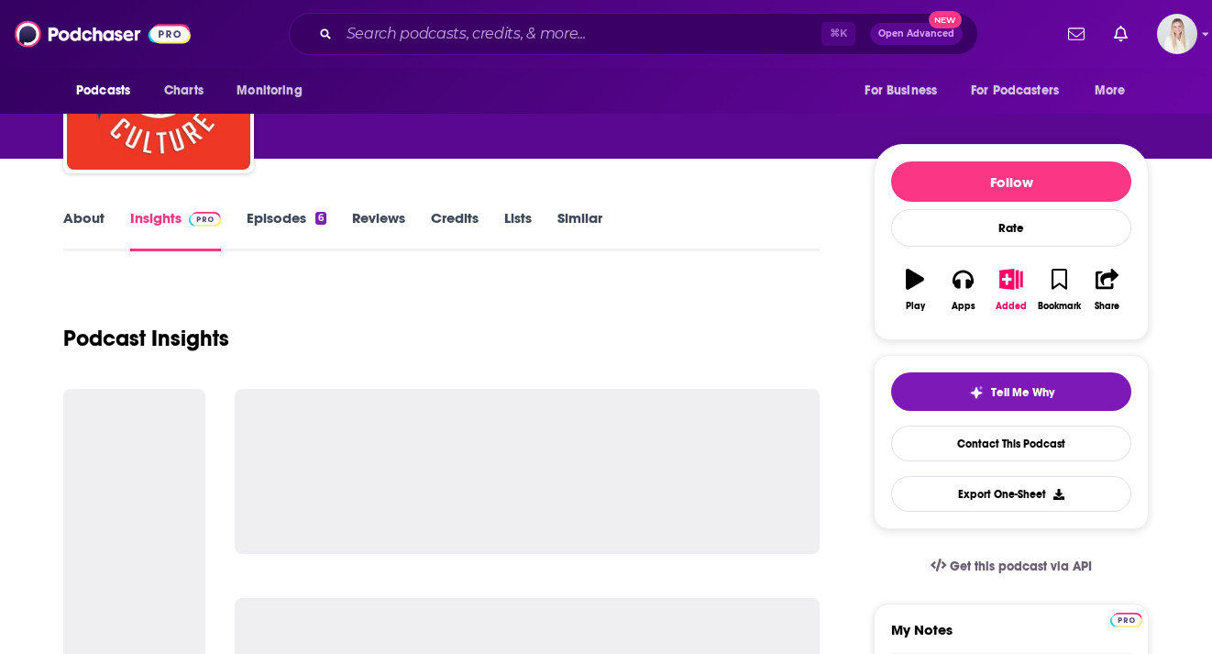
scroll to position [275, 0]
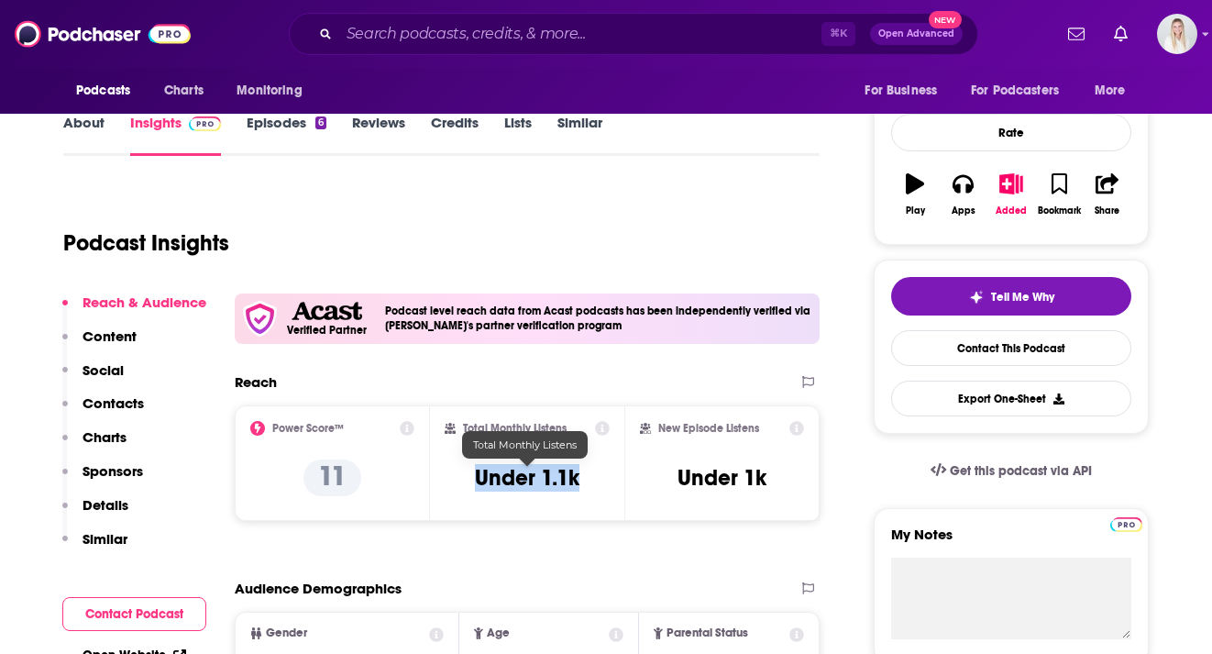
drag, startPoint x: 583, startPoint y: 439, endPoint x: 479, endPoint y: 439, distance: 103.6
click at [479, 439] on div "Total Monthly Listens Under 1.1k" at bounding box center [528, 463] width 166 height 84
copy h3 "Under 1.1k"
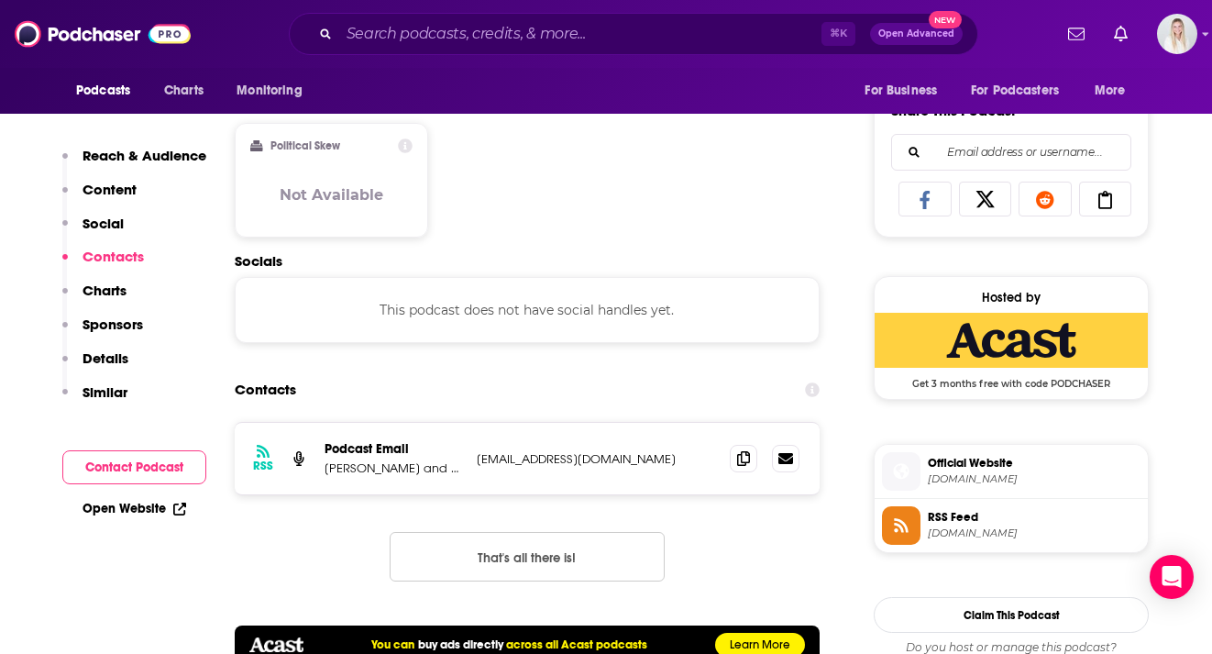
scroll to position [1259, 0]
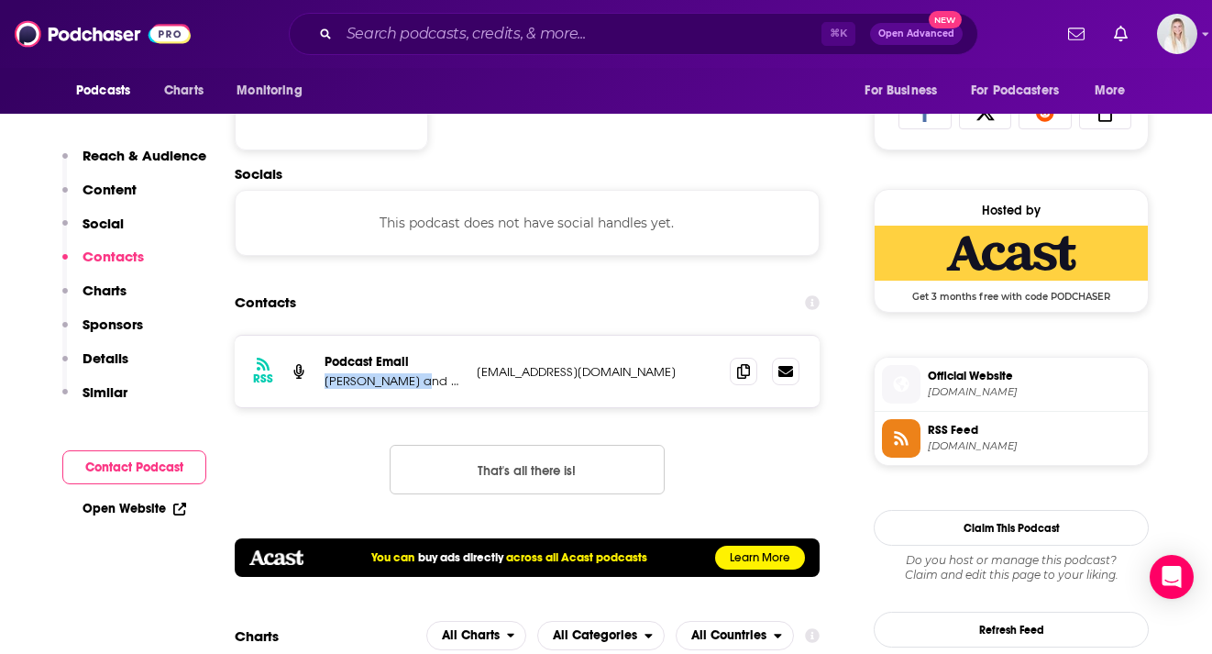
drag, startPoint x: 324, startPoint y: 347, endPoint x: 405, endPoint y: 347, distance: 81.6
click at [405, 373] on p "[PERSON_NAME] and [PERSON_NAME]" at bounding box center [392, 381] width 137 height 16
copy p "[PERSON_NAME]"
click at [745, 363] on icon at bounding box center [743, 370] width 13 height 15
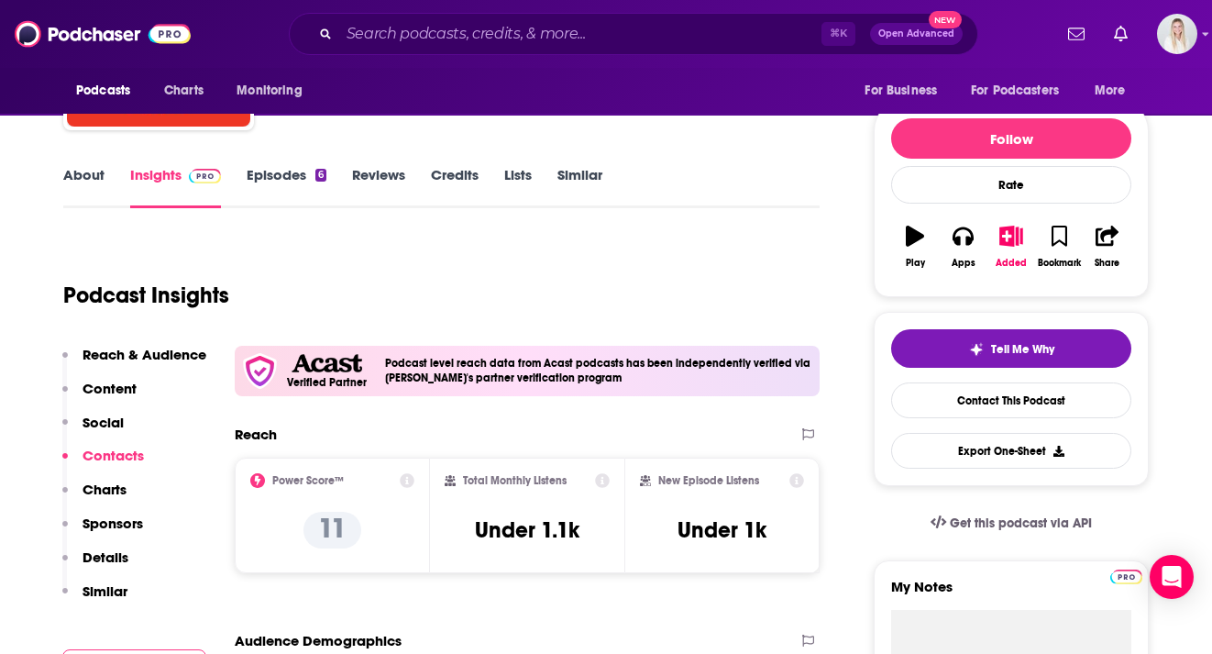
scroll to position [0, 0]
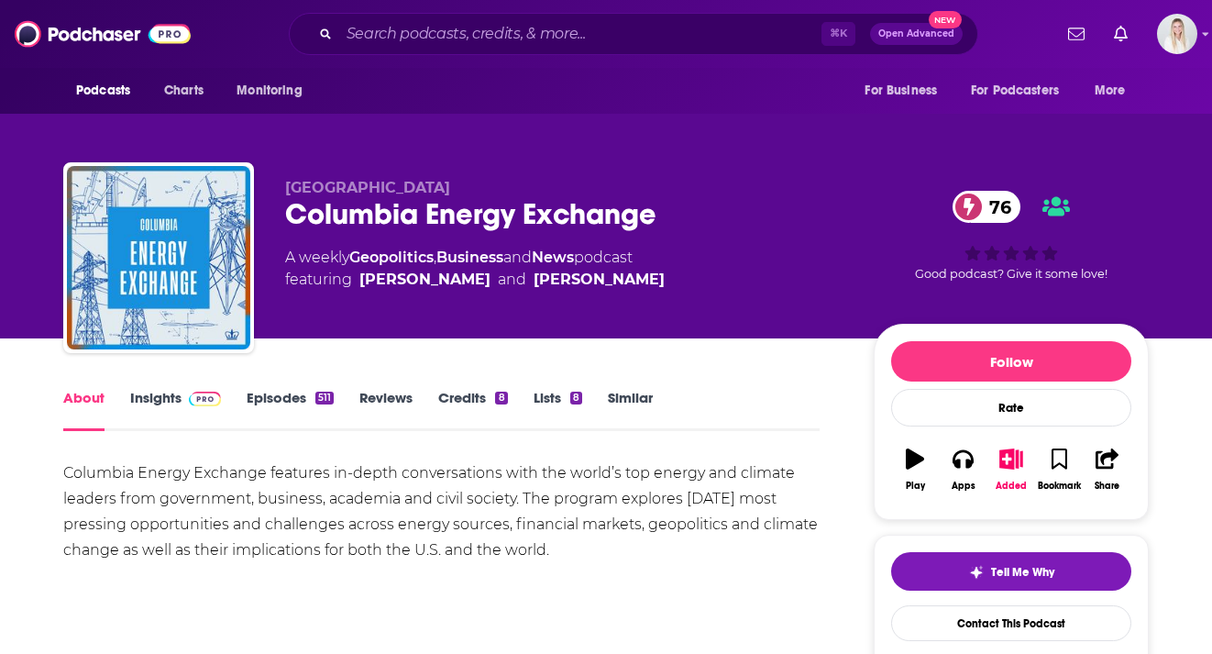
click at [173, 389] on link "Insights" at bounding box center [175, 410] width 91 height 42
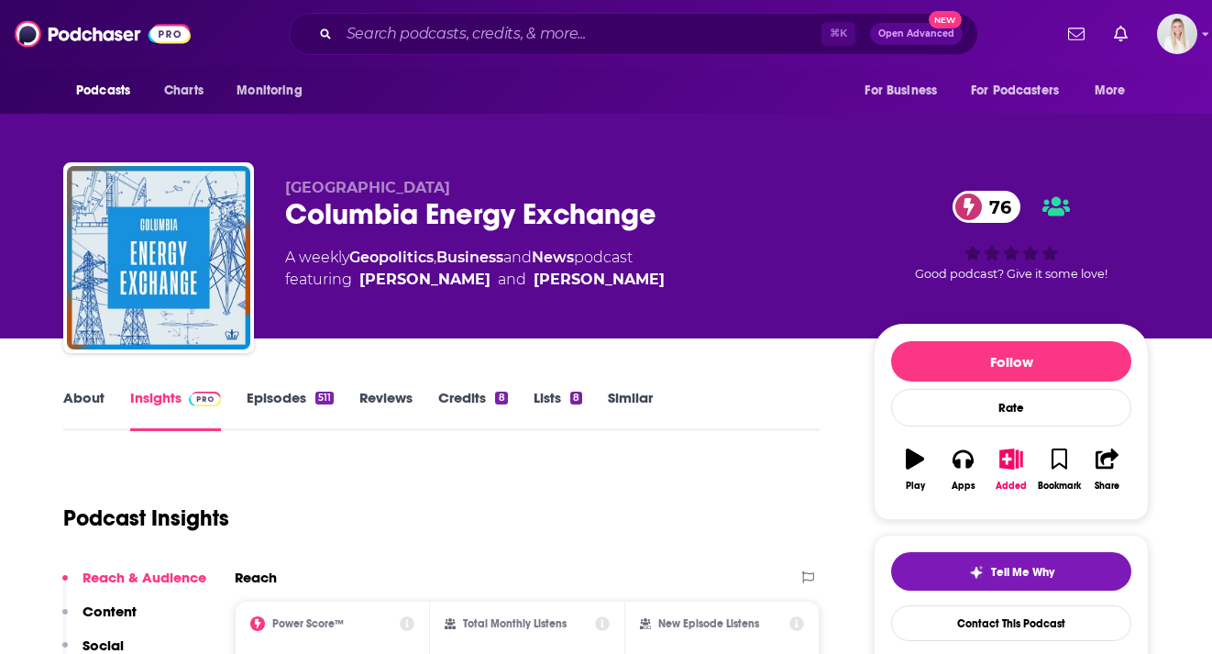
scroll to position [236, 0]
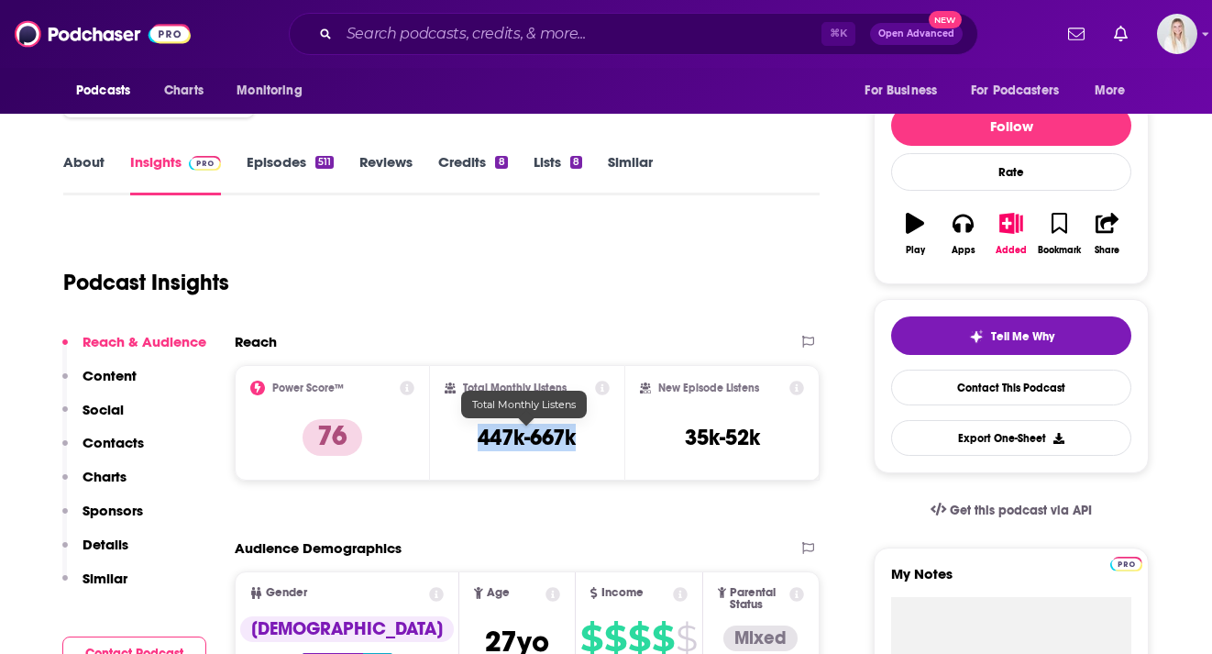
drag, startPoint x: 592, startPoint y: 402, endPoint x: 467, endPoint y: 402, distance: 124.7
click at [467, 402] on div "Total Monthly Listens 447k-667k" at bounding box center [528, 422] width 166 height 84
copy h3 "447k-667k"
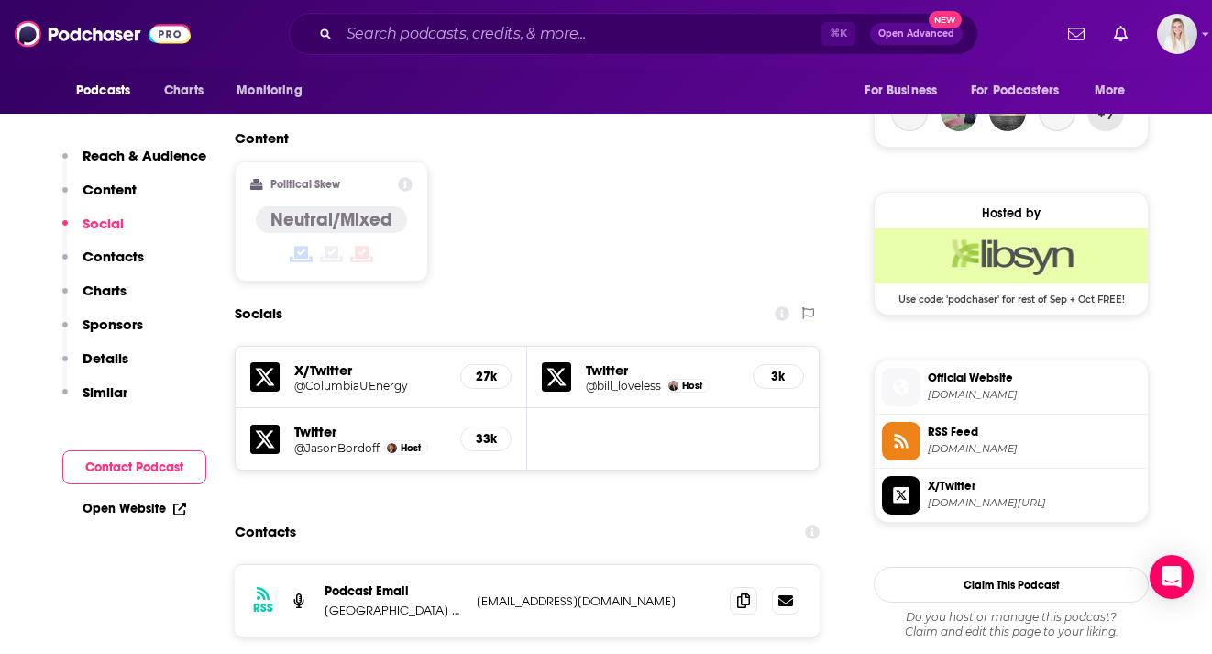
scroll to position [1517, 0]
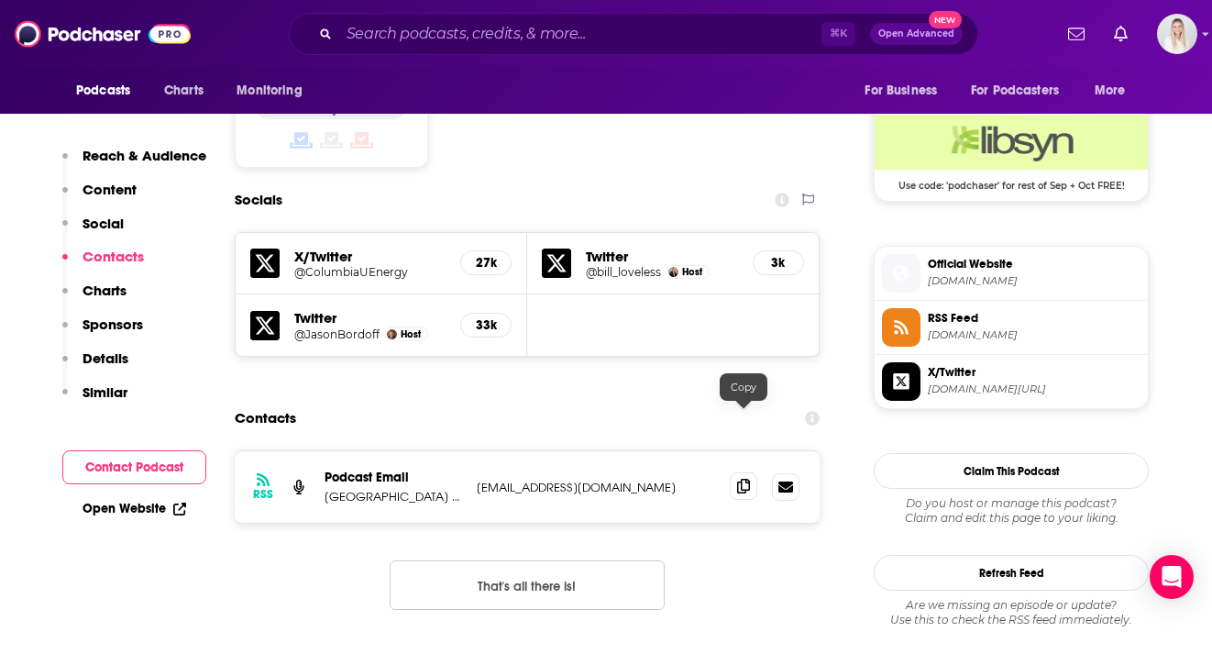
click at [738, 478] on icon at bounding box center [743, 485] width 13 height 15
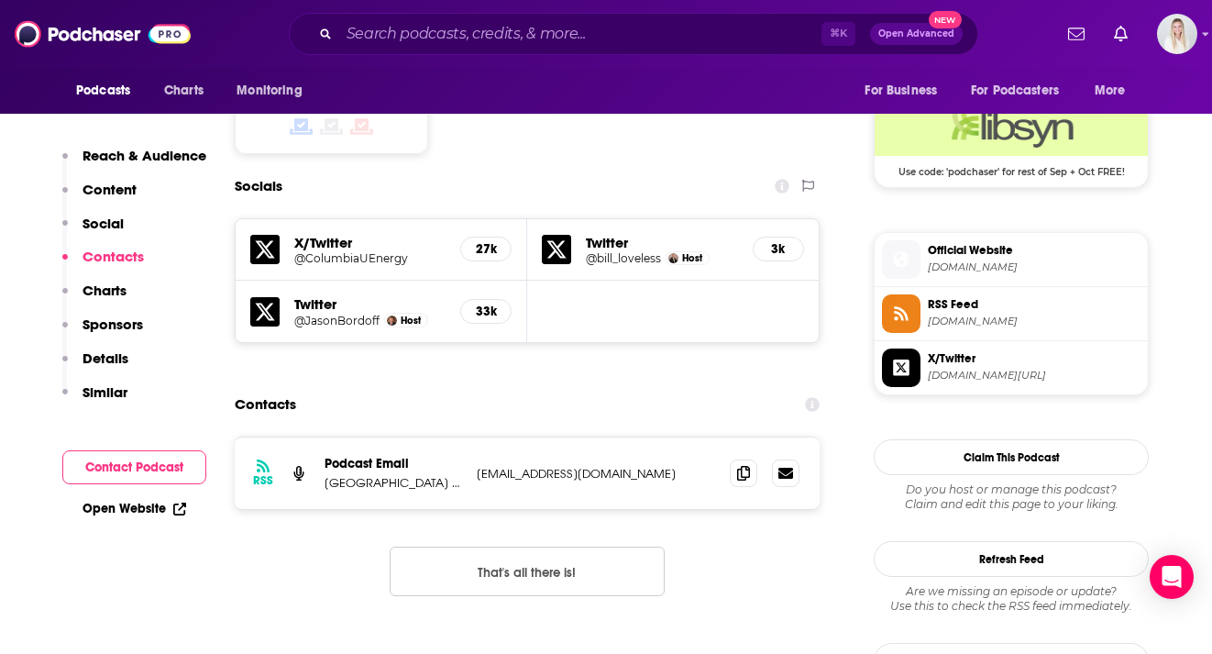
scroll to position [1712, 0]
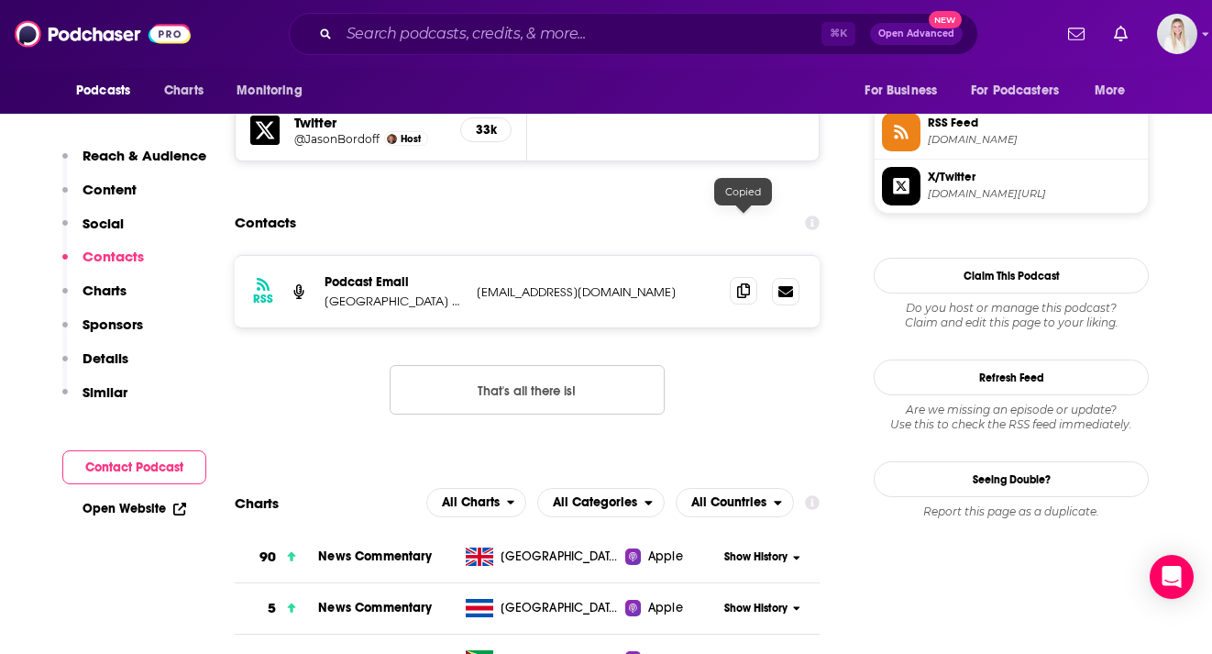
click at [745, 283] on icon at bounding box center [743, 290] width 13 height 15
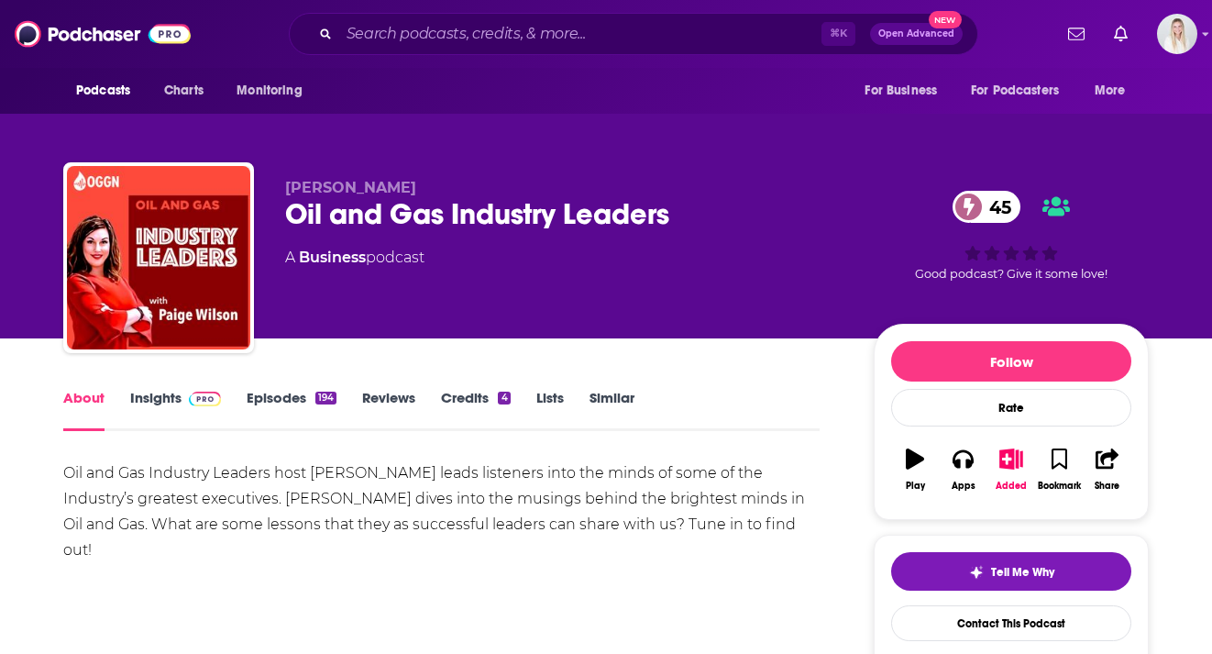
scroll to position [60, 0]
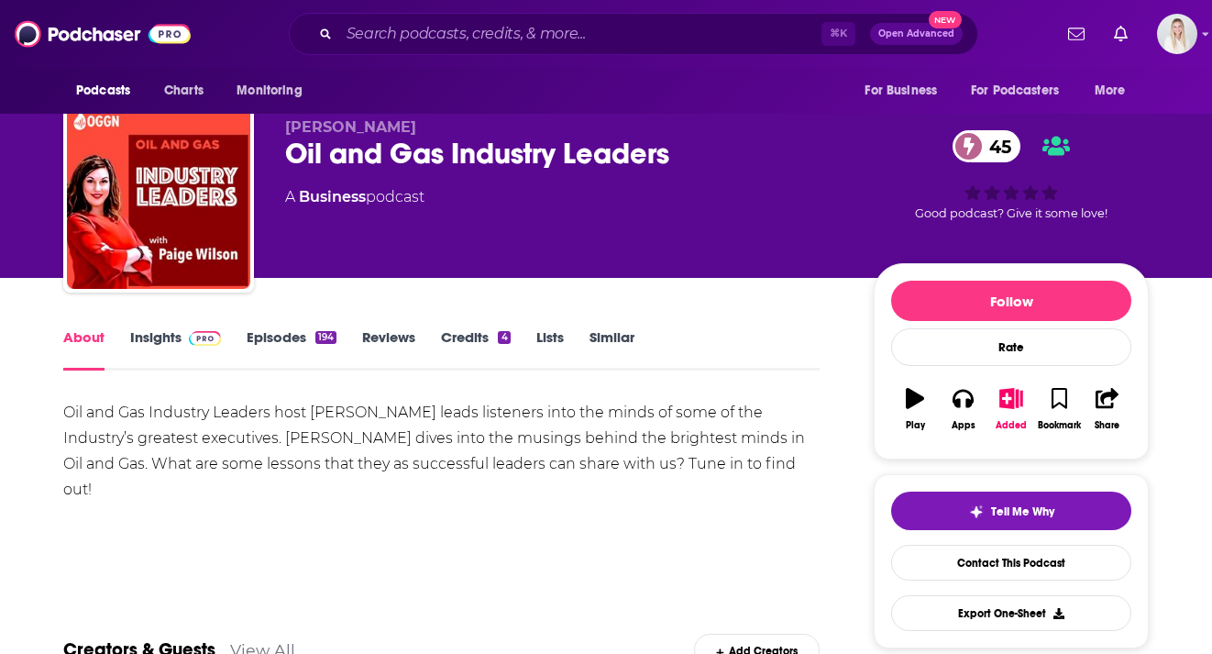
click at [163, 328] on link "Insights" at bounding box center [175, 349] width 91 height 42
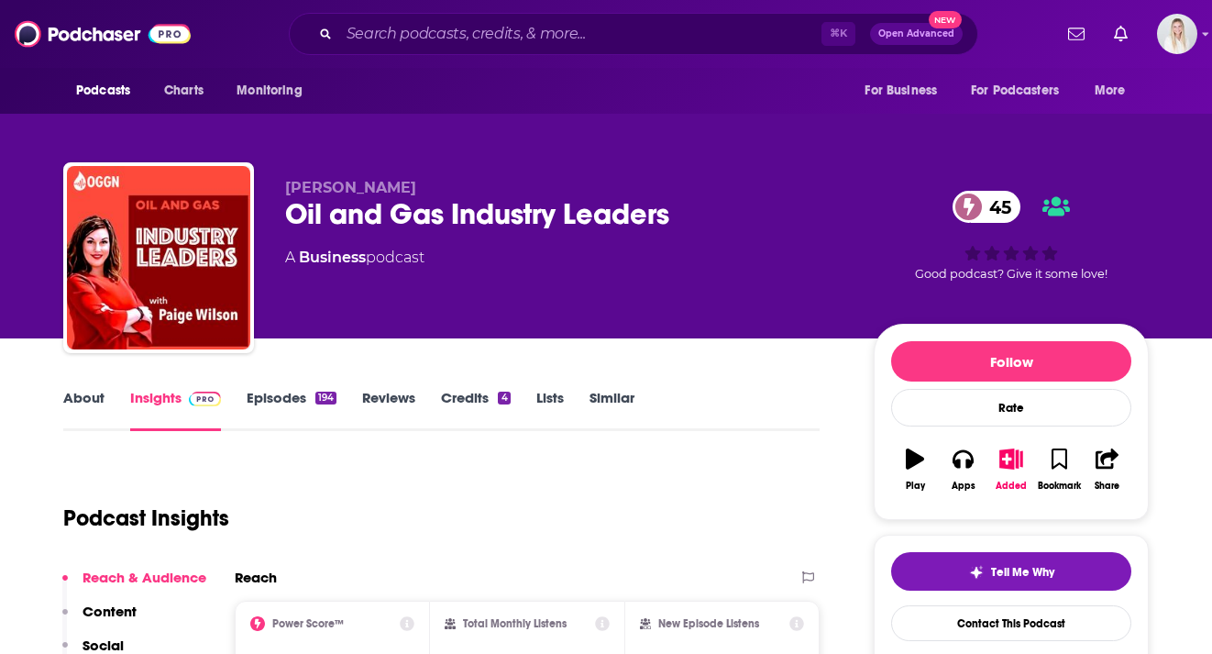
scroll to position [289, 0]
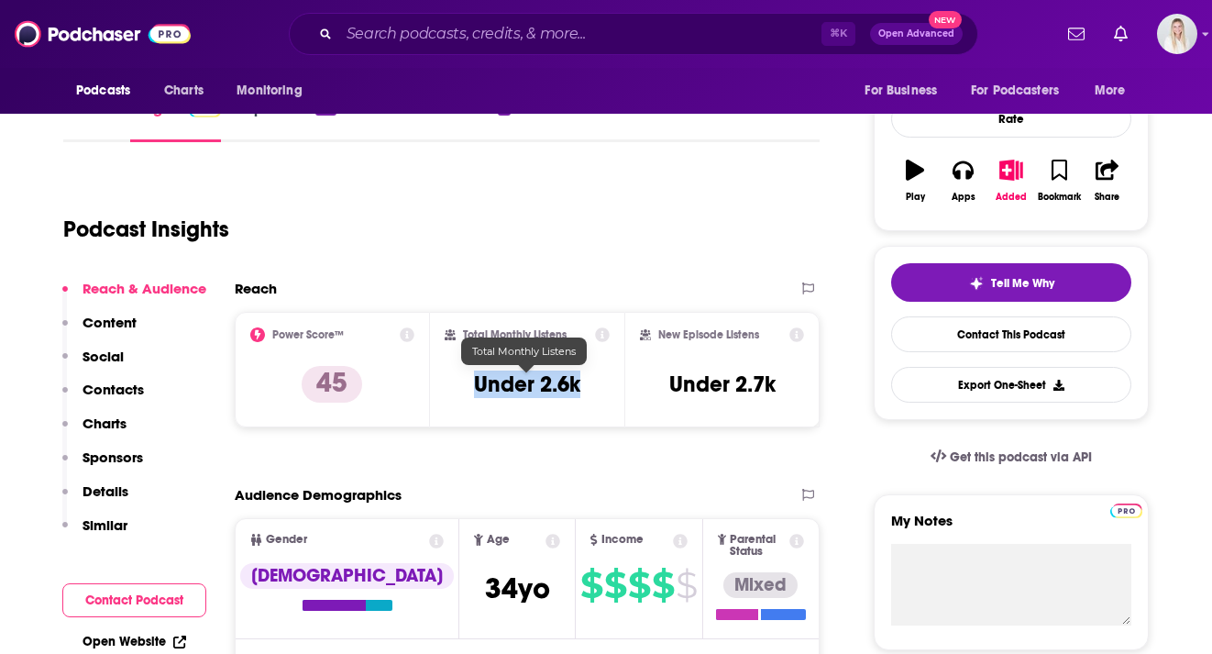
drag, startPoint x: 588, startPoint y: 349, endPoint x: 478, endPoint y: 349, distance: 110.9
click at [478, 349] on div "Total Monthly Listens Under 2.6k" at bounding box center [528, 369] width 166 height 84
copy h3 "Under 2.6k"
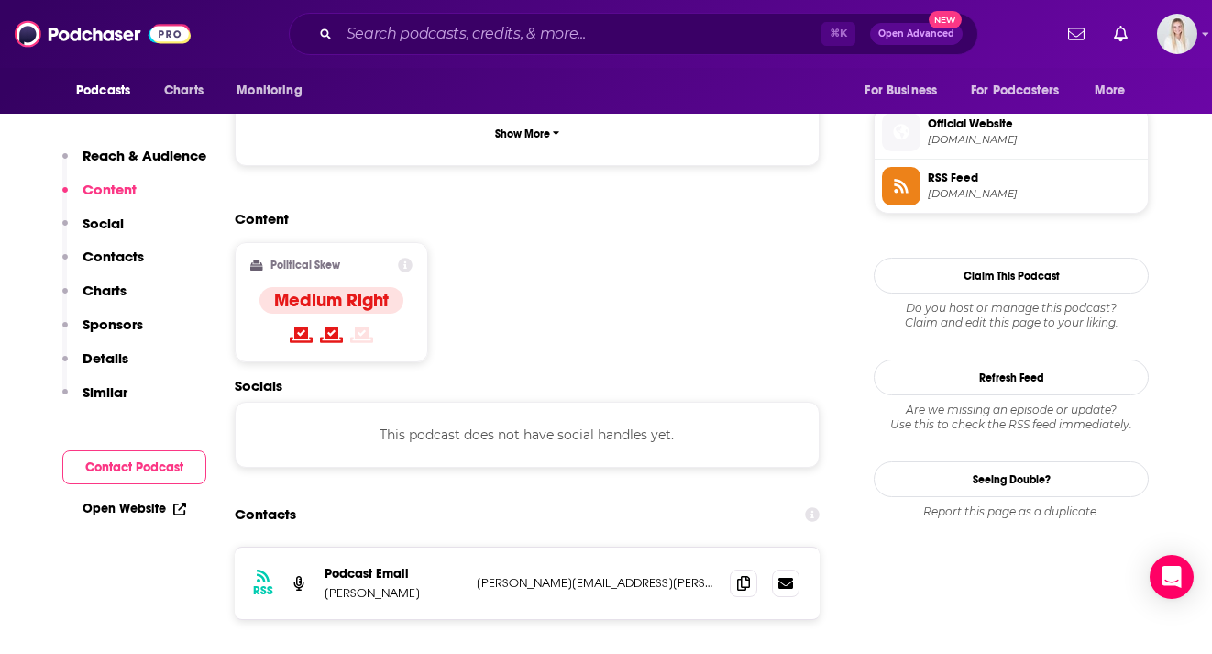
scroll to position [1536, 0]
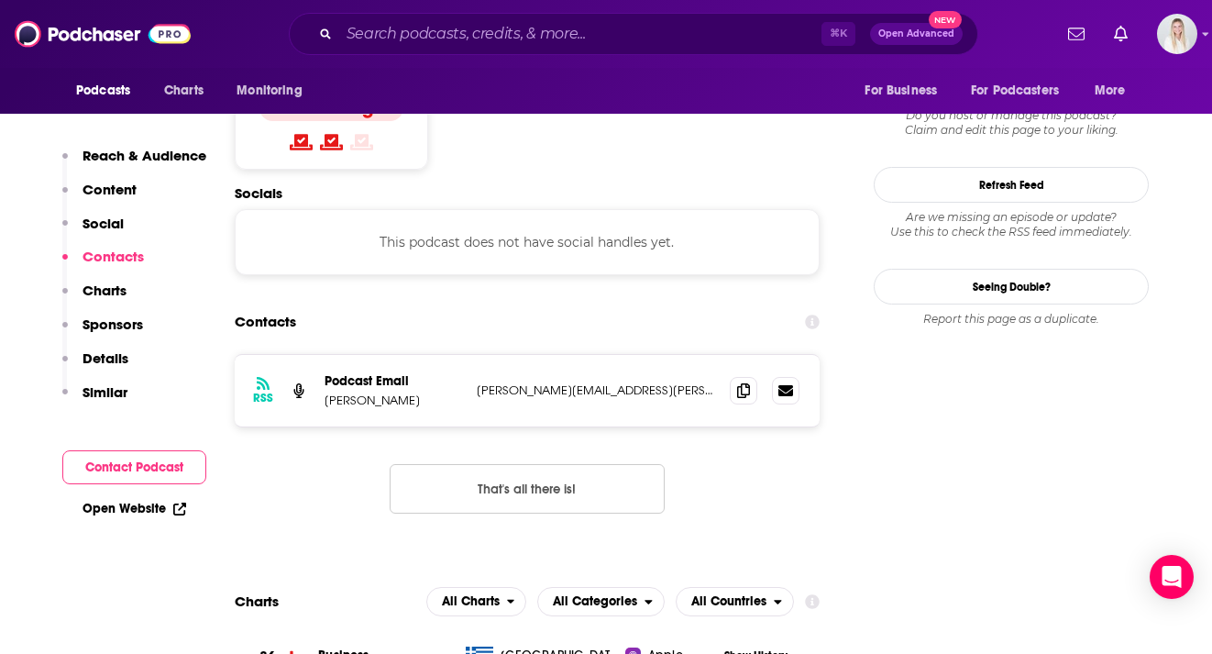
drag, startPoint x: 324, startPoint y: 291, endPoint x: 435, endPoint y: 291, distance: 111.8
click at [435, 355] on div "RSS Podcast Email [PERSON_NAME] [PERSON_NAME][EMAIL_ADDRESS][PERSON_NAME][DOMAI…" at bounding box center [527, 390] width 585 height 71
copy p "[PERSON_NAME]"
click at [743, 382] on icon at bounding box center [743, 389] width 13 height 15
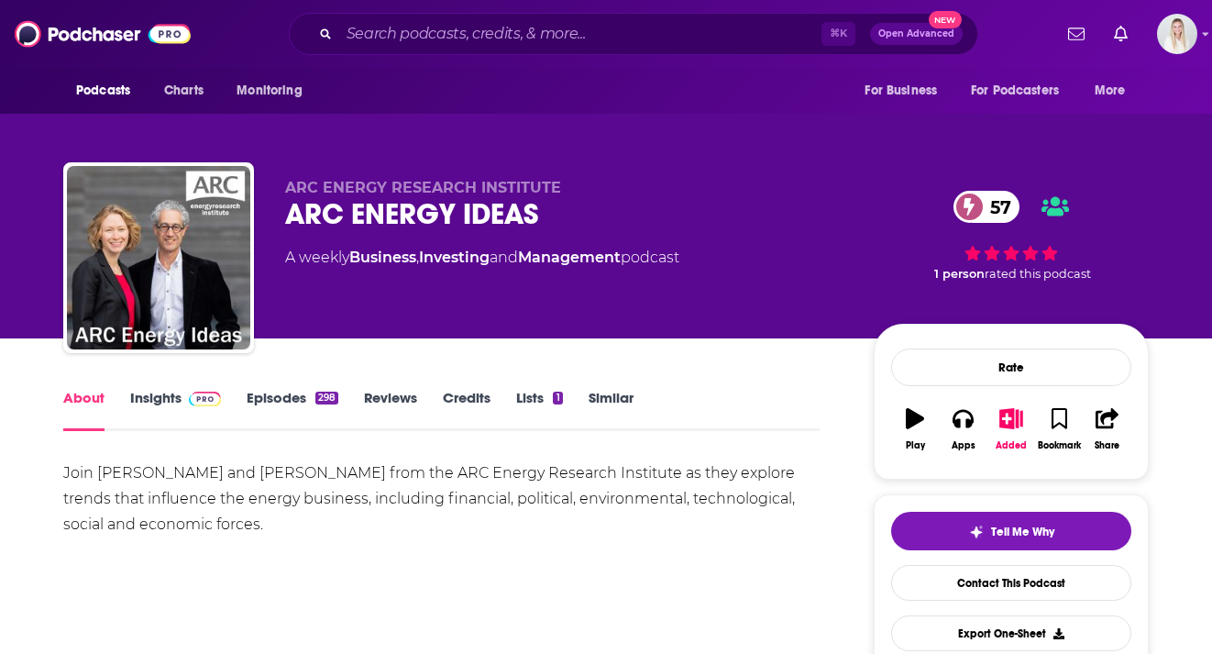
click at [165, 389] on link "Insights" at bounding box center [175, 410] width 91 height 42
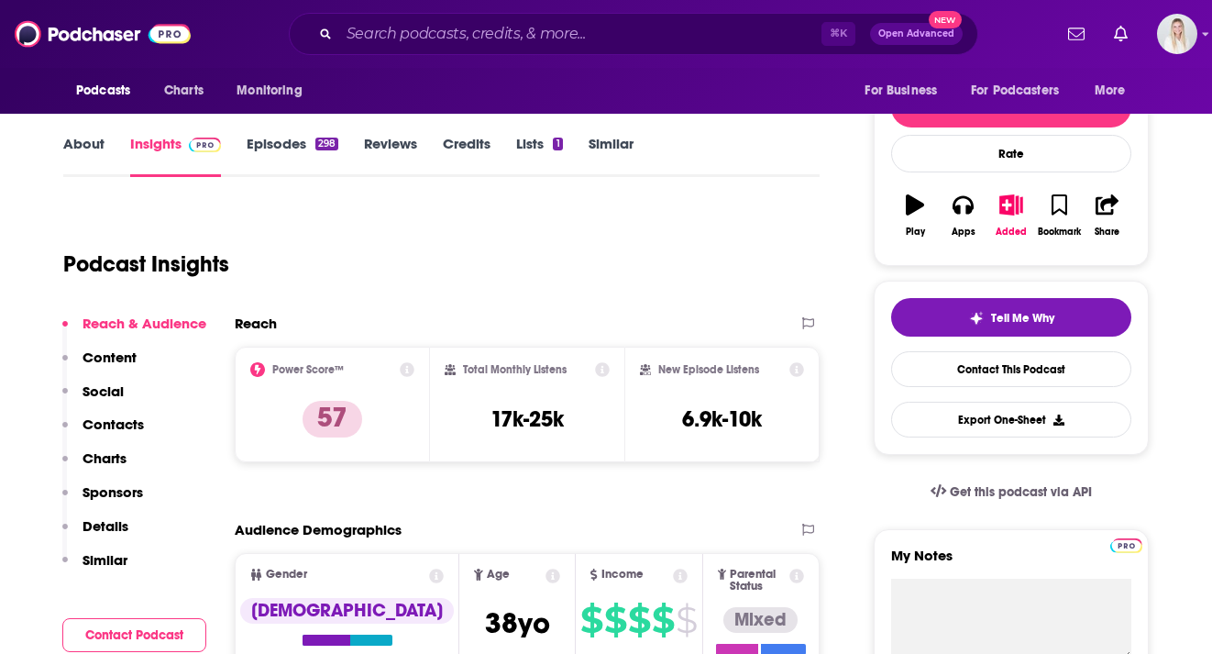
scroll to position [281, 0]
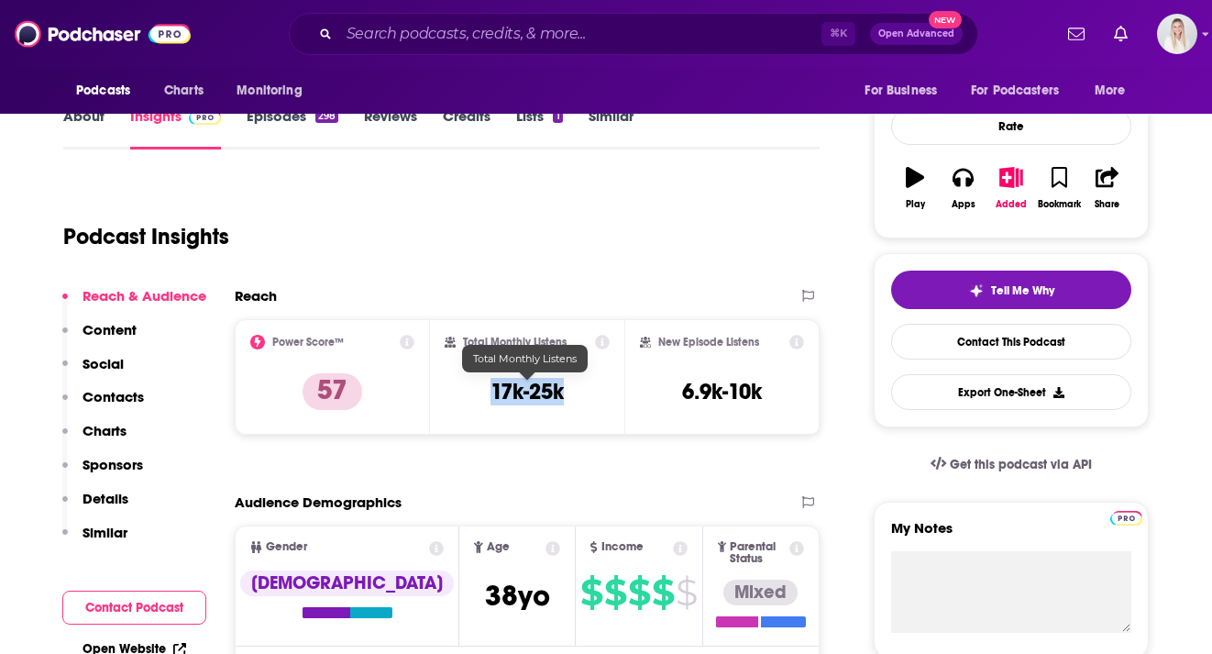
drag, startPoint x: 566, startPoint y: 357, endPoint x: 494, endPoint y: 357, distance: 72.4
click at [494, 357] on div "Total Monthly Listens 17k-25k" at bounding box center [528, 377] width 166 height 84
copy h3 "17k-25k"
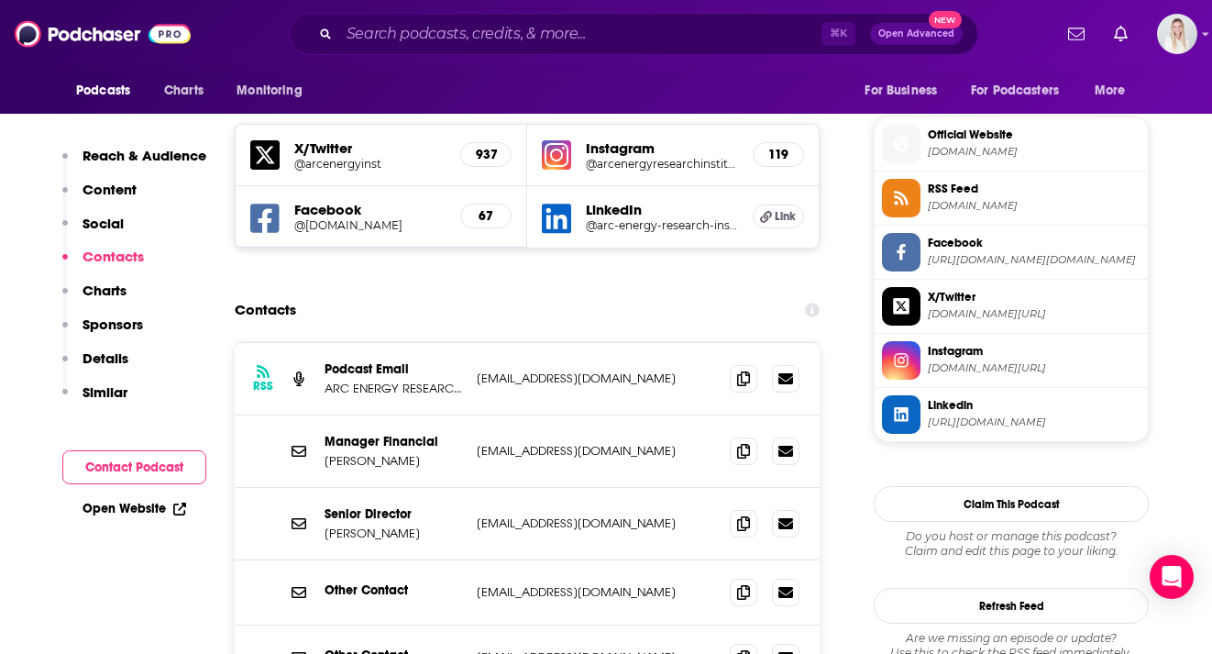
scroll to position [1639, 0]
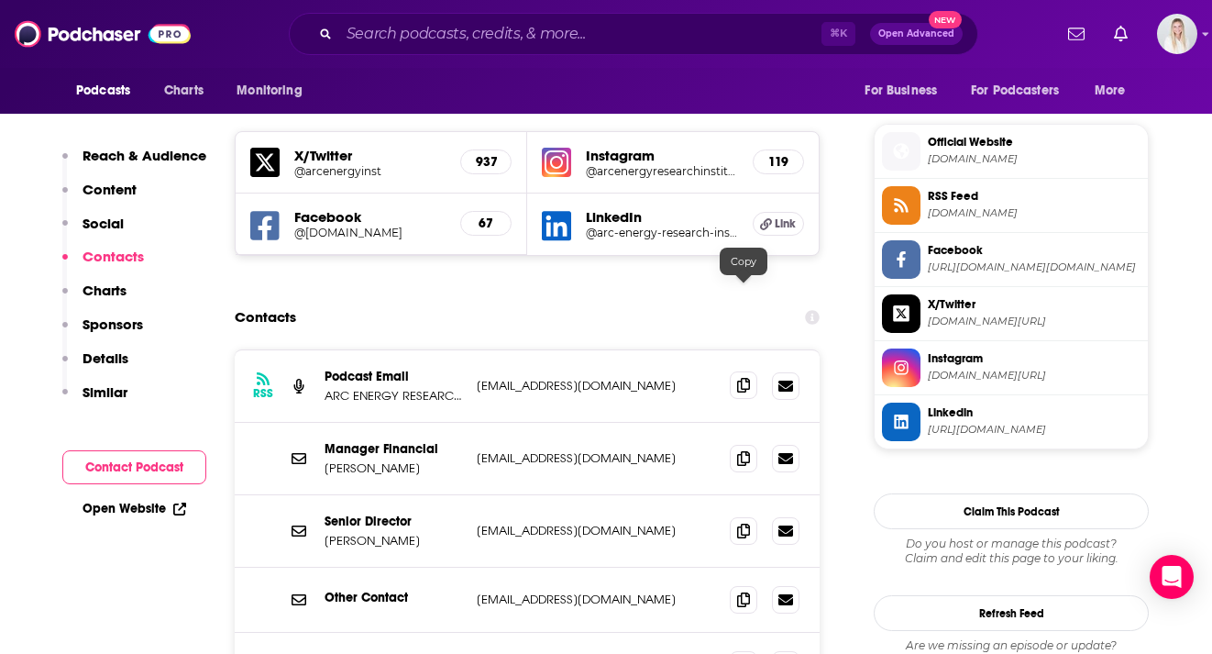
click at [741, 378] on icon at bounding box center [743, 385] width 13 height 15
click at [746, 450] on icon at bounding box center [743, 457] width 13 height 15
click at [744, 522] on icon at bounding box center [743, 529] width 13 height 15
click at [749, 522] on icon at bounding box center [743, 529] width 13 height 15
click at [747, 591] on icon at bounding box center [743, 598] width 13 height 15
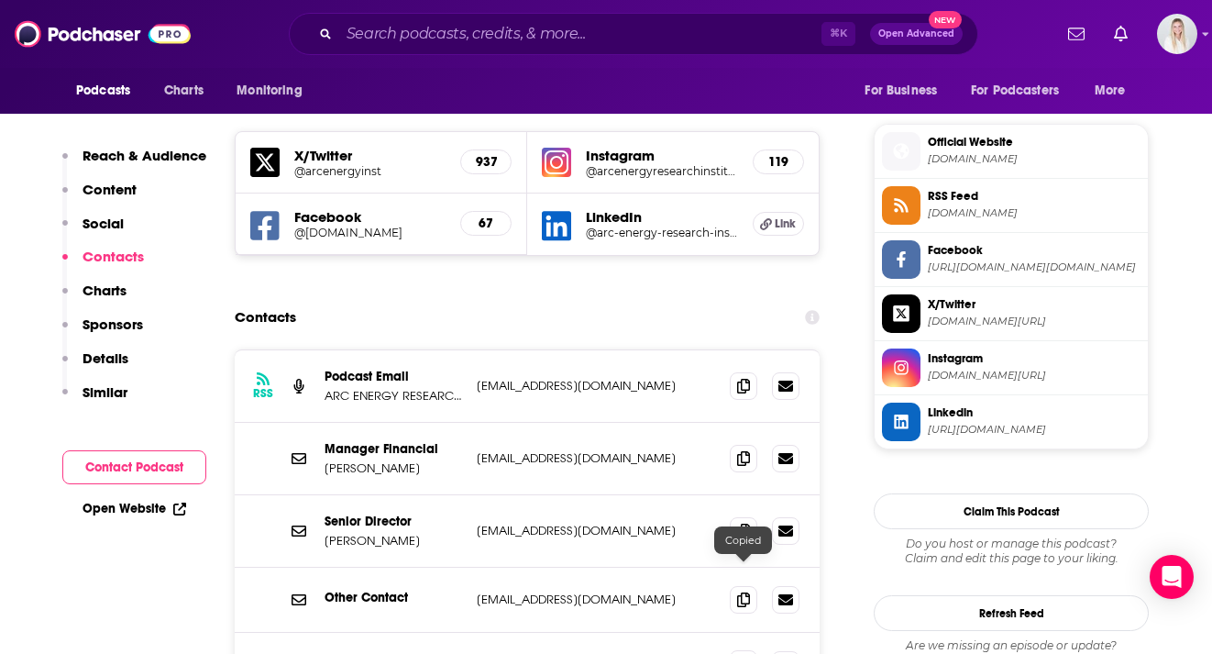
click at [741, 653] on icon at bounding box center [743, 663] width 13 height 15
drag, startPoint x: 393, startPoint y: 340, endPoint x: 324, endPoint y: 339, distance: 68.7
click at [324, 460] on p "Kara Jakeman" at bounding box center [392, 468] width 137 height 16
copy p "Kara Jakeman"
drag, startPoint x: 324, startPoint y: 408, endPoint x: 433, endPoint y: 408, distance: 108.2
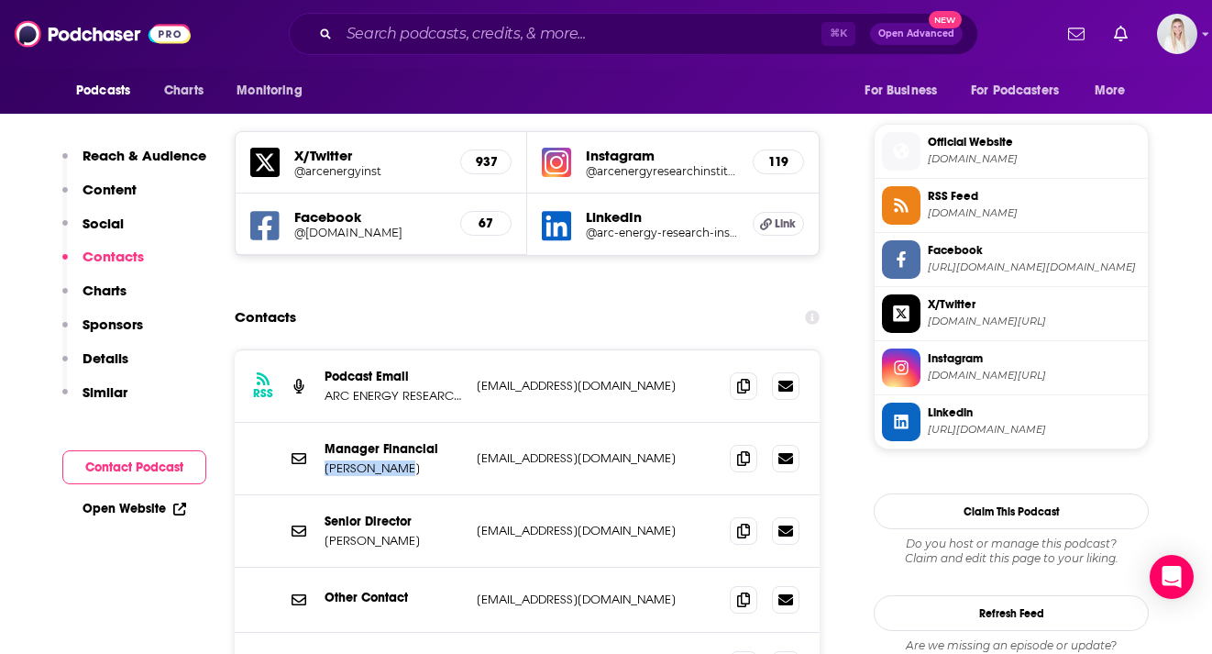
click at [433, 533] on p "Jackie Forrest" at bounding box center [392, 541] width 137 height 16
copy p "Jackie Forrest"
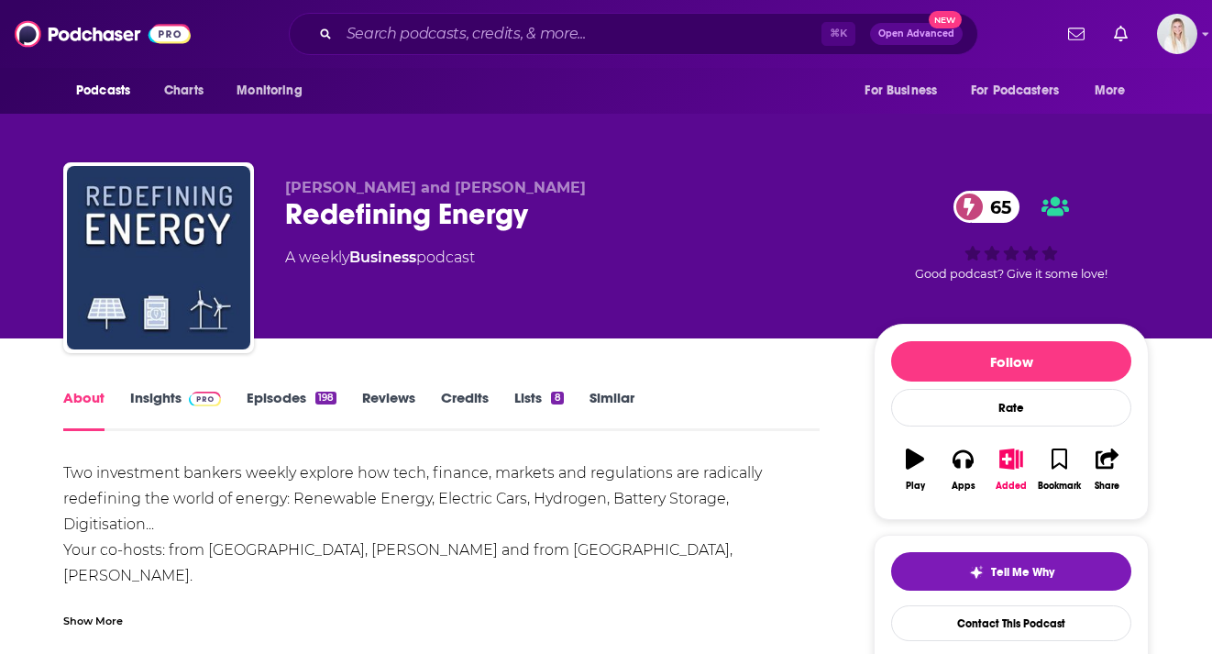
click at [149, 389] on link "Insights" at bounding box center [175, 410] width 91 height 42
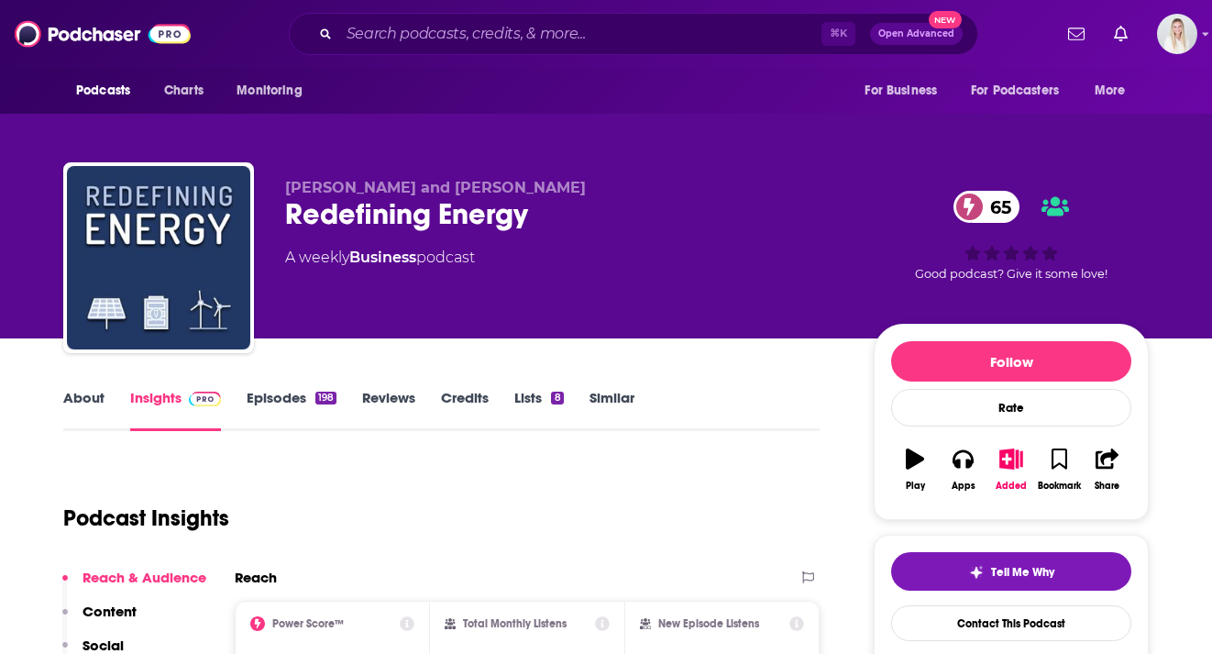
scroll to position [256, 0]
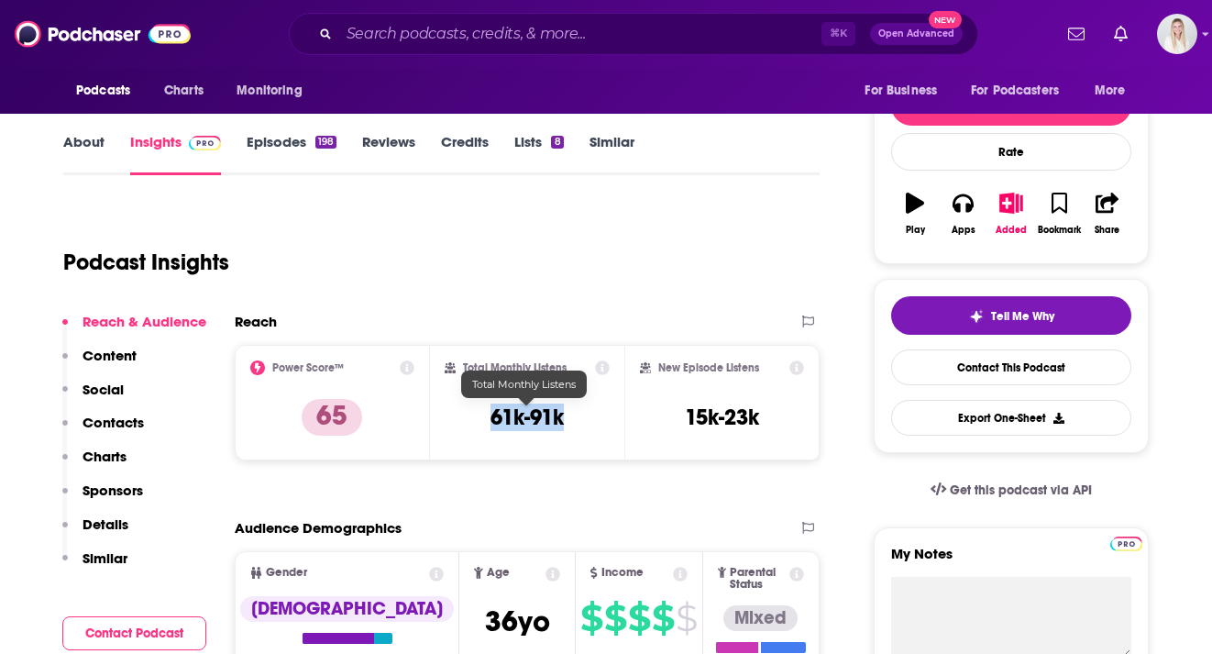
drag, startPoint x: 546, startPoint y: 371, endPoint x: 490, endPoint y: 374, distance: 56.0
click at [490, 374] on div "Total Monthly Listens 61k-91k" at bounding box center [528, 402] width 166 height 84
copy h3 "61k-91k"
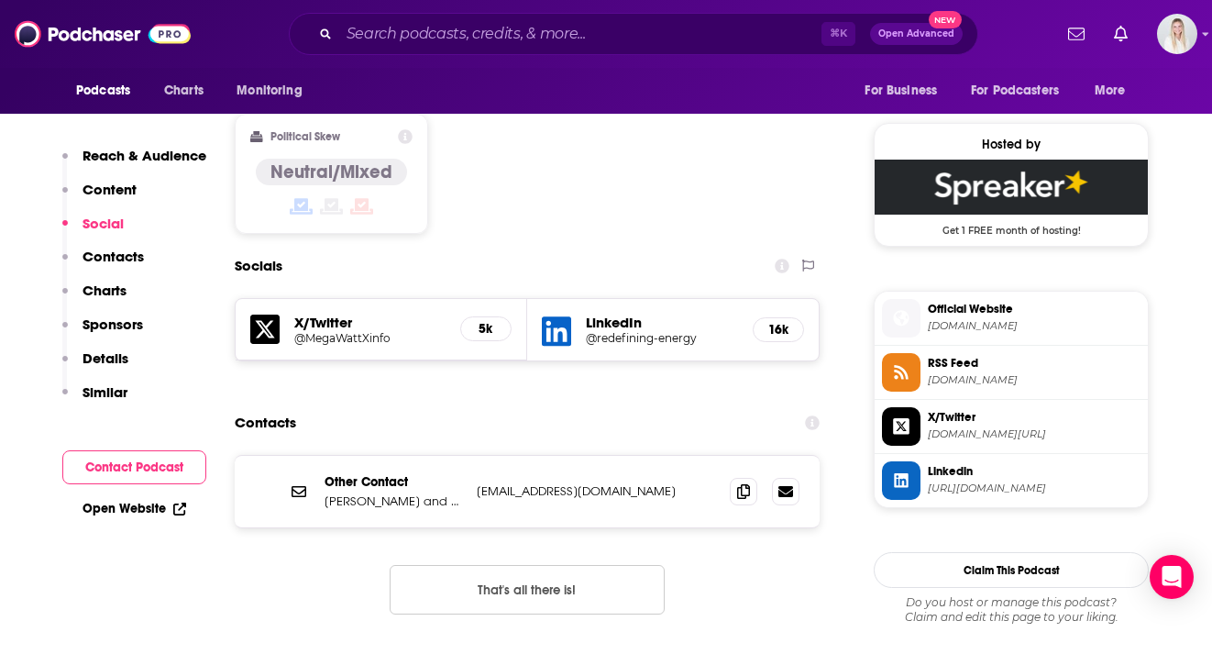
scroll to position [1527, 0]
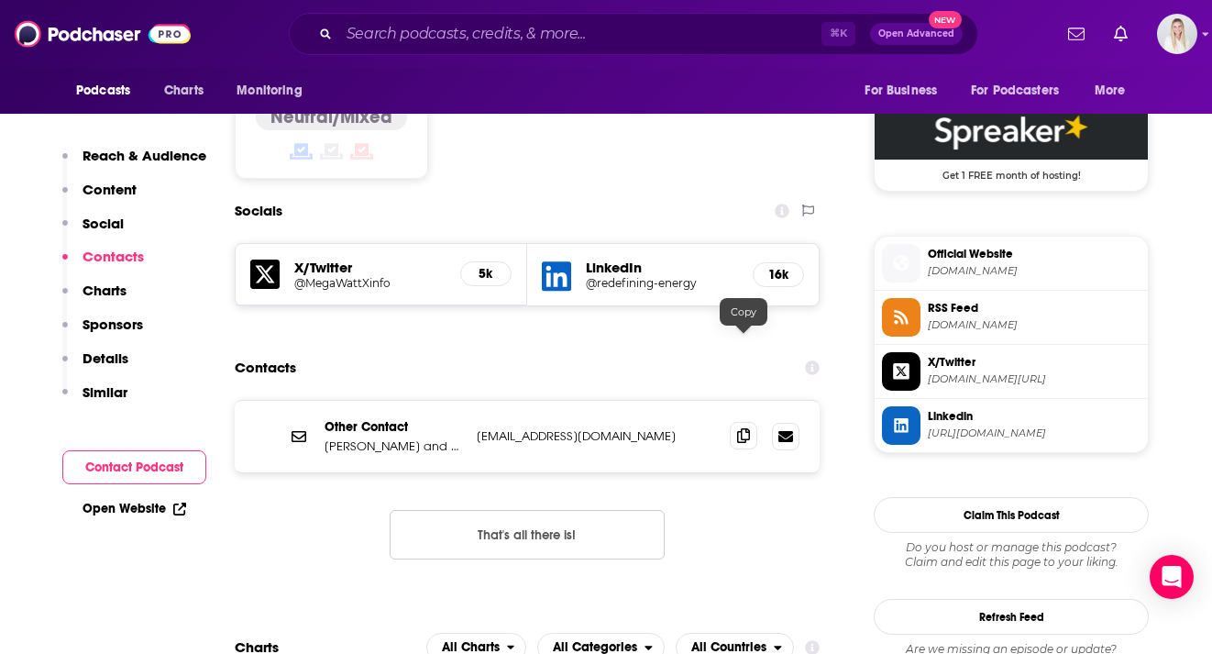
click at [743, 428] on icon at bounding box center [743, 435] width 13 height 15
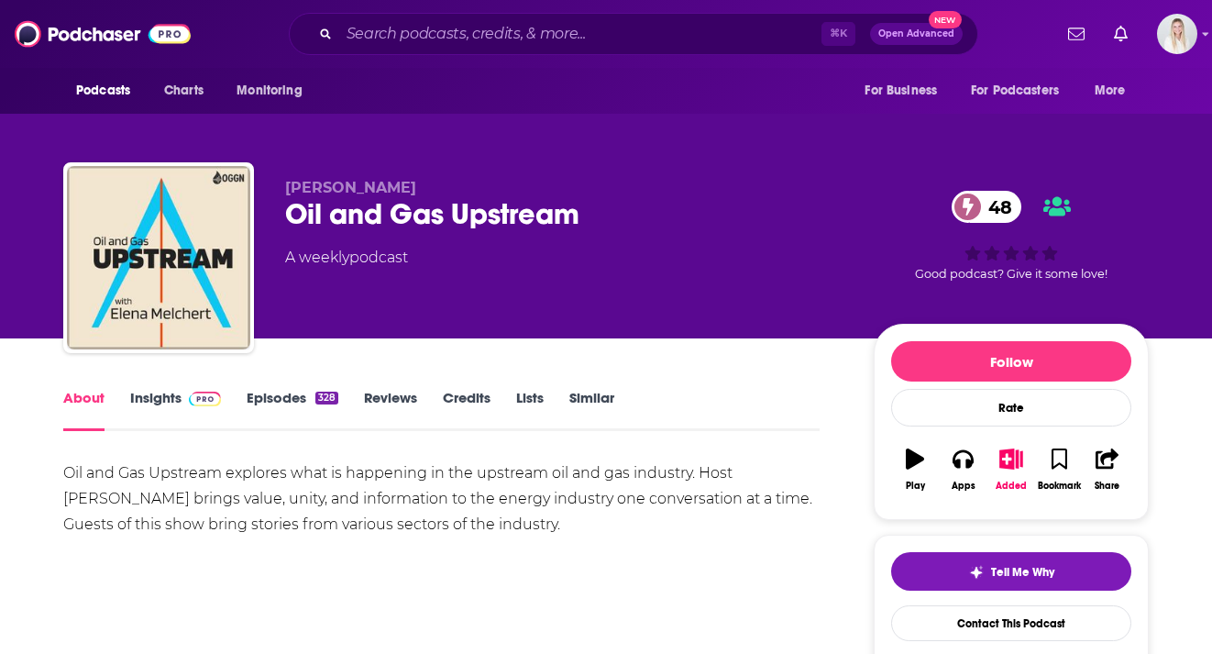
click at [171, 389] on link "Insights" at bounding box center [175, 410] width 91 height 42
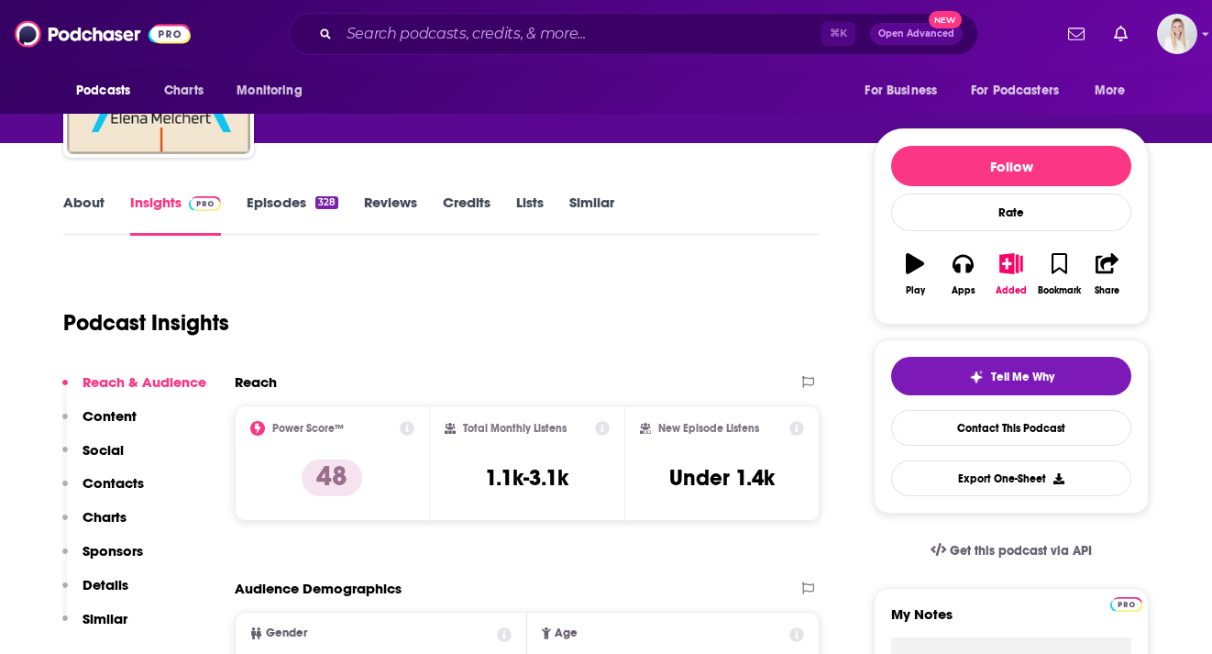
scroll to position [262, 0]
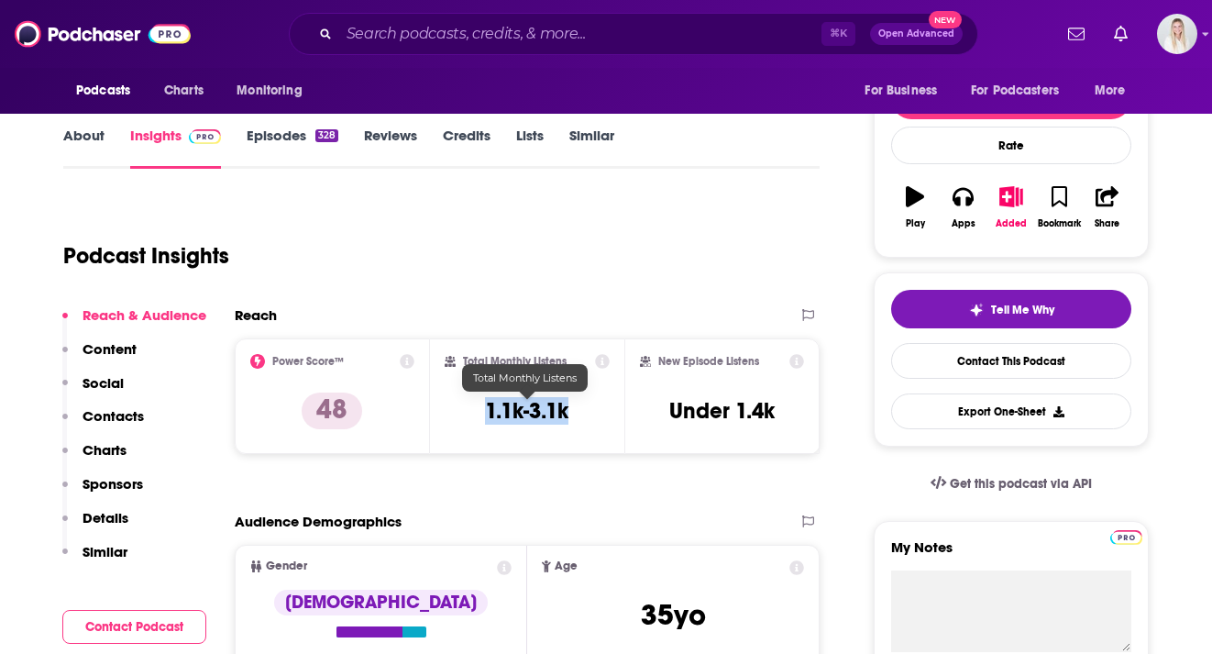
drag, startPoint x: 568, startPoint y: 375, endPoint x: 462, endPoint y: 375, distance: 106.3
click at [462, 375] on div "Total Monthly Listens 1.1k-3.1k" at bounding box center [528, 396] width 166 height 84
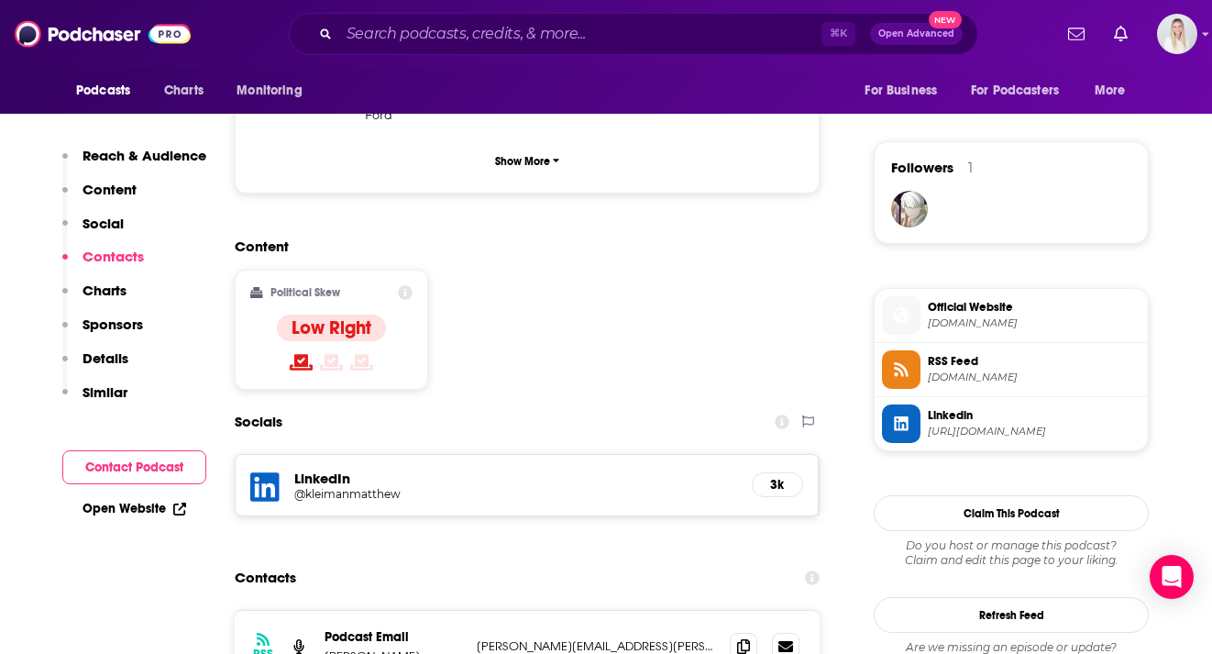
scroll to position [1501, 0]
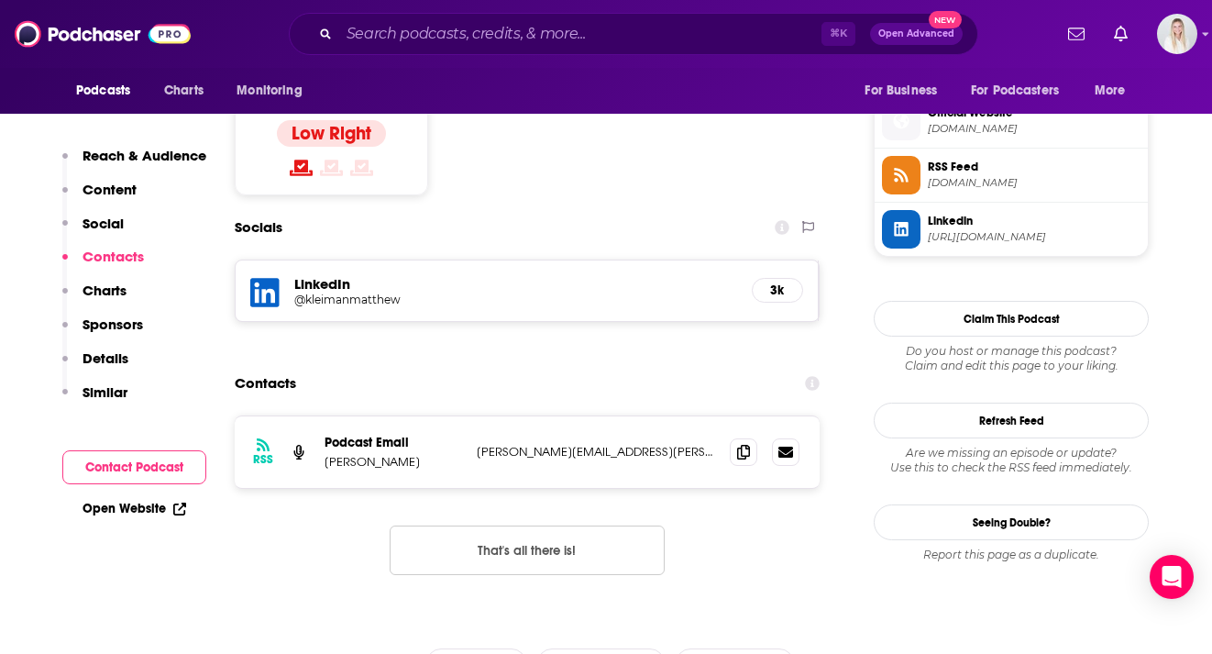
drag, startPoint x: 324, startPoint y: 336, endPoint x: 435, endPoint y: 336, distance: 111.8
click at [435, 416] on div "RSS Podcast Email [PERSON_NAME] [PERSON_NAME][EMAIL_ADDRESS][PERSON_NAME][DOMAI…" at bounding box center [527, 451] width 585 height 71
copy p "[PERSON_NAME]"
click at [742, 444] on icon at bounding box center [743, 451] width 13 height 15
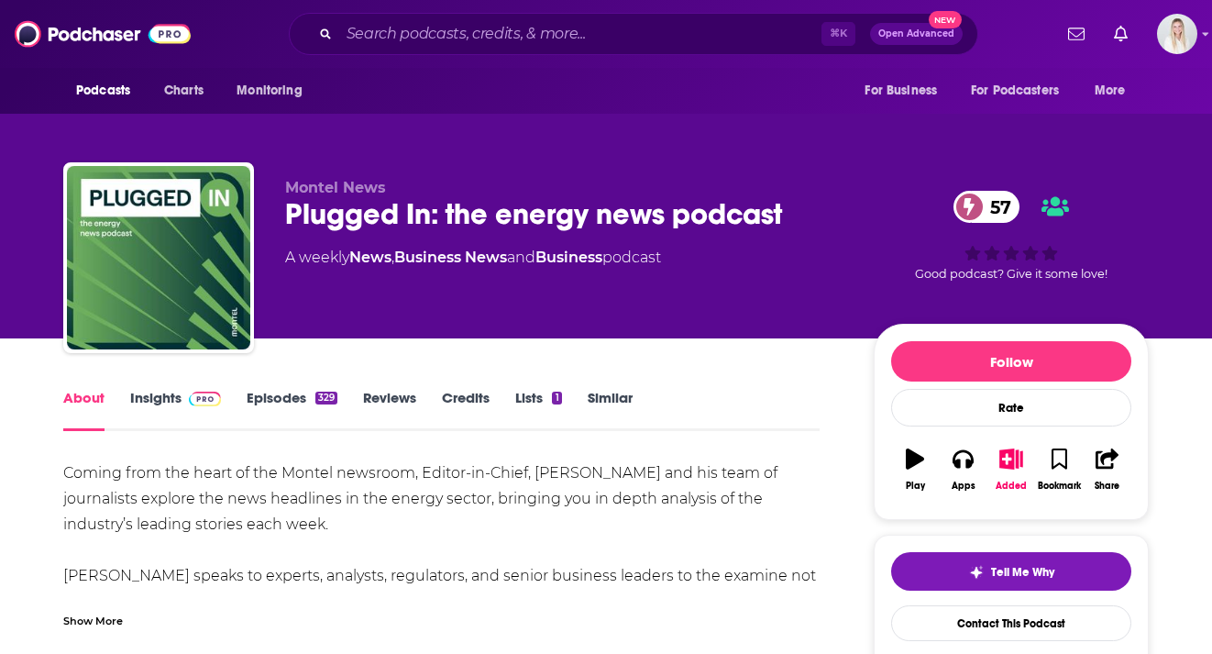
click at [157, 389] on link "Insights" at bounding box center [175, 410] width 91 height 42
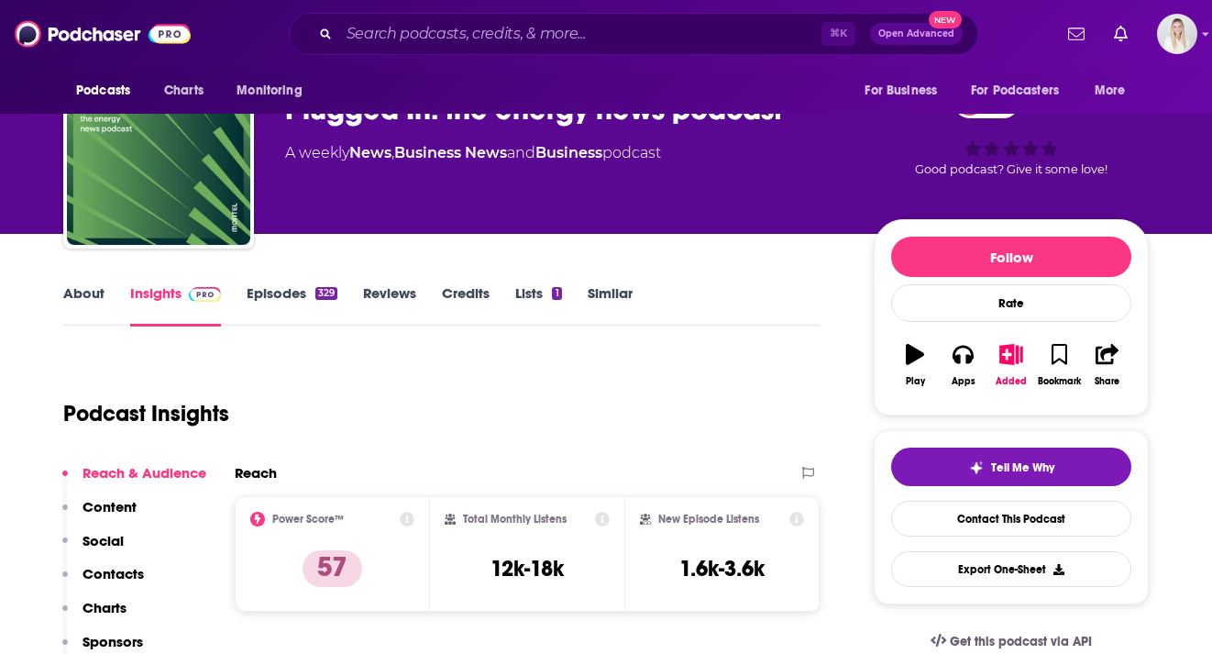
scroll to position [269, 0]
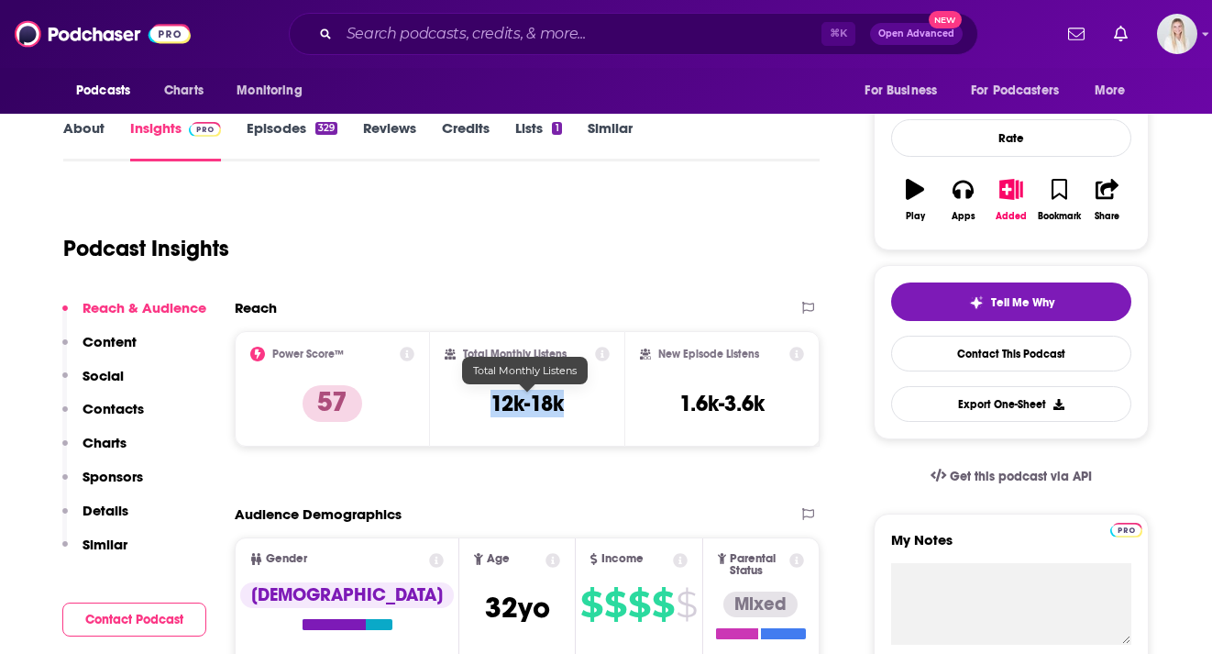
drag, startPoint x: 572, startPoint y: 353, endPoint x: 488, endPoint y: 353, distance: 84.3
click at [488, 353] on div "Total Monthly Listens 12k-18k" at bounding box center [528, 388] width 166 height 84
copy h3 "12k-18k"
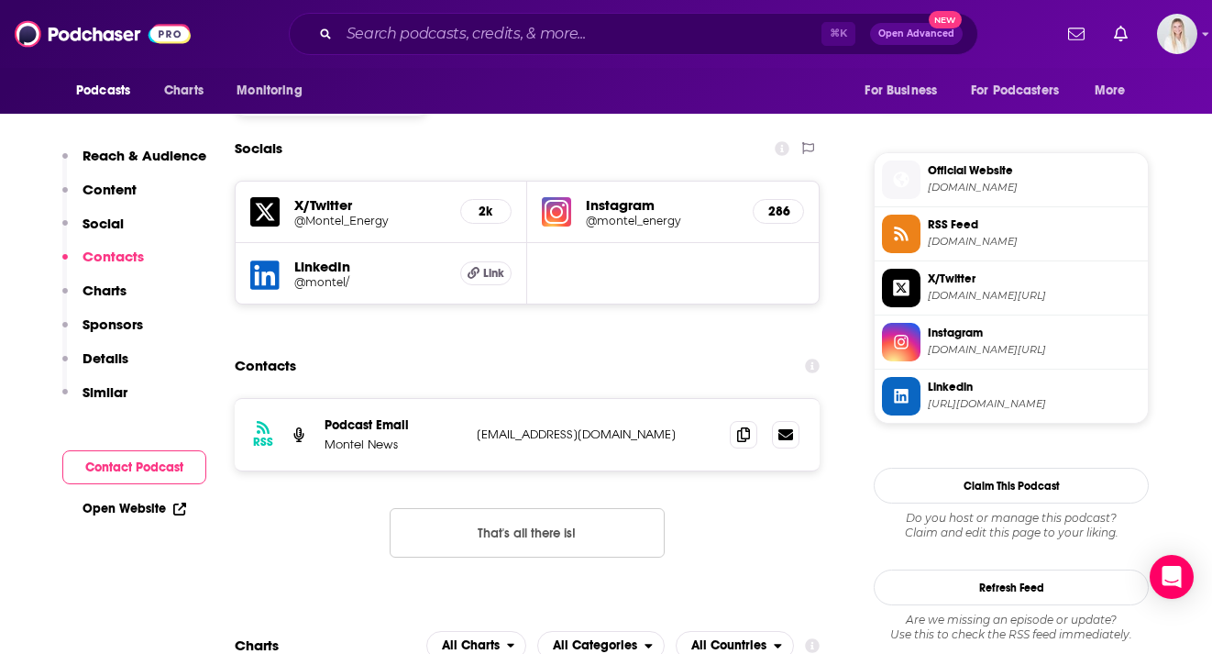
scroll to position [1700, 0]
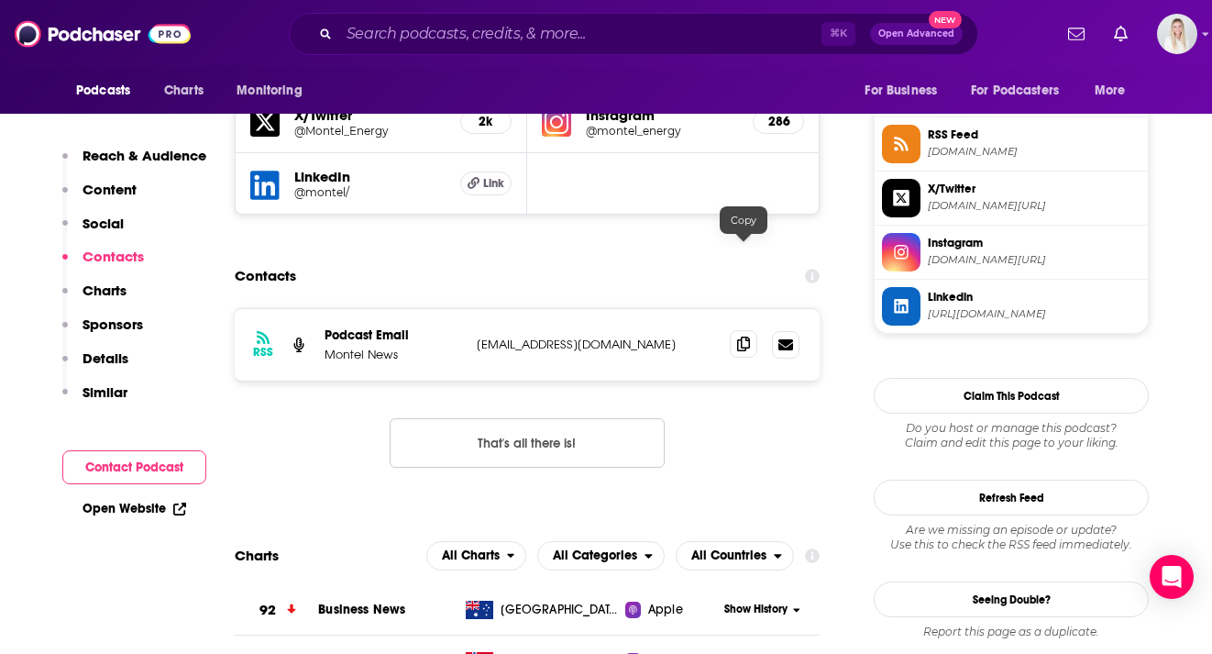
click at [746, 336] on icon at bounding box center [743, 343] width 13 height 15
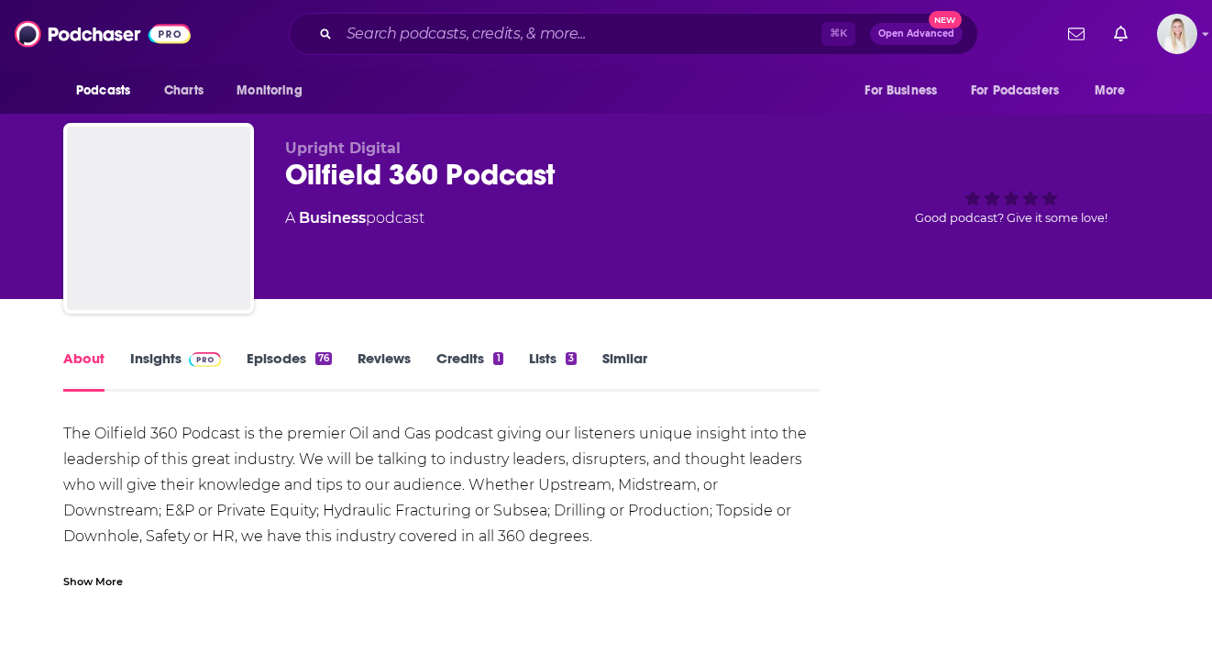
click at [166, 365] on link "Insights" at bounding box center [175, 370] width 91 height 42
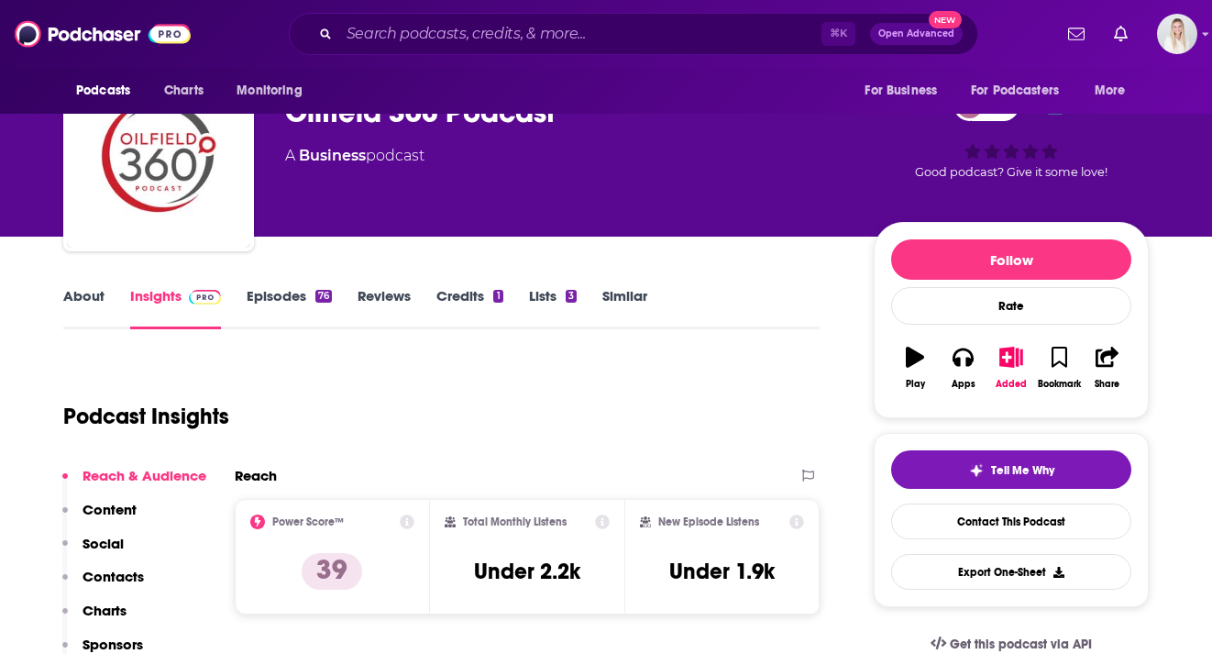
scroll to position [255, 0]
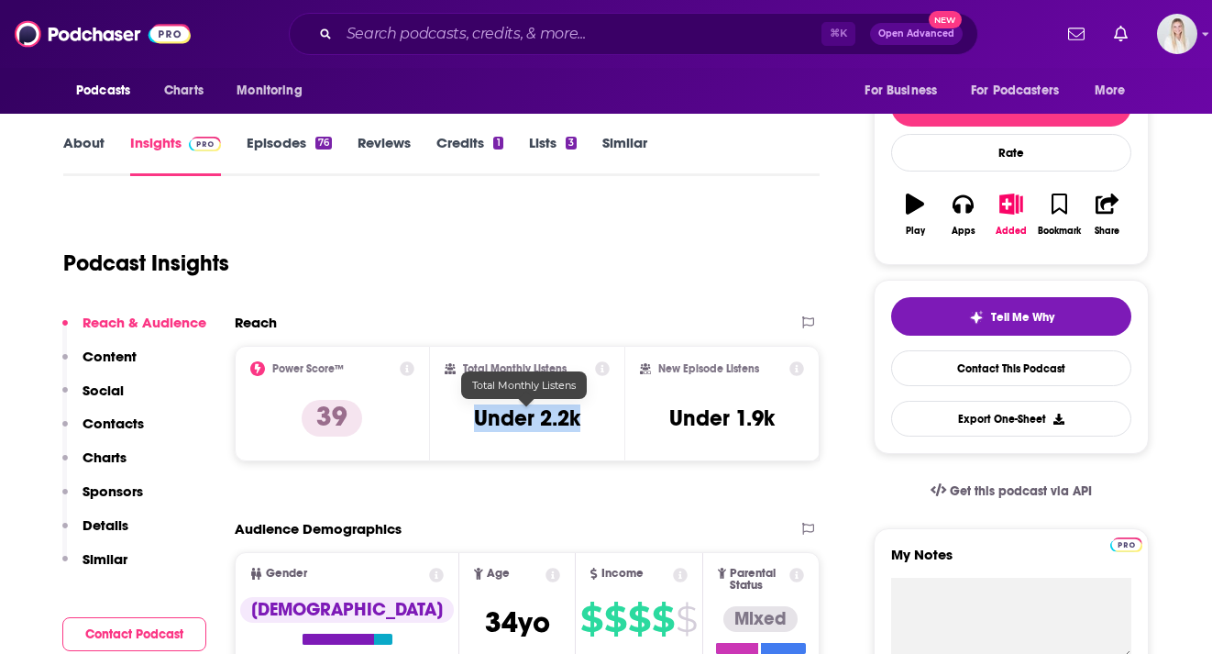
drag, startPoint x: 589, startPoint y: 380, endPoint x: 464, endPoint y: 380, distance: 125.6
click at [464, 380] on div "Total Monthly Listens Under 2.2k" at bounding box center [528, 403] width 166 height 84
copy h3 "Under 2.2k"
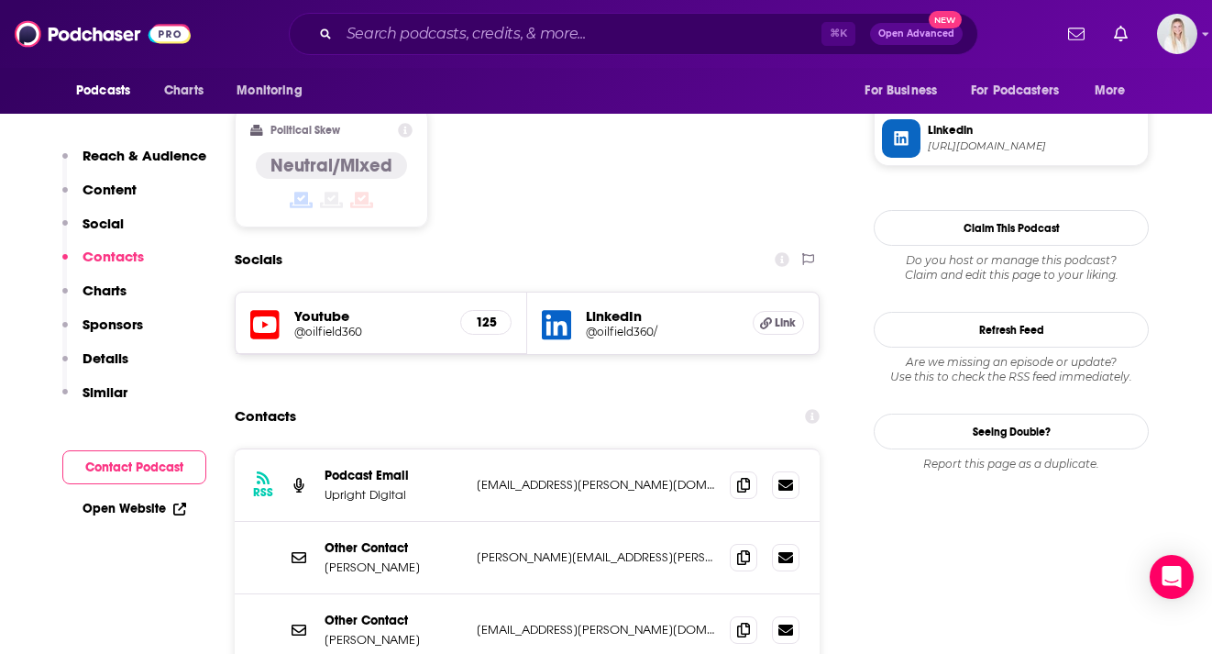
scroll to position [1505, 0]
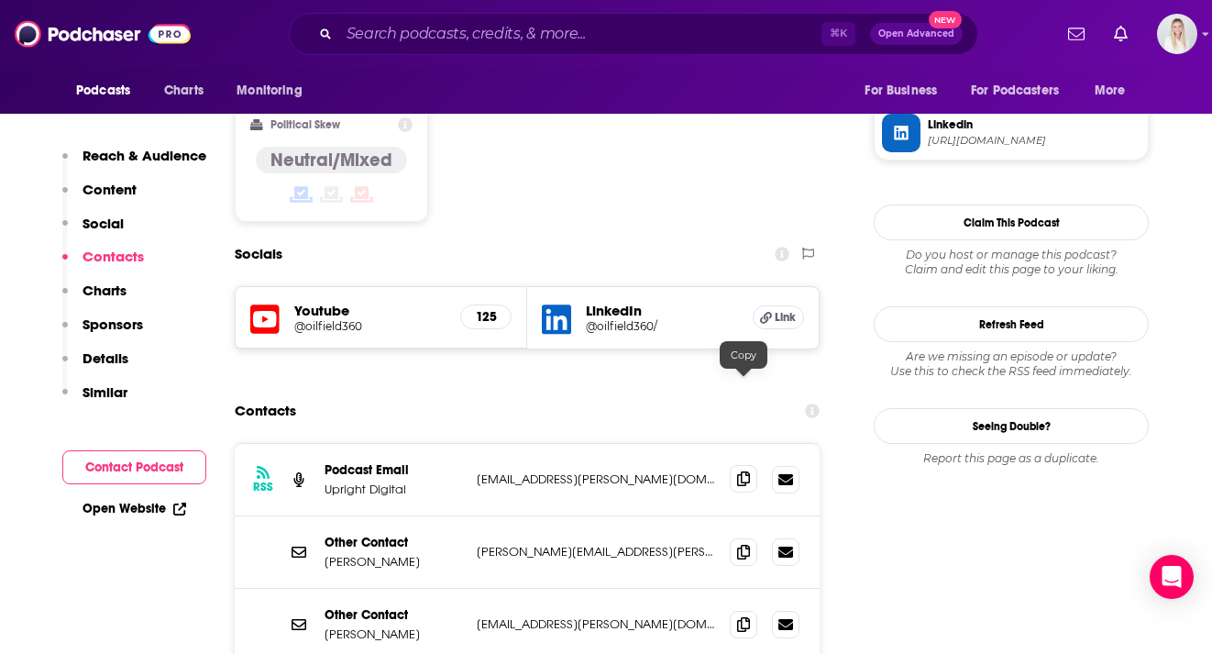
click at [749, 471] on icon at bounding box center [743, 478] width 13 height 15
click at [741, 544] on icon at bounding box center [743, 551] width 13 height 15
click at [748, 616] on icon at bounding box center [743, 623] width 13 height 15
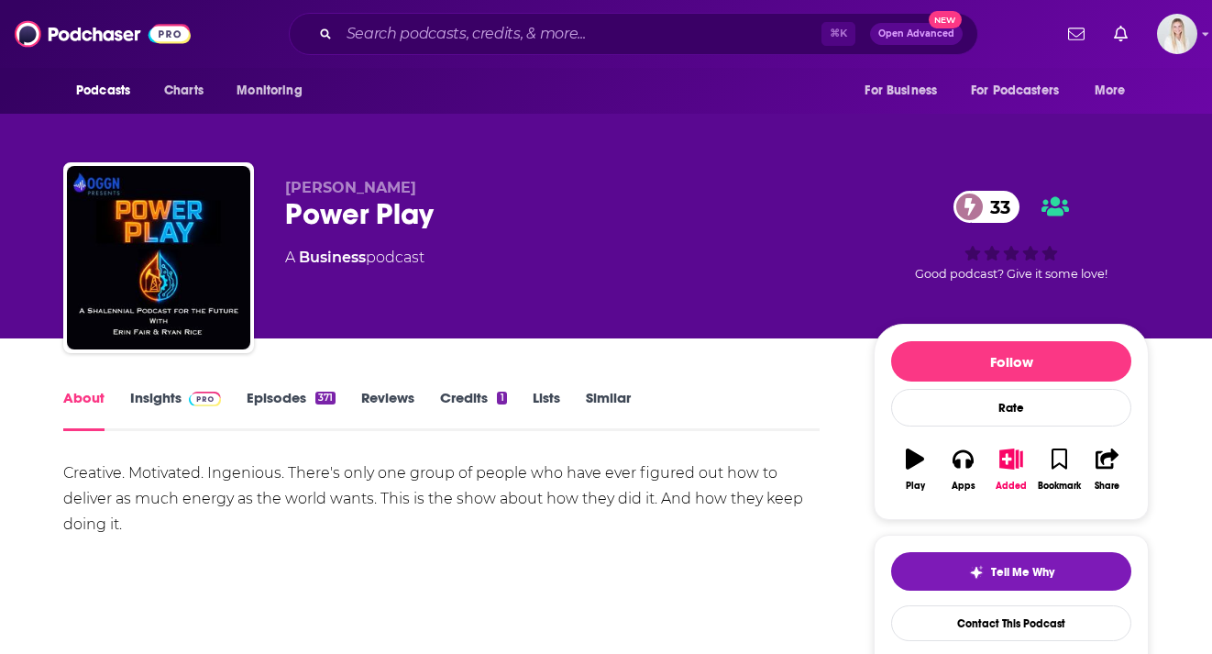
click at [161, 386] on div "About Insights Episodes 371 Reviews Credits 1 Lists Similar" at bounding box center [441, 408] width 756 height 45
click at [173, 389] on link "Insights" at bounding box center [175, 410] width 91 height 42
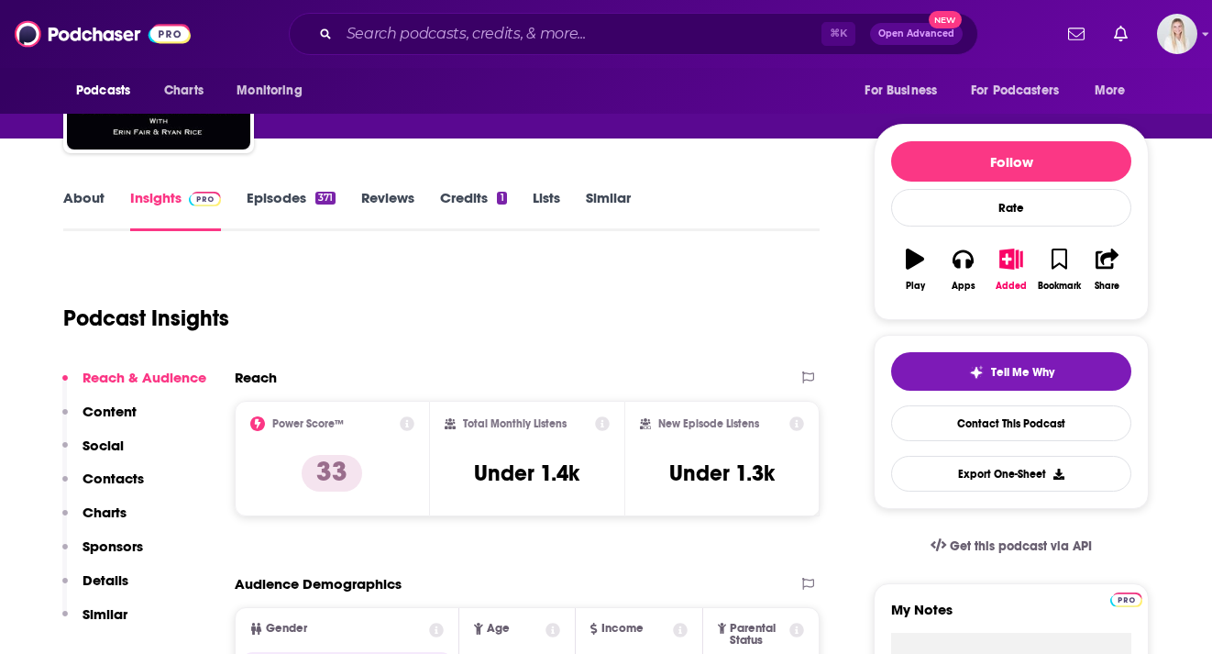
scroll to position [315, 0]
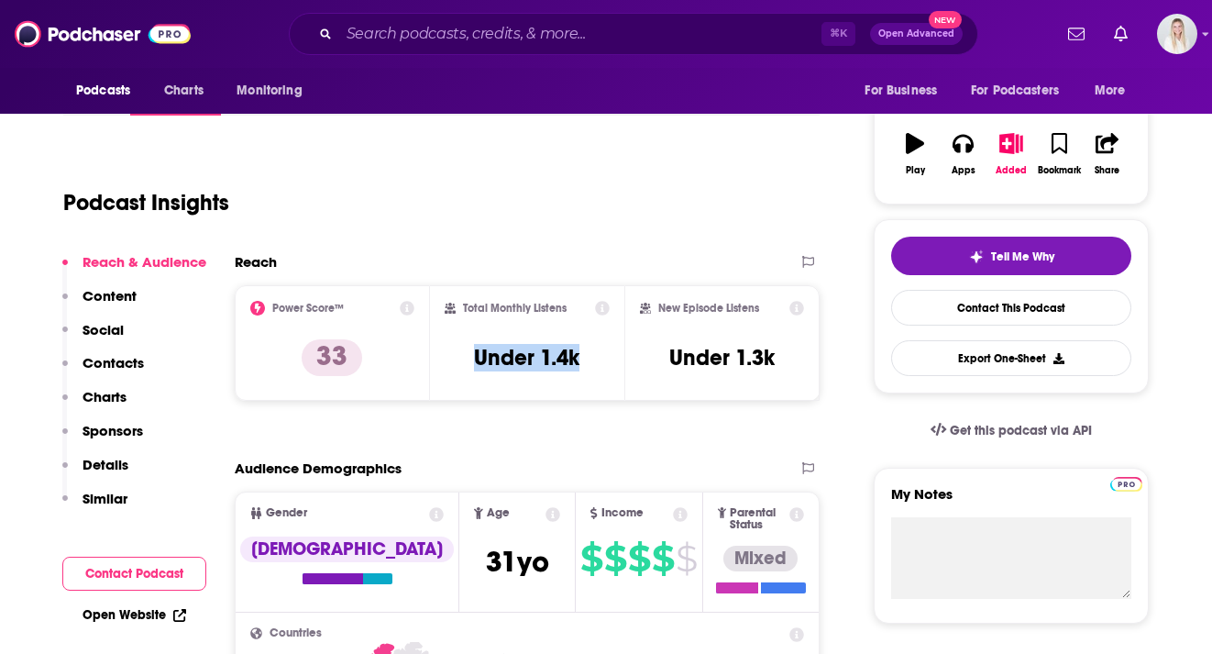
drag, startPoint x: 478, startPoint y: 318, endPoint x: 597, endPoint y: 319, distance: 118.2
click at [597, 319] on div "Total Monthly Listens Under 1.4k" at bounding box center [528, 343] width 166 height 84
copy h3 "Under 1.4k"
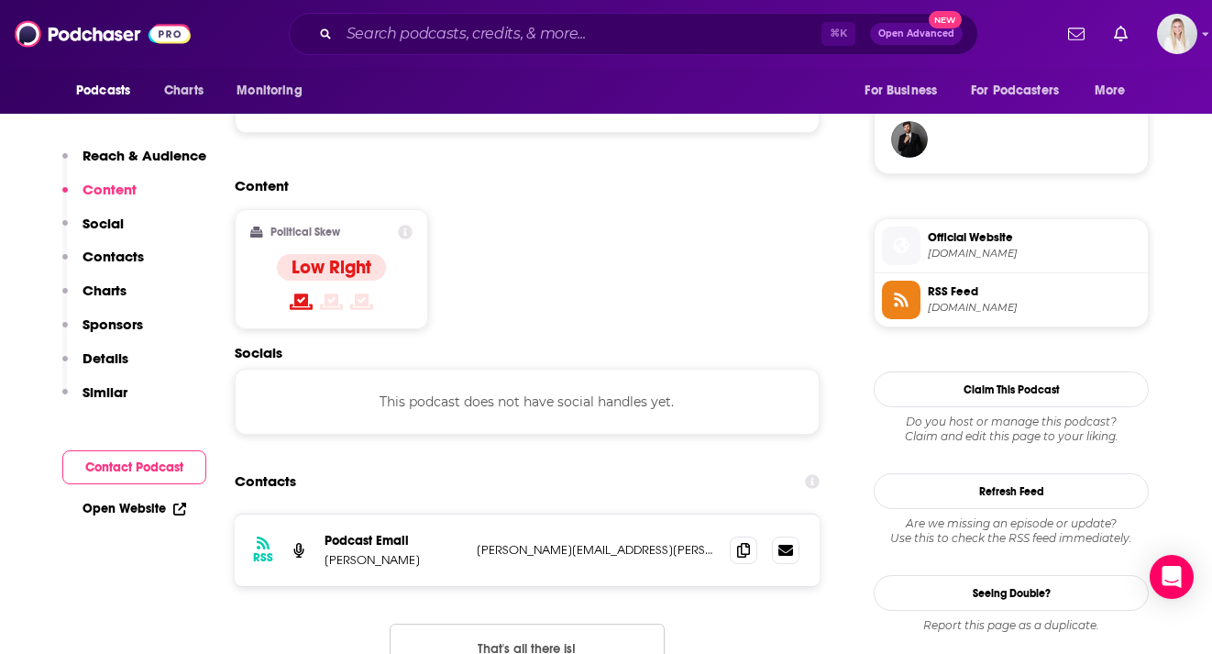
scroll to position [1460, 0]
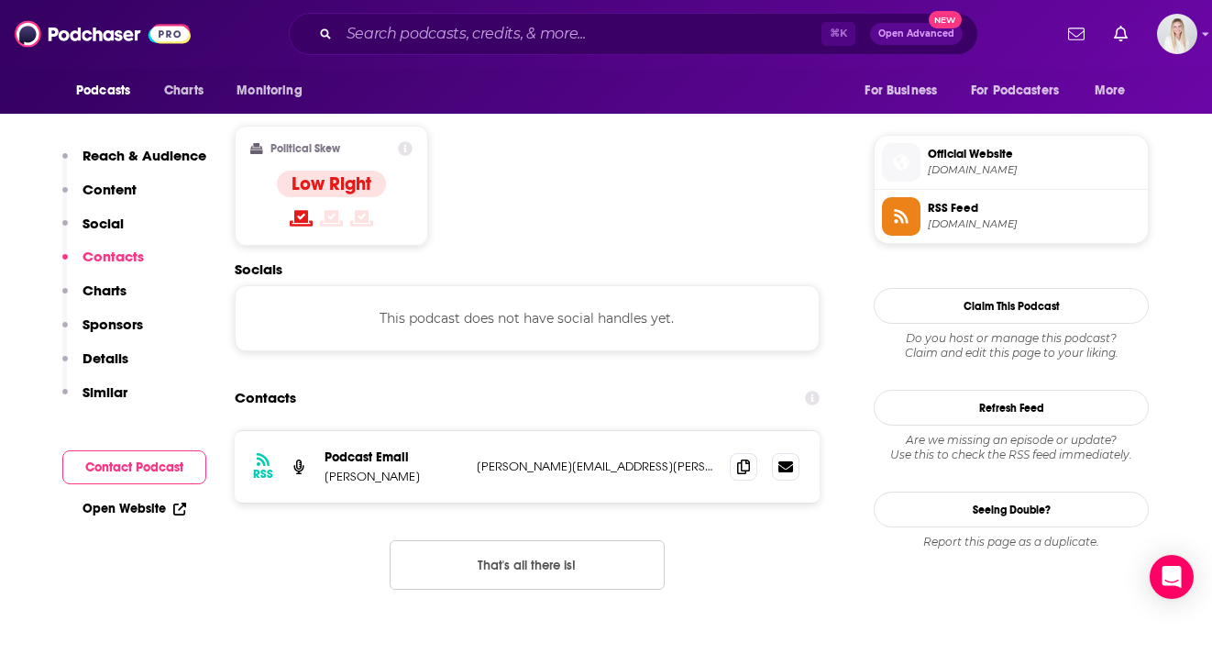
drag, startPoint x: 327, startPoint y: 368, endPoint x: 443, endPoint y: 368, distance: 115.5
click at [443, 468] on p "Mark Stansberry" at bounding box center [392, 476] width 137 height 16
copy p "Mark Stansberry"
click at [741, 458] on icon at bounding box center [743, 465] width 13 height 15
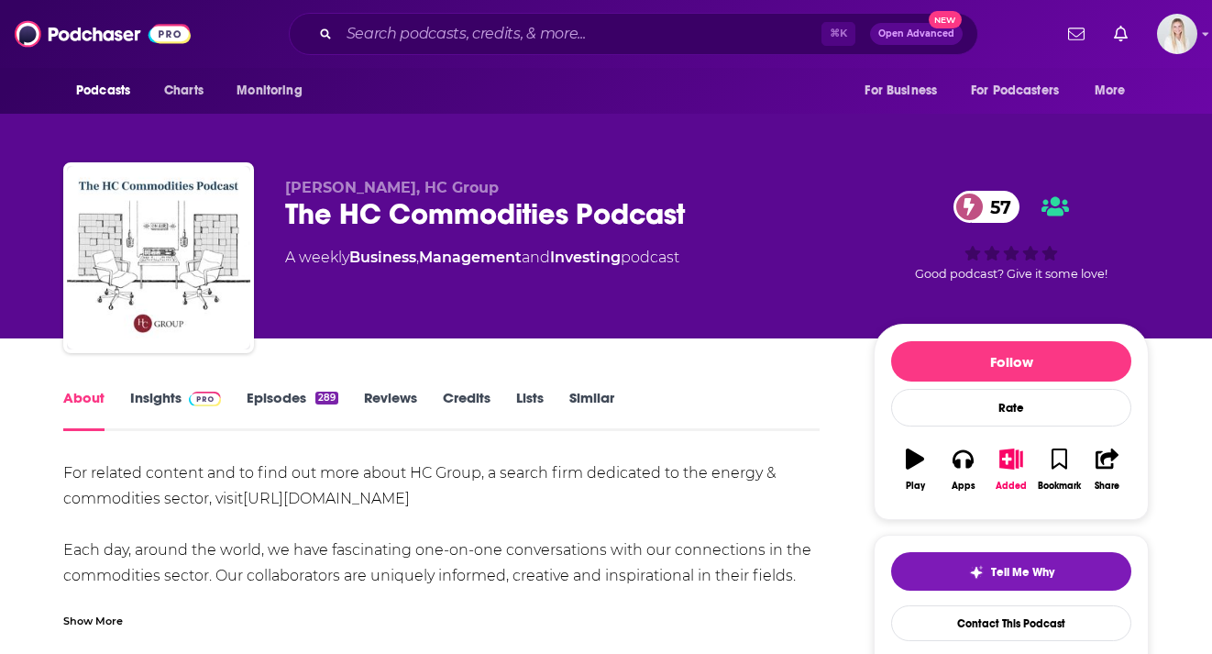
click at [164, 389] on link "Insights" at bounding box center [175, 410] width 91 height 42
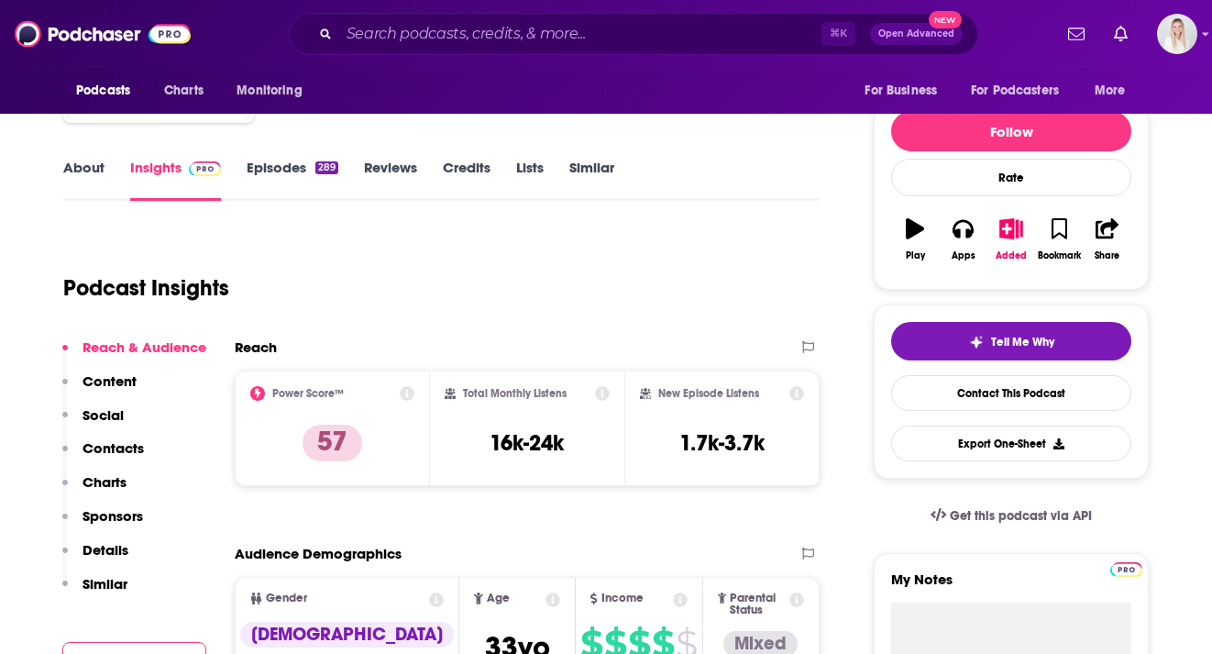
scroll to position [293, 0]
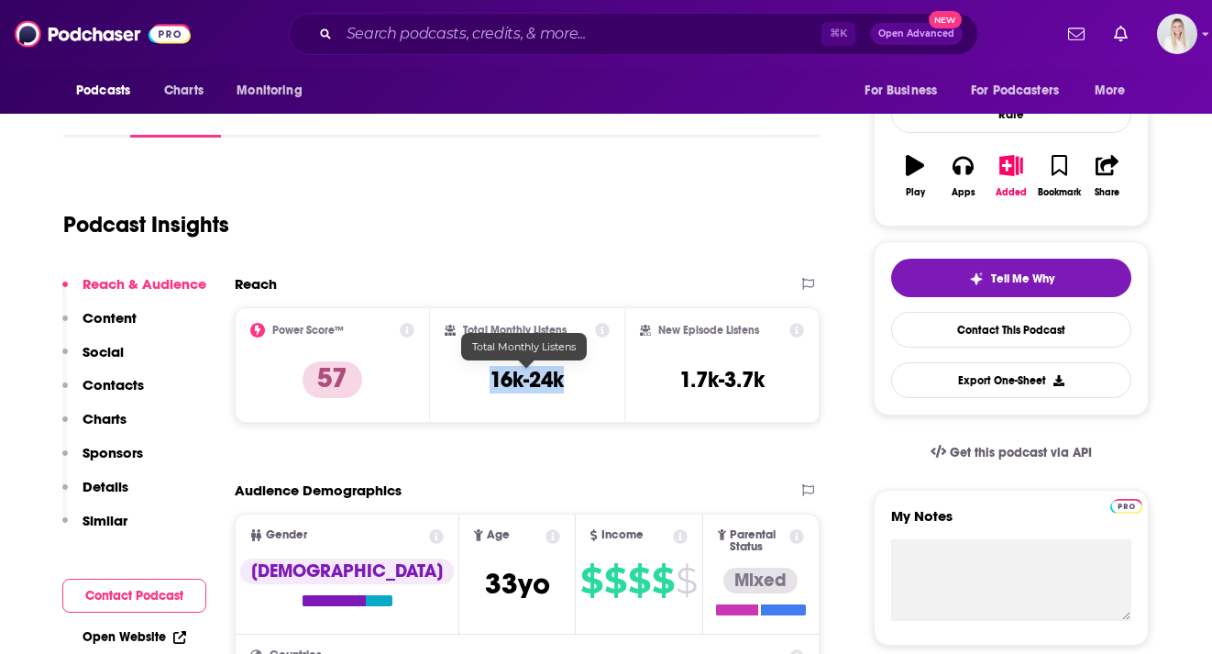
drag, startPoint x: 568, startPoint y: 341, endPoint x: 488, endPoint y: 341, distance: 80.7
click at [488, 341] on div "Total Monthly Listens 16k-24k" at bounding box center [528, 365] width 166 height 84
copy h3 "16k-24k"
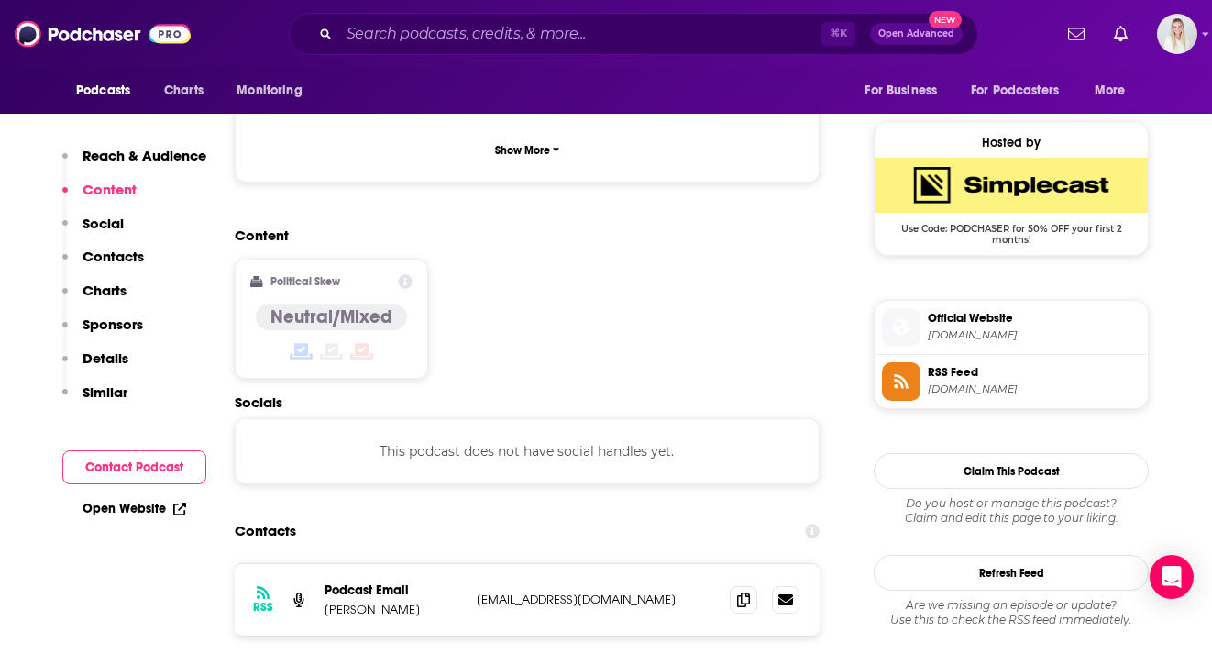
scroll to position [1348, 0]
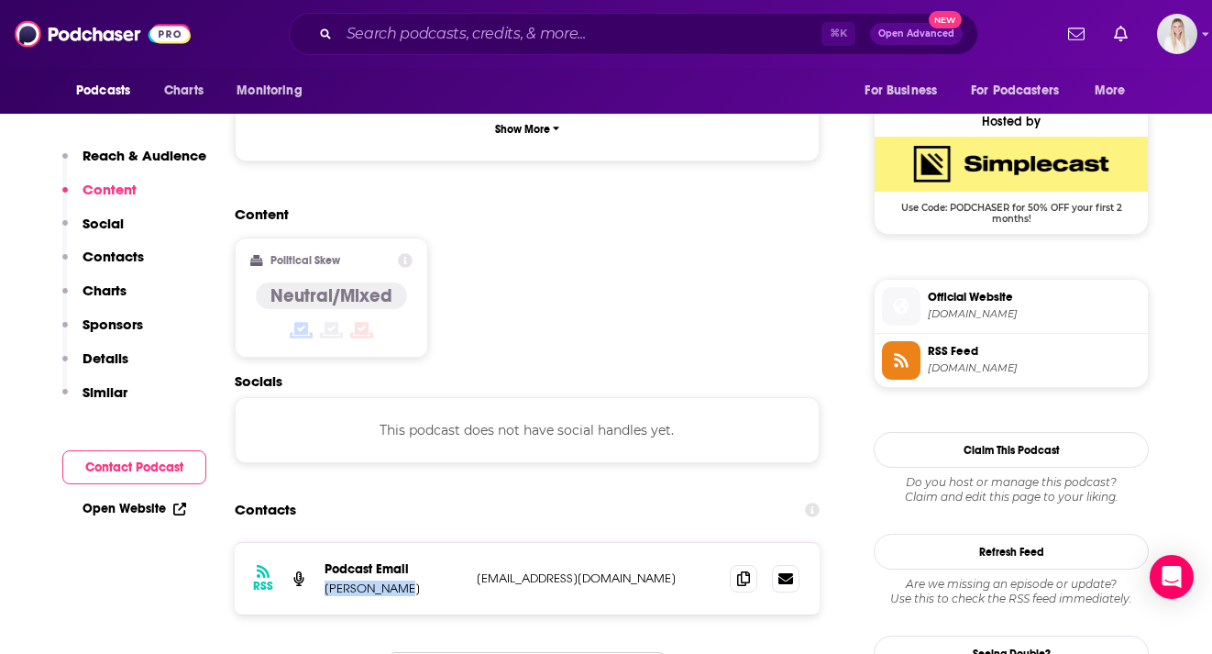
drag, startPoint x: 325, startPoint y: 457, endPoint x: 445, endPoint y: 457, distance: 120.1
click at [445, 580] on p "Paul Chapman" at bounding box center [392, 588] width 137 height 16
copy p "Paul Chapman"
click at [741, 570] on icon at bounding box center [743, 577] width 13 height 15
click at [746, 543] on div "RSS Podcast Email Paul Chapman pchapman@hcgroup.global pchapman@hcgroup.global" at bounding box center [527, 578] width 585 height 71
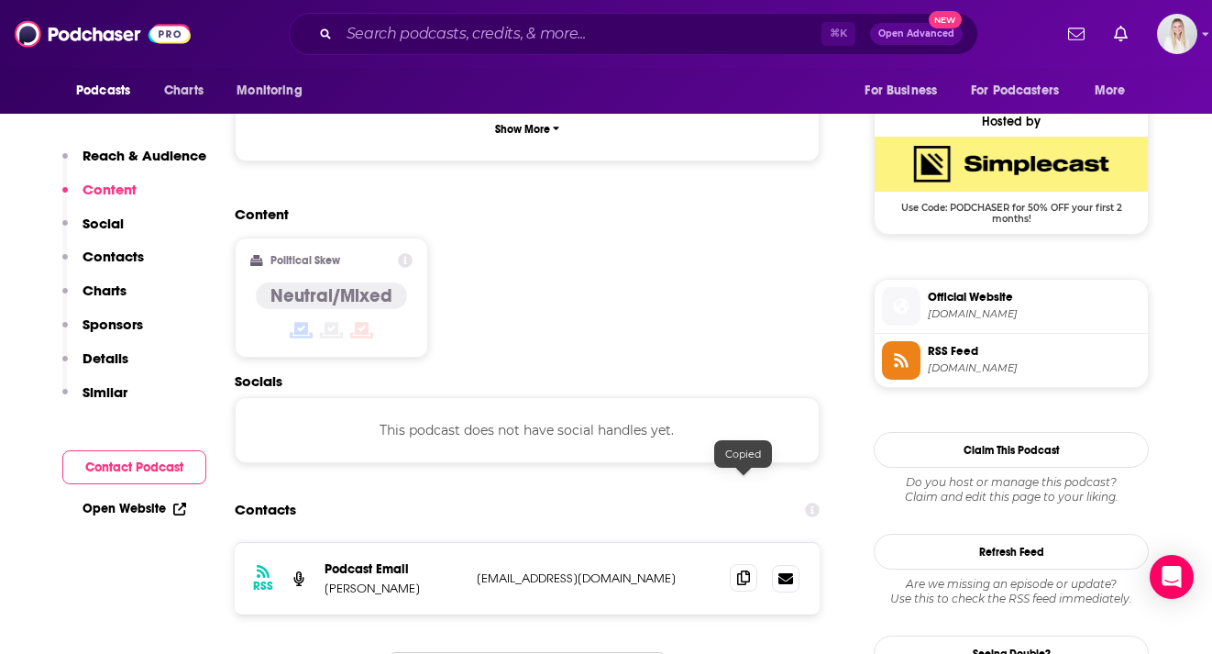
click at [746, 564] on span at bounding box center [743, 577] width 27 height 27
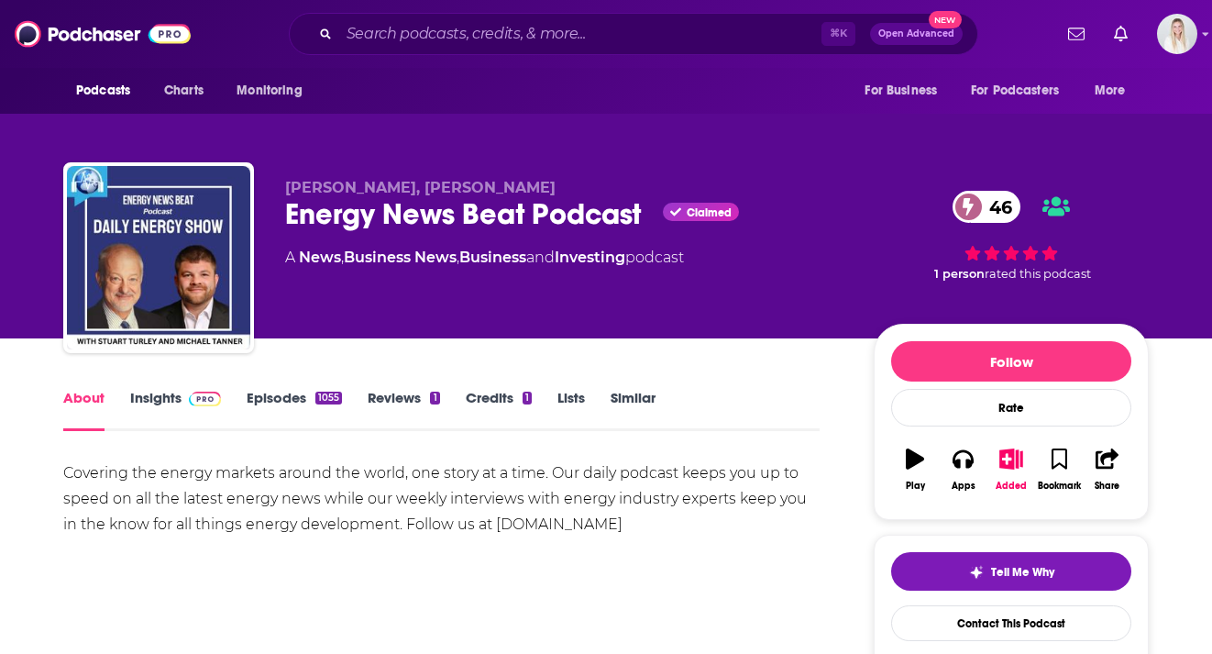
click at [178, 389] on link "Insights" at bounding box center [175, 410] width 91 height 42
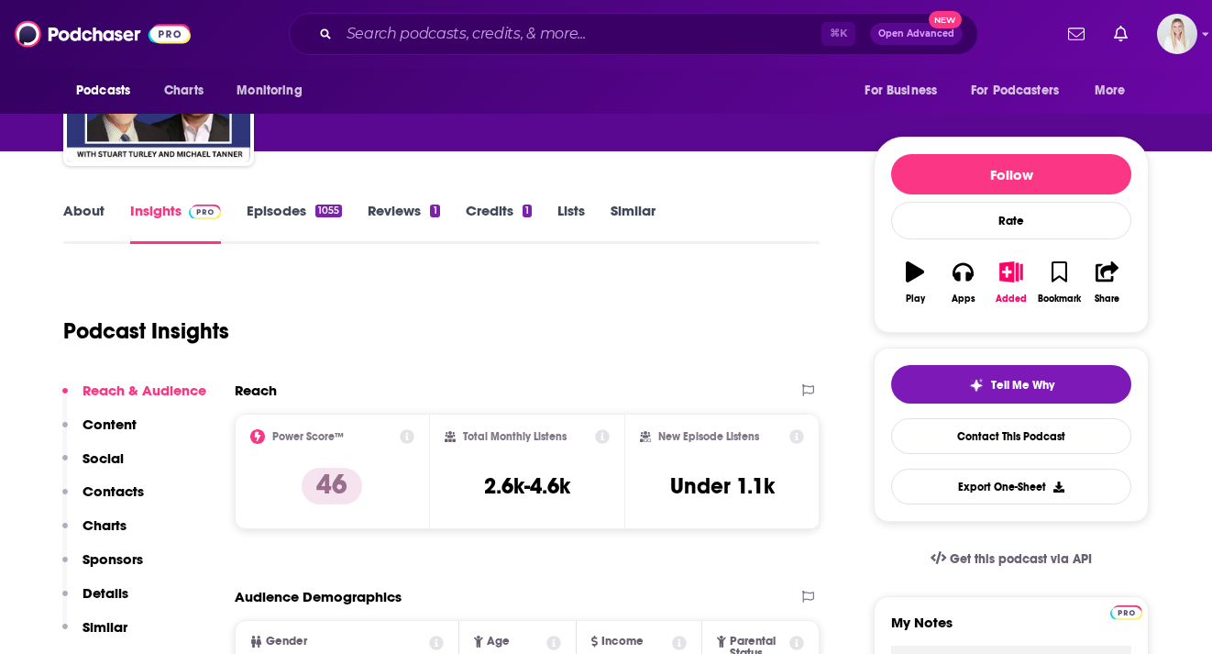
scroll to position [257, 0]
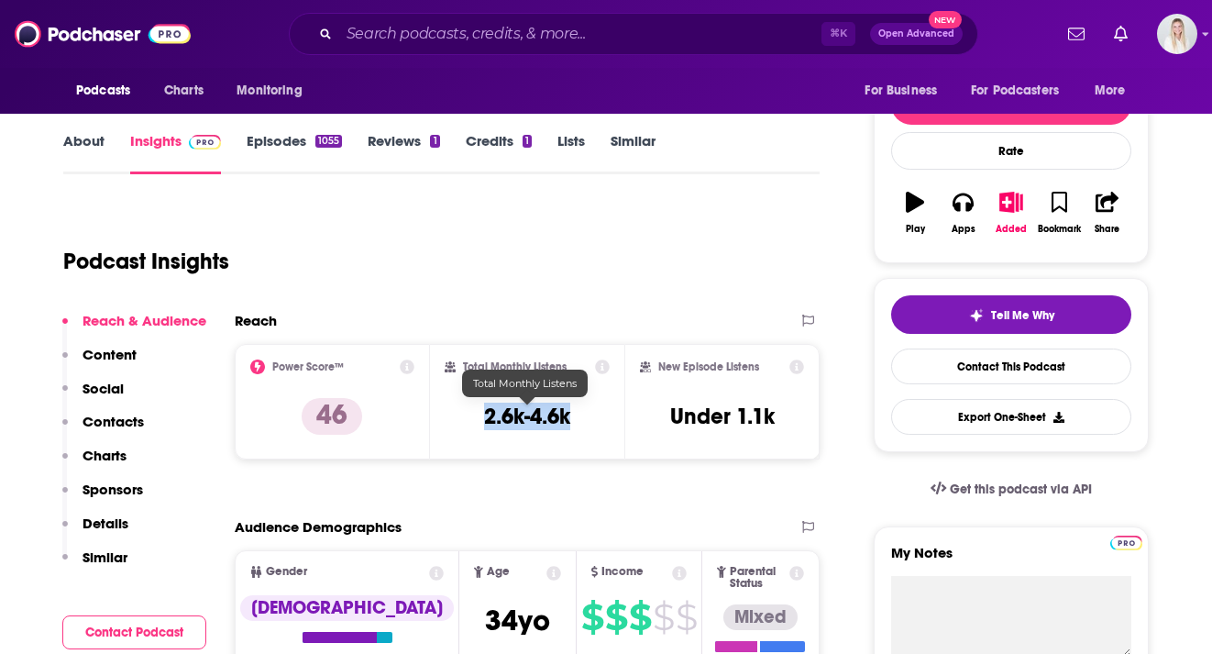
drag, startPoint x: 504, startPoint y: 376, endPoint x: 475, endPoint y: 376, distance: 29.3
click at [475, 376] on div "Total Monthly Listens 2.6k-4.6k" at bounding box center [528, 401] width 166 height 84
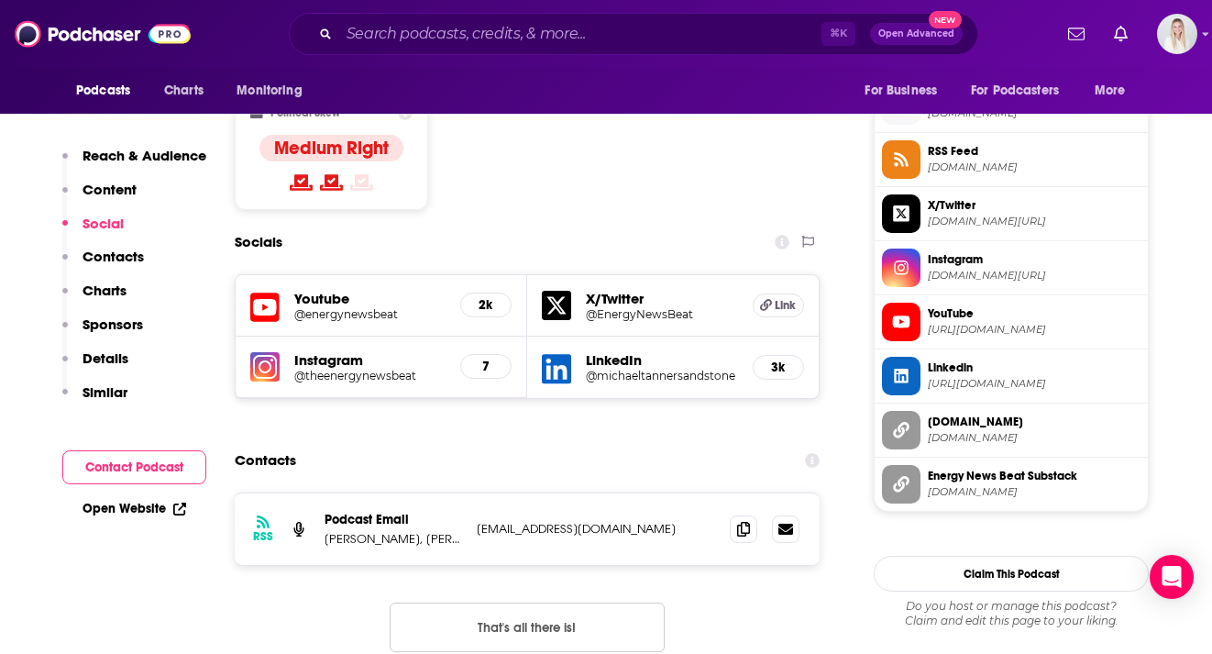
scroll to position [1531, 0]
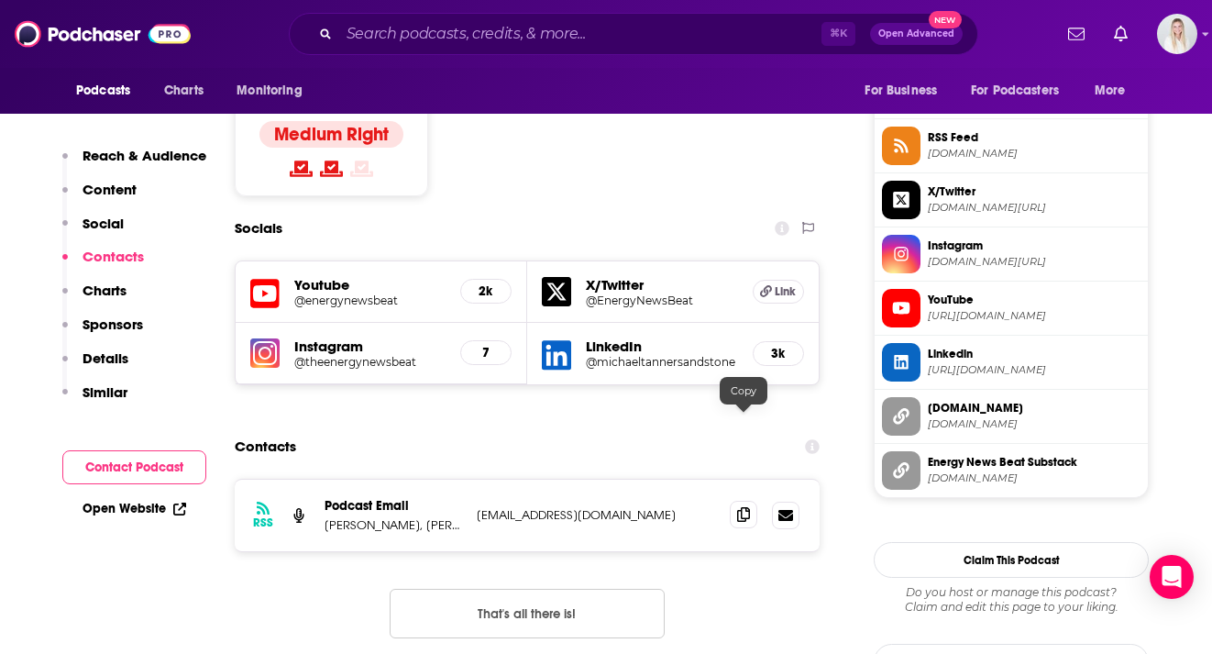
click at [738, 507] on icon at bounding box center [743, 514] width 13 height 15
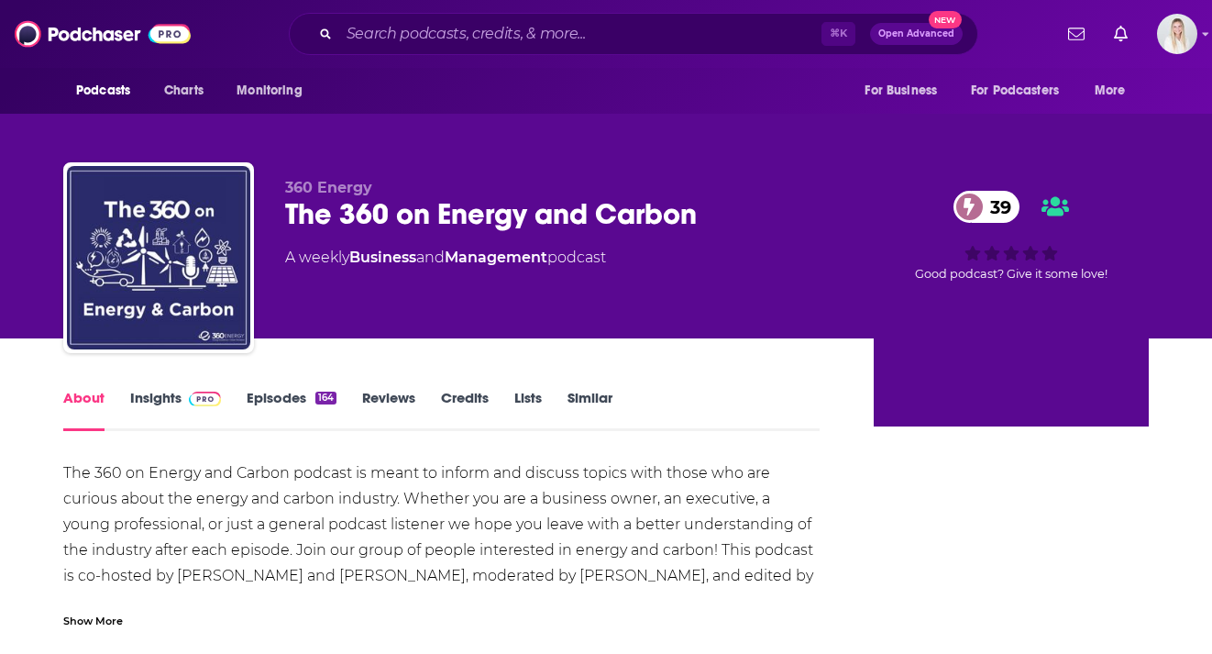
click at [168, 389] on link "Insights" at bounding box center [175, 410] width 91 height 42
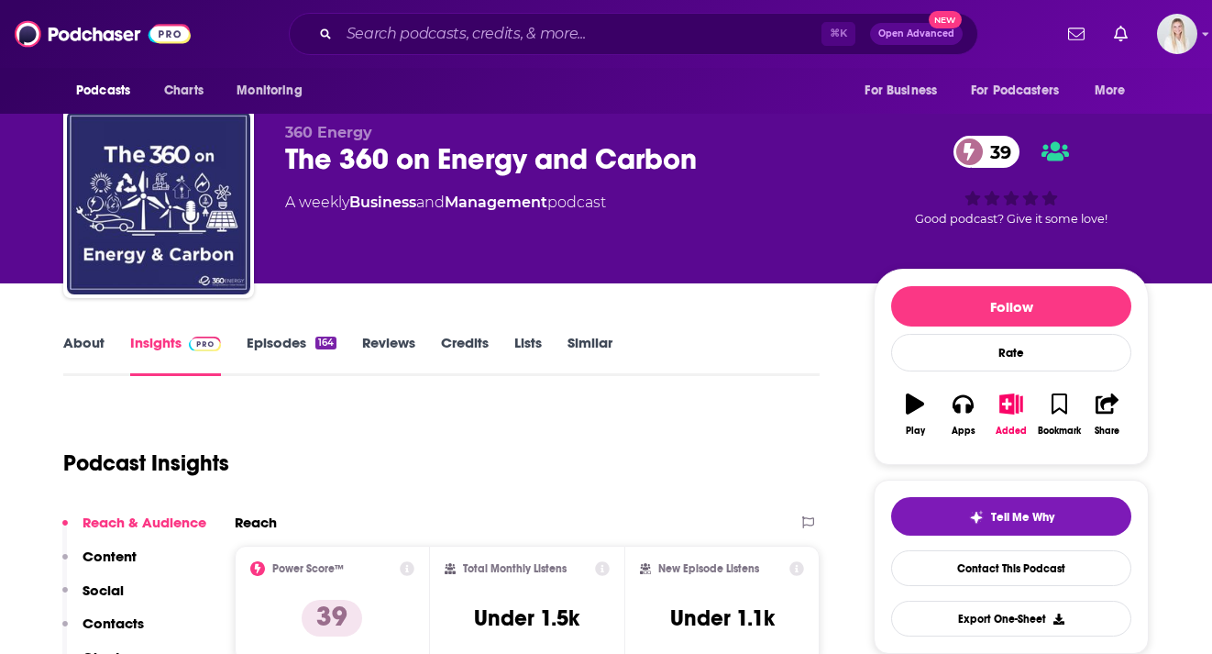
scroll to position [275, 0]
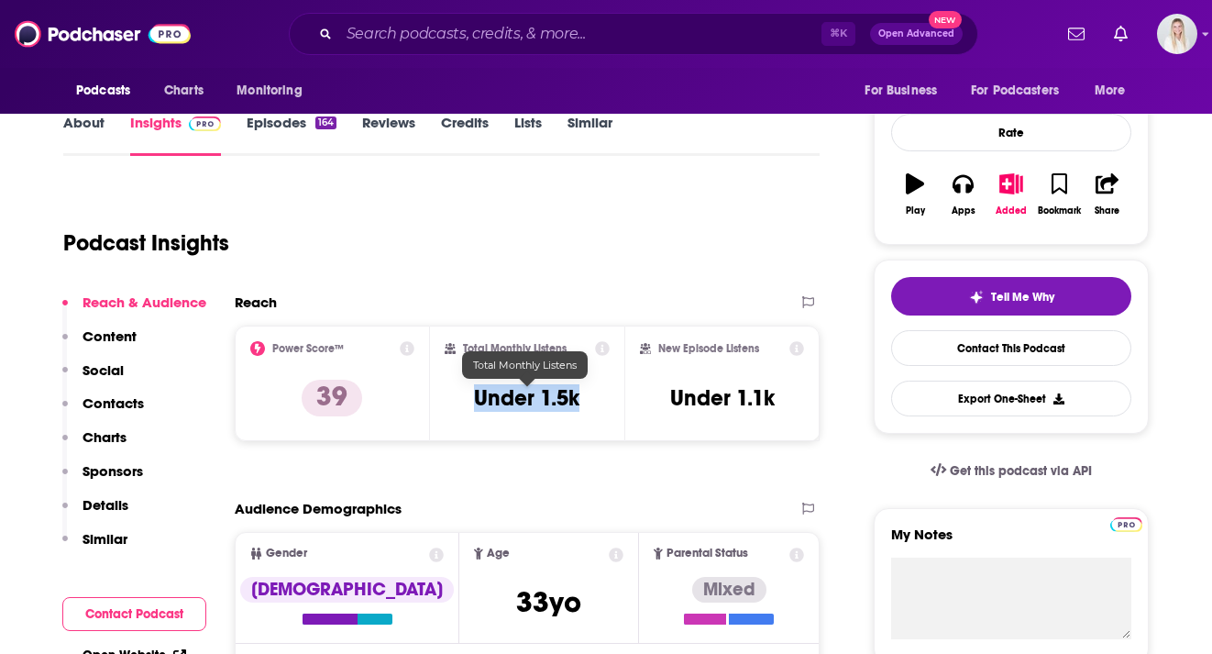
drag, startPoint x: 585, startPoint y: 356, endPoint x: 471, endPoint y: 357, distance: 113.7
click at [471, 357] on div "Total Monthly Listens Under 1.5k" at bounding box center [528, 383] width 166 height 84
copy h3 "Under 1.5k"
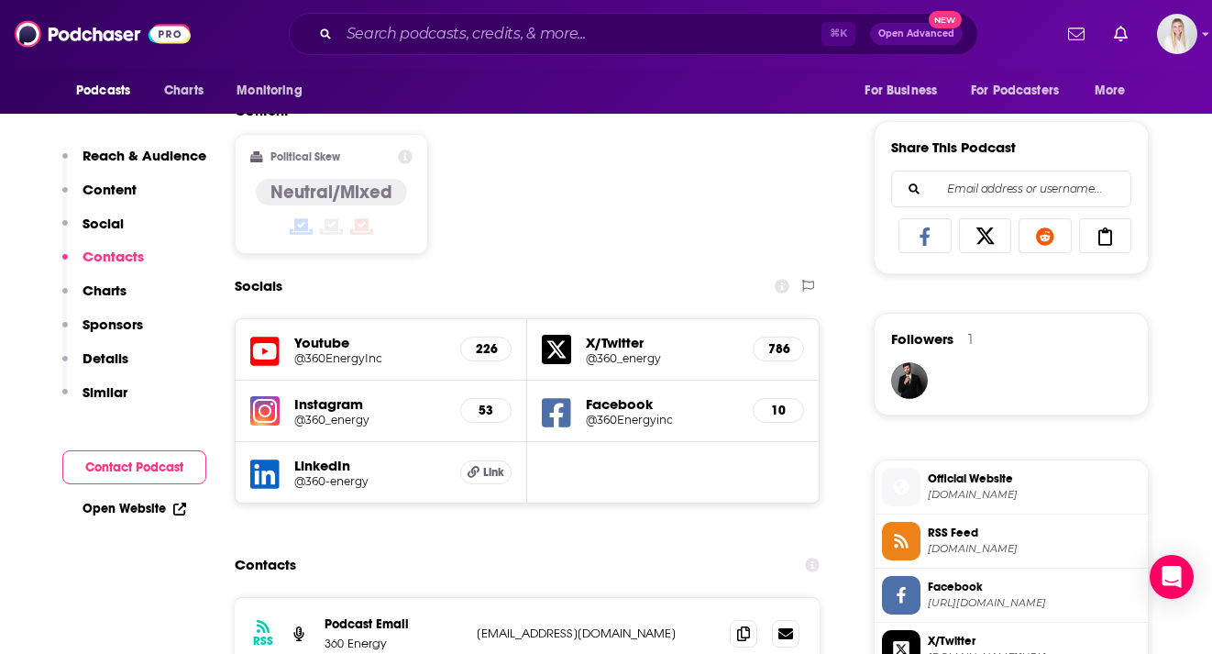
scroll to position [1321, 0]
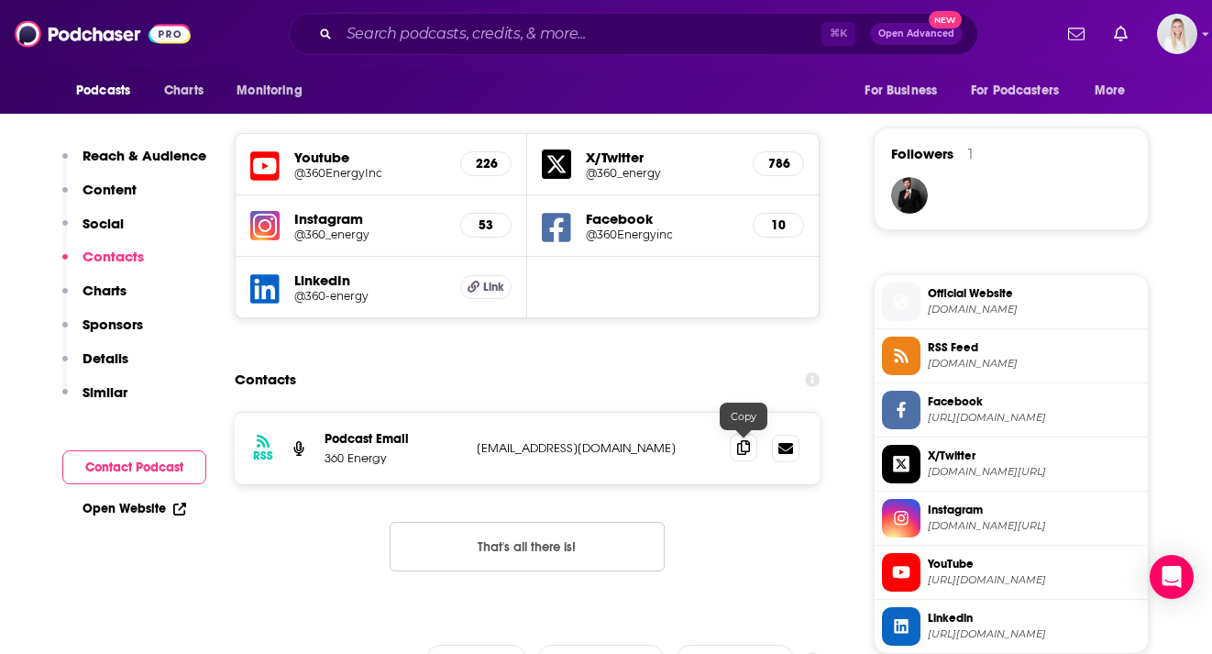
click at [743, 440] on icon at bounding box center [743, 447] width 13 height 15
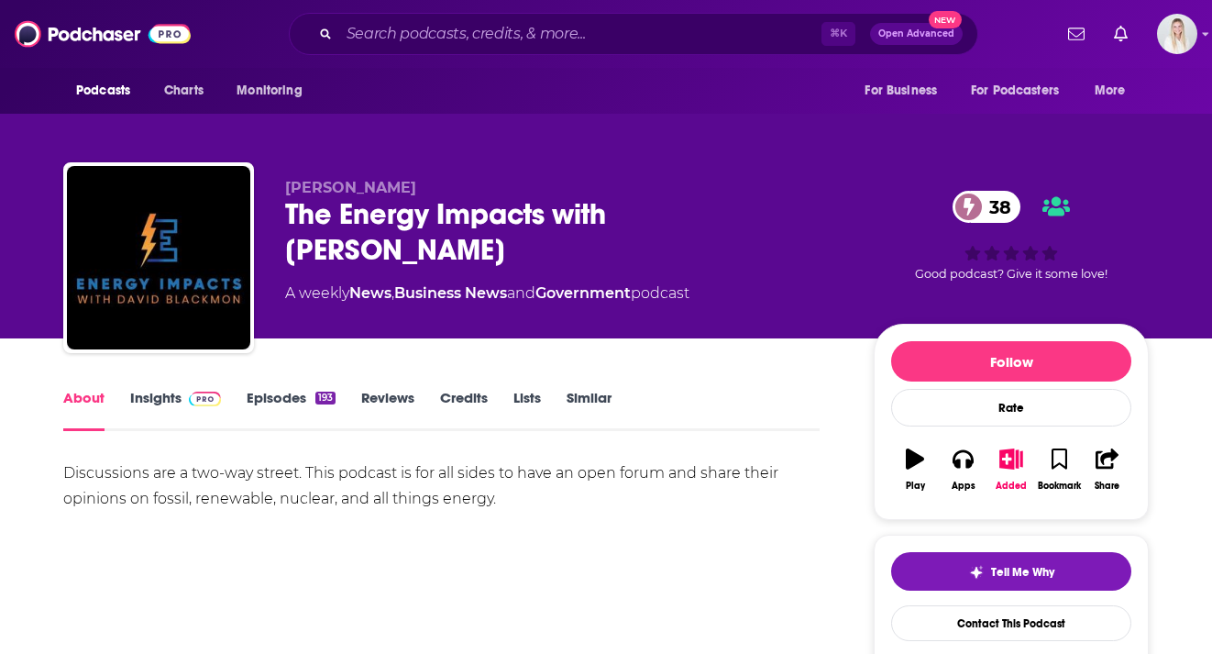
click at [150, 389] on link "Insights" at bounding box center [175, 410] width 91 height 42
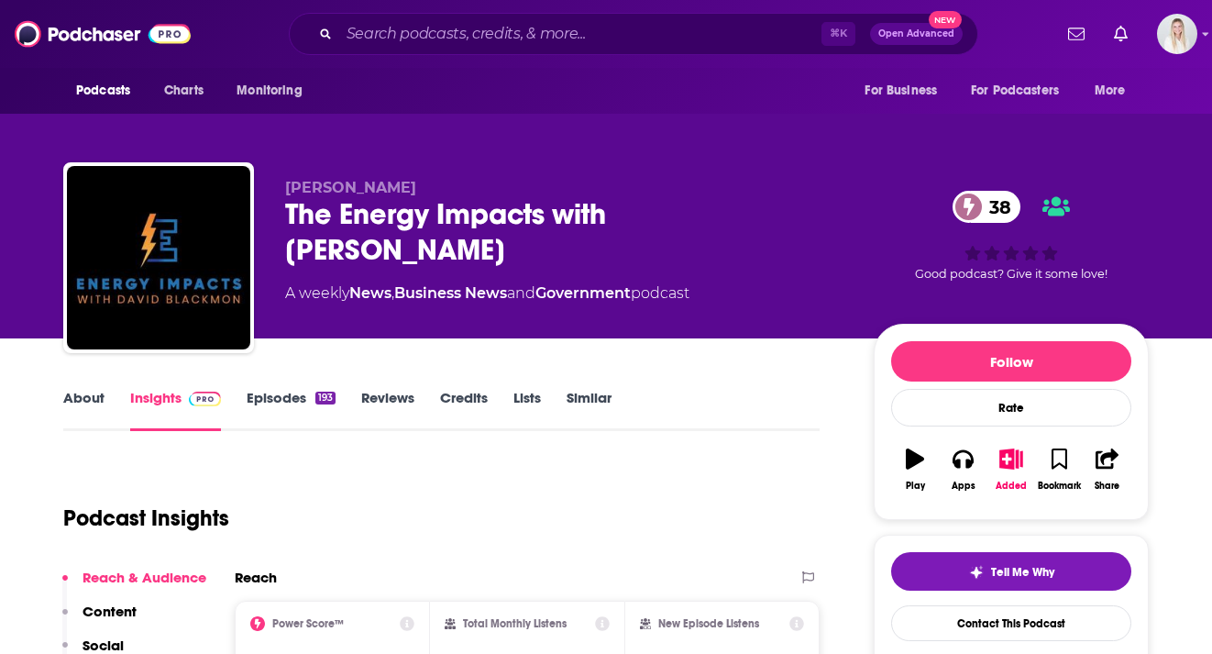
scroll to position [236, 0]
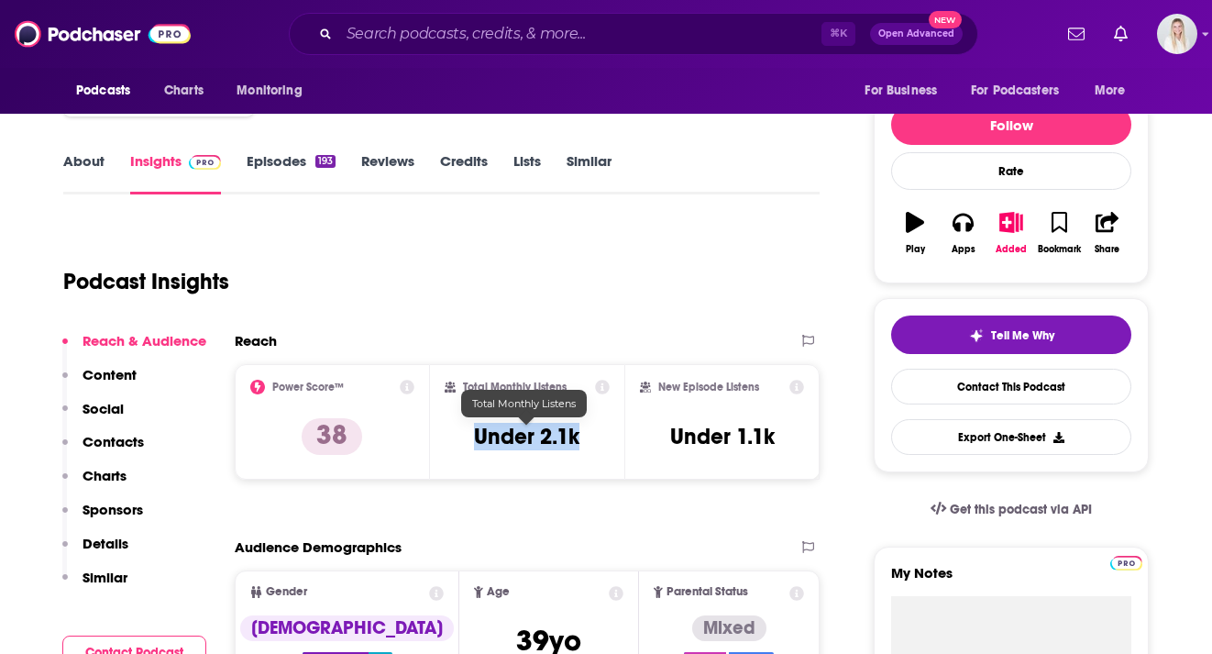
drag, startPoint x: 592, startPoint y: 396, endPoint x: 473, endPoint y: 395, distance: 119.2
click at [473, 395] on div "Total Monthly Listens Under 2.1k" at bounding box center [528, 421] width 166 height 84
copy h3 "Under 2.1k"
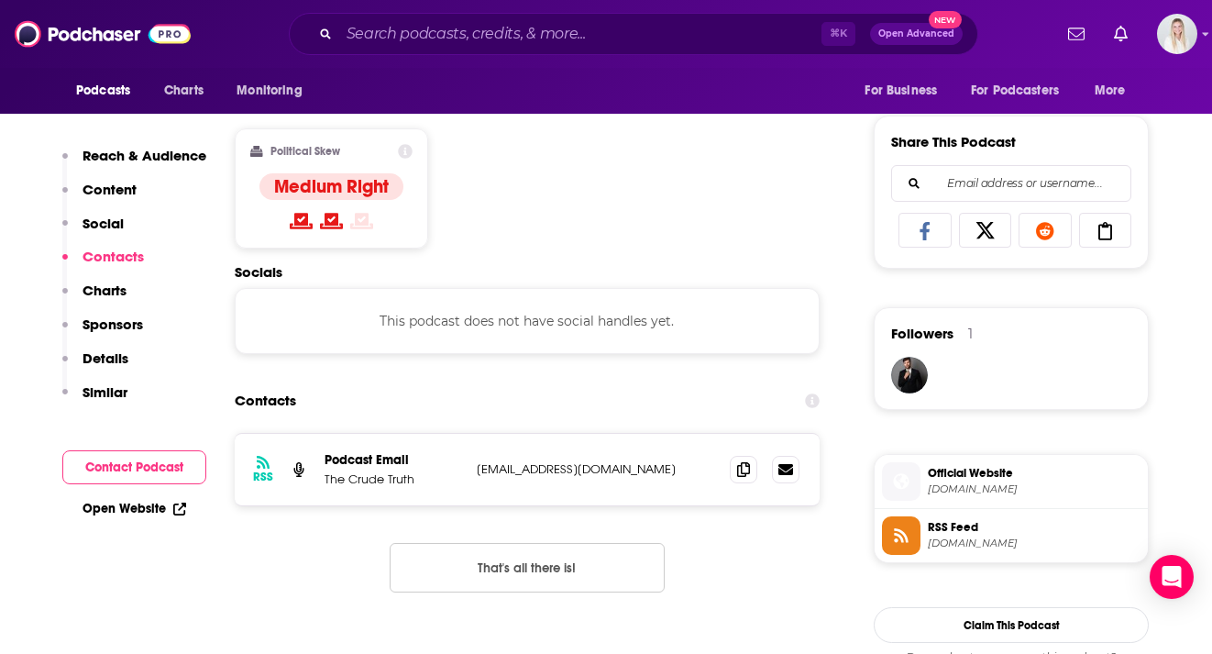
scroll to position [1253, 0]
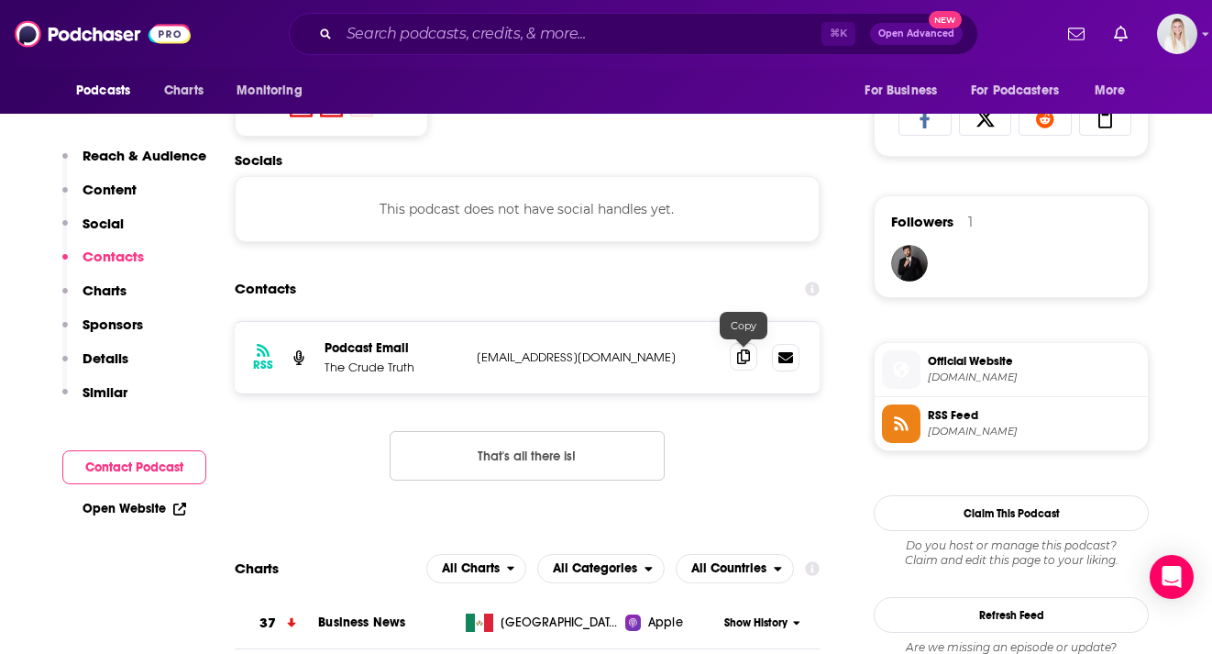
click at [742, 343] on span at bounding box center [743, 356] width 27 height 27
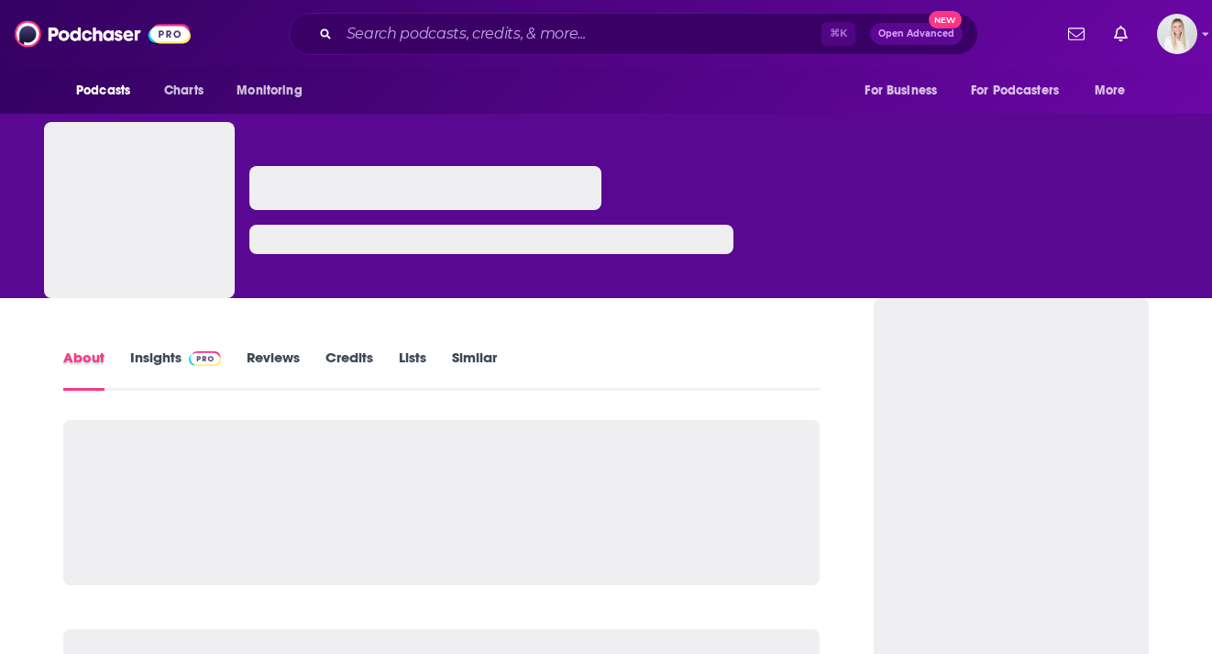
click at [126, 355] on div "About" at bounding box center [96, 369] width 67 height 42
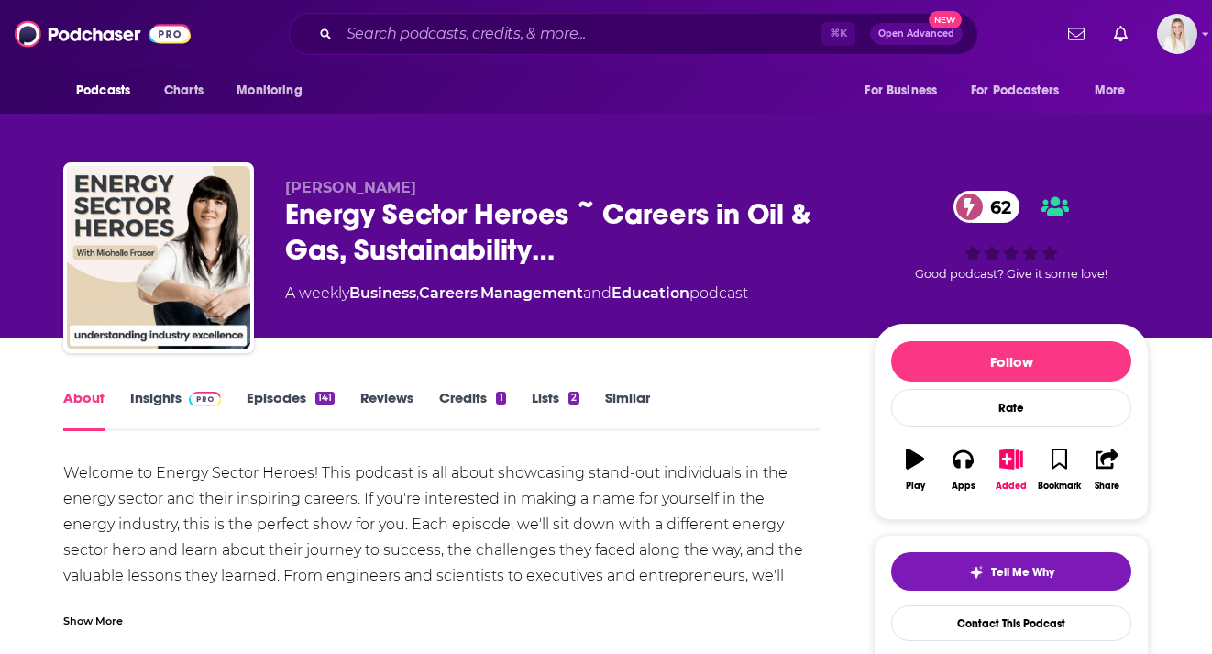
click at [165, 389] on link "Insights" at bounding box center [175, 410] width 91 height 42
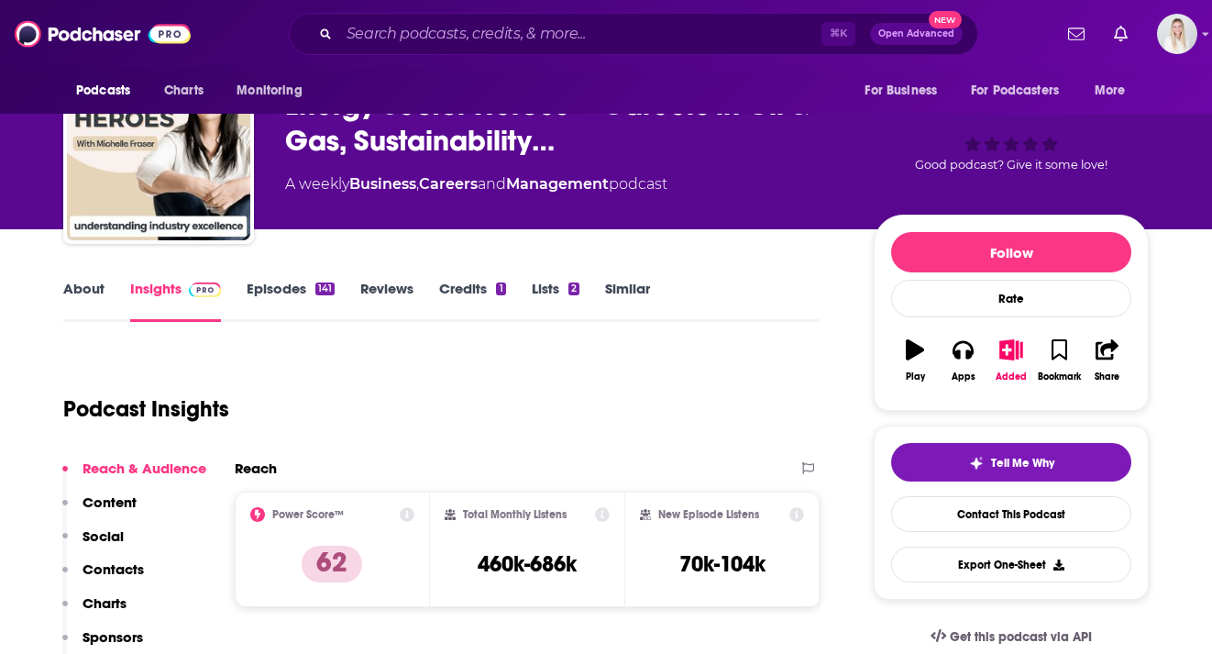
scroll to position [203, 0]
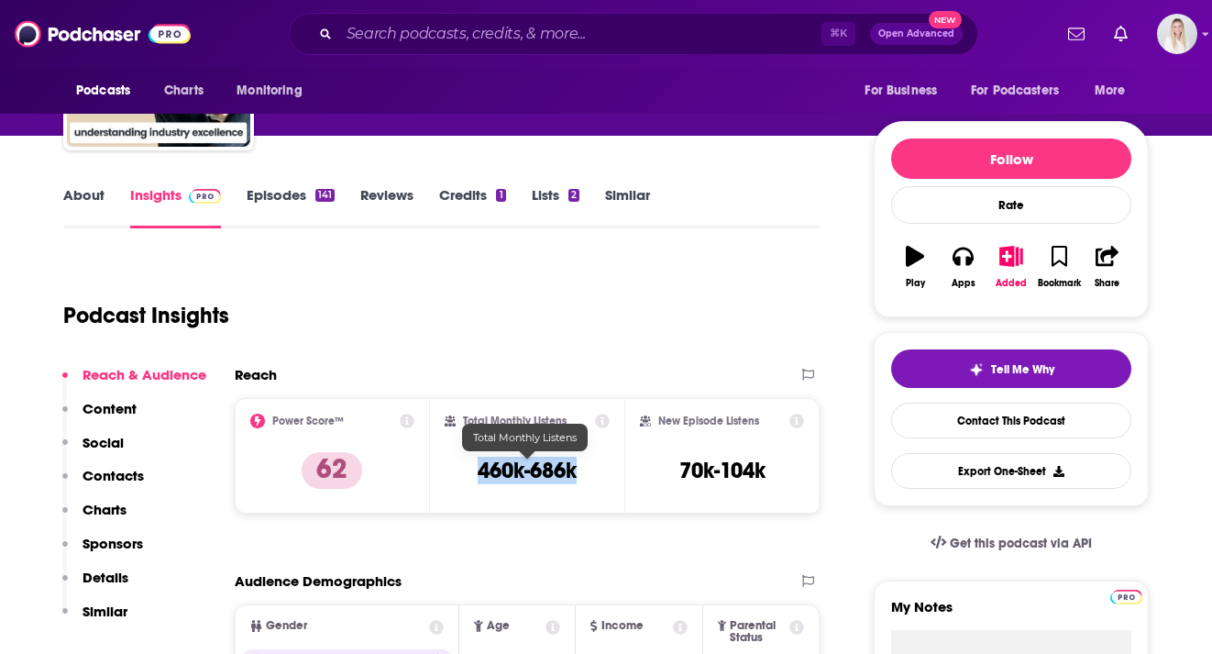
drag, startPoint x: 584, startPoint y: 424, endPoint x: 458, endPoint y: 424, distance: 125.6
click at [458, 424] on div "Total Monthly Listens 460k-686k" at bounding box center [528, 455] width 166 height 84
copy h3 "460k-686k"
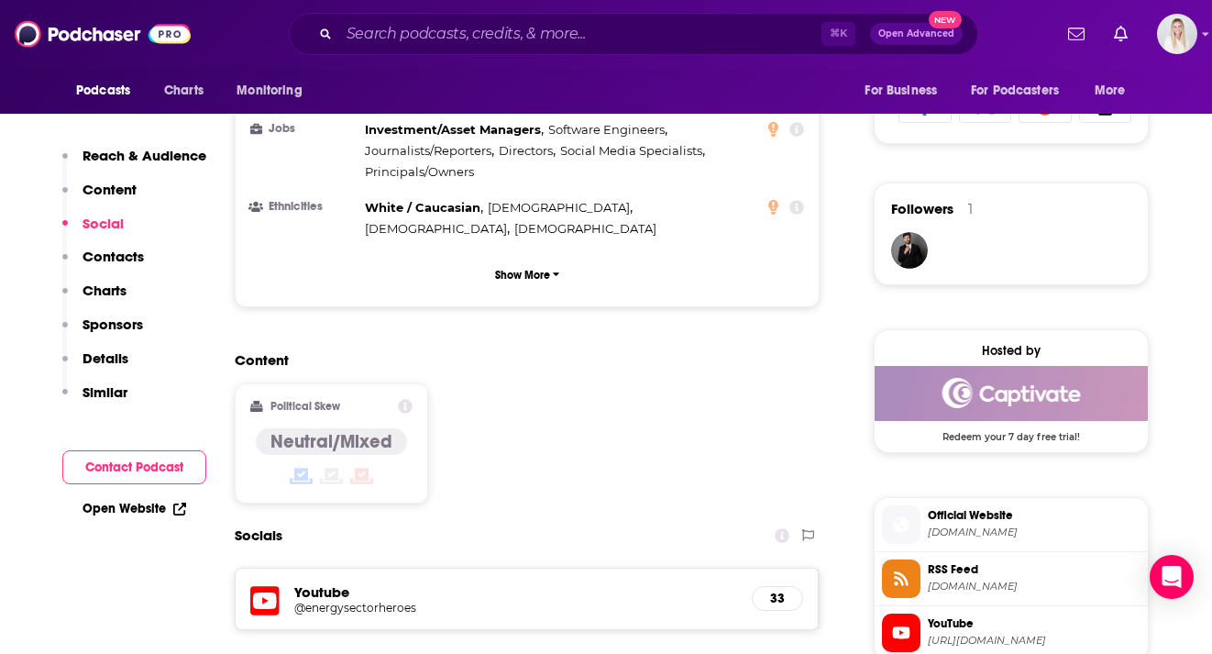
scroll to position [1577, 0]
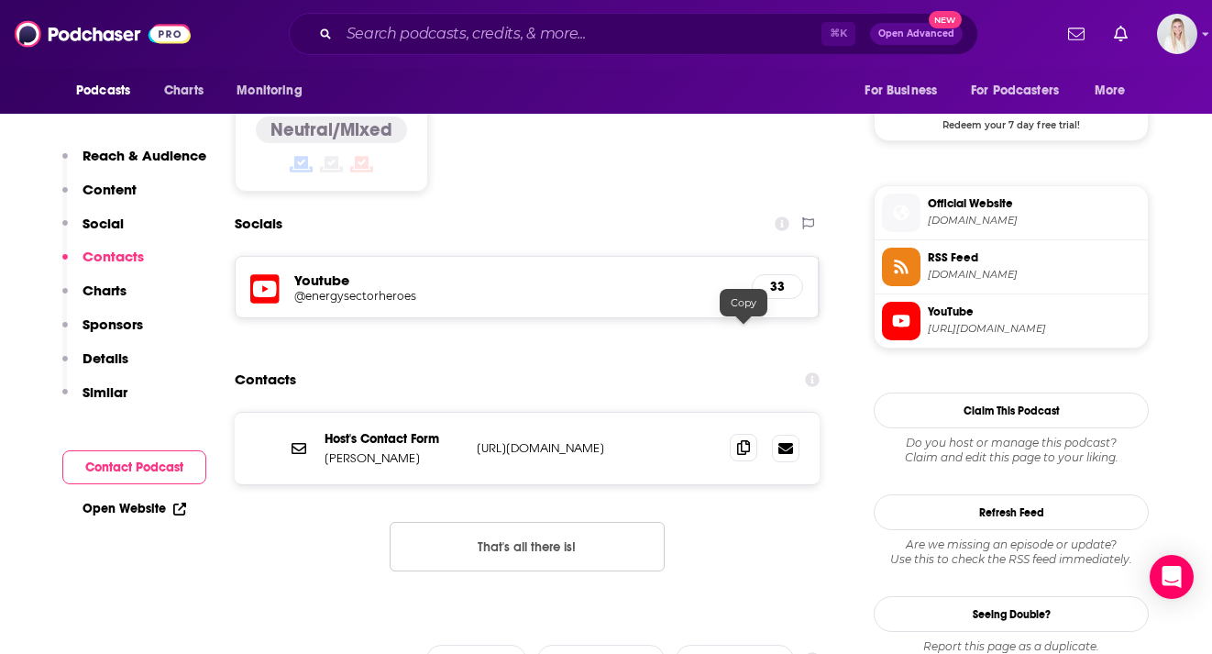
click at [742, 440] on icon at bounding box center [743, 447] width 13 height 15
drag, startPoint x: 324, startPoint y: 305, endPoint x: 433, endPoint y: 305, distance: 109.1
click at [433, 412] on div "Host's Contact Form Michelle Fraser https://www.michellefraserconsultancy.com/c…" at bounding box center [527, 447] width 585 height 71
copy p "Michelle Fraser"
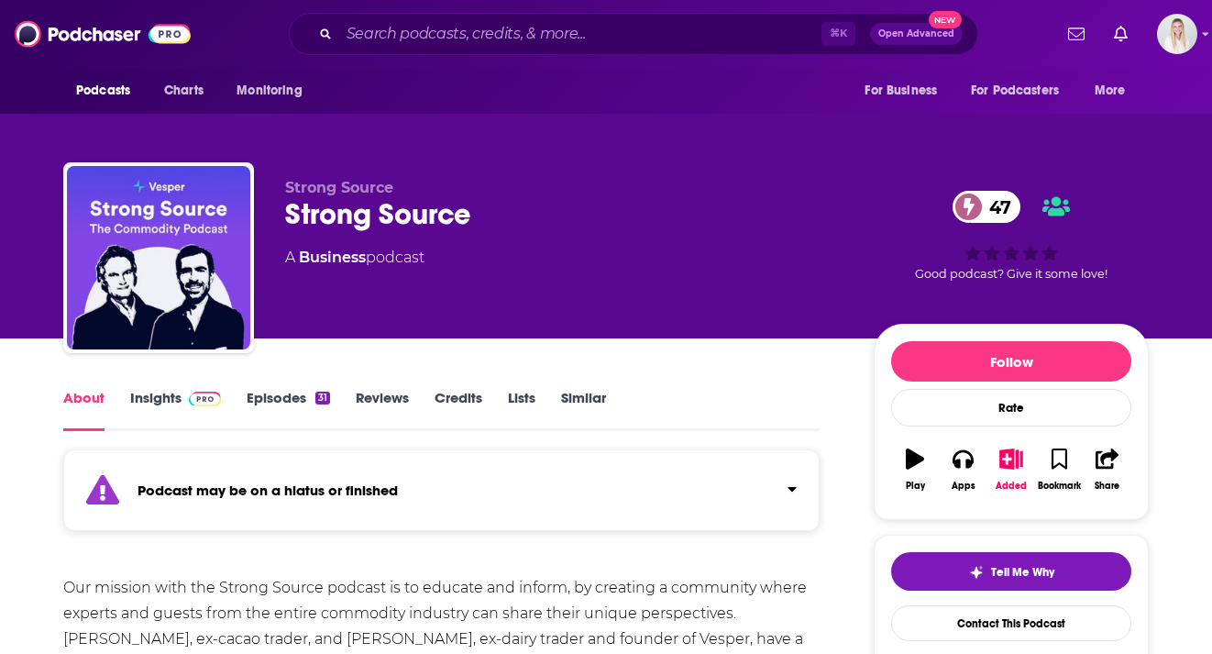
click at [282, 389] on link "Episodes 31" at bounding box center [288, 410] width 83 height 42
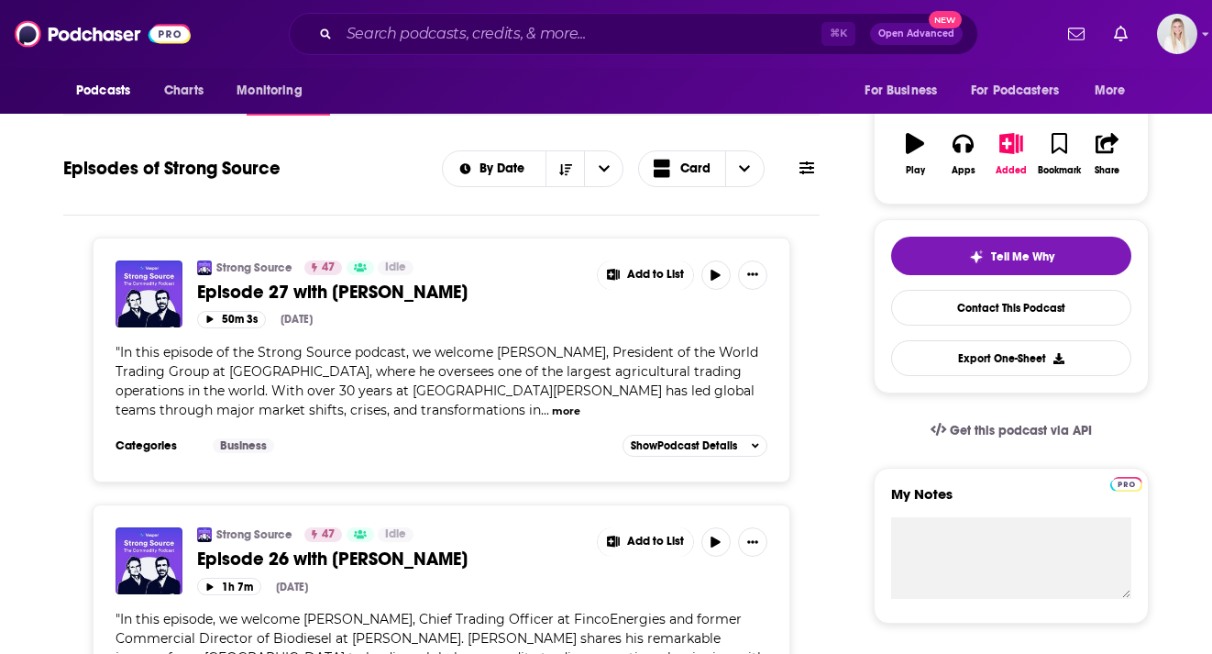
scroll to position [128, 0]
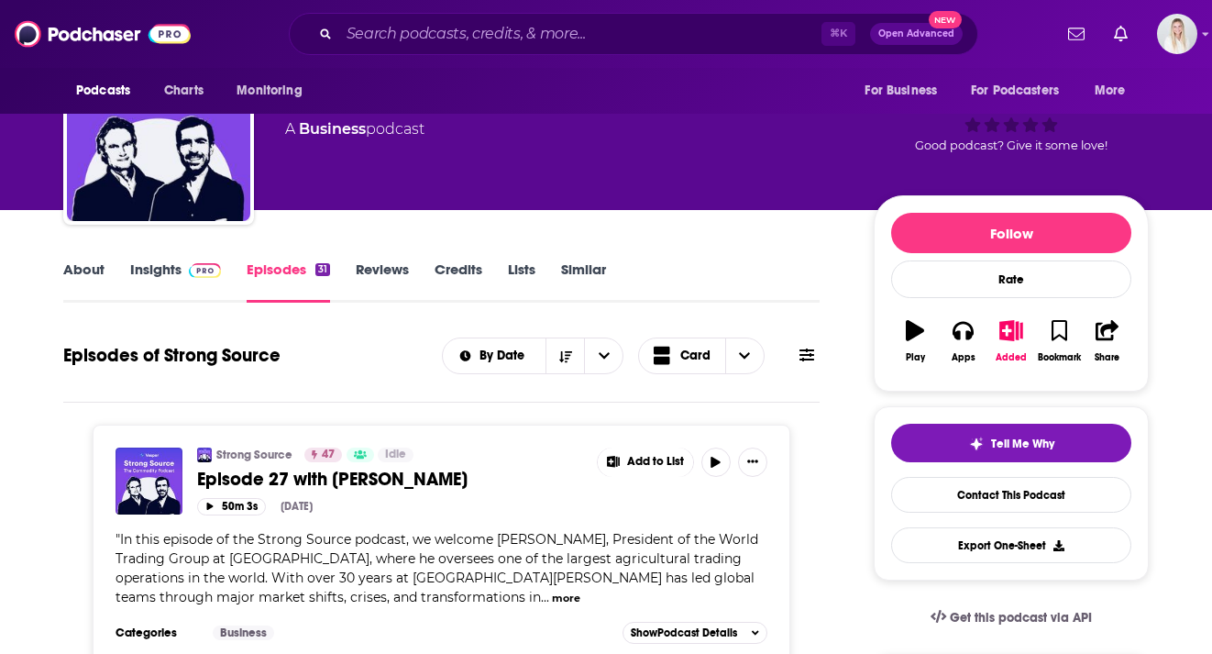
click at [95, 260] on link "About" at bounding box center [83, 281] width 41 height 42
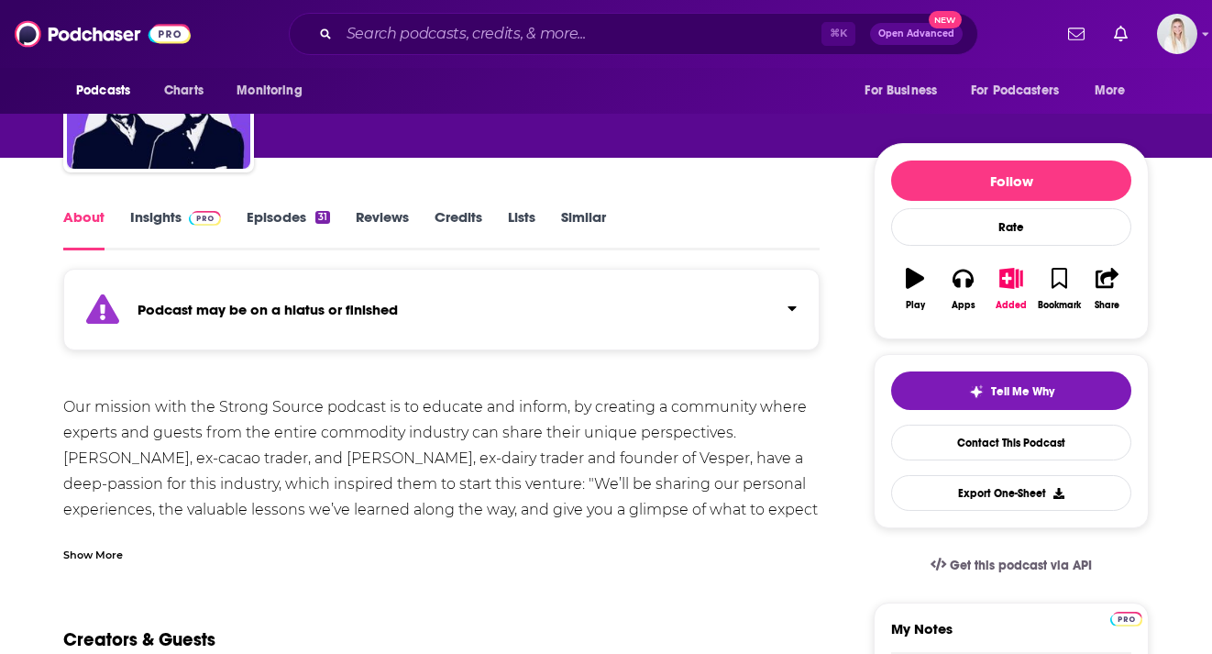
scroll to position [181, 0]
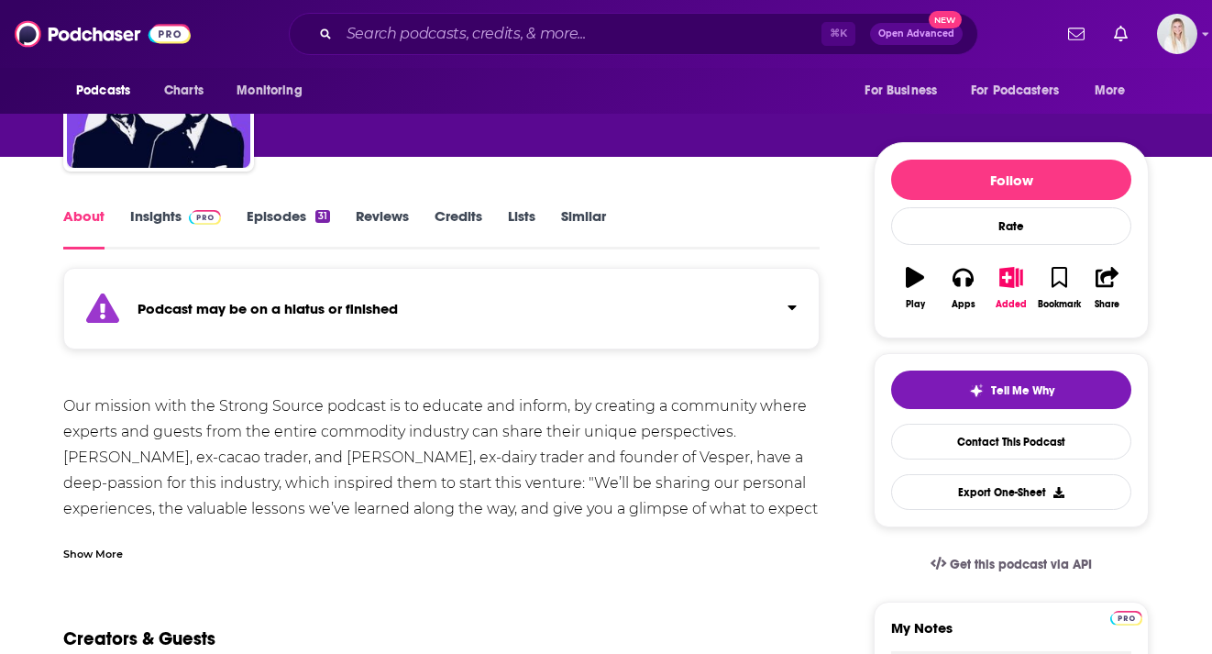
click at [104, 544] on div "Show More" at bounding box center [93, 552] width 60 height 17
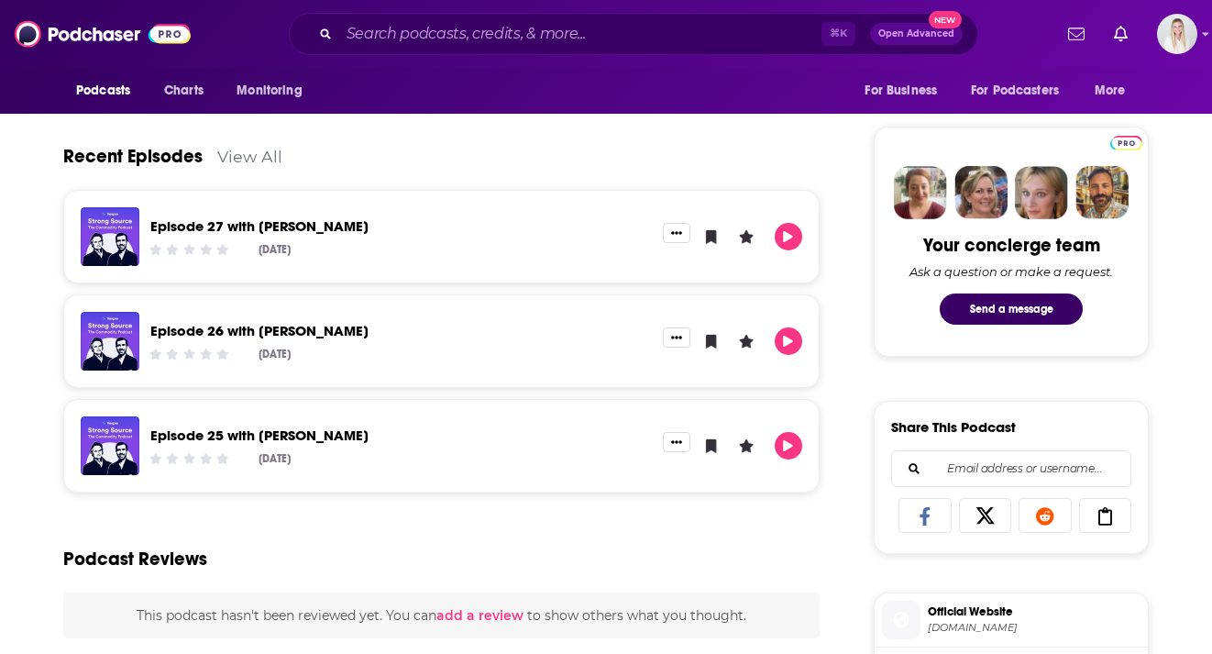
scroll to position [978, 0]
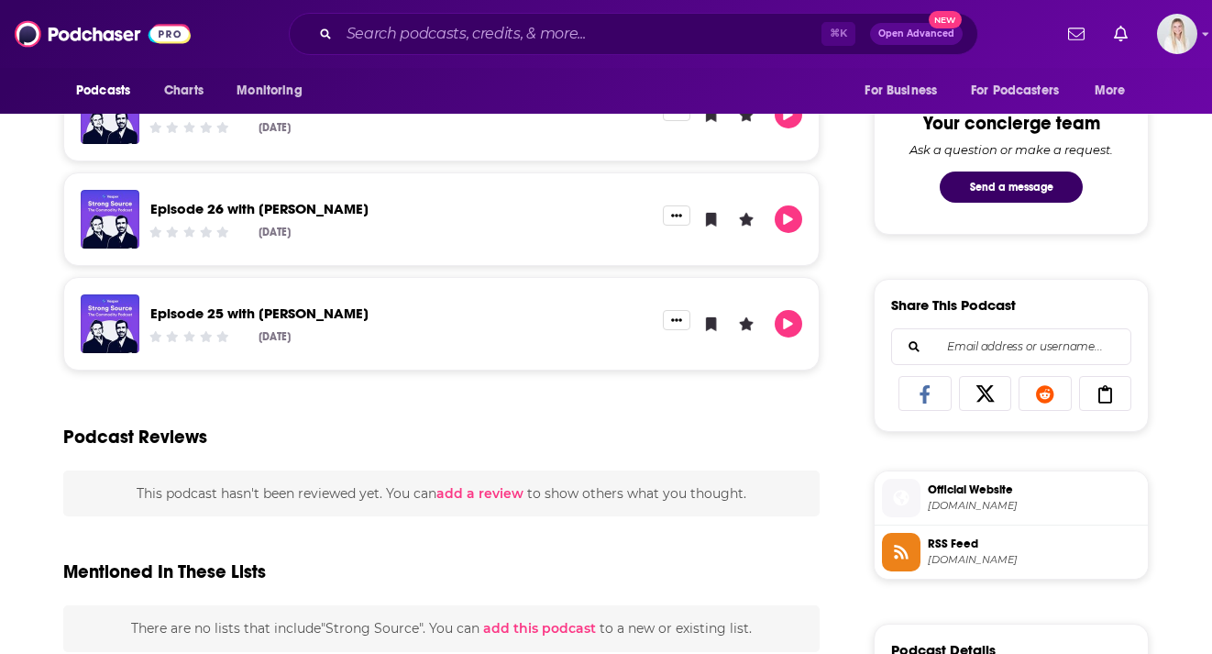
click at [950, 481] on span "Official Website" at bounding box center [1034, 489] width 213 height 16
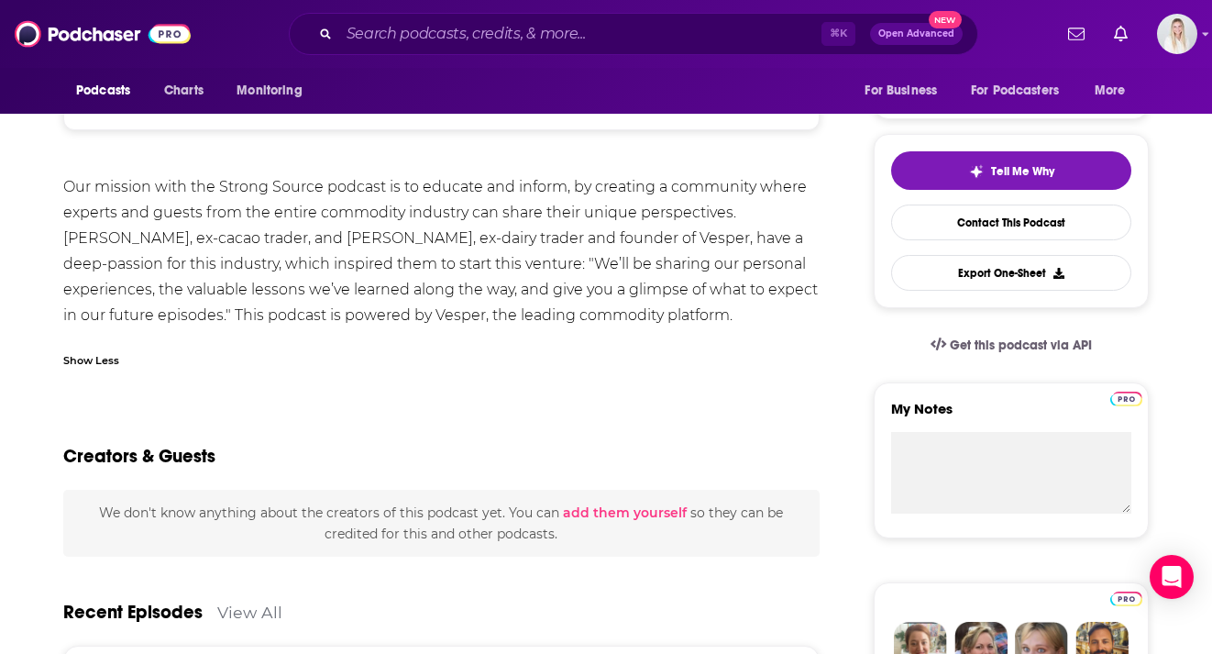
scroll to position [0, 0]
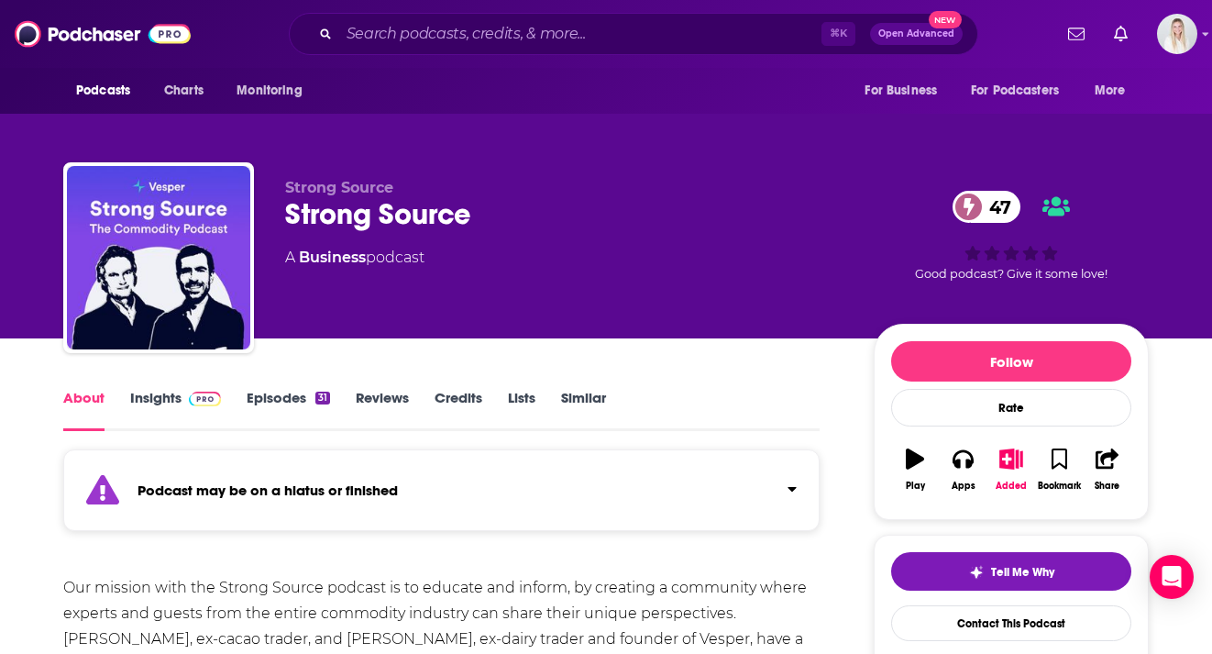
click at [172, 389] on link "Insights" at bounding box center [175, 410] width 91 height 42
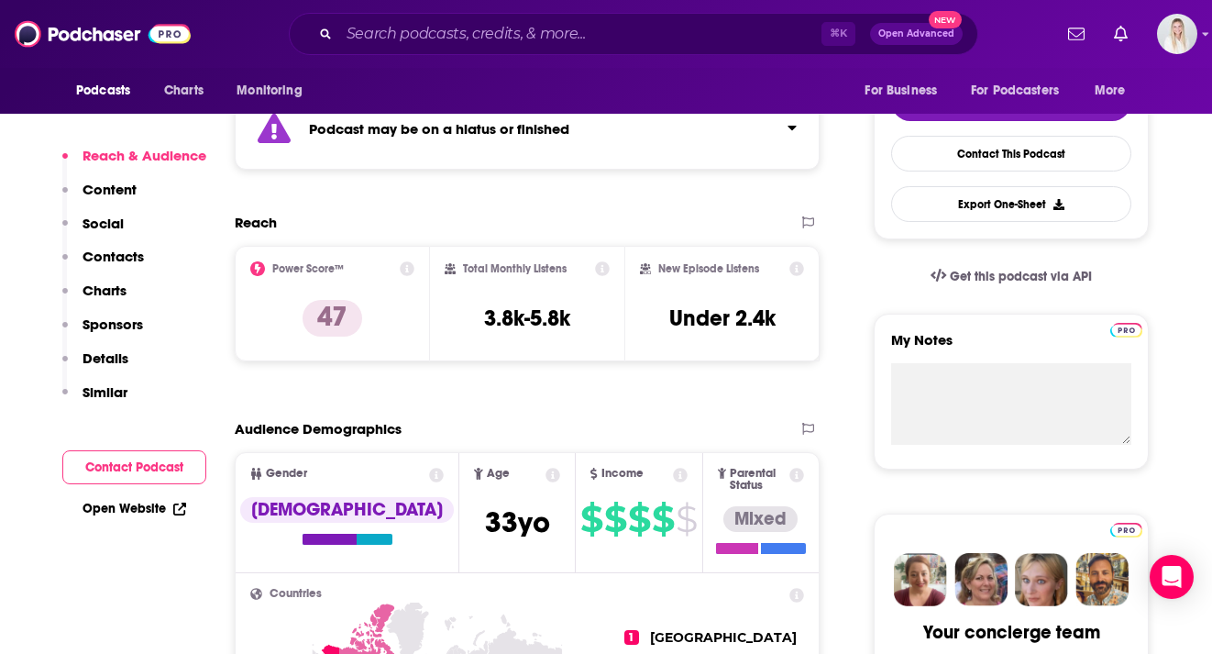
scroll to position [478, 0]
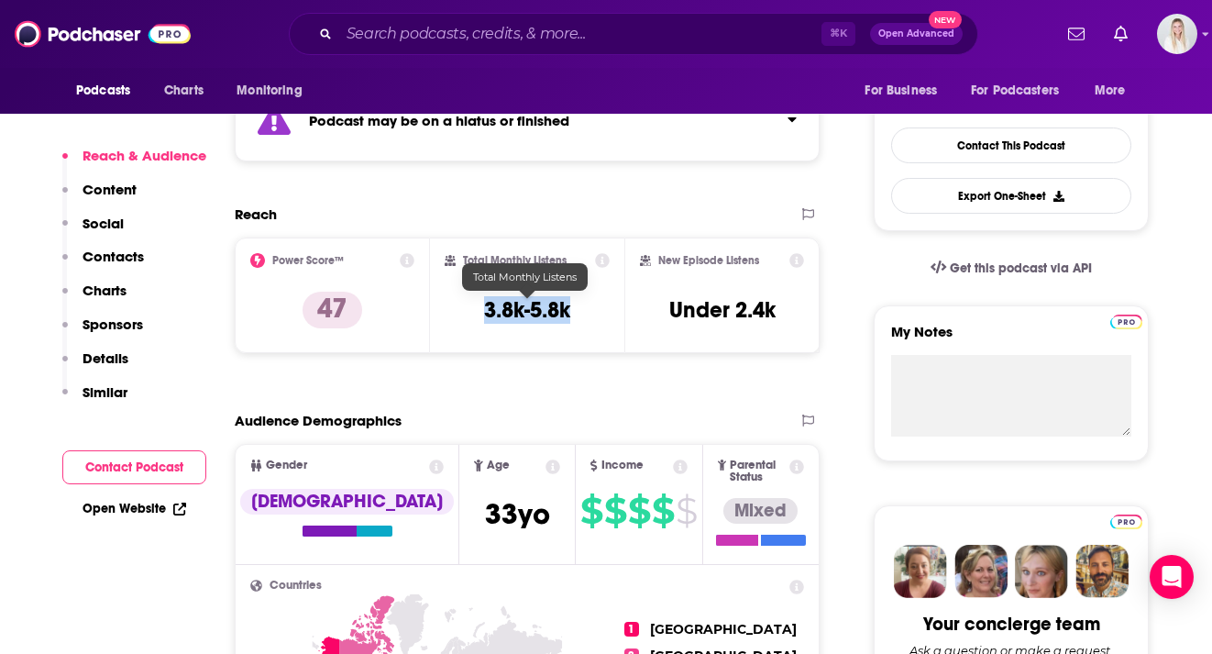
drag, startPoint x: 483, startPoint y: 264, endPoint x: 582, endPoint y: 264, distance: 99.0
click at [582, 264] on div "Total Monthly Listens 3.8k-5.8k" at bounding box center [528, 295] width 166 height 84
copy h3 "3.8k-5.8k"
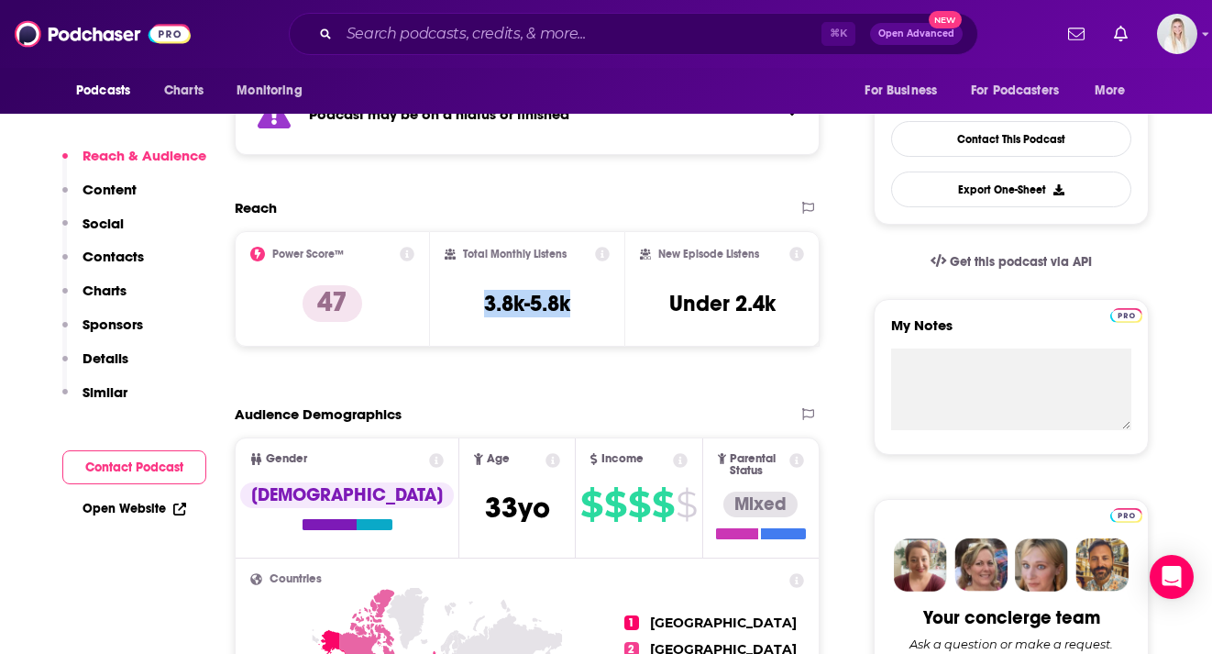
scroll to position [1490, 0]
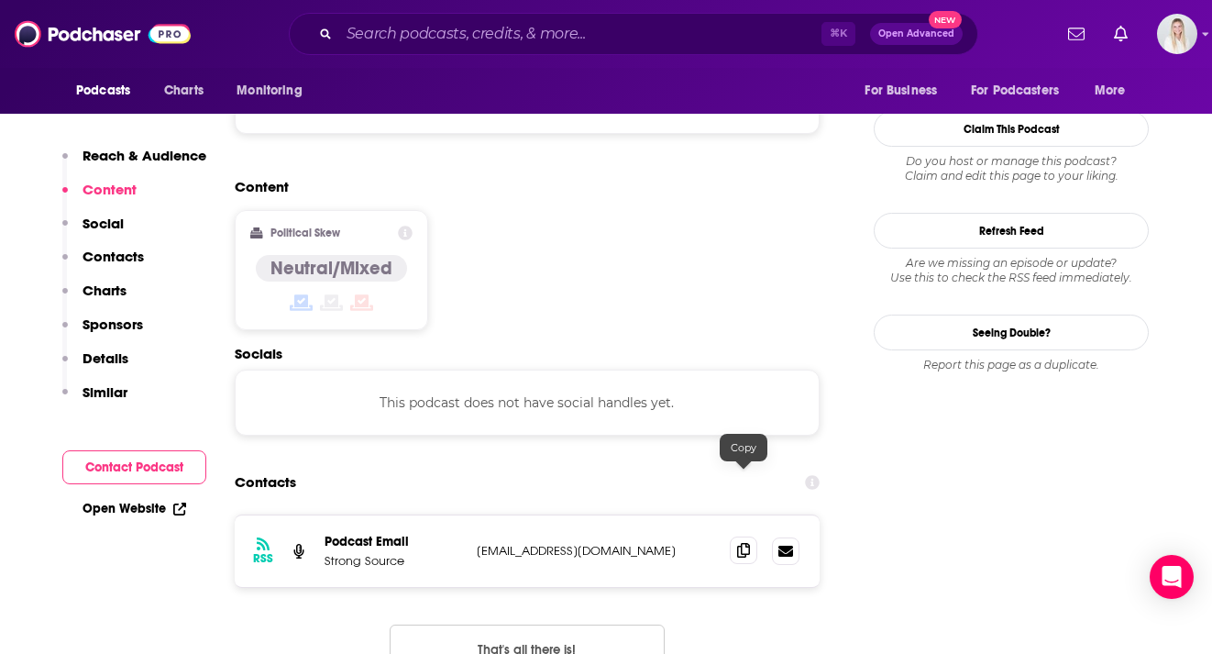
click at [742, 543] on icon at bounding box center [743, 550] width 13 height 15
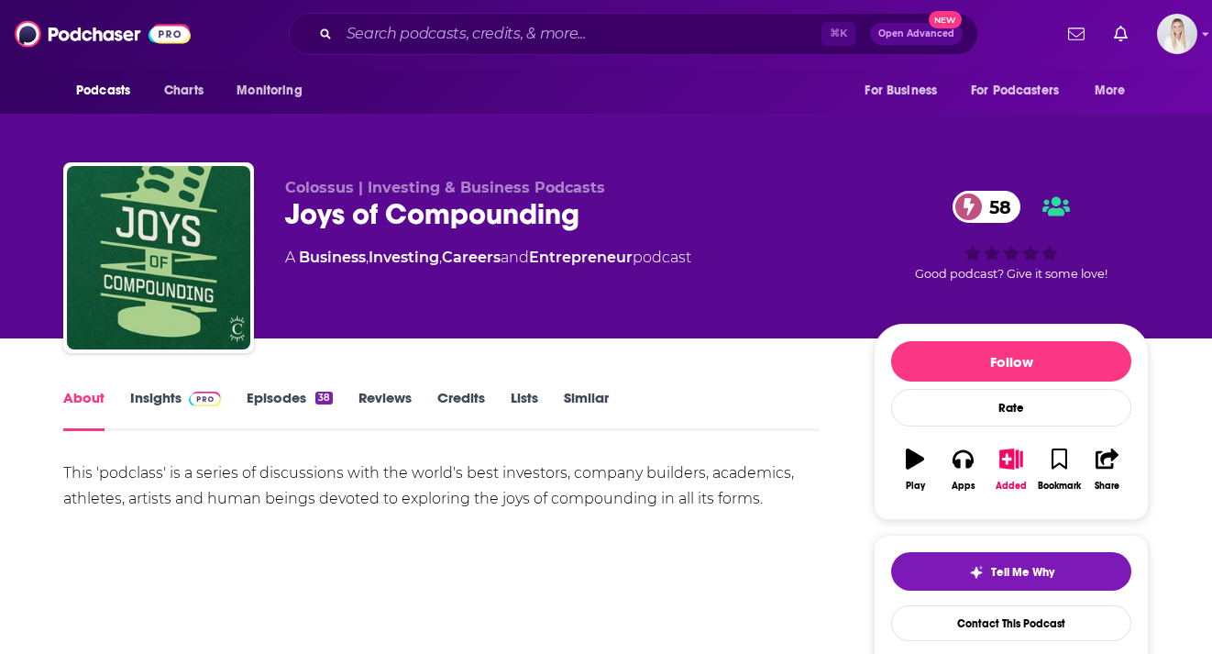
click at [163, 389] on link "Insights" at bounding box center [175, 410] width 91 height 42
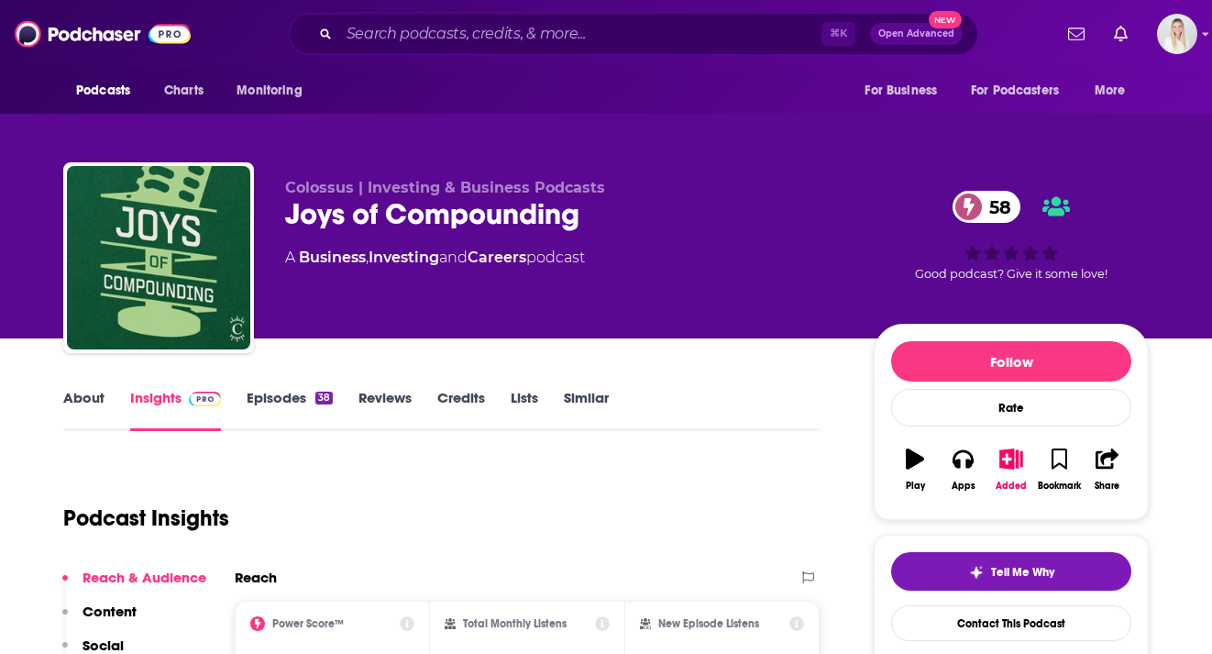
scroll to position [226, 0]
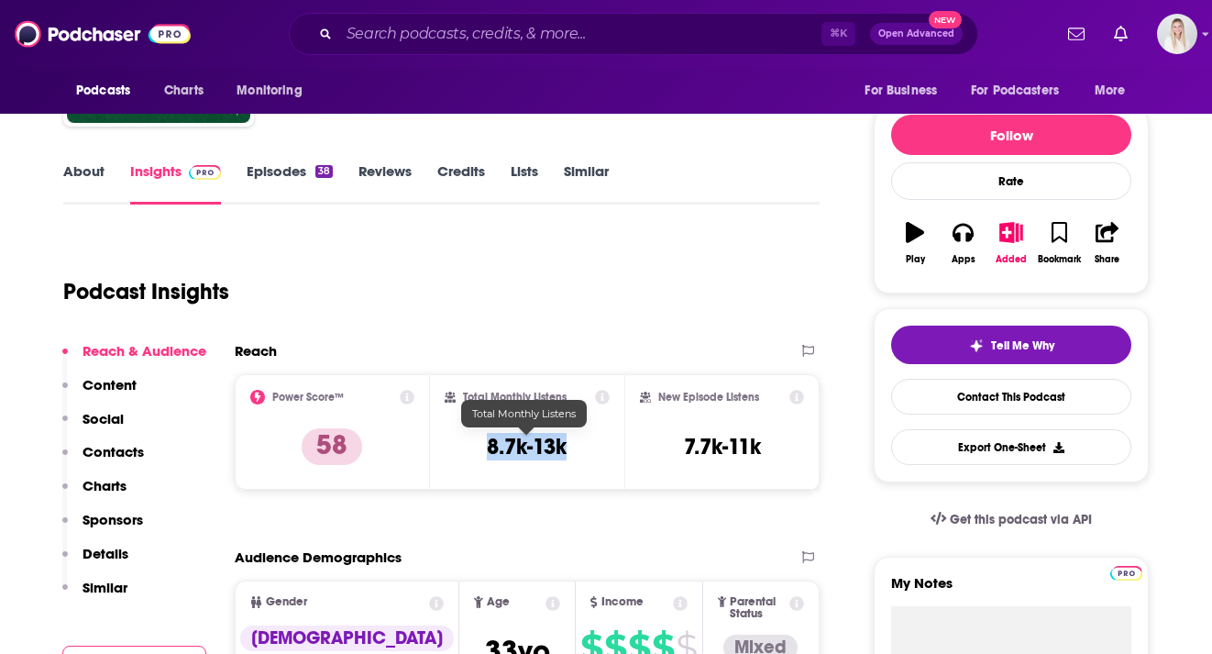
drag, startPoint x: 577, startPoint y: 409, endPoint x: 487, endPoint y: 409, distance: 89.8
click at [487, 409] on div "Total Monthly Listens 8.7k-13k" at bounding box center [528, 432] width 166 height 84
copy h3 "8.7k-13k"
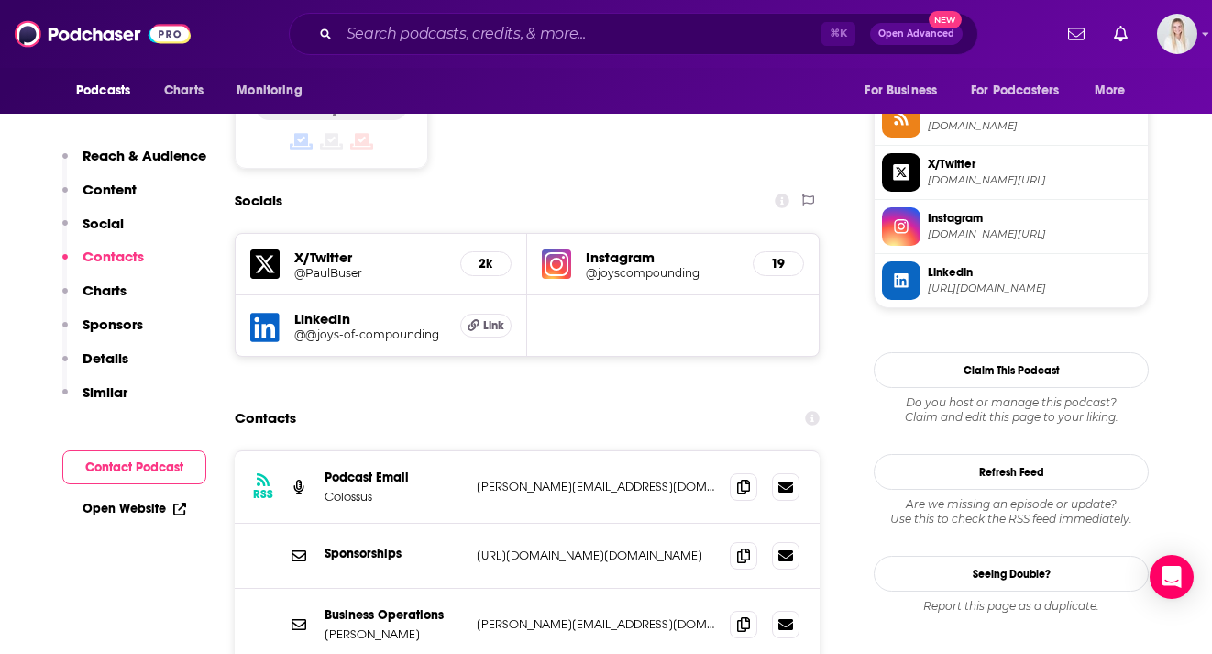
scroll to position [1583, 0]
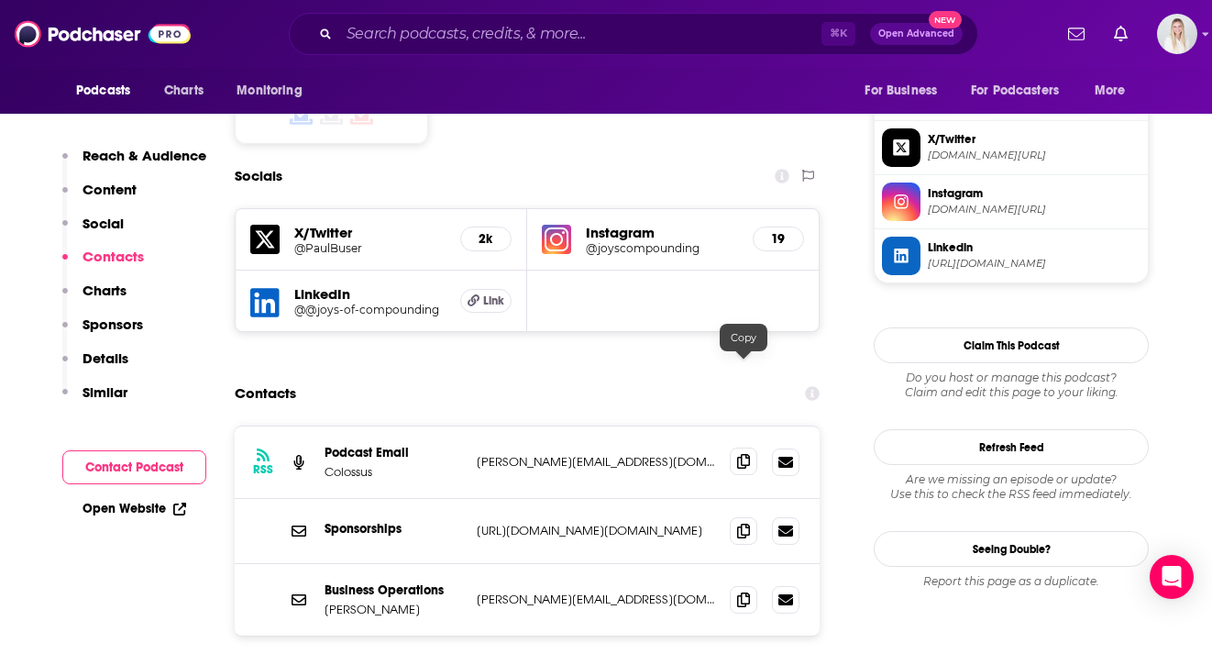
click at [751, 447] on span at bounding box center [743, 460] width 27 height 27
click at [735, 516] on span at bounding box center [743, 529] width 27 height 27
drag, startPoint x: 324, startPoint y: 477, endPoint x: 404, endPoint y: 477, distance: 79.7
click at [404, 601] on p "Joanna Helm" at bounding box center [392, 609] width 137 height 16
copy p "Joanna Helm"
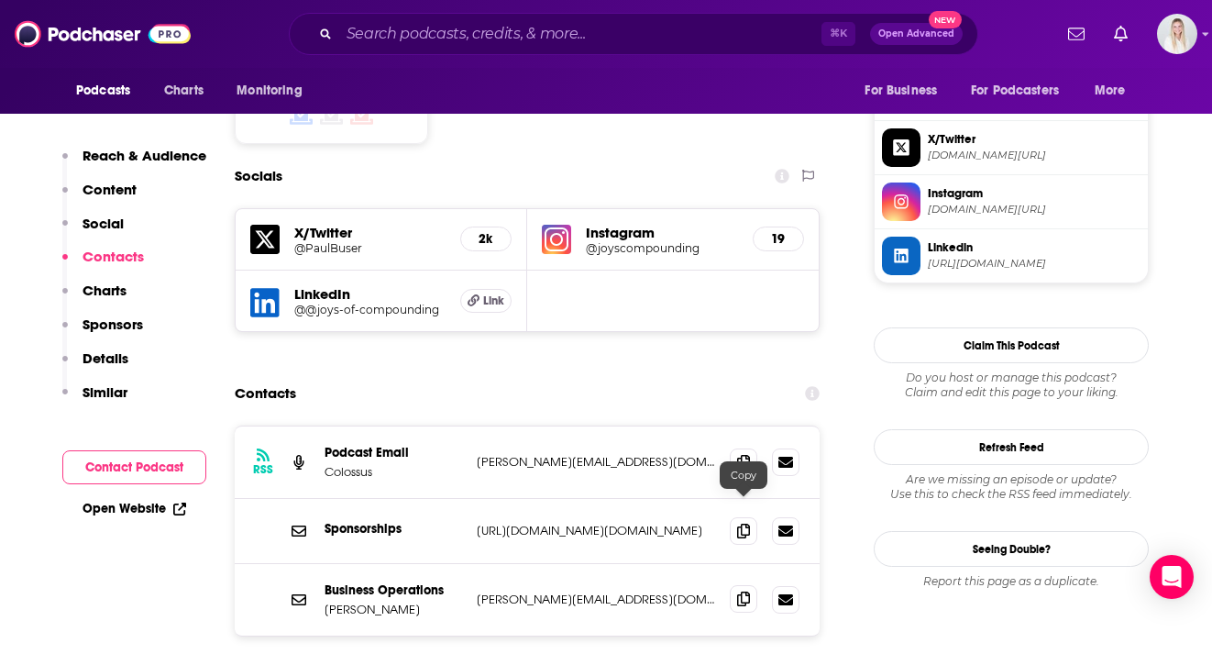
click at [748, 585] on span at bounding box center [743, 598] width 27 height 27
click at [743, 591] on icon at bounding box center [743, 598] width 13 height 15
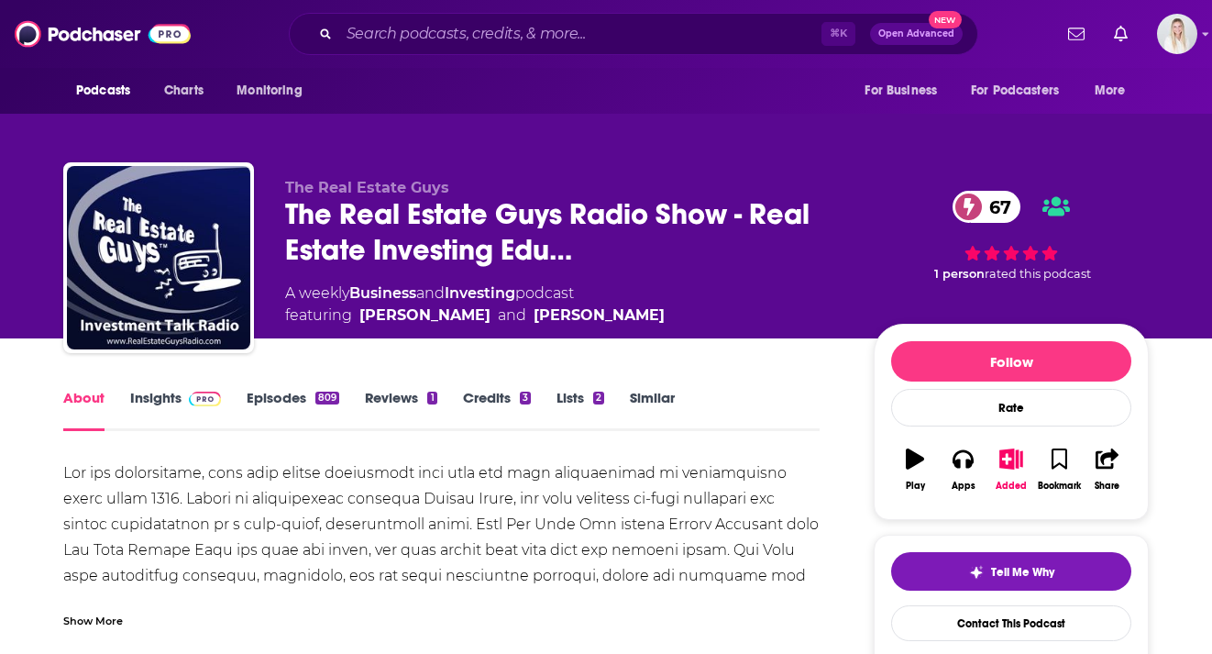
click at [168, 389] on link "Insights" at bounding box center [175, 410] width 91 height 42
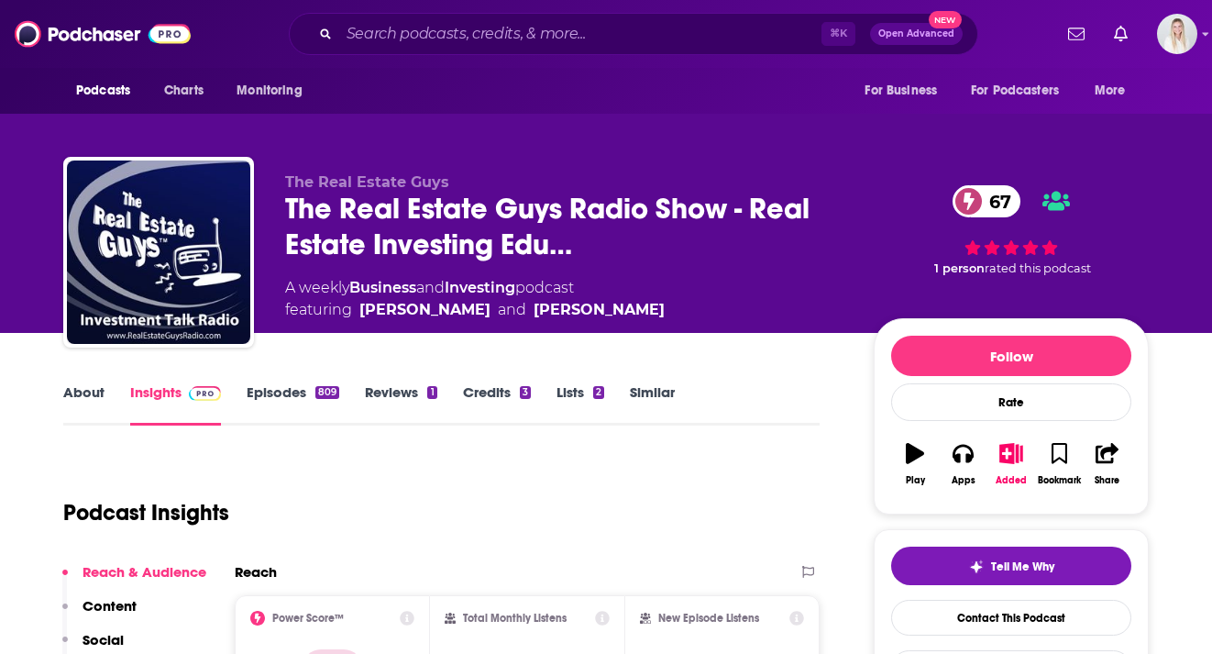
scroll to position [235, 0]
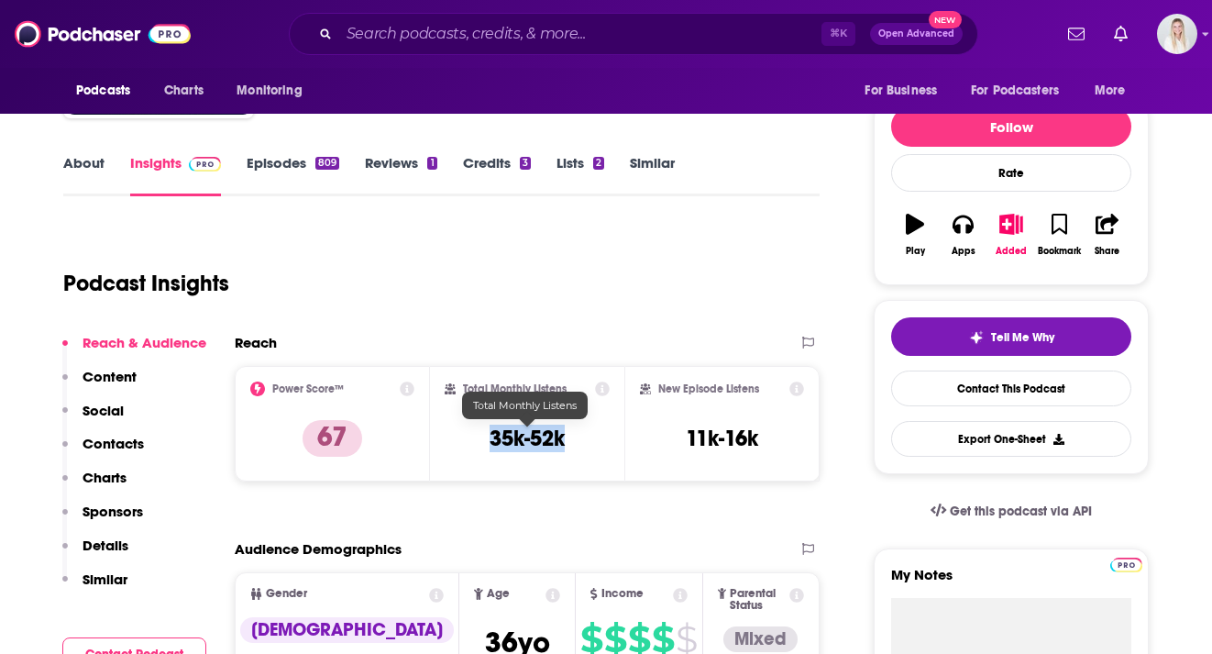
drag, startPoint x: 575, startPoint y: 390, endPoint x: 488, endPoint y: 390, distance: 87.1
click at [488, 390] on div "Total Monthly Listens 35k-52k" at bounding box center [528, 423] width 166 height 84
copy h3 "35k-52k"
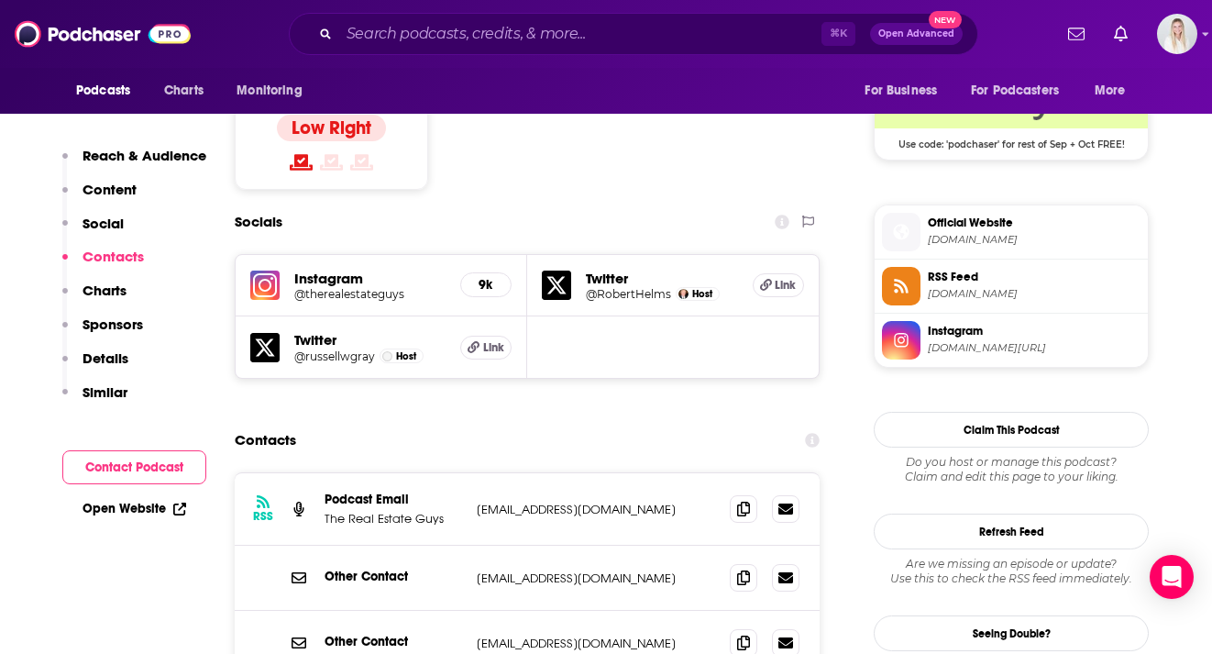
scroll to position [1665, 0]
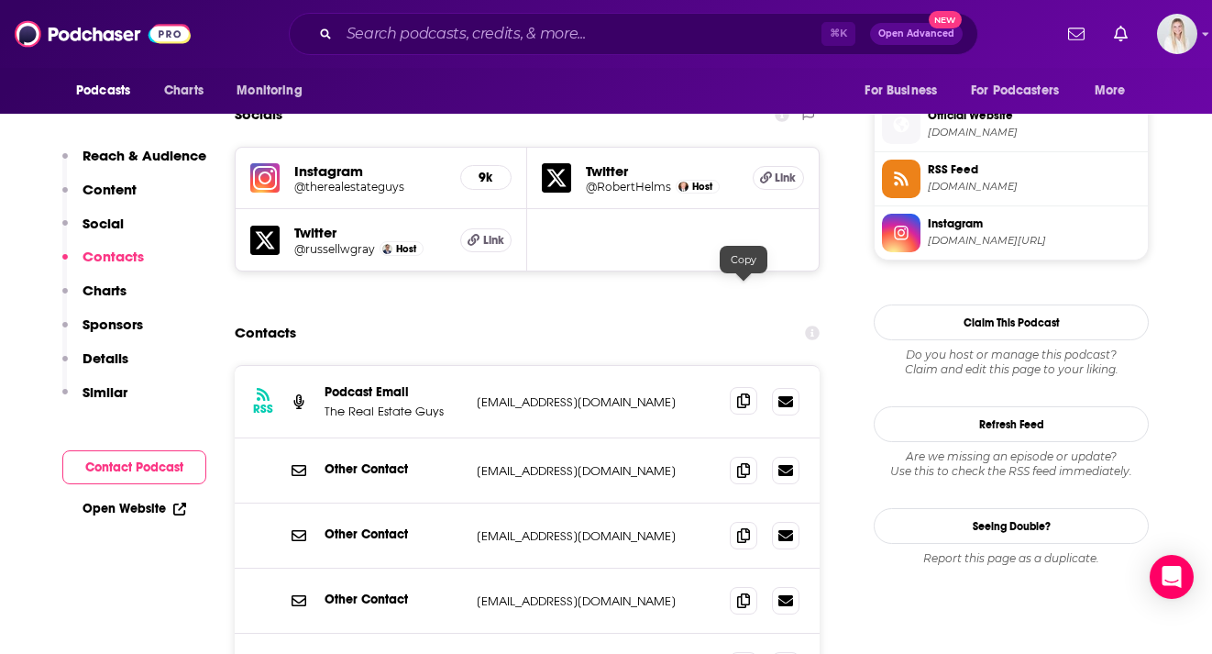
click at [742, 393] on icon at bounding box center [743, 400] width 13 height 15
click at [749, 393] on icon at bounding box center [743, 400] width 13 height 15
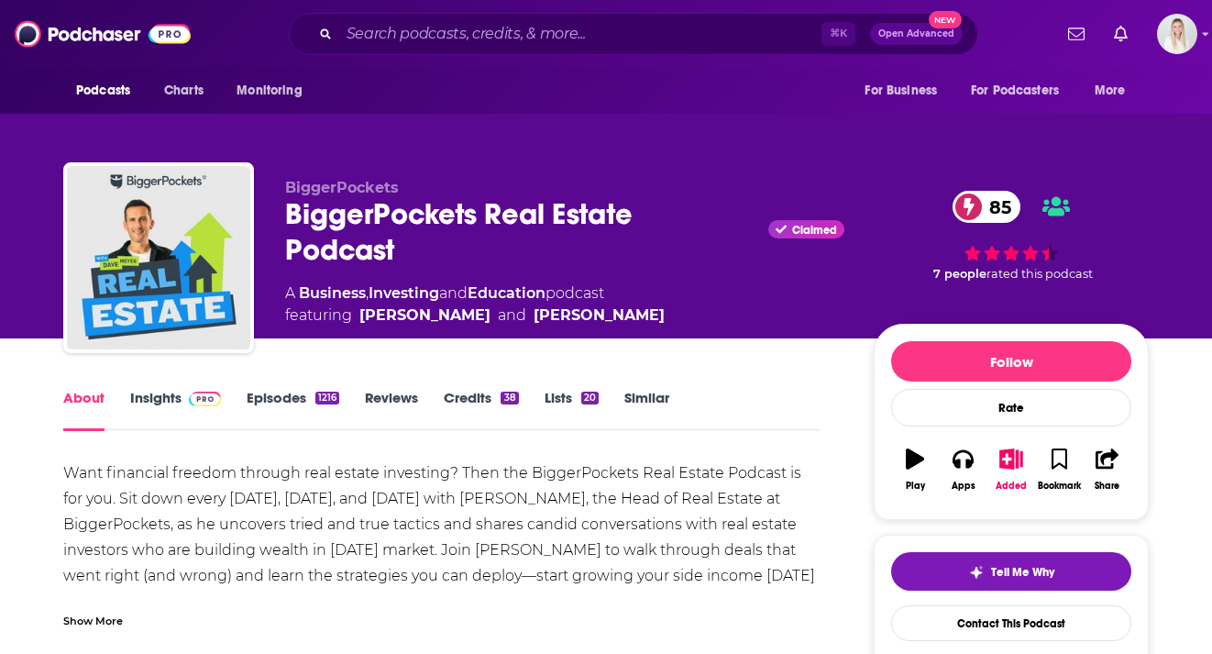
click at [172, 389] on link "Insights" at bounding box center [175, 410] width 91 height 42
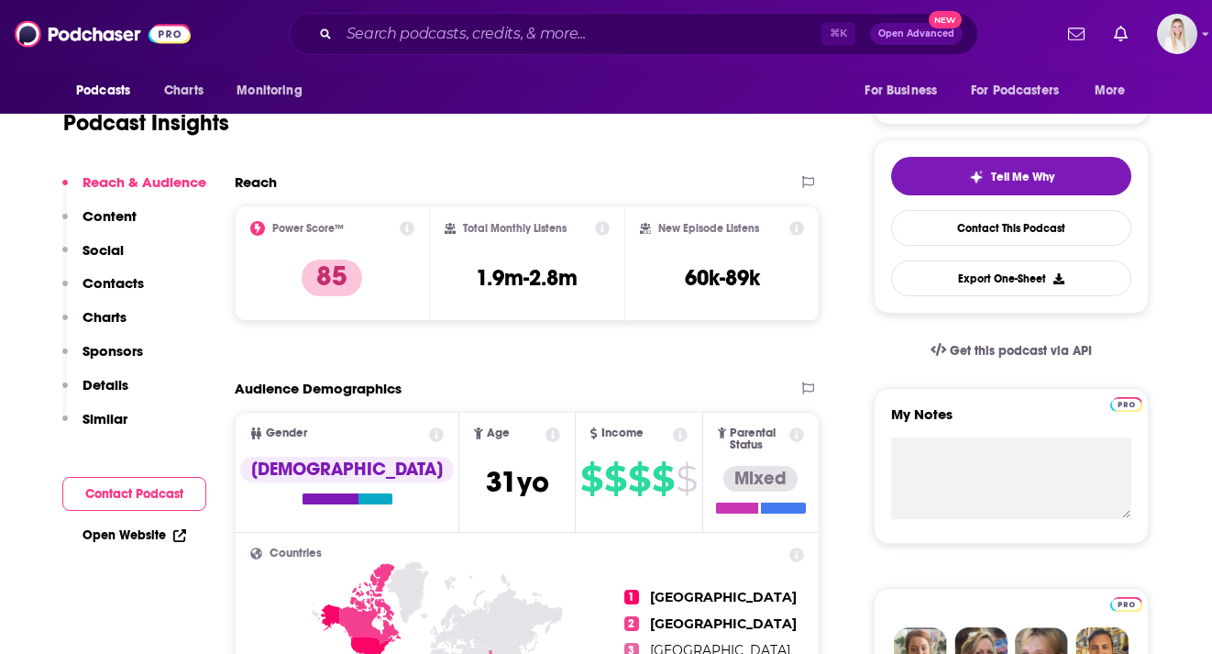
scroll to position [434, 0]
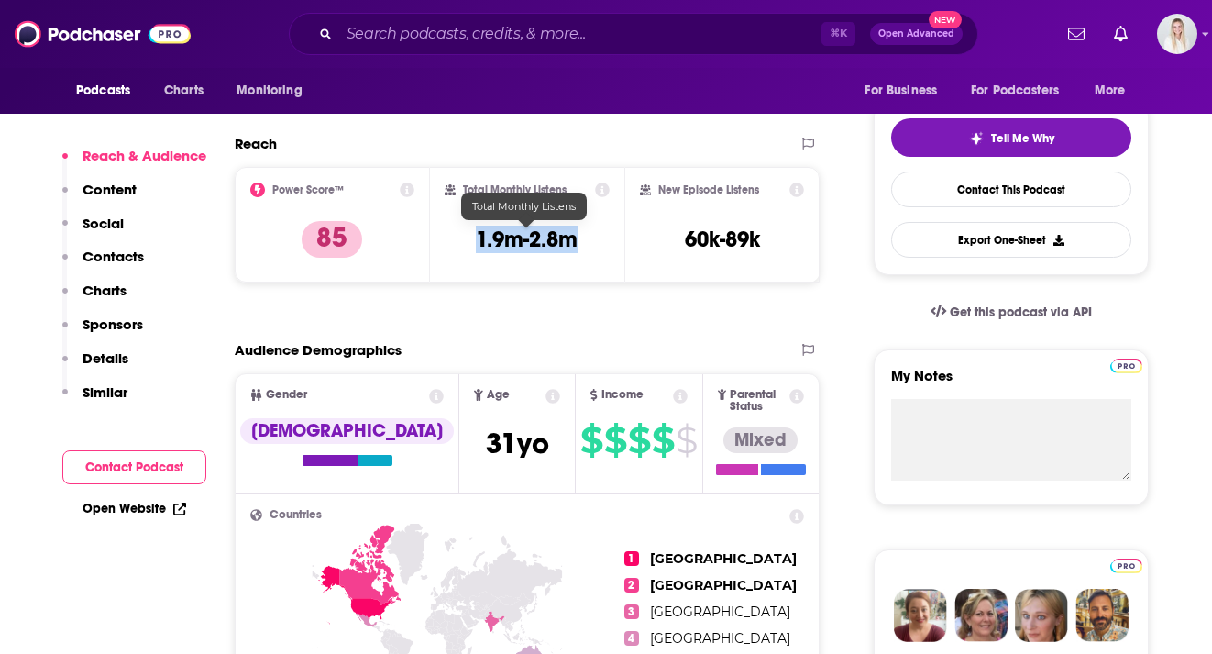
drag, startPoint x: 579, startPoint y: 200, endPoint x: 476, endPoint y: 200, distance: 103.6
click at [476, 200] on div "Total Monthly Listens 1.9m-2.8m" at bounding box center [528, 224] width 166 height 84
copy h3 "1.9m-2.8m"
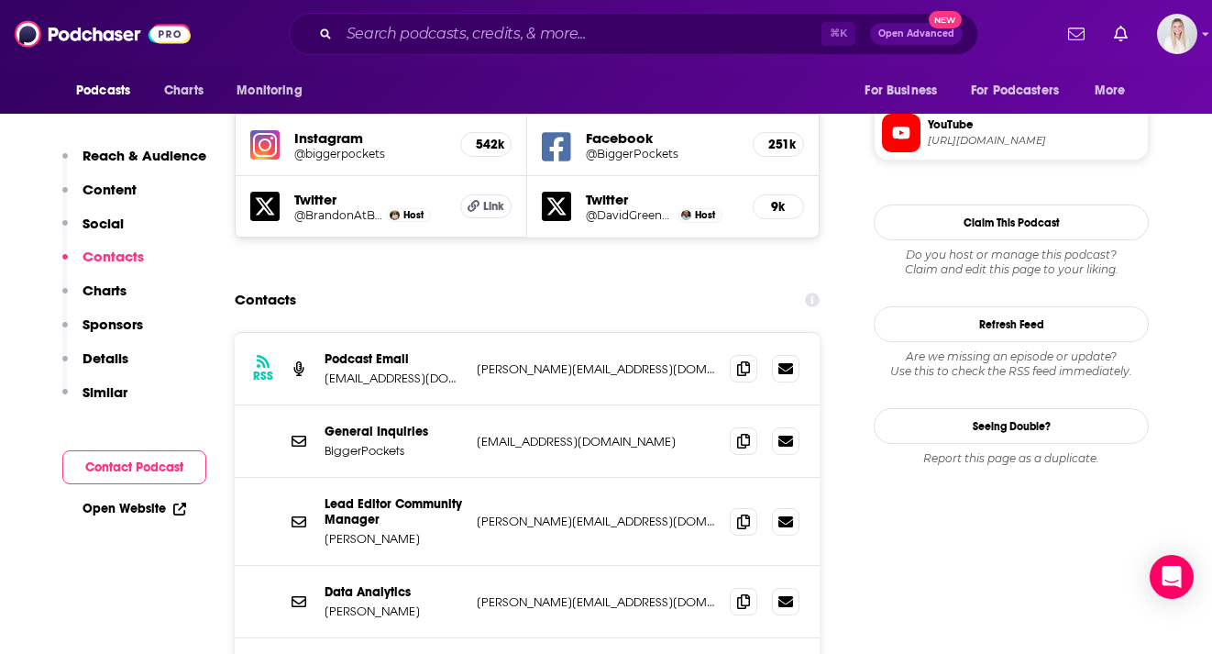
scroll to position [1750, 0]
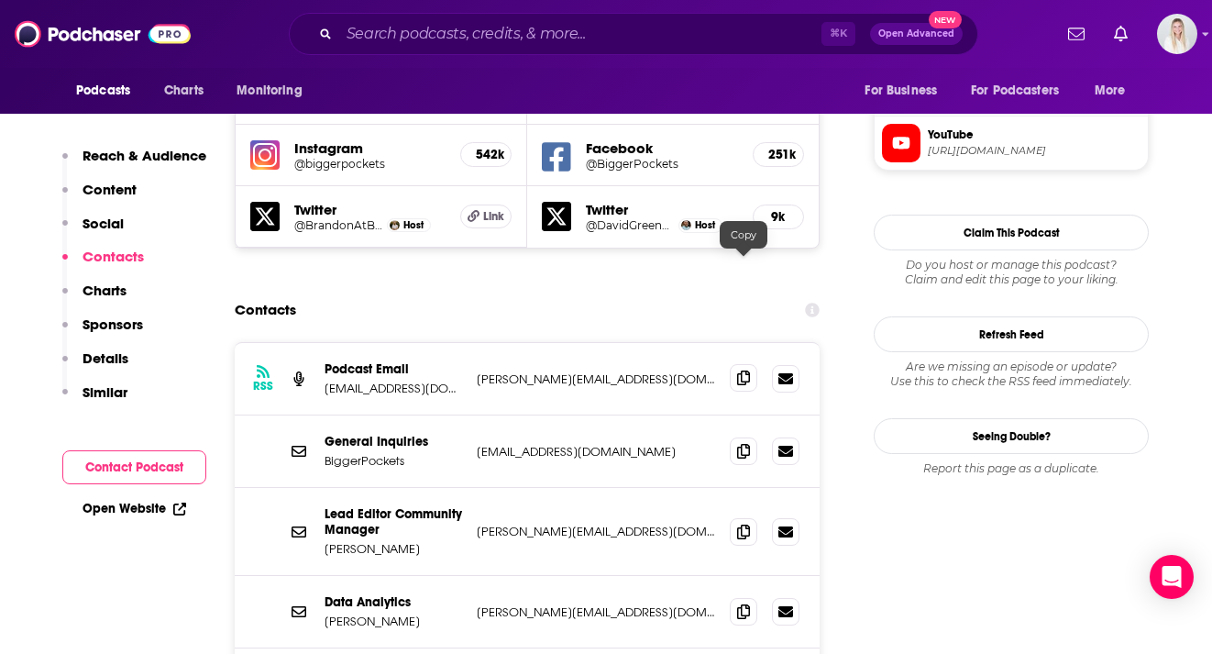
click at [742, 370] on icon at bounding box center [743, 377] width 13 height 15
click at [746, 443] on icon at bounding box center [743, 450] width 13 height 15
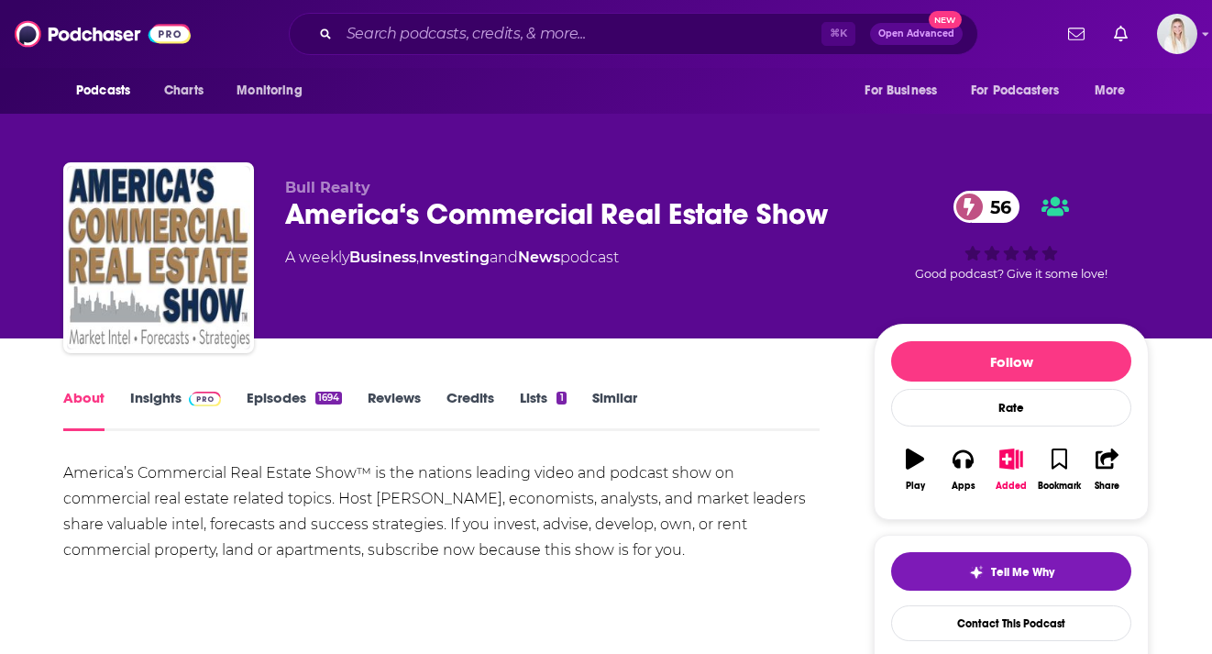
click at [158, 389] on link "Insights" at bounding box center [175, 410] width 91 height 42
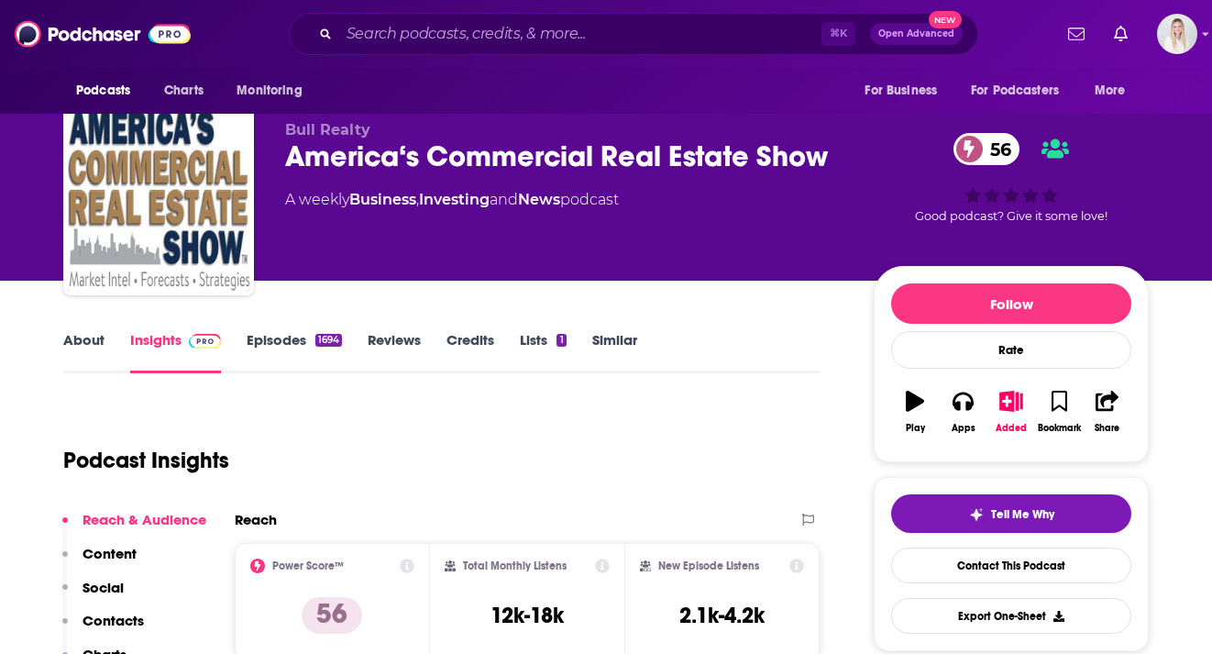
scroll to position [218, 0]
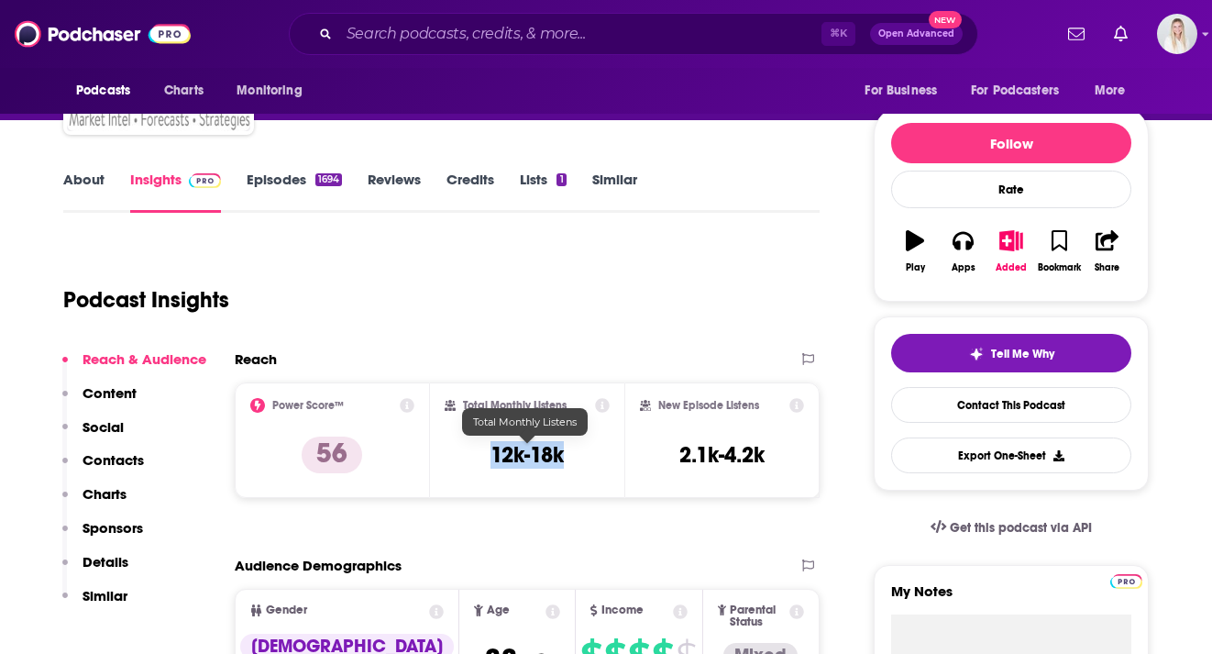
drag, startPoint x: 566, startPoint y: 420, endPoint x: 489, endPoint y: 420, distance: 77.9
click at [489, 420] on div "Total Monthly Listens 12k-18k" at bounding box center [528, 440] width 166 height 84
copy h3 "12k-18k"
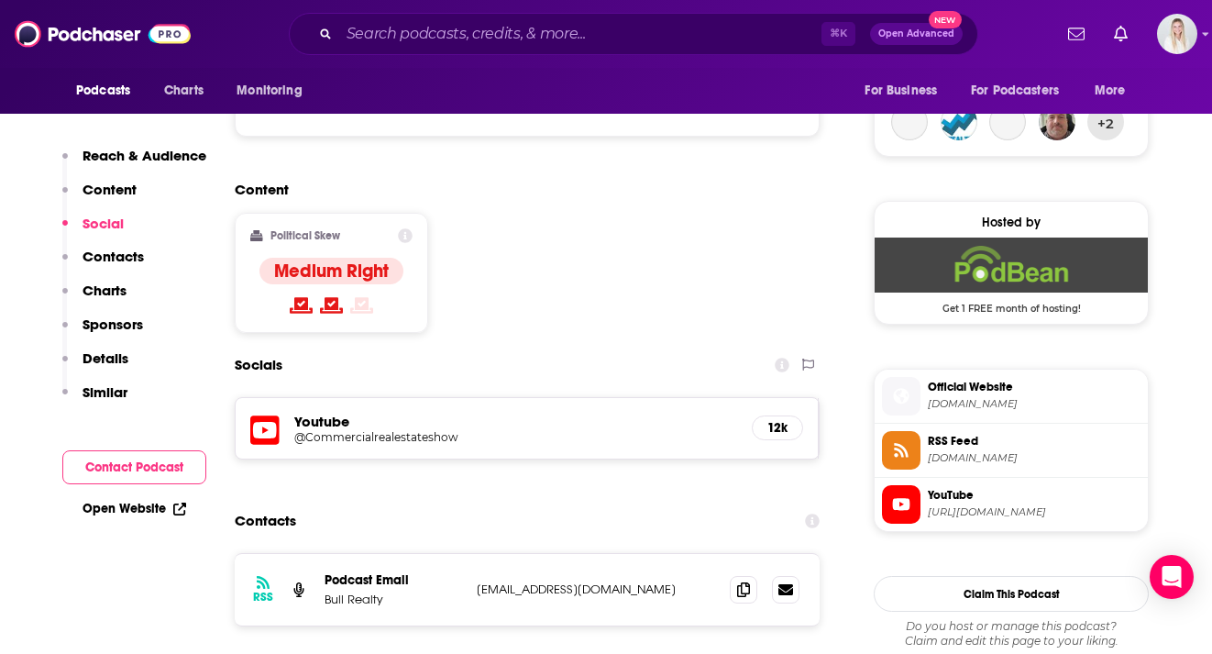
scroll to position [1442, 0]
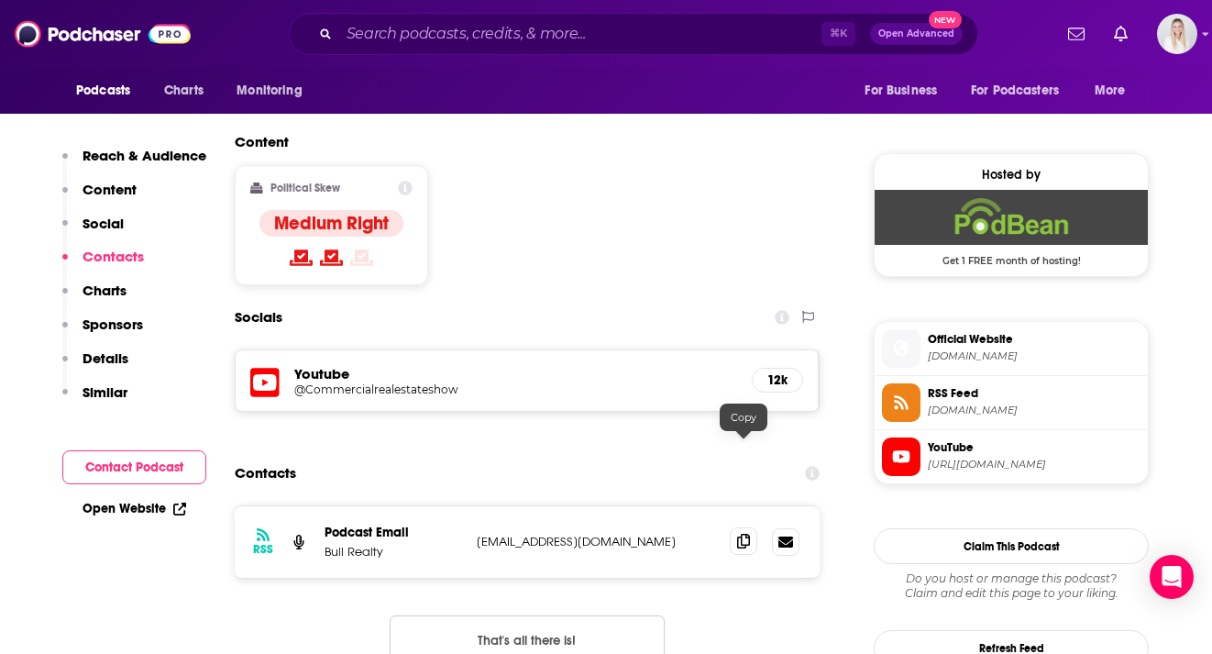
click at [744, 533] on icon at bounding box center [743, 540] width 13 height 15
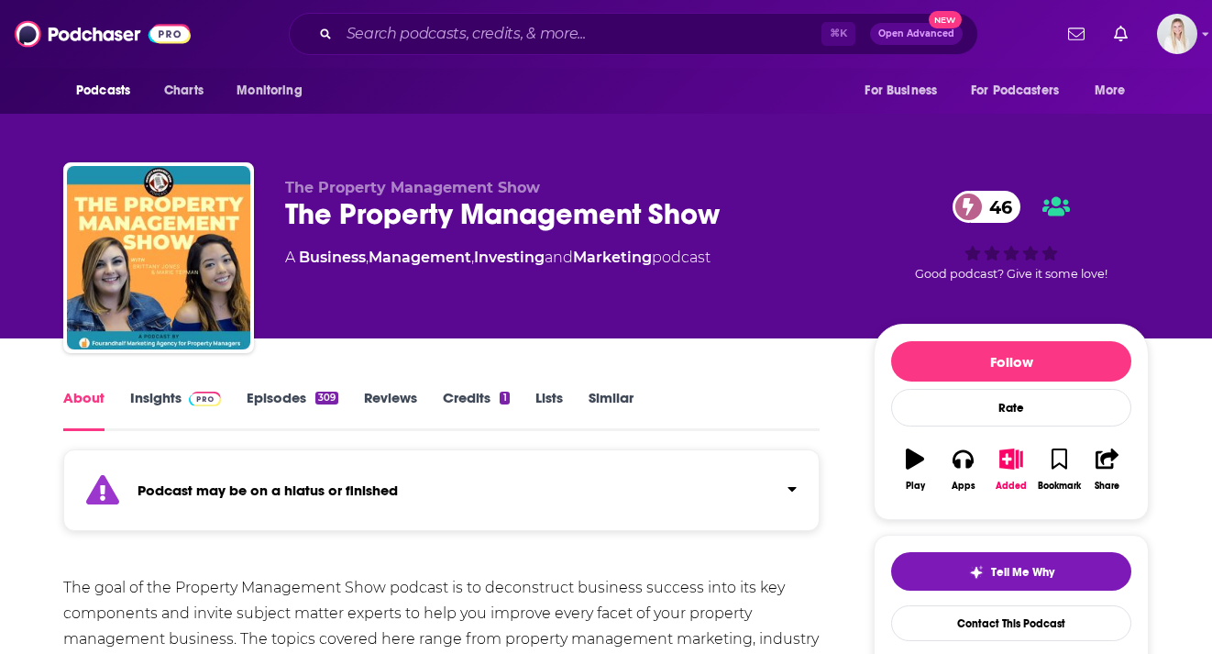
click at [280, 389] on link "Episodes 309" at bounding box center [293, 410] width 92 height 42
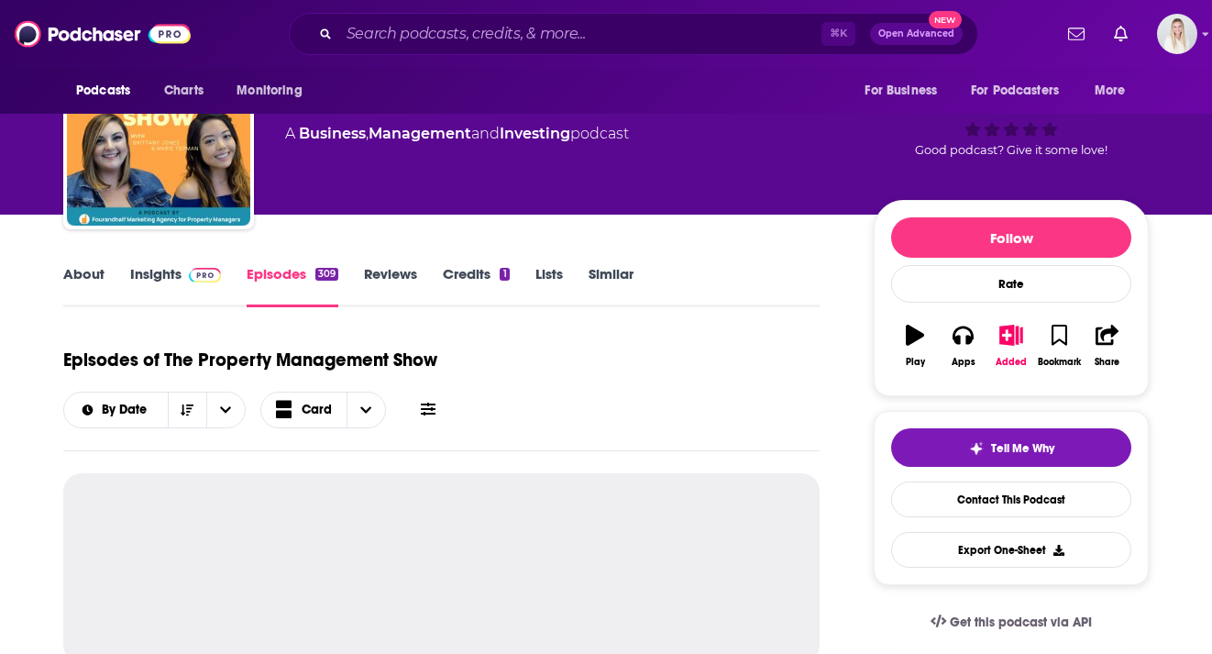
scroll to position [213, 0]
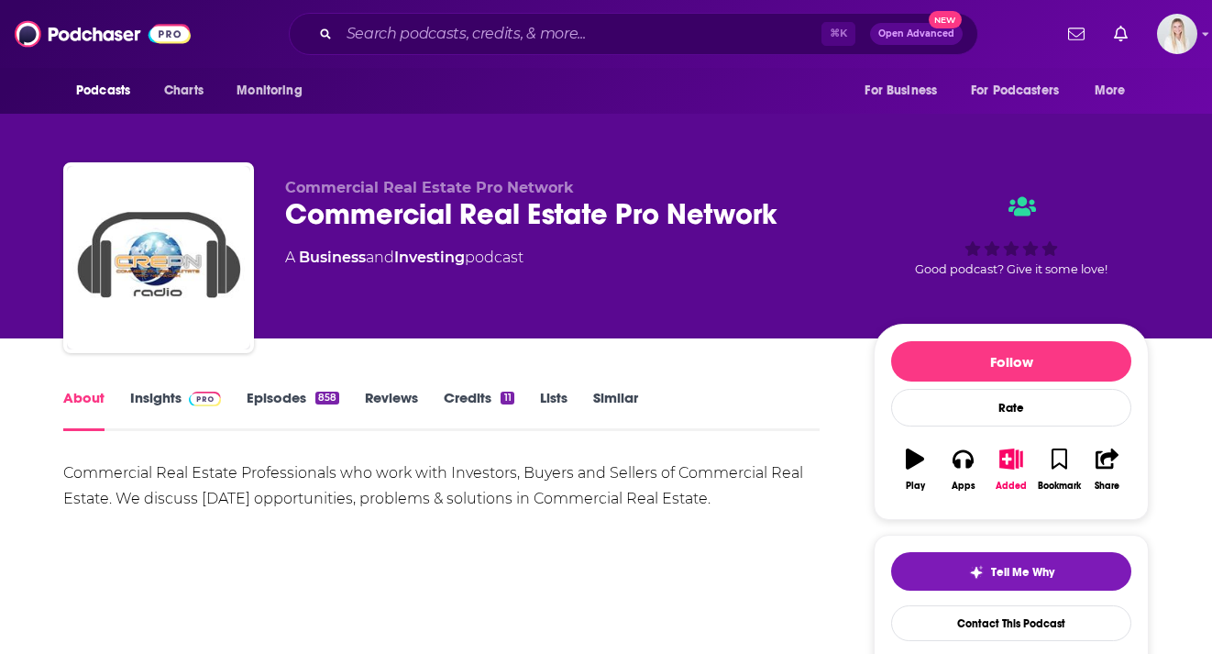
click at [278, 389] on link "Episodes 858" at bounding box center [293, 410] width 93 height 42
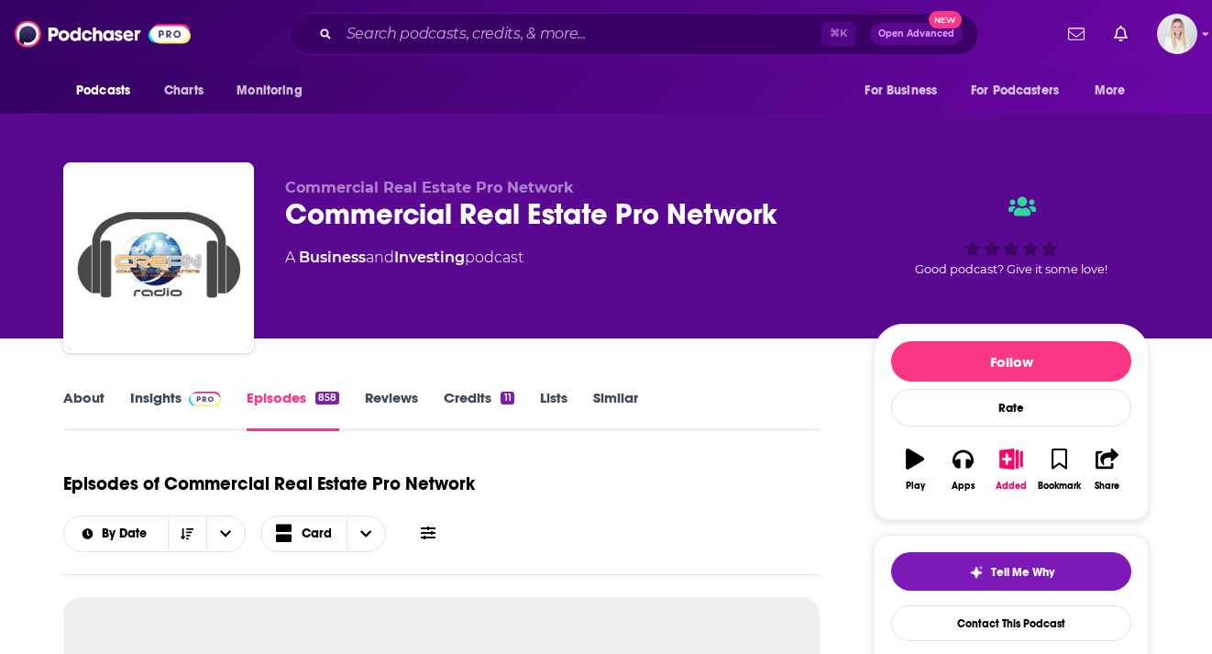
click at [179, 389] on link "Insights" at bounding box center [175, 410] width 91 height 42
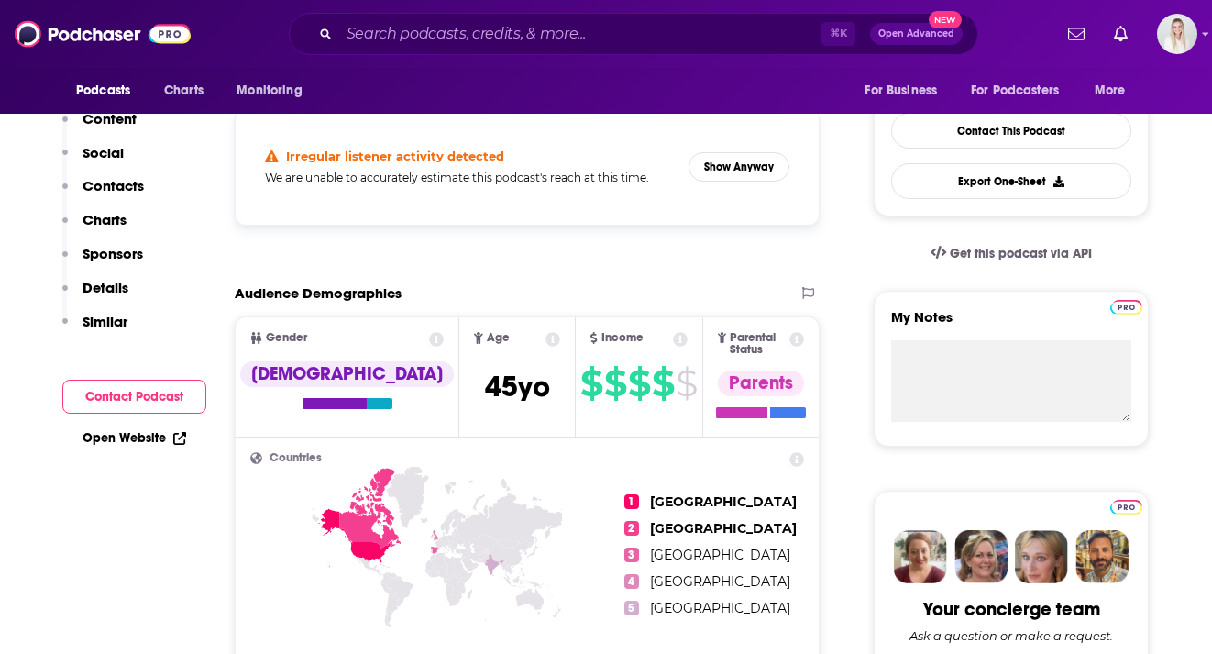
scroll to position [100, 0]
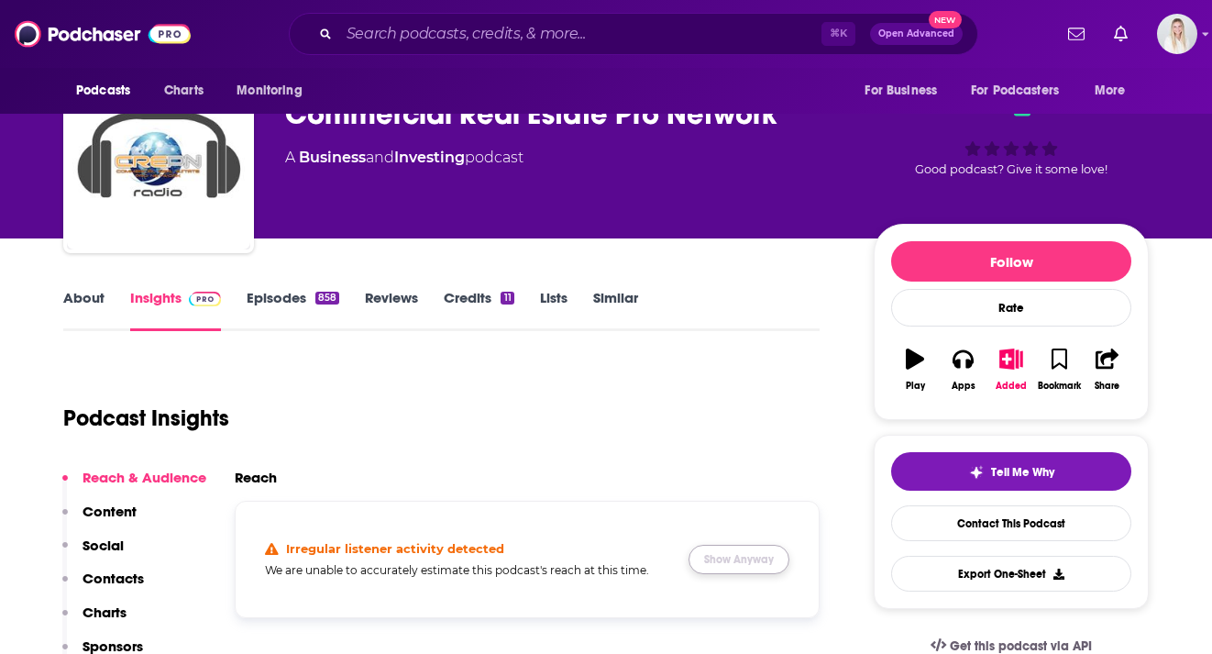
click at [722, 544] on button "Show Anyway" at bounding box center [738, 558] width 101 height 29
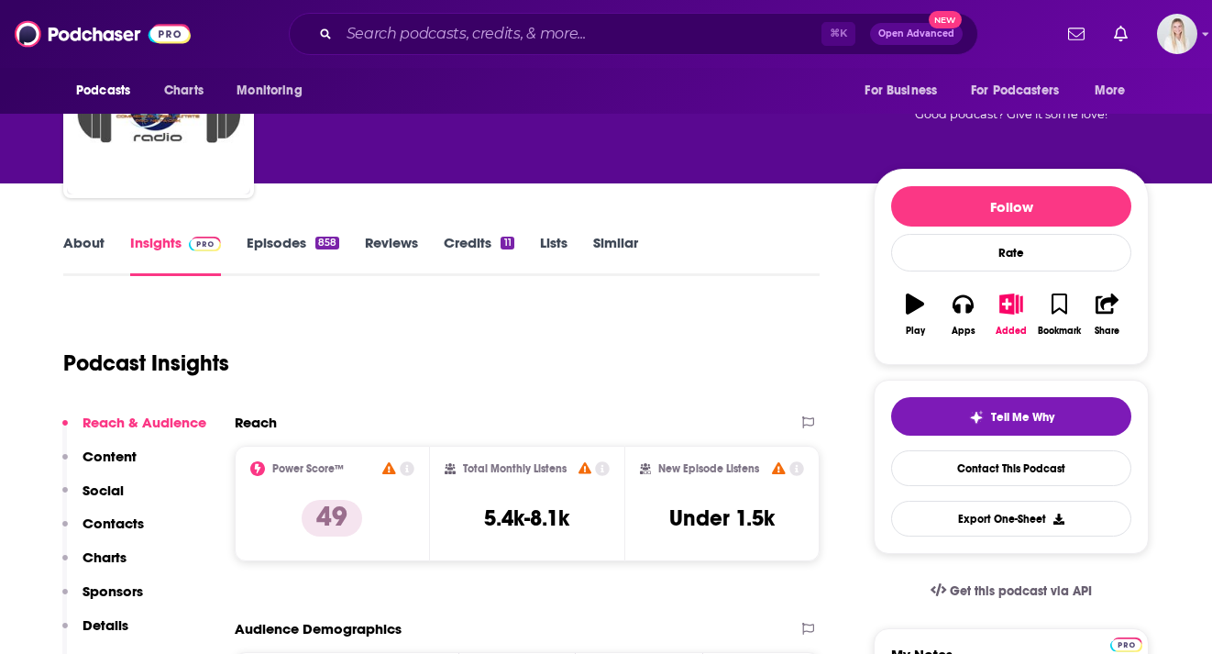
scroll to position [179, 0]
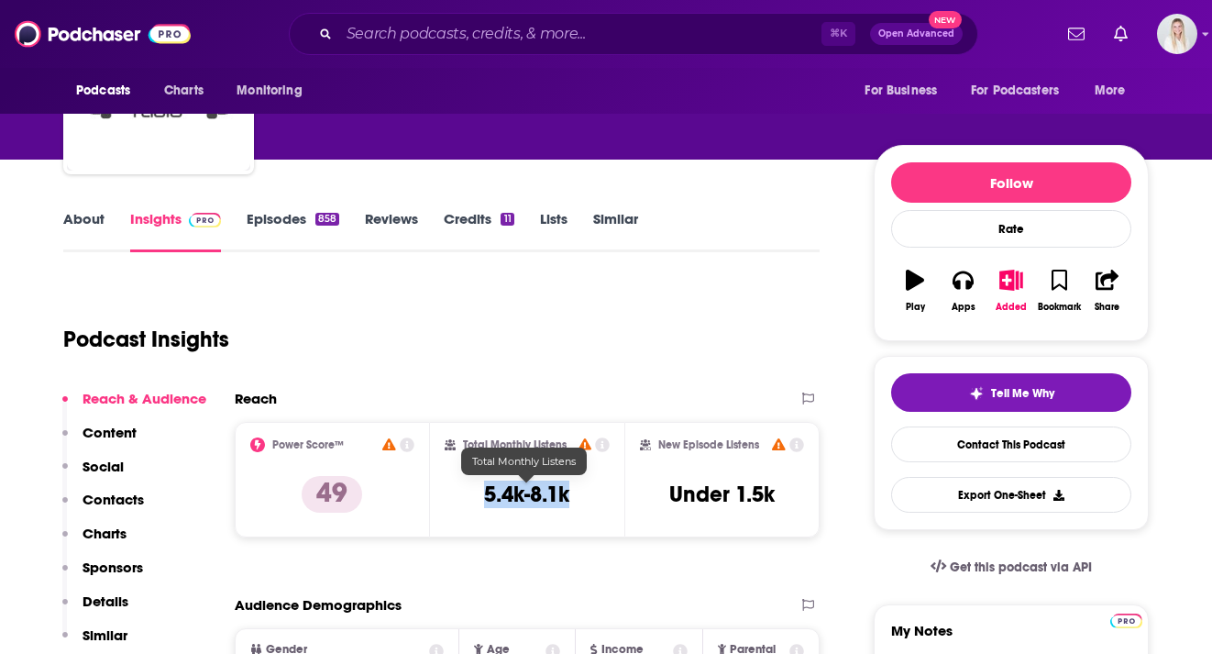
drag, startPoint x: 477, startPoint y: 454, endPoint x: 573, endPoint y: 454, distance: 96.2
click at [573, 454] on div "Total Monthly Listens 5.4k-8.1k" at bounding box center [528, 479] width 166 height 84
copy h3 "5.4k-8.1k"
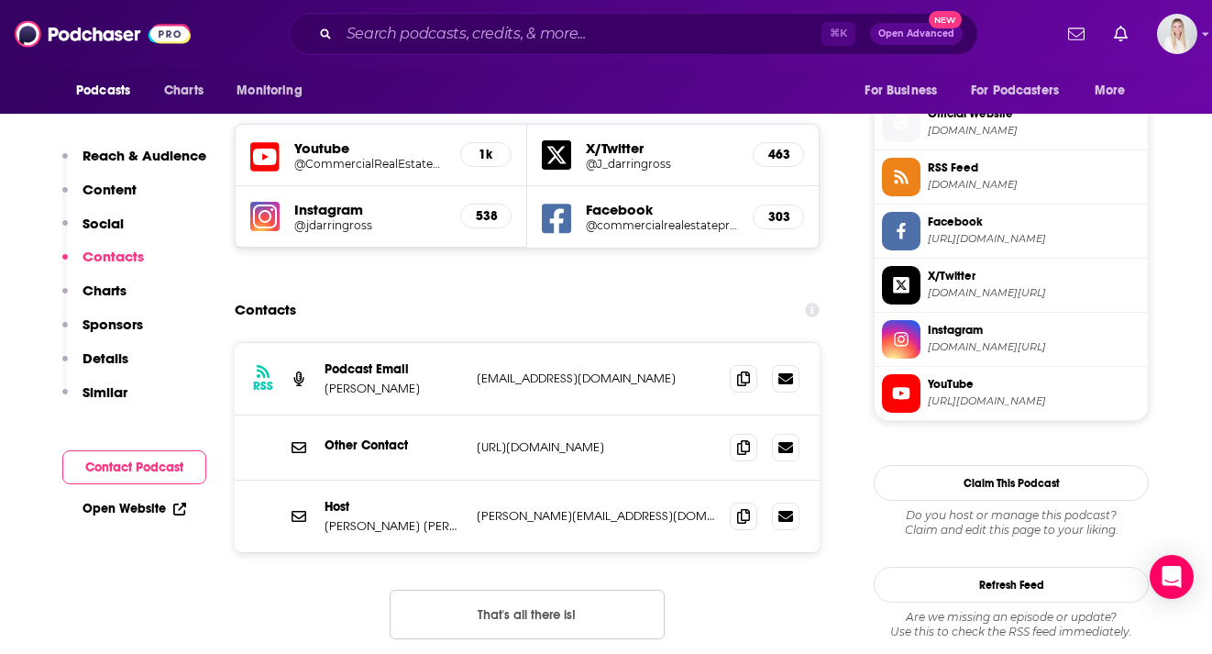
scroll to position [1641, 0]
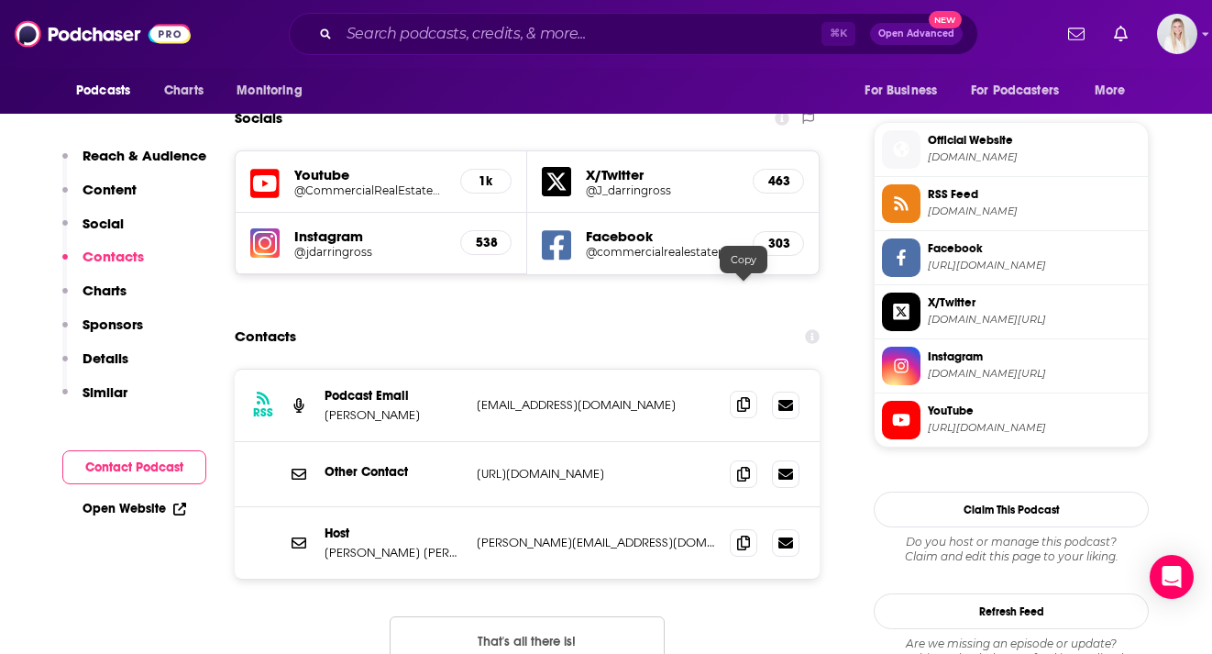
click at [739, 397] on icon at bounding box center [743, 404] width 13 height 15
drag, startPoint x: 394, startPoint y: 261, endPoint x: 314, endPoint y: 267, distance: 79.9
click at [314, 369] on div "RSS Podcast Email [PERSON_NAME] [EMAIL_ADDRESS][DOMAIN_NAME] [EMAIL_ADDRESS][DO…" at bounding box center [527, 405] width 585 height 72
click at [353, 407] on p "[PERSON_NAME]" at bounding box center [392, 415] width 137 height 16
drag, startPoint x: 395, startPoint y: 260, endPoint x: 325, endPoint y: 260, distance: 69.7
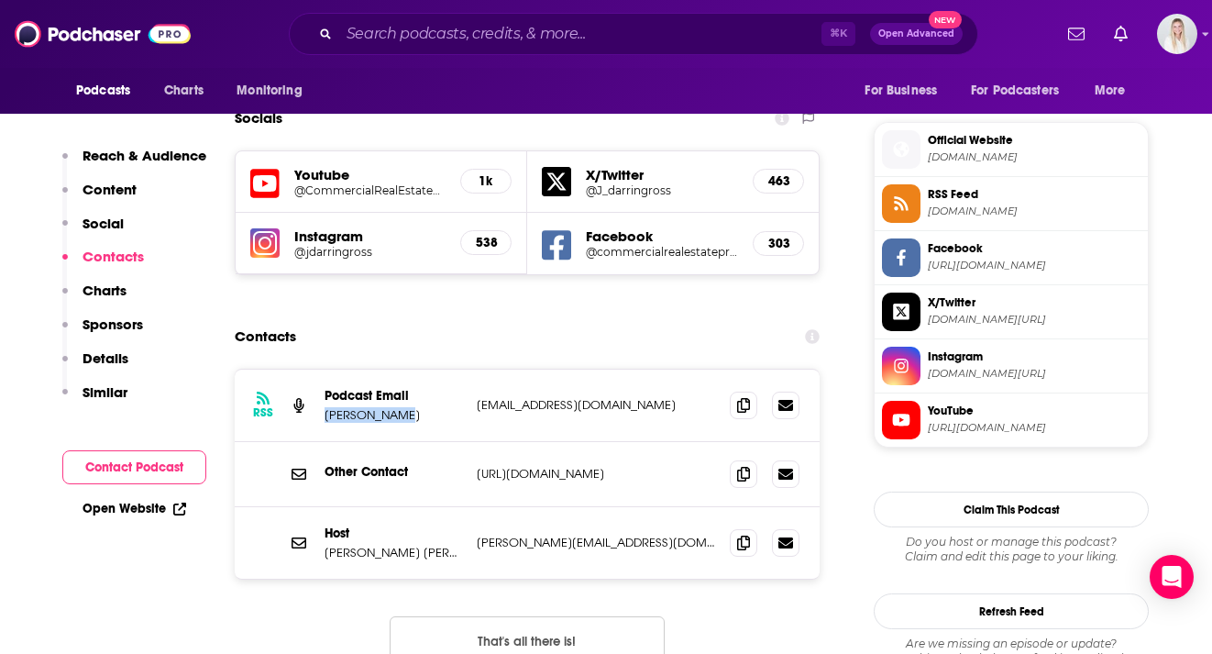
click at [325, 407] on p "[PERSON_NAME]" at bounding box center [392, 415] width 137 height 16
copy p "[PERSON_NAME]"
click at [740, 466] on icon at bounding box center [743, 473] width 13 height 15
click at [744, 534] on icon at bounding box center [743, 541] width 13 height 15
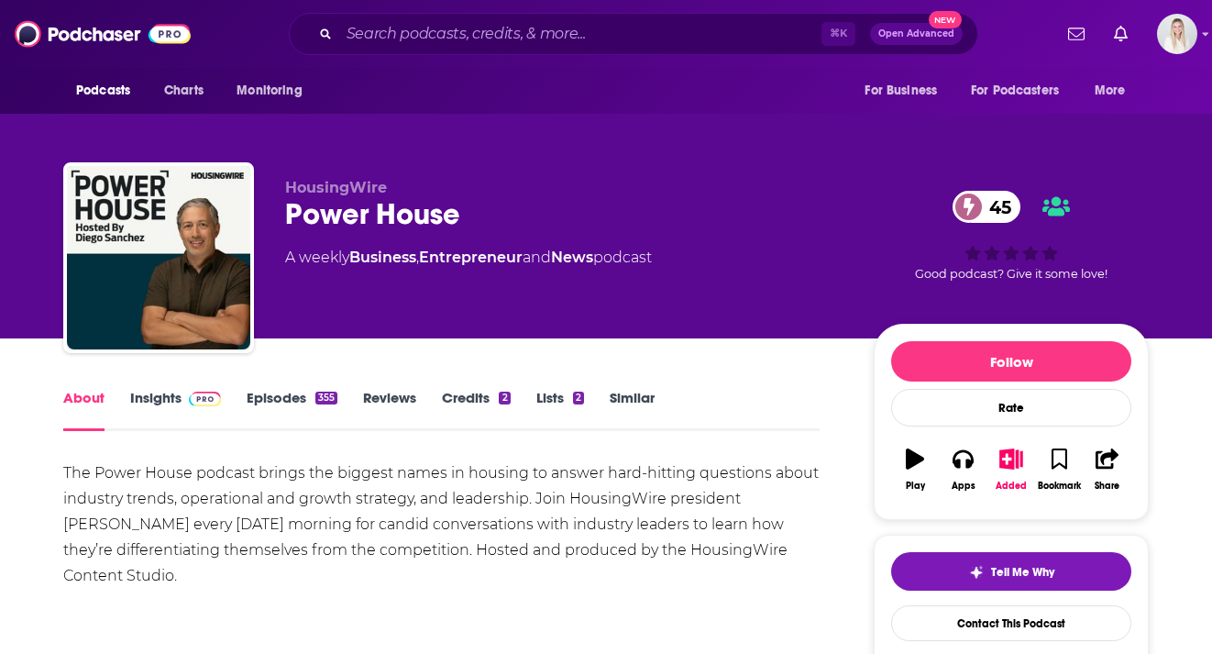
click at [174, 389] on link "Insights" at bounding box center [175, 410] width 91 height 42
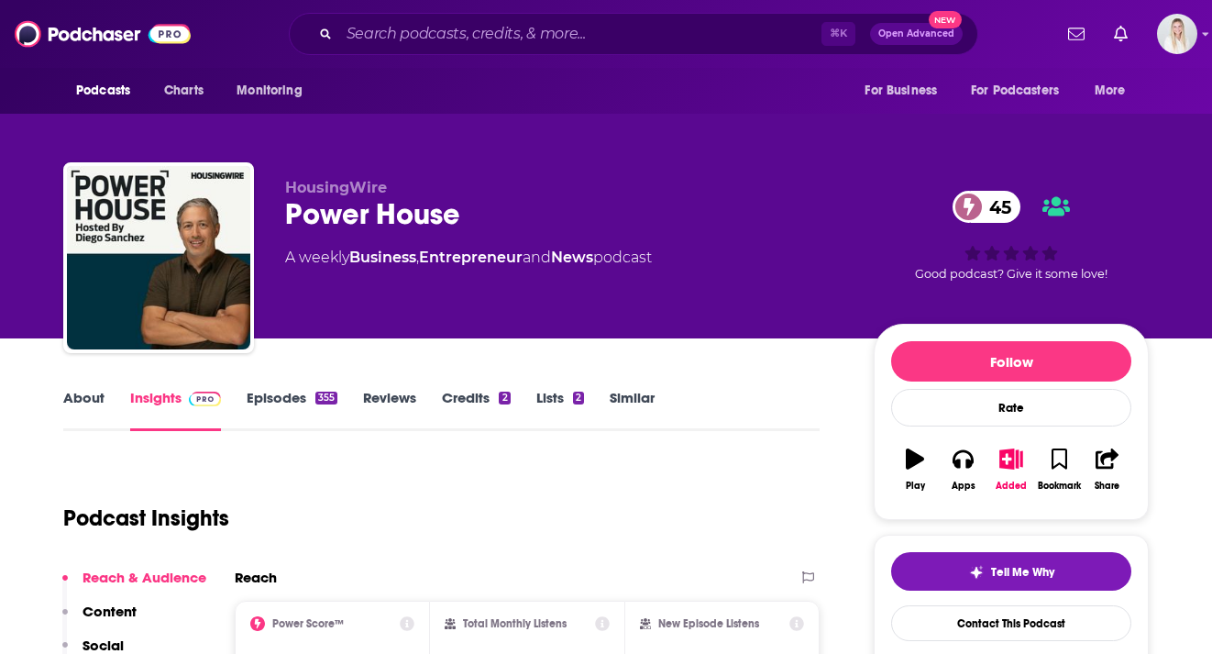
scroll to position [294, 0]
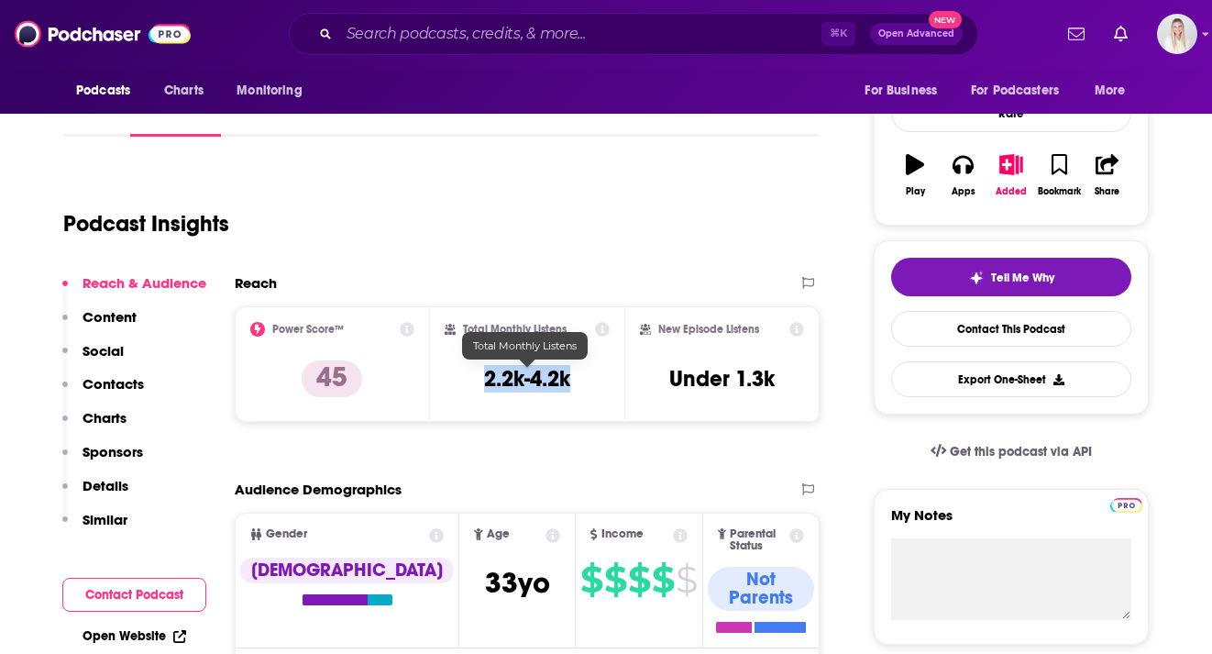
drag, startPoint x: 576, startPoint y: 336, endPoint x: 482, endPoint y: 336, distance: 93.5
click at [482, 336] on div "Total Monthly Listens 2.2k-4.2k" at bounding box center [528, 364] width 166 height 84
copy h3 "2.2k-4.2k"
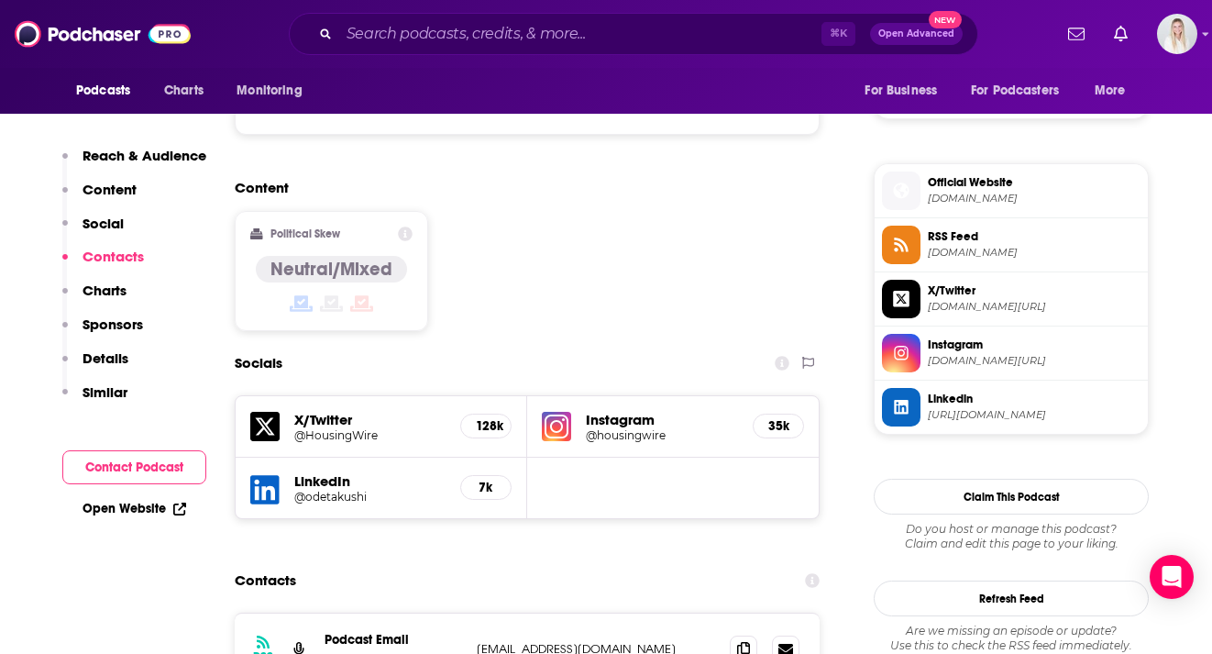
scroll to position [1610, 0]
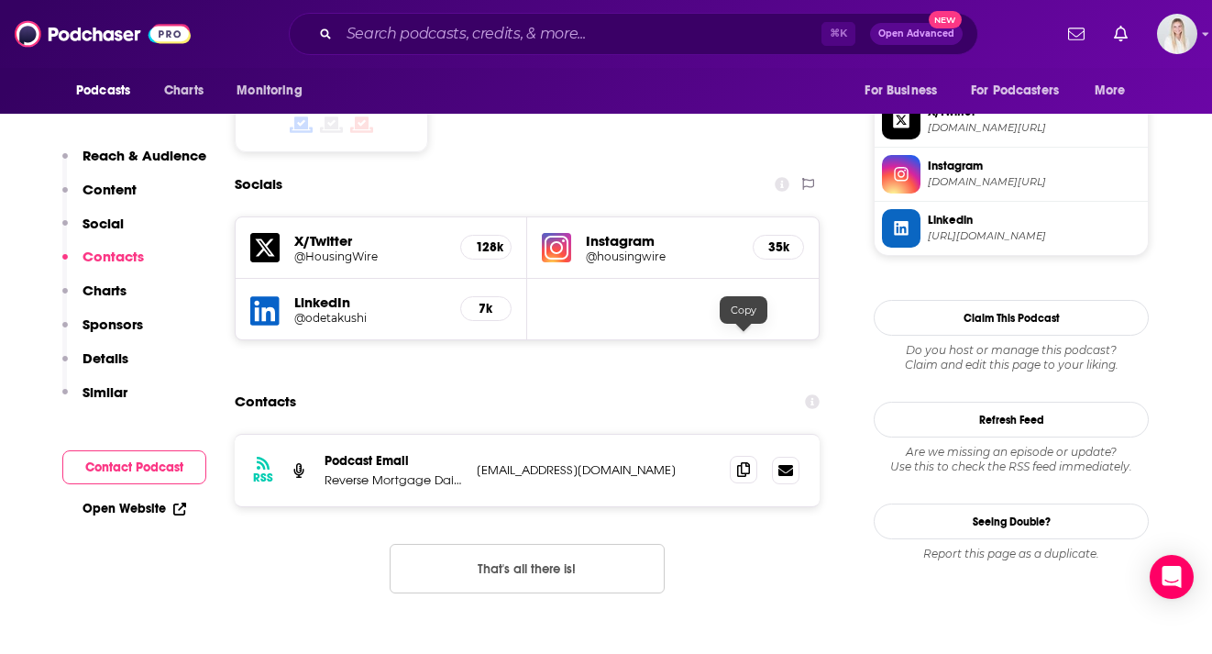
click at [750, 456] on span at bounding box center [743, 469] width 27 height 27
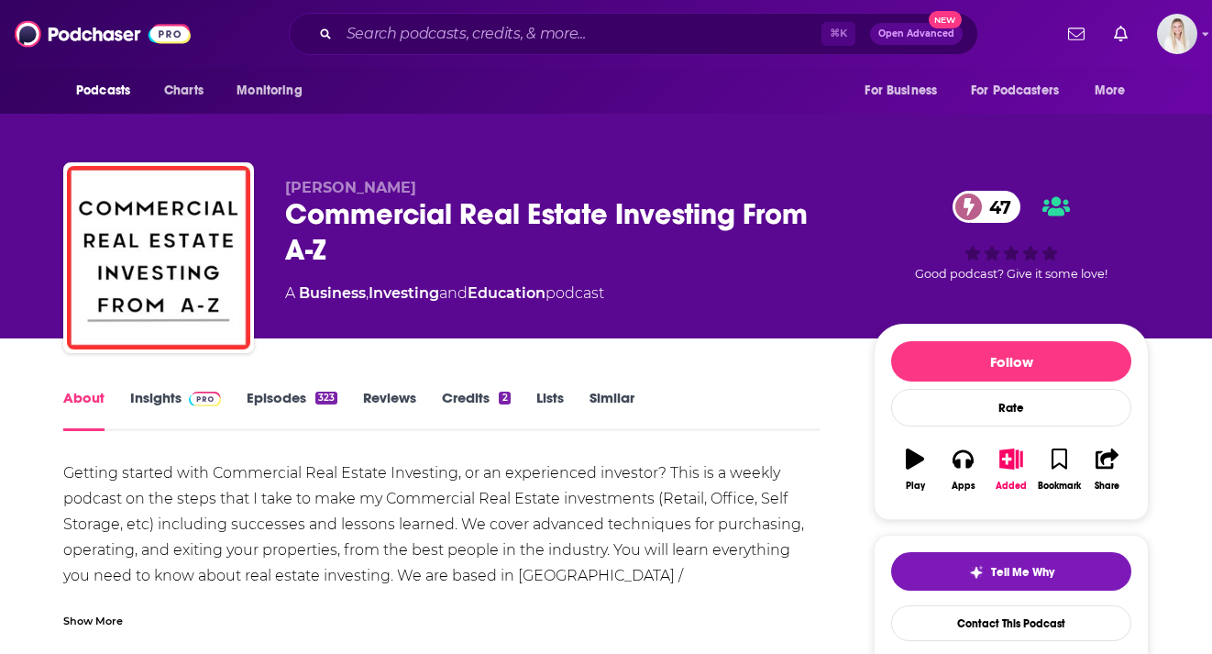
click at [145, 386] on div "About Insights Episodes 323 Reviews Credits 2 Lists Similar" at bounding box center [441, 408] width 756 height 45
click at [145, 389] on link "Insights" at bounding box center [175, 410] width 91 height 42
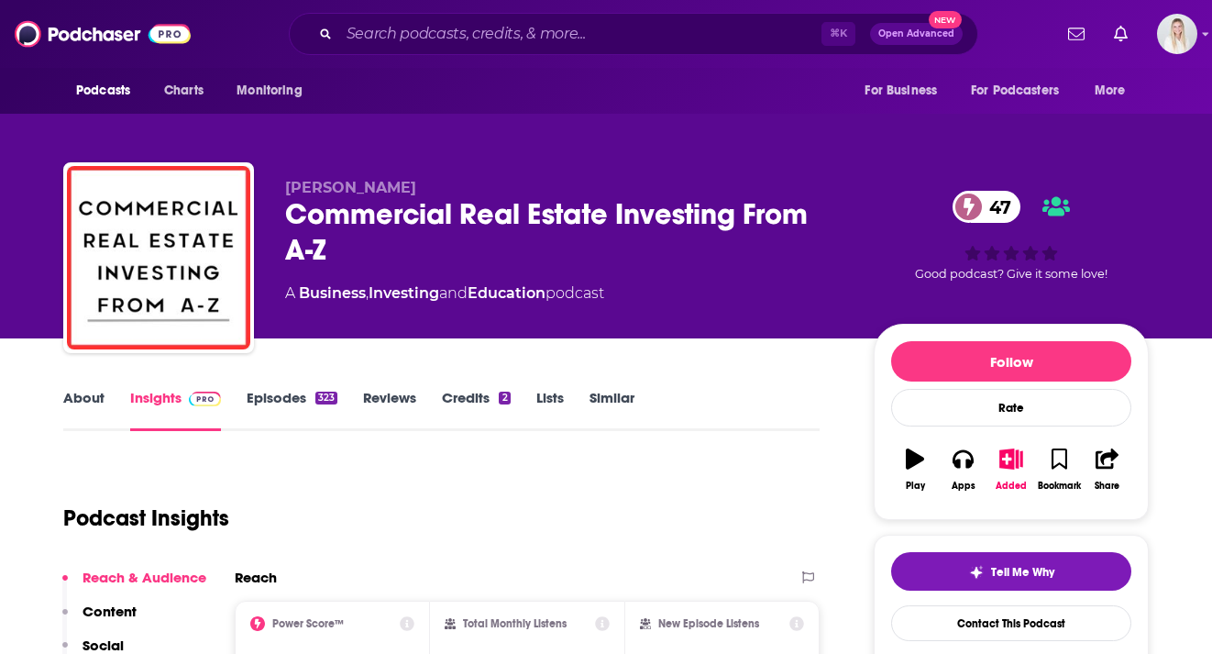
scroll to position [296, 0]
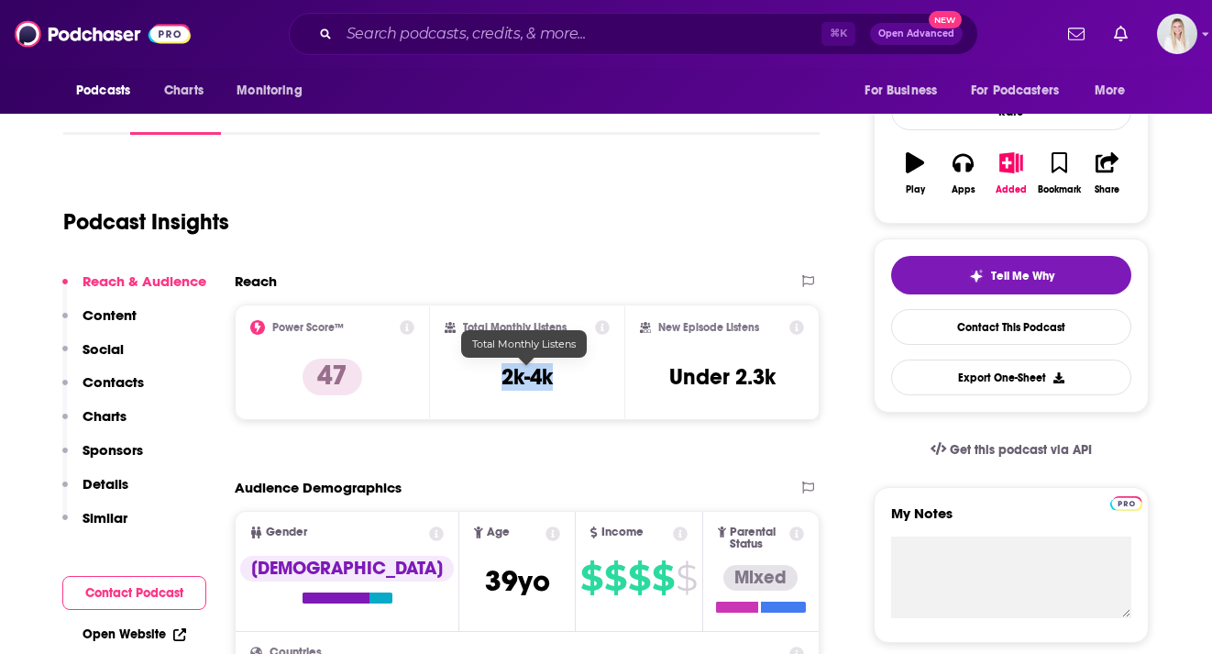
drag, startPoint x: 552, startPoint y: 341, endPoint x: 494, endPoint y: 341, distance: 57.7
click at [494, 341] on div "Total Monthly Listens 2k-4k" at bounding box center [528, 362] width 166 height 84
copy h3 "2k-4k"
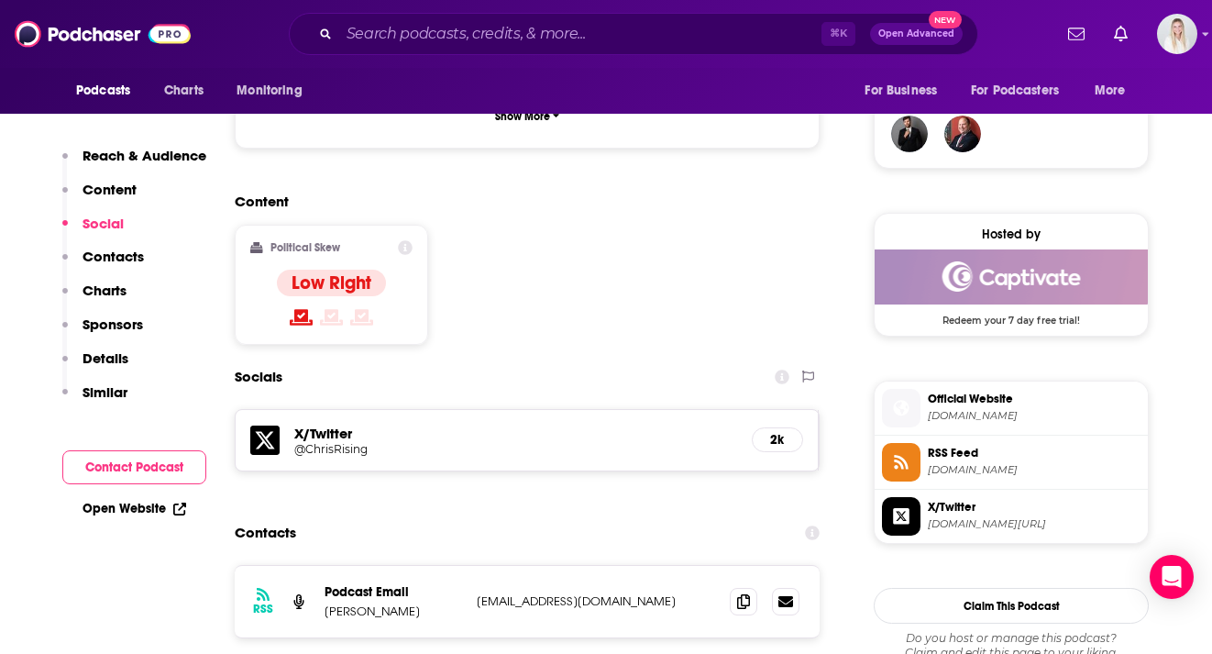
scroll to position [1393, 0]
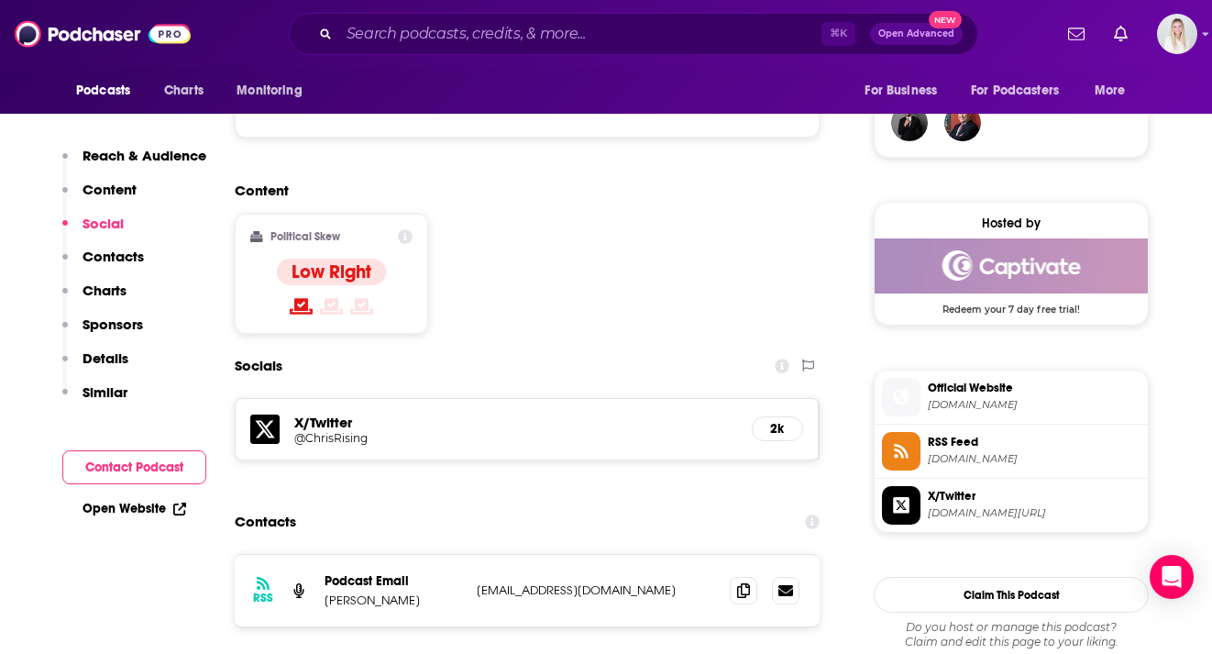
drag, startPoint x: 323, startPoint y: 470, endPoint x: 441, endPoint y: 470, distance: 118.2
click at [441, 555] on div "RSS Podcast Email Steffany Boldrini steffbold@gmail.com steffbold@gmail.com" at bounding box center [527, 590] width 585 height 71
copy p "Steffany Boldrini"
click at [752, 576] on span at bounding box center [743, 589] width 27 height 27
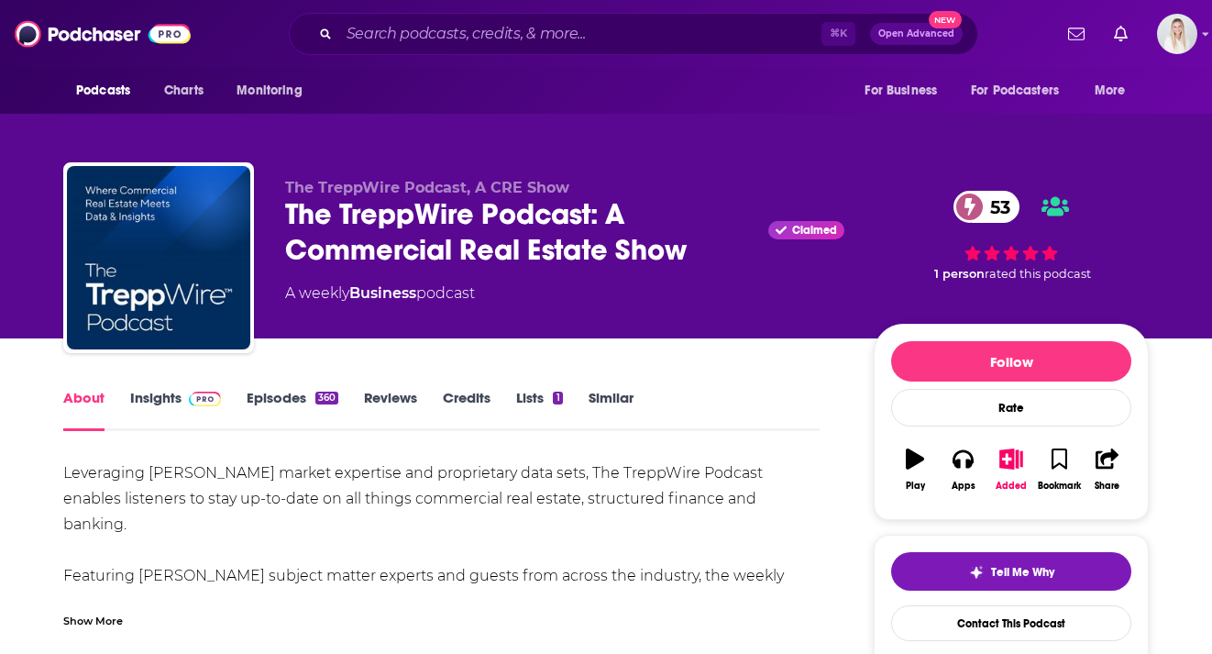
scroll to position [48, 0]
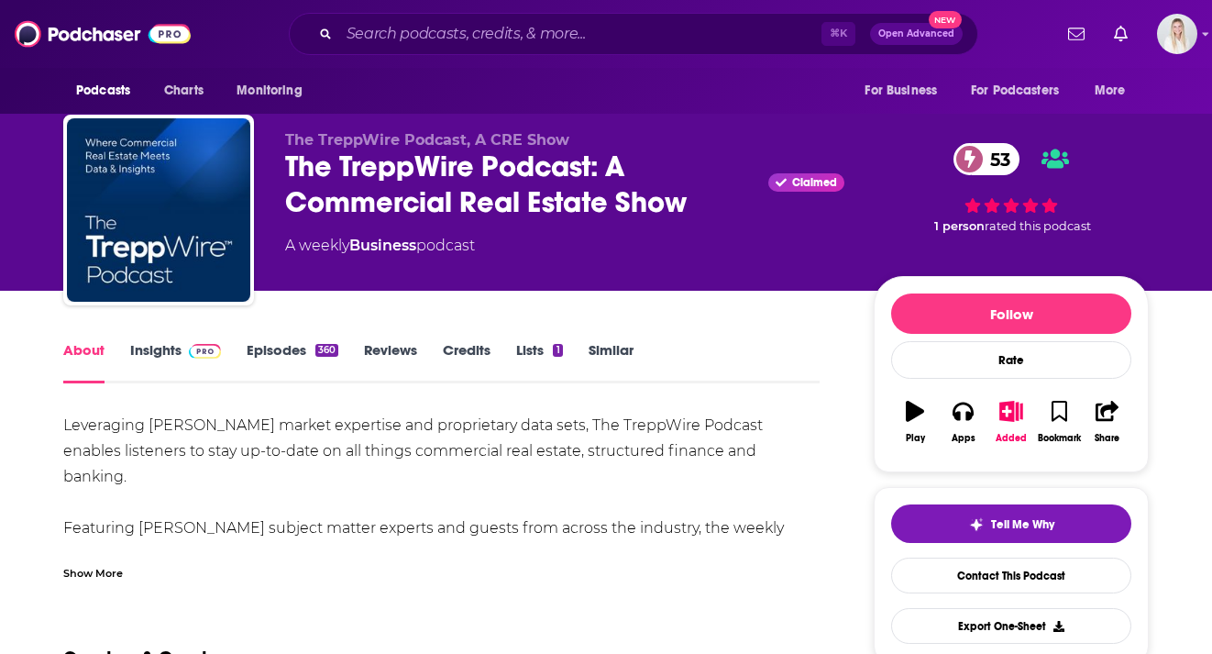
click at [170, 341] on link "Insights" at bounding box center [175, 362] width 91 height 42
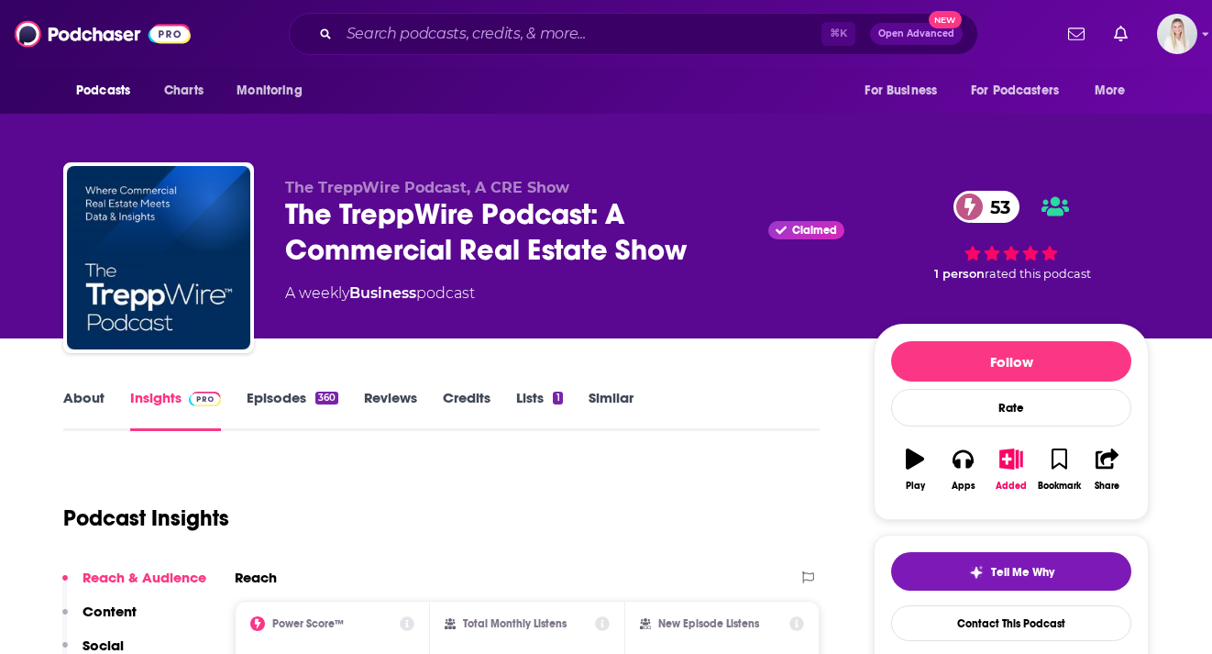
scroll to position [366, 0]
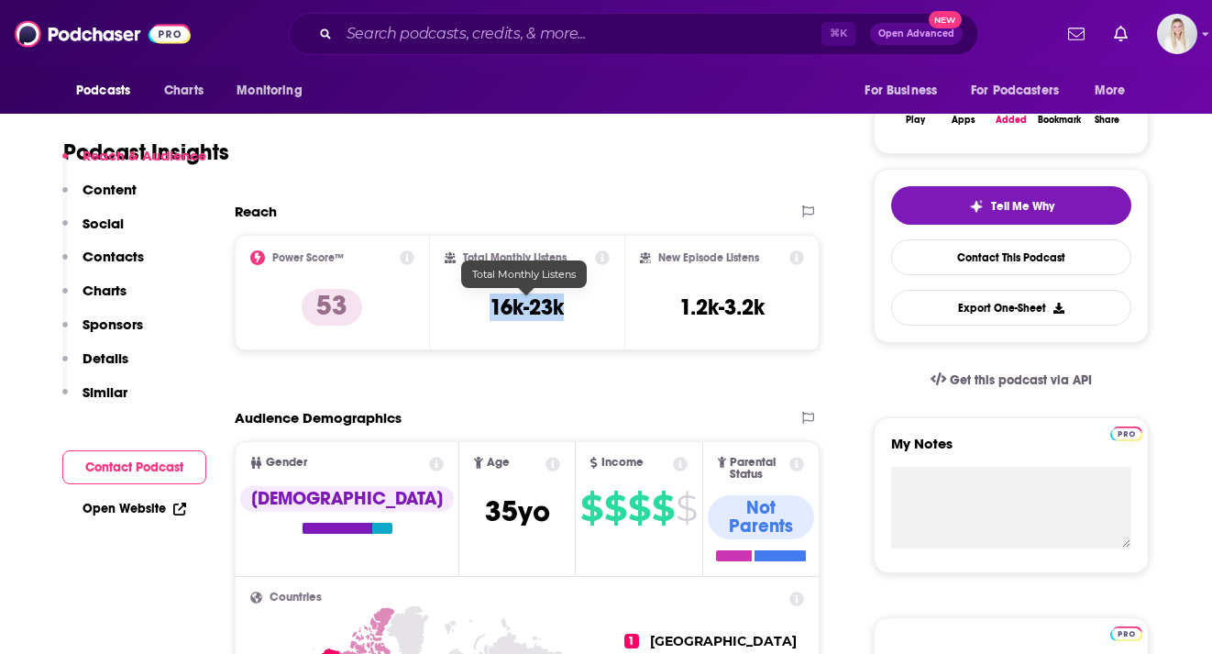
drag, startPoint x: 580, startPoint y: 270, endPoint x: 489, endPoint y: 270, distance: 90.7
click at [489, 270] on div "Total Monthly Listens 16k-23k" at bounding box center [528, 292] width 166 height 84
copy h3 "16k-23k"
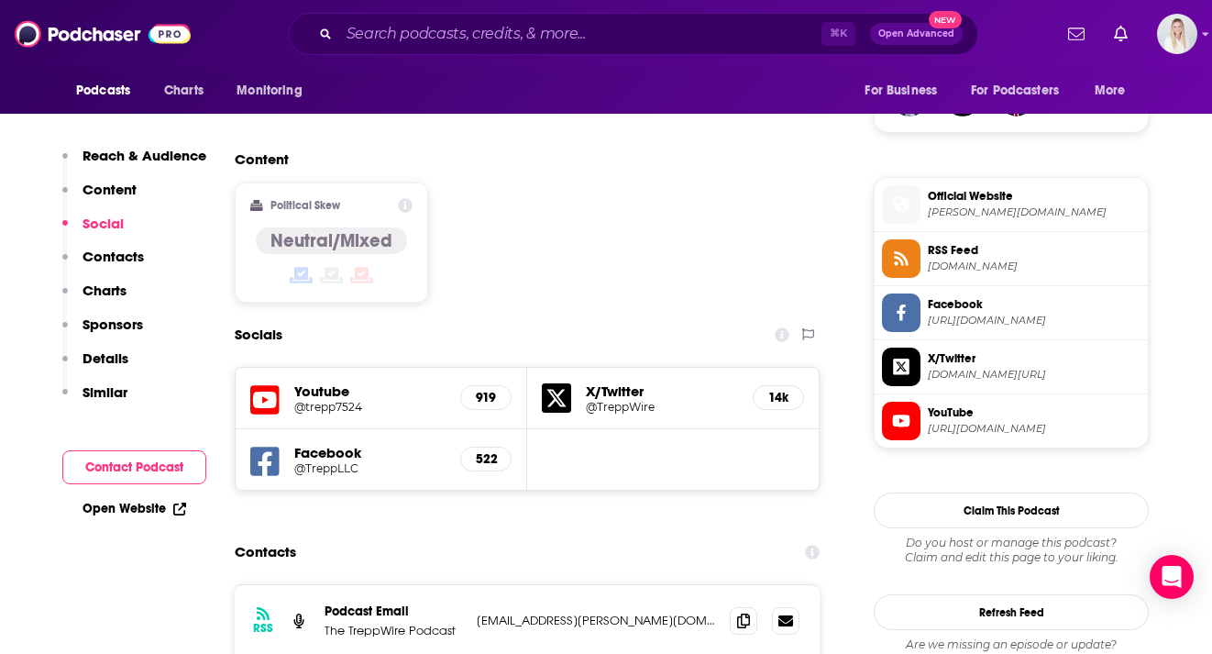
scroll to position [1532, 0]
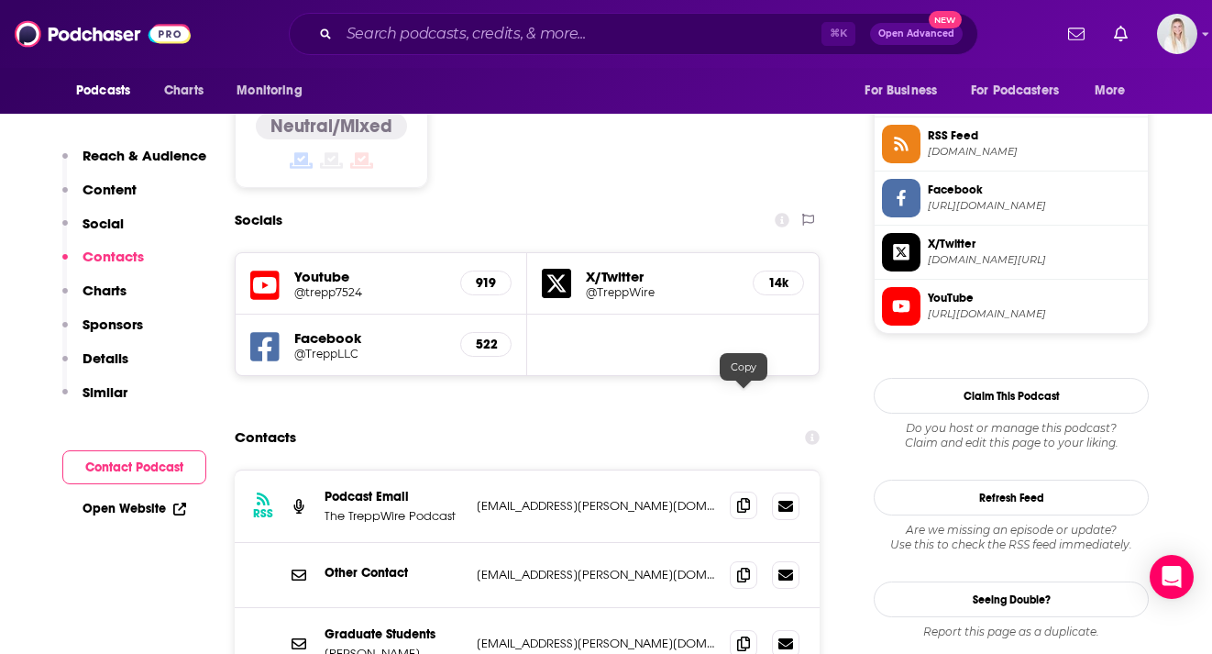
click at [738, 498] on icon at bounding box center [743, 505] width 13 height 15
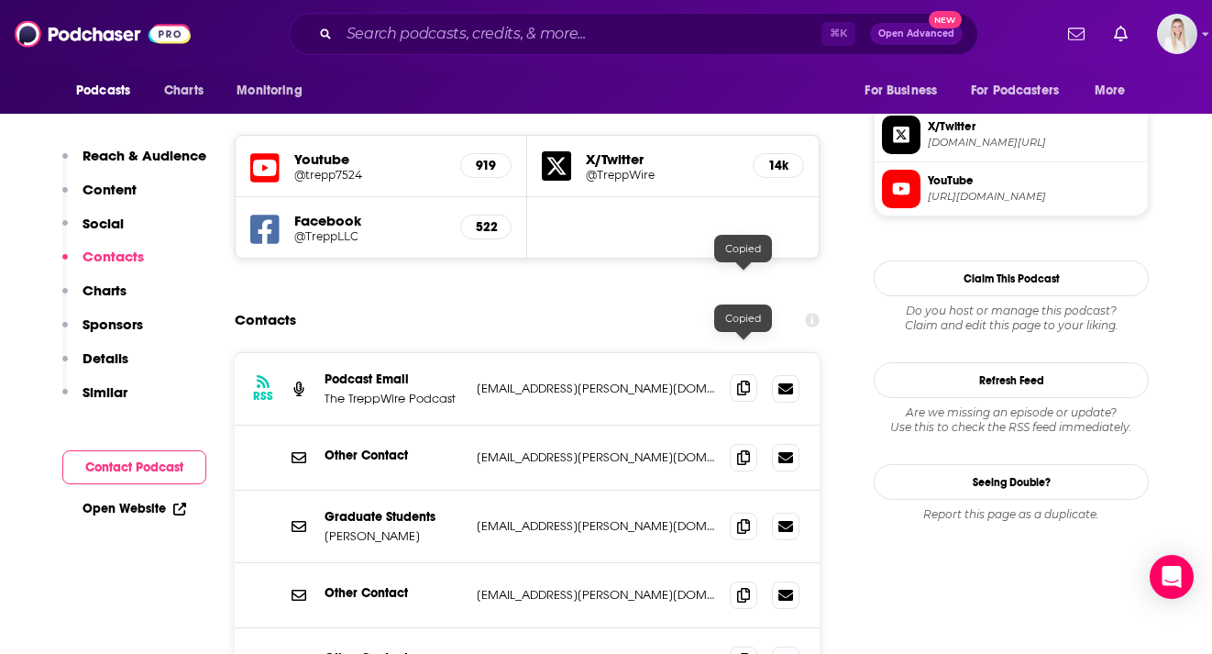
scroll to position [1654, 0]
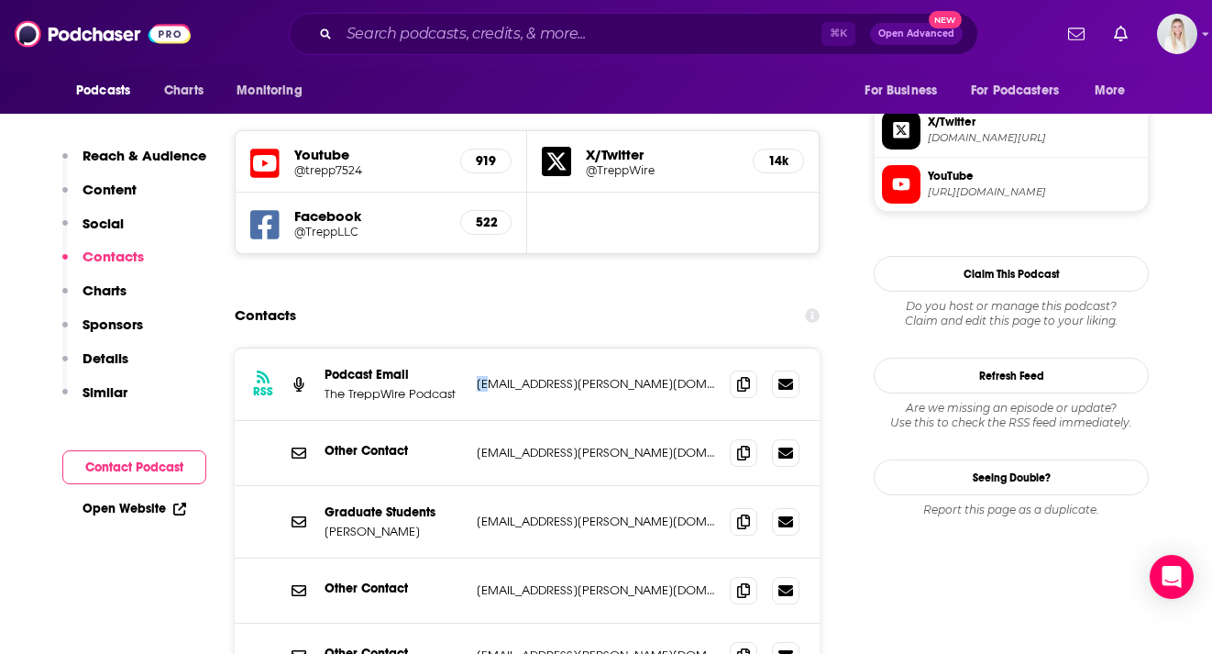
drag, startPoint x: 478, startPoint y: 236, endPoint x: 495, endPoint y: 242, distance: 18.6
click at [495, 376] on p "[EMAIL_ADDRESS][PERSON_NAME][DOMAIN_NAME]" at bounding box center [596, 384] width 238 height 16
click at [742, 376] on icon at bounding box center [743, 383] width 13 height 15
click at [738, 445] on icon at bounding box center [743, 452] width 13 height 15
click at [744, 513] on icon at bounding box center [743, 520] width 13 height 15
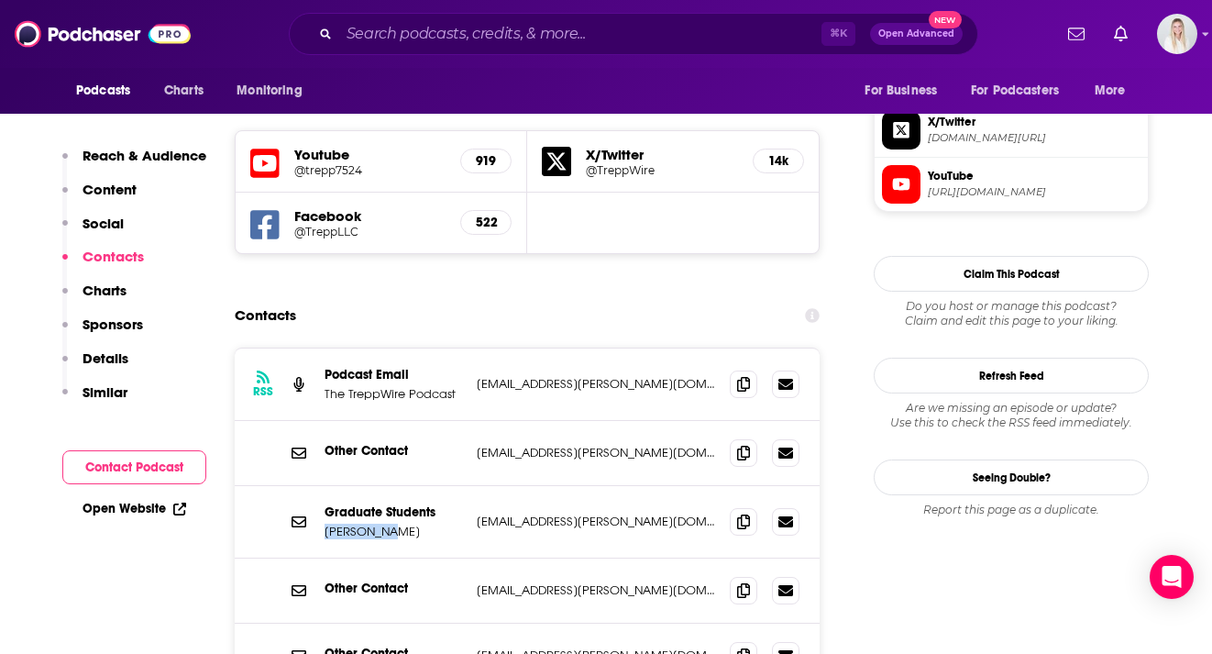
drag, startPoint x: 386, startPoint y: 387, endPoint x: 321, endPoint y: 389, distance: 65.1
click at [321, 486] on div "Graduate Students Erin Timko erin_timko@trepp.com erin_timko@trepp.com" at bounding box center [527, 522] width 585 height 72
copy p "Erin Timko"
click at [743, 582] on icon at bounding box center [743, 589] width 13 height 15
click at [731, 641] on span at bounding box center [743, 654] width 27 height 27
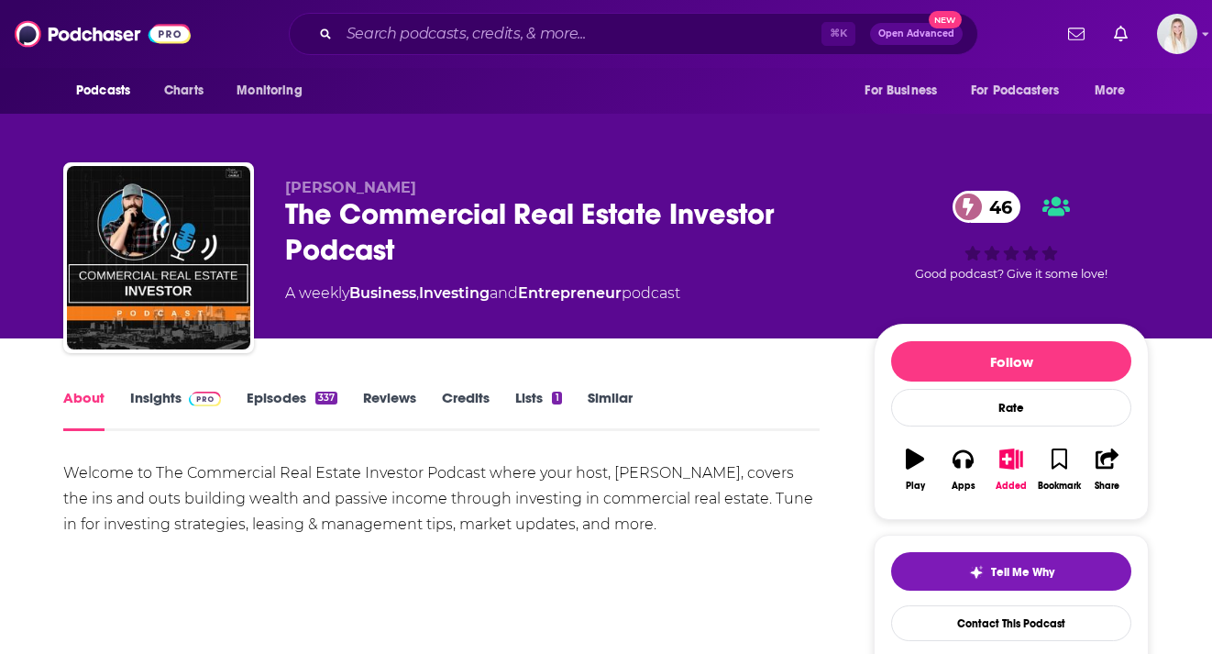
click at [158, 389] on link "Insights" at bounding box center [175, 410] width 91 height 42
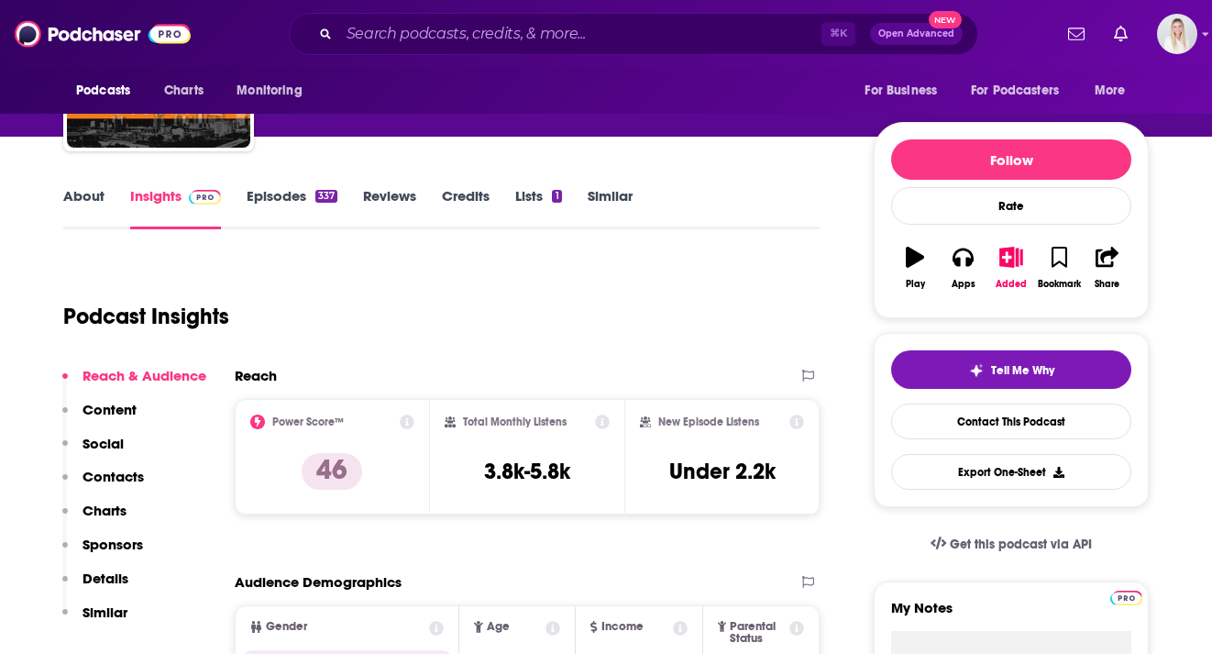
scroll to position [197, 0]
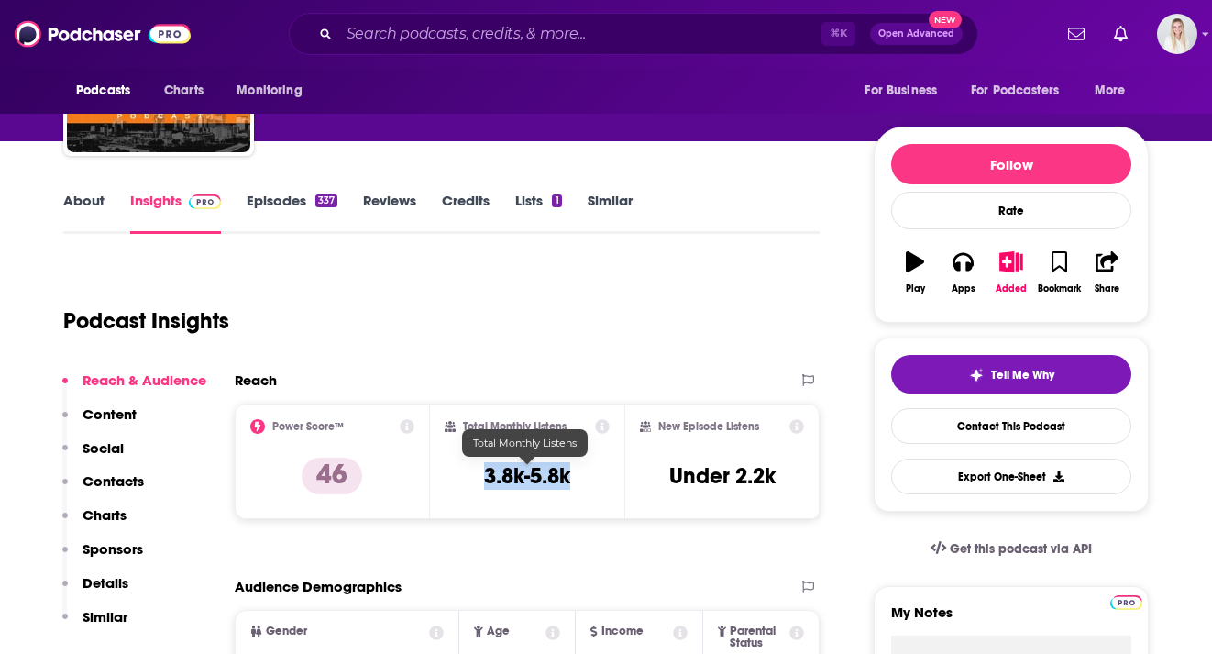
drag, startPoint x: 576, startPoint y: 436, endPoint x: 484, endPoint y: 437, distance: 91.7
click at [484, 437] on div "Total Monthly Listens 3.8k-5.8k" at bounding box center [528, 461] width 166 height 84
copy h3 "3.8k-5.8k"
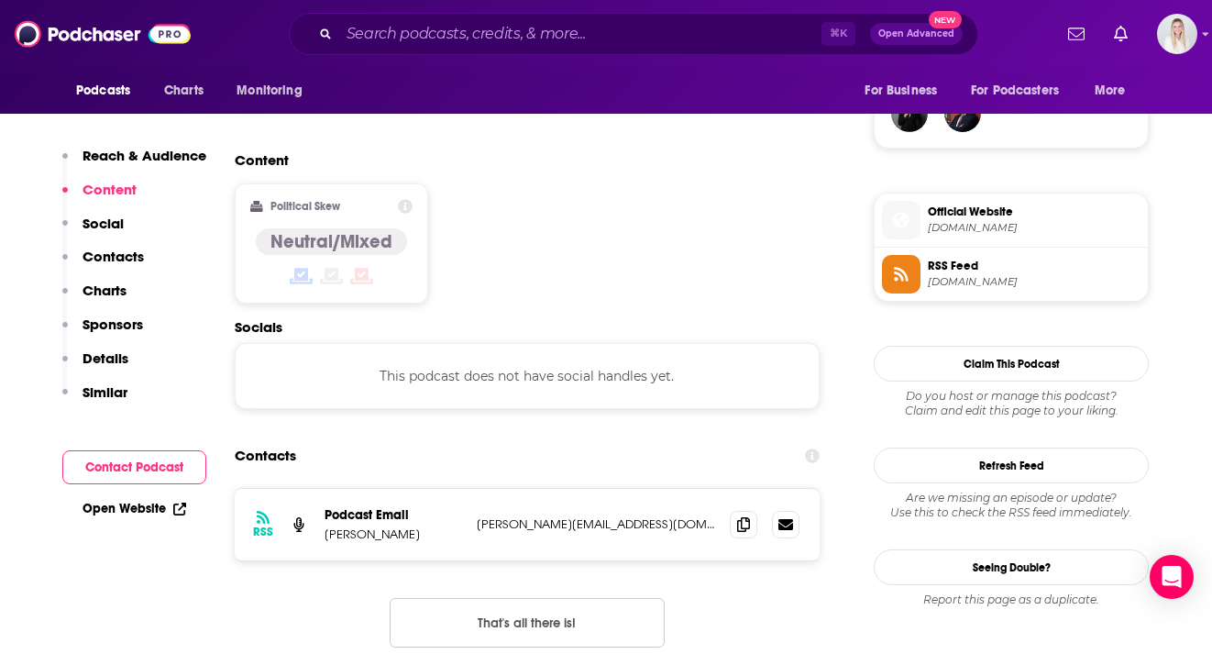
scroll to position [1423, 0]
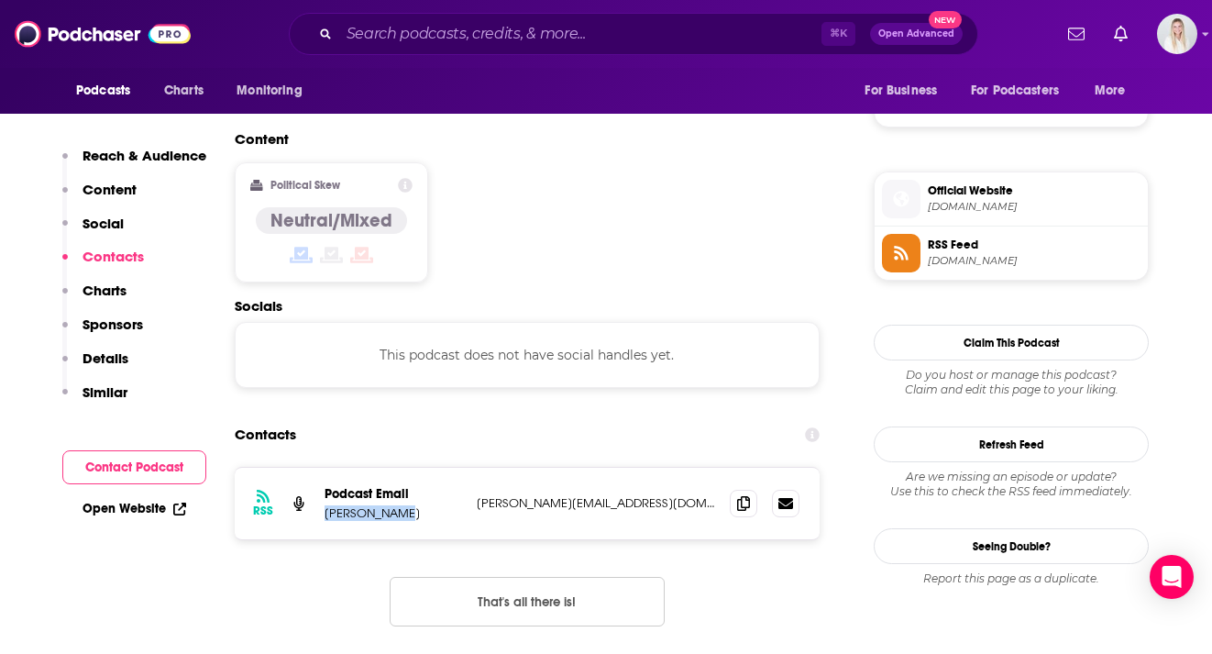
drag, startPoint x: 400, startPoint y: 408, endPoint x: 319, endPoint y: 408, distance: 80.7
click at [319, 467] on div "RSS Podcast Email [PERSON_NAME] [PERSON_NAME][EMAIL_ADDRESS][DOMAIN_NAME] [PERS…" at bounding box center [527, 502] width 585 height 71
copy p "[PERSON_NAME]"
click at [742, 495] on icon at bounding box center [743, 502] width 13 height 15
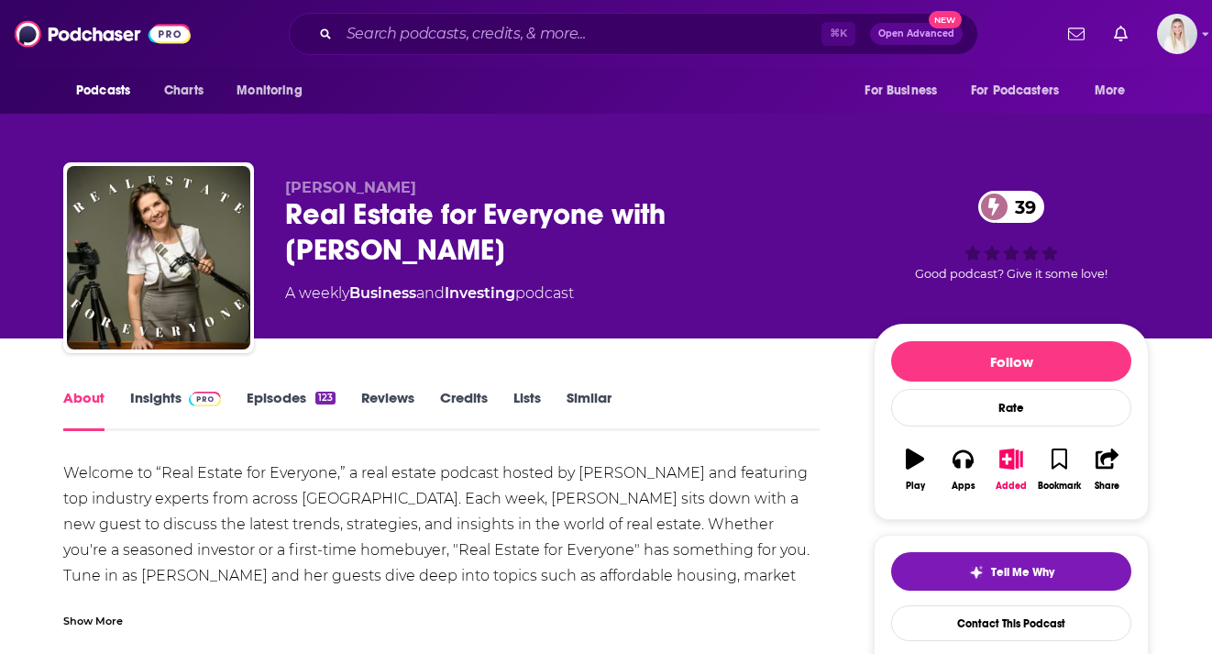
click at [143, 389] on link "Insights" at bounding box center [175, 410] width 91 height 42
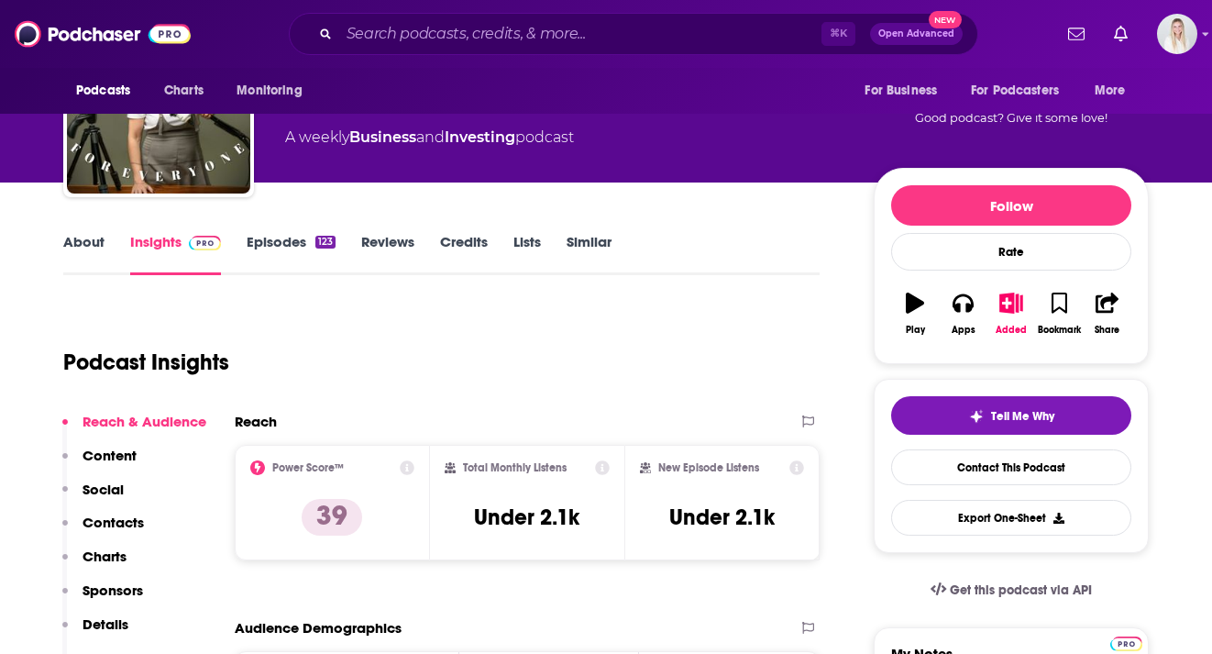
scroll to position [277, 0]
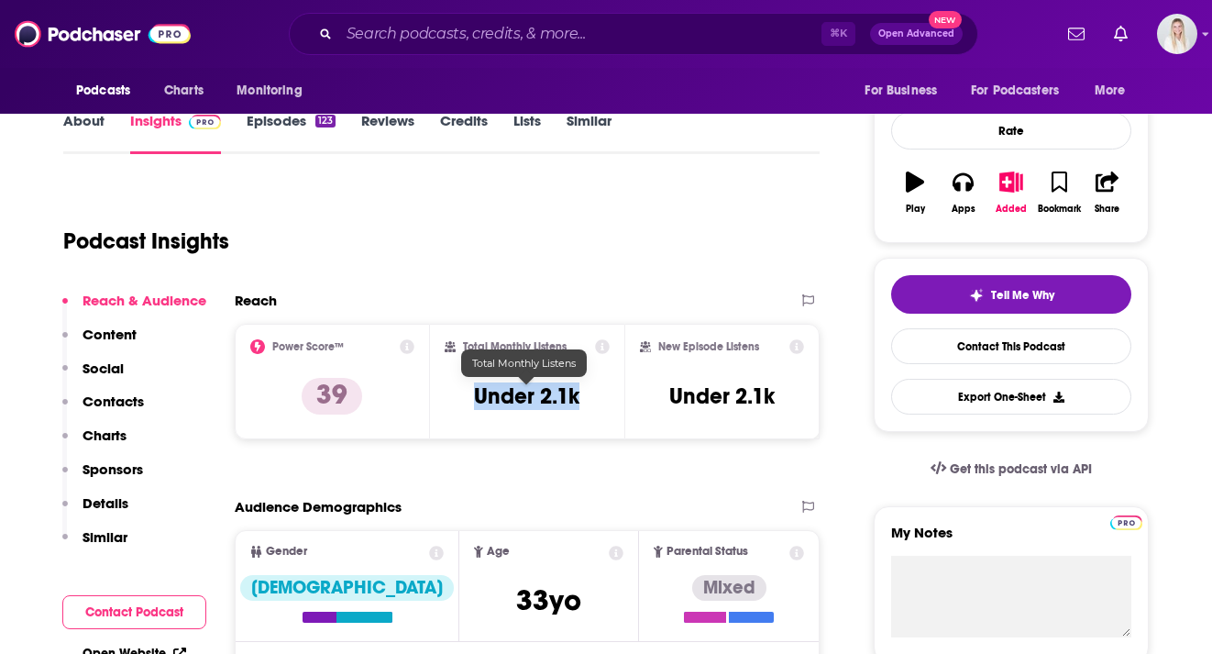
drag, startPoint x: 597, startPoint y: 359, endPoint x: 480, endPoint y: 359, distance: 116.4
click at [480, 359] on div "Total Monthly Listens Under 2.1k" at bounding box center [528, 381] width 166 height 84
copy h3 "Under 2.1k"
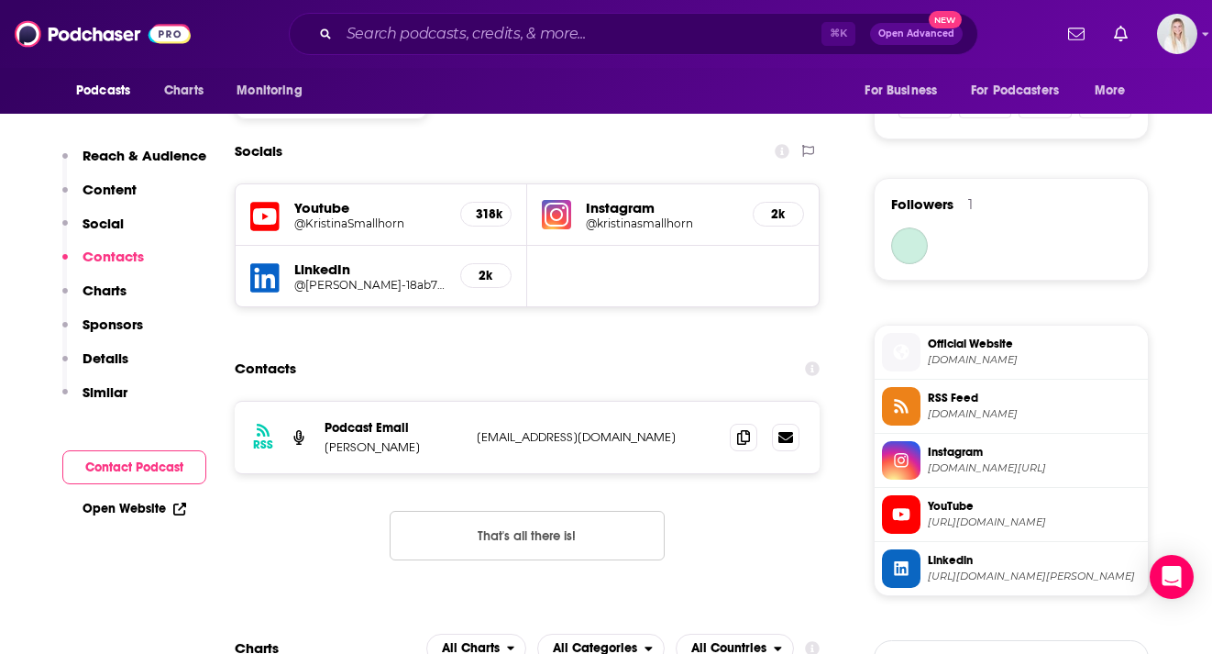
scroll to position [1268, 0]
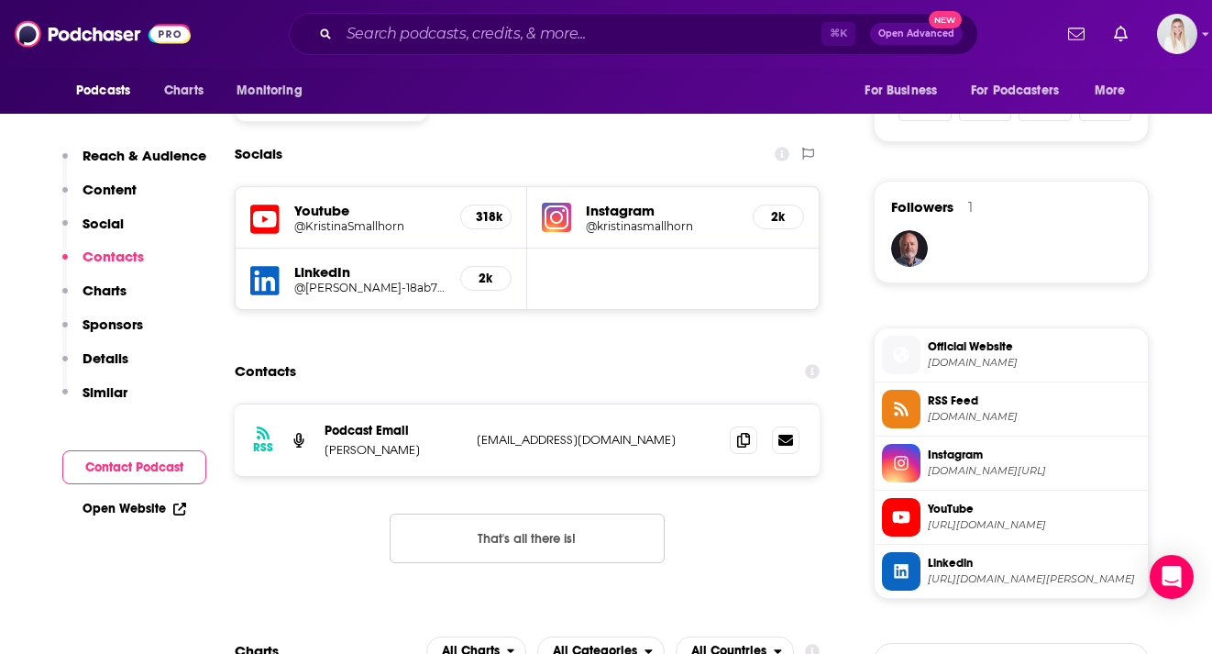
drag, startPoint x: 426, startPoint y: 412, endPoint x: 314, endPoint y: 412, distance: 111.8
click at [314, 412] on div "RSS Podcast Email Kristina Smallhorn info@kristinasmallhorn.com info@kristinasm…" at bounding box center [527, 439] width 585 height 71
click at [390, 423] on div "Podcast Email Kristina Smallhorn" at bounding box center [392, 440] width 137 height 35
drag, startPoint x: 421, startPoint y: 411, endPoint x: 322, endPoint y: 411, distance: 99.0
click at [322, 411] on div "RSS Podcast Email Kristina Smallhorn info@kristinasmallhorn.com info@kristinasm…" at bounding box center [527, 439] width 585 height 71
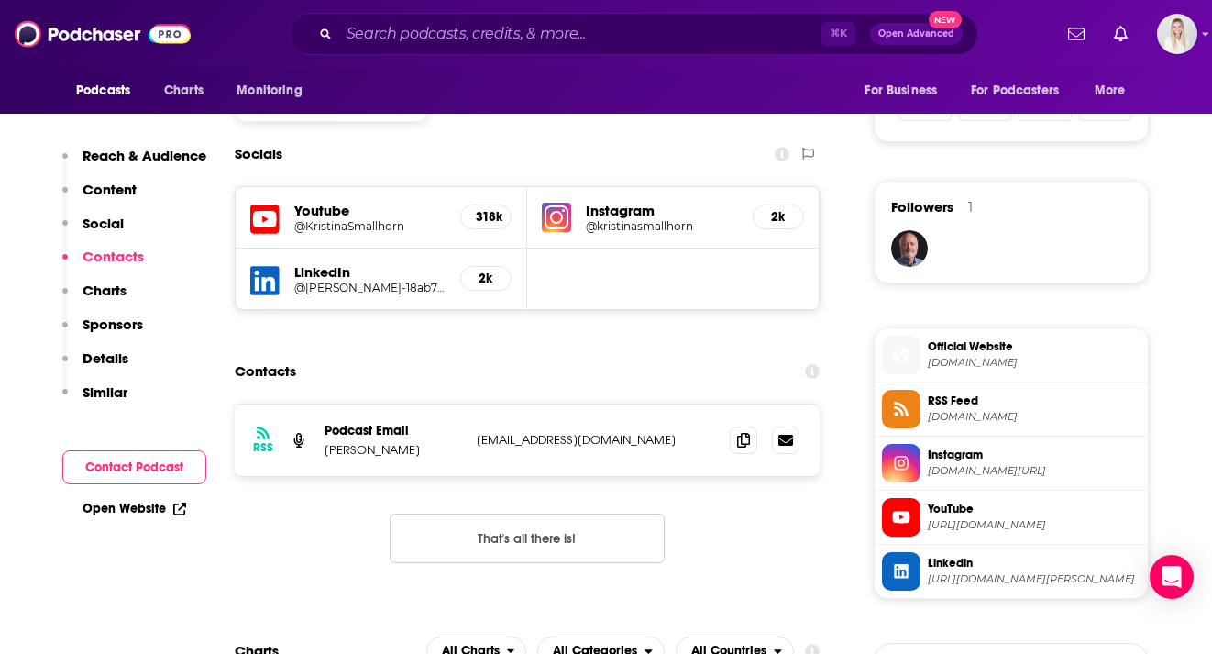
copy p "Kristina Smallhorn"
click at [742, 432] on icon at bounding box center [743, 439] width 13 height 15
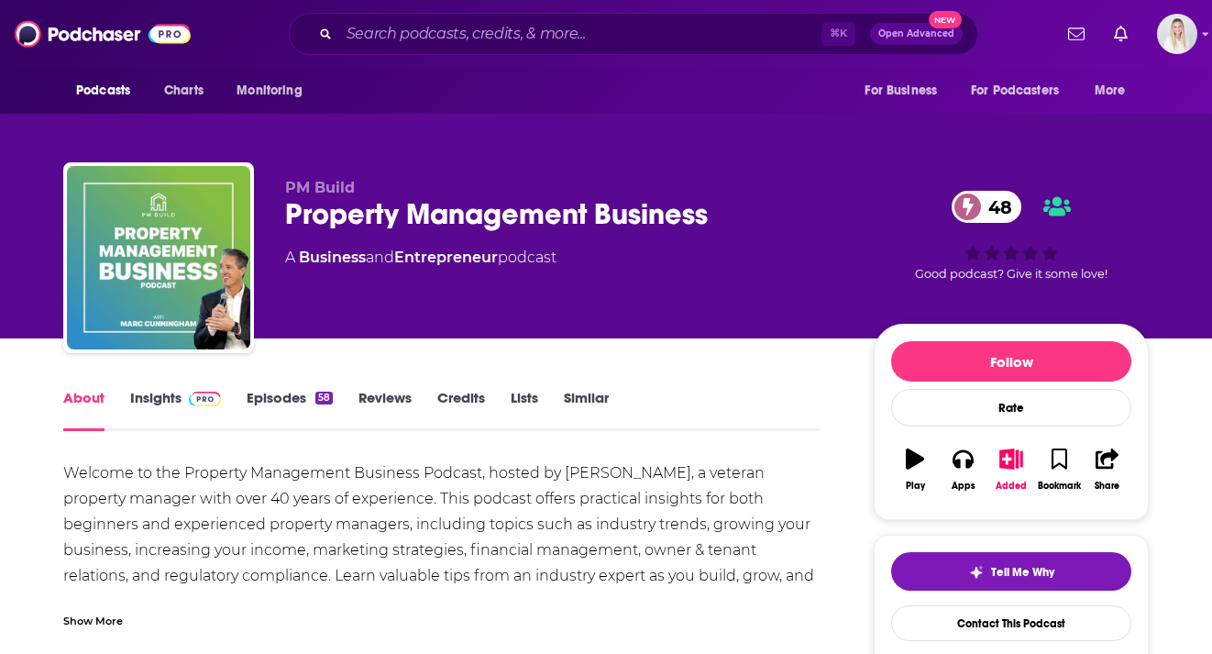
click at [147, 389] on link "Insights" at bounding box center [175, 410] width 91 height 42
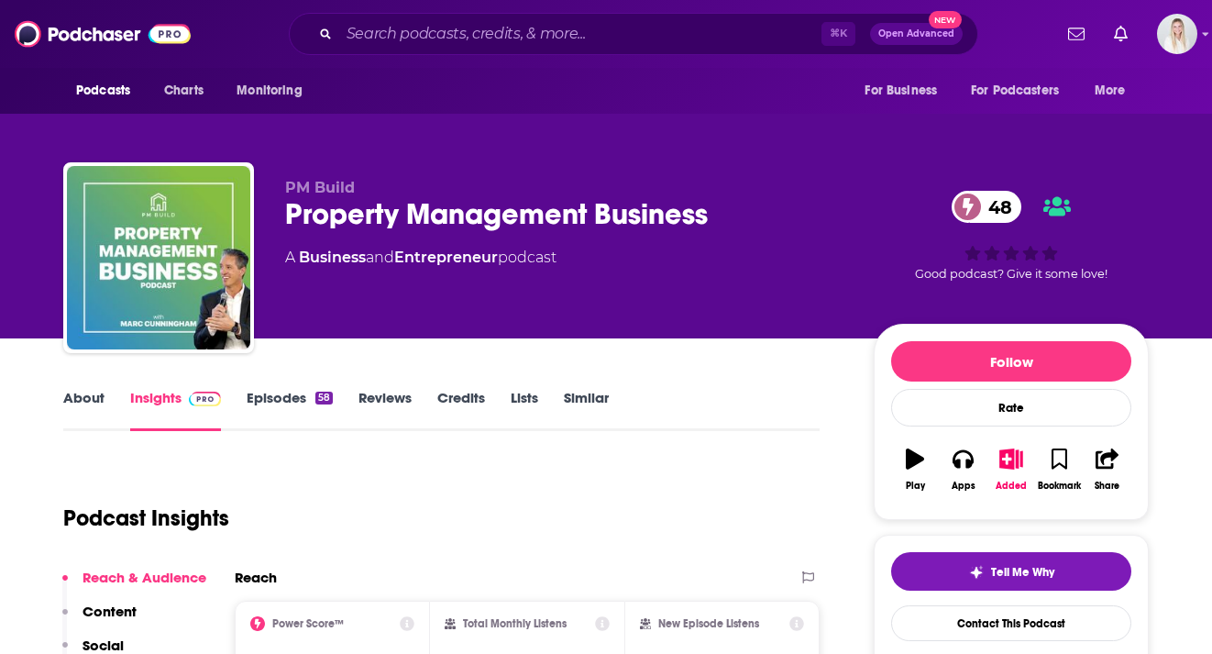
scroll to position [244, 0]
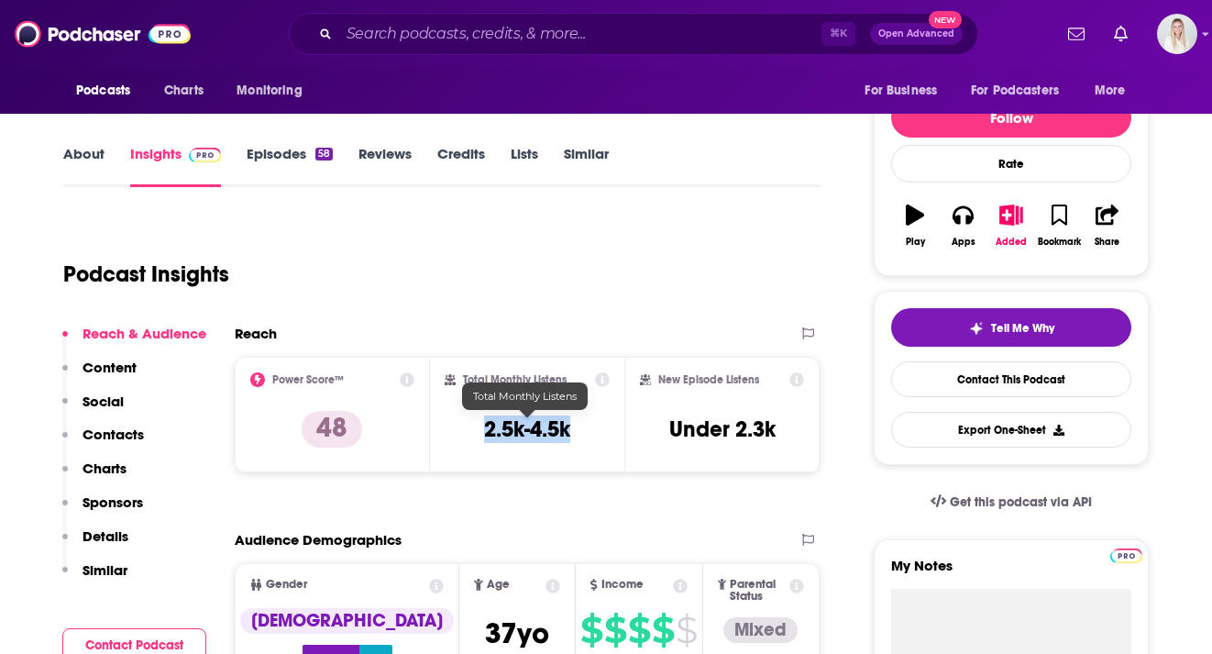
drag, startPoint x: 577, startPoint y: 382, endPoint x: 469, endPoint y: 390, distance: 107.5
click at [469, 390] on div "Total Monthly Listens 2.5k-4.5k" at bounding box center [528, 414] width 166 height 84
copy h3 "2.5k-4.5k"
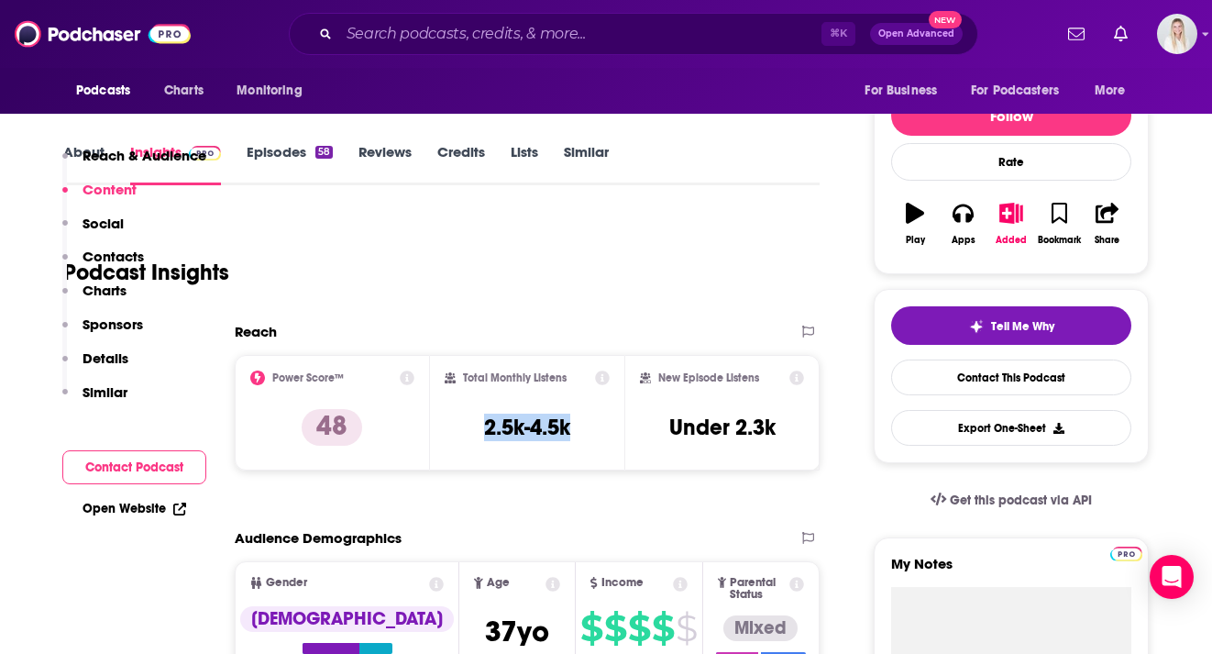
scroll to position [1442, 0]
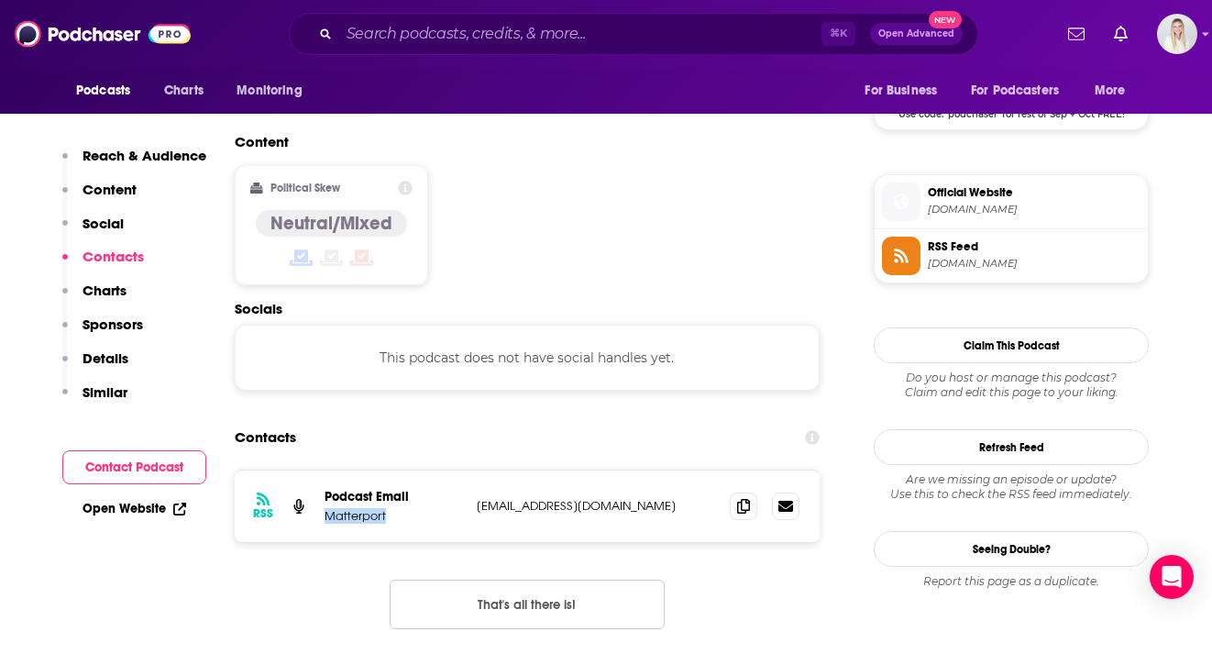
drag, startPoint x: 386, startPoint y: 383, endPoint x: 329, endPoint y: 383, distance: 56.8
click at [329, 508] on p "Matterport" at bounding box center [392, 516] width 137 height 16
click at [739, 498] on icon at bounding box center [743, 505] width 13 height 15
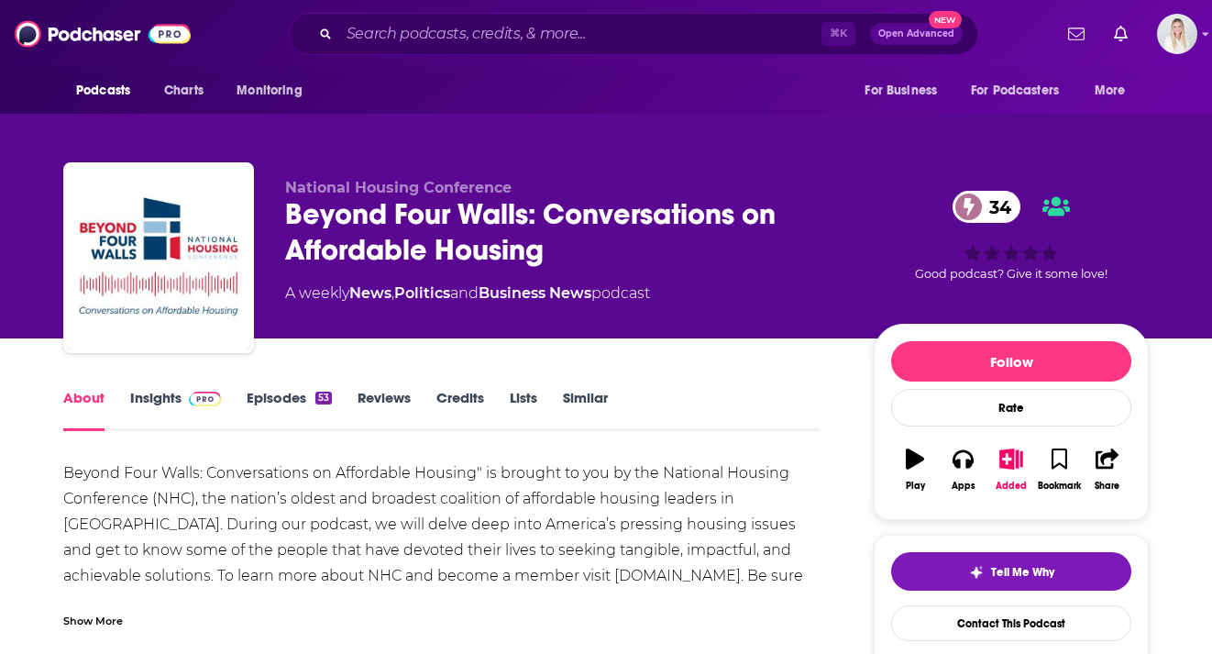
click at [137, 389] on link "Insights" at bounding box center [175, 410] width 91 height 42
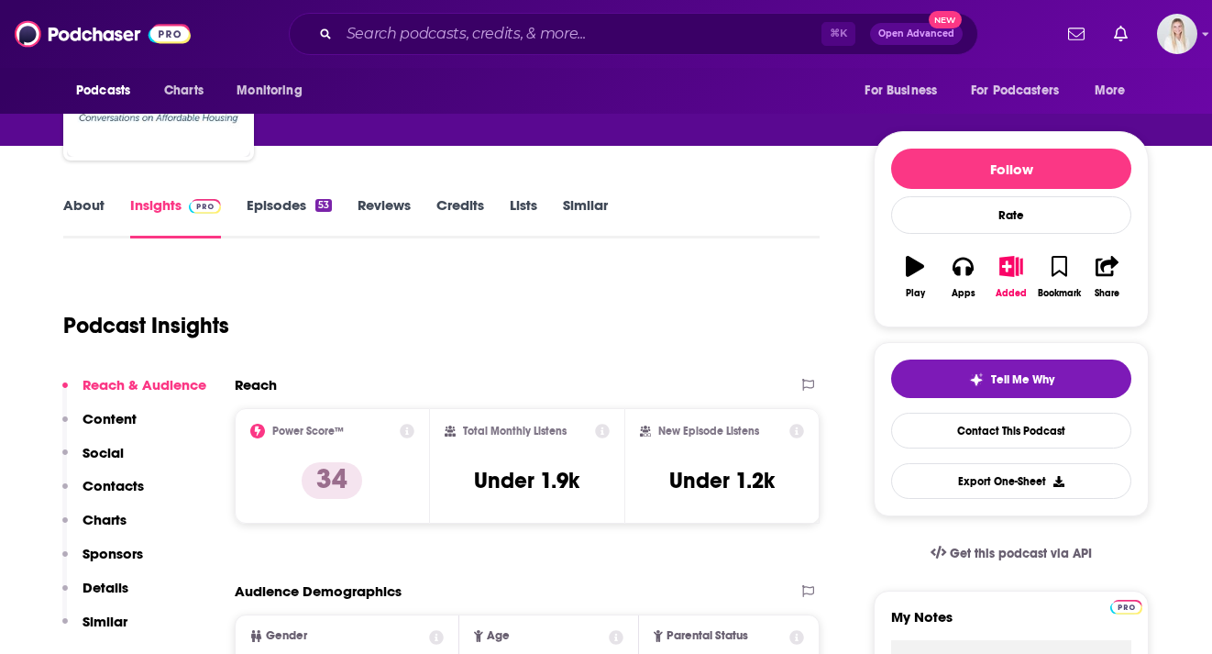
scroll to position [247, 0]
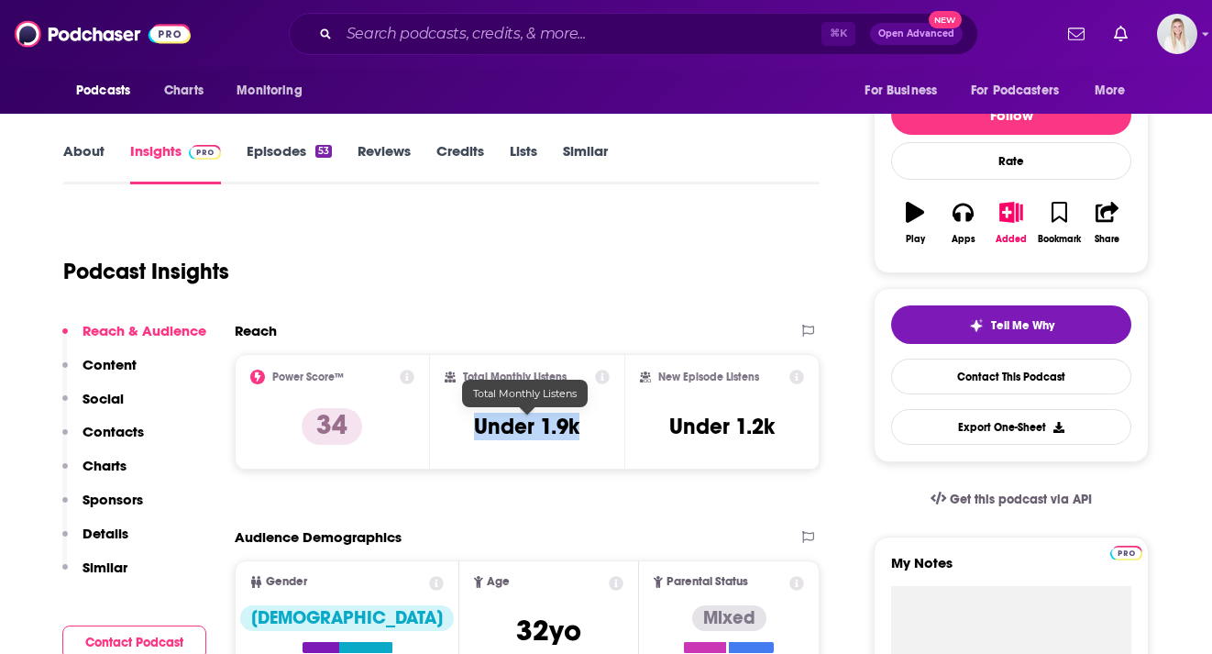
drag, startPoint x: 541, startPoint y: 380, endPoint x: 476, endPoint y: 380, distance: 65.1
click at [476, 380] on div "Total Monthly Listens Under 1.9k" at bounding box center [528, 411] width 166 height 84
copy h3 "Under 1.9k"
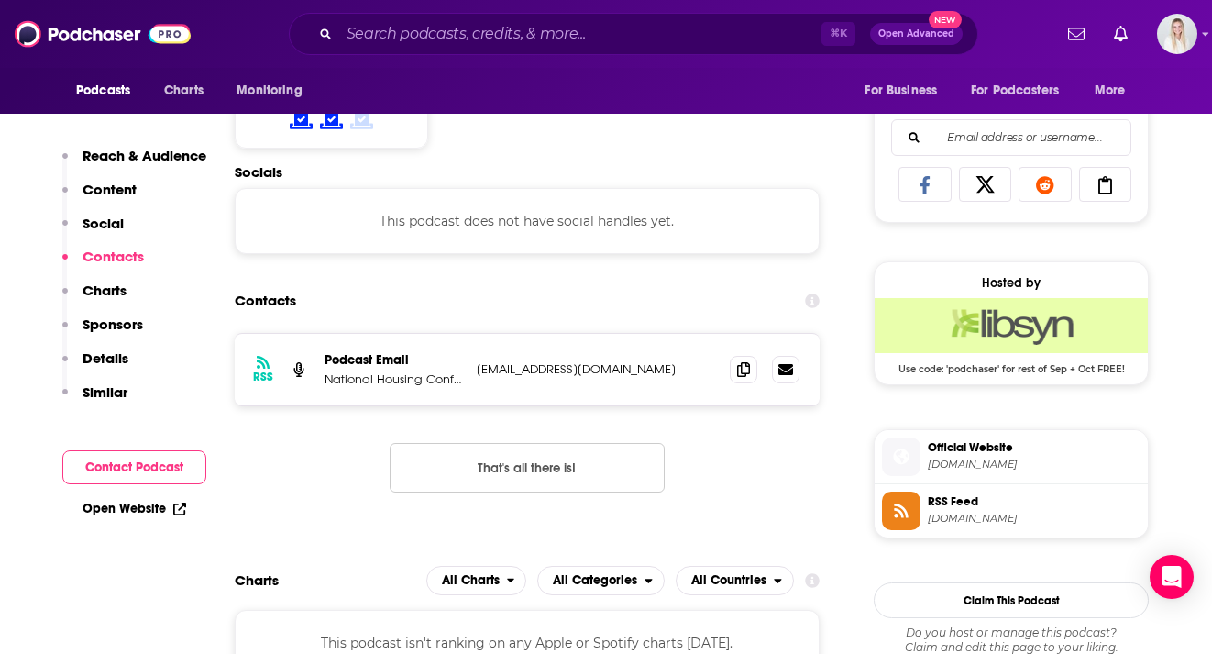
scroll to position [1209, 0]
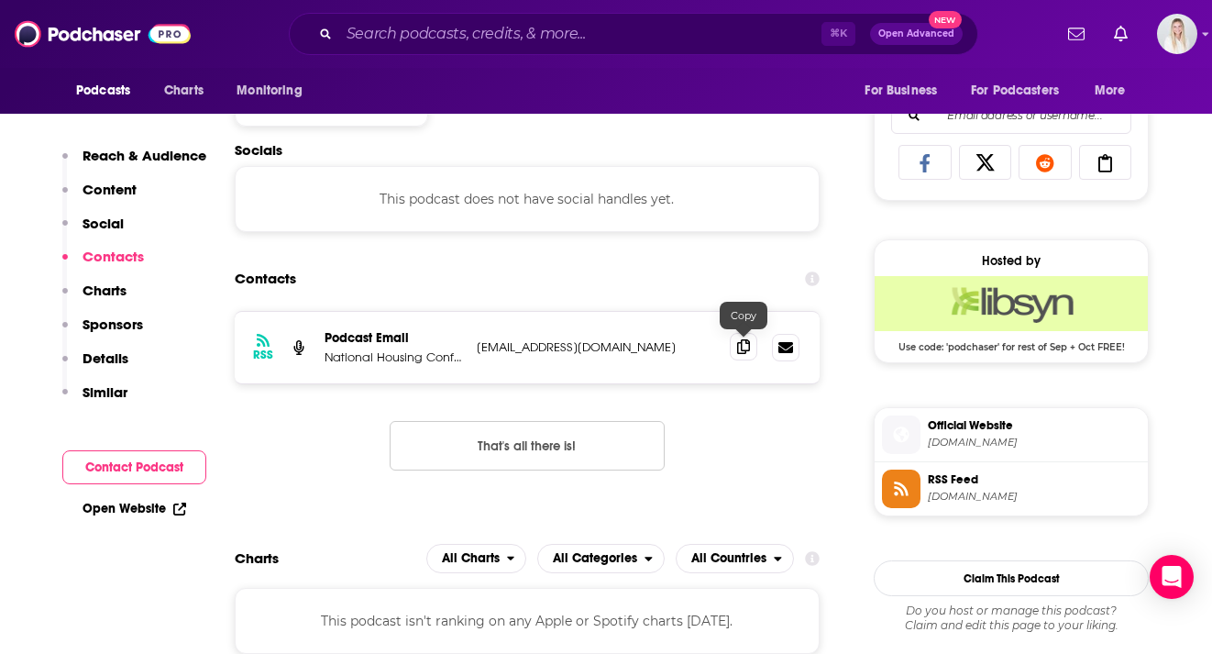
click at [756, 333] on span at bounding box center [743, 346] width 27 height 27
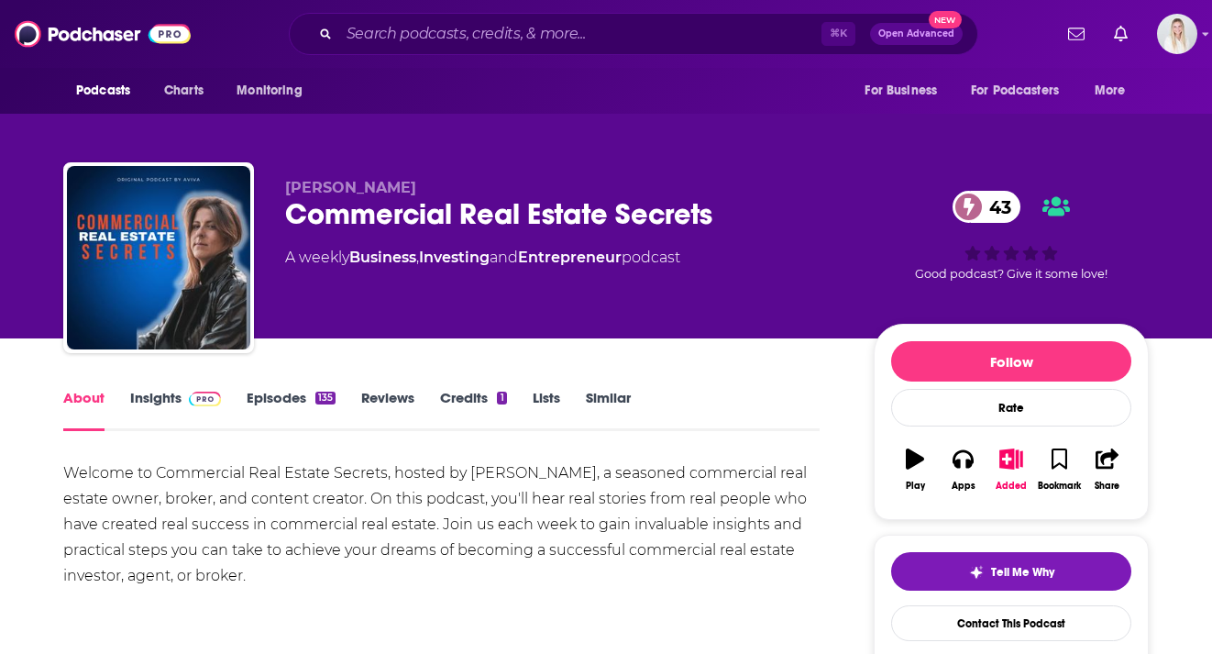
click at [133, 389] on link "Insights" at bounding box center [175, 410] width 91 height 42
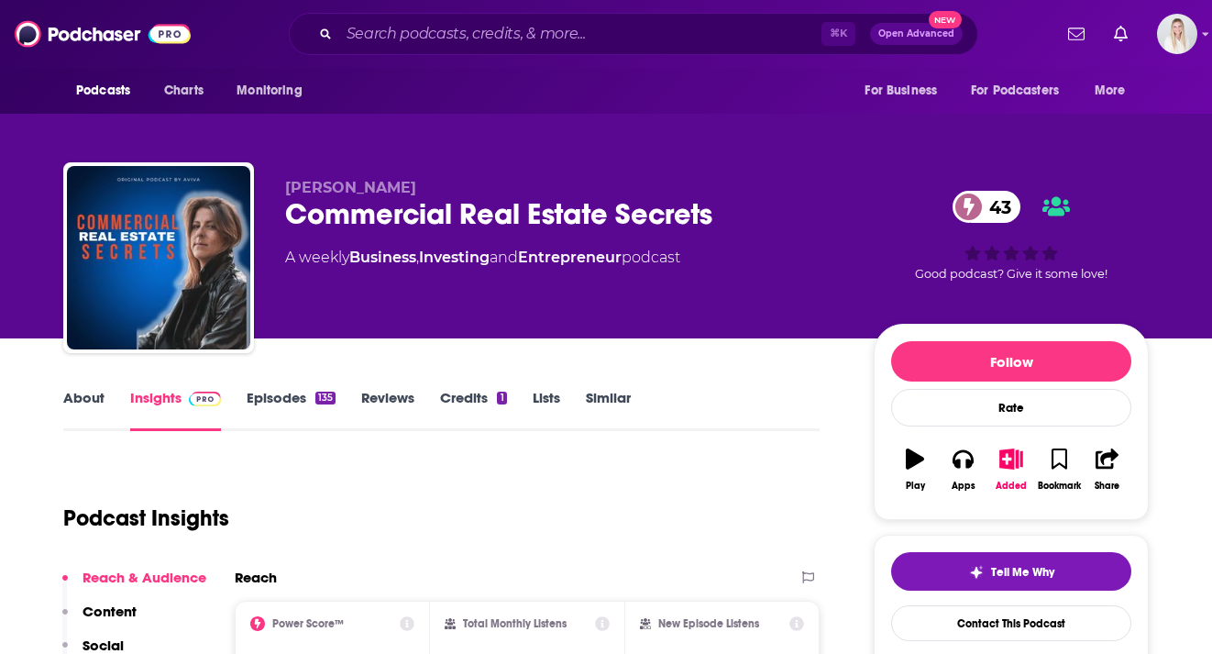
scroll to position [108, 0]
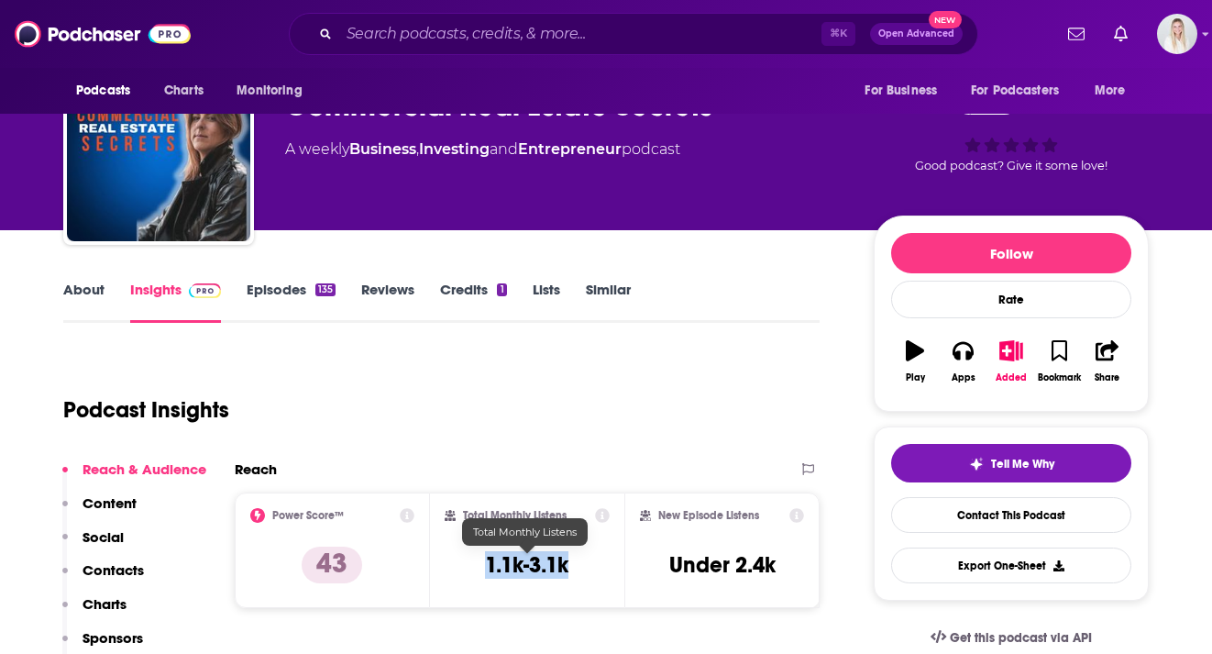
drag, startPoint x: 584, startPoint y: 525, endPoint x: 483, endPoint y: 525, distance: 100.8
click at [483, 525] on div "Total Monthly Listens 1.1k-3.1k" at bounding box center [528, 550] width 166 height 84
copy h3 "1.1k-3.1k"
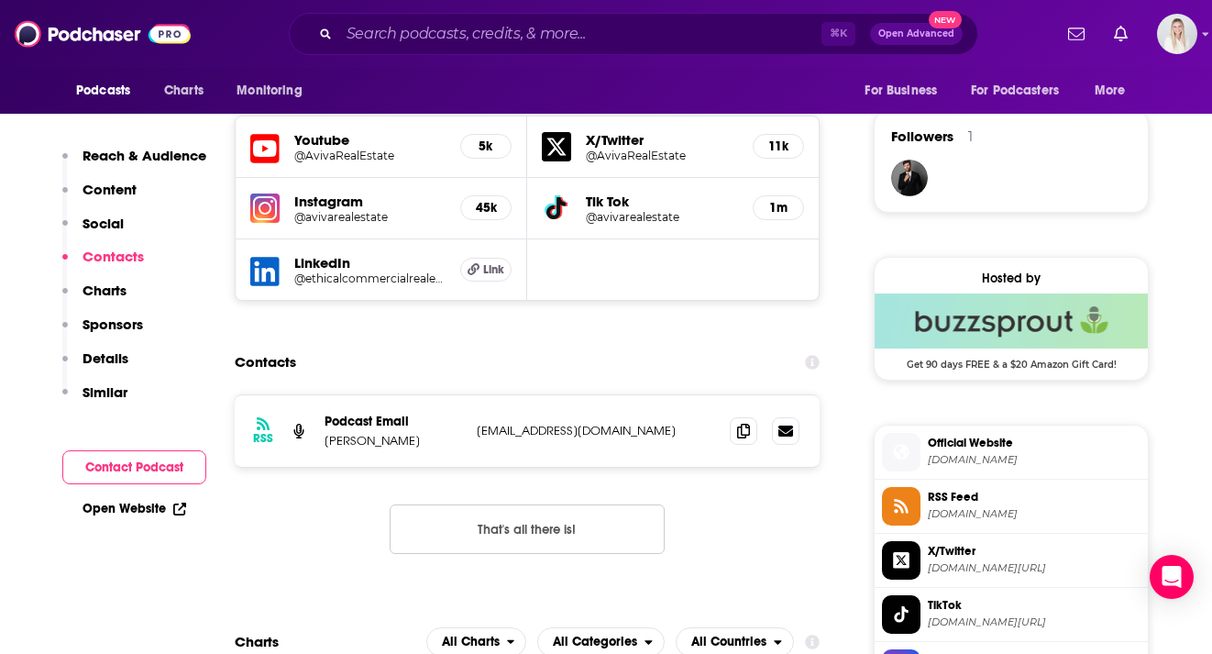
scroll to position [1357, 0]
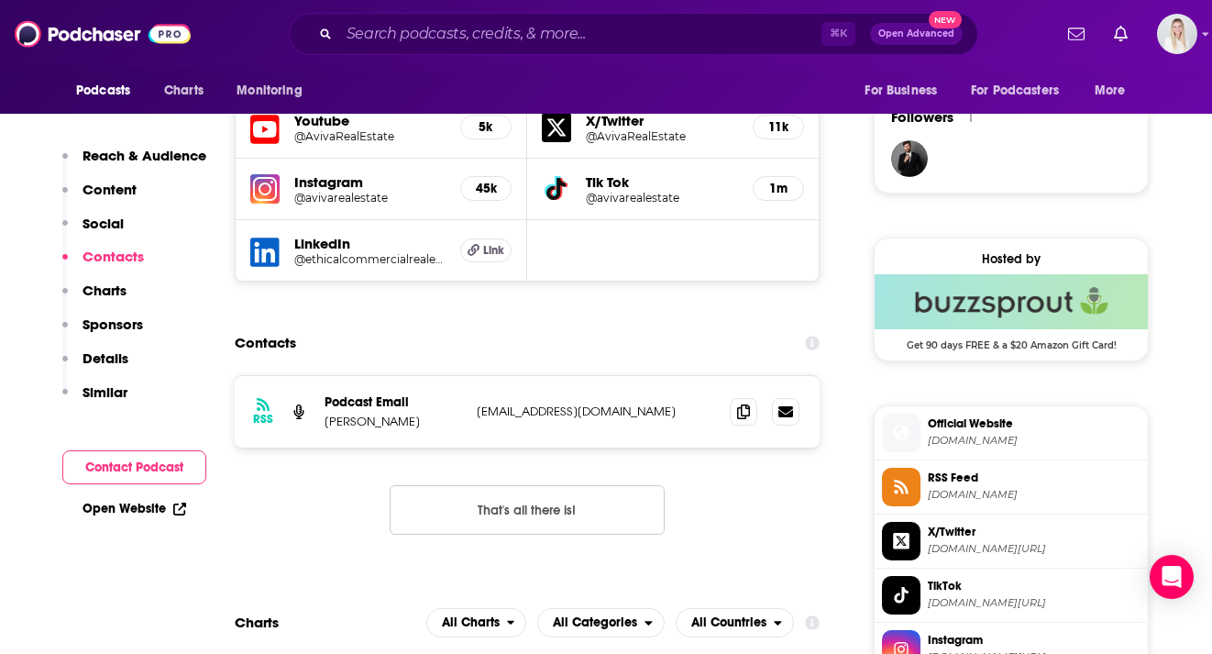
drag, startPoint x: 429, startPoint y: 385, endPoint x: 325, endPoint y: 389, distance: 103.6
click at [325, 413] on p "Aviva Sonenreich" at bounding box center [392, 421] width 137 height 16
copy p "Aviva Sonenreich"
click at [757, 398] on div at bounding box center [765, 411] width 70 height 27
click at [740, 403] on icon at bounding box center [743, 410] width 13 height 15
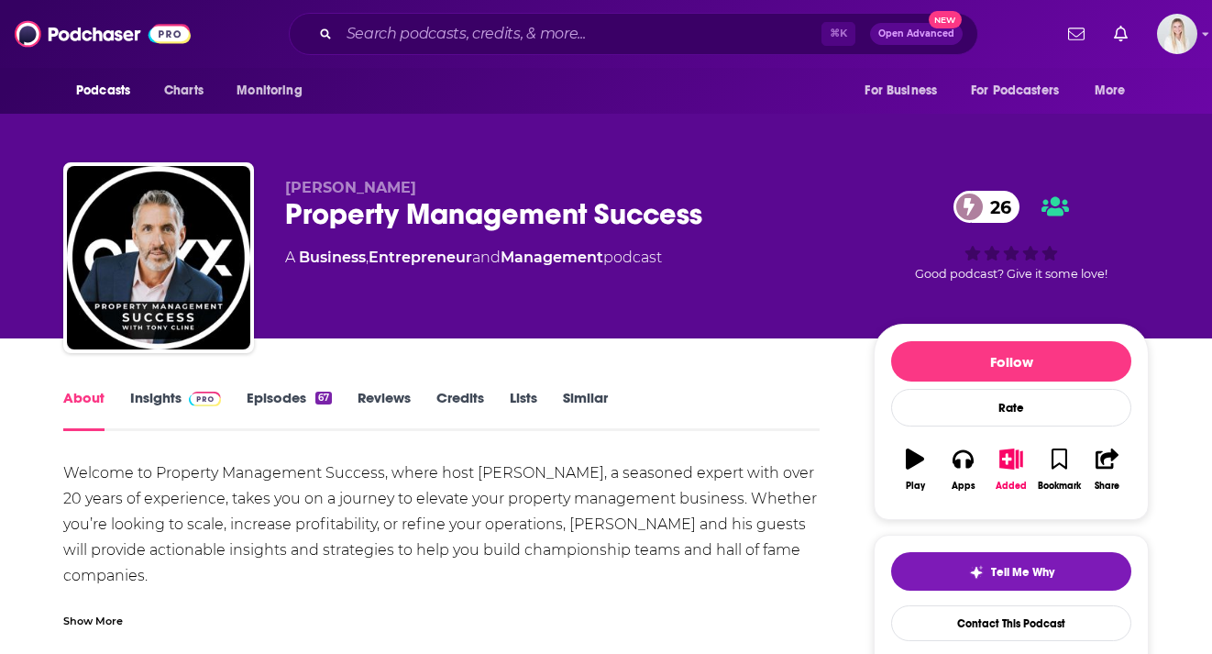
click at [165, 389] on link "Insights" at bounding box center [175, 410] width 91 height 42
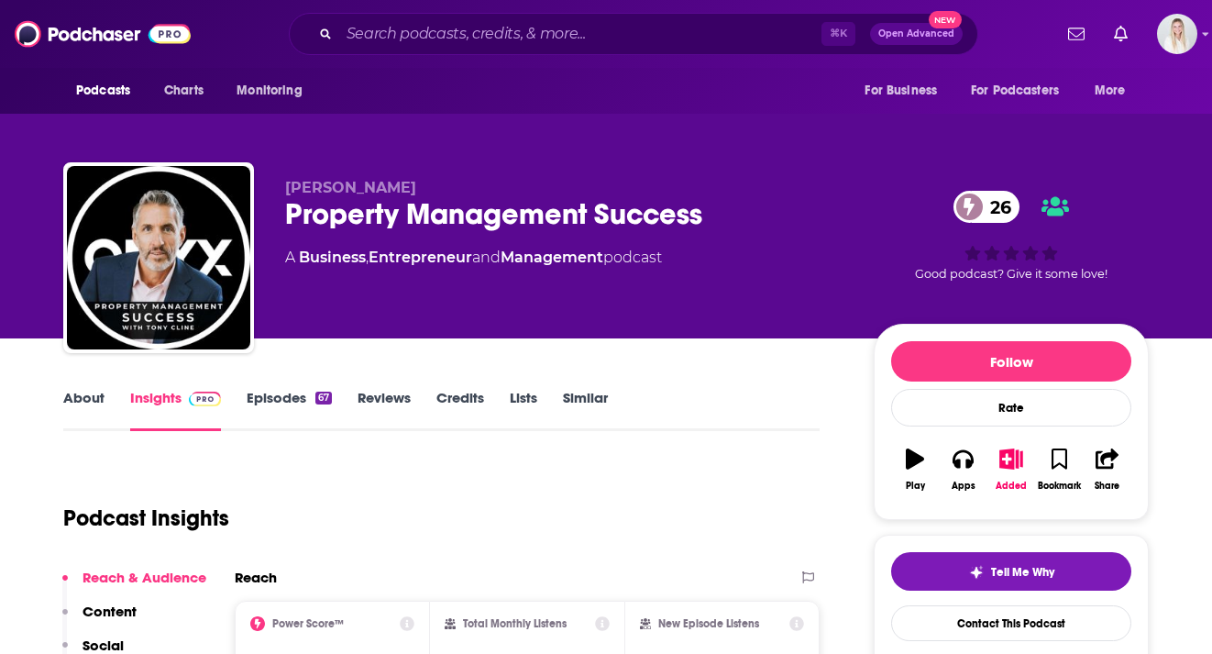
scroll to position [221, 0]
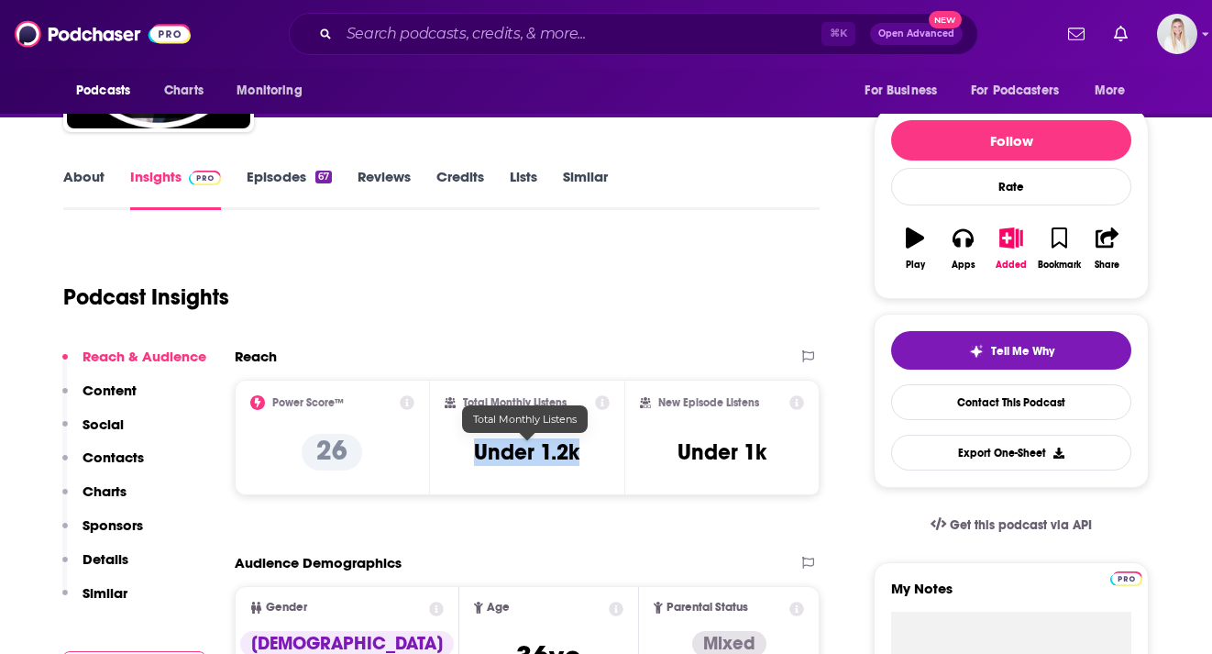
drag, startPoint x: 589, startPoint y: 417, endPoint x: 474, endPoint y: 417, distance: 115.5
click at [474, 417] on div "Total Monthly Listens Under 1.2k" at bounding box center [528, 437] width 166 height 84
copy h3 "Under 1.2k"
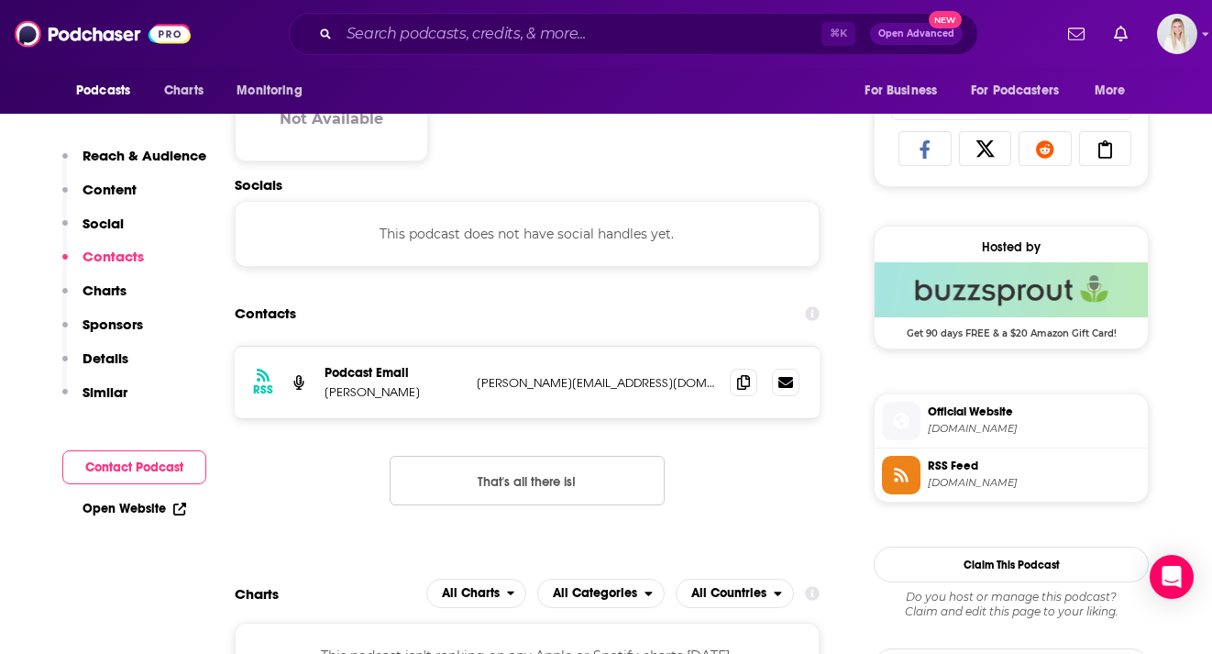
scroll to position [1240, 0]
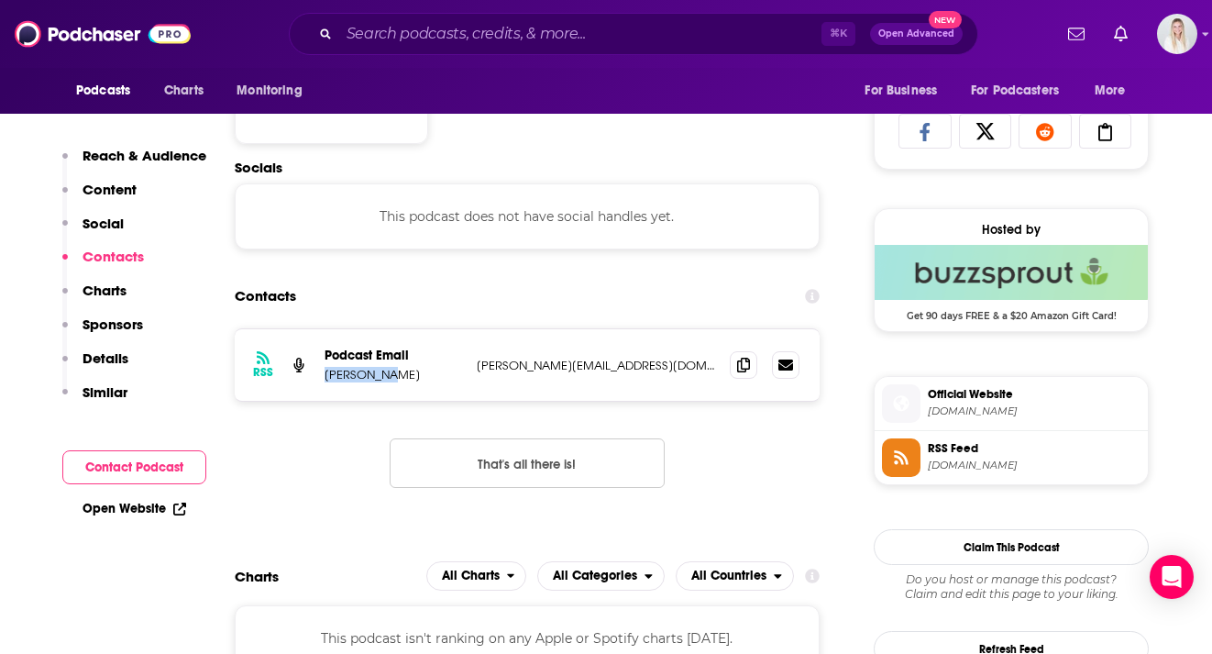
drag, startPoint x: 385, startPoint y: 333, endPoint x: 324, endPoint y: 333, distance: 61.4
click at [324, 367] on p "Tony Cline" at bounding box center [392, 375] width 137 height 16
copy p "Tony Cline"
click at [742, 357] on icon at bounding box center [743, 364] width 13 height 15
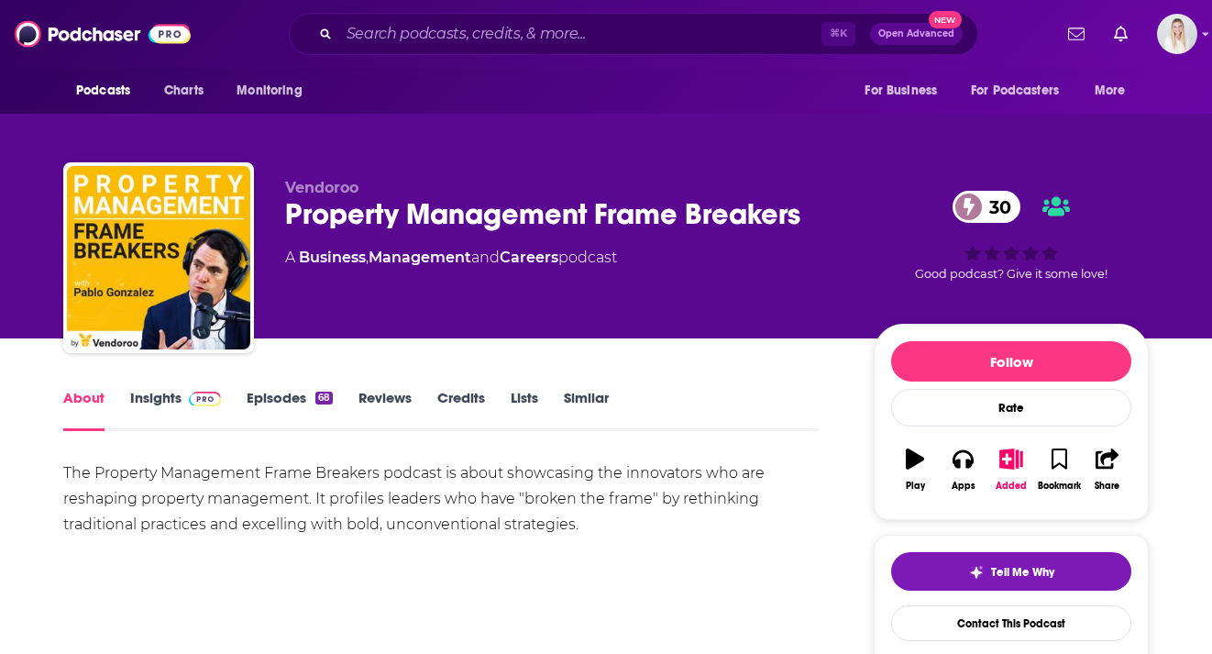
click at [148, 389] on link "Insights" at bounding box center [175, 410] width 91 height 42
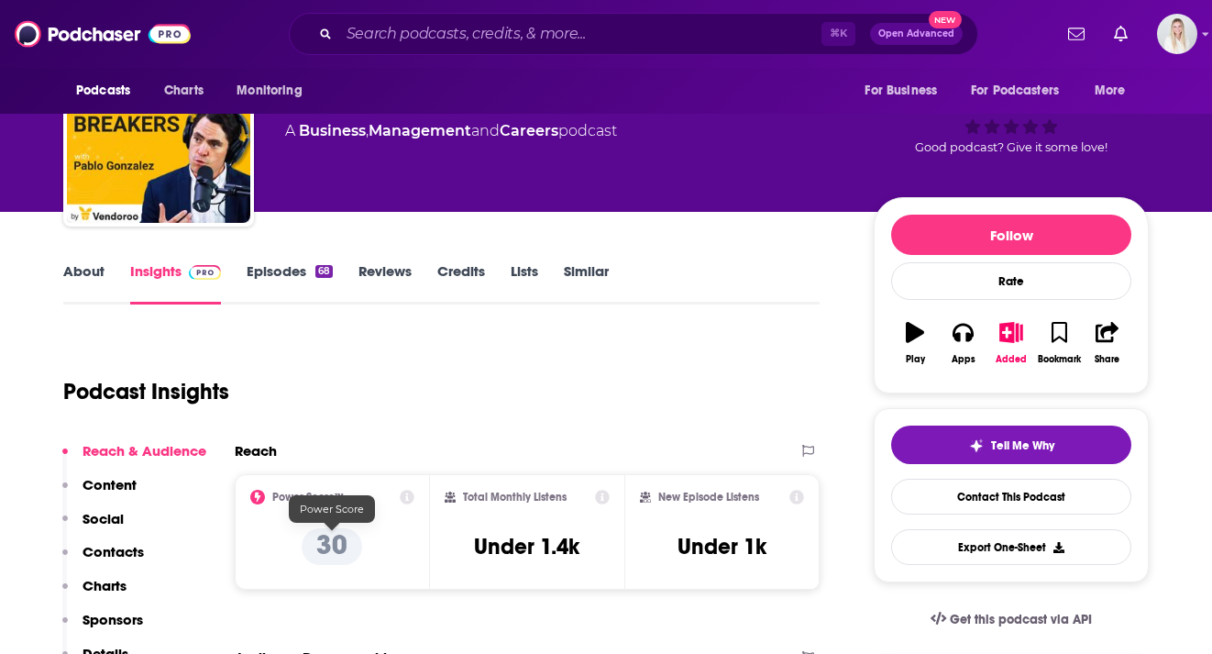
scroll to position [218, 0]
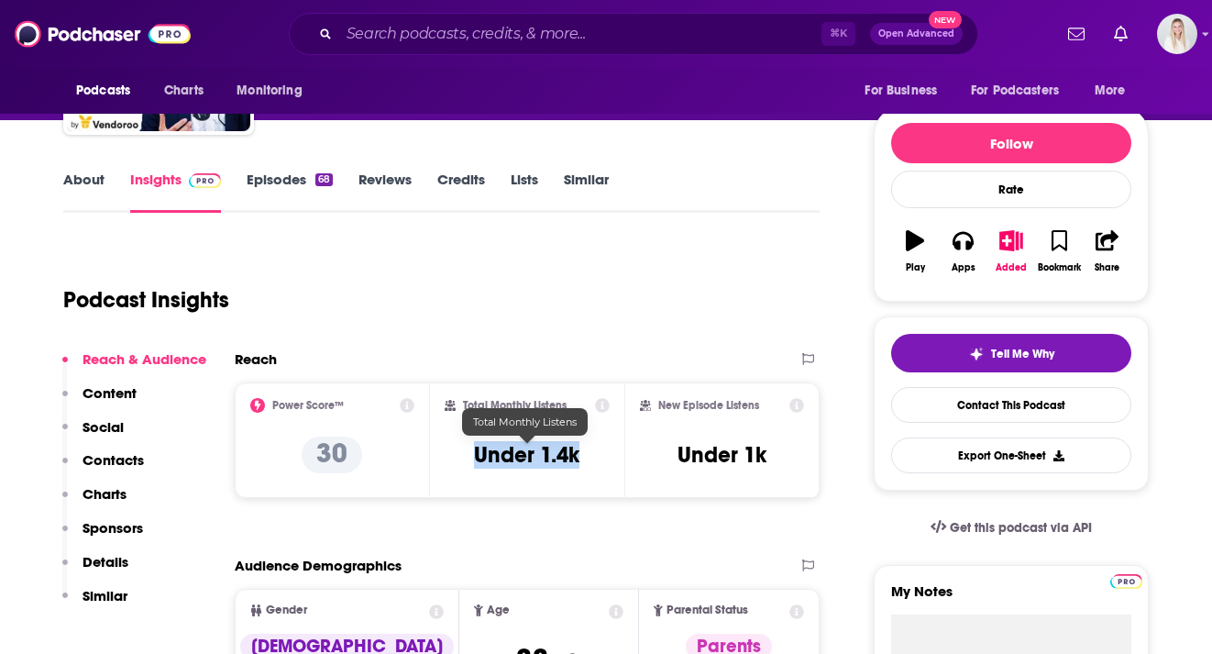
drag, startPoint x: 587, startPoint y: 411, endPoint x: 468, endPoint y: 411, distance: 118.2
click at [468, 411] on div "Total Monthly Listens Under 1.4k" at bounding box center [528, 440] width 166 height 84
copy h3 "Under 1.4k"
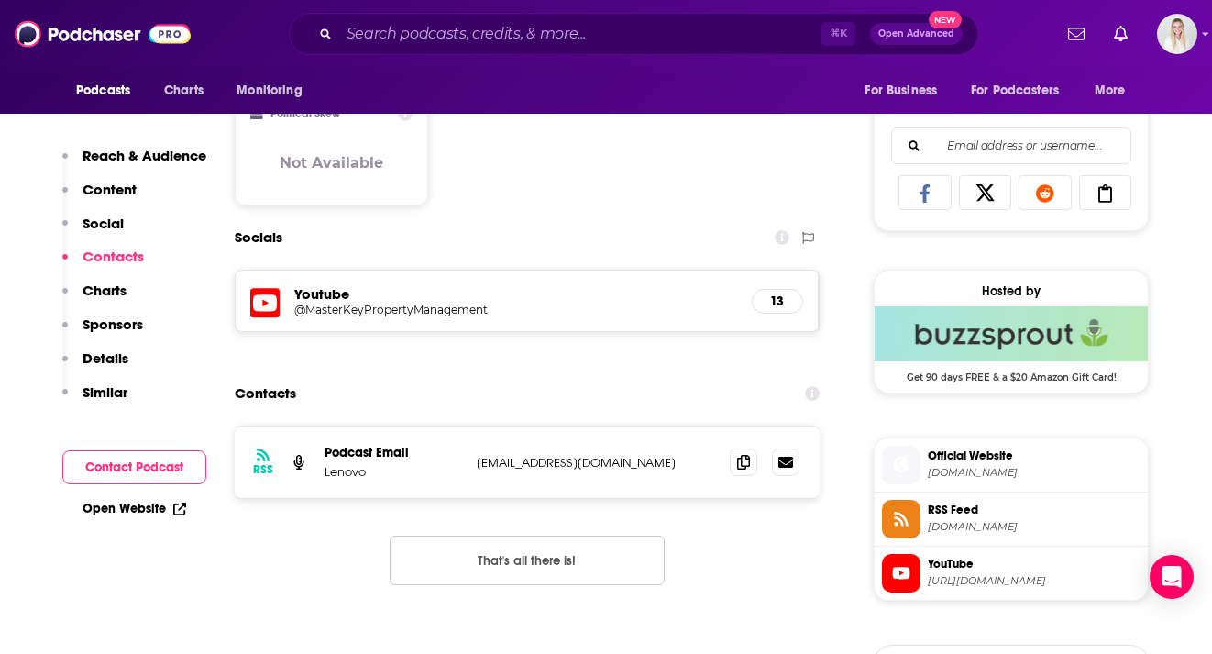
scroll to position [1207, 0]
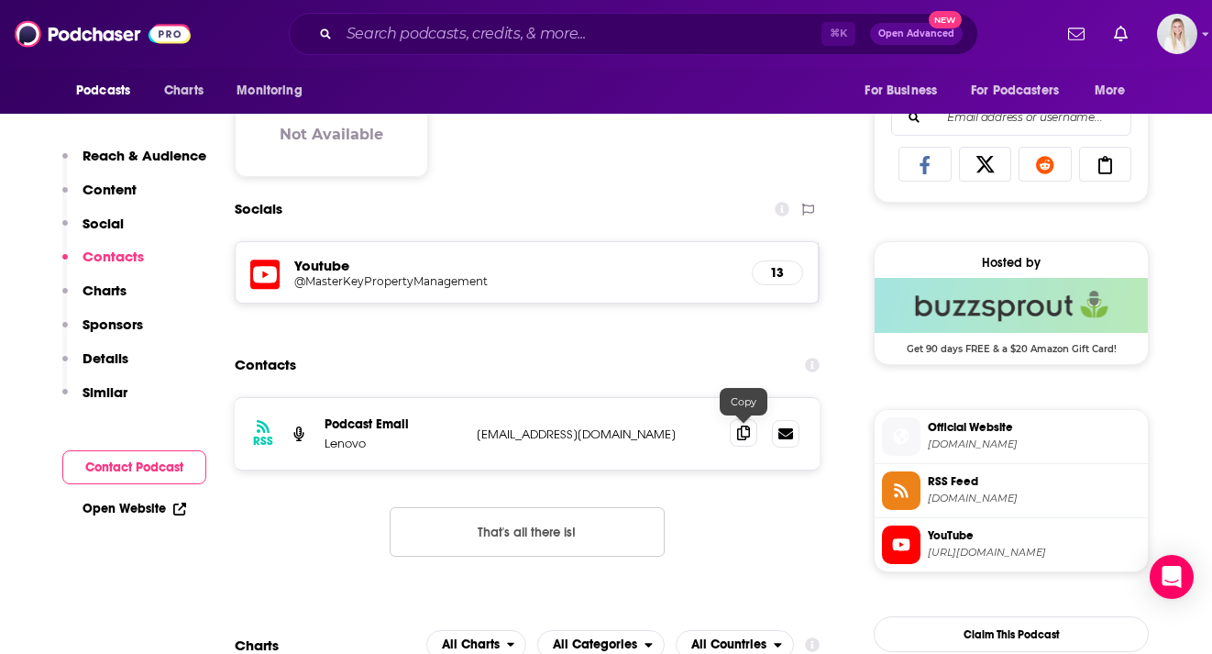
click at [738, 425] on icon at bounding box center [743, 432] width 13 height 15
